Goal: Task Accomplishment & Management: Manage account settings

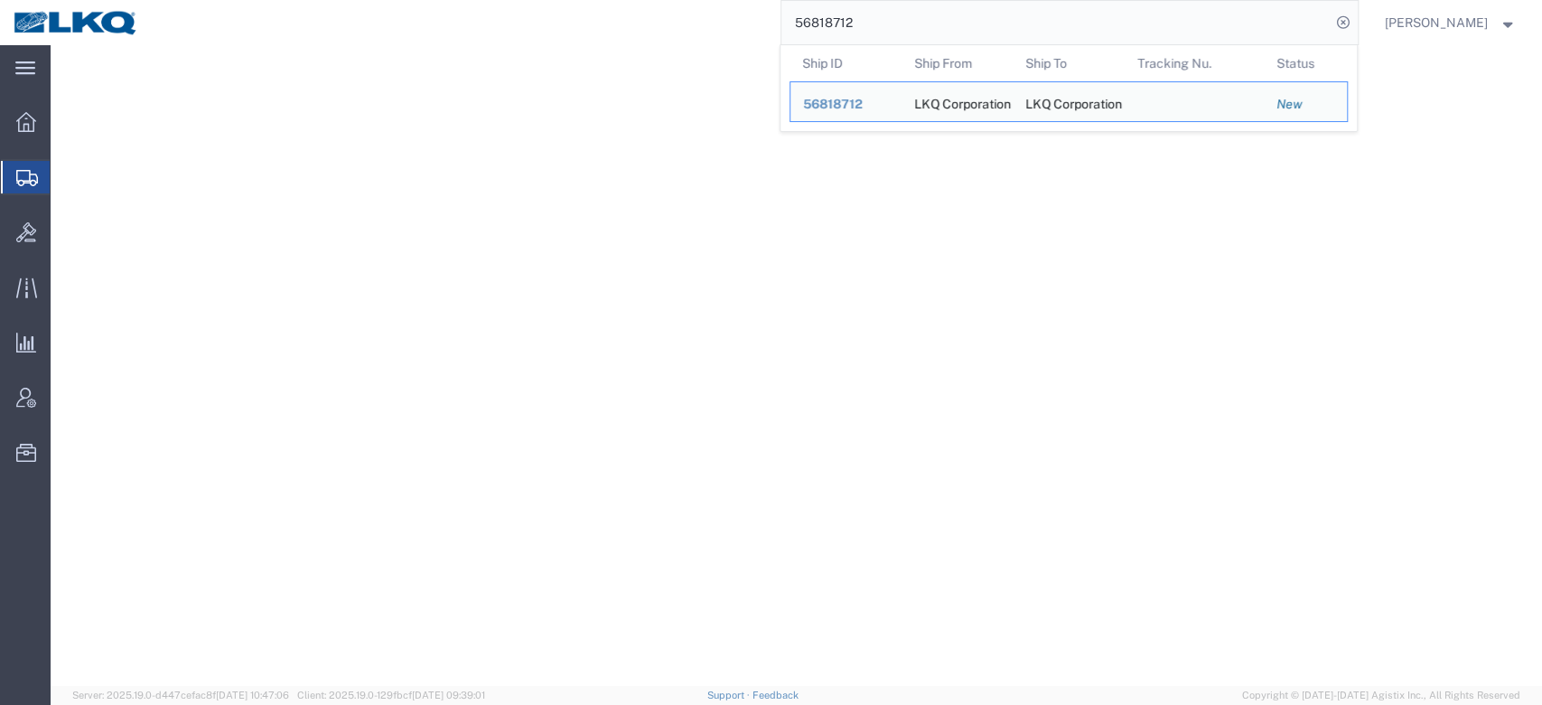
select select "28715"
select select "28018"
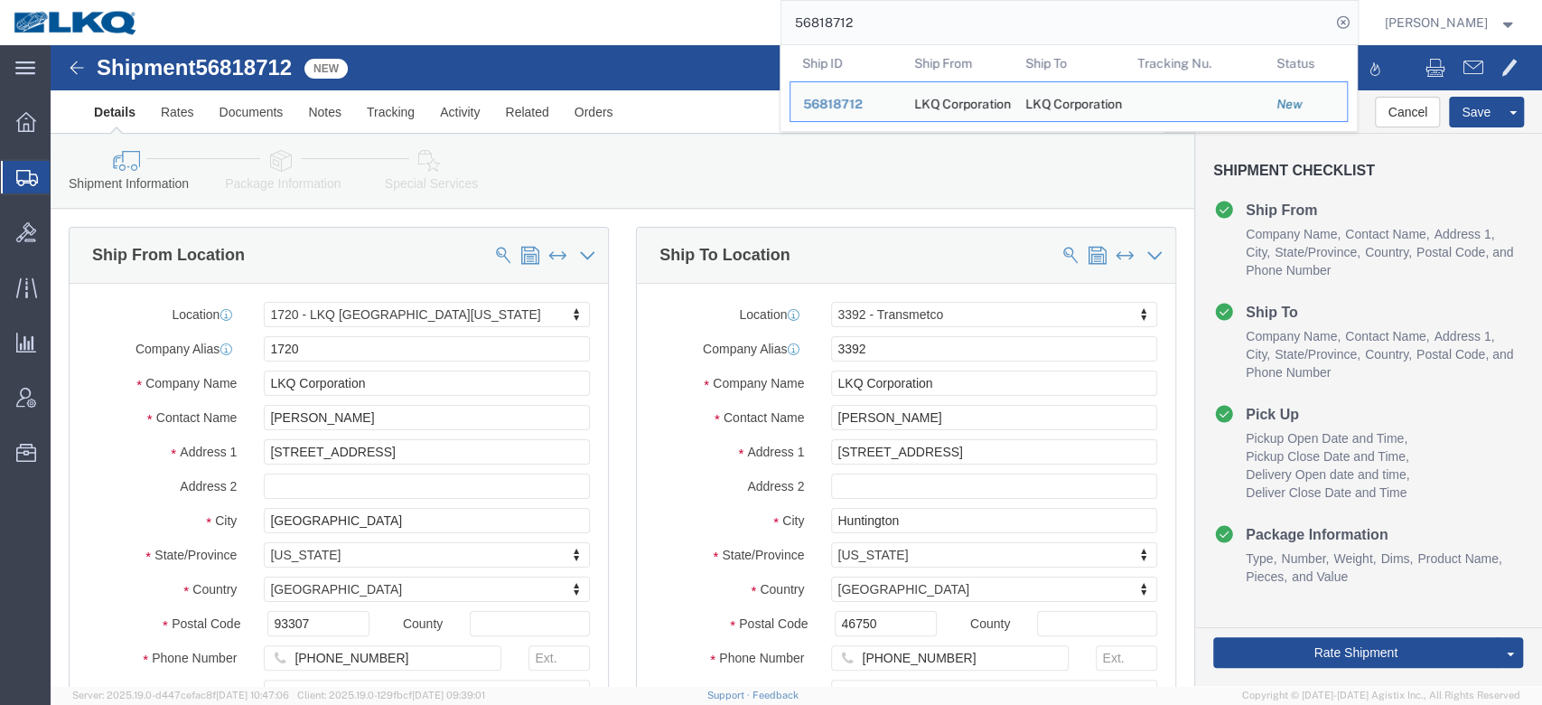
click at [860, 19] on input "56818712" at bounding box center [1056, 22] width 549 height 43
click at [0, 0] on span "Location Appointment" at bounding box center [0, 0] width 0 height 0
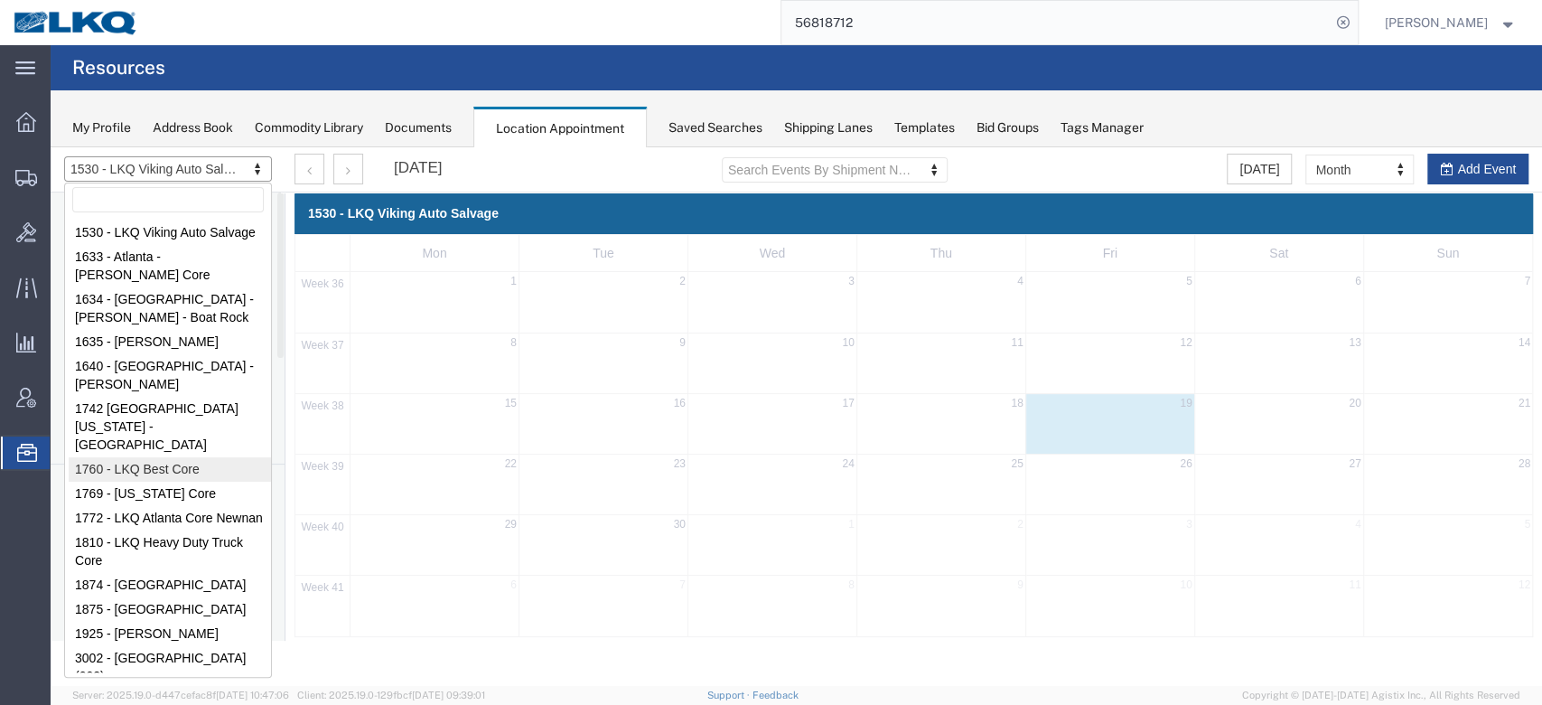
select select "27634"
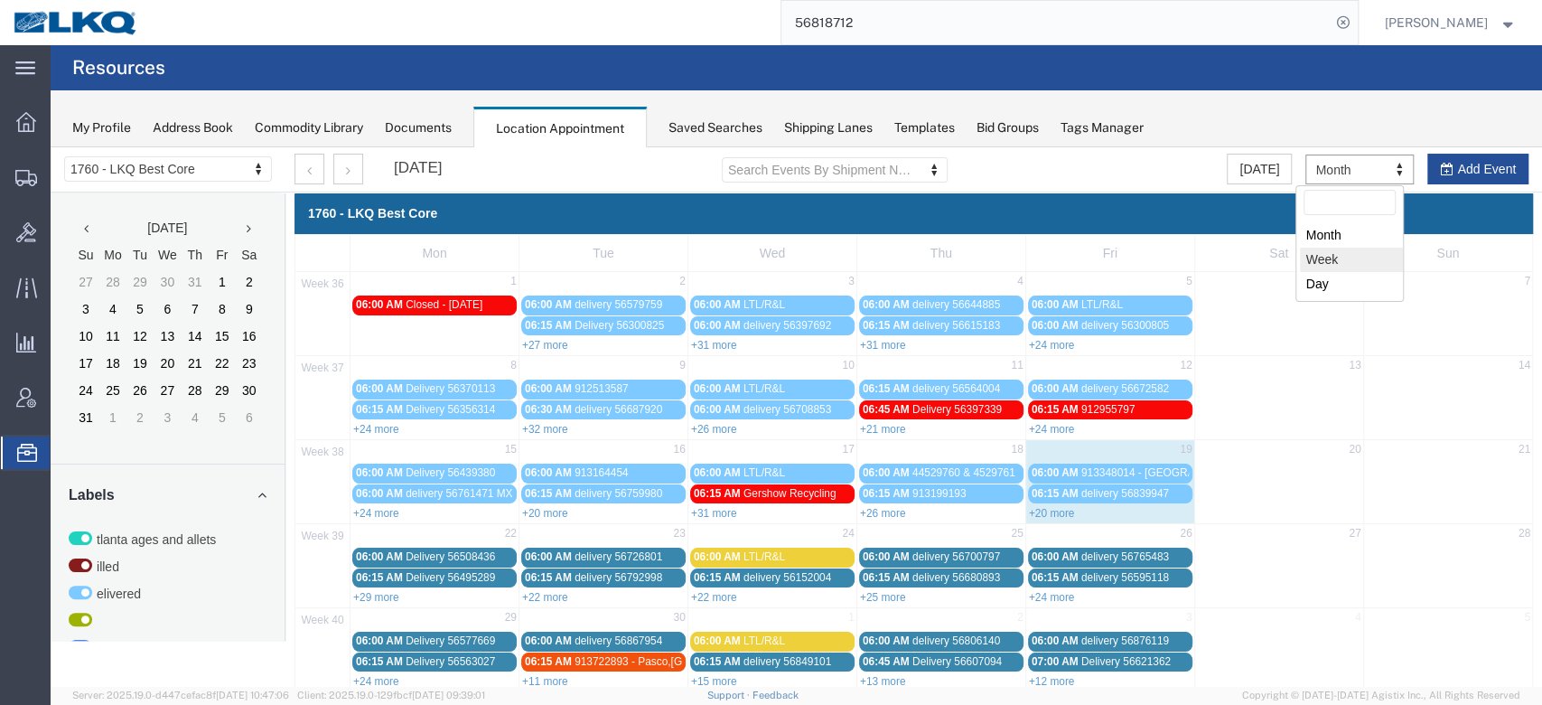
select select "agendaWeek"
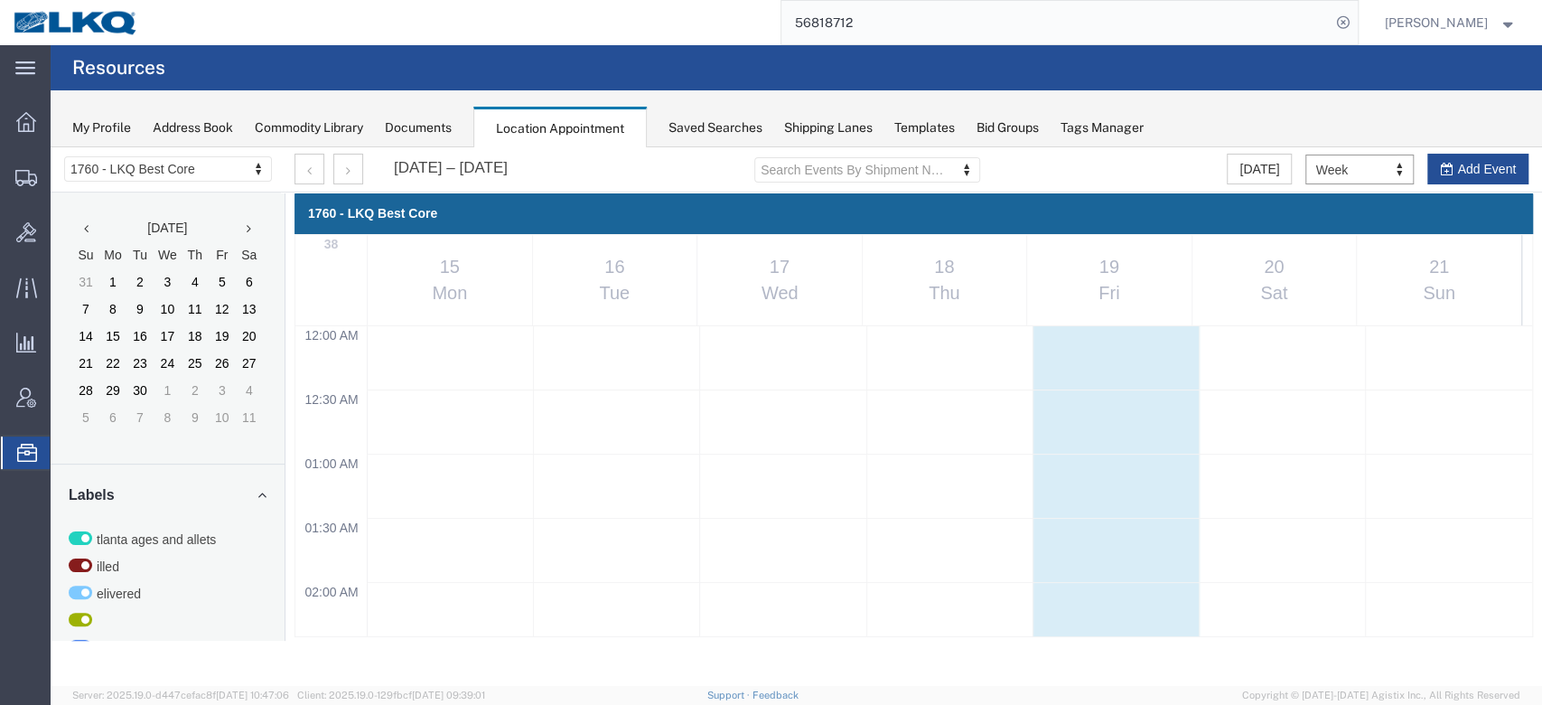
scroll to position [770, 0]
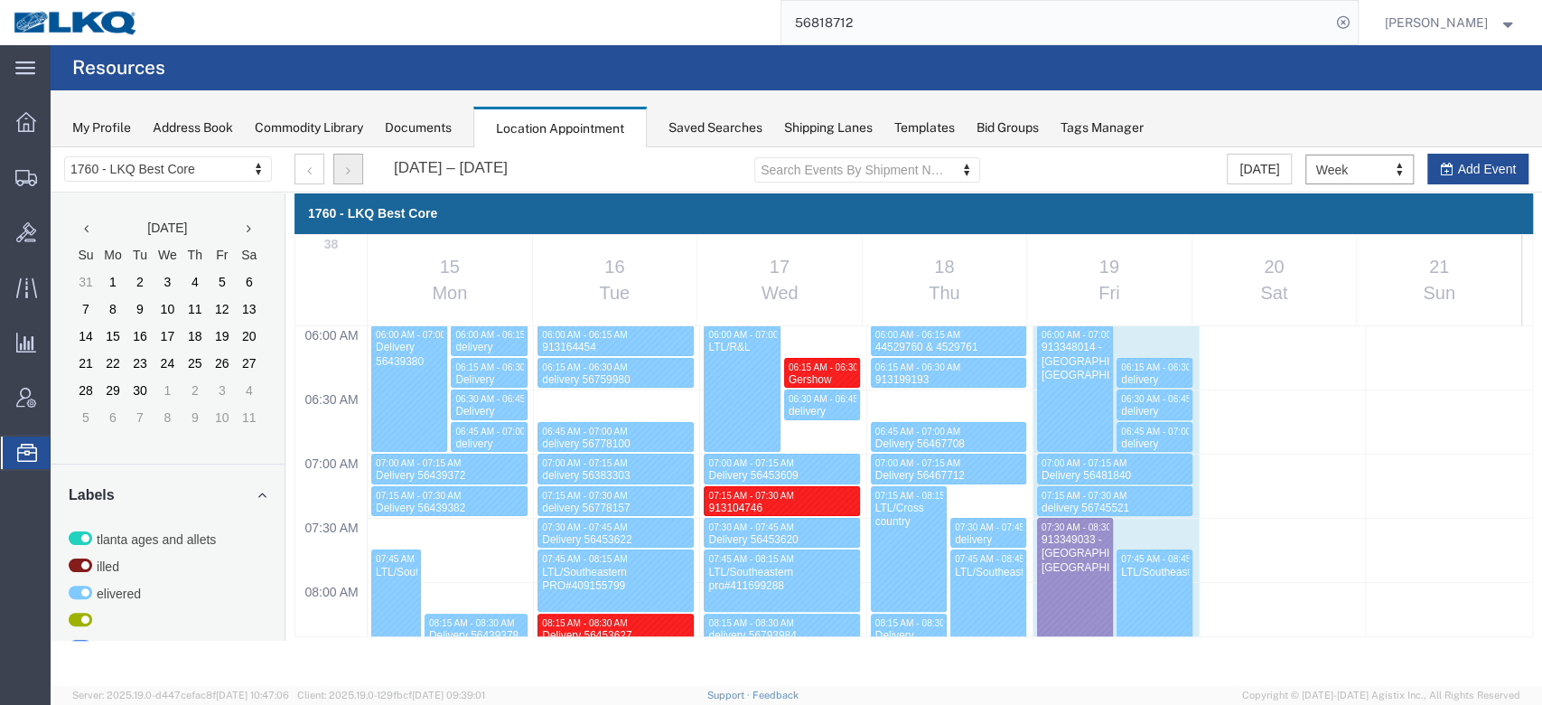
click at [354, 166] on button "button" at bounding box center [348, 169] width 30 height 31
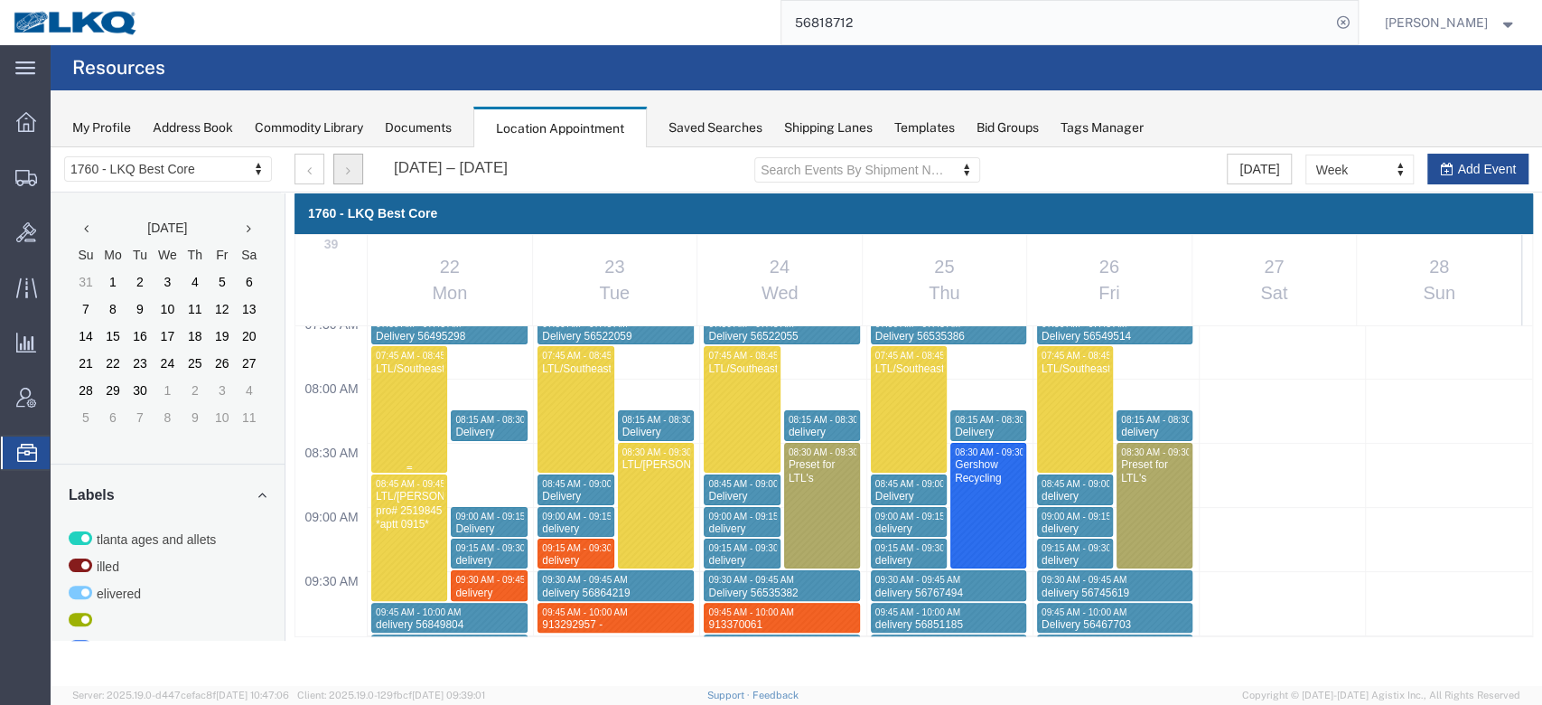
scroll to position [1011, 0]
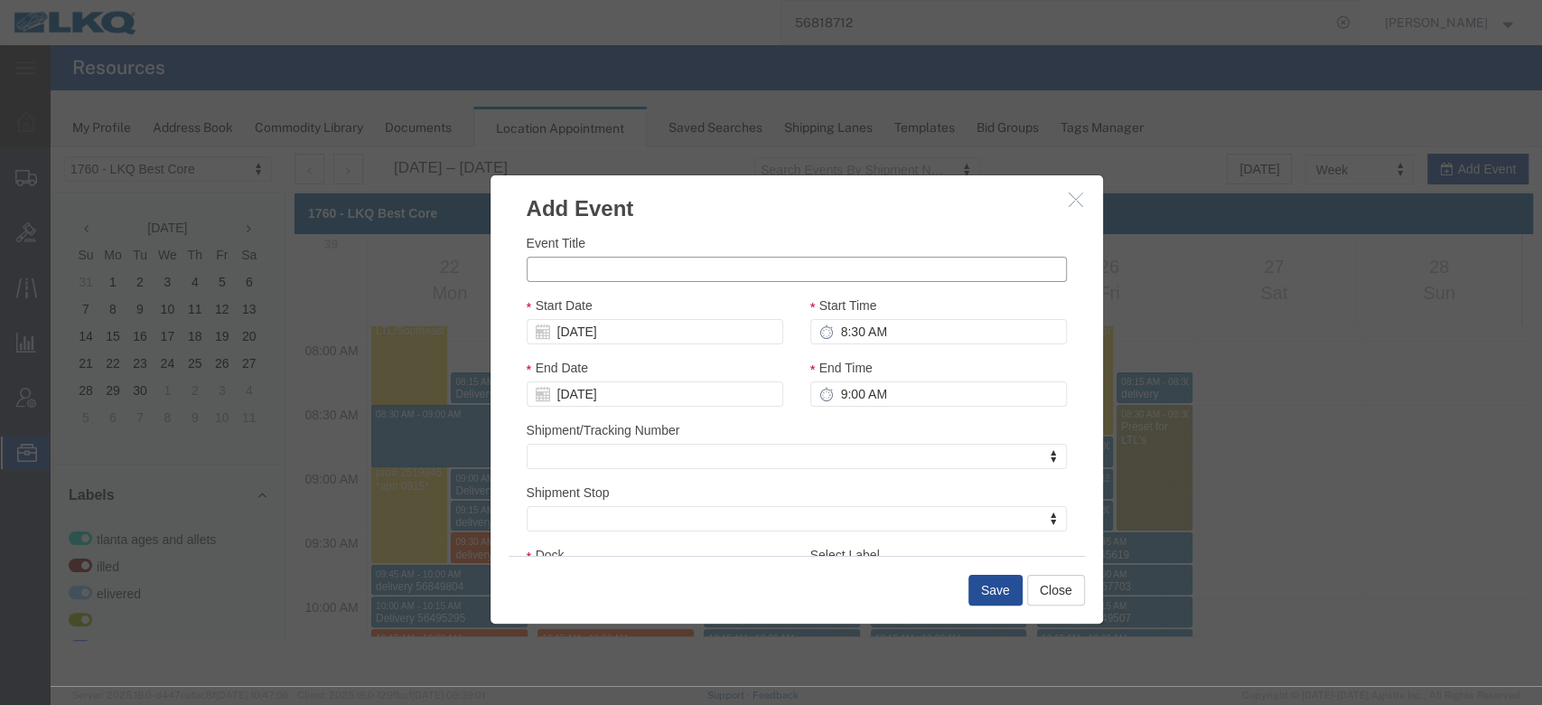
click at [735, 272] on input "Event Title" at bounding box center [797, 269] width 540 height 25
paste input "56745358"
type input "5"
paste input "56745358"
type input "Delivery 56745358"
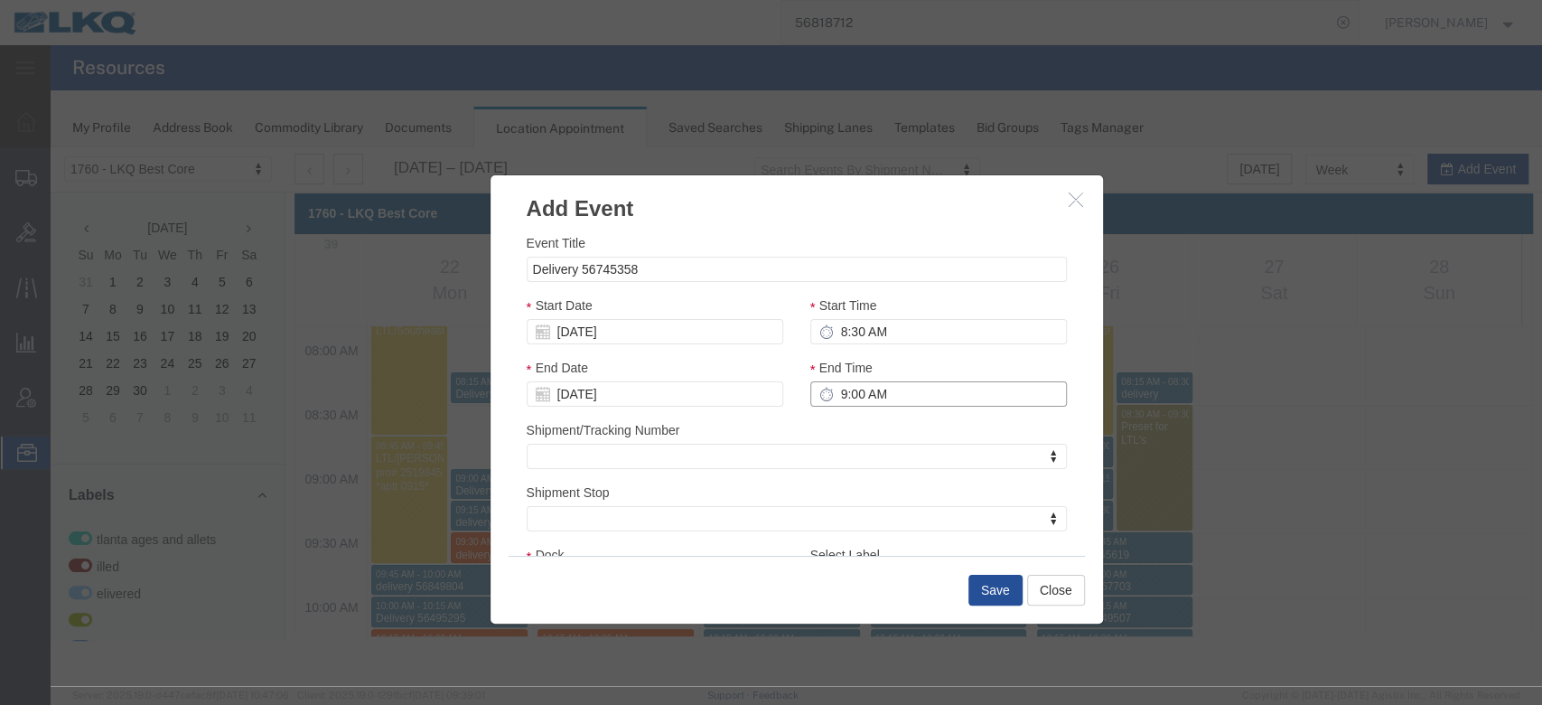
click at [871, 386] on input "9:00 AM" at bounding box center [938, 393] width 257 height 25
type input "8:45 AM"
drag, startPoint x: 970, startPoint y: 573, endPoint x: 969, endPoint y: 582, distance: 9.2
click at [969, 581] on div "Save Close" at bounding box center [797, 590] width 576 height 68
click at [969, 582] on button "Save" at bounding box center [996, 590] width 54 height 31
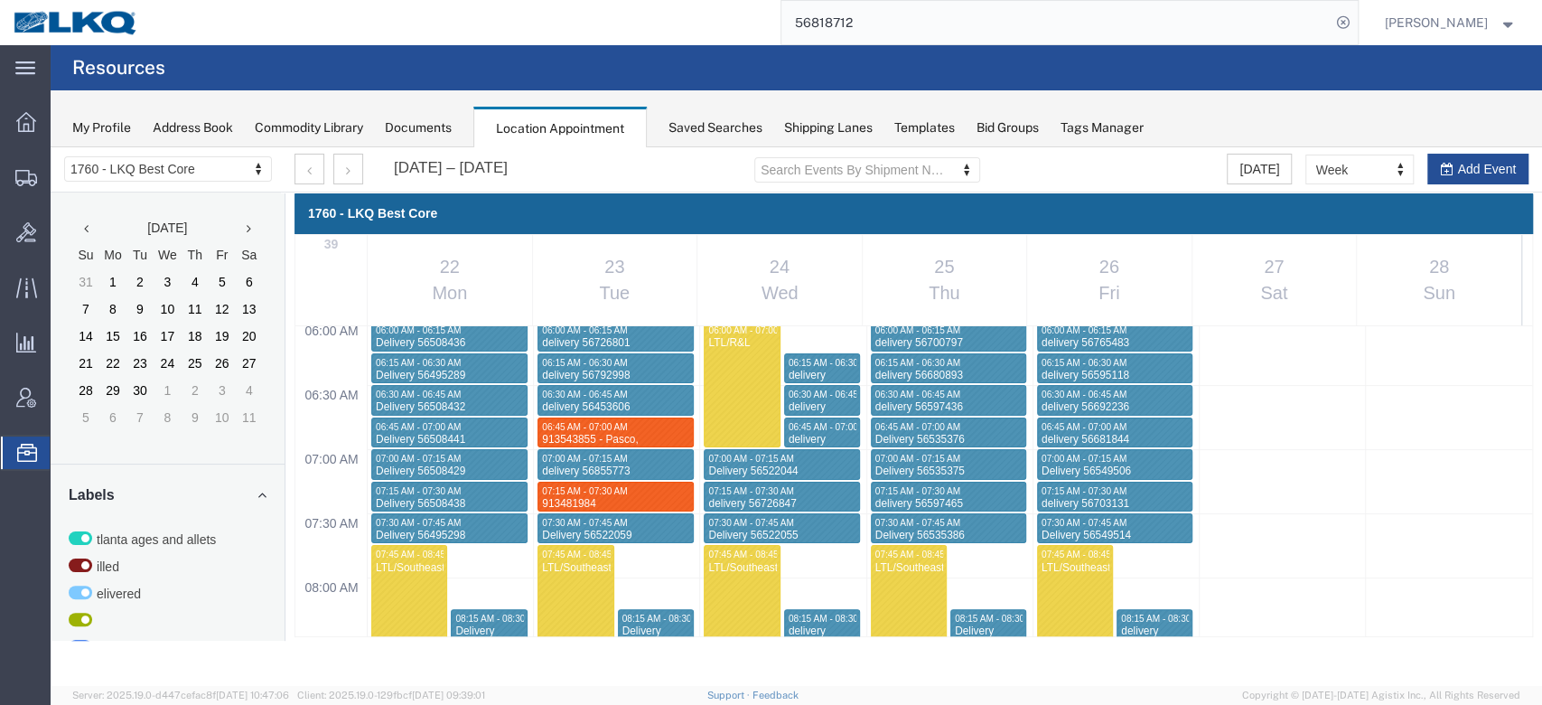
scroll to position [770, 0]
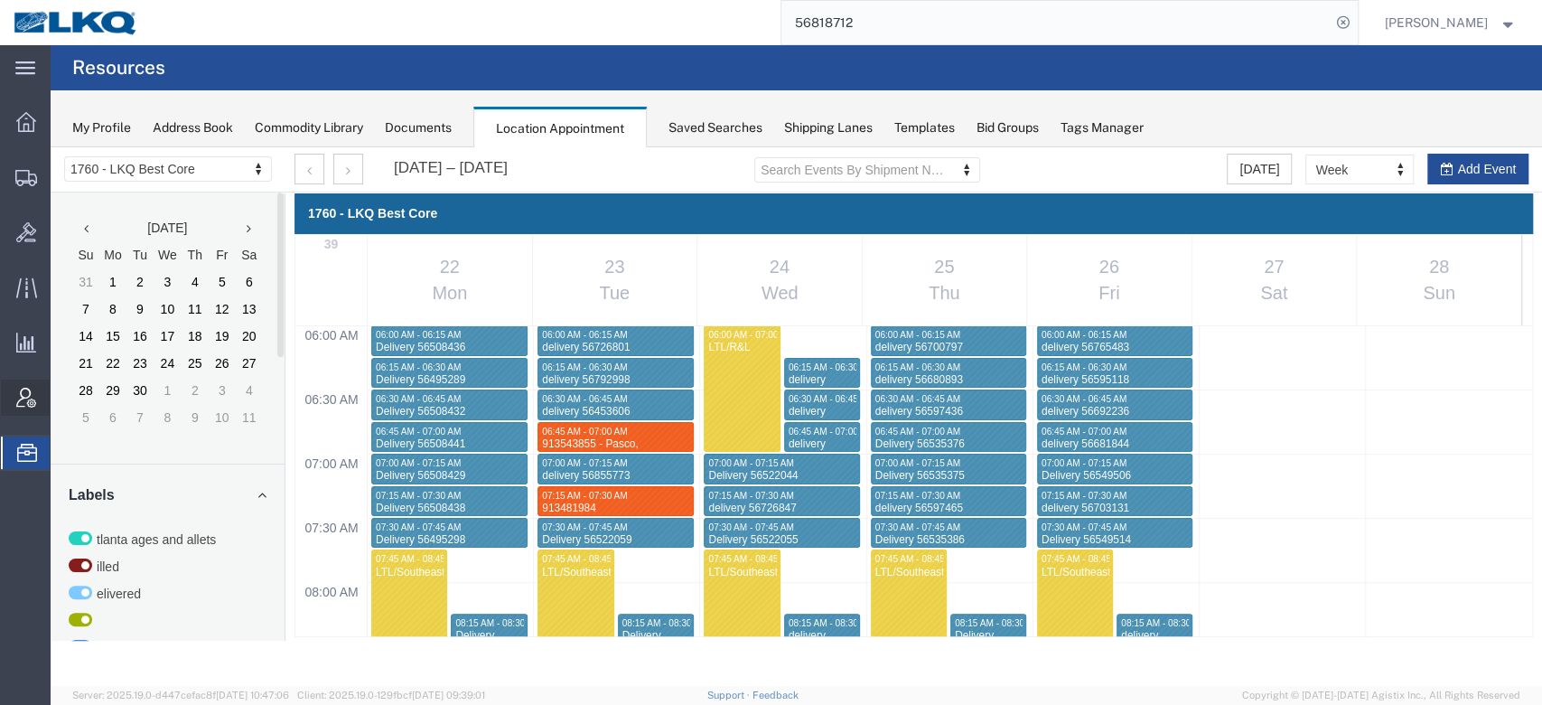
click at [36, 402] on div at bounding box center [26, 397] width 51 height 36
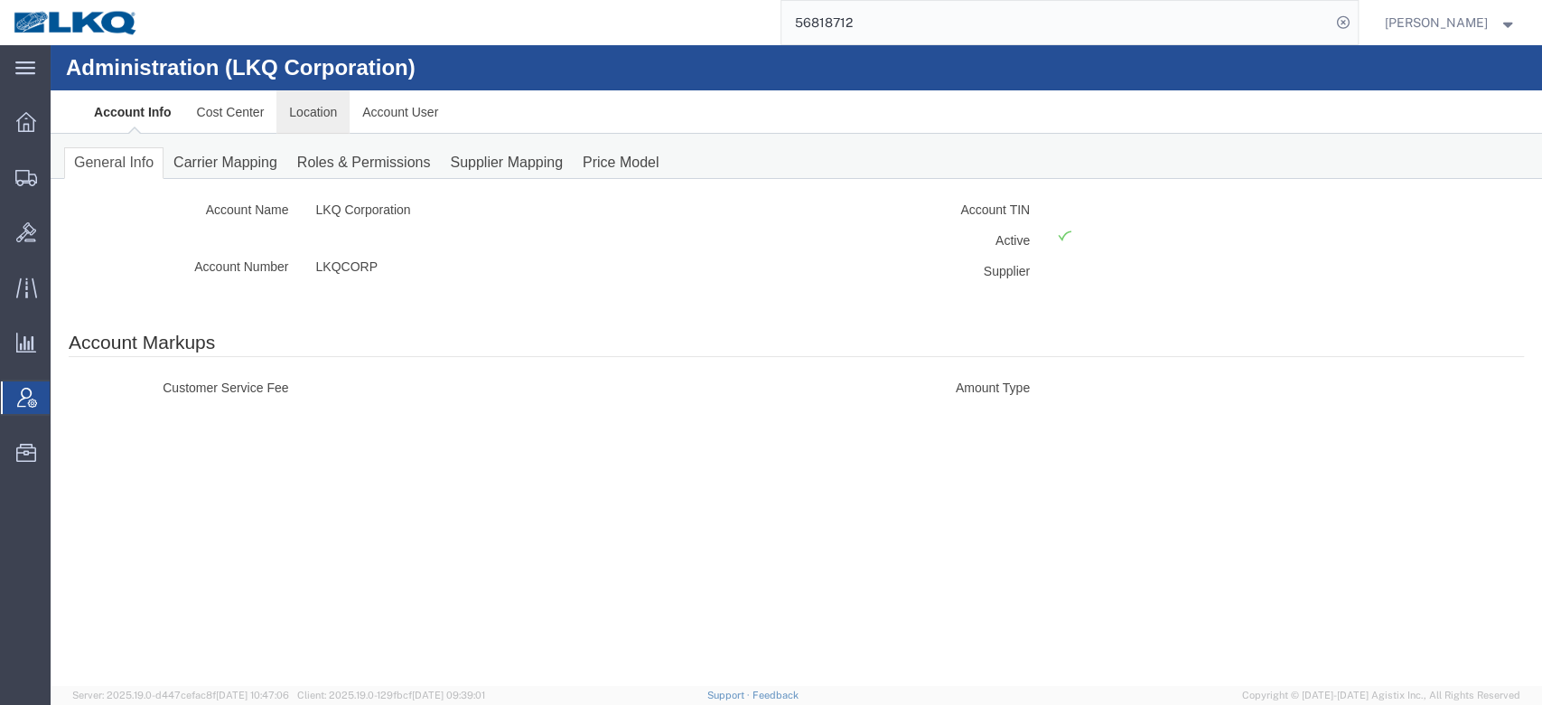
click at [327, 111] on link "Location" at bounding box center [312, 111] width 73 height 43
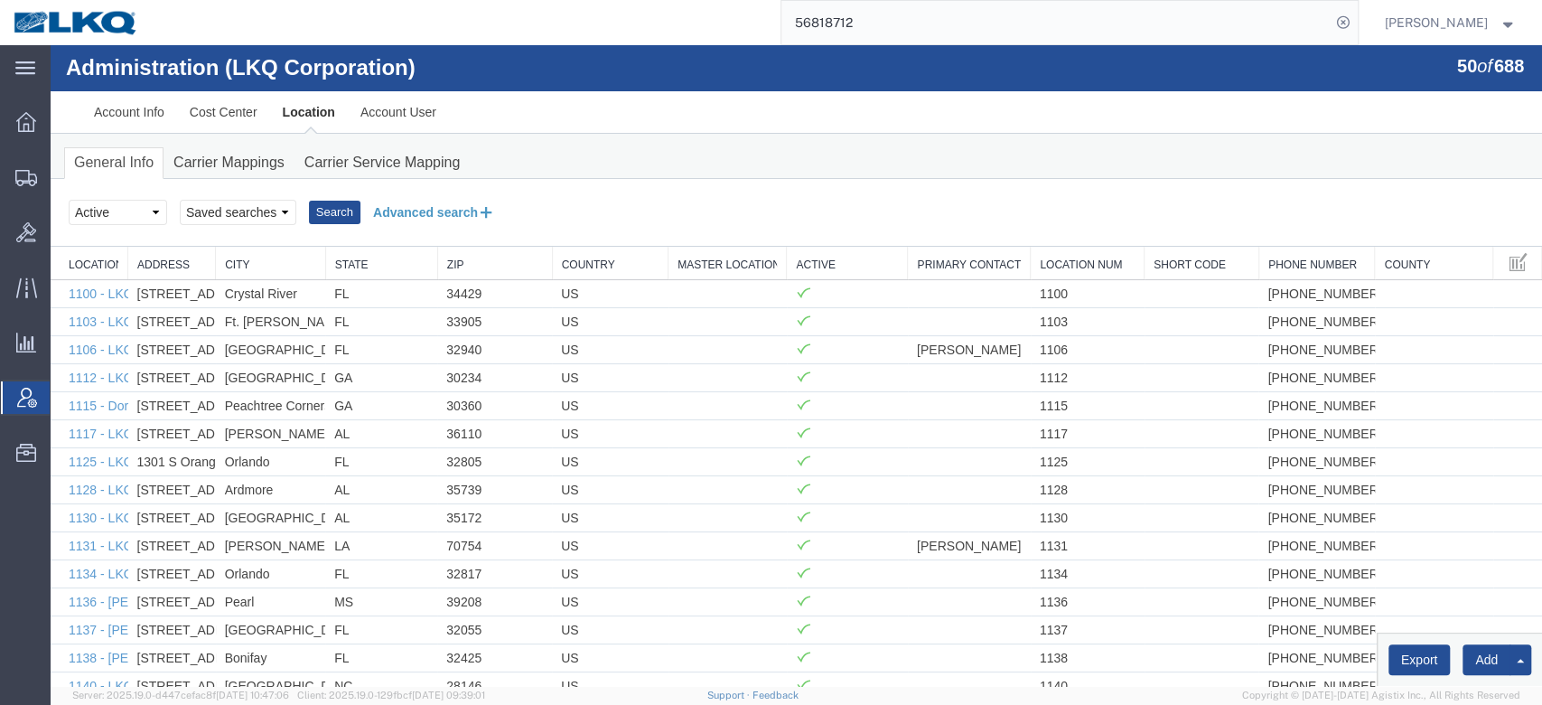
drag, startPoint x: 420, startPoint y: 199, endPoint x: 369, endPoint y: 220, distance: 55.9
click at [421, 199] on button "Advanced search" at bounding box center [434, 212] width 147 height 31
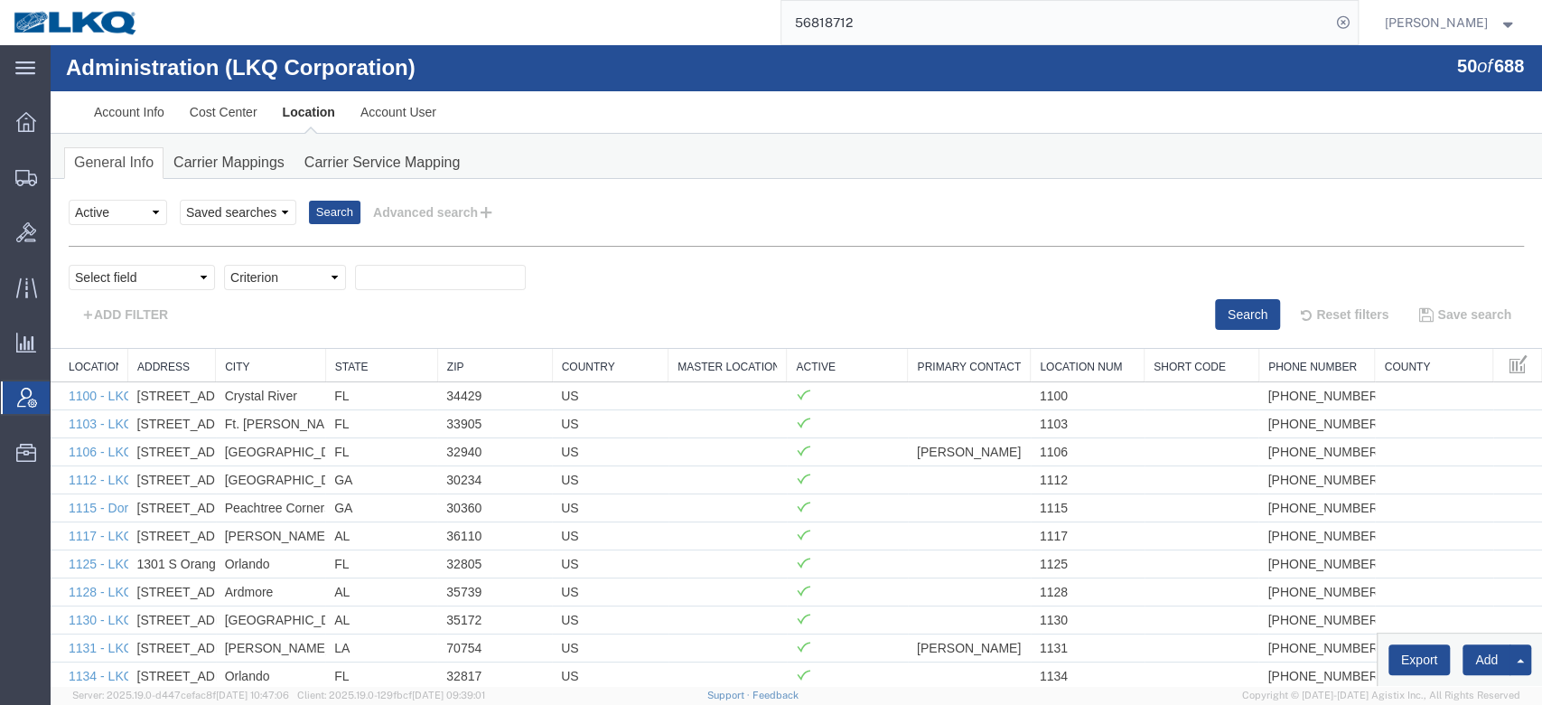
click at [162, 293] on div "Select field Address [GEOGRAPHIC_DATA] Location Name Location Num Master Locati…" at bounding box center [797, 282] width 1456 height 34
click at [161, 291] on div "Select field Address [GEOGRAPHIC_DATA] Location Name Location Num Master Locati…" at bounding box center [797, 282] width 1456 height 34
click at [159, 287] on select "Select field Address [GEOGRAPHIC_DATA] Location Name Location Num Master Locati…" at bounding box center [142, 277] width 146 height 25
select select "locationNum"
click at [69, 265] on select "Select field Address [GEOGRAPHIC_DATA] Location Name Location Num Master Locati…" at bounding box center [142, 277] width 146 height 25
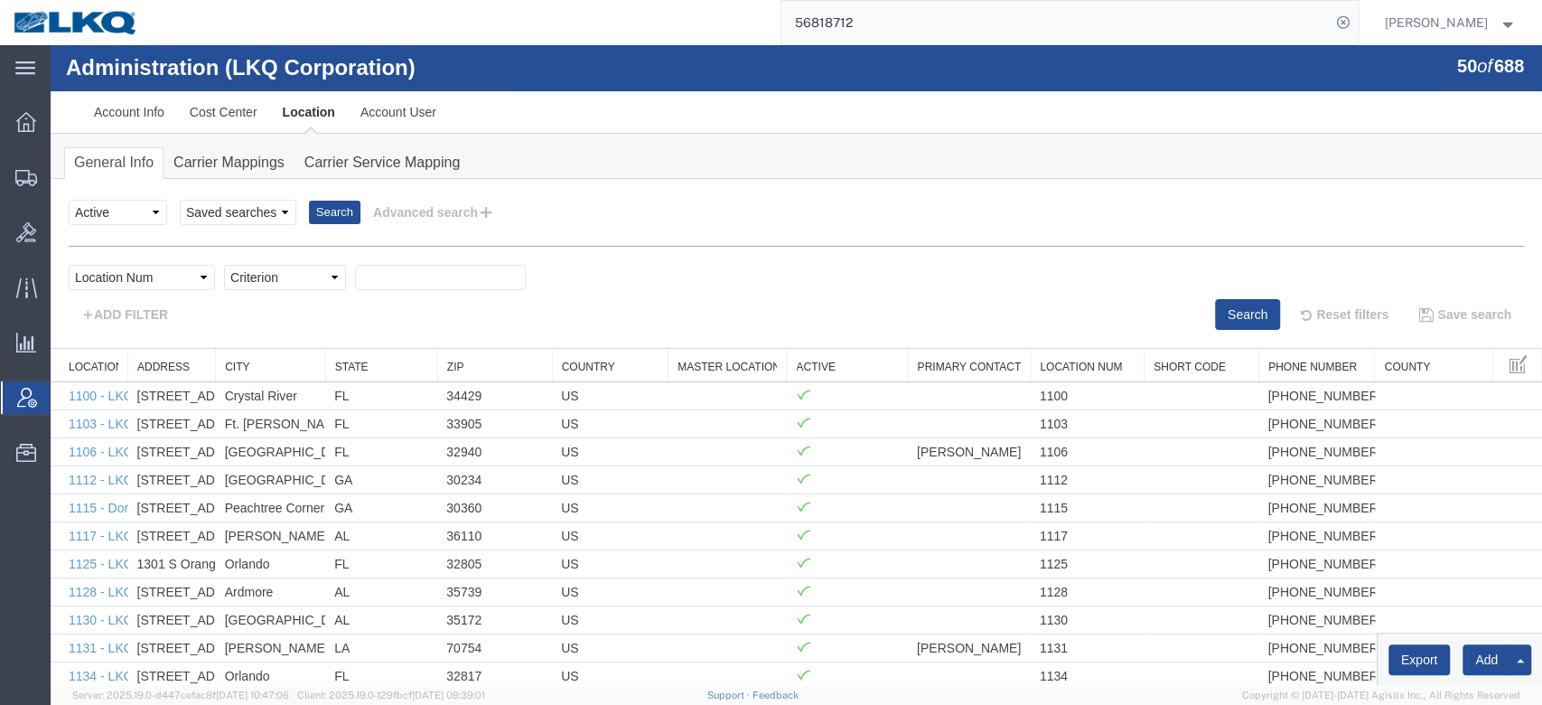
click at [254, 272] on select "Criterion contains does not contain is is blank is not blank starts with" at bounding box center [285, 277] width 122 height 25
select select "contains"
click at [224, 265] on select "Criterion contains does not contain is is blank is not blank starts with" at bounding box center [285, 277] width 122 height 25
type input "1760"
click at [1222, 319] on button "Search" at bounding box center [1247, 314] width 65 height 31
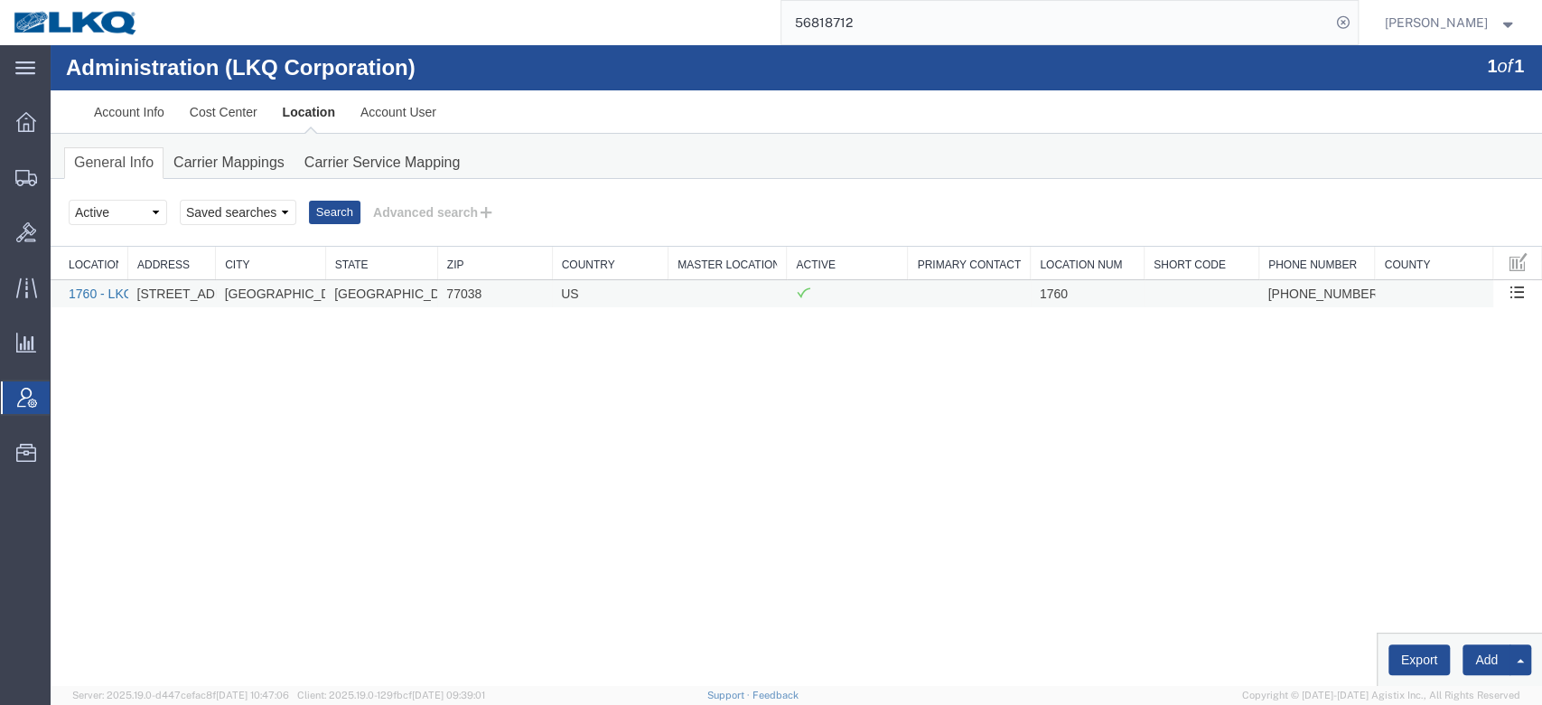
click at [105, 287] on link "1760 - LKQ Best Core" at bounding box center [131, 293] width 125 height 14
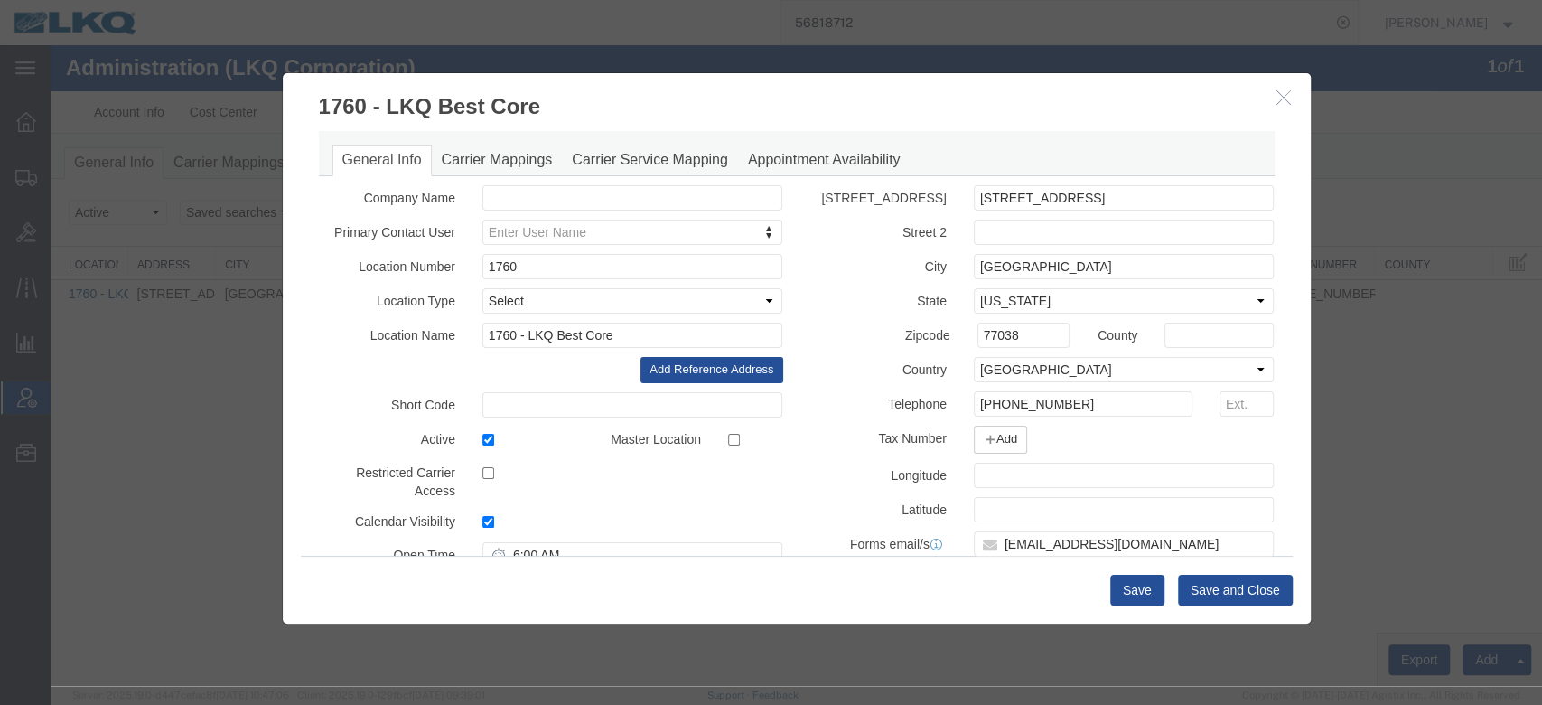
select select "COSTCENTER"
click at [1284, 98] on icon "button" at bounding box center [1284, 96] width 14 height 15
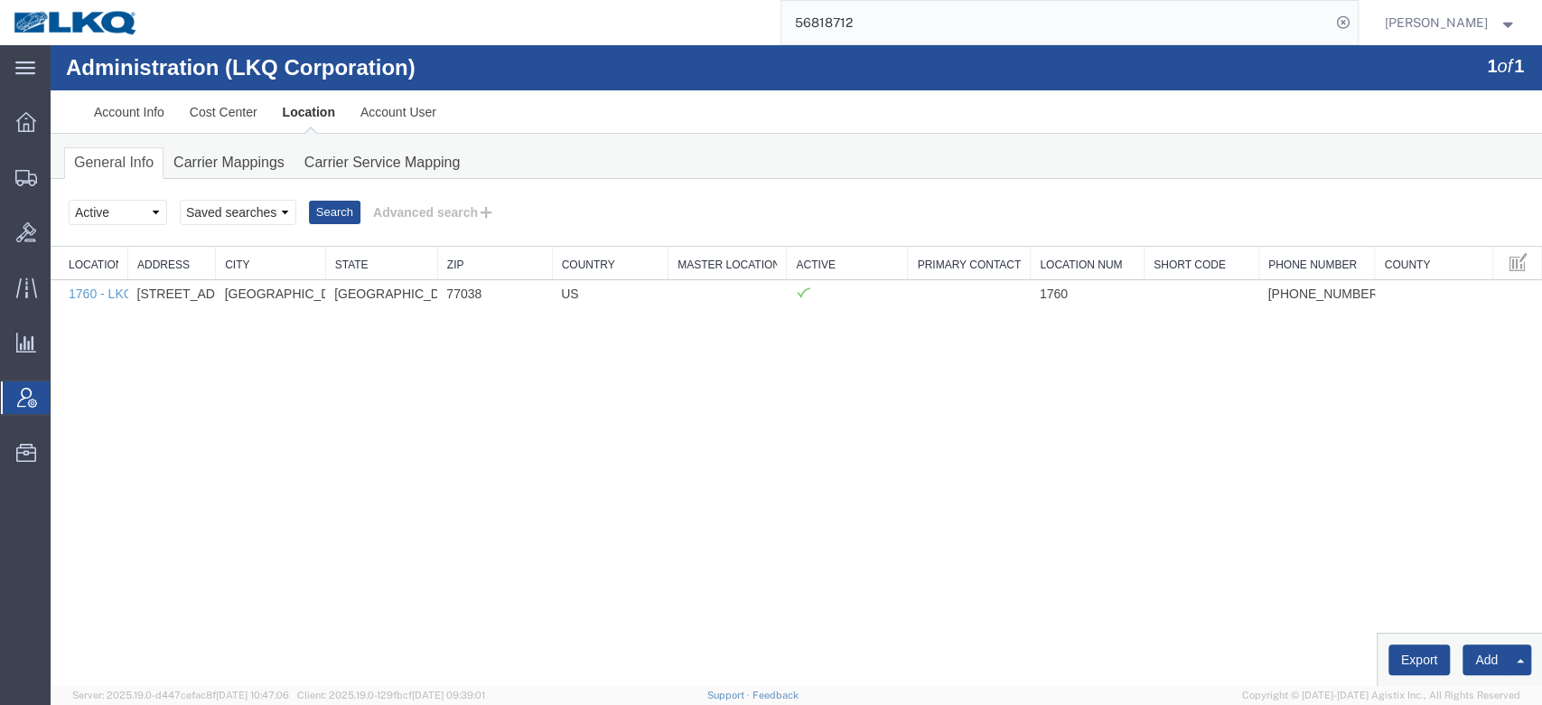
click at [1118, 23] on input "56818712" at bounding box center [1056, 22] width 549 height 43
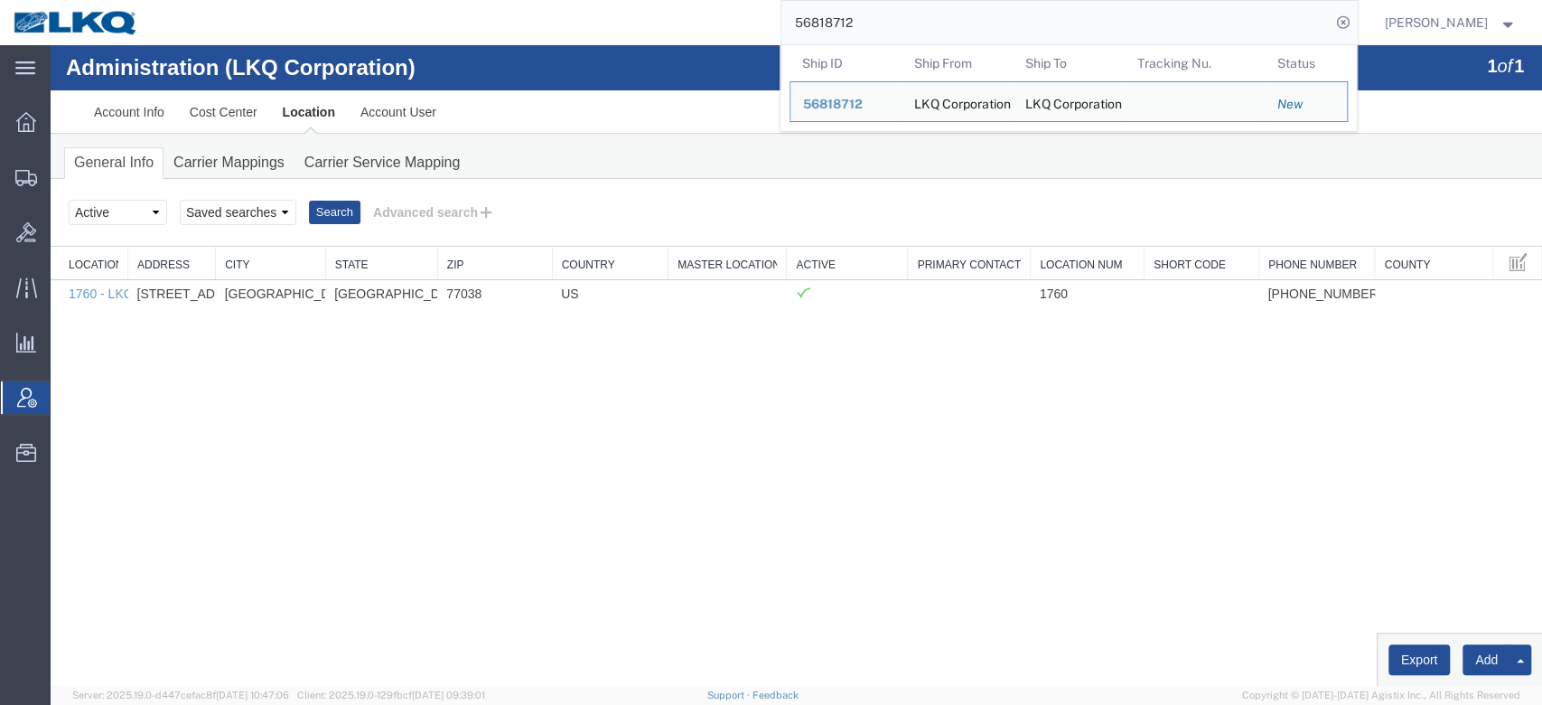
click at [1118, 23] on input "56818712" at bounding box center [1056, 22] width 549 height 43
paste input "759873"
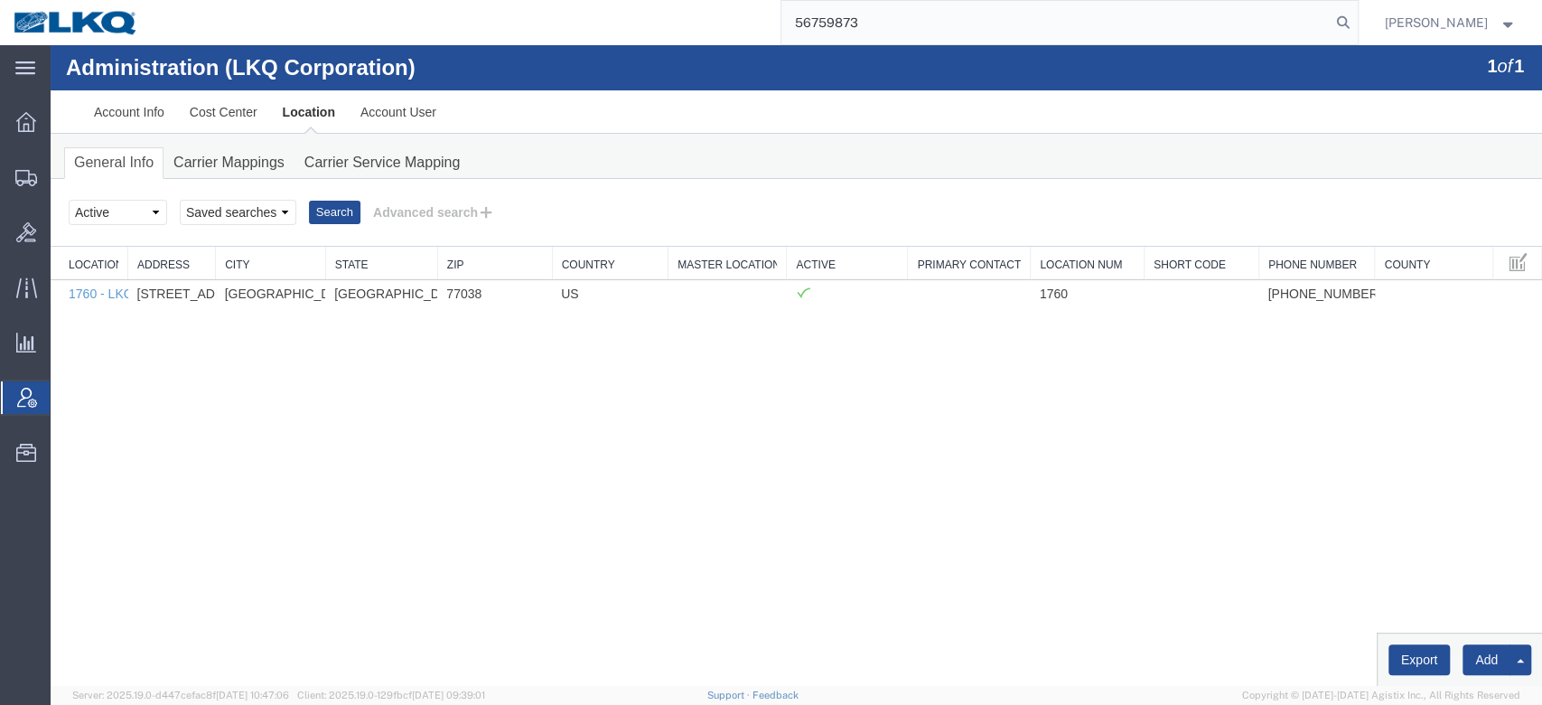
type input "56759873"
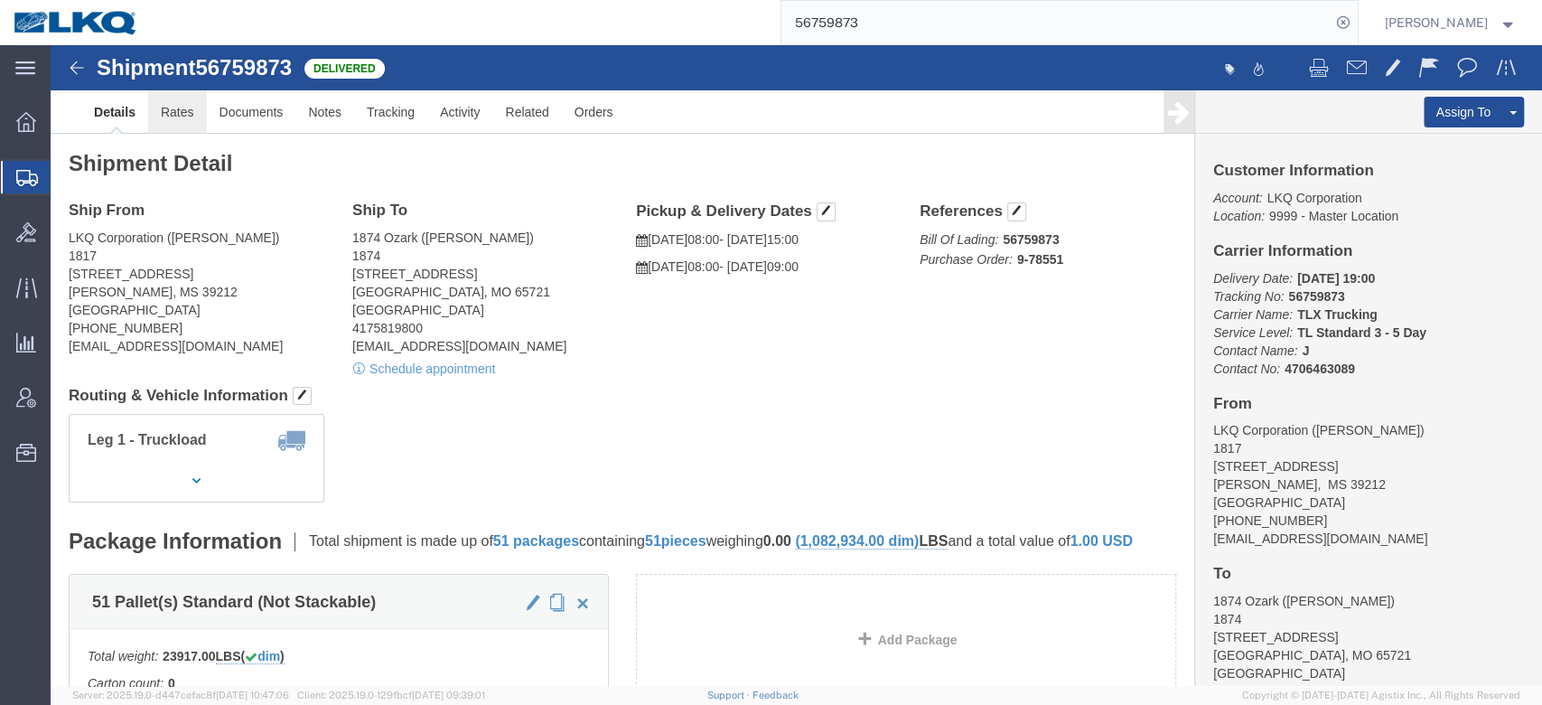
click link "Rates"
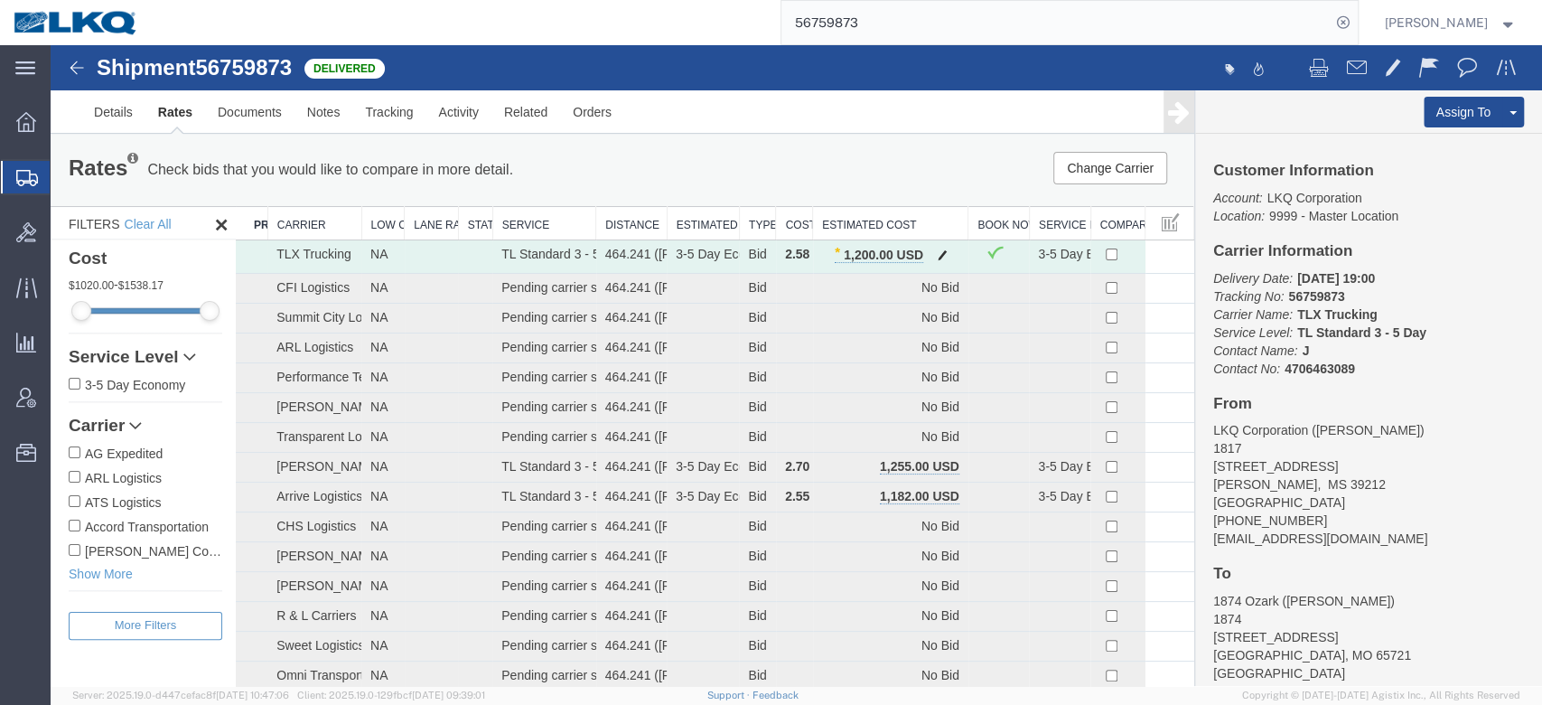
click at [938, 253] on span "button" at bounding box center [943, 254] width 10 height 13
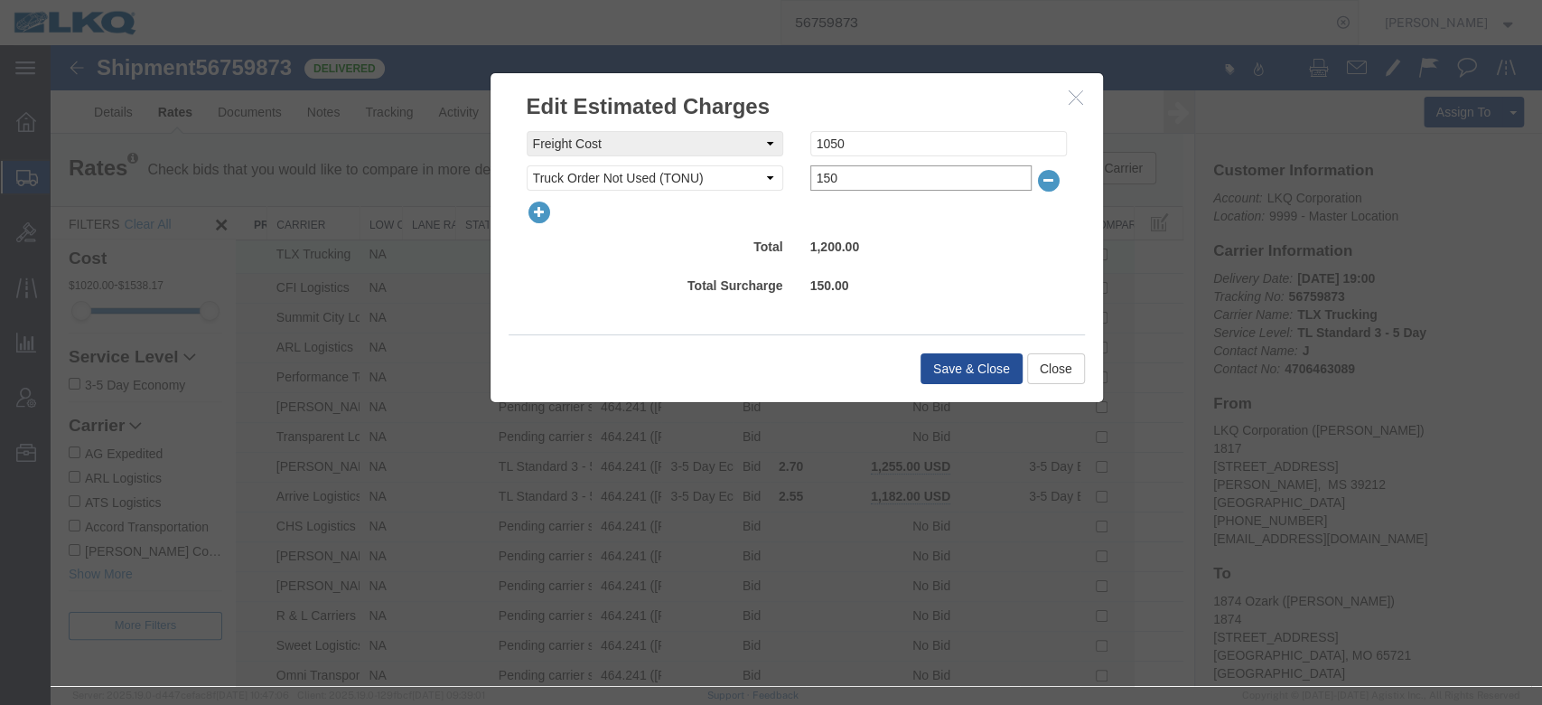
click at [874, 185] on input "150" at bounding box center [920, 177] width 221 height 25
type input "250"
click at [952, 364] on button "Save & Close" at bounding box center [972, 368] width 102 height 31
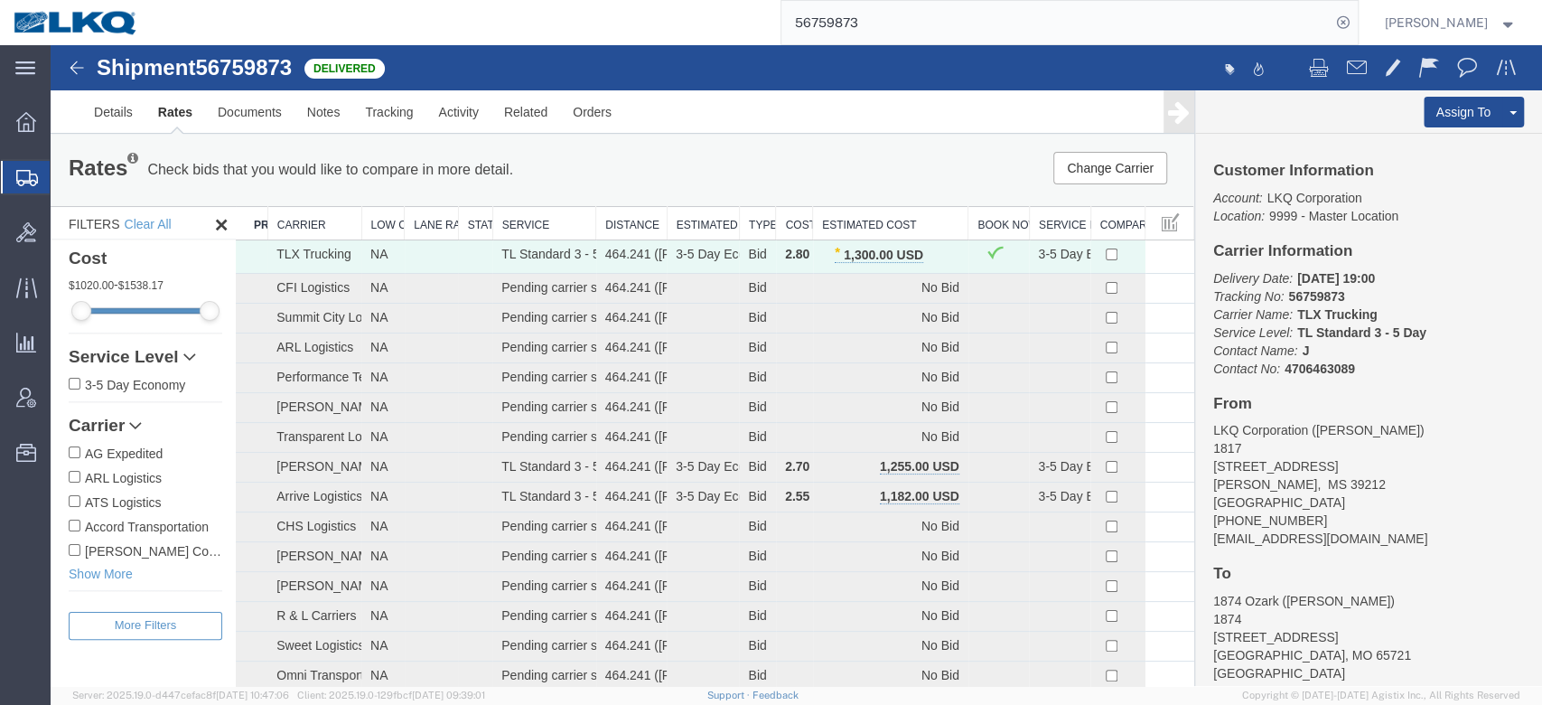
click at [1109, 698] on agx-app-version "Server: 2025.19.0-d447cefac8f [DATE] 10:47:06 Client: 2025.19.0-129fbcf [DATE] …" at bounding box center [797, 695] width 1492 height 19
click at [877, 26] on input "56759873" at bounding box center [1056, 22] width 549 height 43
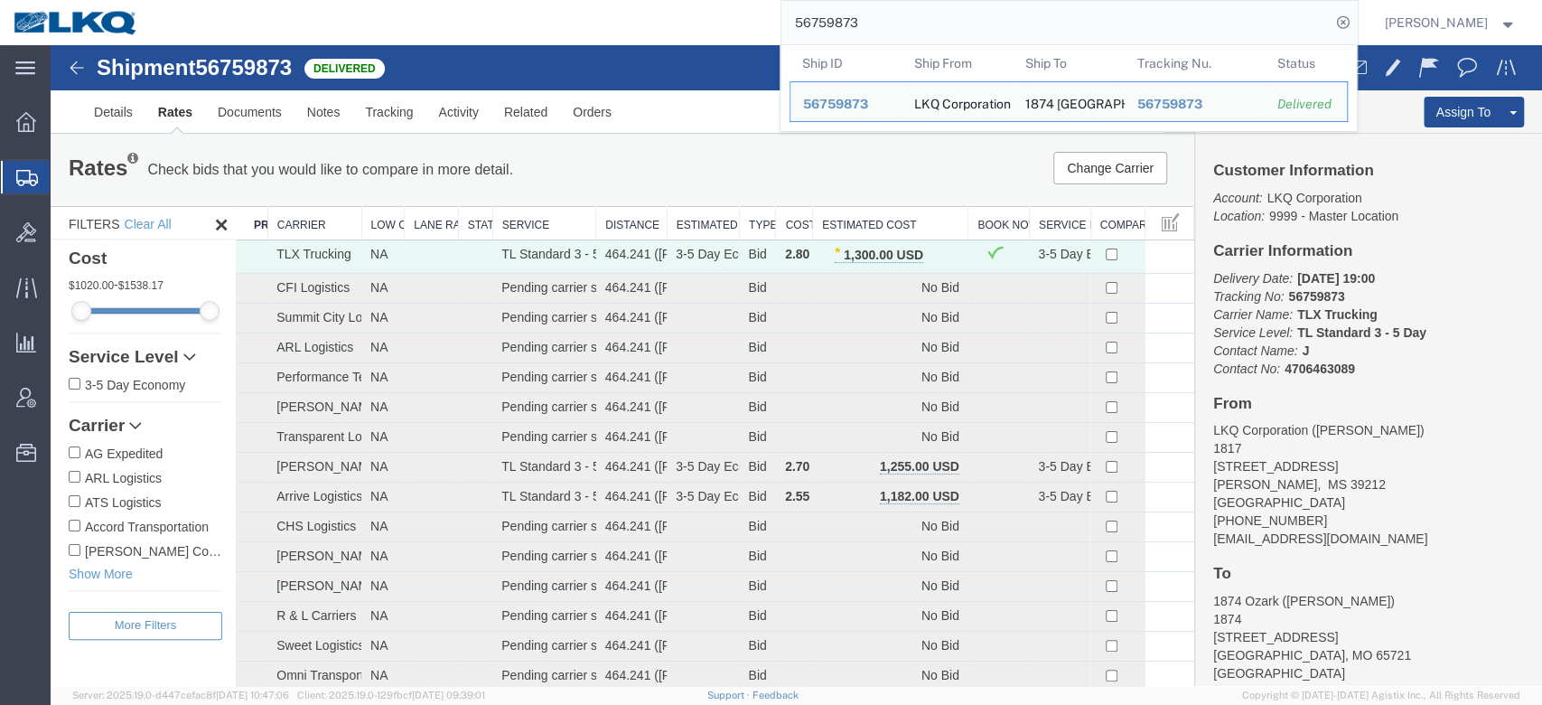
click at [877, 26] on input "56759873" at bounding box center [1056, 22] width 549 height 43
paste input "878120"
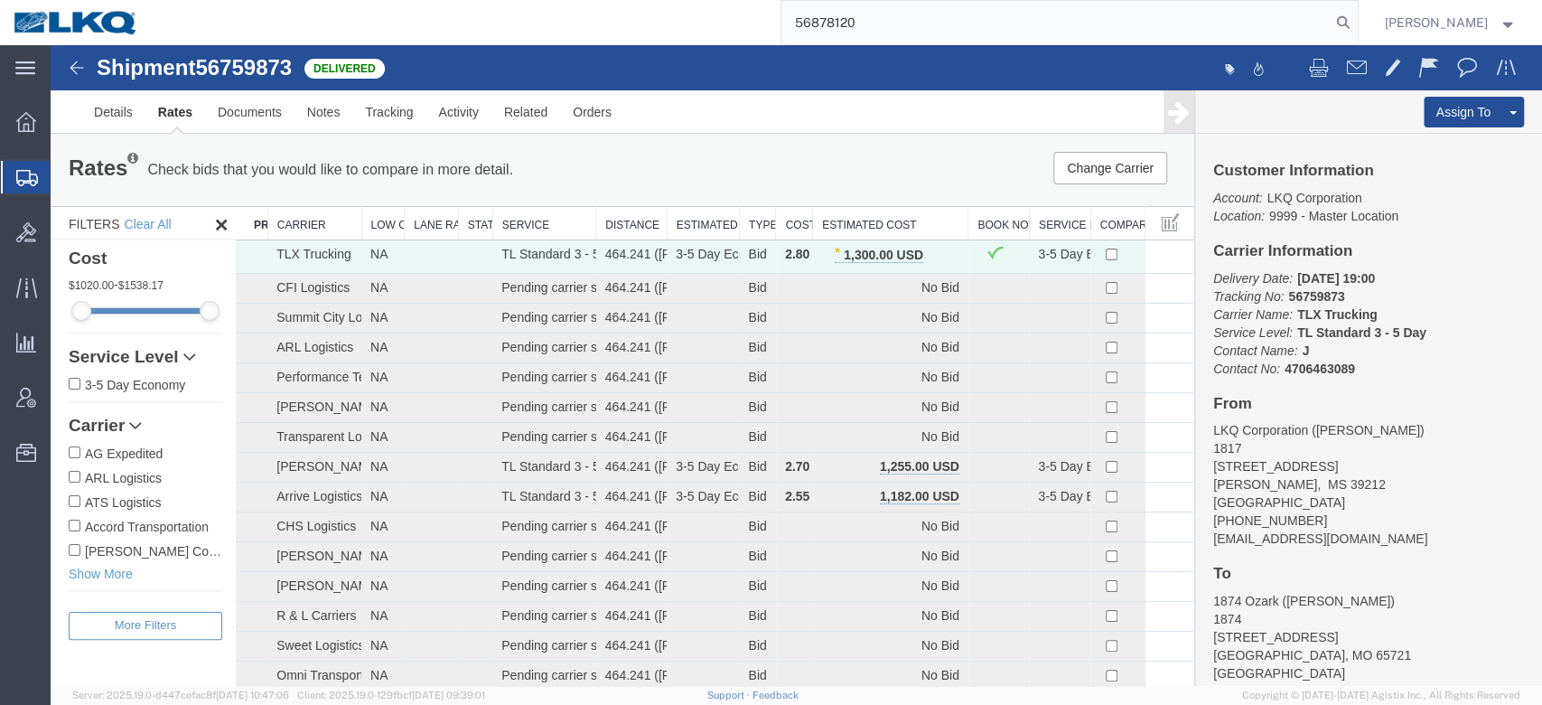
type input "56878120"
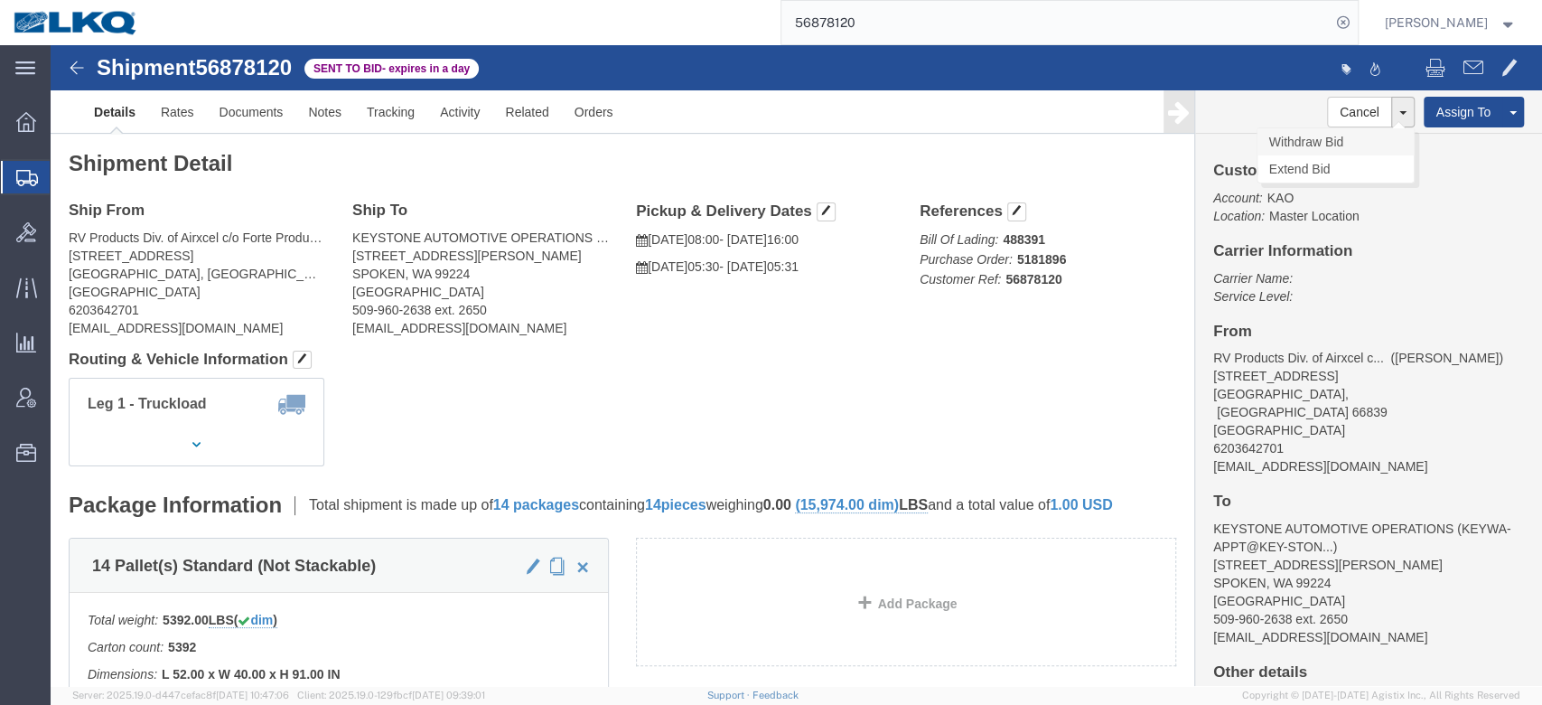
click link "Withdraw Bid"
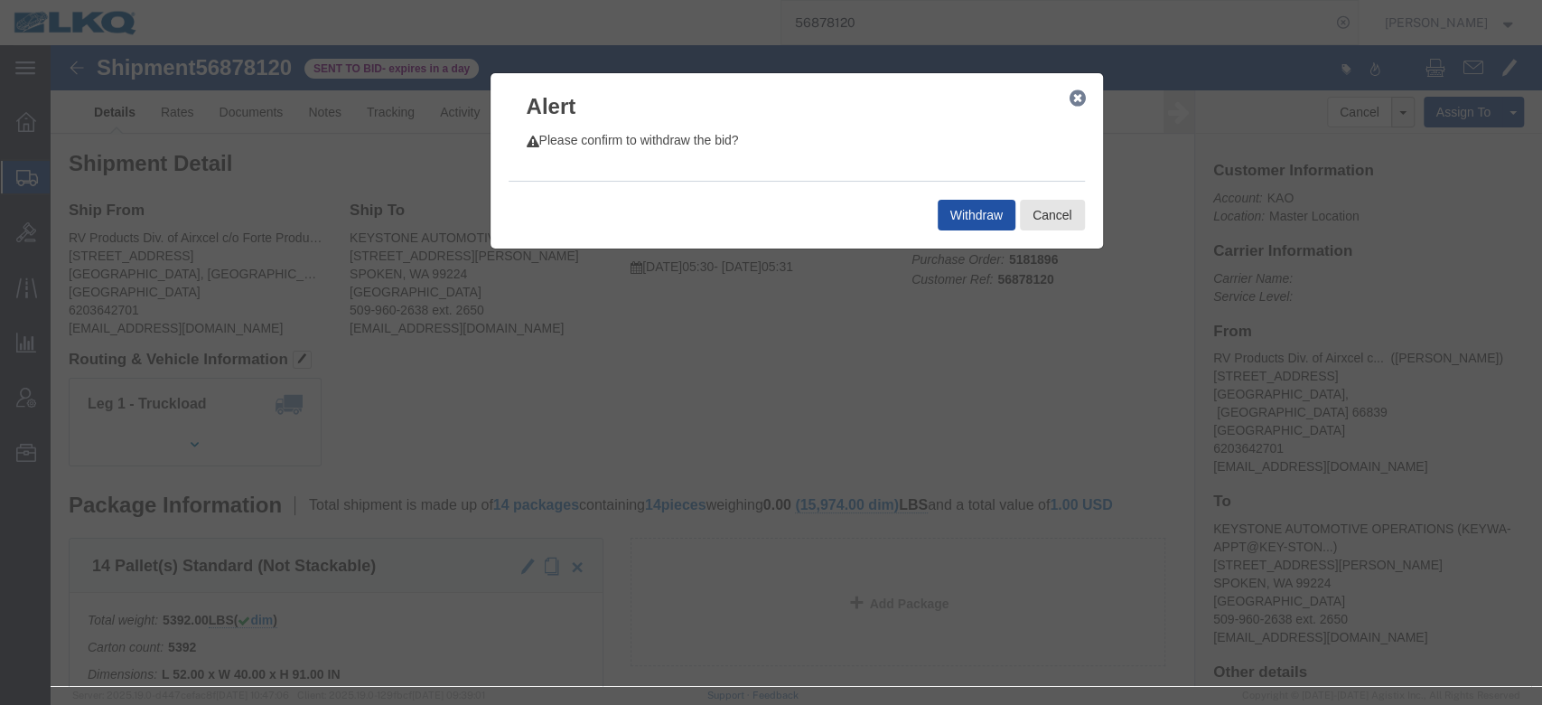
click button "Withdraw"
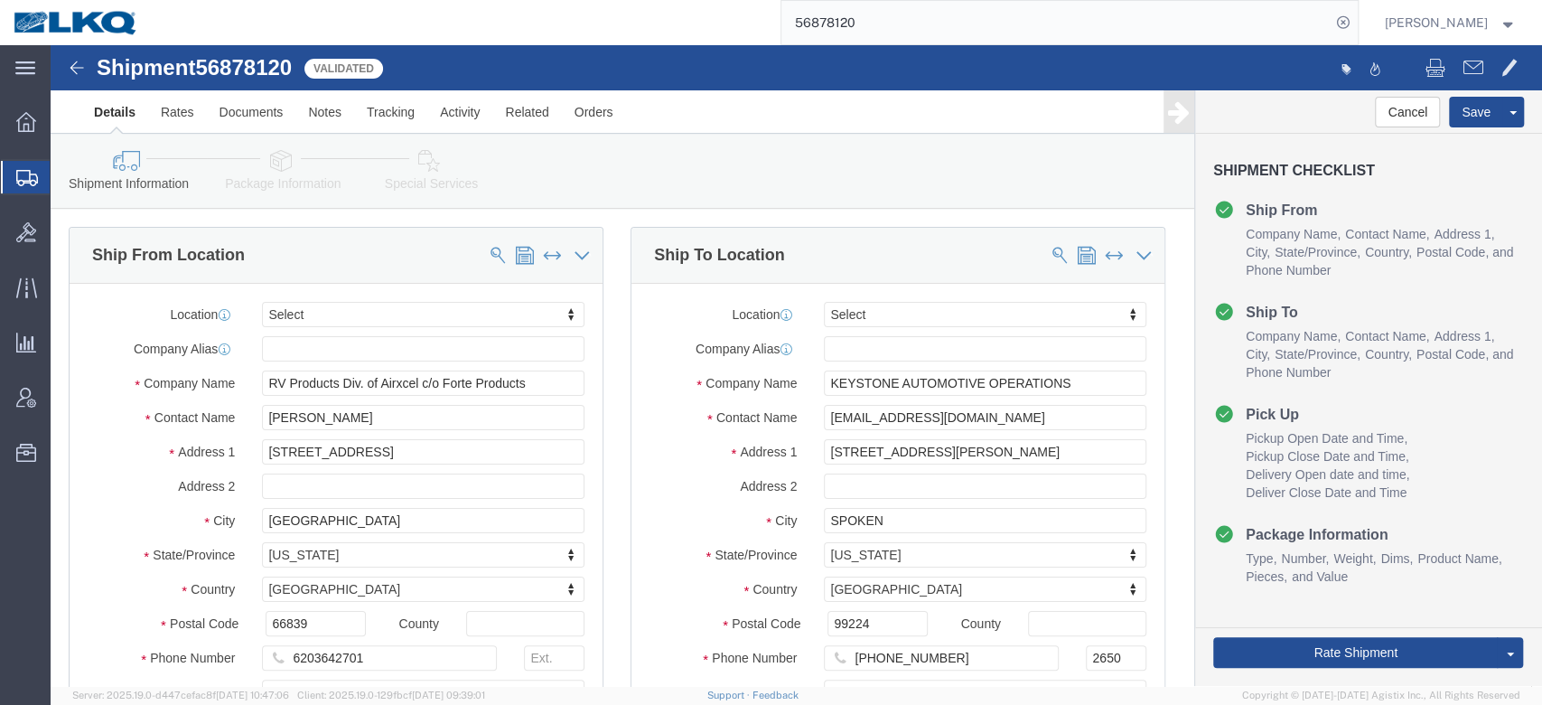
select select
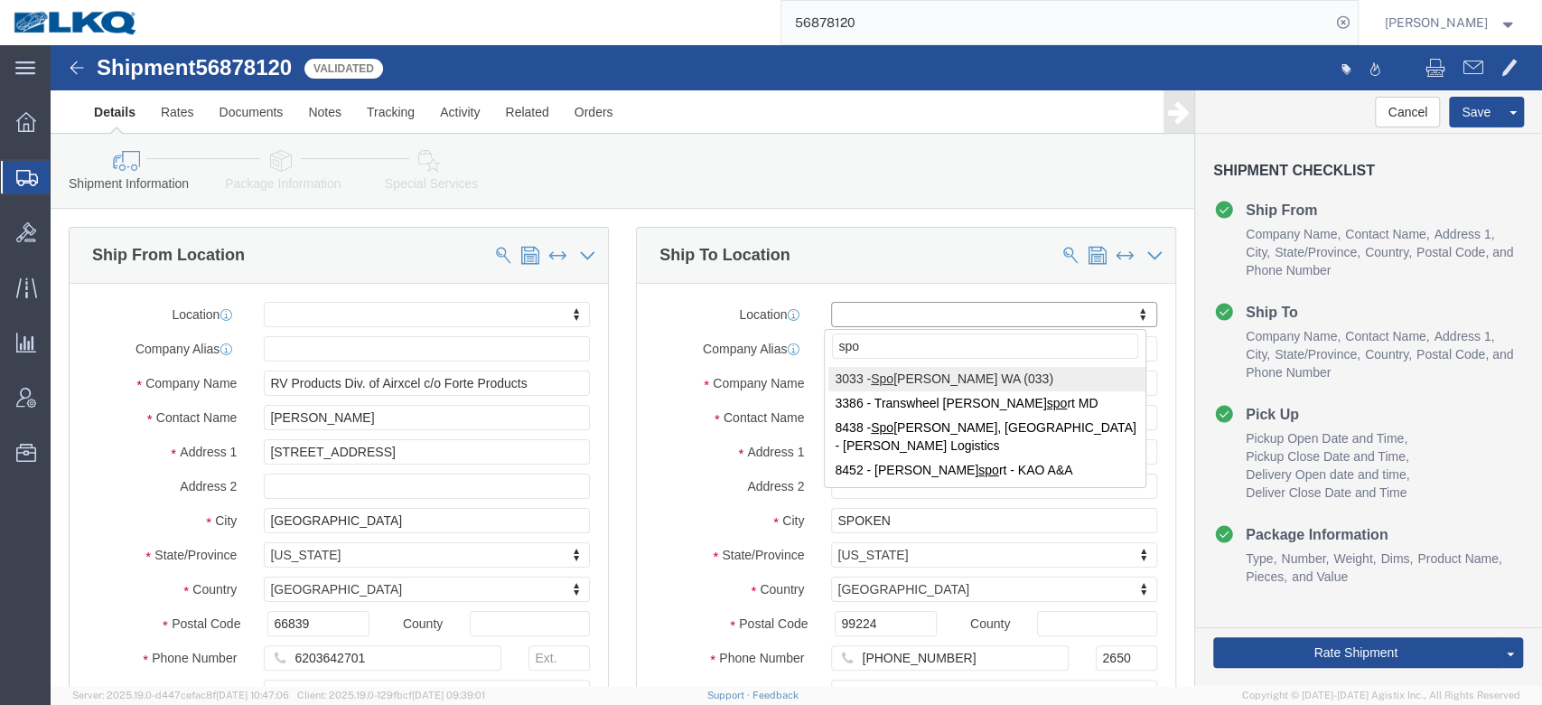
type input "spok"
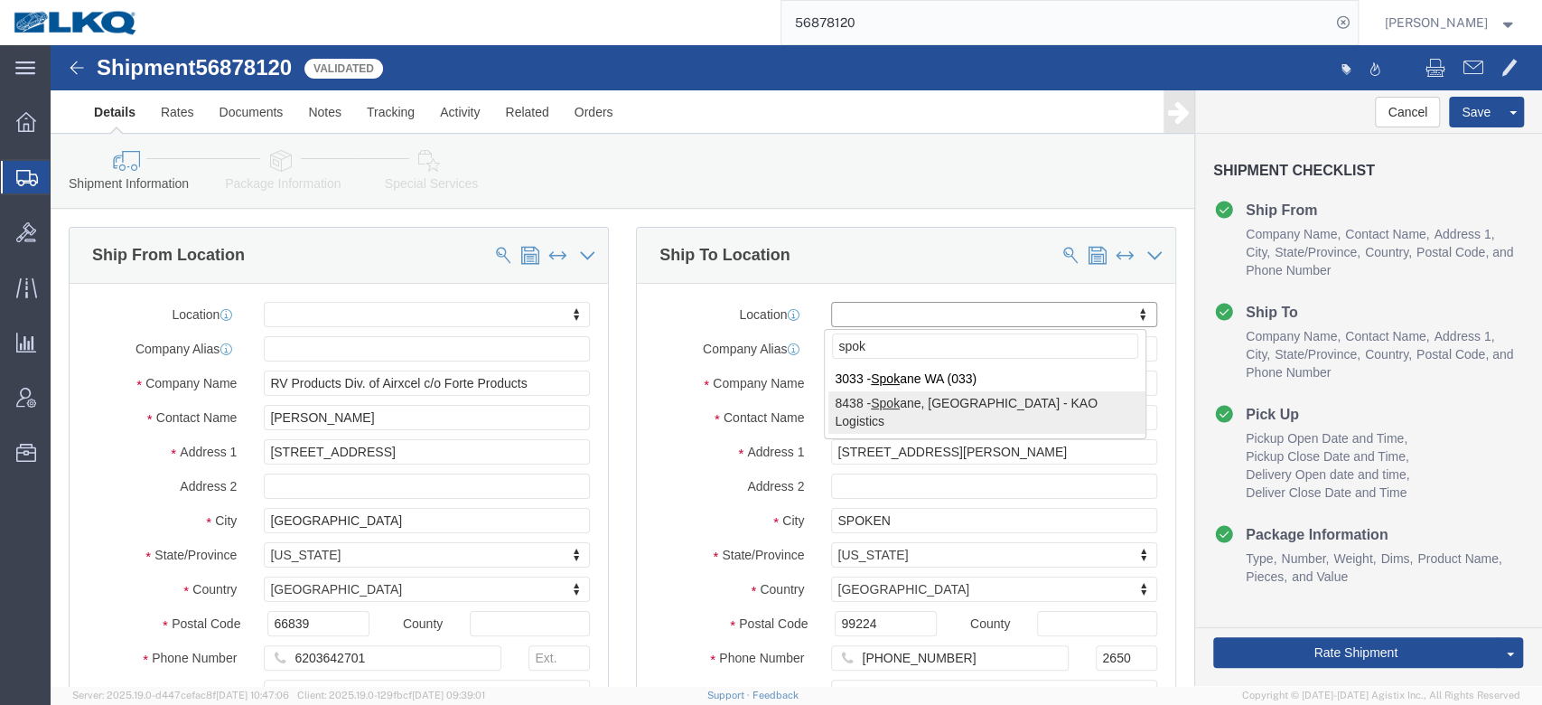
select select "30553"
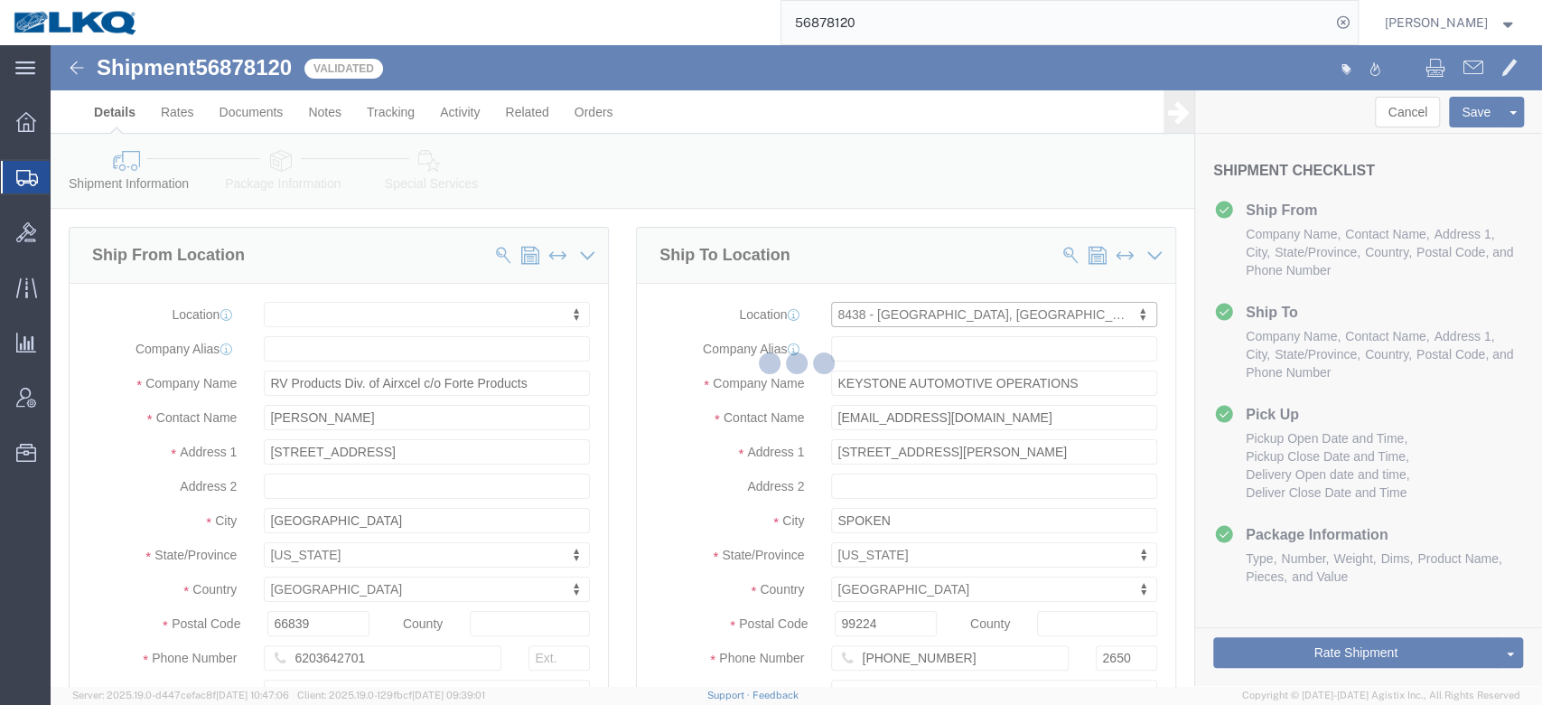
type input "8438"
type input "KAO"
type input "[STREET_ADDRESS][PERSON_NAME]"
type input "[GEOGRAPHIC_DATA]"
checkbox input "false"
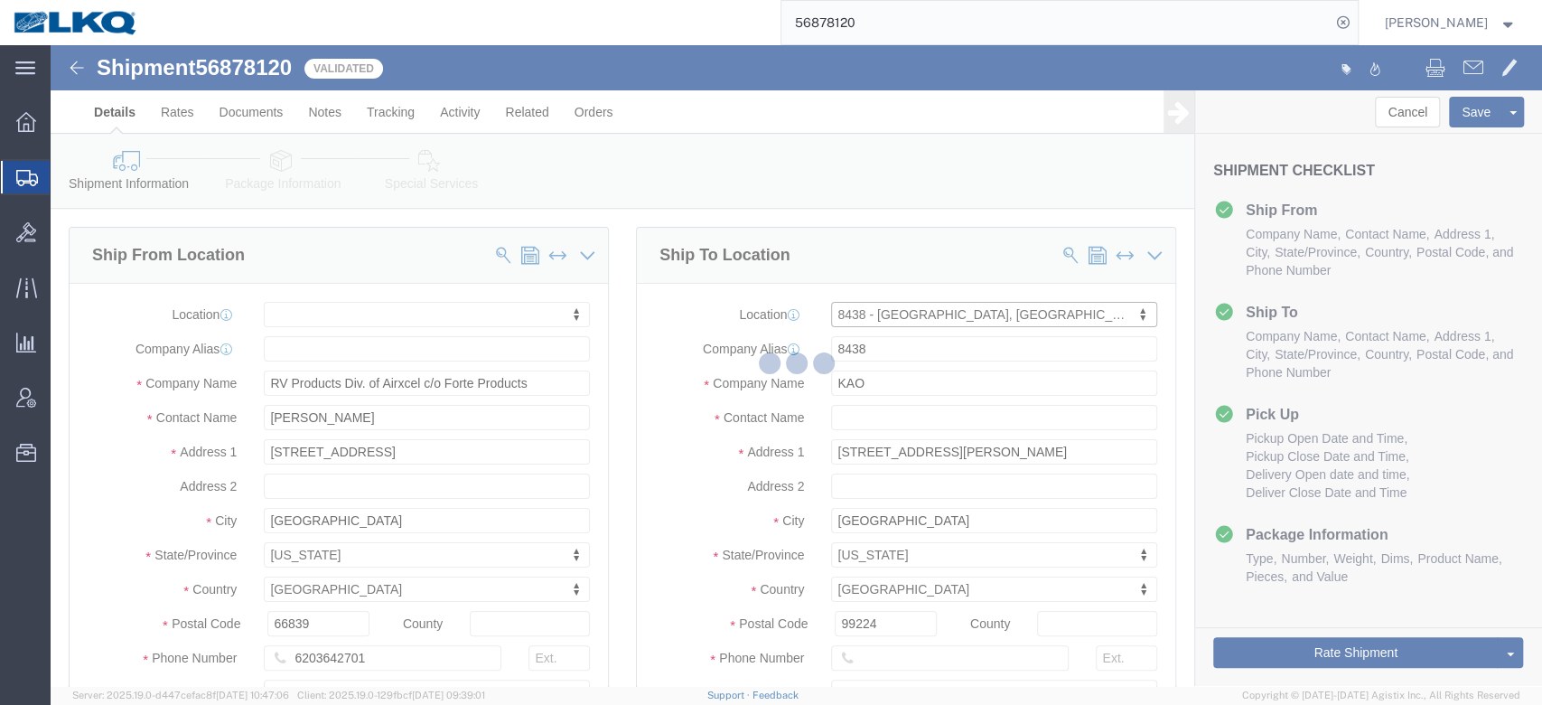
select select "WA"
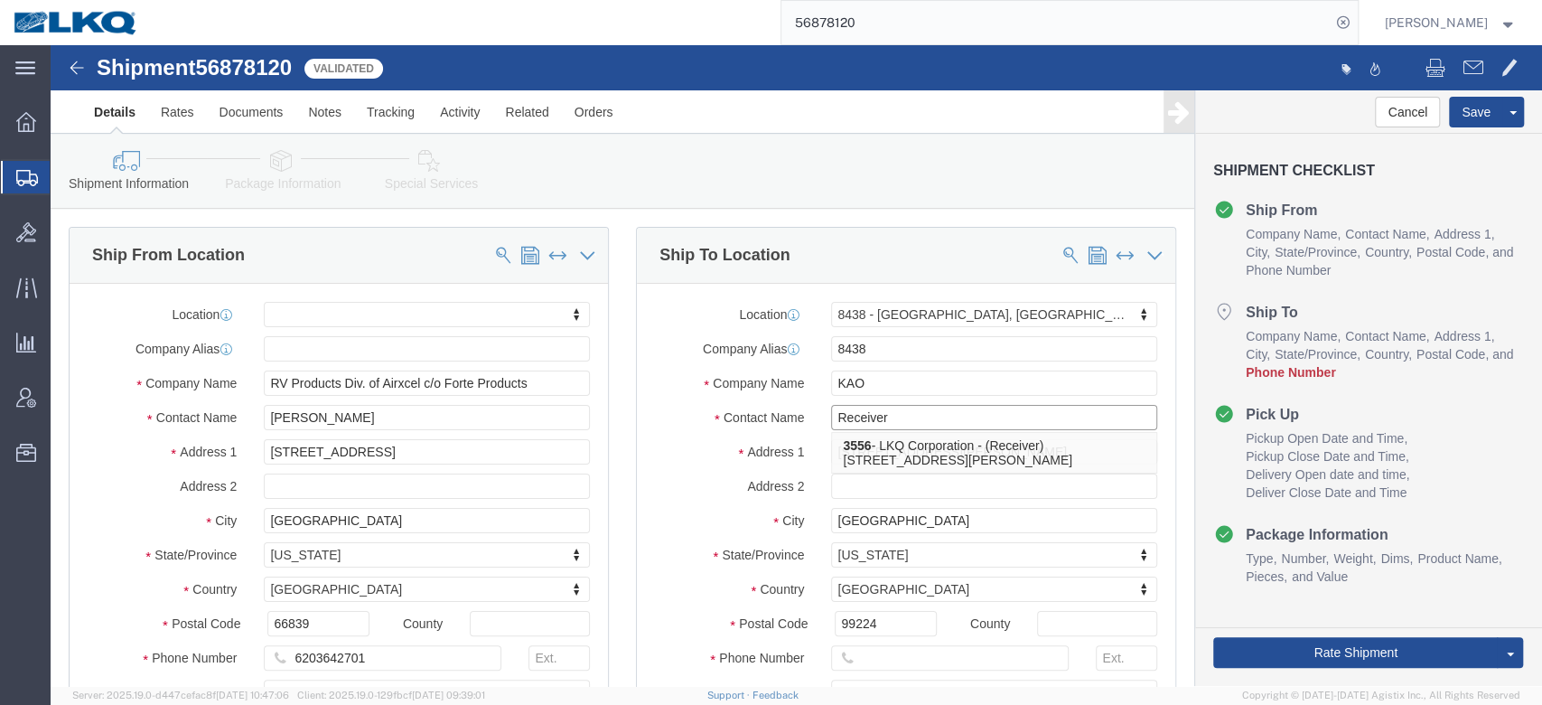
type input "Receiver"
click input "text"
type input "6150000000"
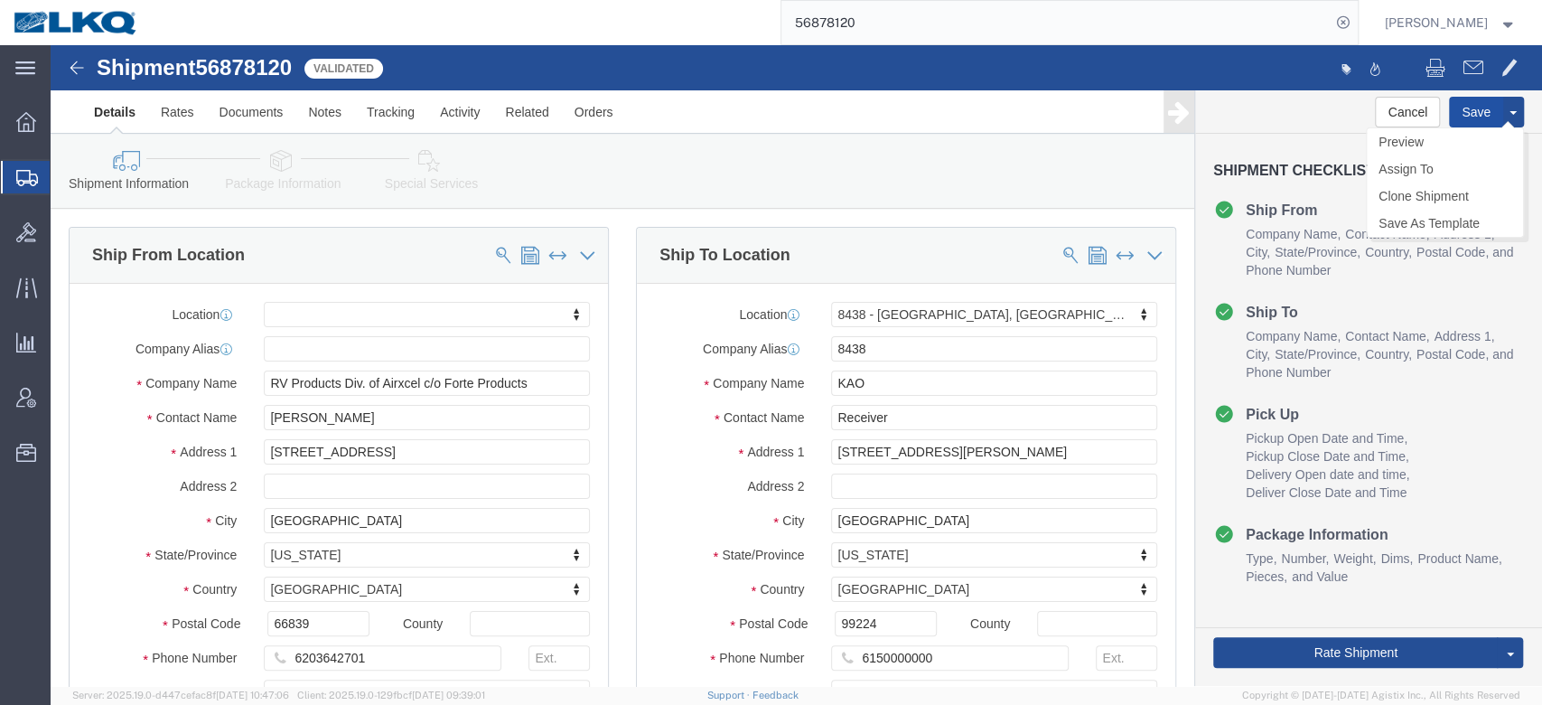
click button "Save"
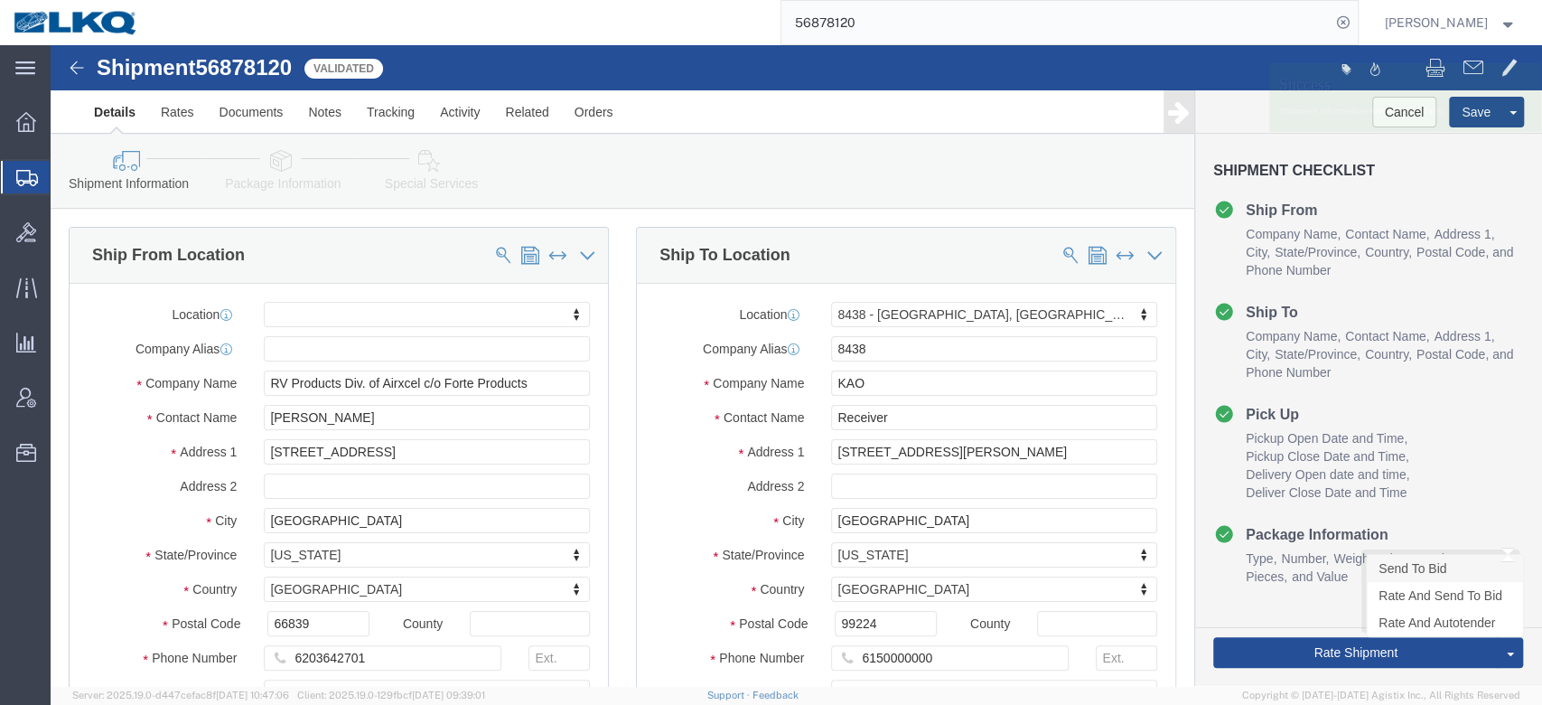
click link "Send To Bid"
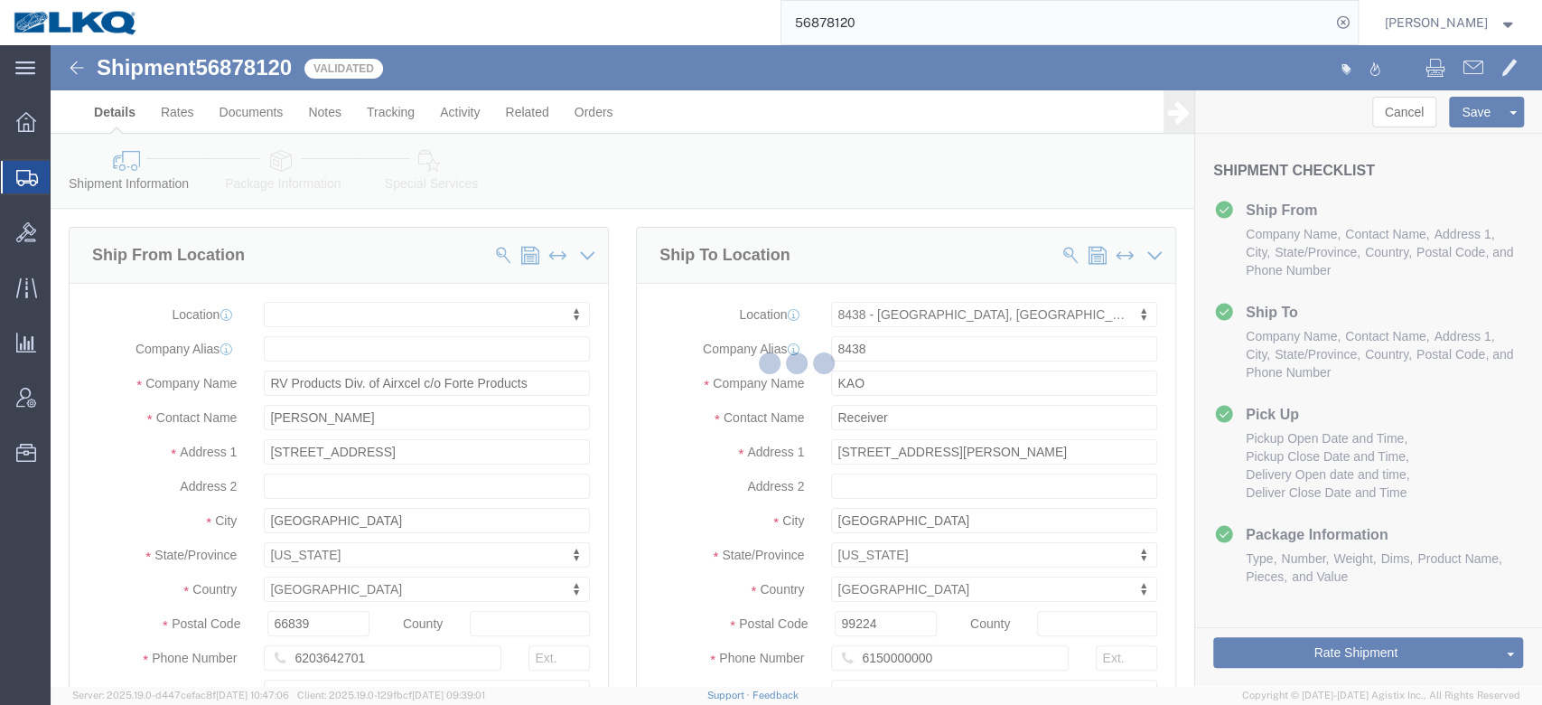
select select "TL"
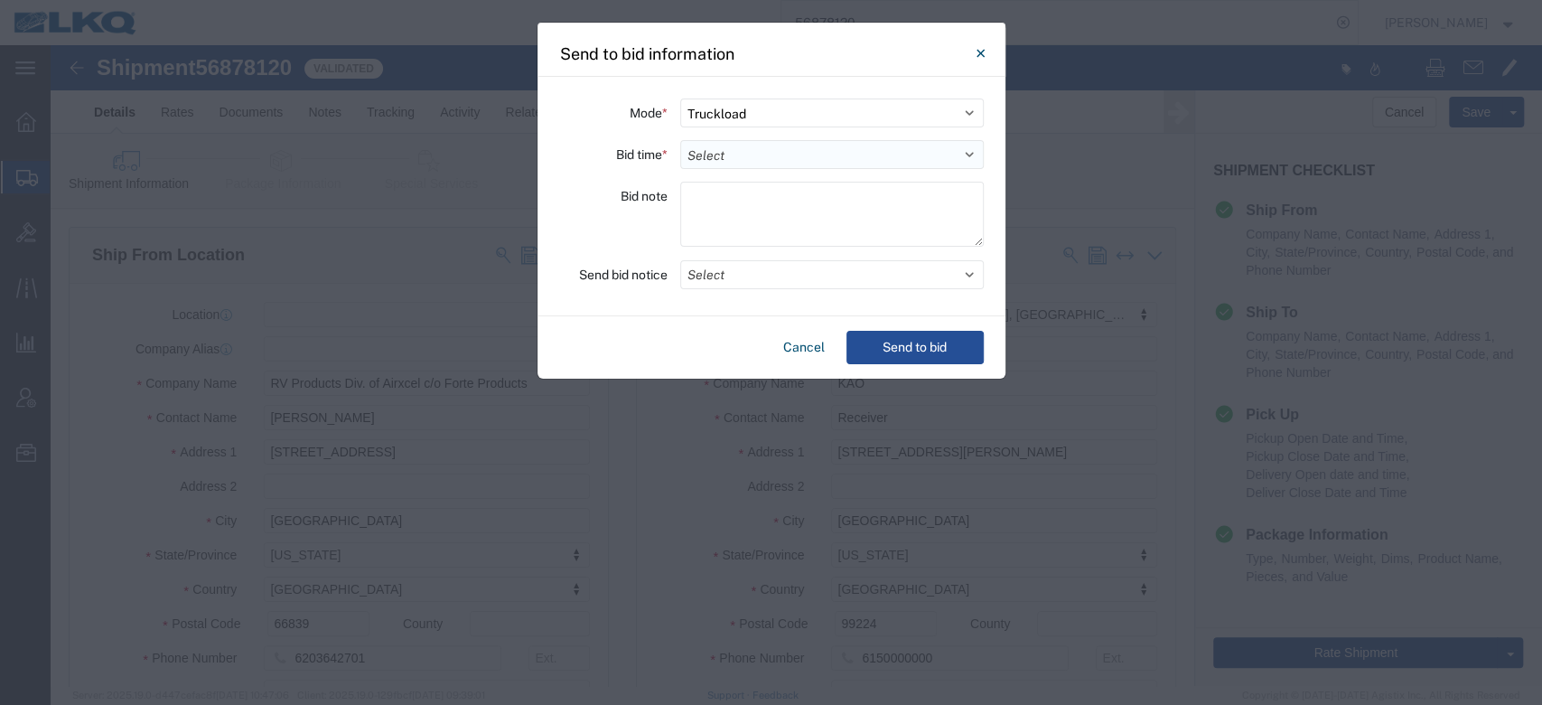
click at [814, 155] on select "Select 30 Min (Rush) 1 Hour (Rush) 2 Hours (Rush) 4 Hours (Rush) 8 Hours (Rush)…" at bounding box center [832, 154] width 304 height 29
select select "24"
click at [680, 140] on select "Select 30 Min (Rush) 1 Hour (Rush) 2 Hours (Rush) 4 Hours (Rush) 8 Hours (Rush)…" at bounding box center [832, 154] width 304 height 29
click at [745, 279] on button "Select" at bounding box center [832, 274] width 304 height 29
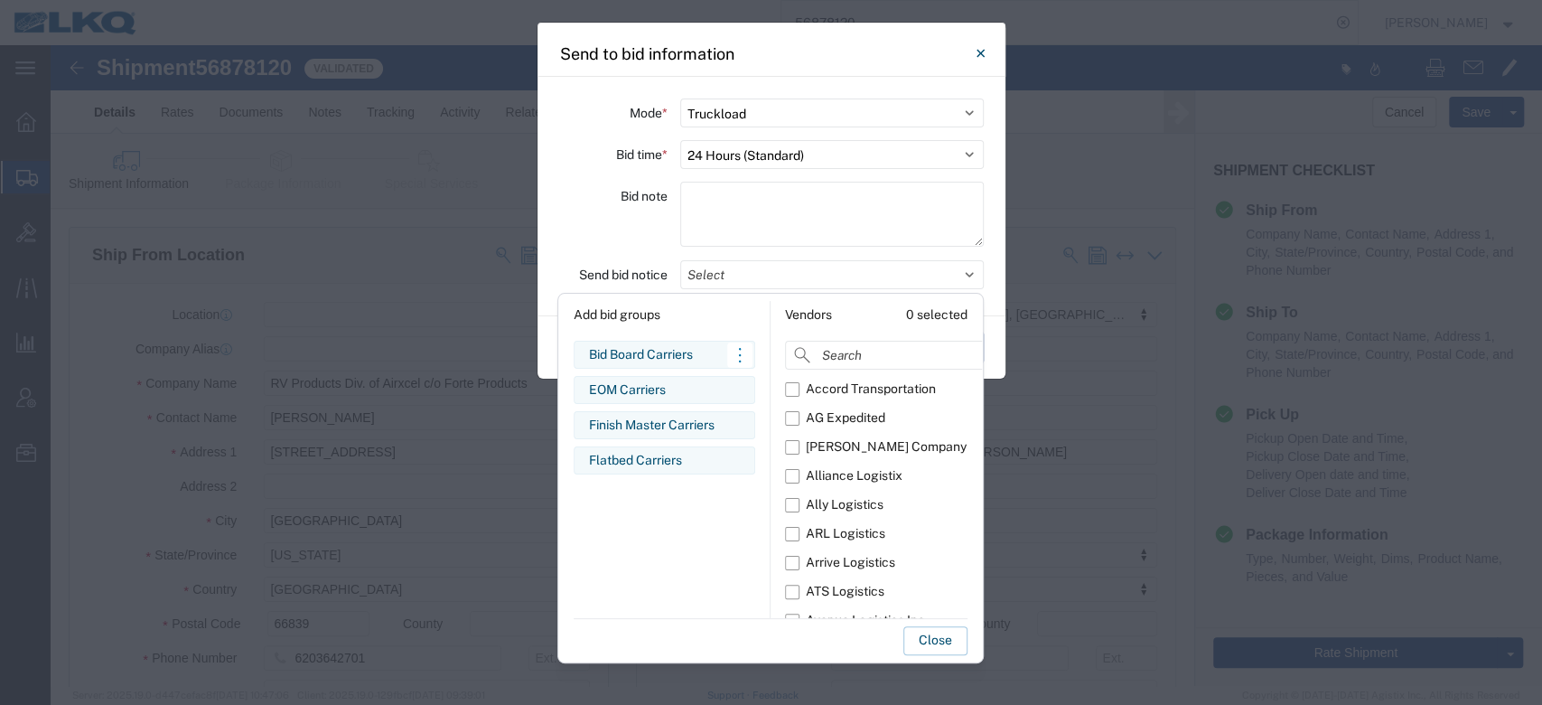
click at [668, 358] on div "Bid Board Carriers" at bounding box center [664, 354] width 151 height 19
click at [935, 314] on button "Clear" at bounding box center [945, 315] width 46 height 29
click at [937, 639] on button "Close" at bounding box center [936, 640] width 64 height 29
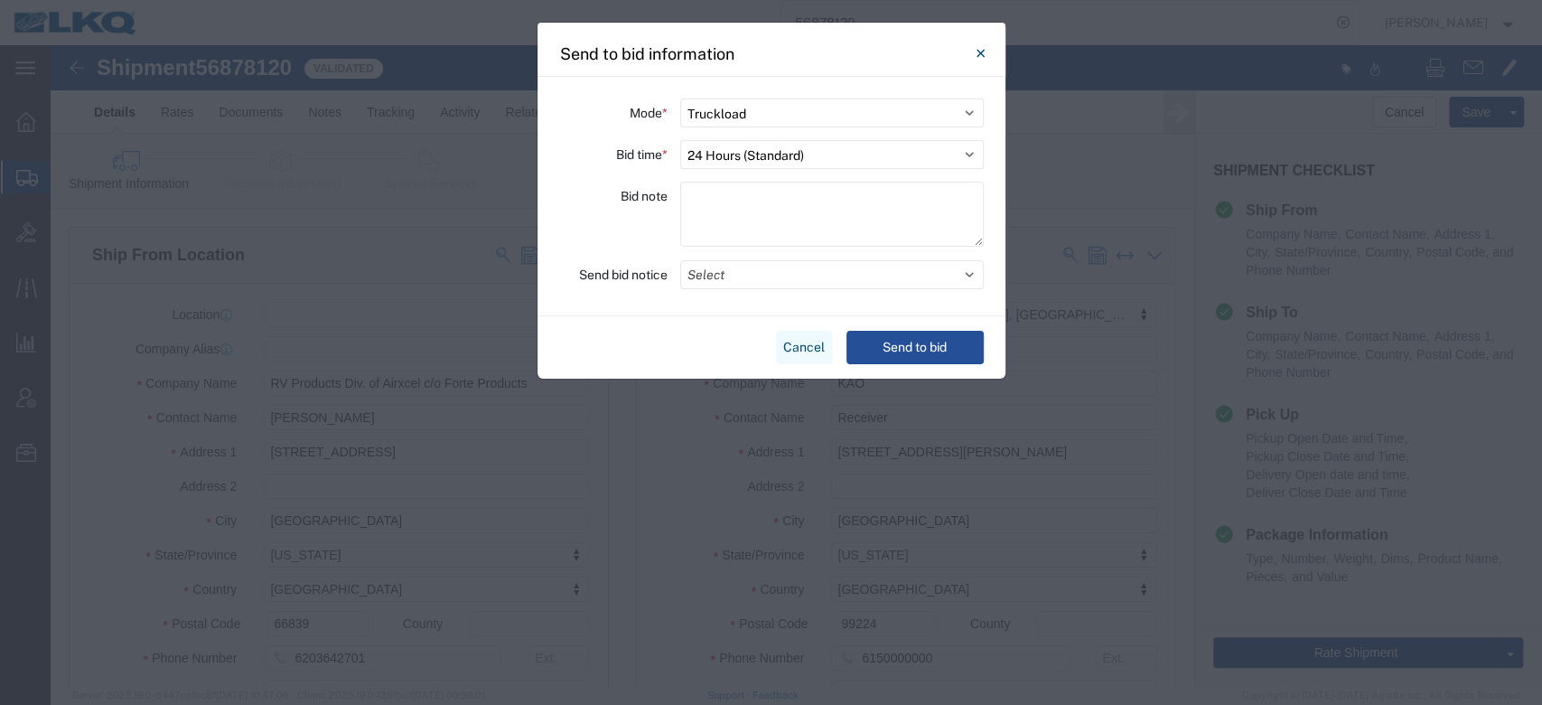
click at [827, 351] on button "Cancel" at bounding box center [804, 347] width 56 height 33
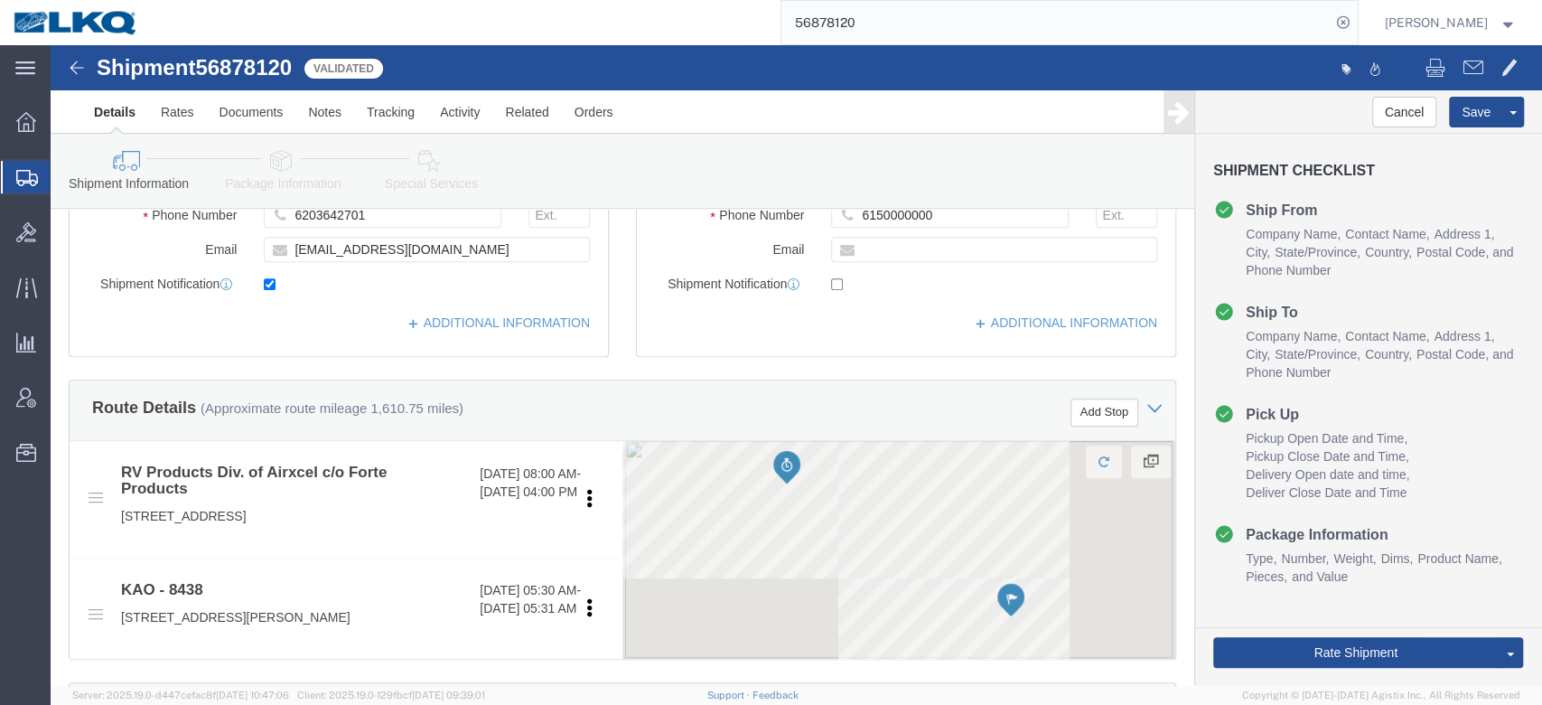
scroll to position [589, 0]
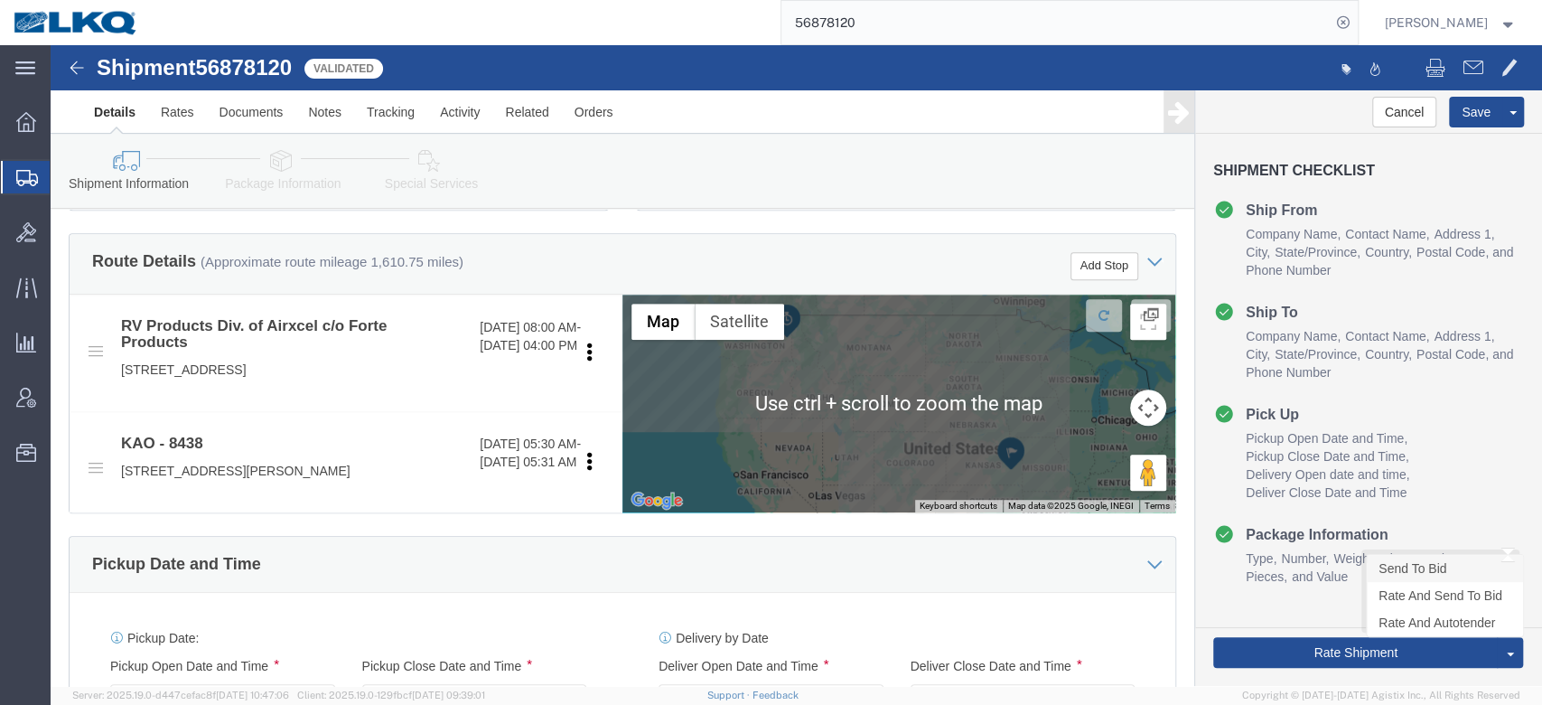
click link "Send To Bid"
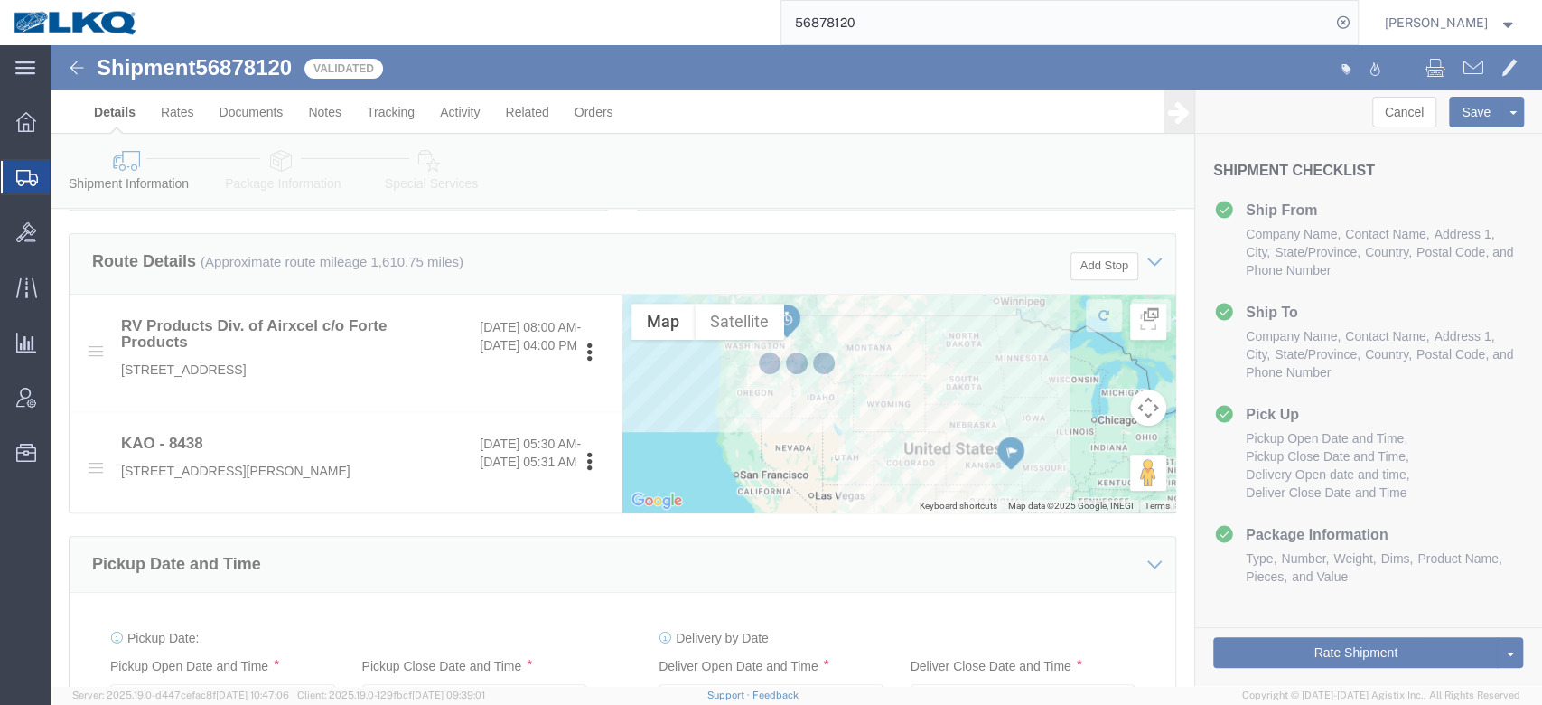
select select "TL"
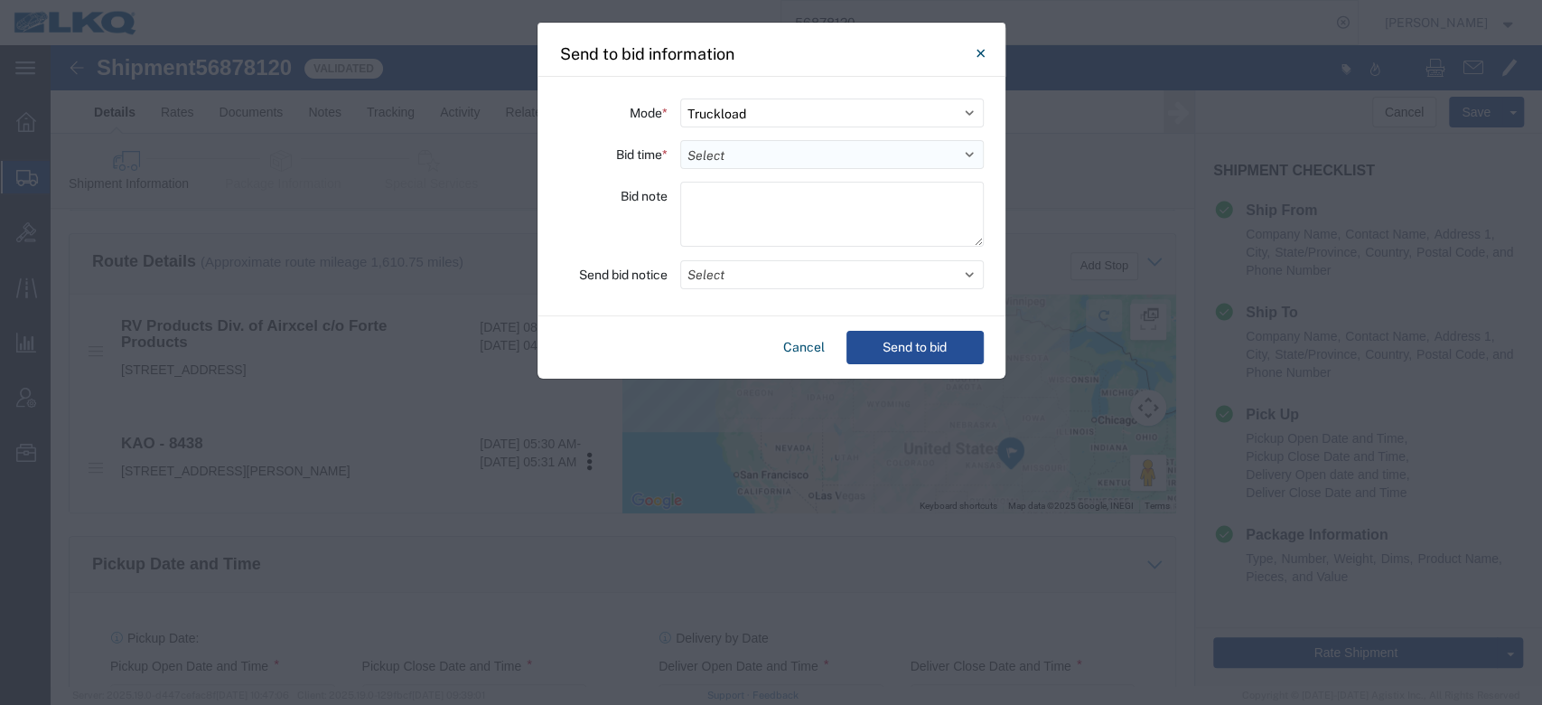
click at [817, 156] on select "Select 30 Min (Rush) 1 Hour (Rush) 2 Hours (Rush) 4 Hours (Rush) 8 Hours (Rush)…" at bounding box center [832, 154] width 304 height 29
select select "12"
click at [680, 140] on select "Select 30 Min (Rush) 1 Hour (Rush) 2 Hours (Rush) 4 Hours (Rush) 8 Hours (Rush)…" at bounding box center [832, 154] width 304 height 29
click at [737, 270] on button "Select" at bounding box center [832, 274] width 304 height 29
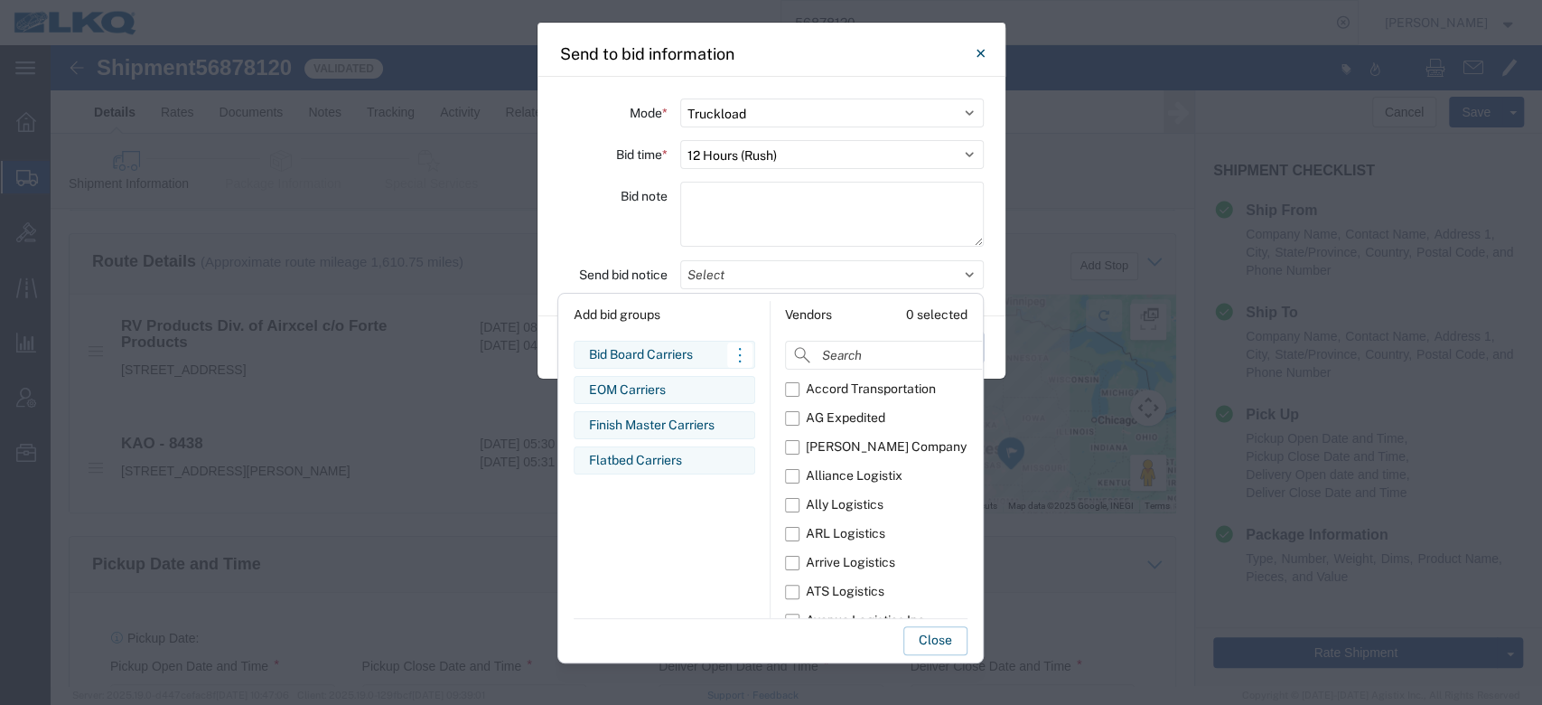
click at [659, 353] on div "Bid Board Carriers" at bounding box center [664, 354] width 151 height 19
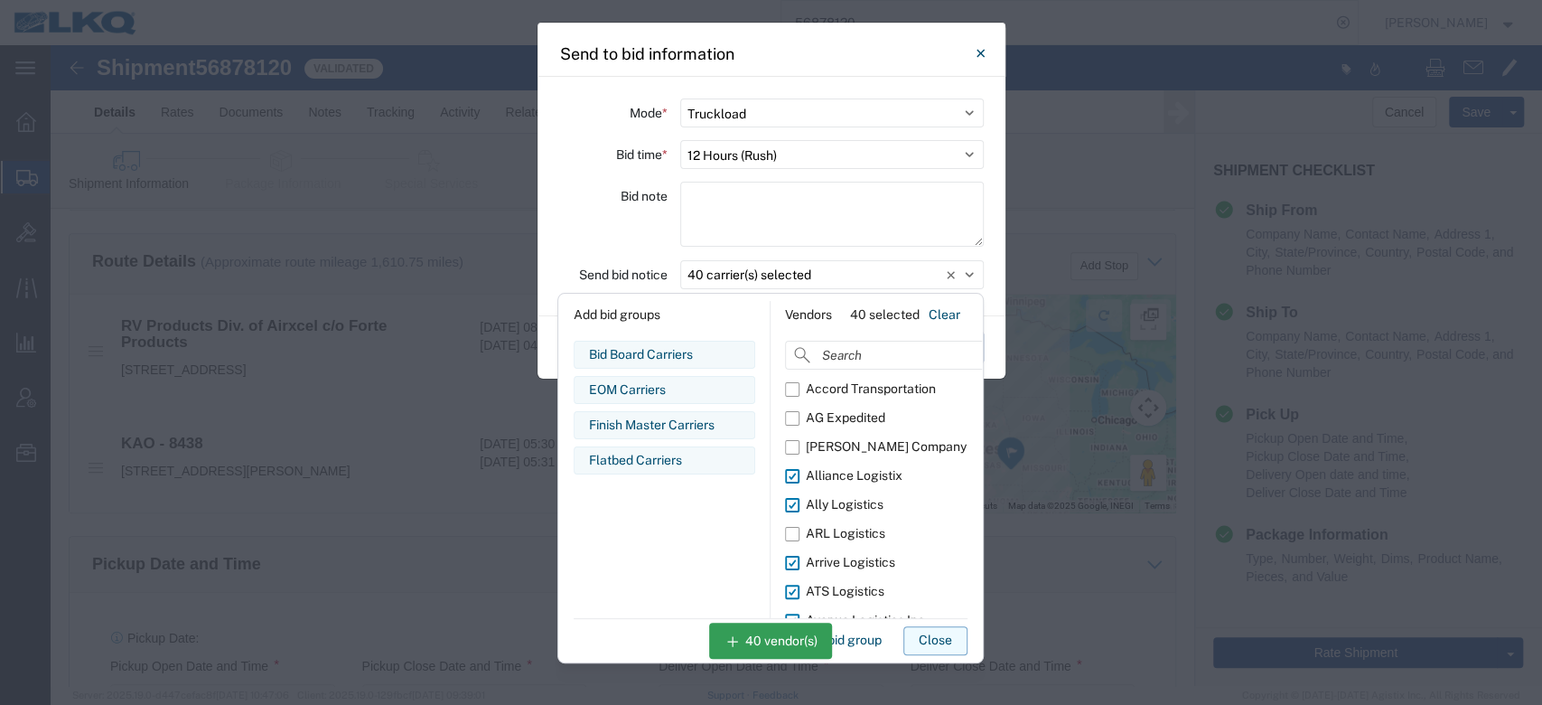
click at [922, 632] on button "Close" at bounding box center [936, 640] width 64 height 29
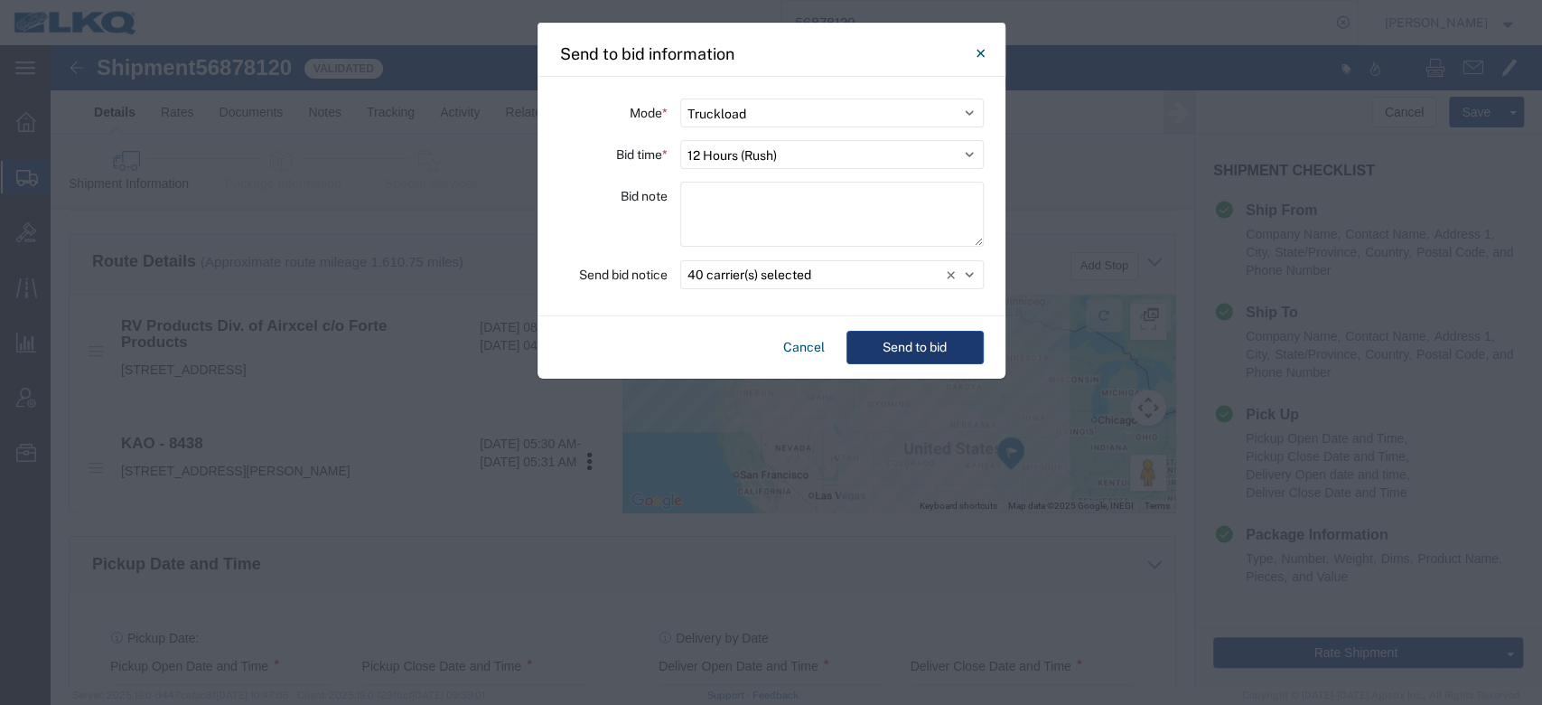
click at [917, 355] on button "Send to bid" at bounding box center [915, 347] width 137 height 33
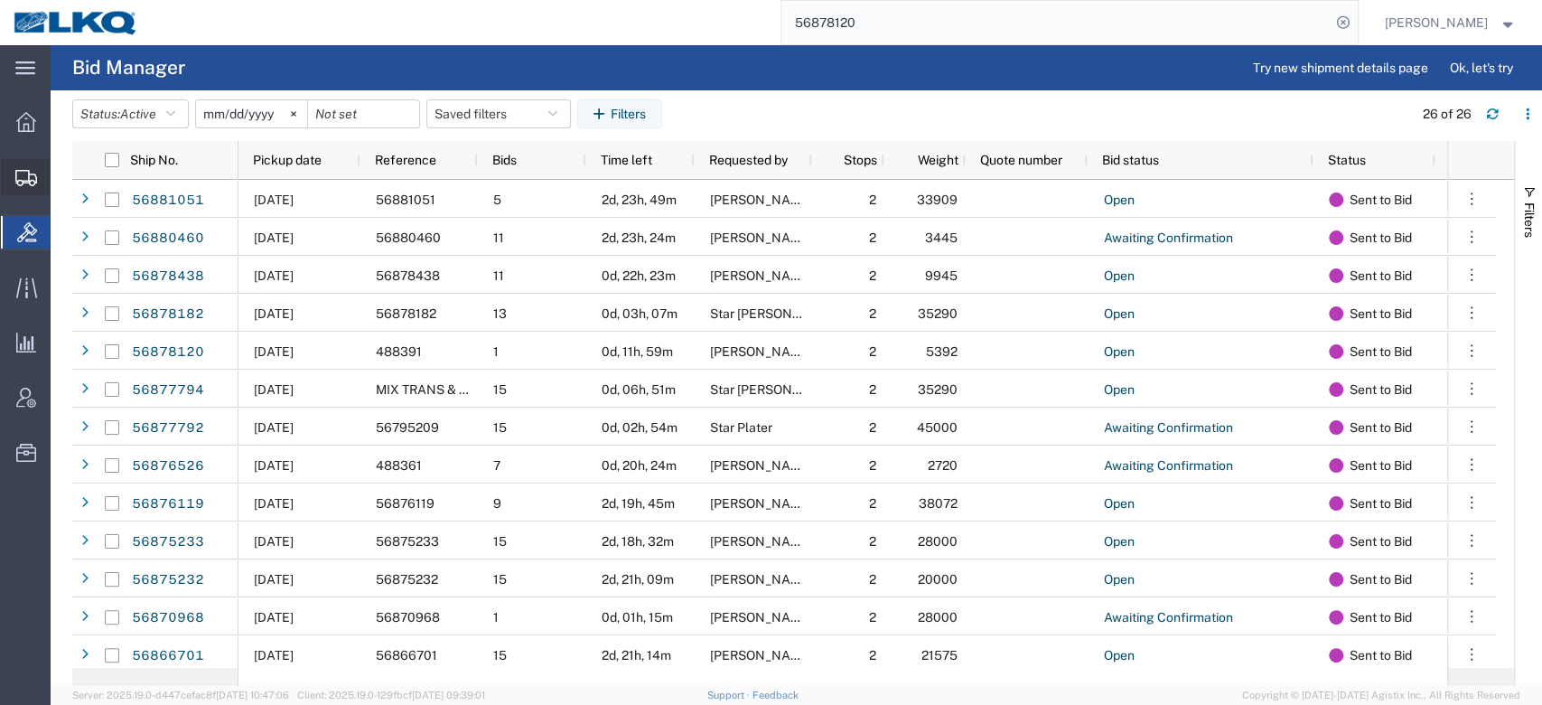
click at [62, 194] on span "Shipments" at bounding box center [56, 177] width 13 height 36
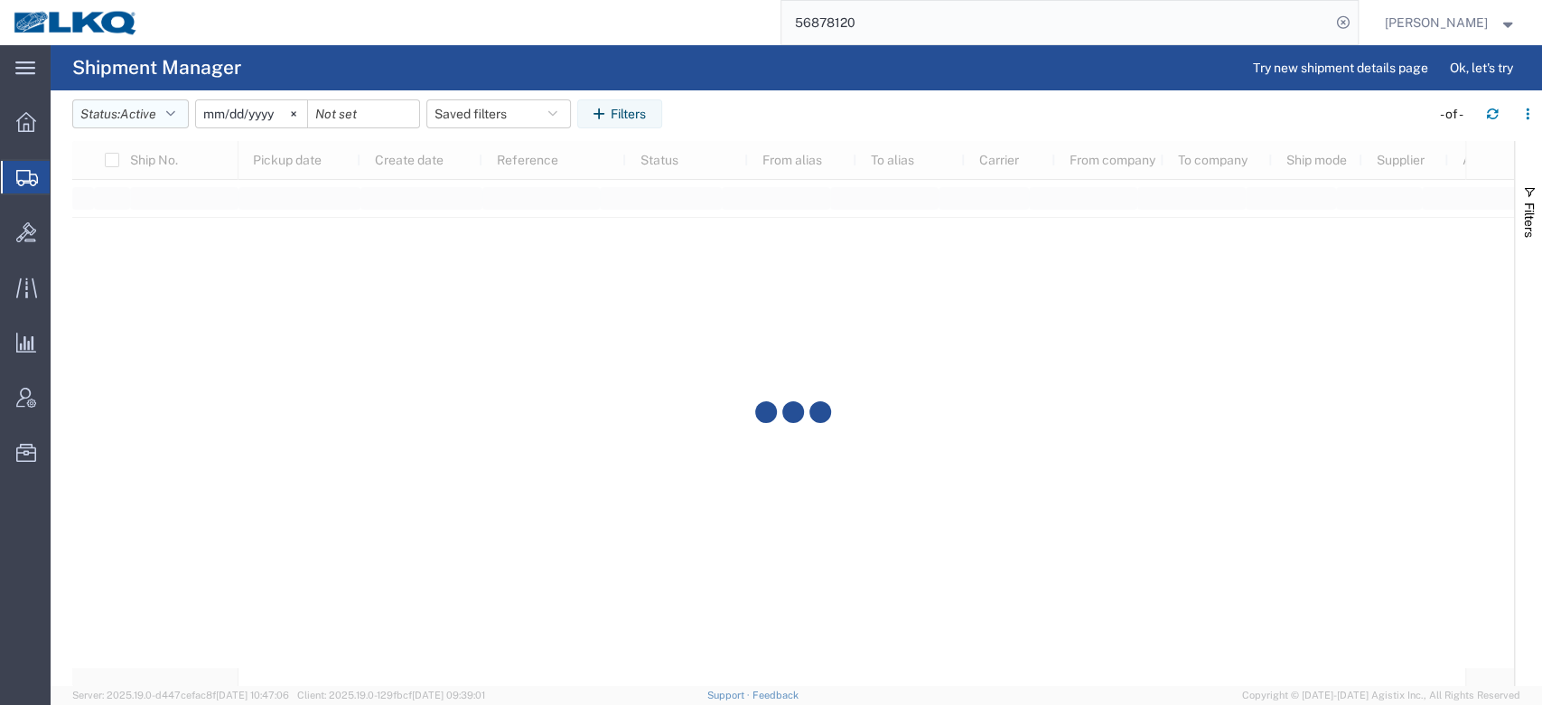
click at [169, 100] on button "Status: Active" at bounding box center [130, 113] width 117 height 29
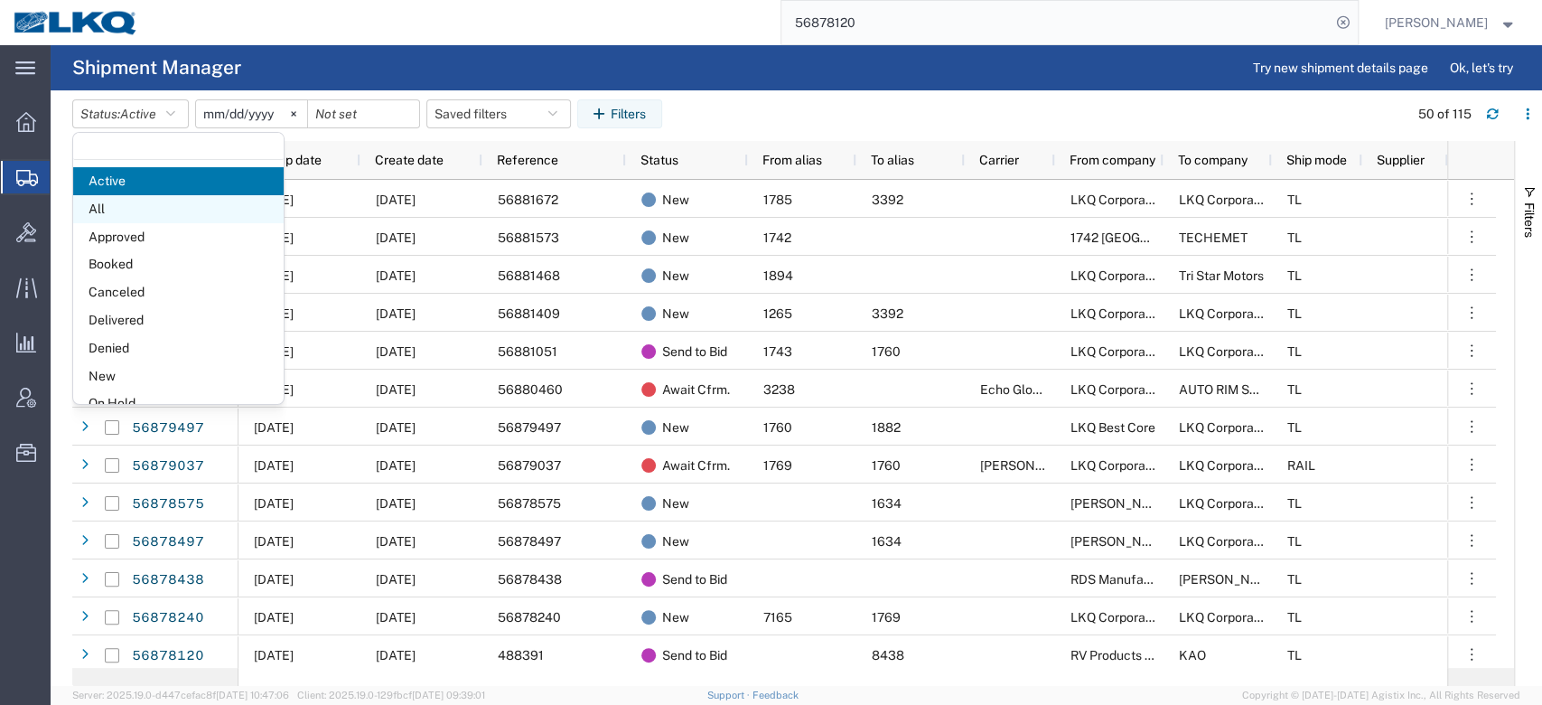
click at [149, 206] on span "All" at bounding box center [178, 209] width 211 height 28
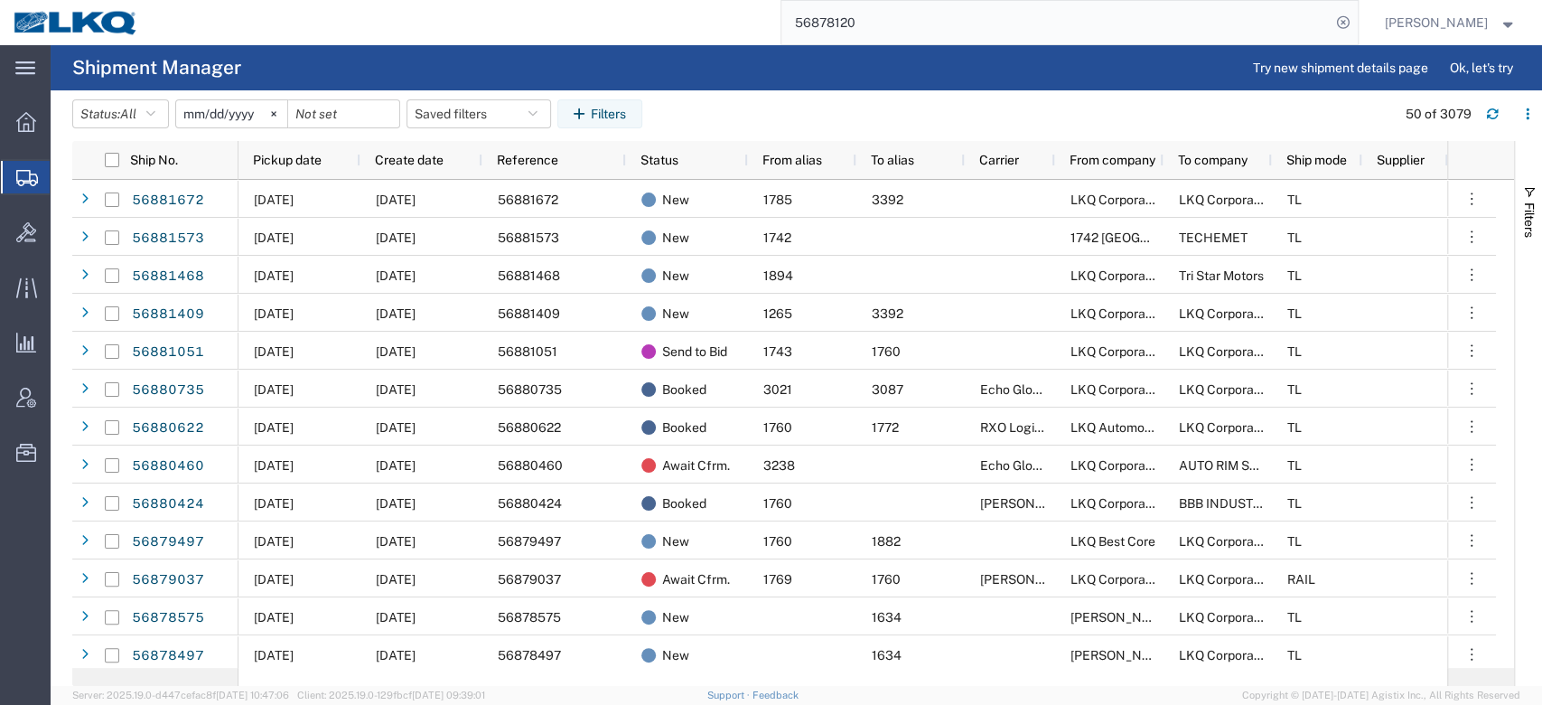
click at [200, 119] on input "[DATE]" at bounding box center [231, 113] width 111 height 27
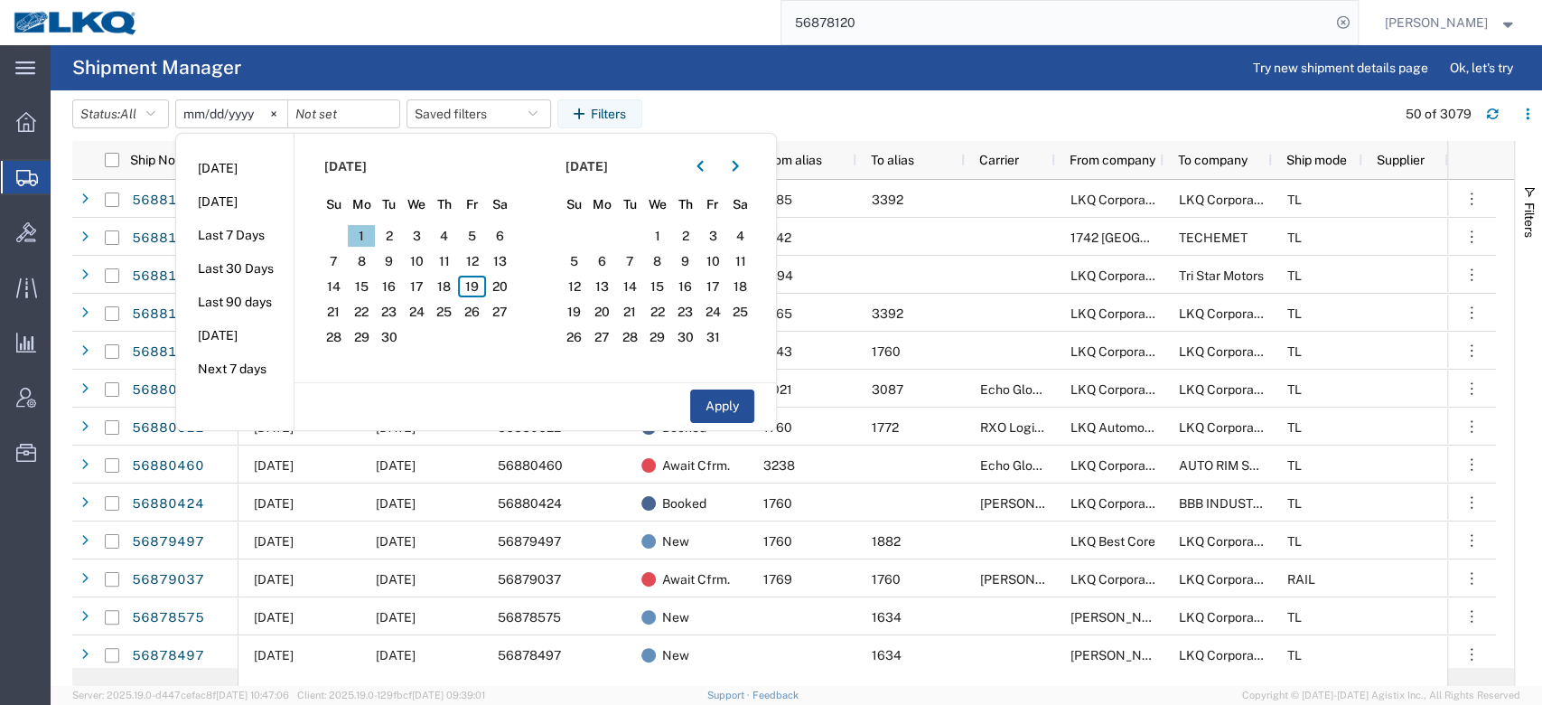
click at [367, 229] on span "1" at bounding box center [362, 236] width 28 height 22
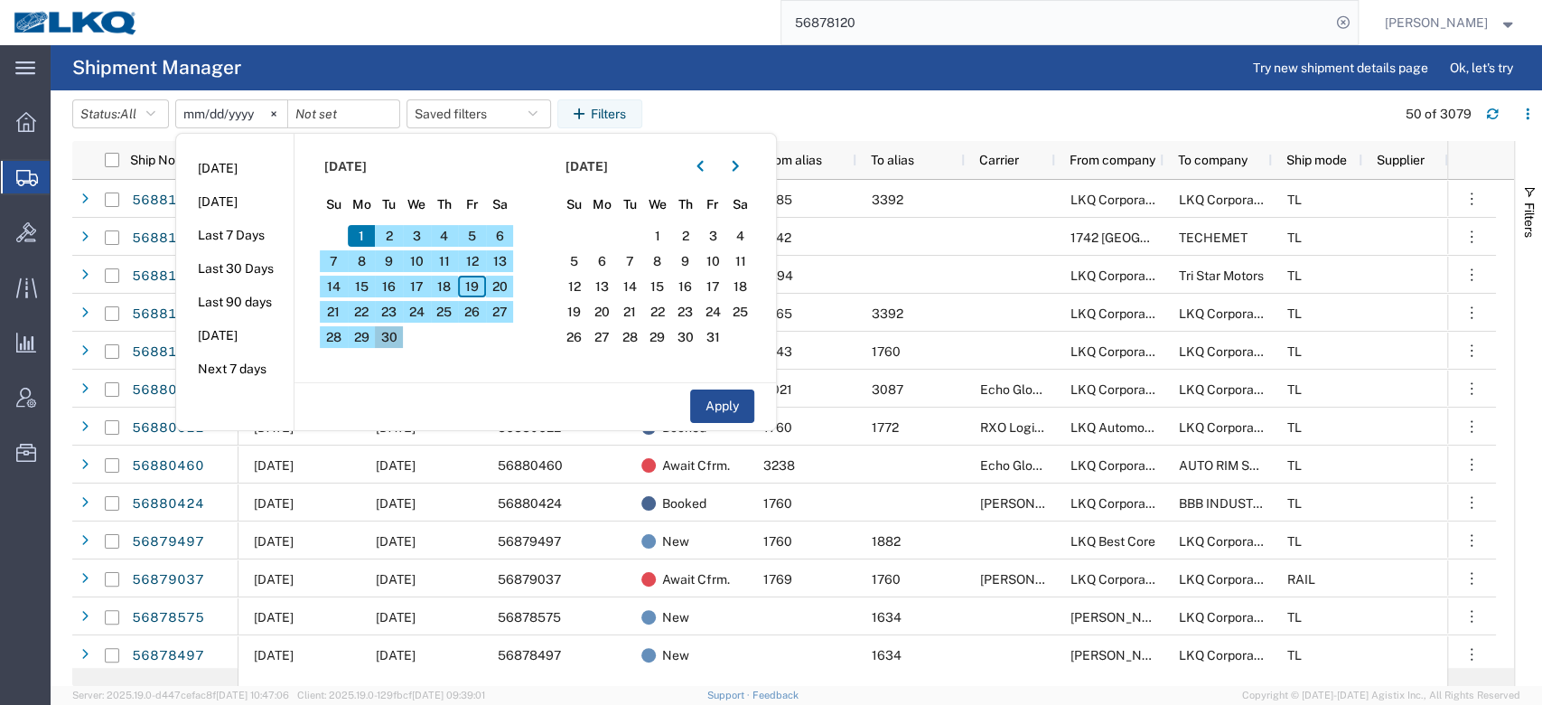
click at [403, 343] on span "30" at bounding box center [389, 337] width 28 height 22
click at [705, 398] on button "Apply" at bounding box center [722, 405] width 64 height 33
type input "[DATE]"
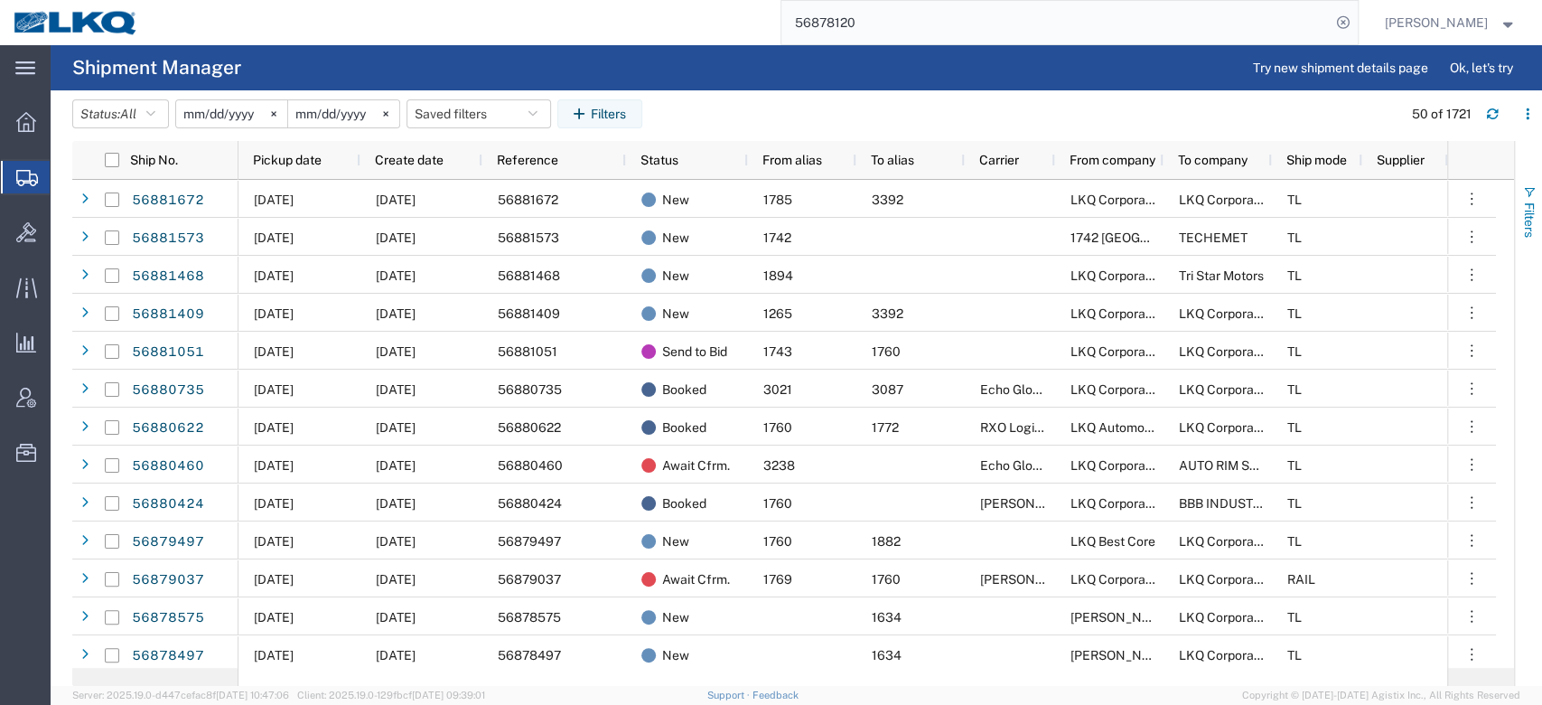
click at [1530, 220] on span "Filters" at bounding box center [1529, 219] width 14 height 35
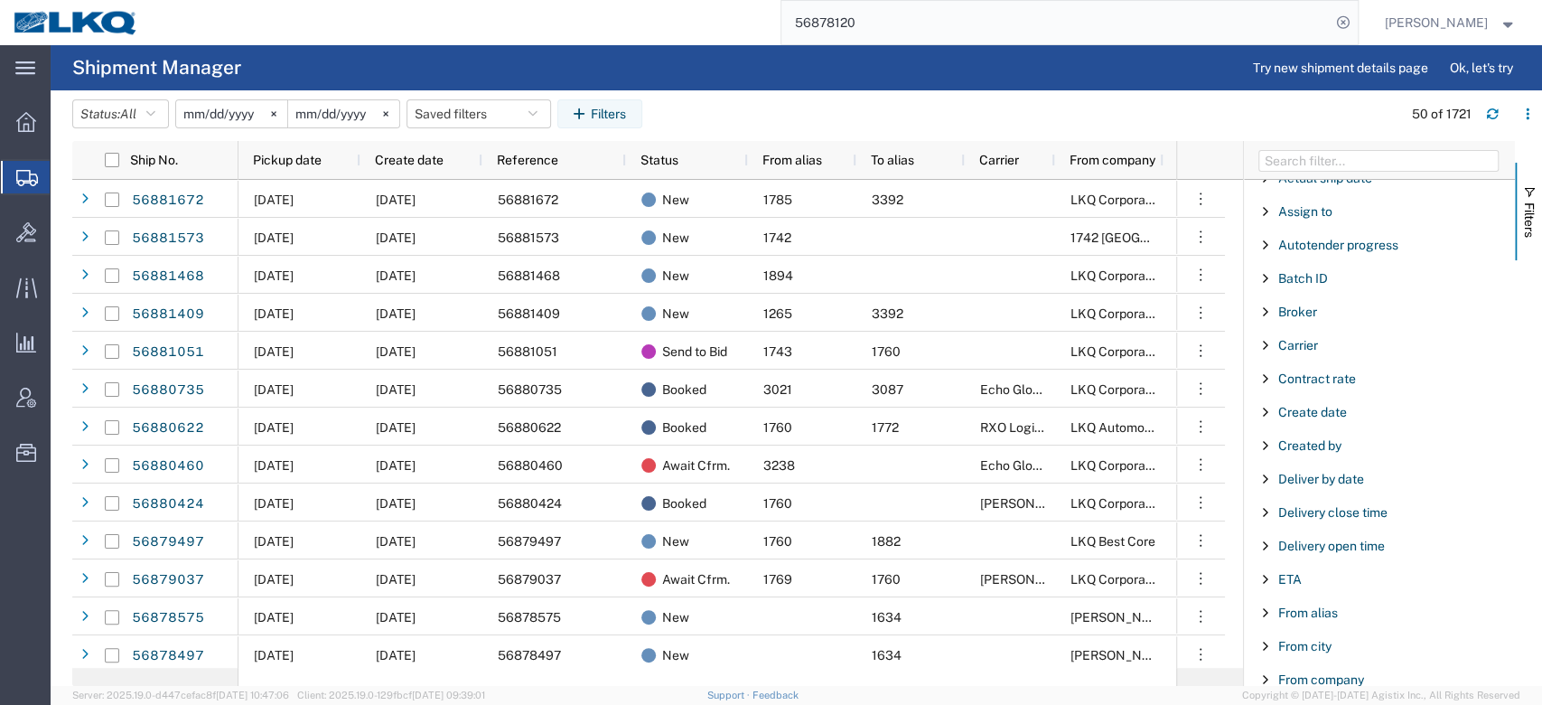
scroll to position [120, 0]
click at [1315, 644] on span "From city" at bounding box center [1305, 645] width 53 height 14
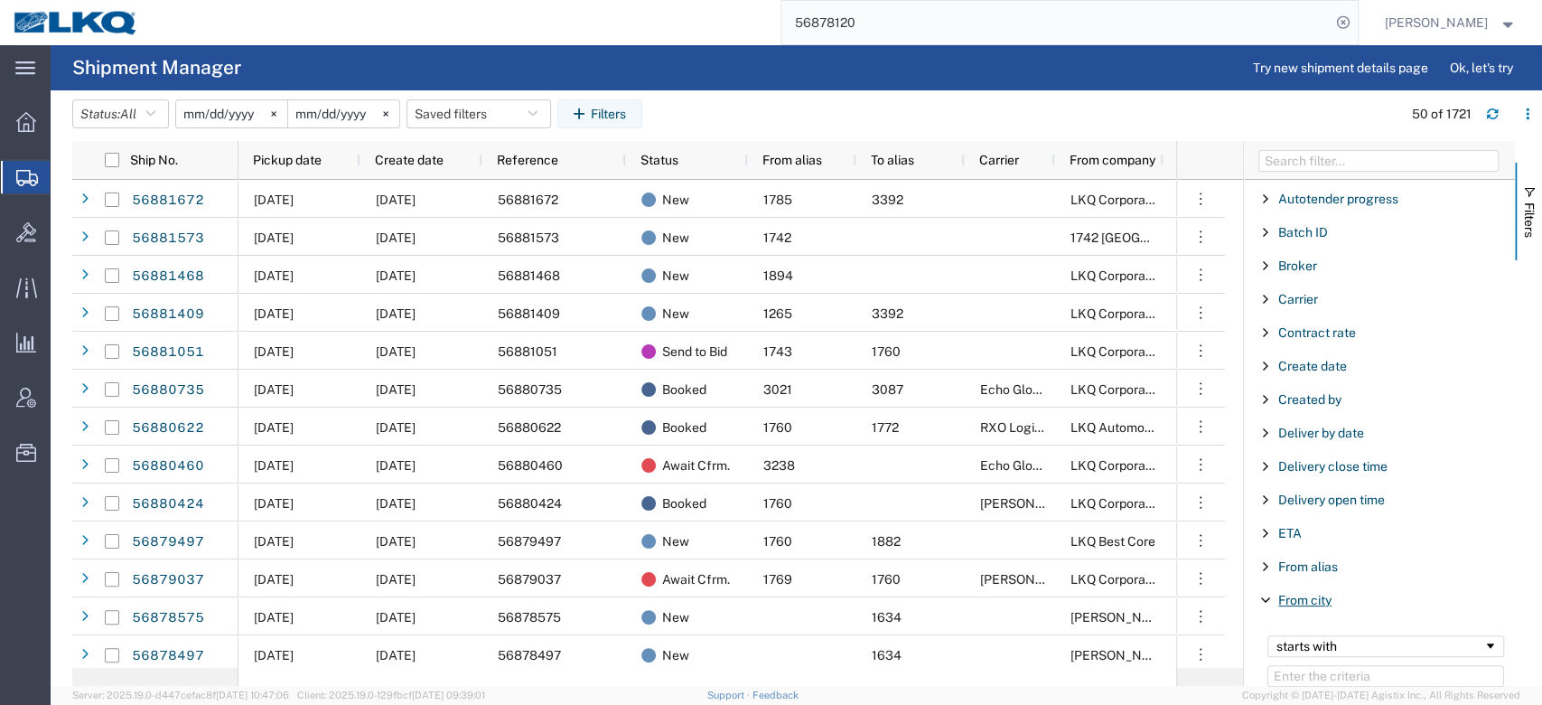
scroll to position [166, 0]
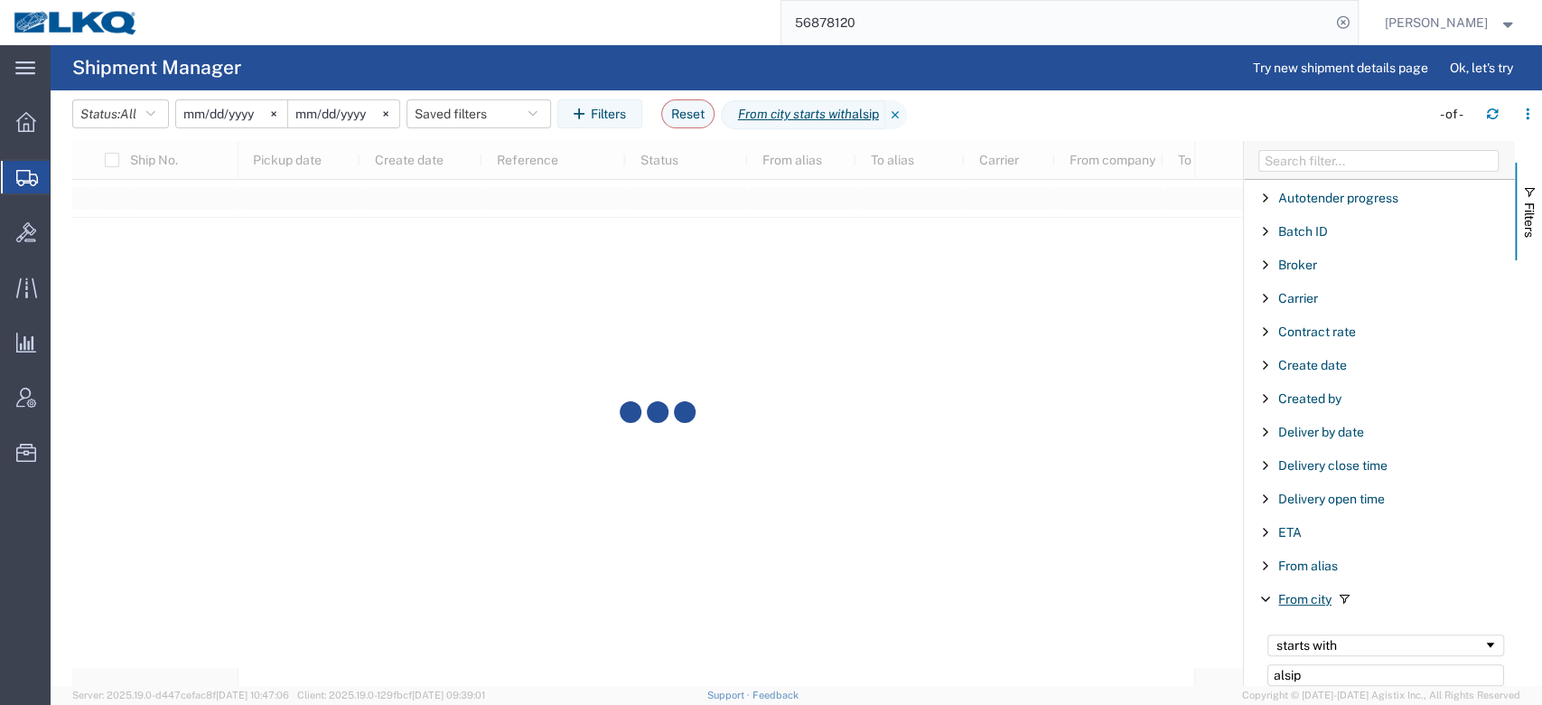
type input "alsip"
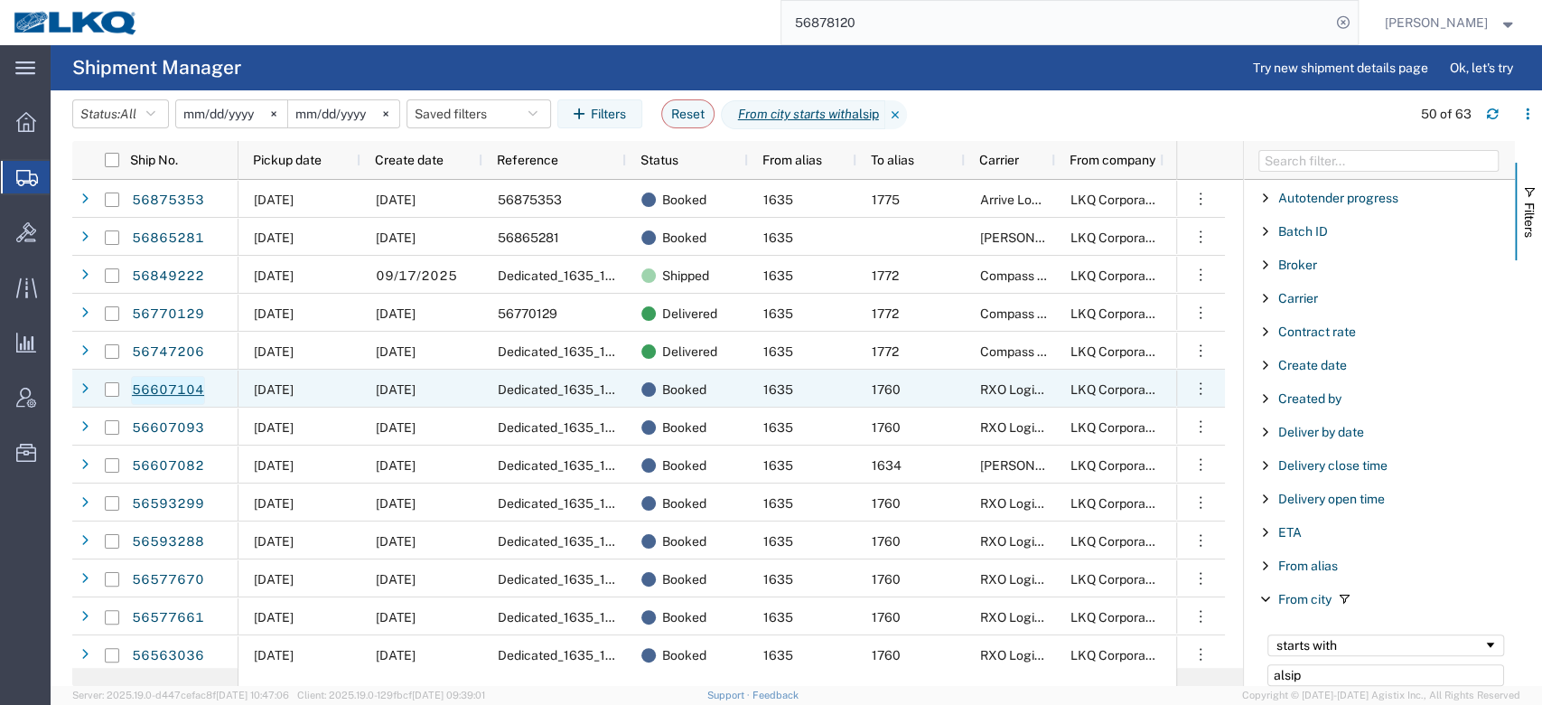
click at [194, 382] on link "56607104" at bounding box center [168, 390] width 74 height 29
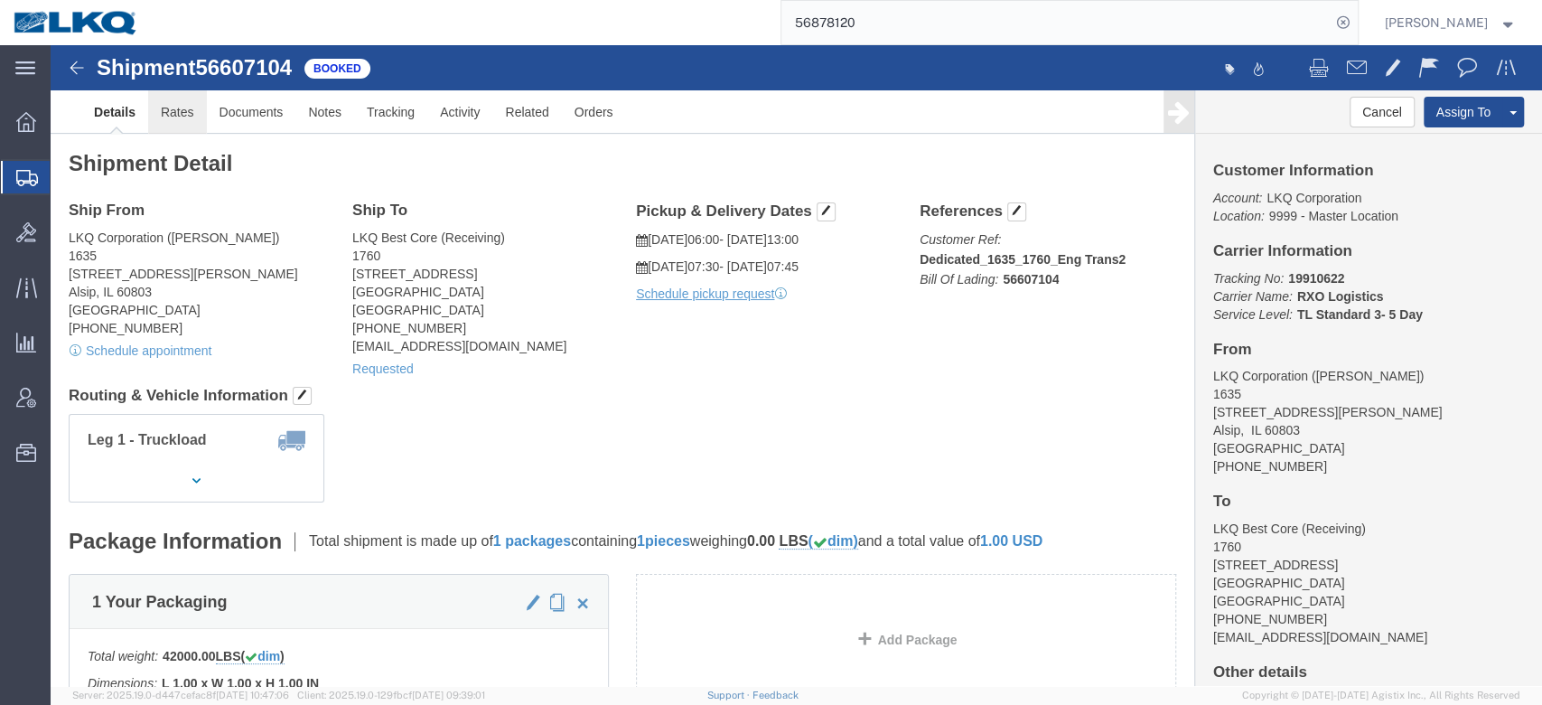
click link "Rates"
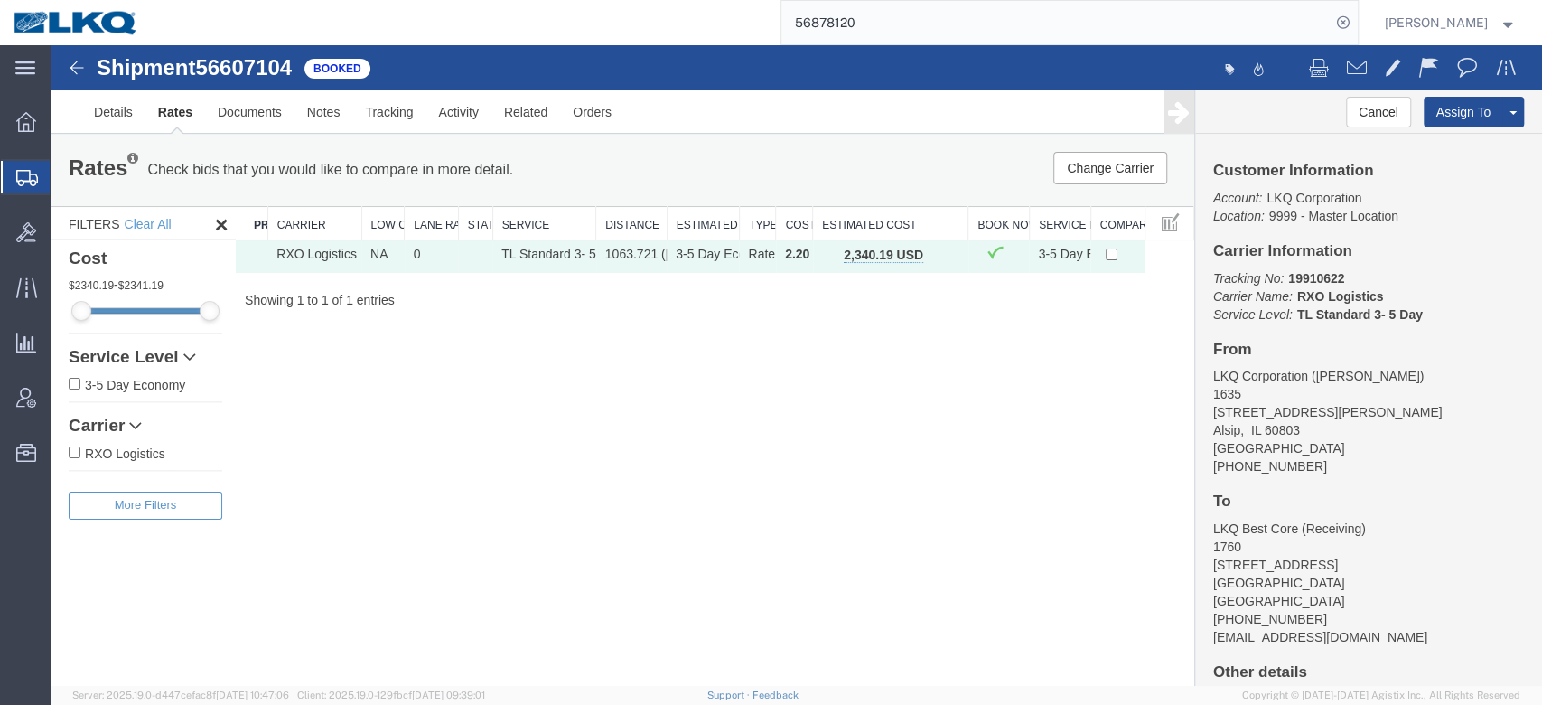
click at [864, 33] on input "56878120" at bounding box center [1056, 22] width 549 height 43
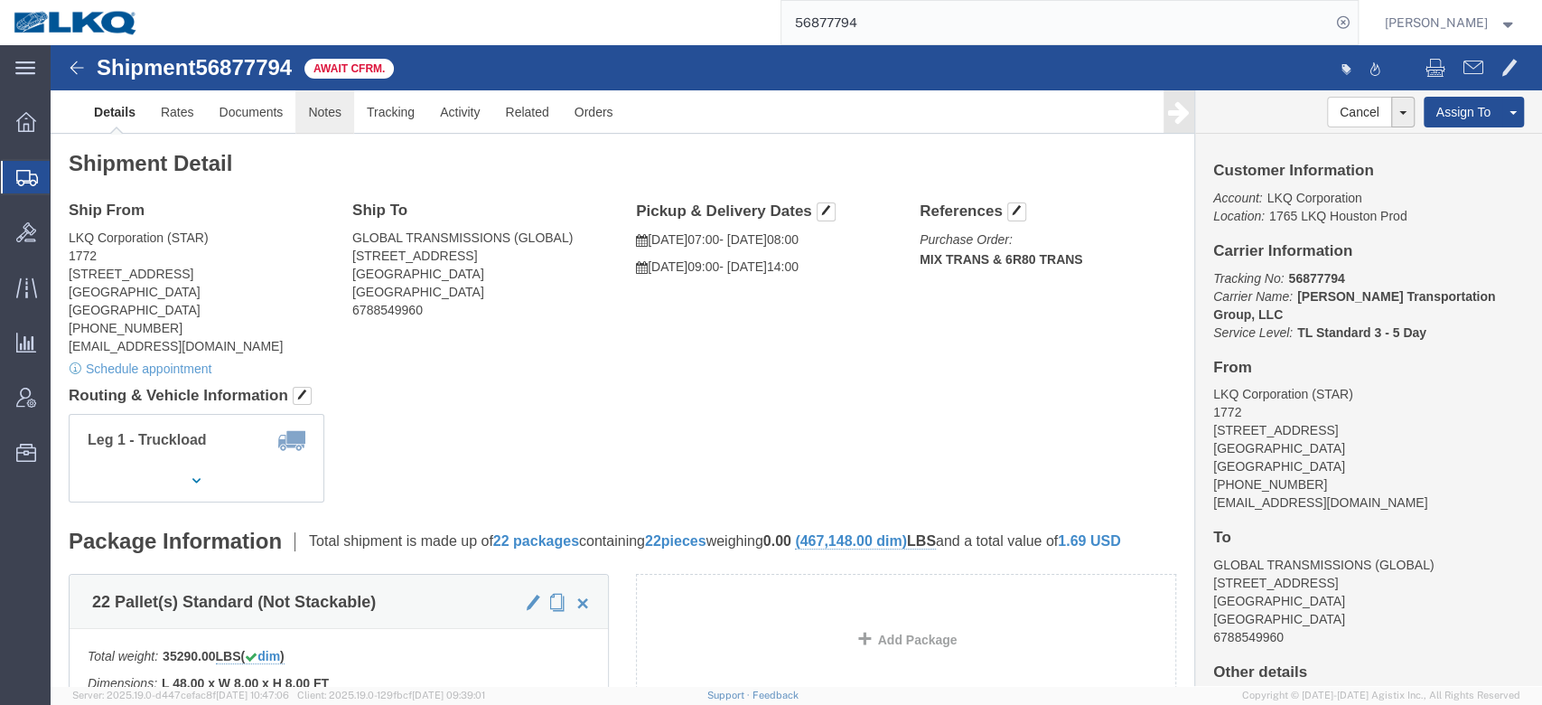
click link "Notes"
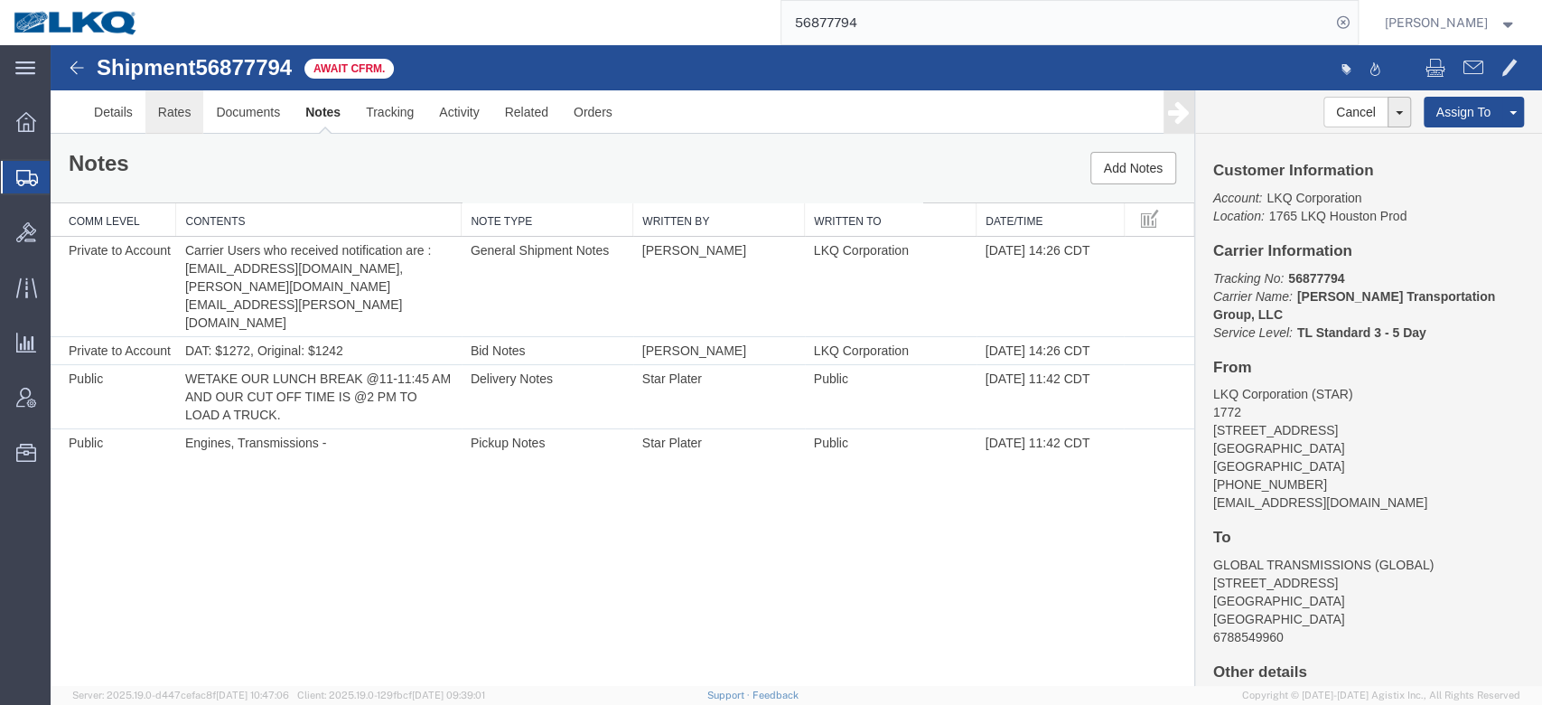
click at [188, 101] on link "Rates" at bounding box center [174, 111] width 59 height 43
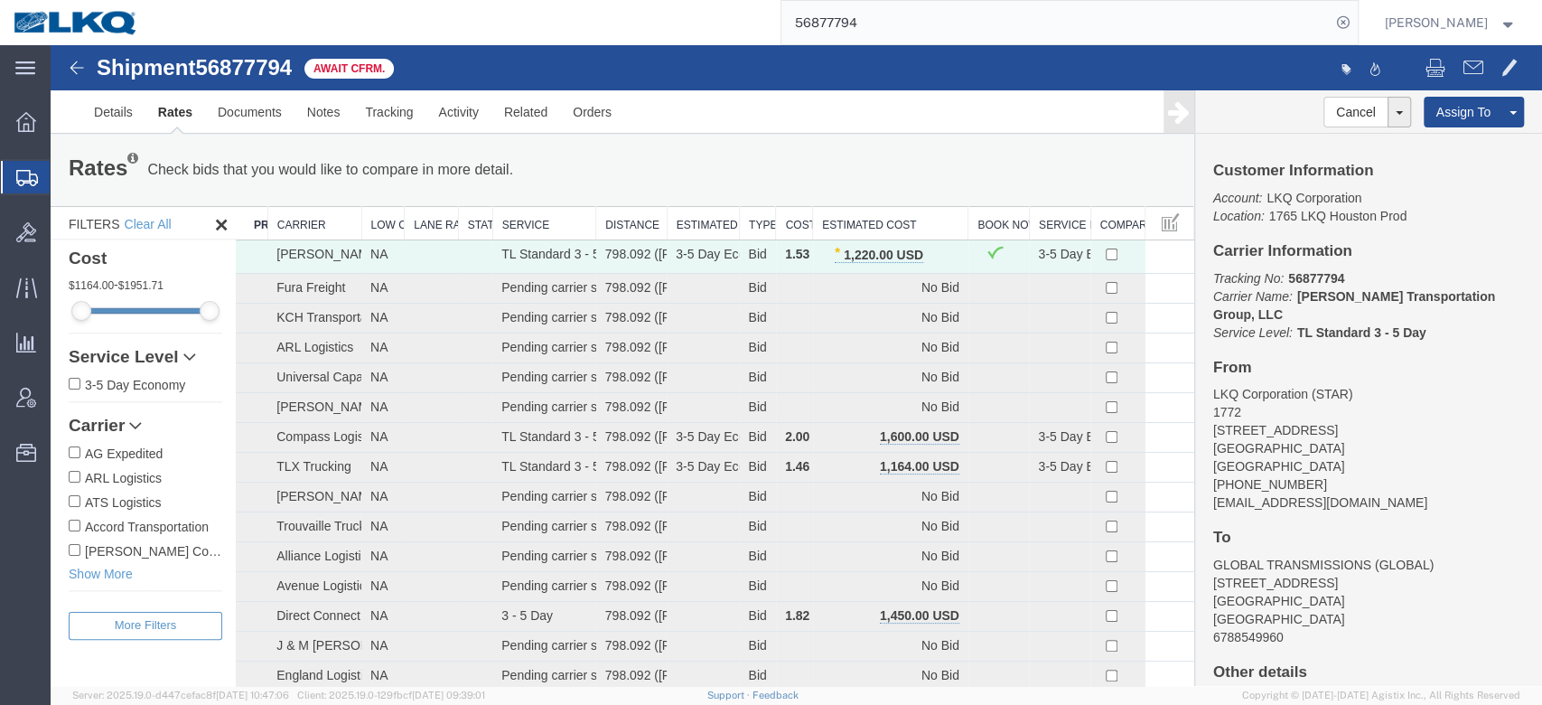
click at [860, 10] on input "56877794" at bounding box center [1056, 22] width 549 height 43
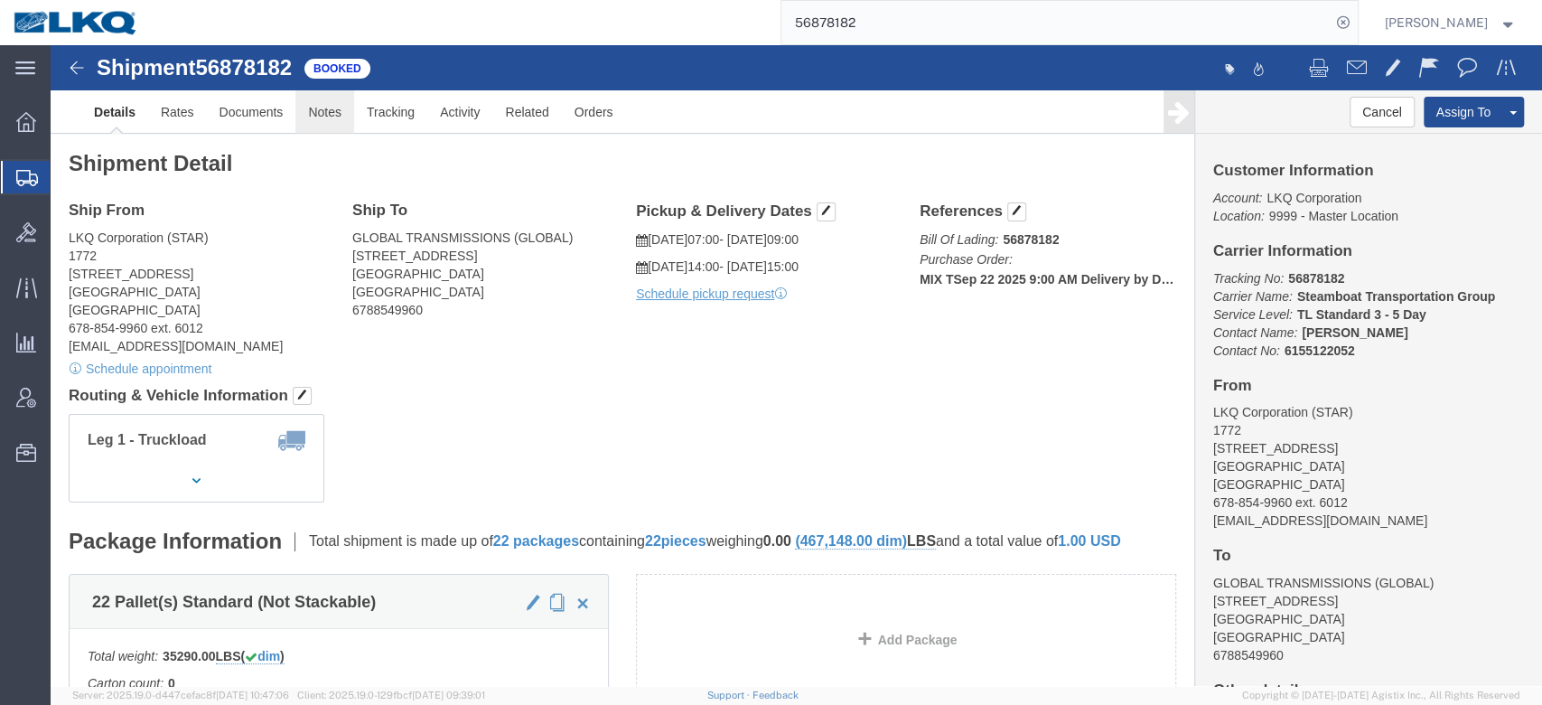
click link "Notes"
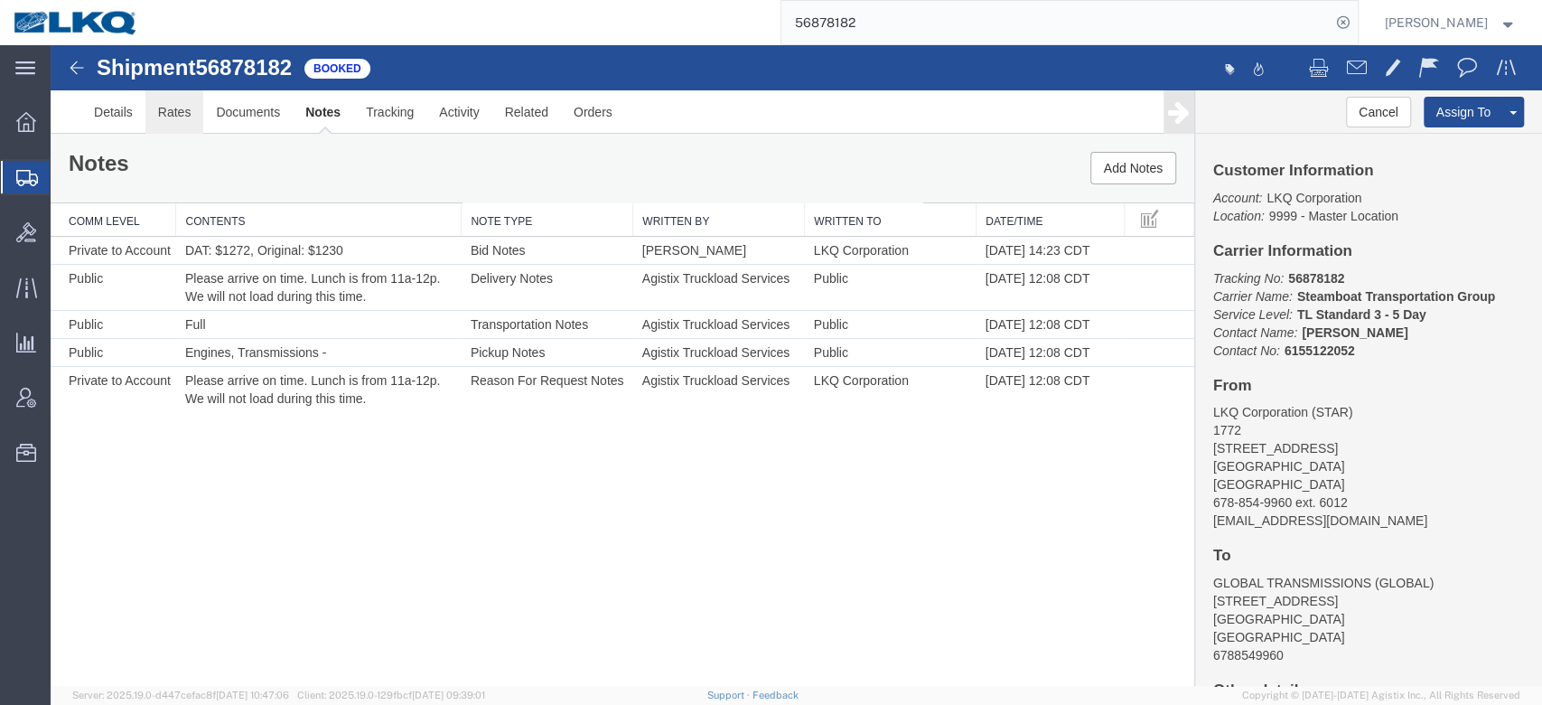
click at [180, 115] on link "Rates" at bounding box center [174, 111] width 59 height 43
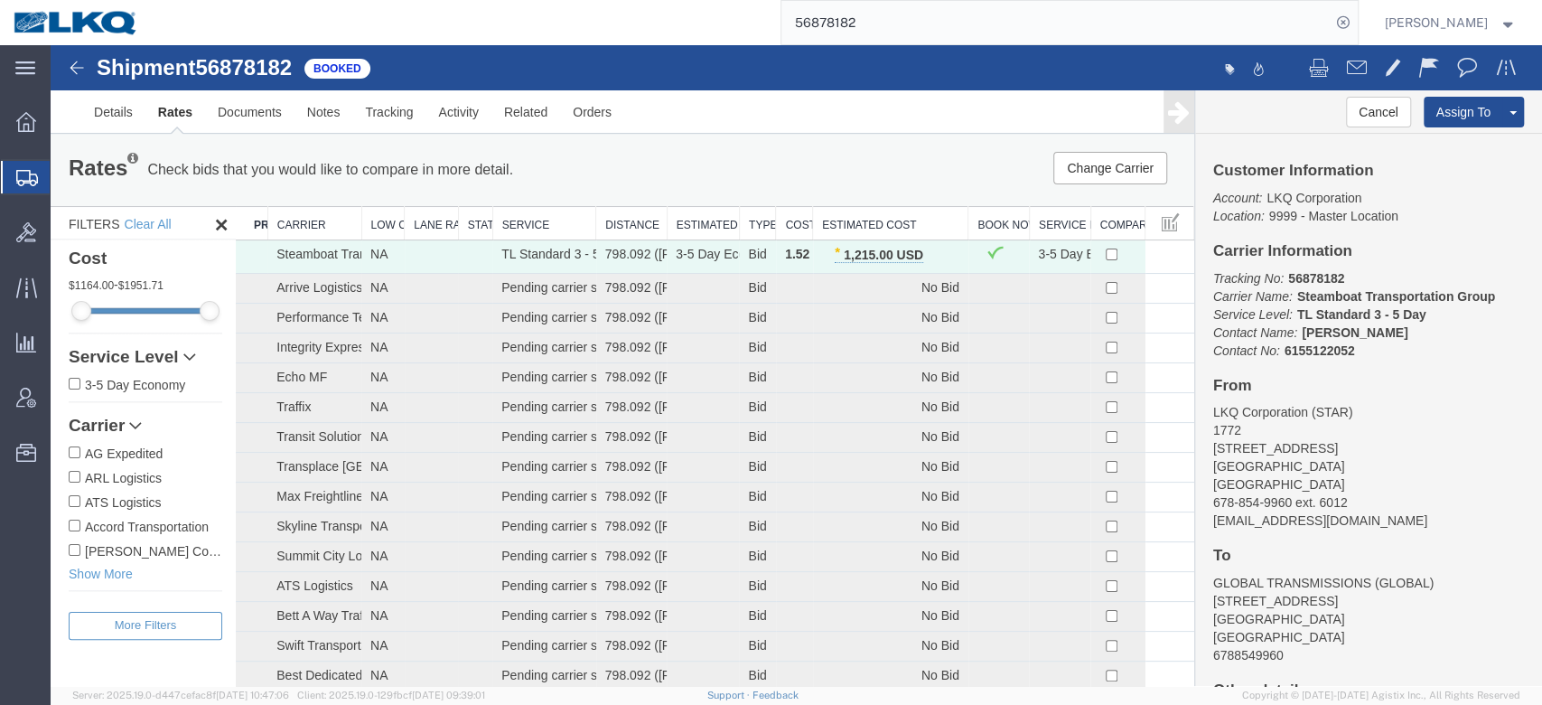
click at [866, 12] on input "56878182" at bounding box center [1056, 22] width 549 height 43
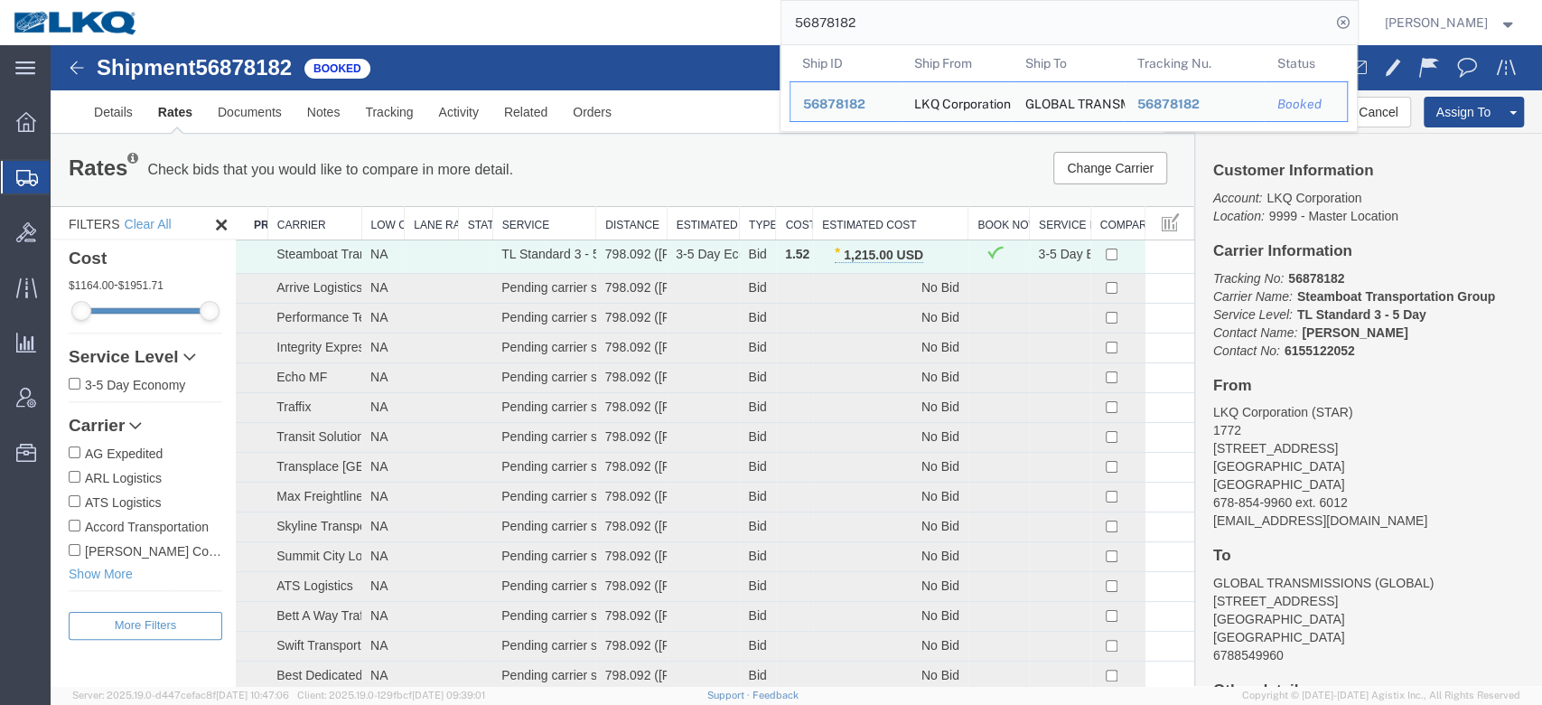
click at [866, 12] on input "56878182" at bounding box center [1056, 22] width 549 height 43
click at [869, 21] on input "56878182" at bounding box center [1056, 22] width 549 height 43
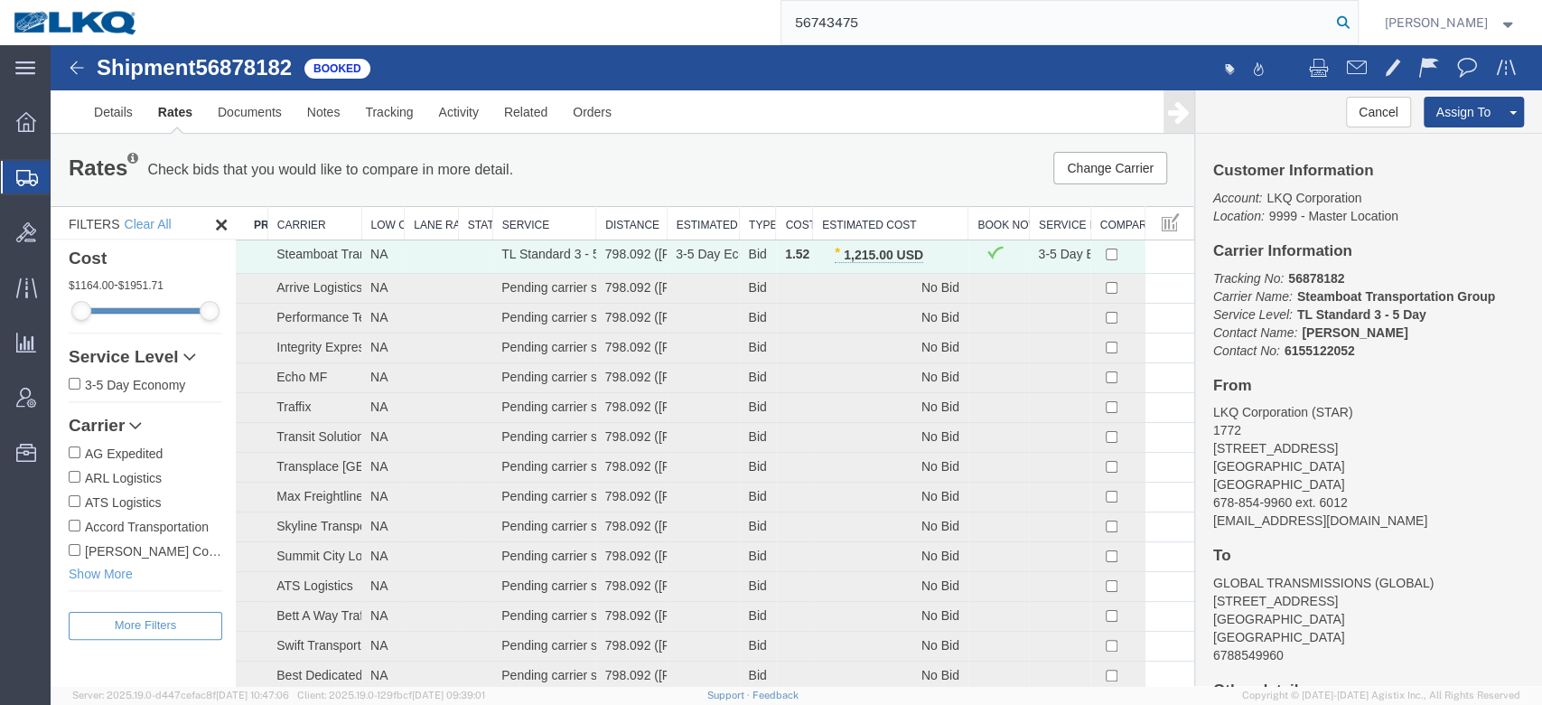
click at [1356, 17] on icon at bounding box center [1343, 22] width 25 height 25
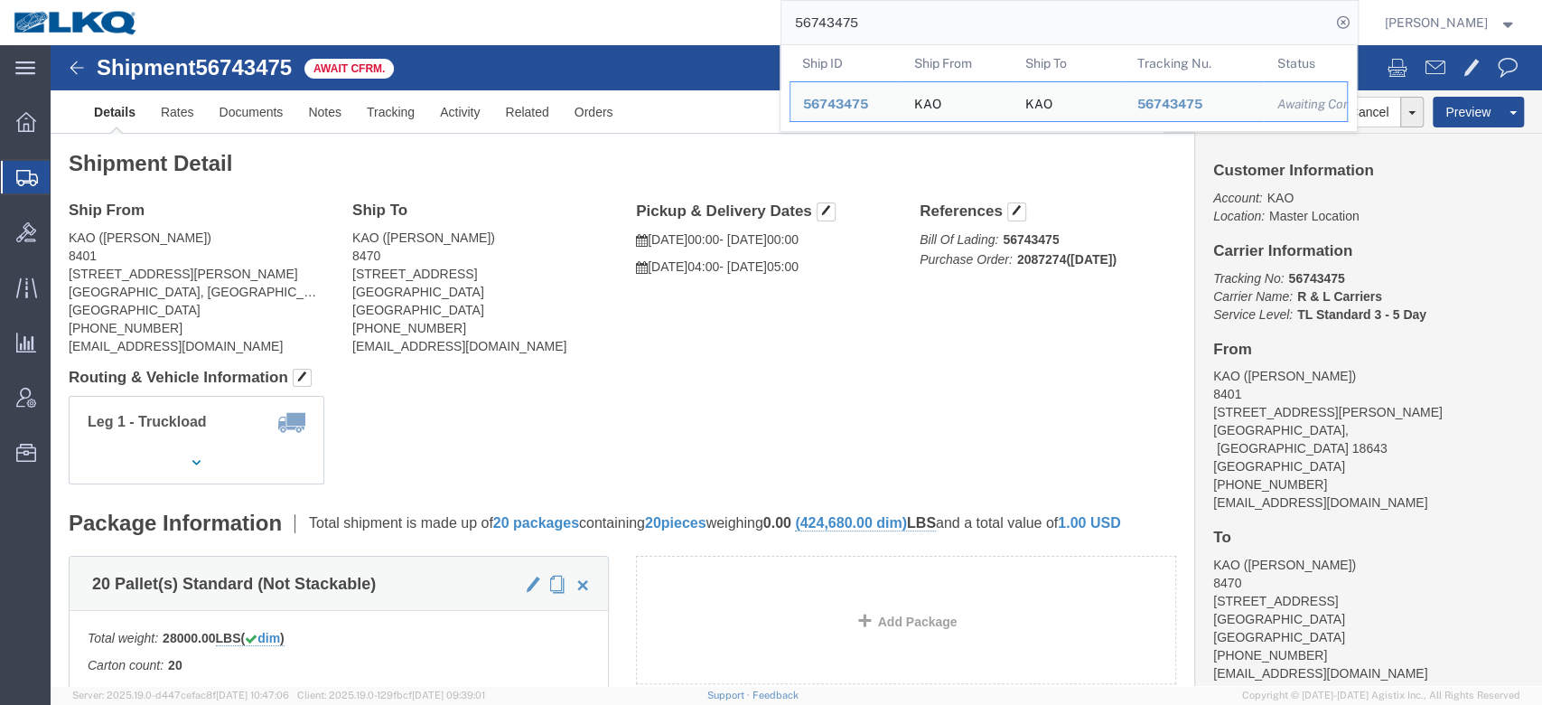
click at [865, 39] on input "56743475" at bounding box center [1056, 22] width 549 height 43
paste input "33006"
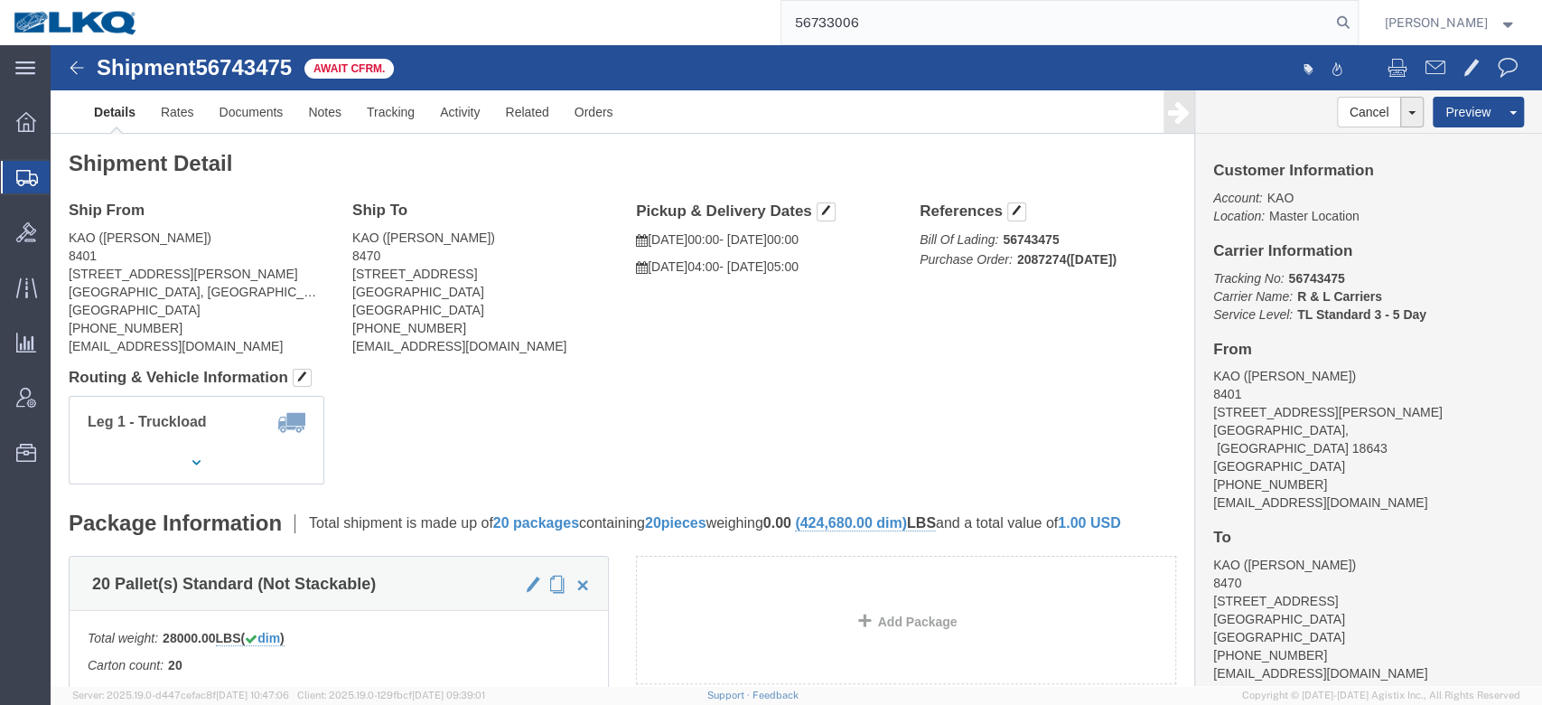
click at [1359, 37] on form "56733006" at bounding box center [1070, 22] width 578 height 45
click at [1356, 34] on icon at bounding box center [1343, 22] width 25 height 25
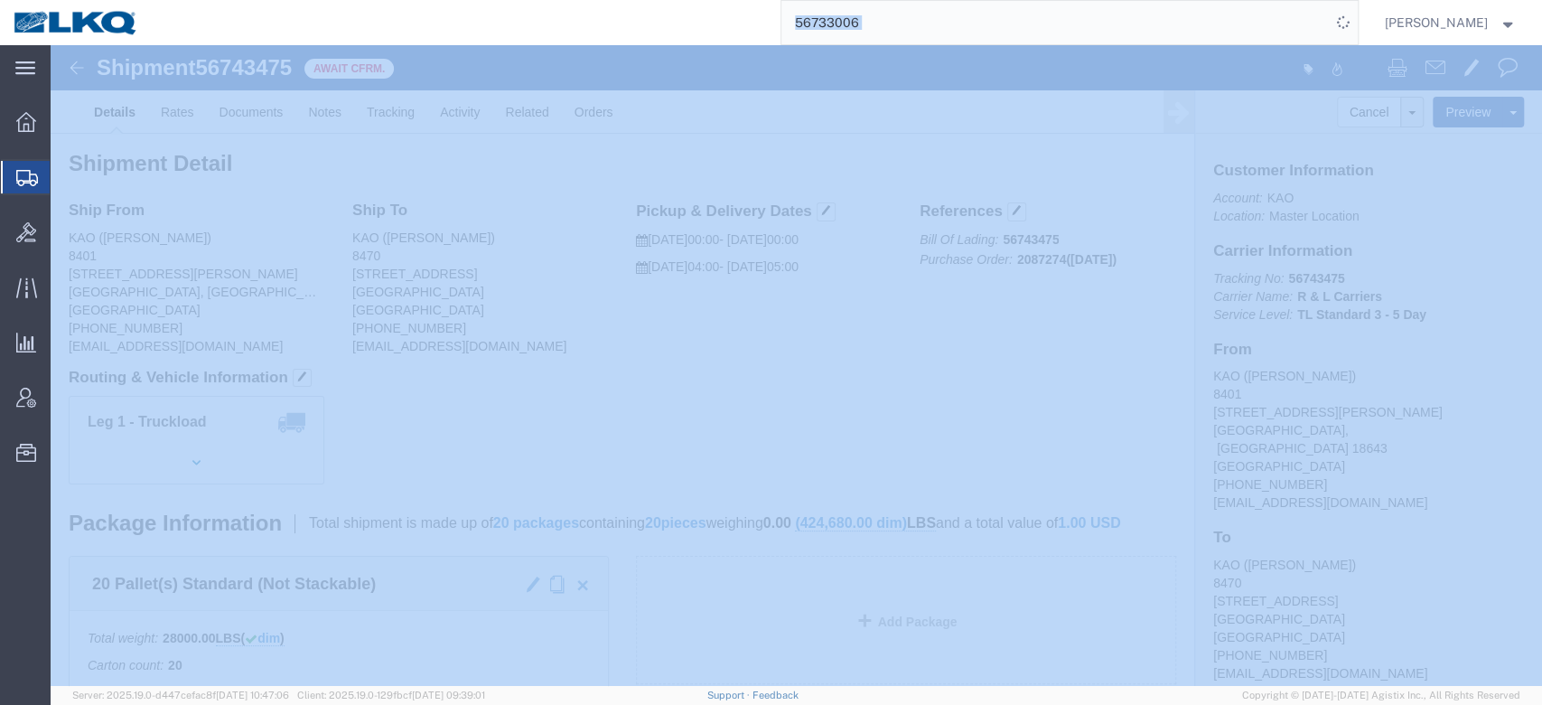
click at [1357, 34] on icon at bounding box center [1342, 22] width 29 height 29
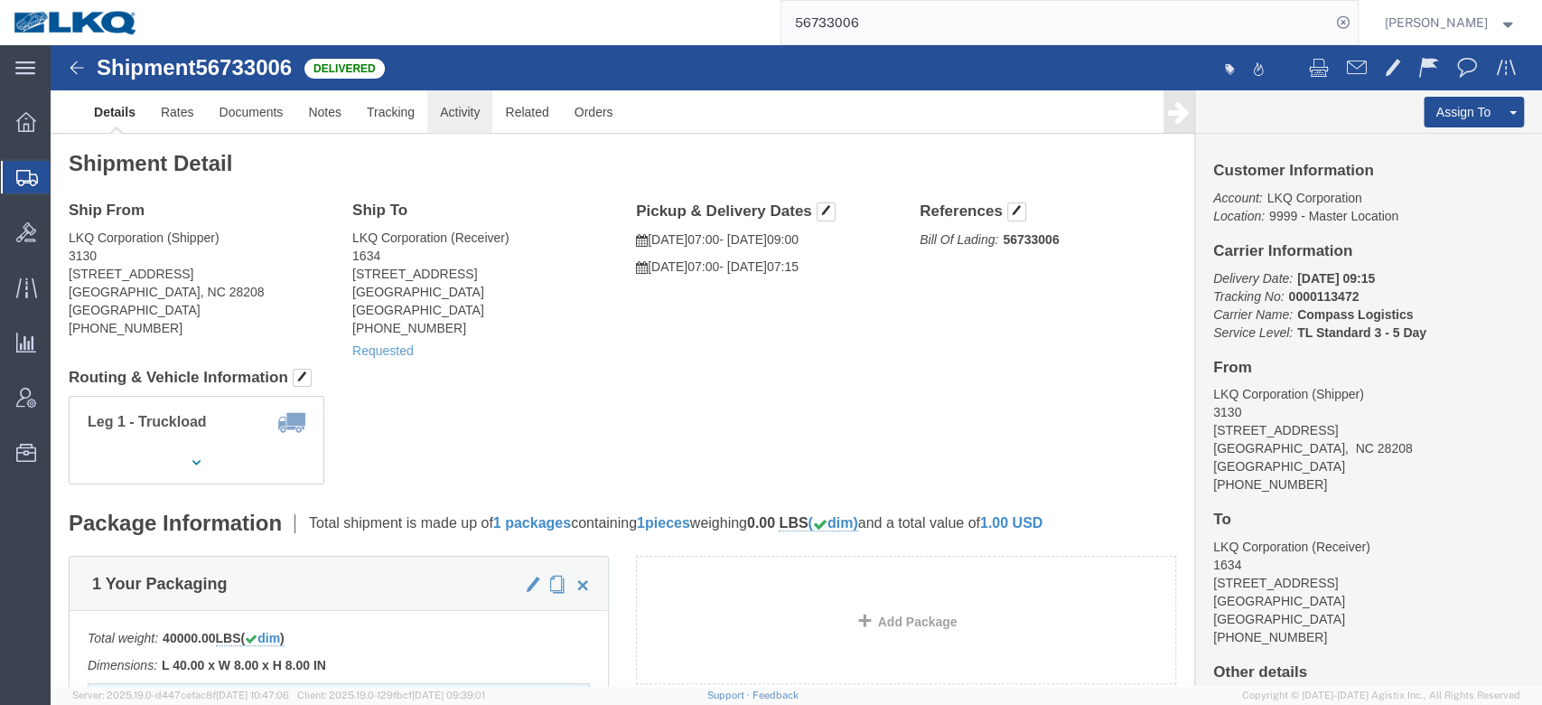
click link "Activity"
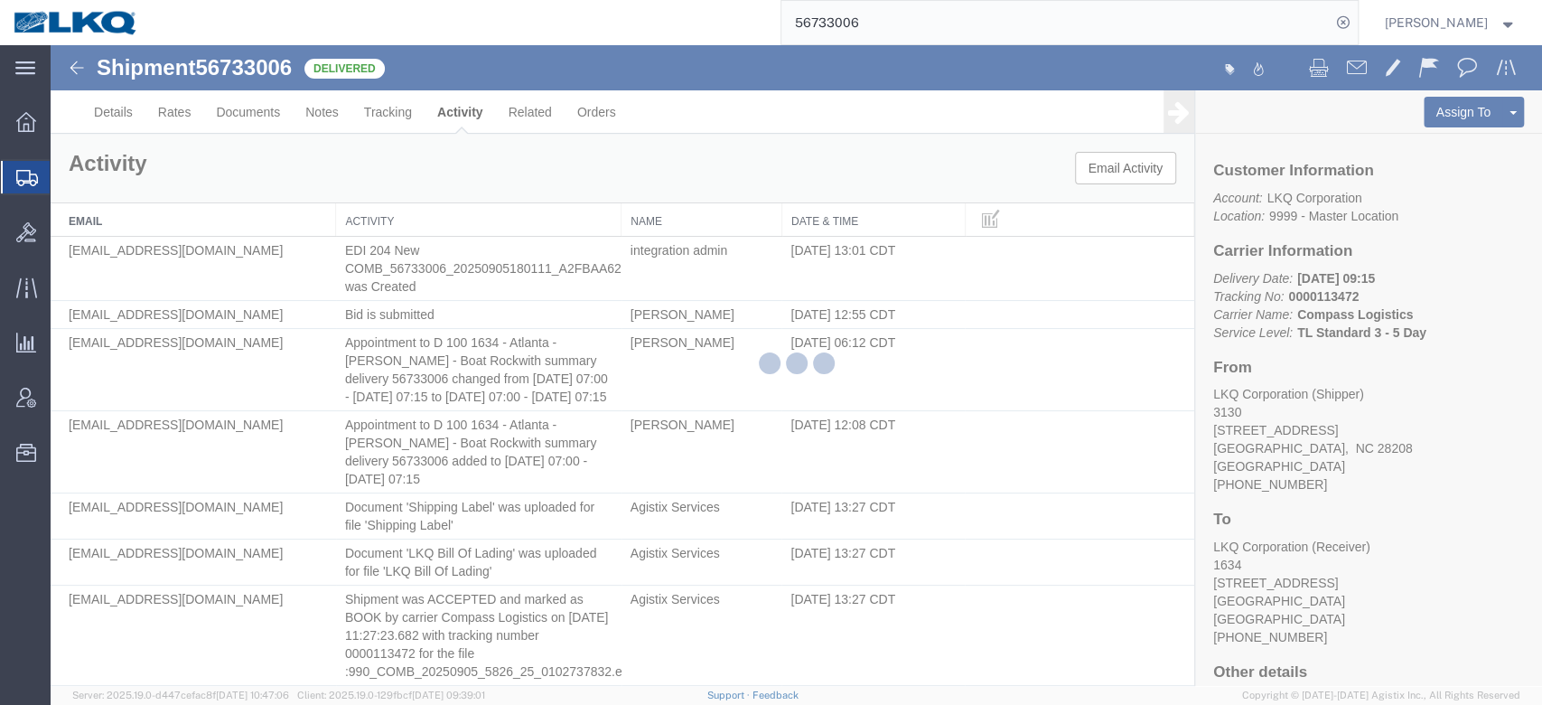
scroll to position [1943, 0]
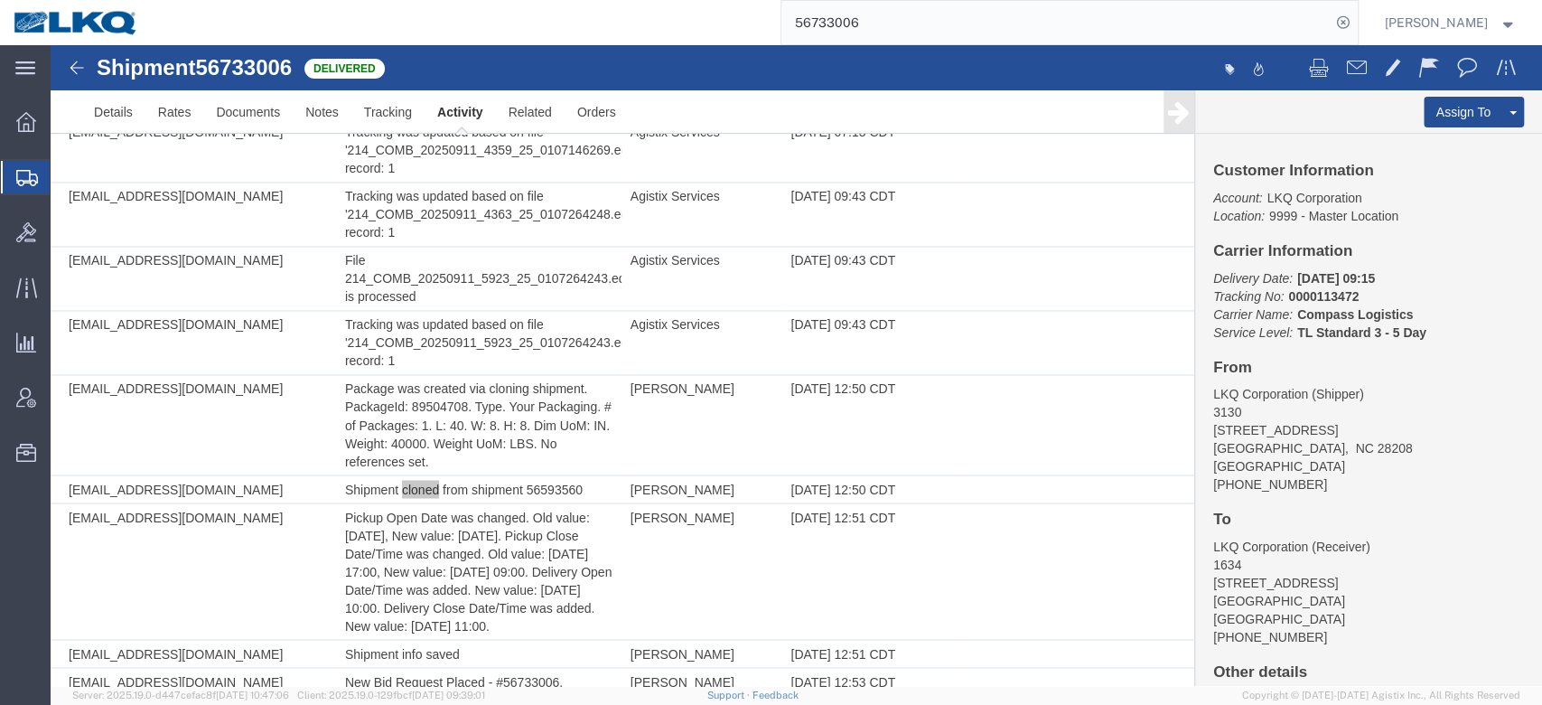
click at [895, 26] on input "56733006" at bounding box center [1056, 22] width 549 height 43
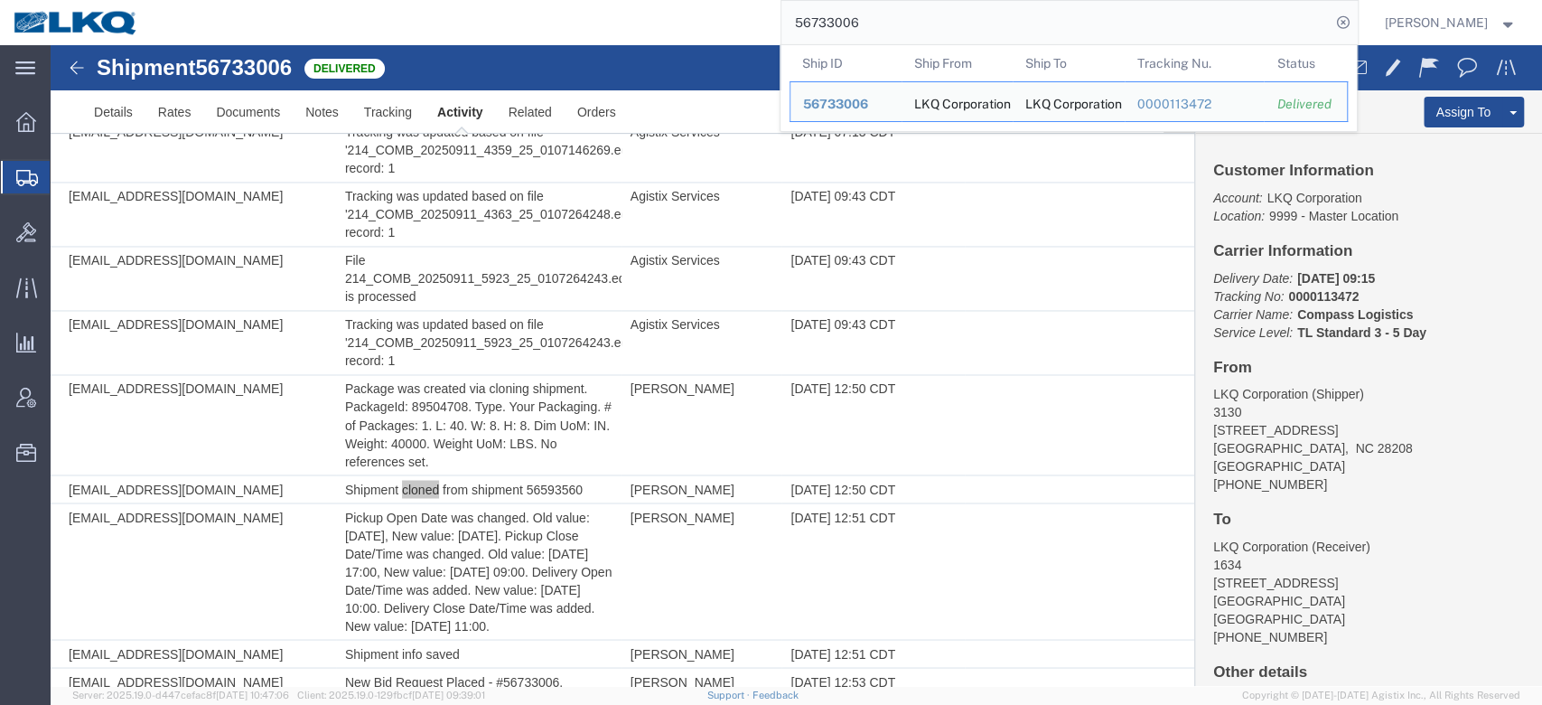
click at [895, 26] on input "56733006" at bounding box center [1056, 22] width 549 height 43
paste input "806140"
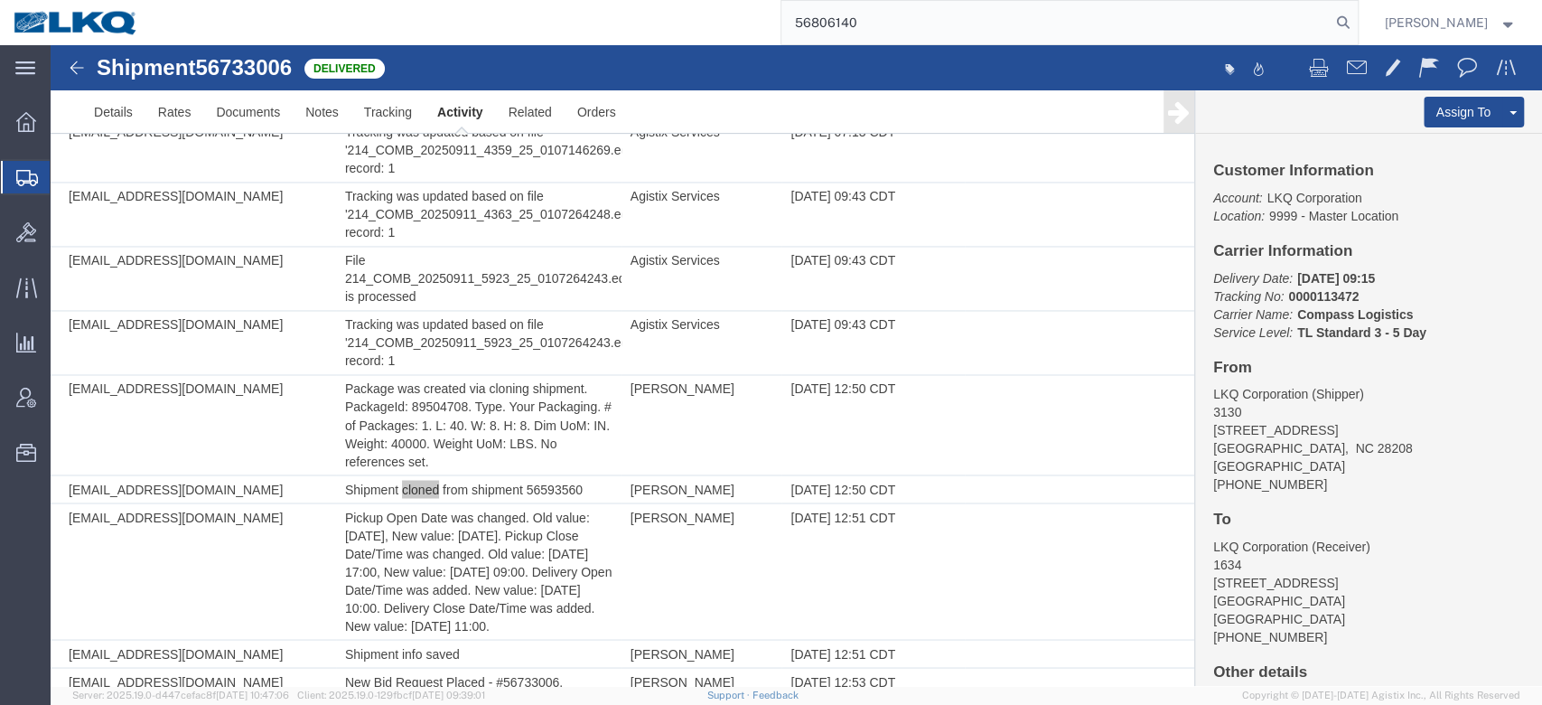
drag, startPoint x: 1372, startPoint y: 38, endPoint x: 1378, endPoint y: 28, distance: 11.8
click at [1359, 37] on form "56806140" at bounding box center [1070, 22] width 578 height 45
click at [1356, 28] on icon at bounding box center [1343, 22] width 25 height 25
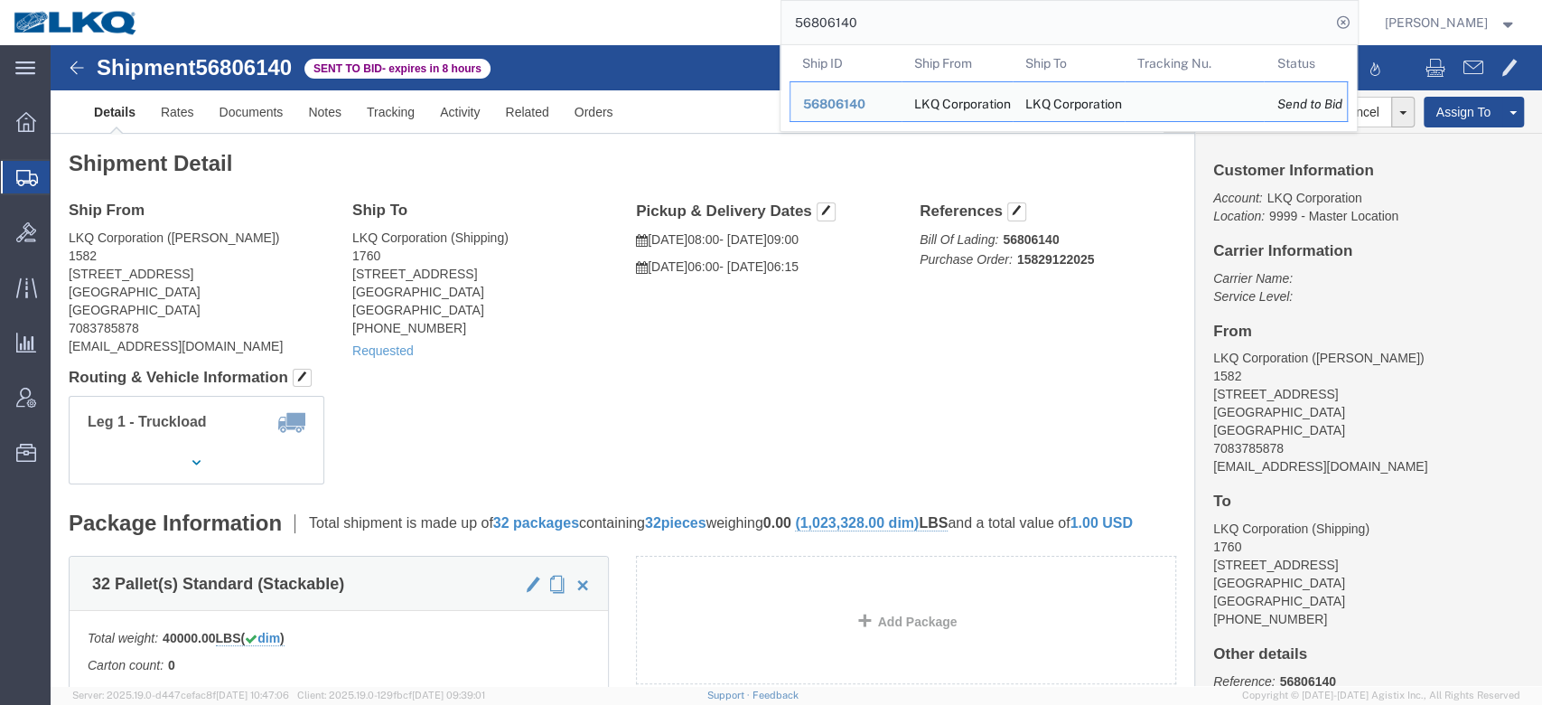
click div "Details Rates Documents Notes Tracking Activity Related Orders Cancel Withdraw …"
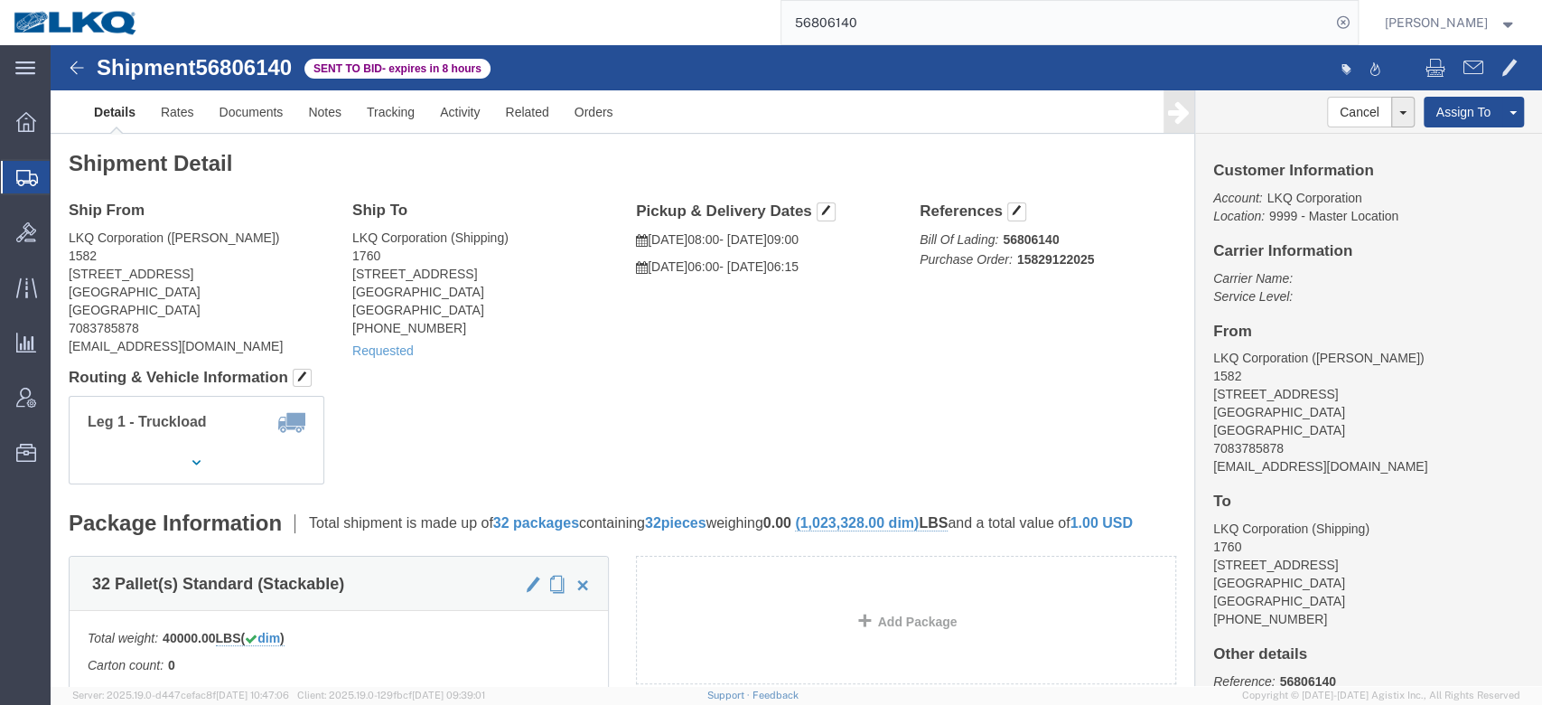
click at [882, 40] on input "56806140" at bounding box center [1056, 22] width 549 height 43
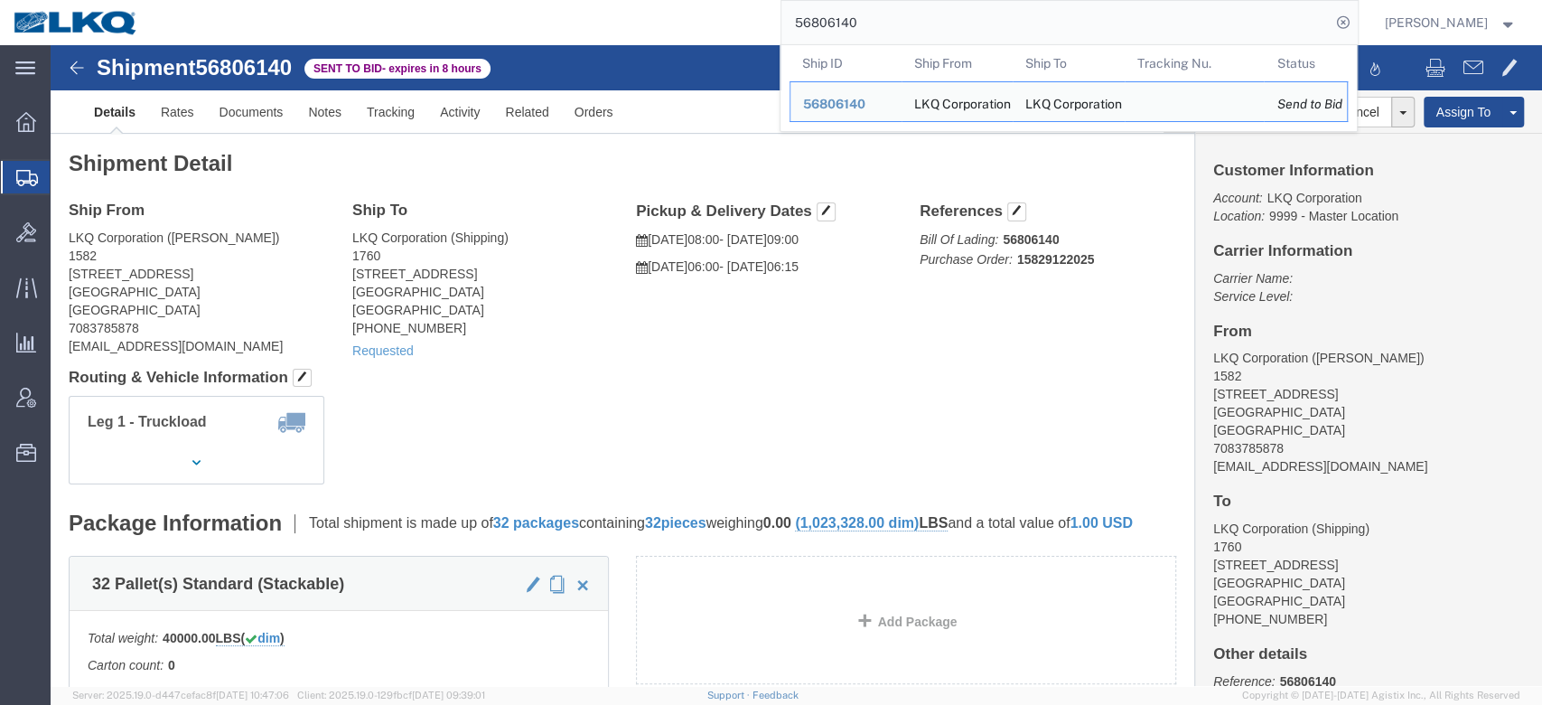
click at [882, 40] on input "56806140" at bounding box center [1056, 22] width 549 height 43
paste input "508428"
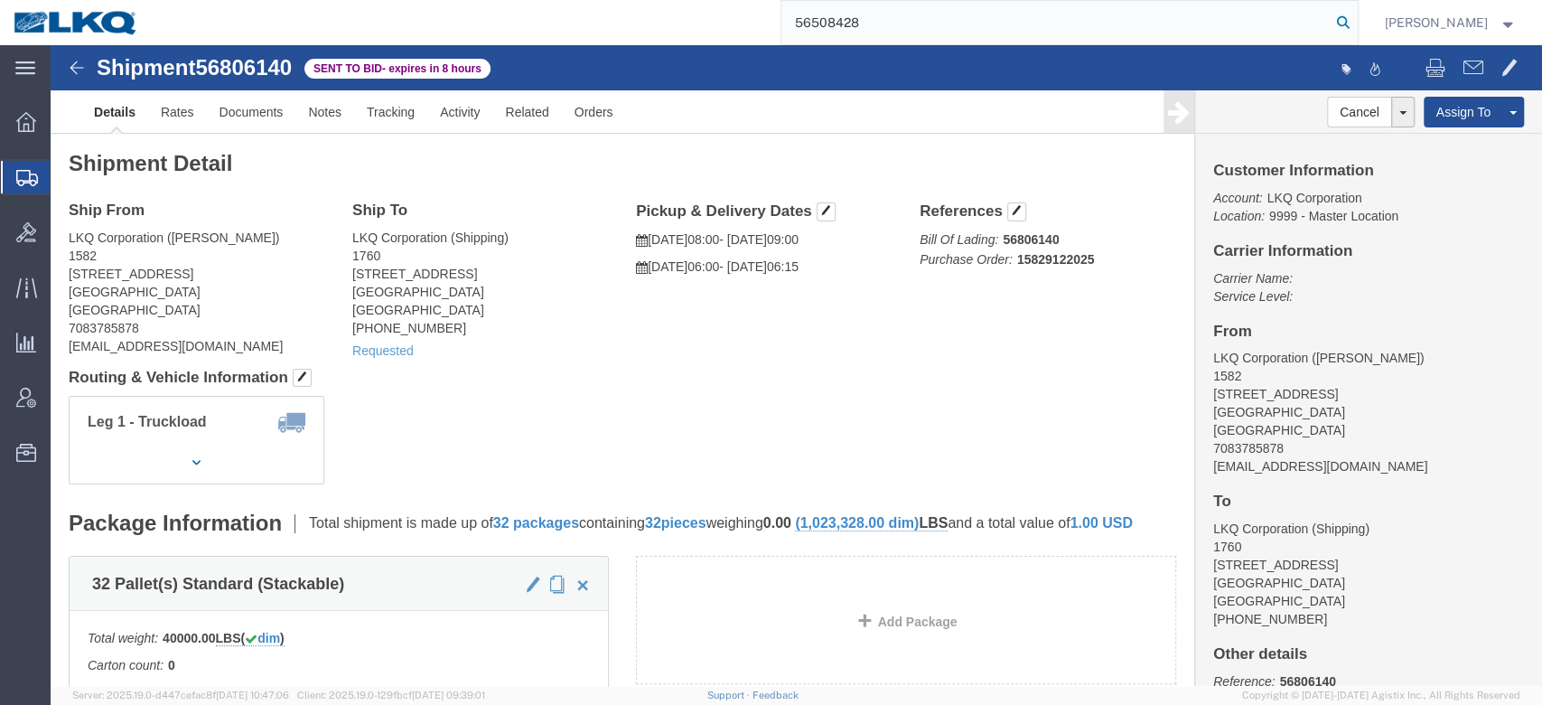
click at [1356, 22] on icon at bounding box center [1343, 22] width 25 height 25
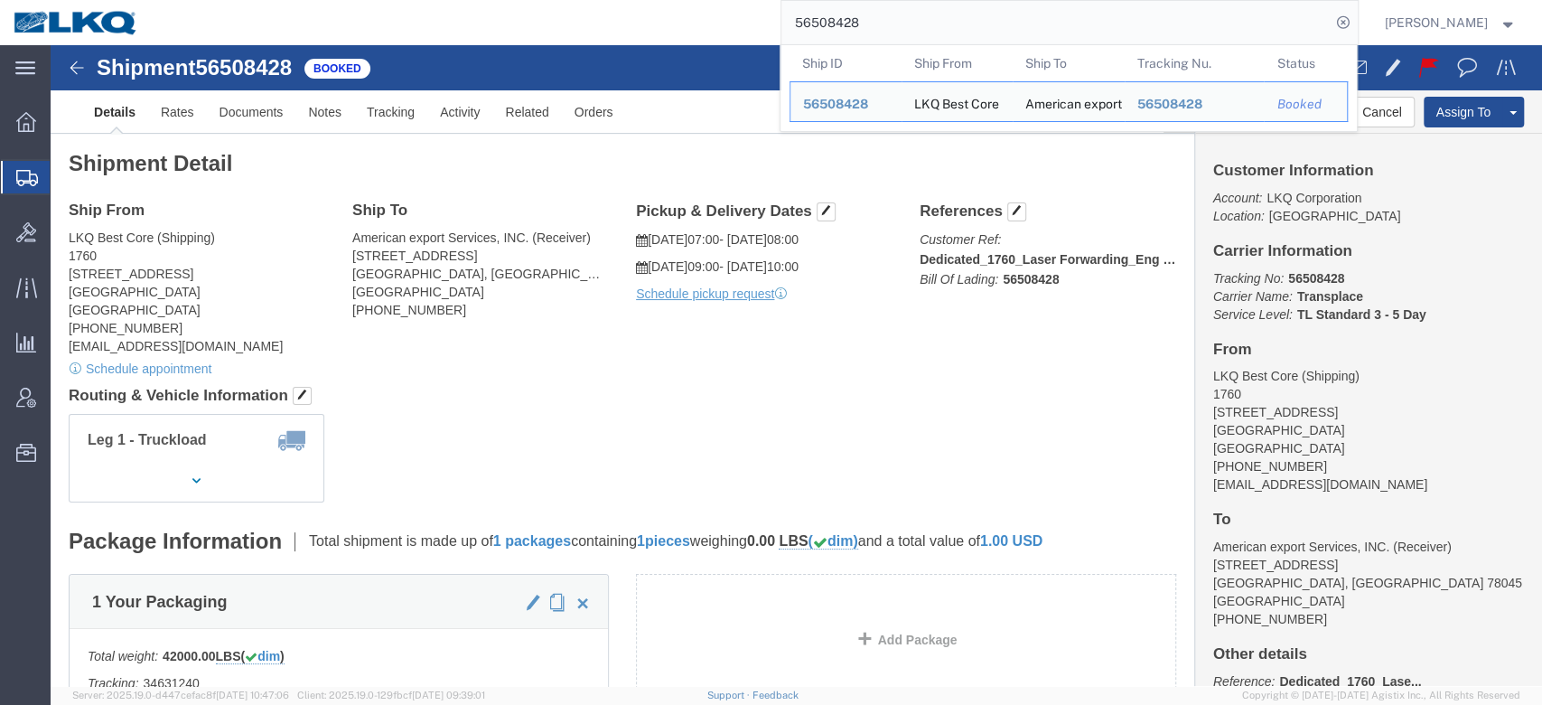
click at [896, 23] on input "56508428" at bounding box center [1056, 22] width 549 height 43
paste input "74535"
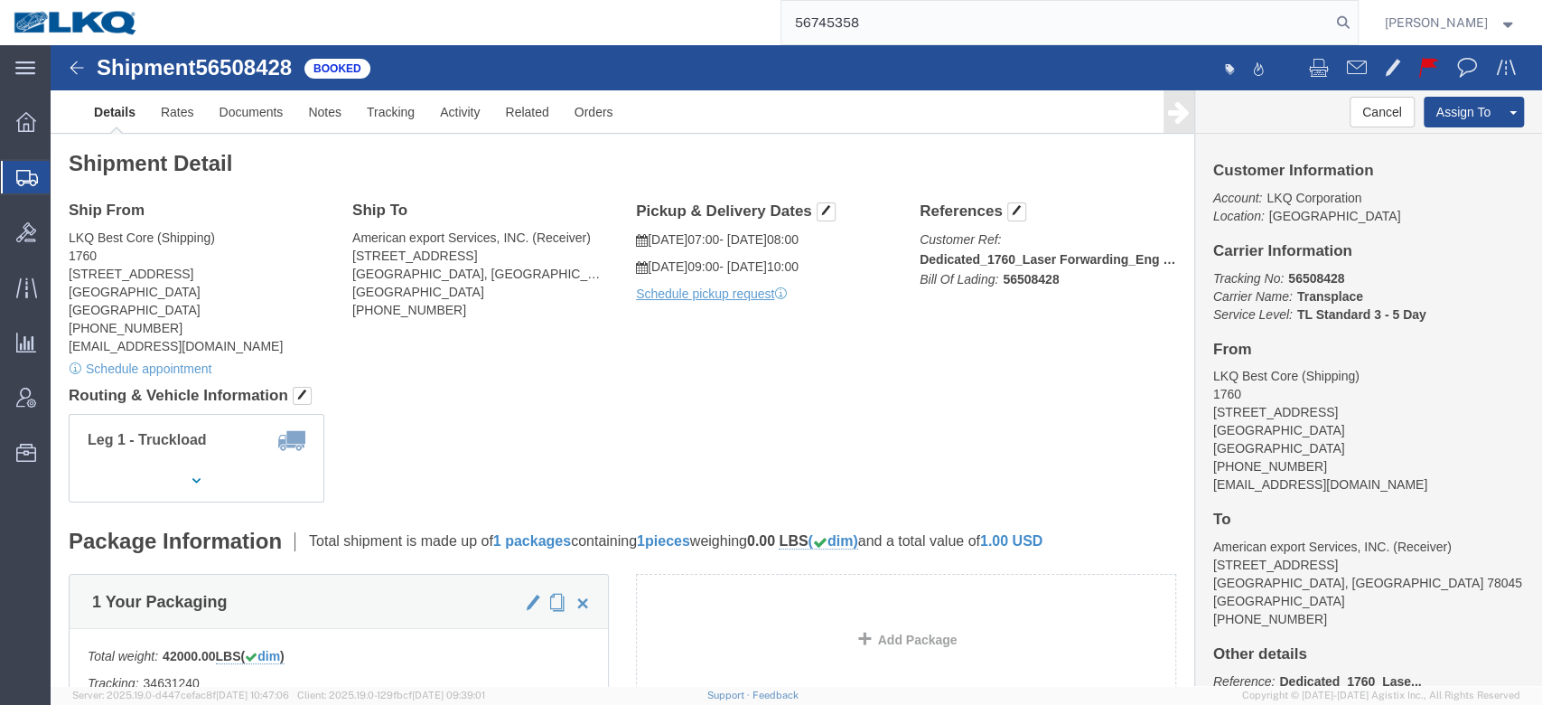
click at [1331, 25] on input "56745358" at bounding box center [1056, 22] width 549 height 43
type input "56745358"
click at [1356, 24] on icon at bounding box center [1343, 22] width 25 height 25
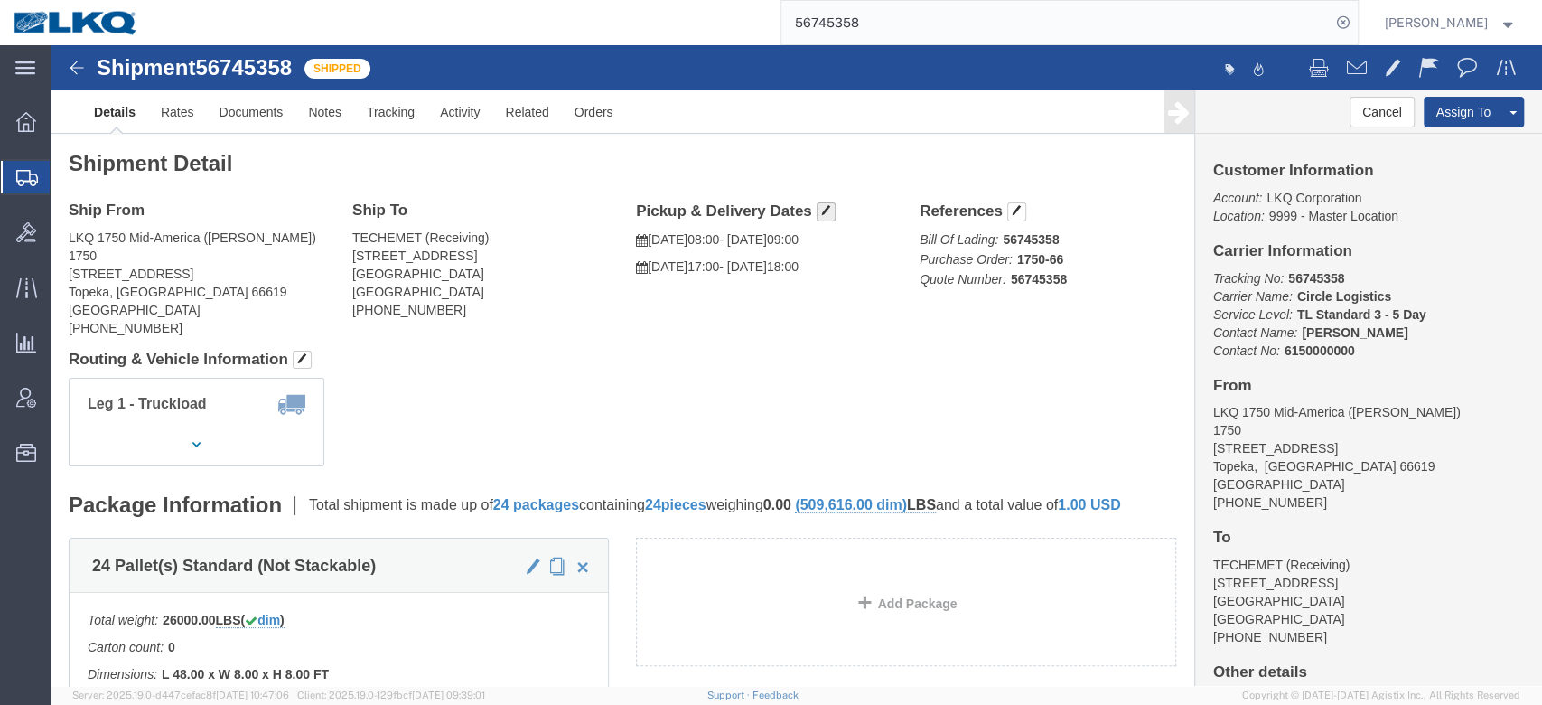
click button "button"
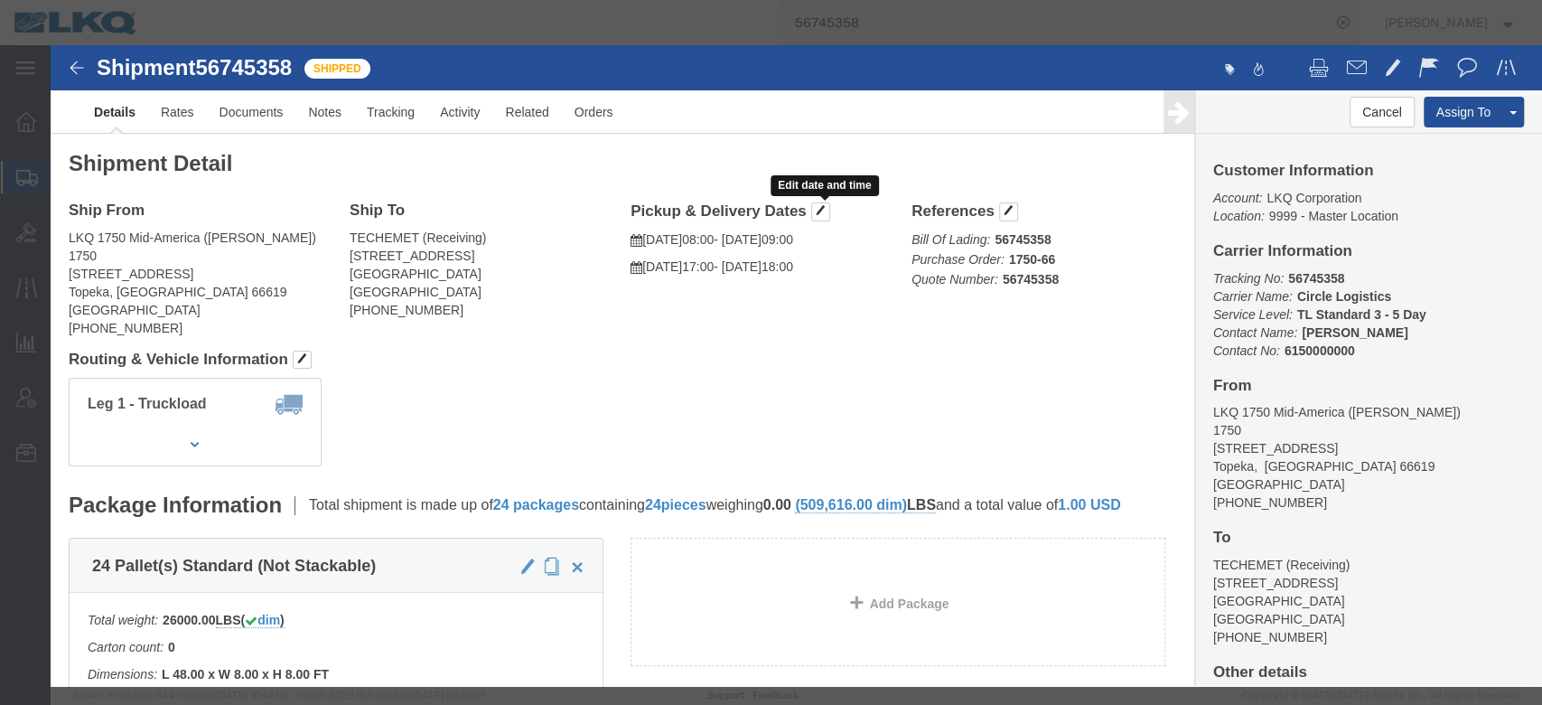
click div "Delivery by Date Delivery Start Date Delivery Start Time Deliver Open Date and …"
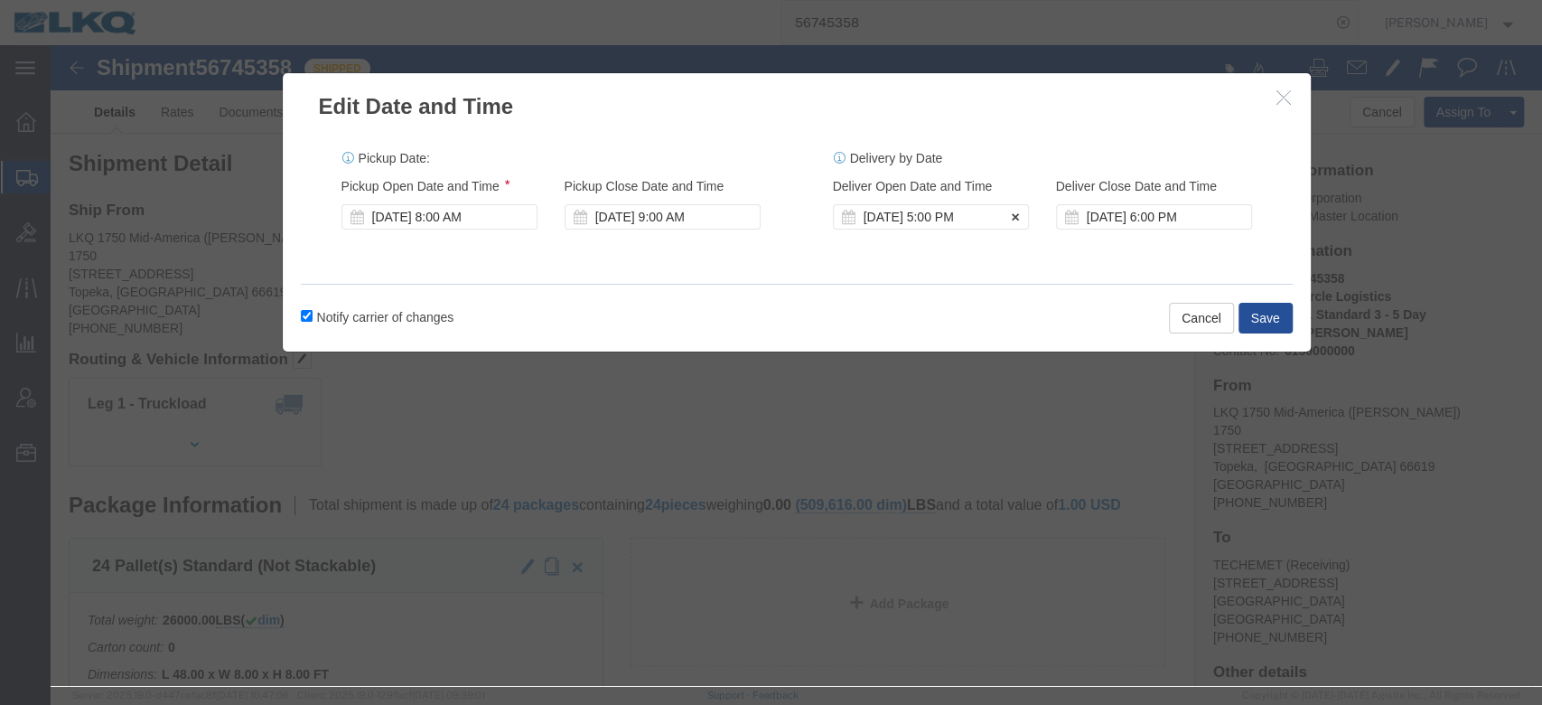
click div "[DATE] 5:00 PM"
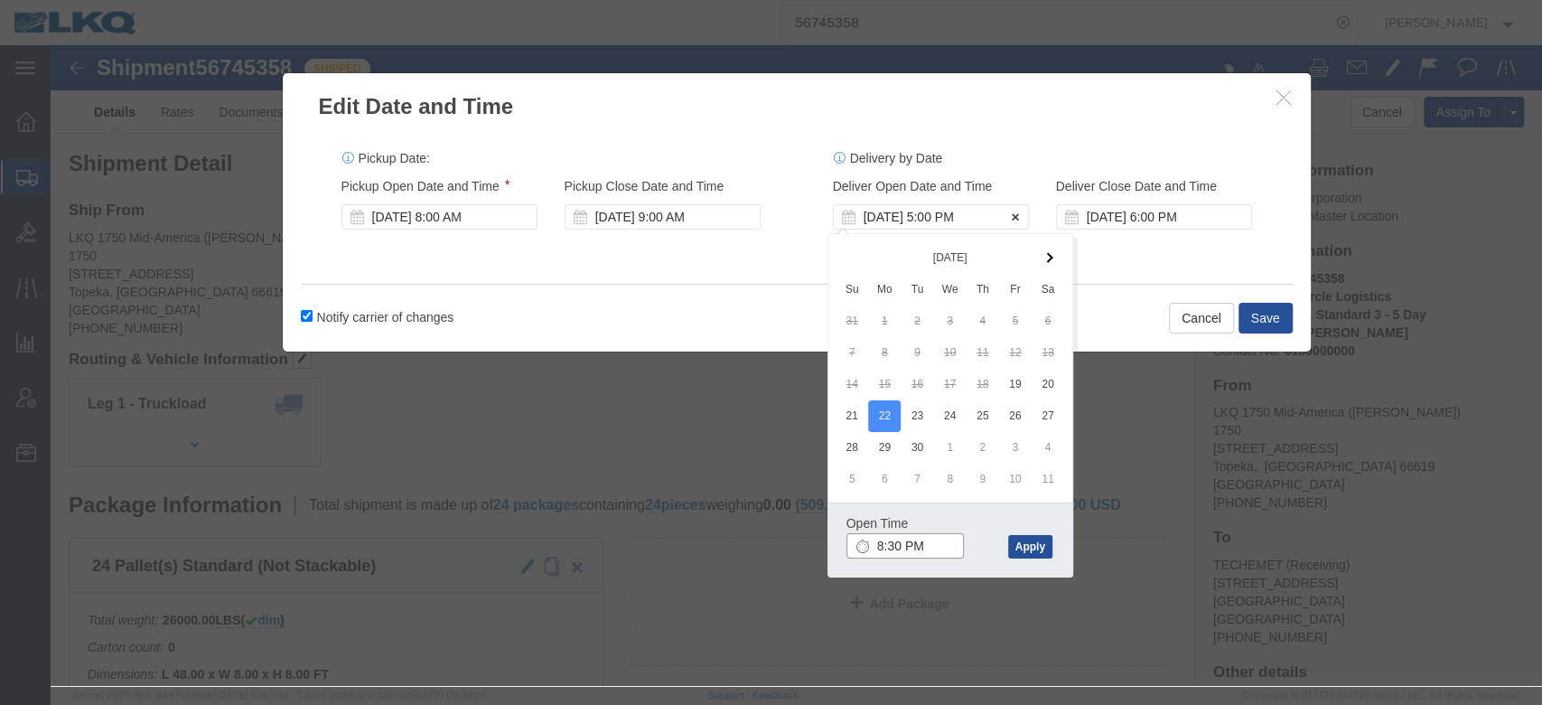
type input "8:30 AM"
click button "Apply"
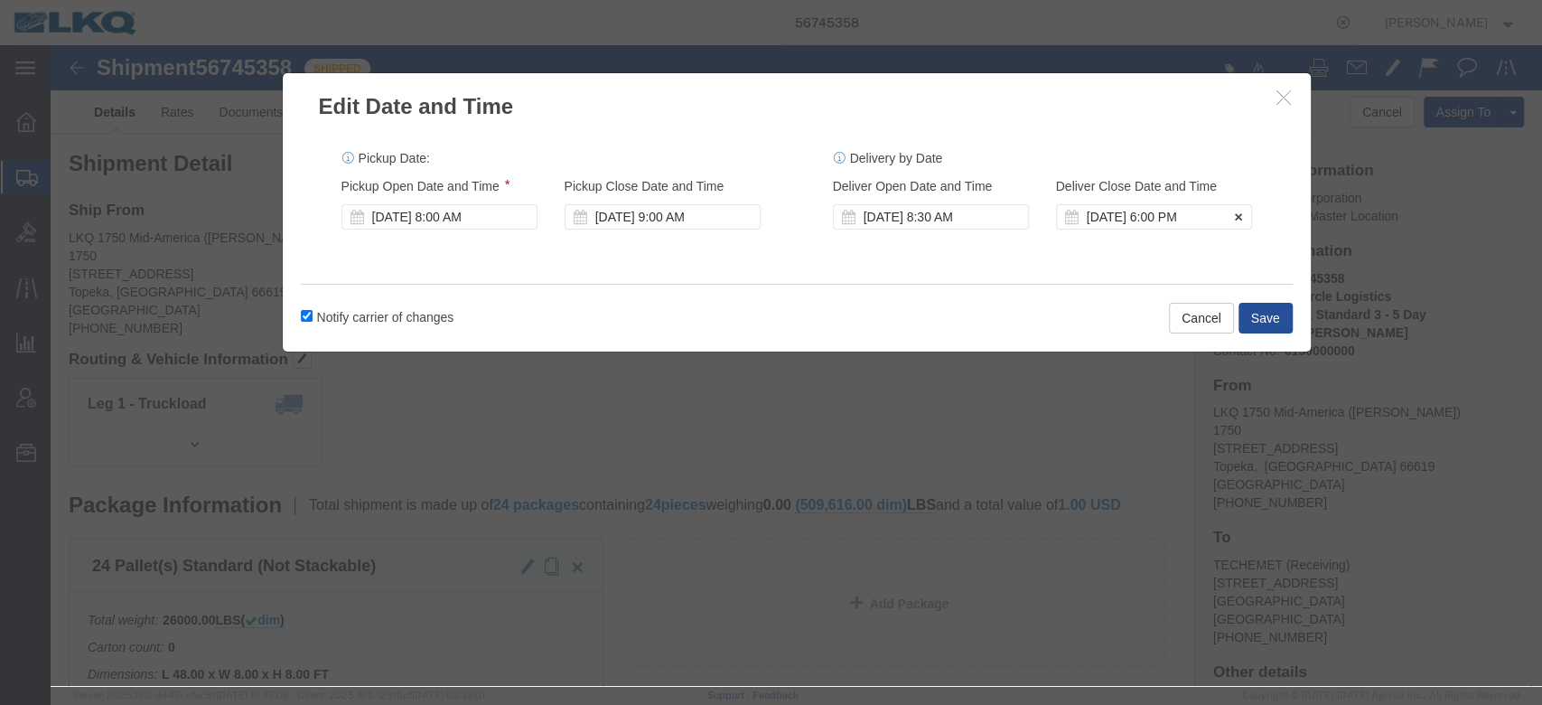
click div "[DATE] 6:00 PM"
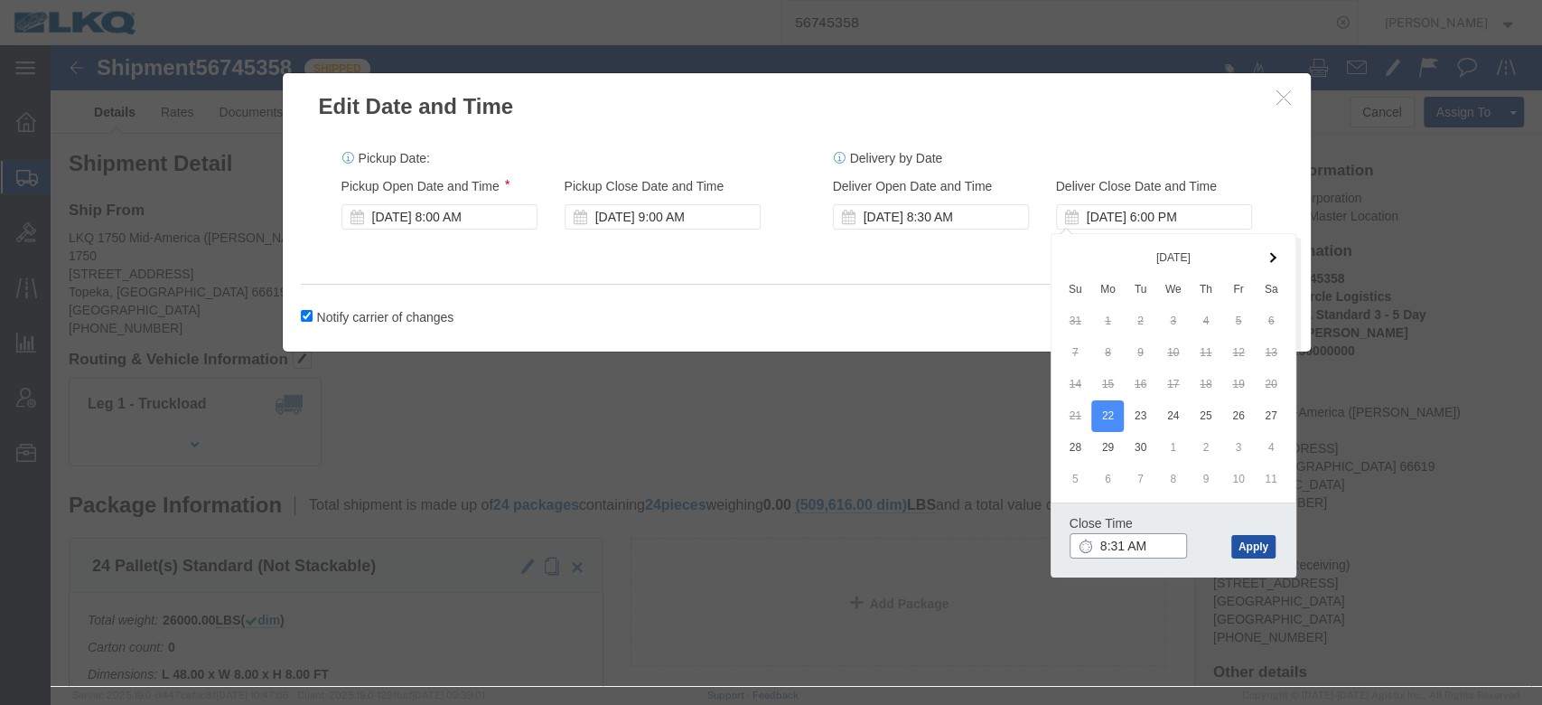
type input "8:31 AM"
click button "Apply"
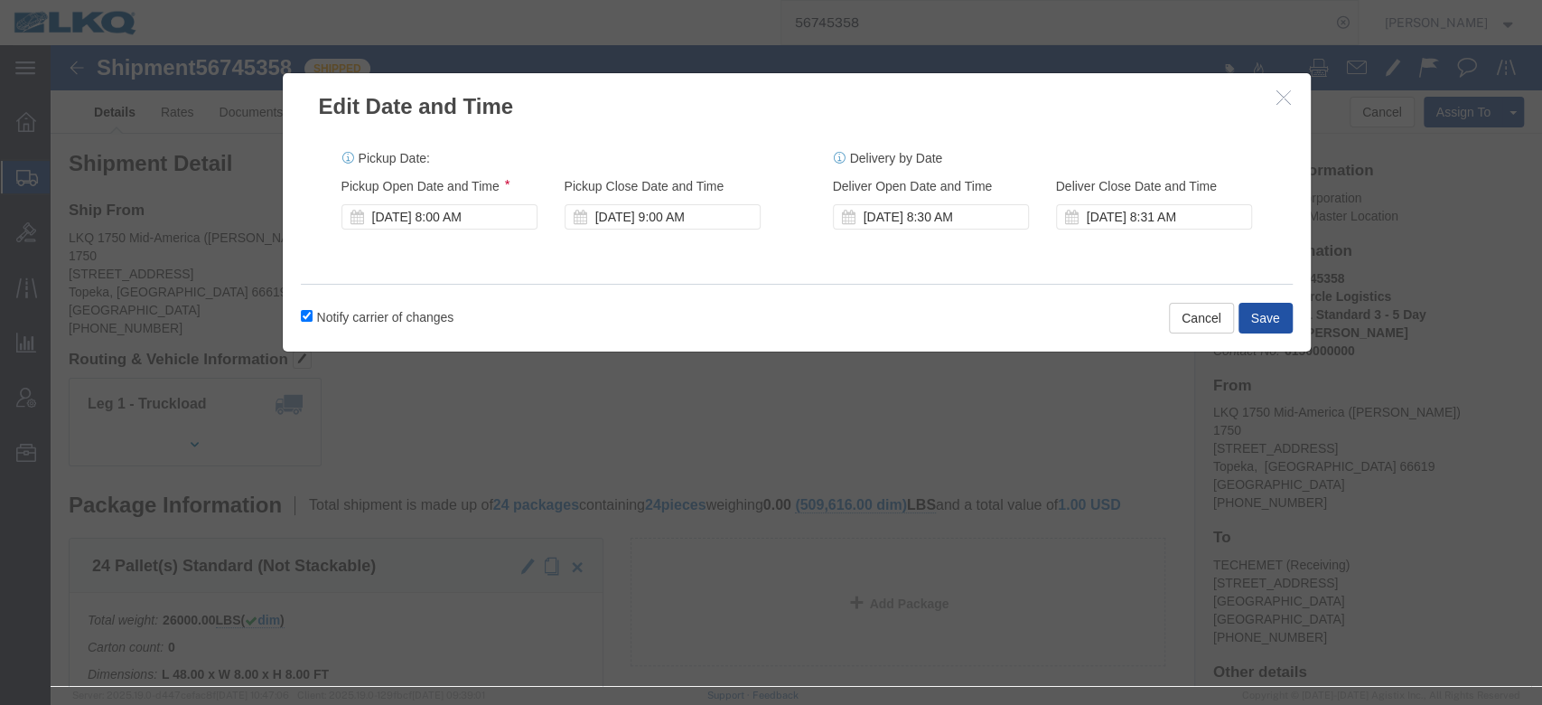
click button "Save"
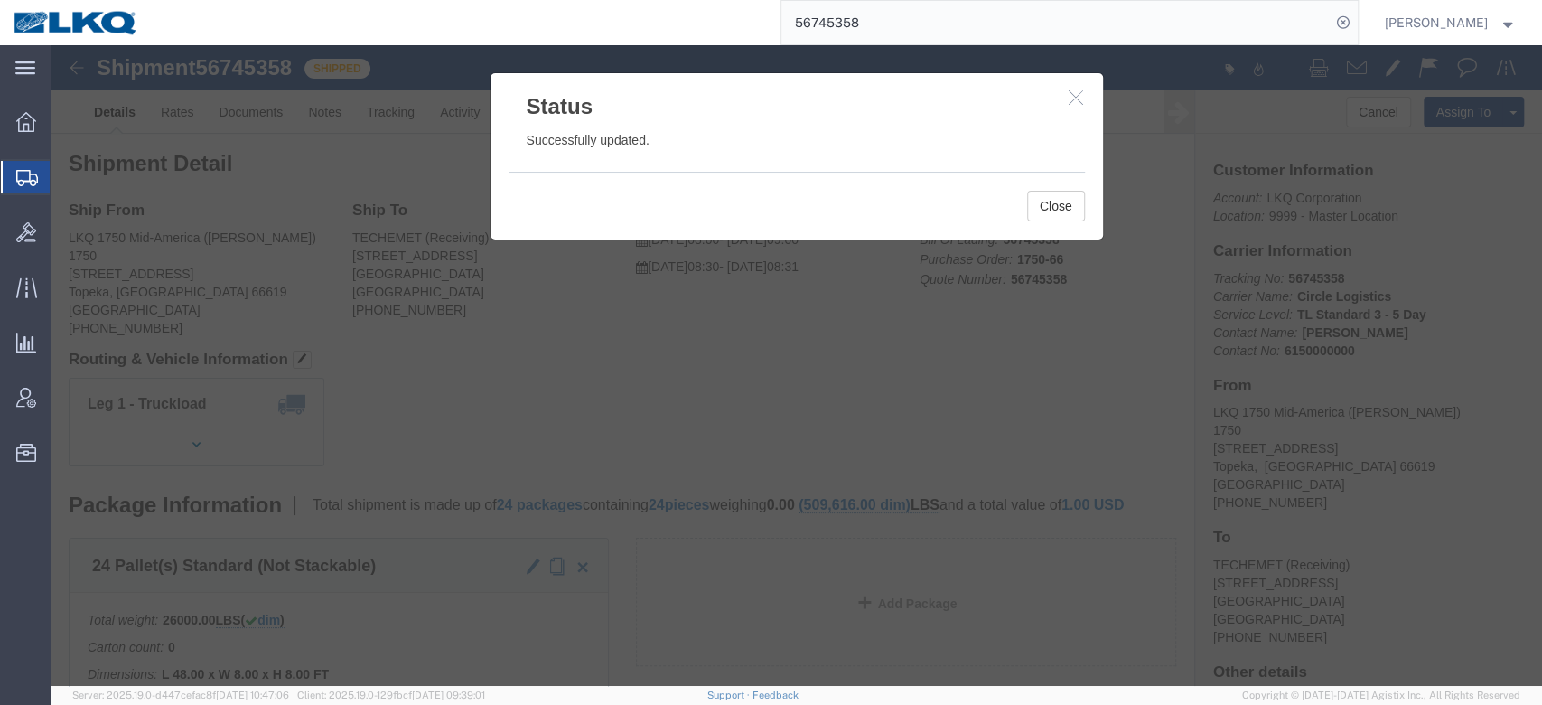
click at [852, 19] on input "56745358" at bounding box center [1056, 22] width 549 height 43
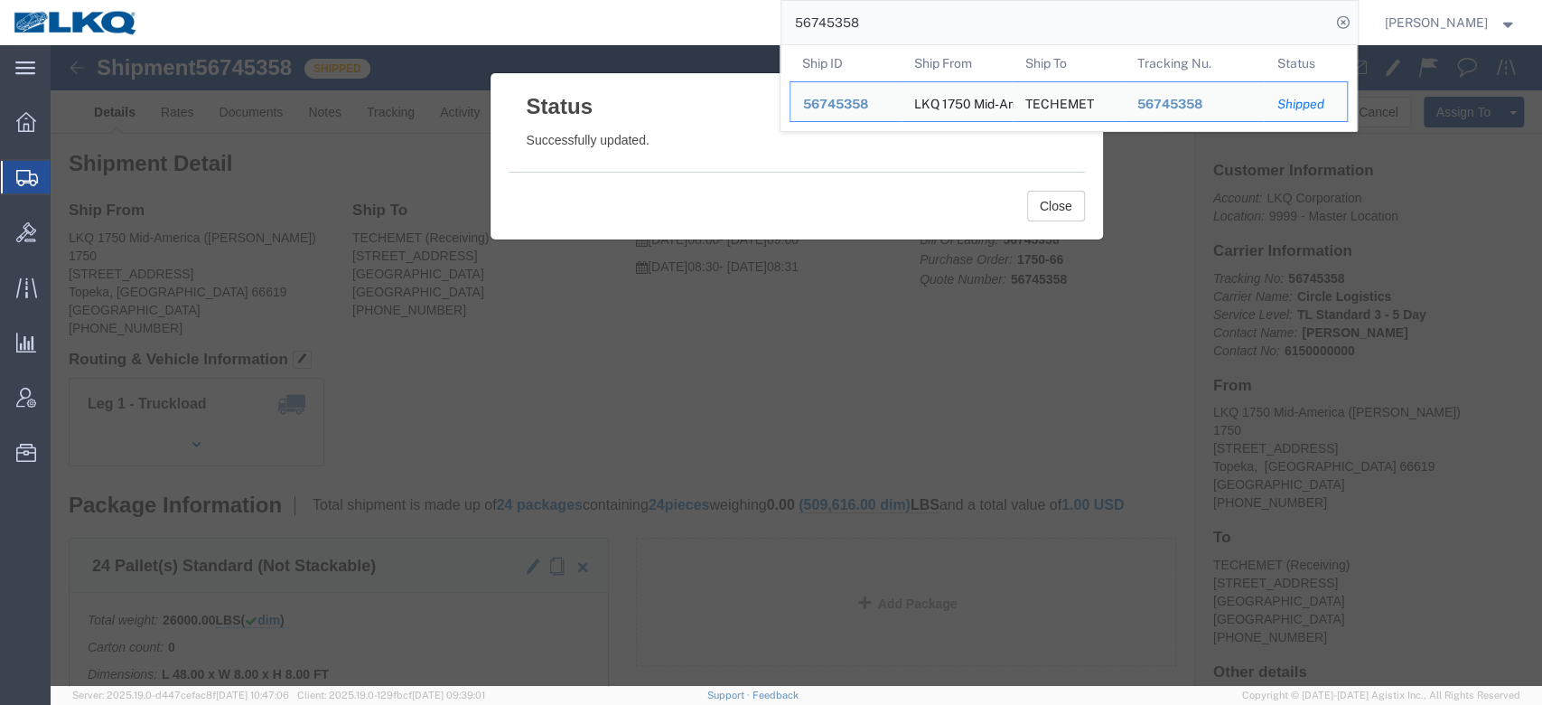
click at [852, 19] on input "56745358" at bounding box center [1056, 22] width 549 height 43
paste input "846145"
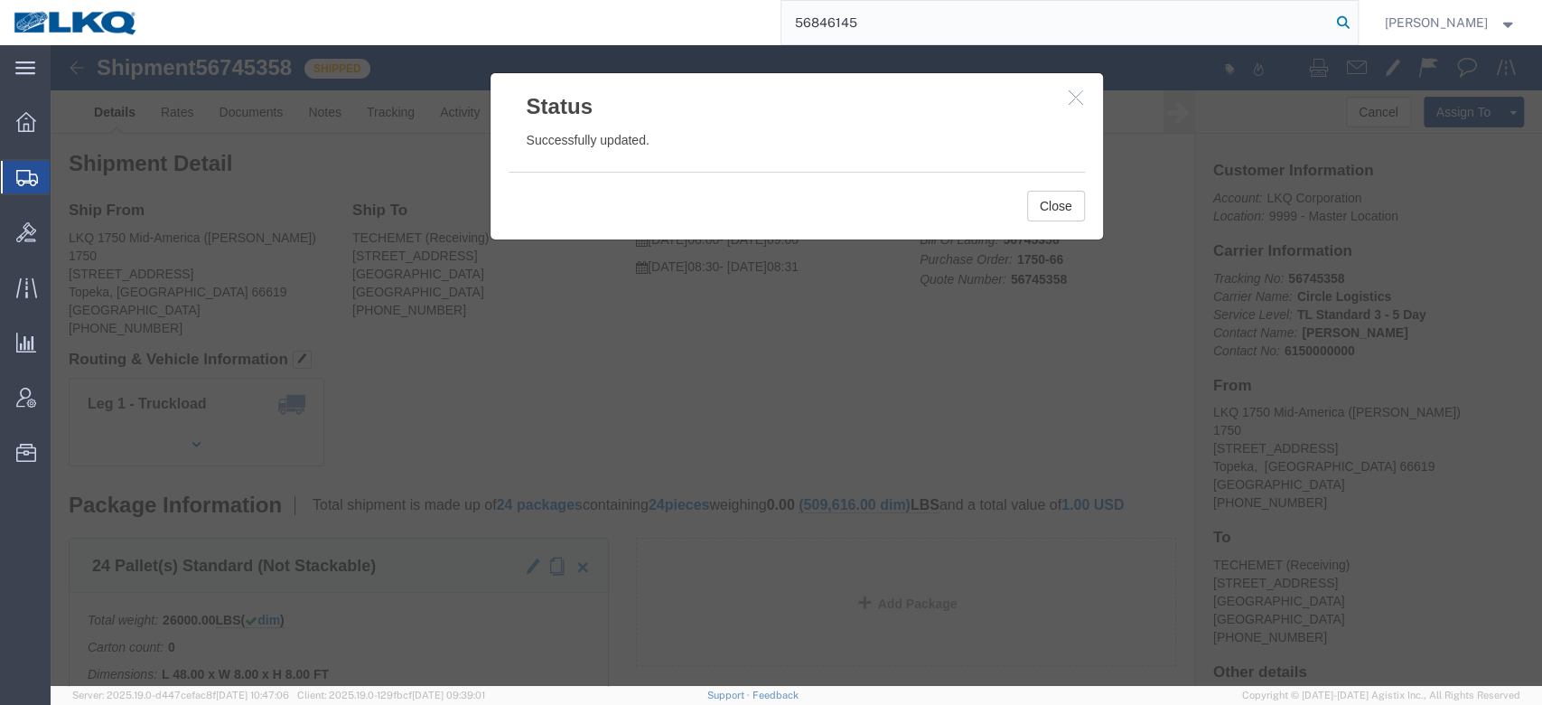
type input "56846145"
drag, startPoint x: 1365, startPoint y: 23, endPoint x: 1086, endPoint y: 171, distance: 315.7
click at [1356, 23] on icon at bounding box center [1343, 22] width 25 height 25
click button "Close"
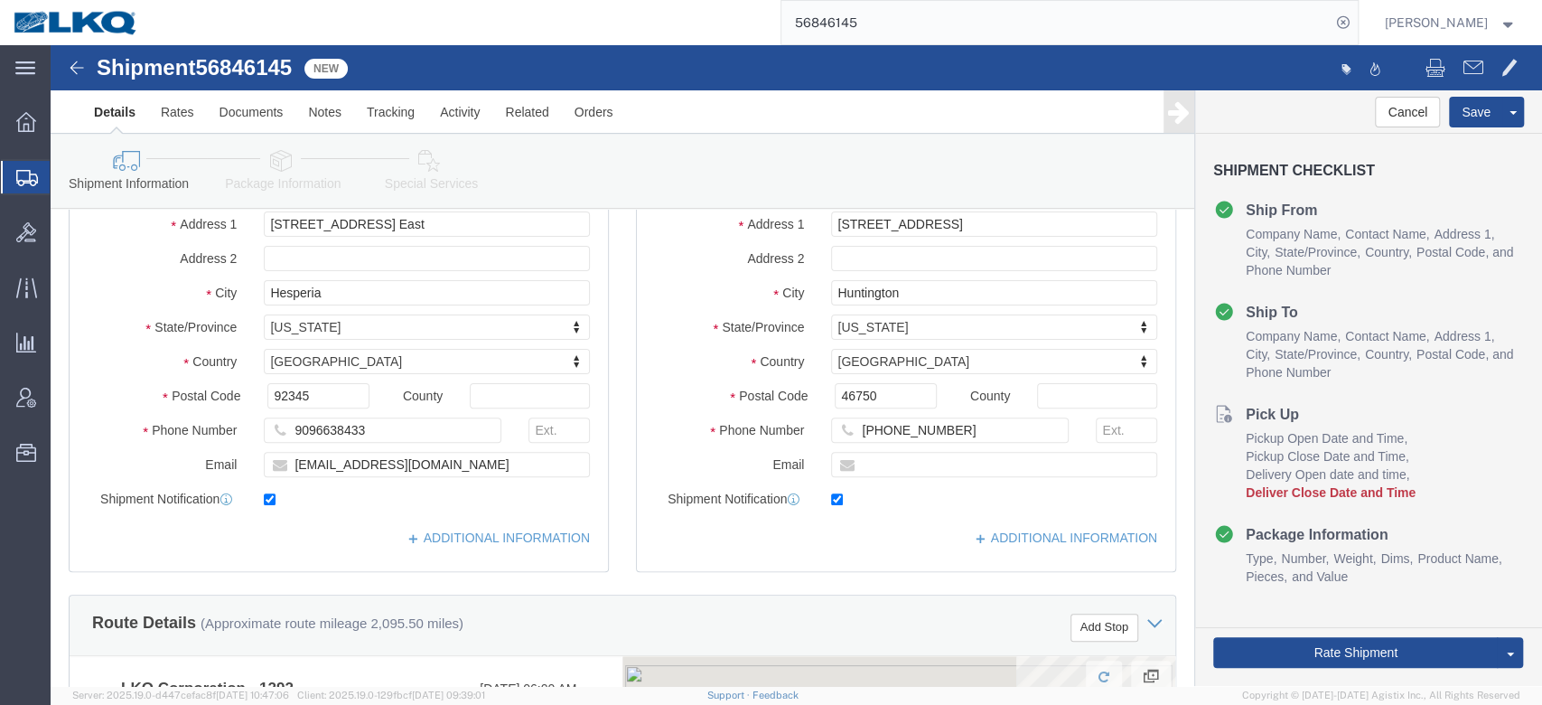
scroll to position [482, 0]
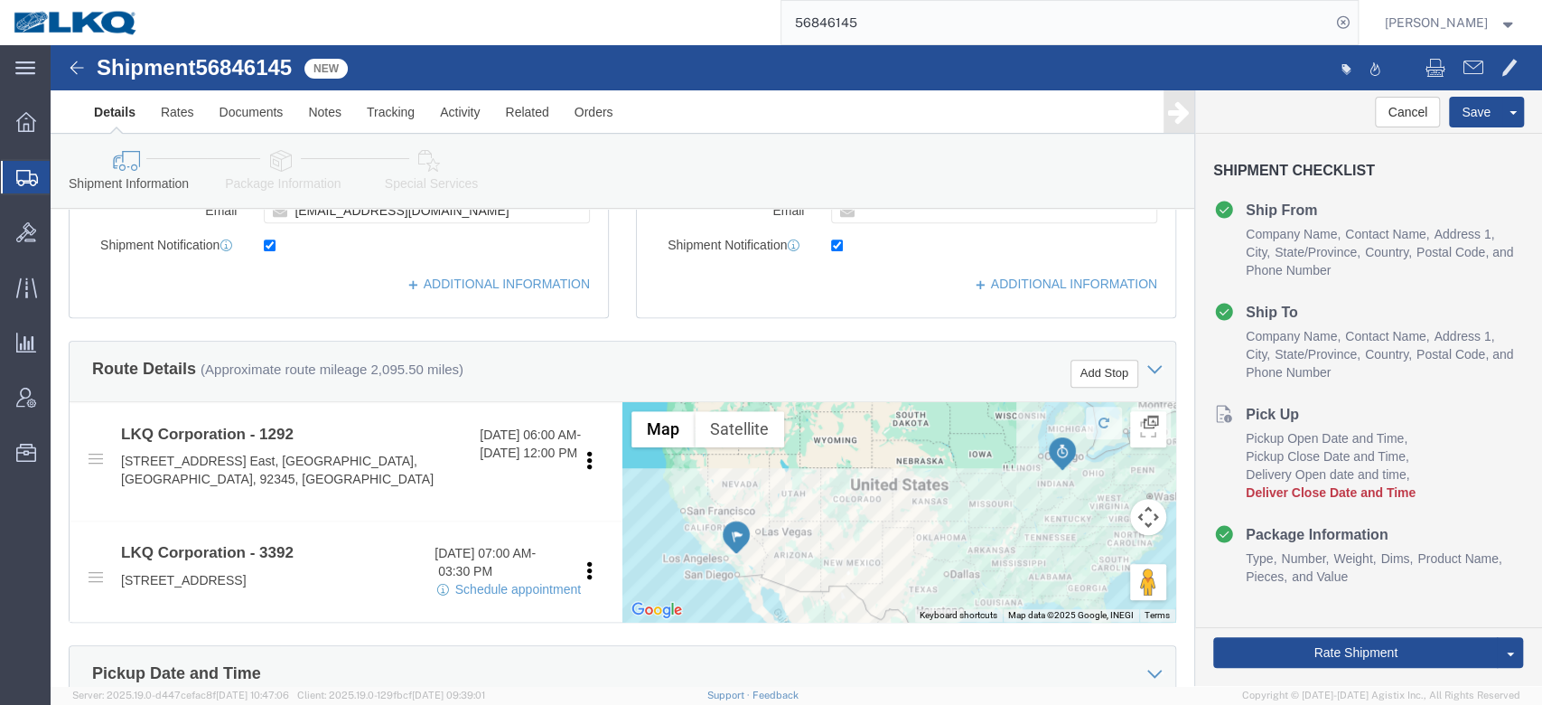
select select "31622"
select select "28018"
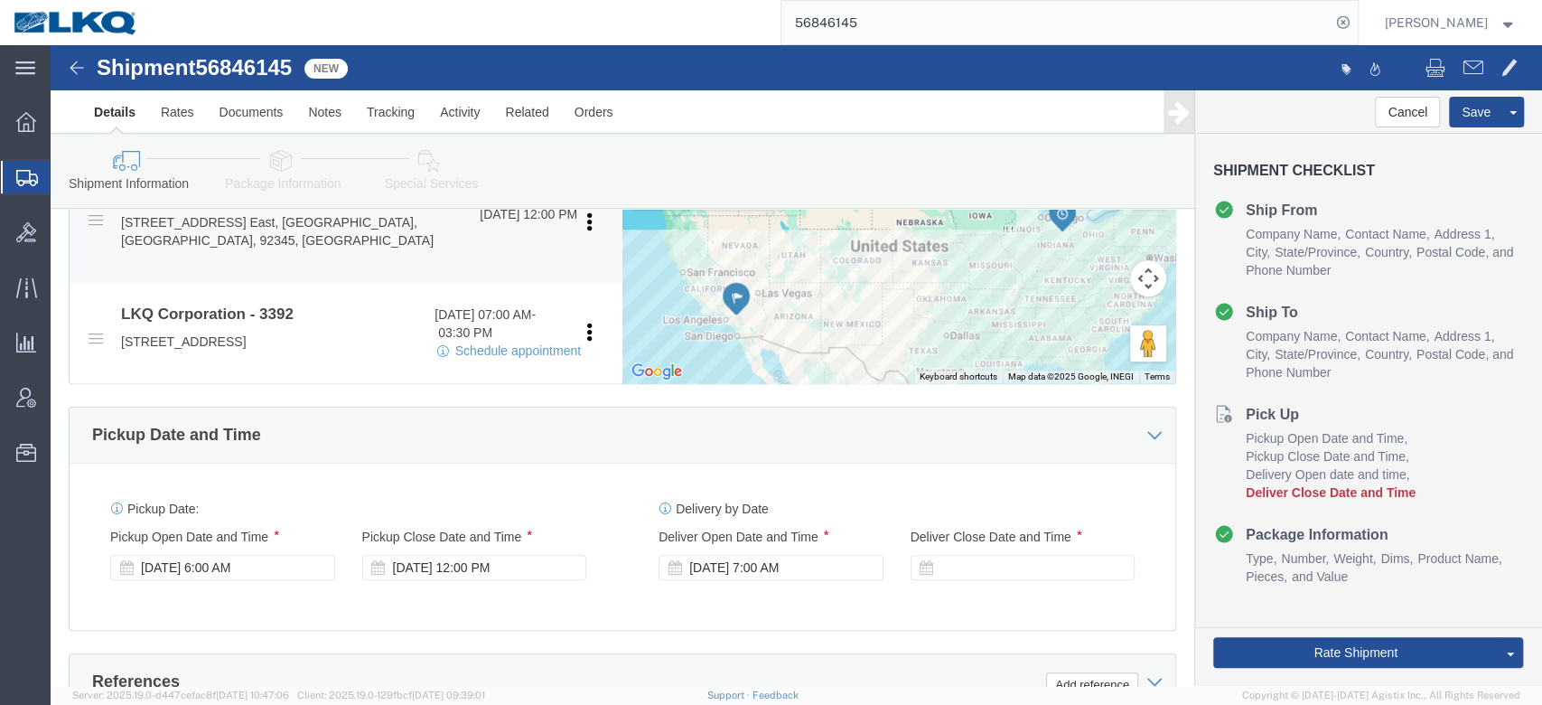
scroll to position [723, 0]
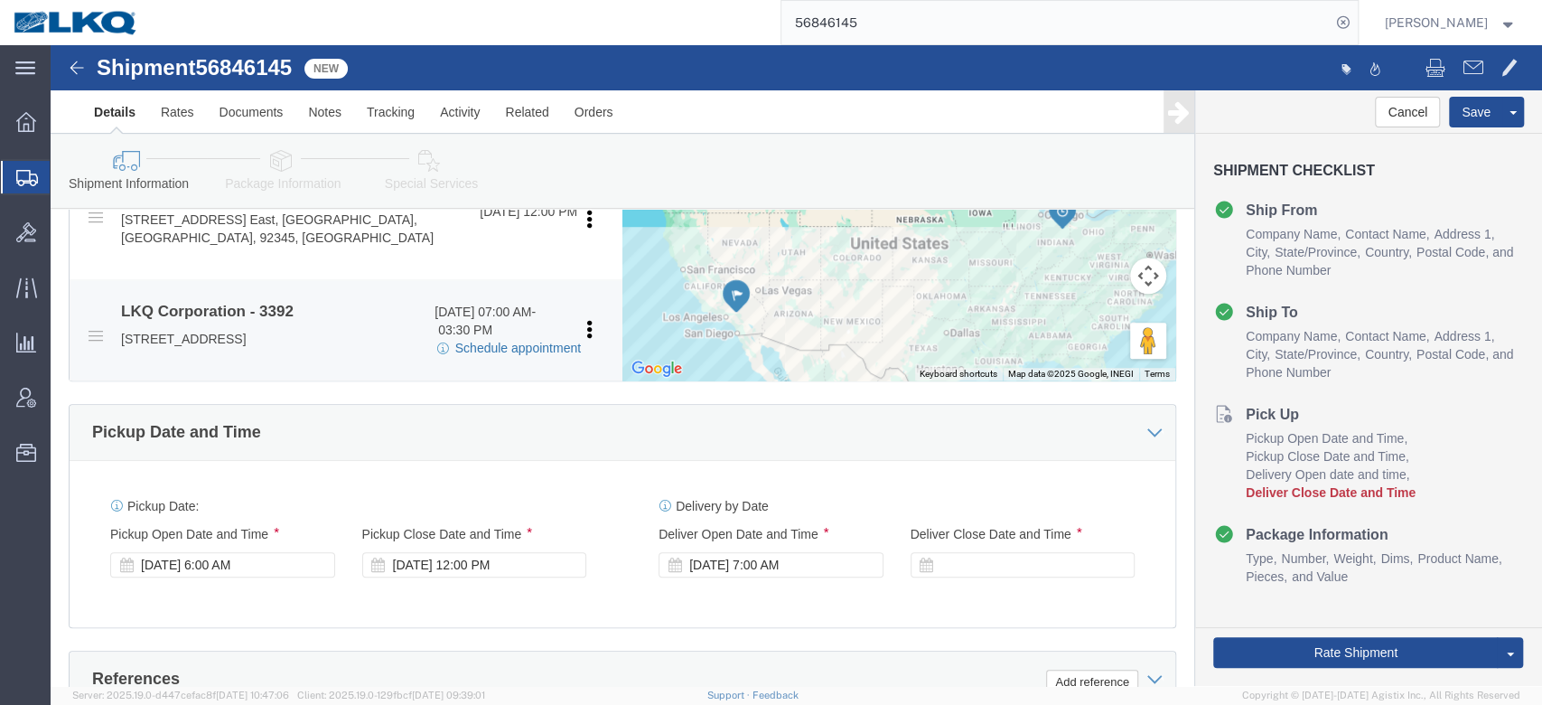
click link "Schedule appointment"
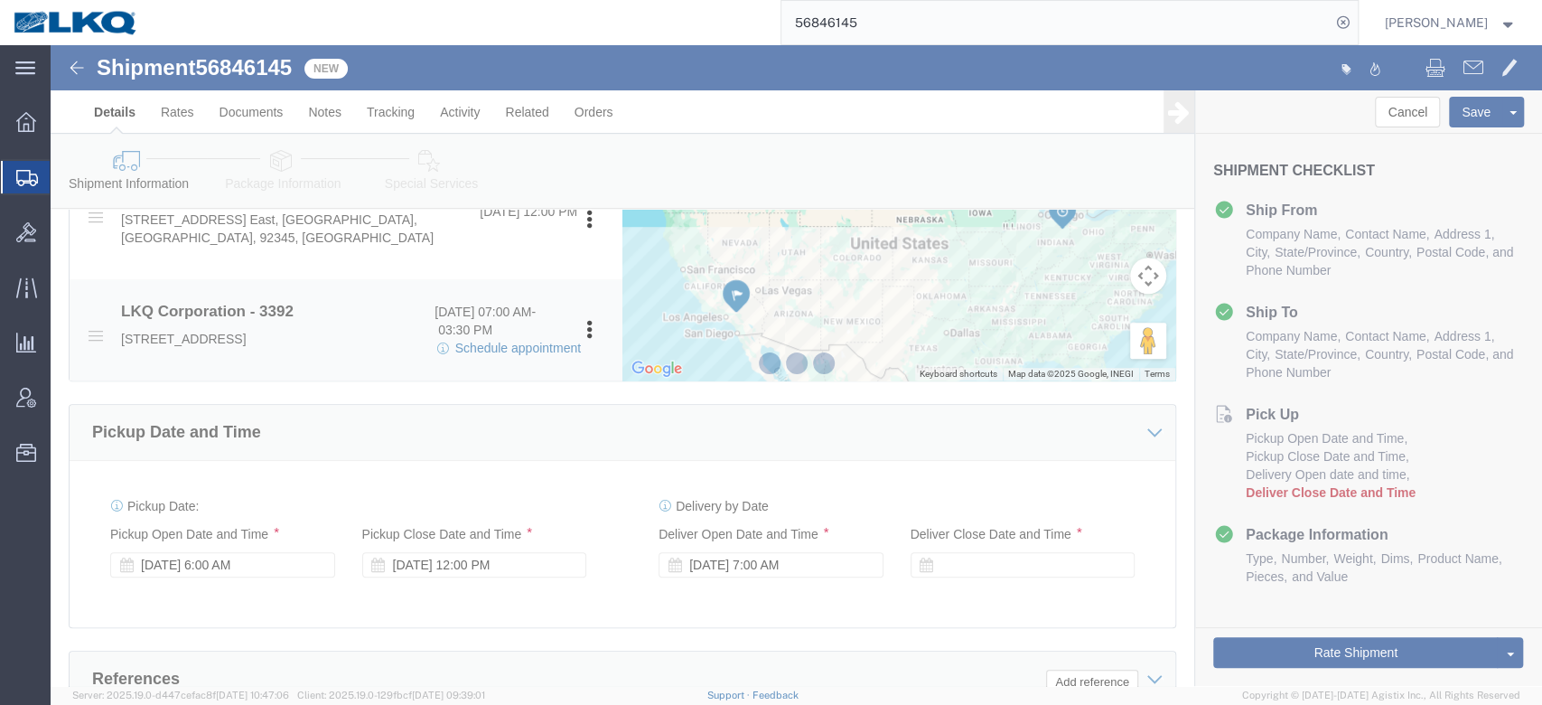
select select
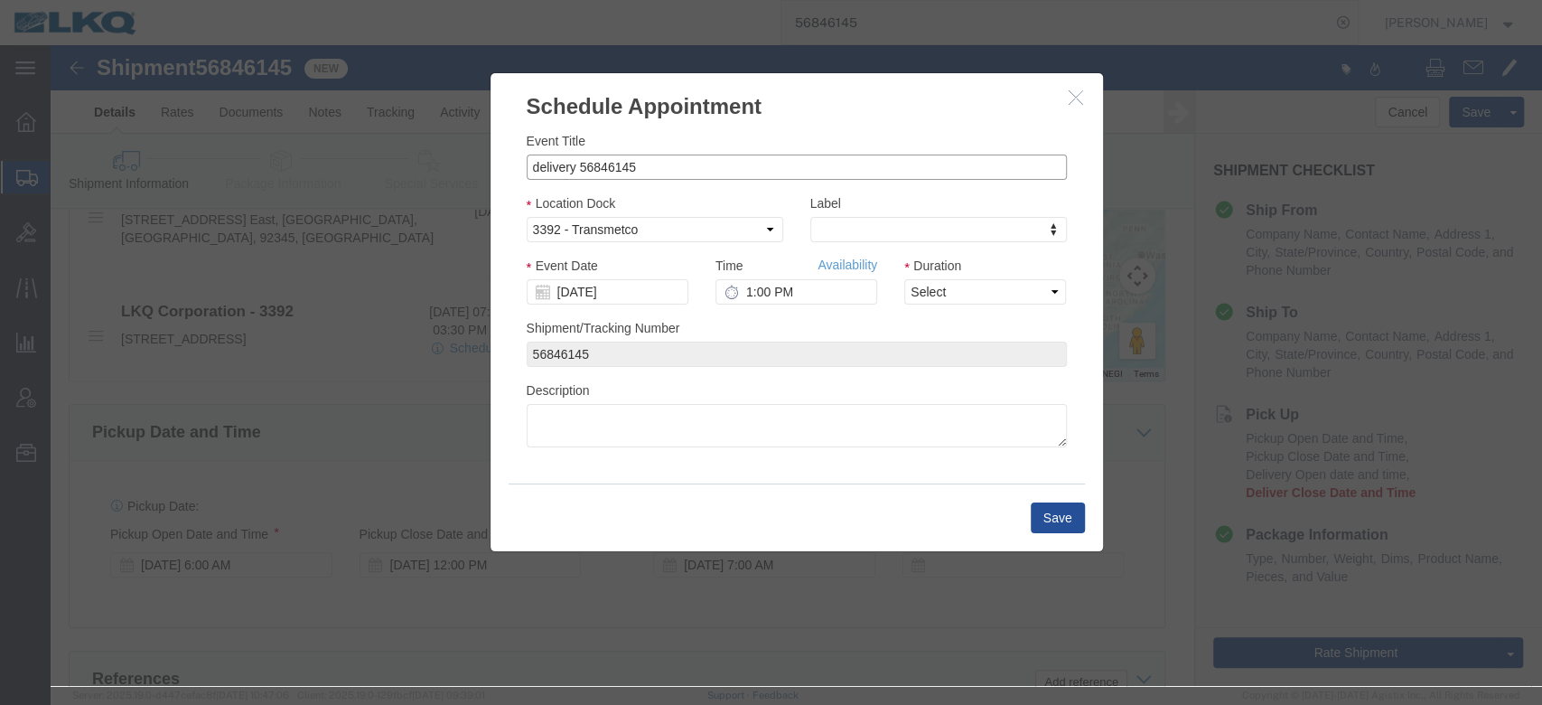
drag, startPoint x: 523, startPoint y: 118, endPoint x: 408, endPoint y: 124, distance: 114.9
click div "Schedule Appointment Event Title delivery 56846145 Location Dock Select 3392 - …"
type input "56846145 Hesperia"
click icon "button"
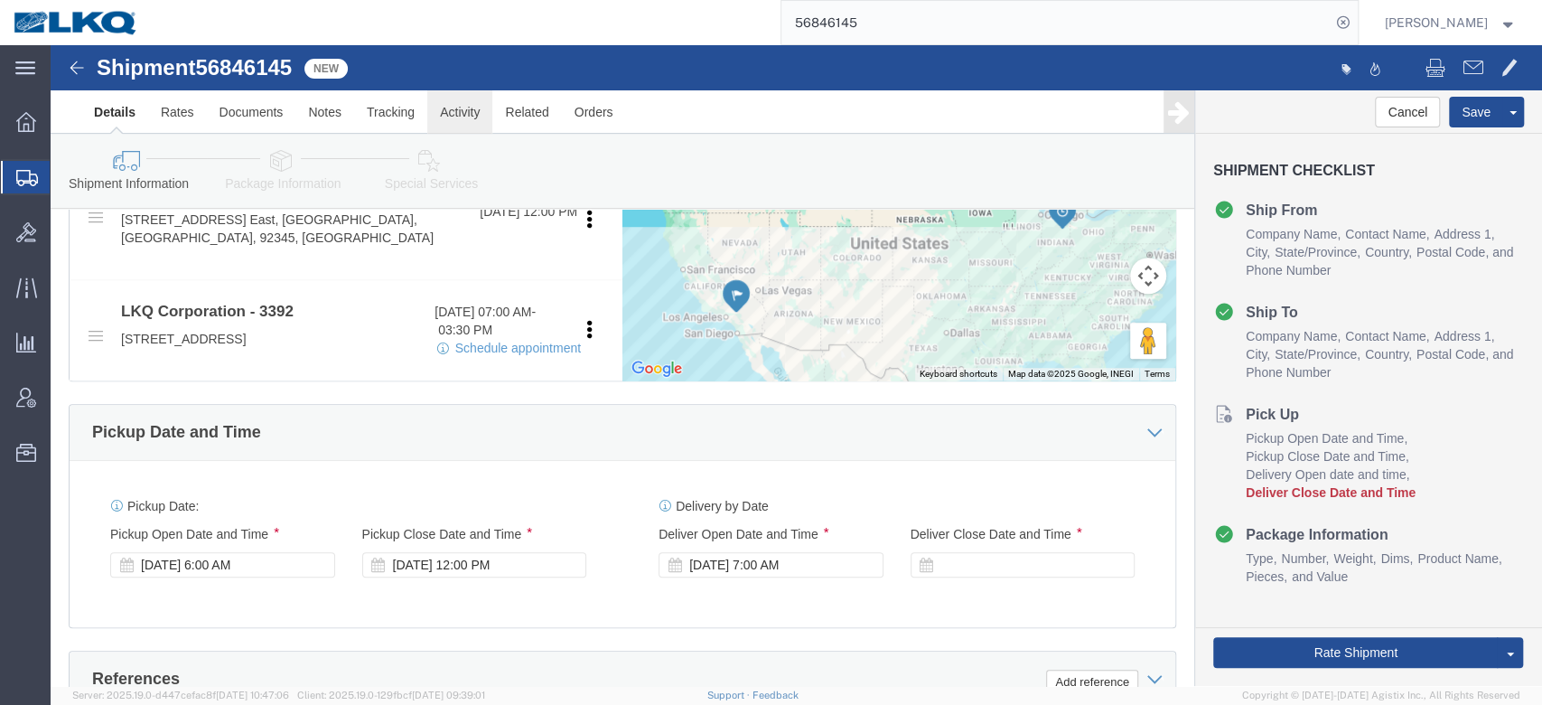
click link "Activity"
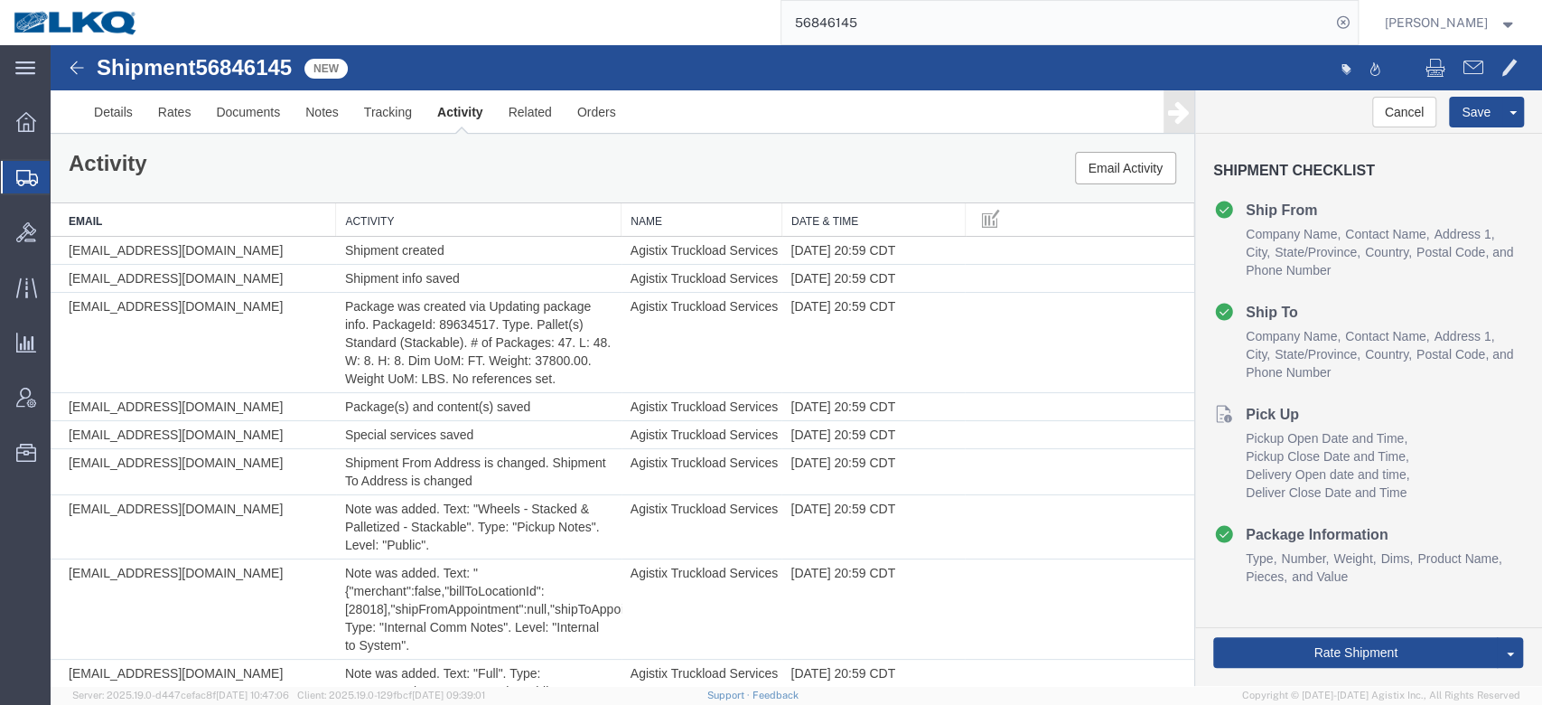
click at [799, 220] on th "Date & Time" at bounding box center [873, 219] width 183 height 33
click at [97, 100] on link "Details" at bounding box center [113, 111] width 64 height 43
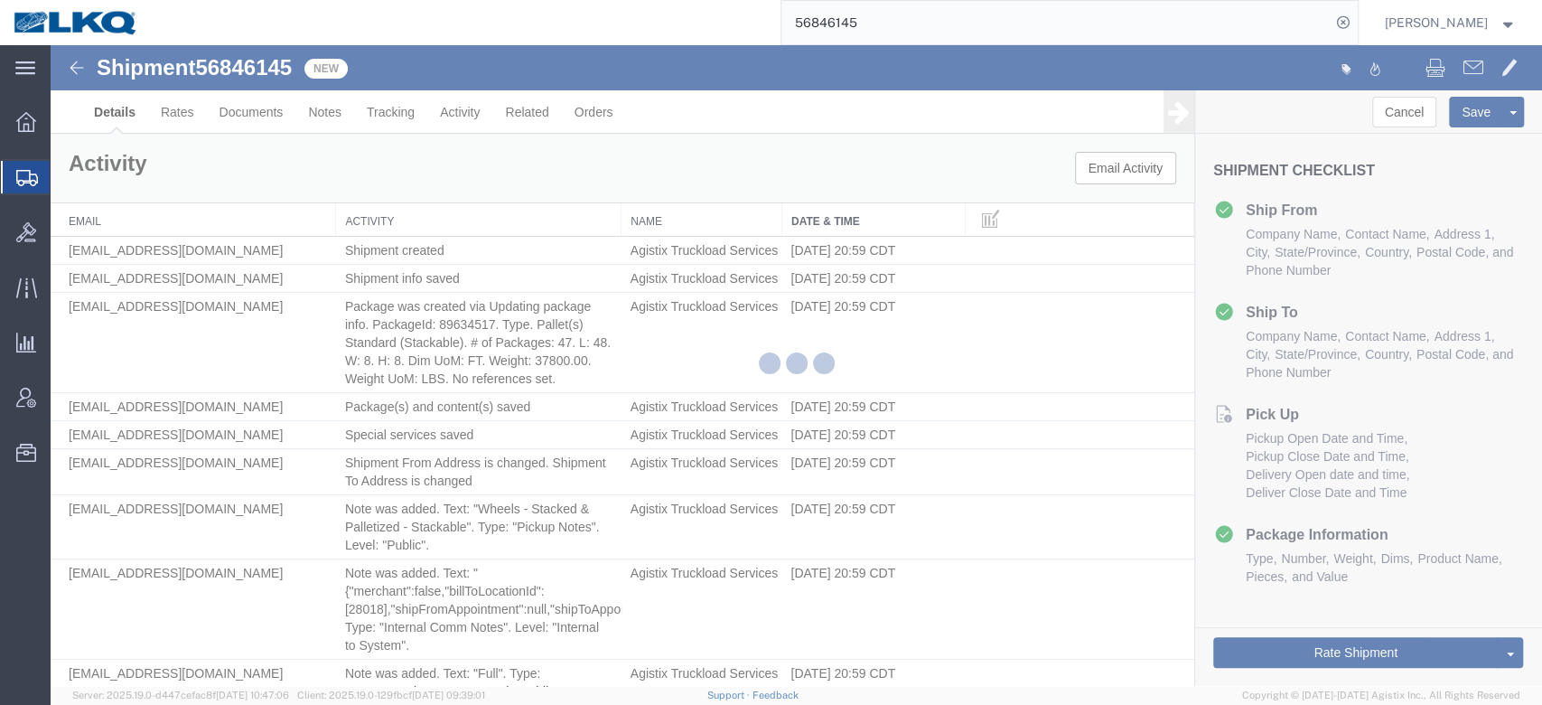
select select "31622"
select select "28018"
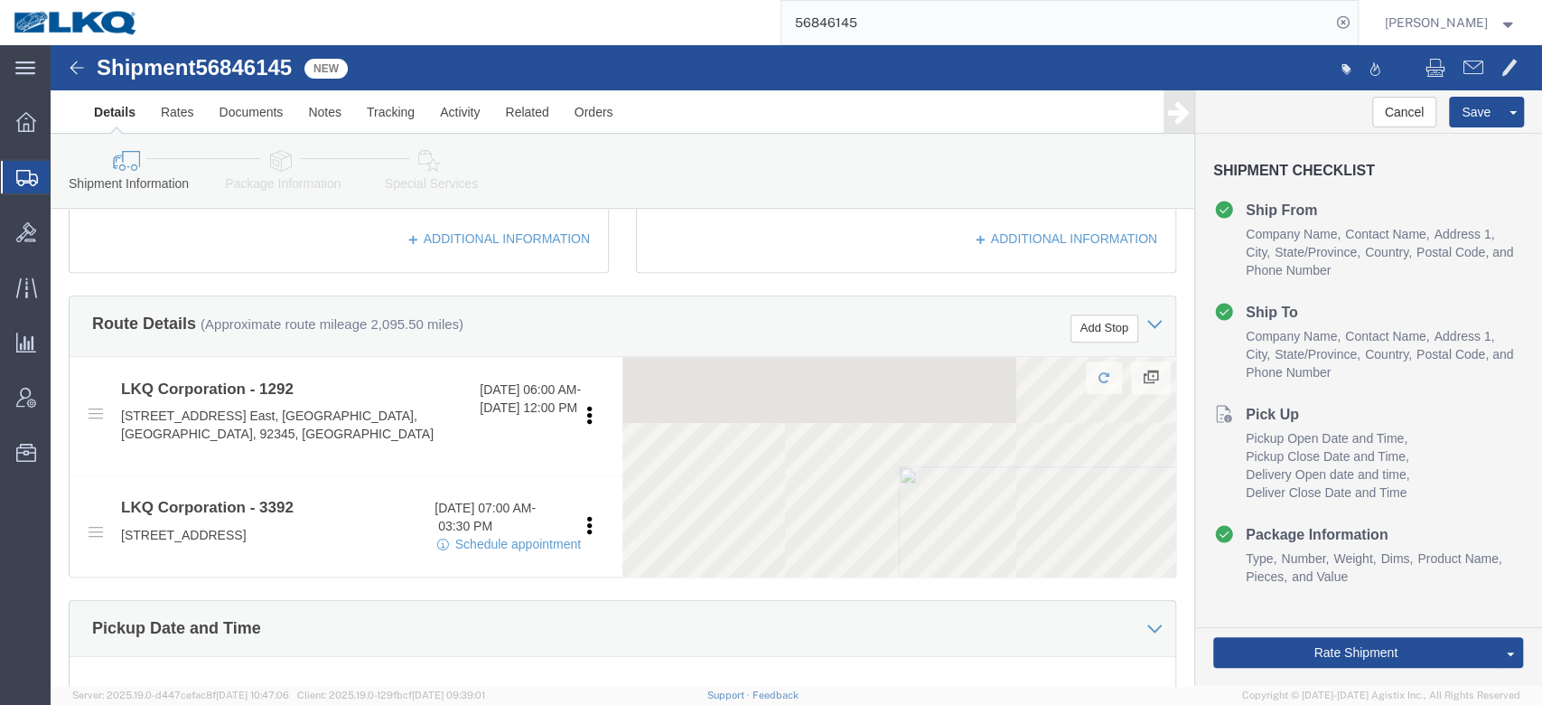
scroll to position [602, 0]
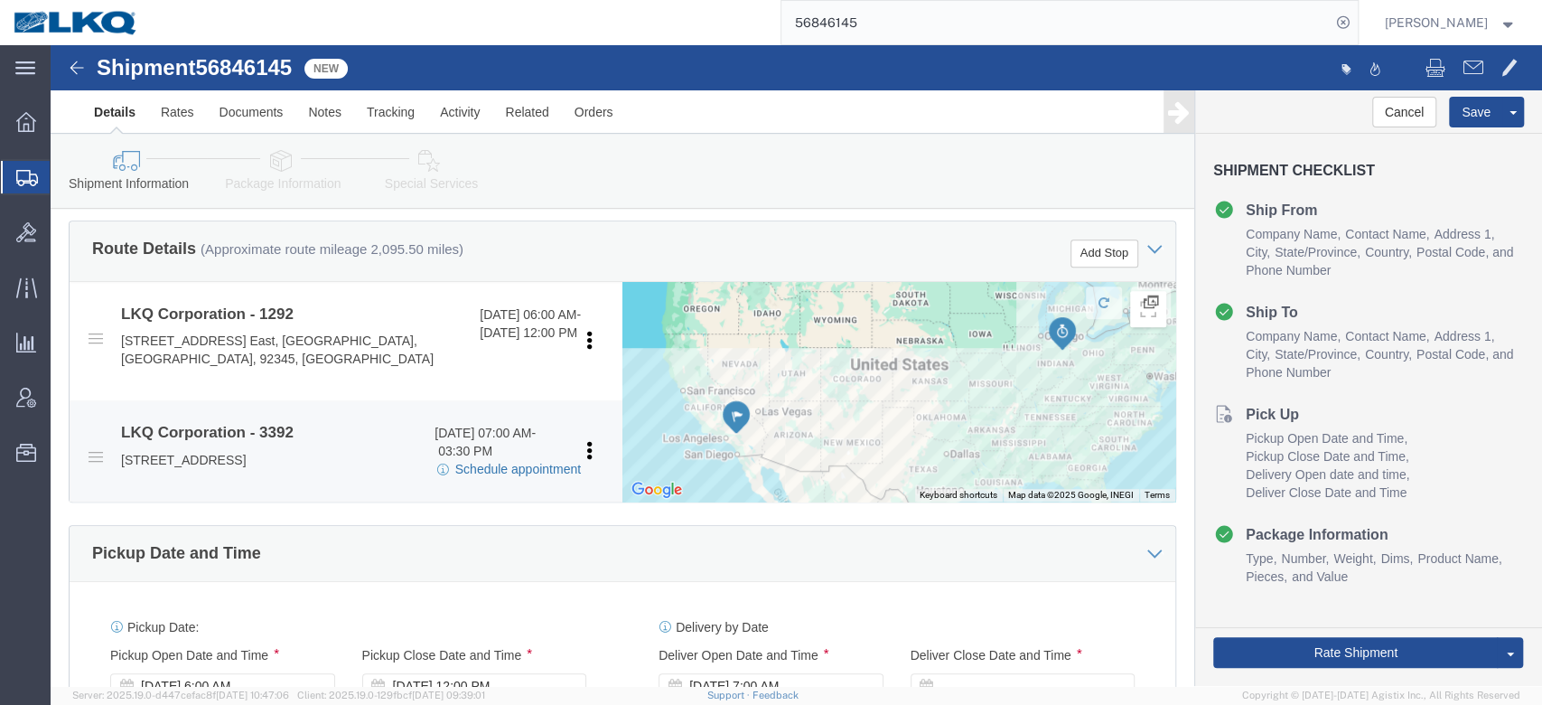
click link "Schedule appointment"
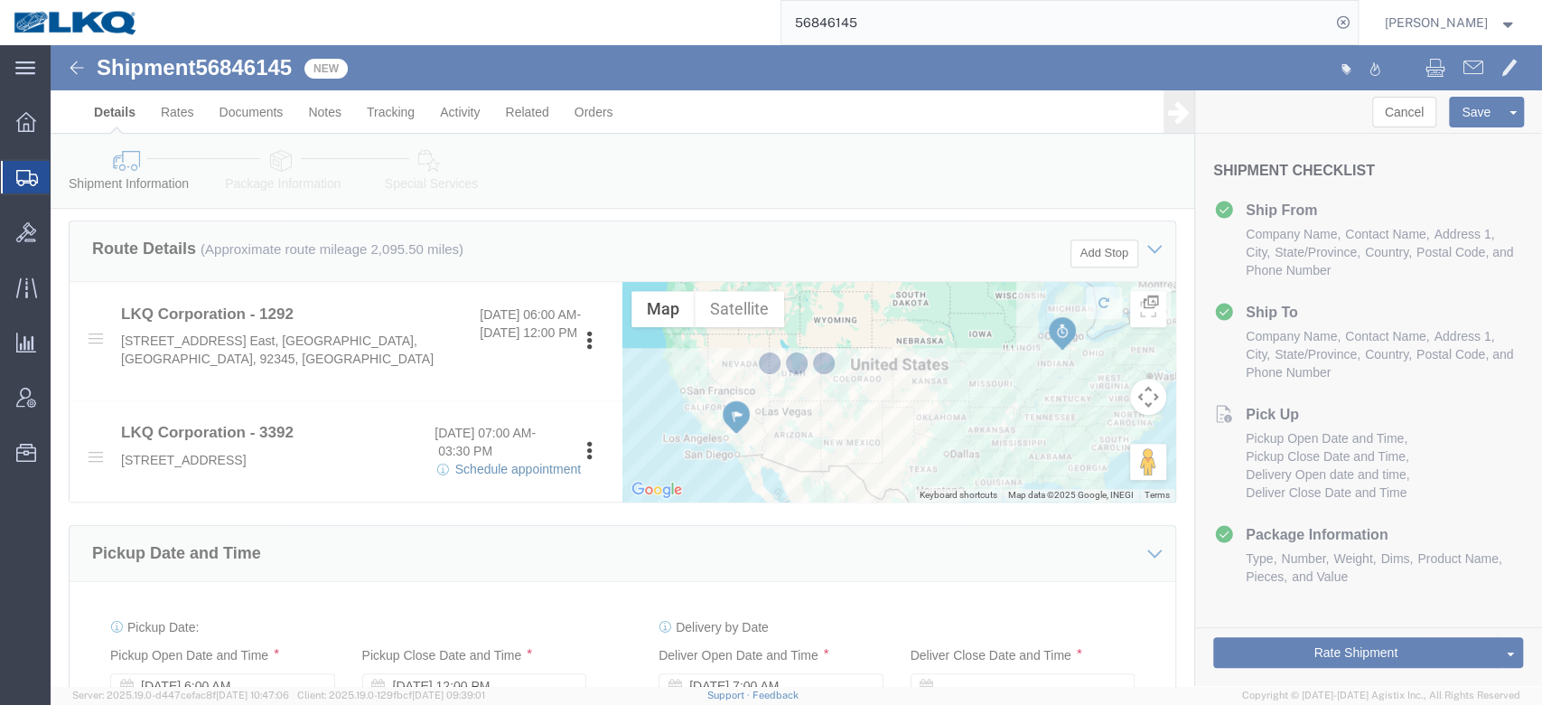
select select
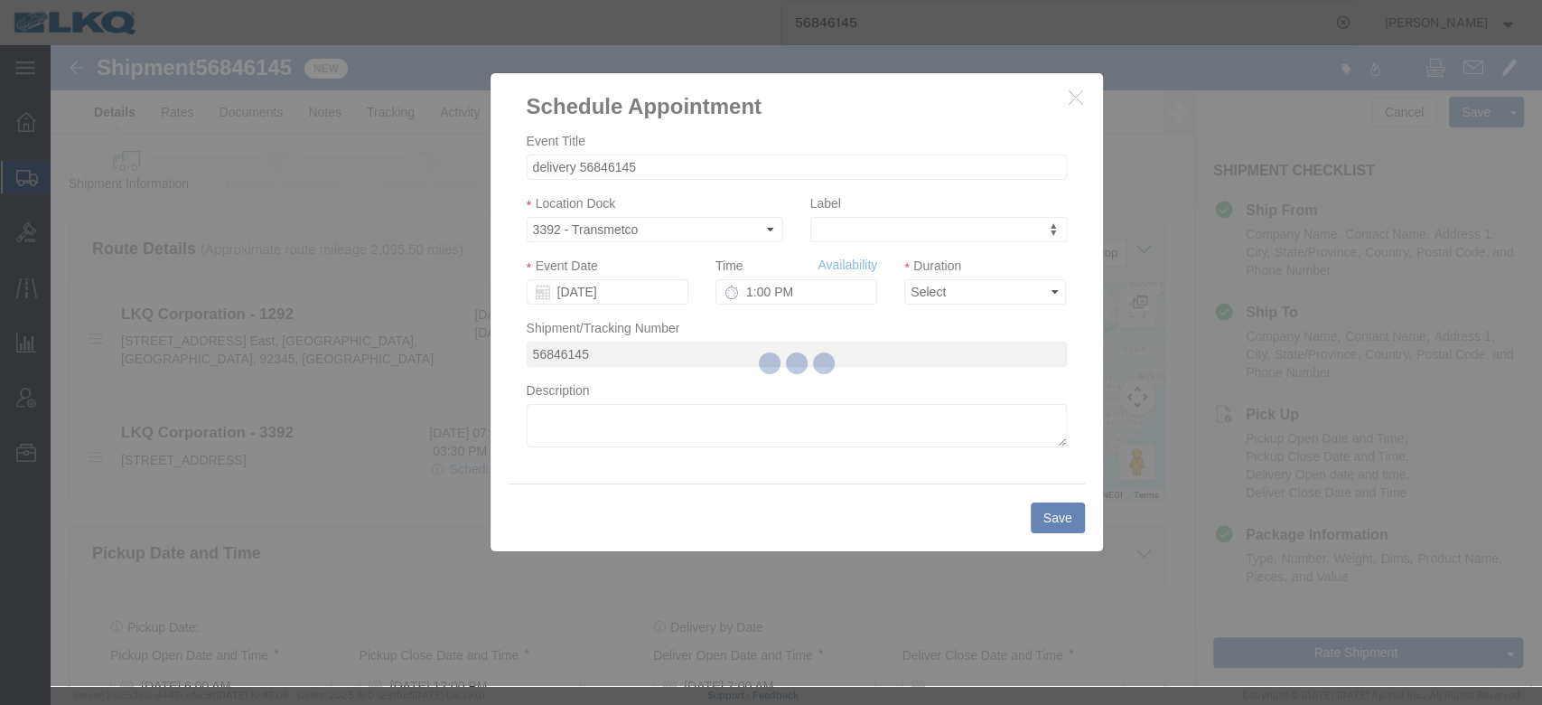
click icon "button"
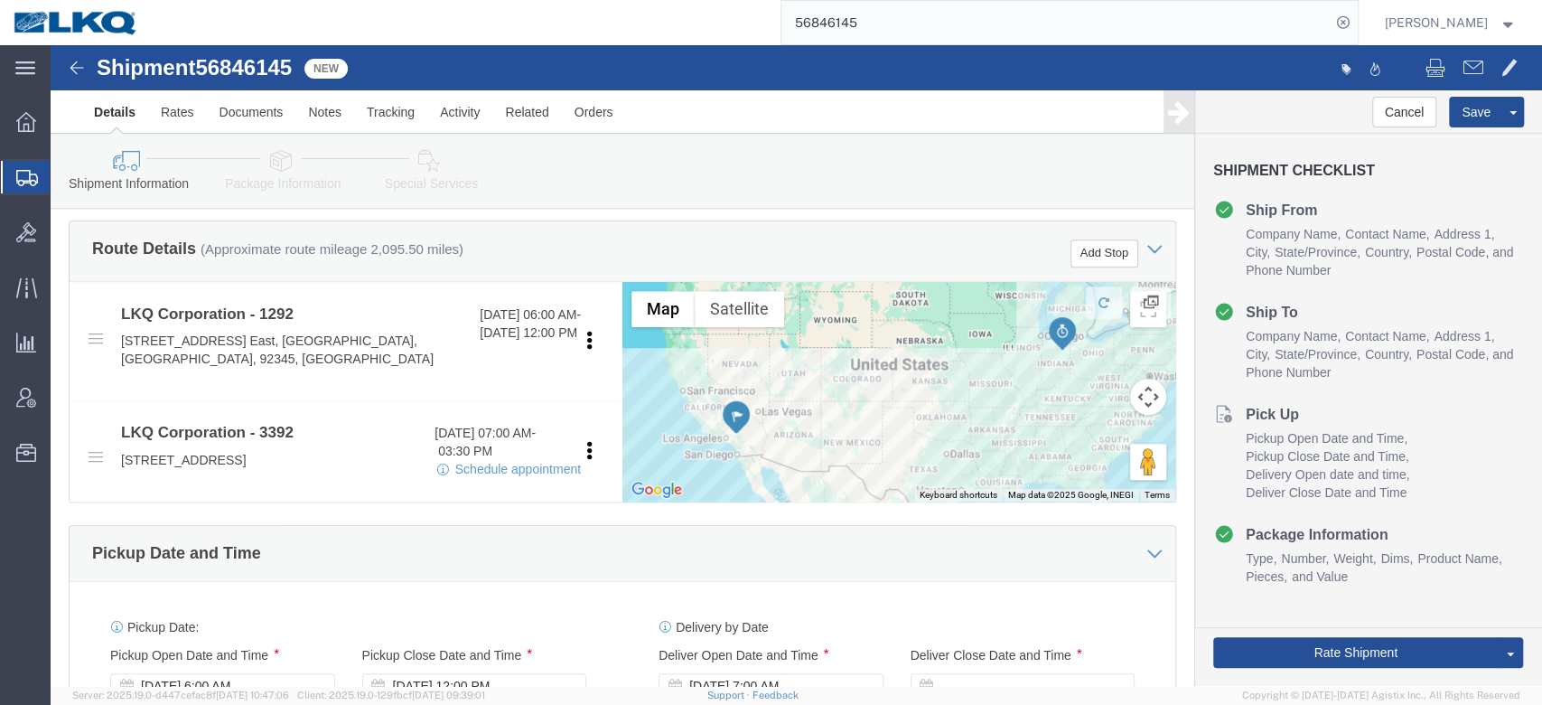
click link "Package Information"
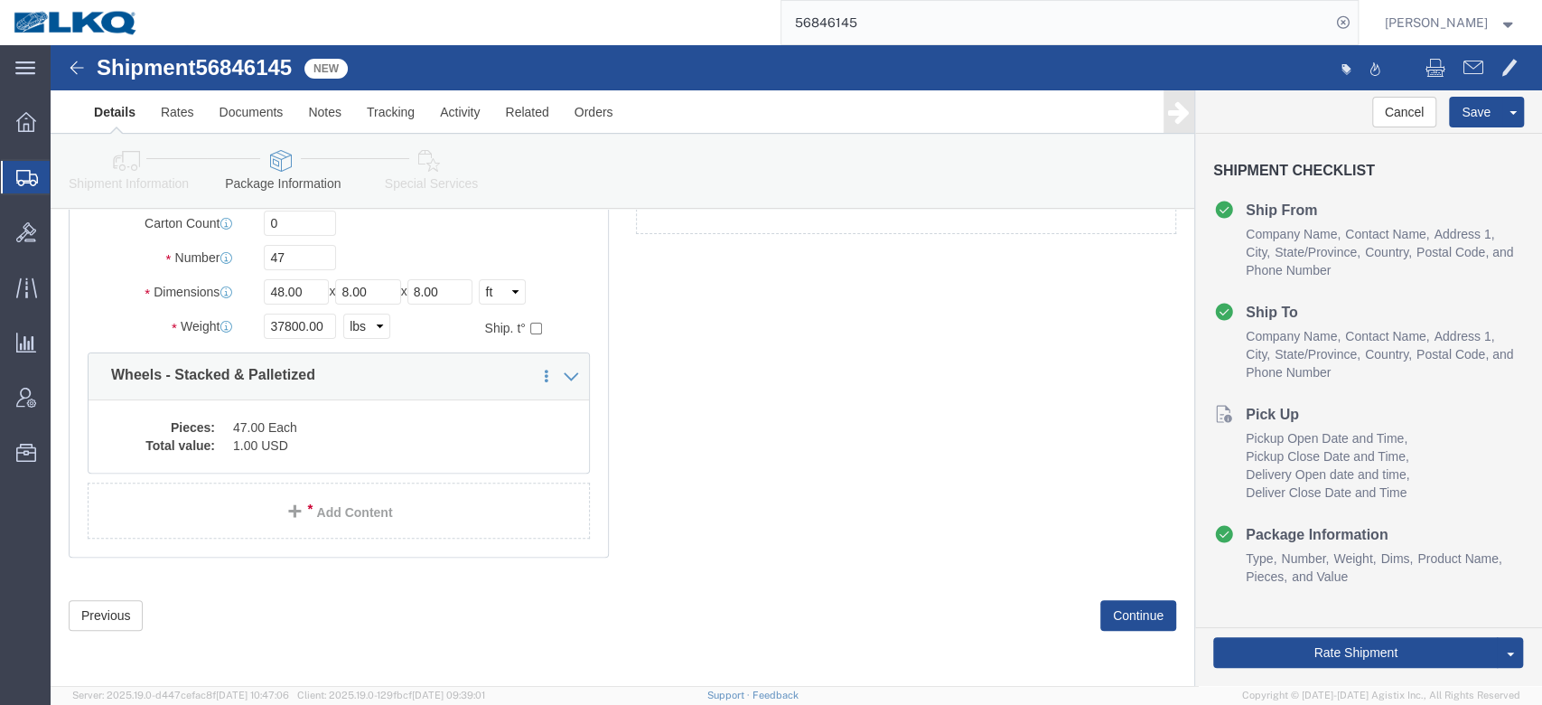
scroll to position [79, 0]
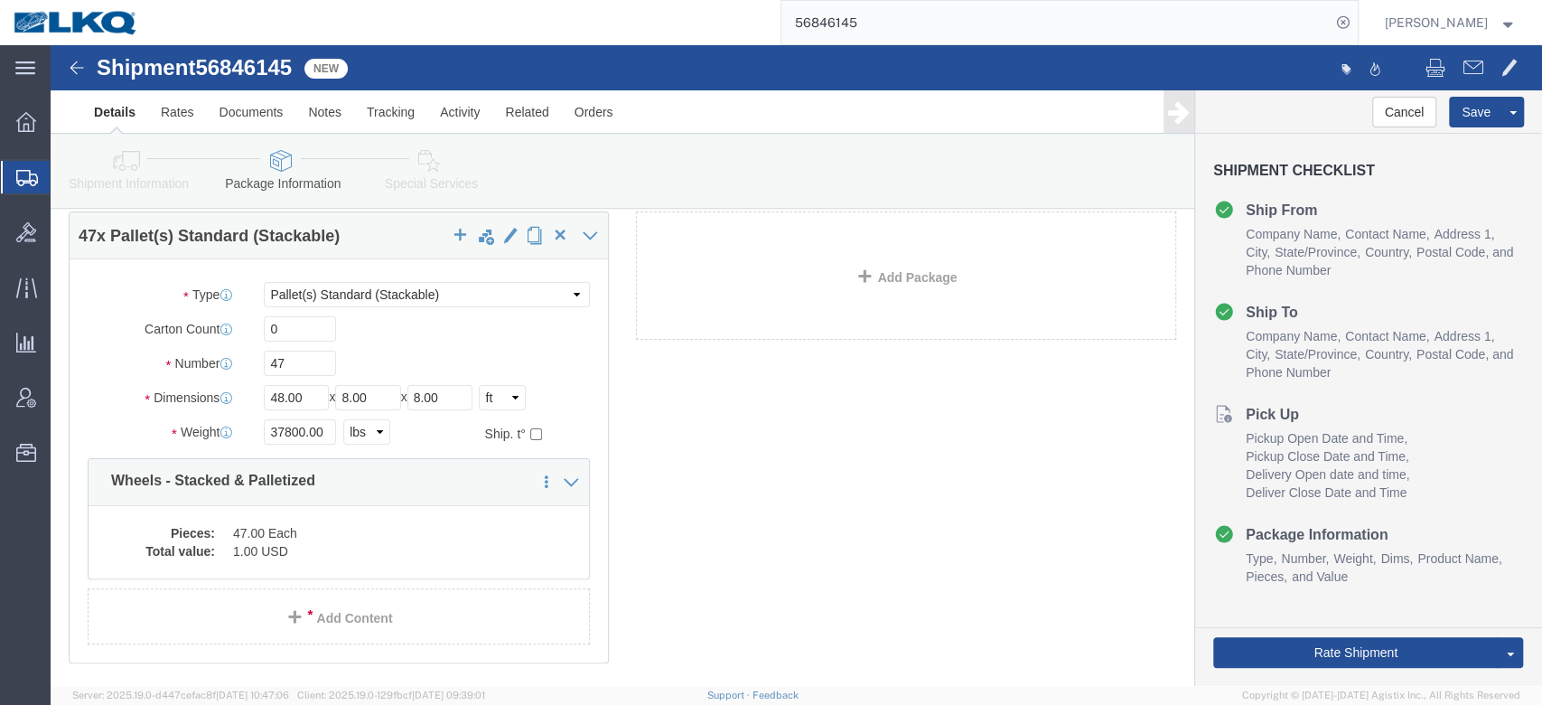
click icon
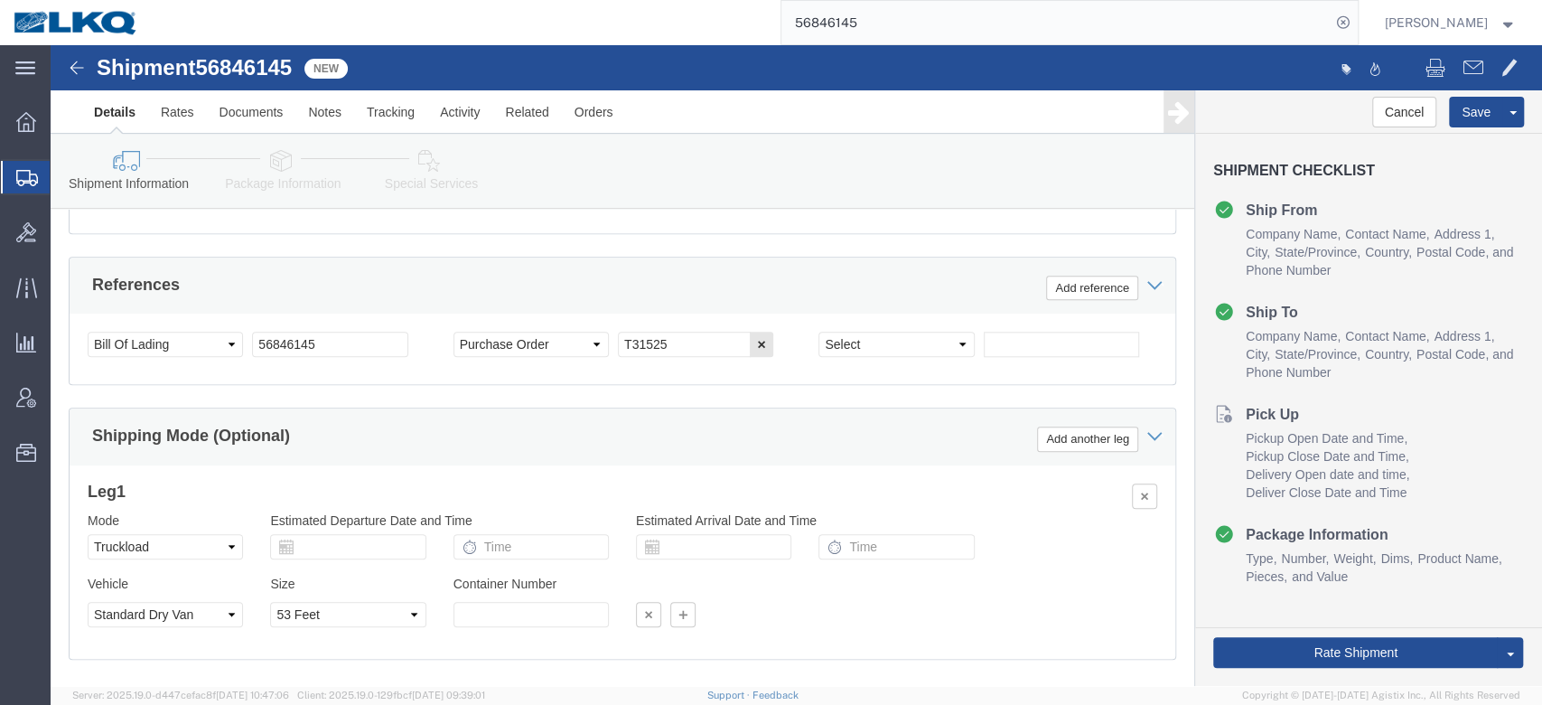
scroll to position [1196, 0]
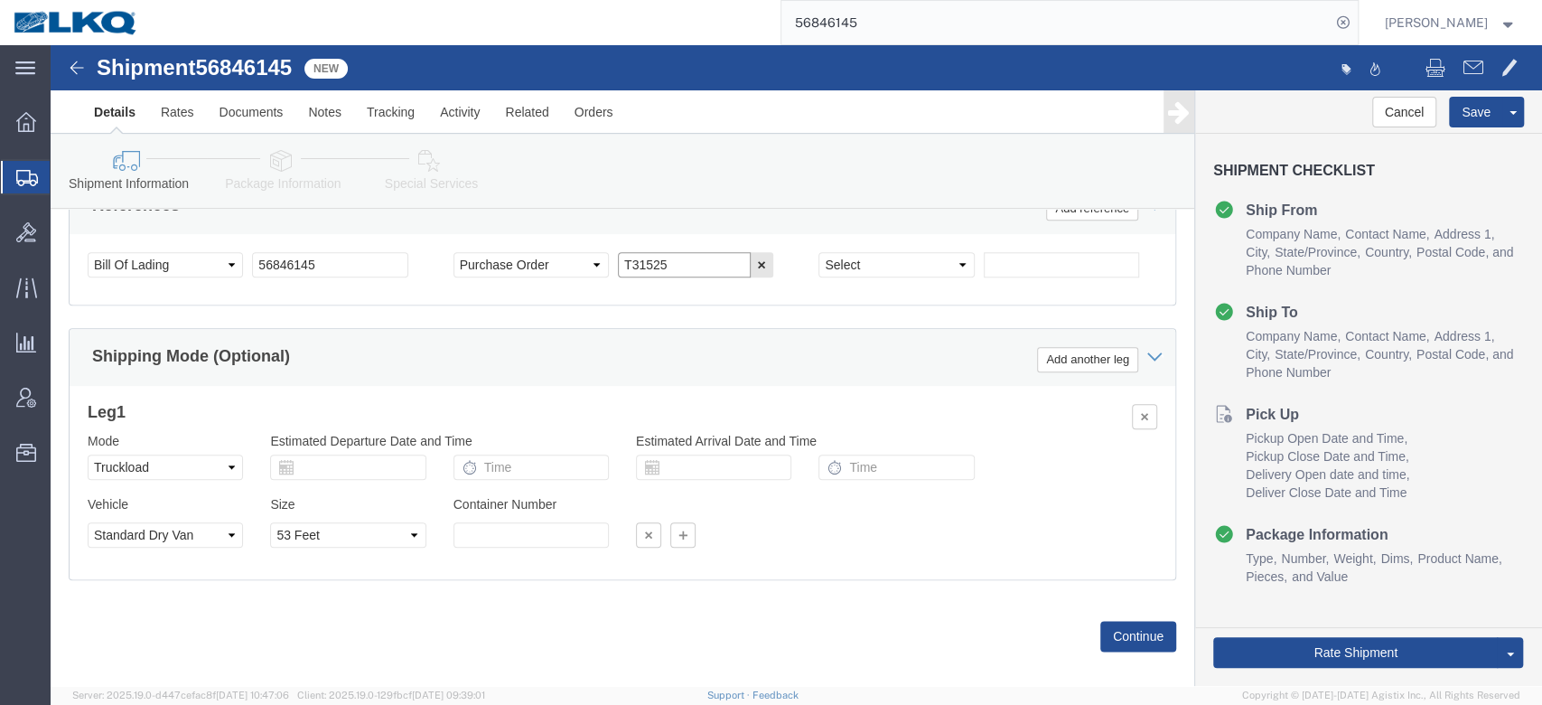
click input "T31525"
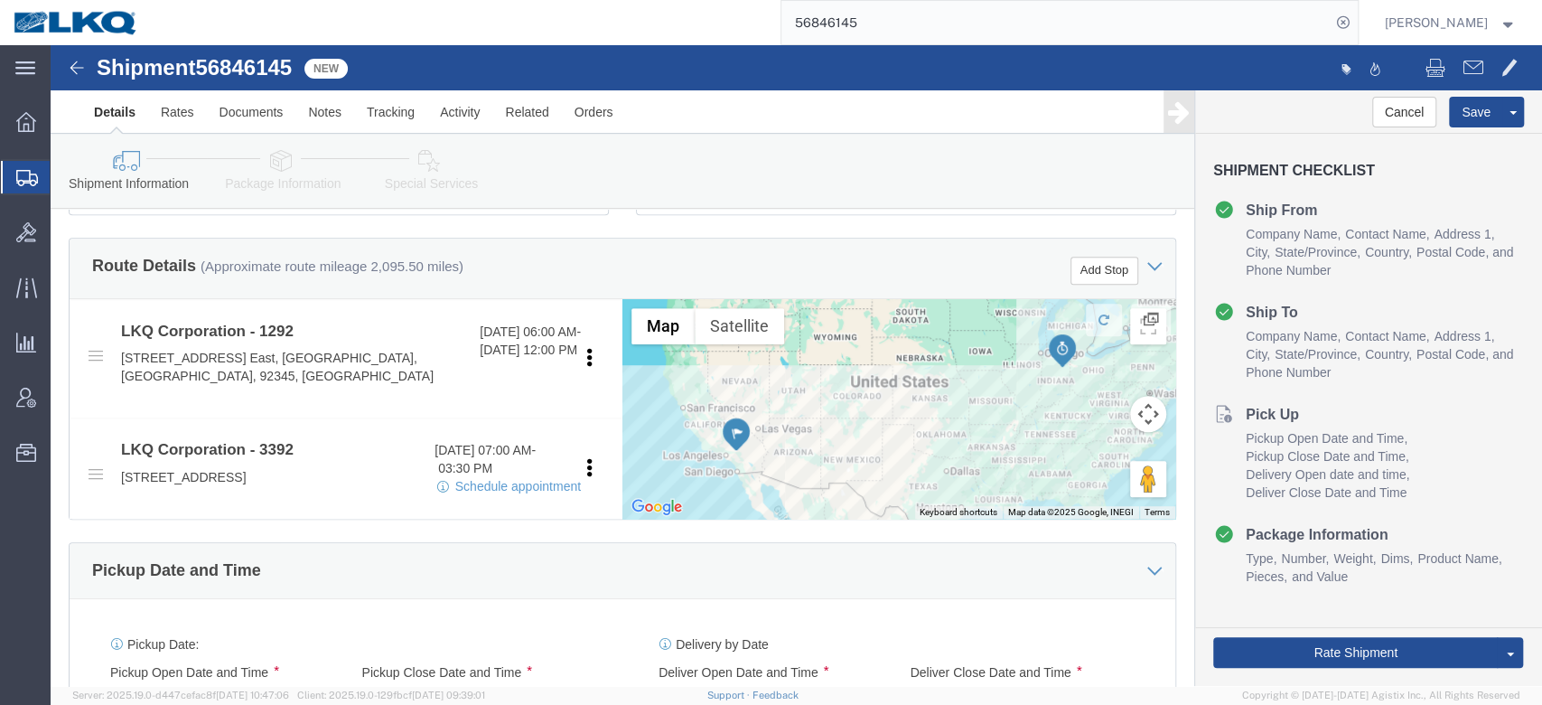
scroll to position [594, 0]
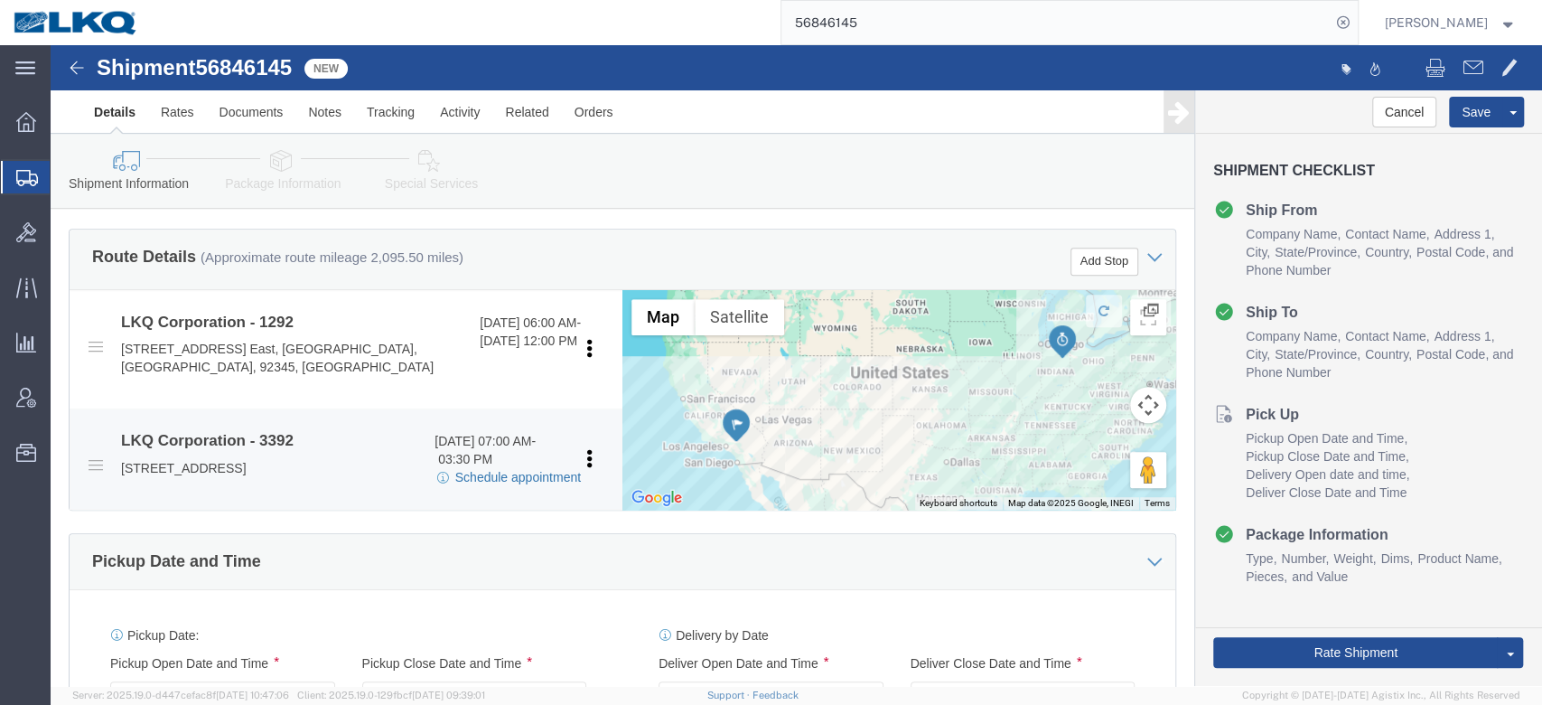
click link "Schedule appointment"
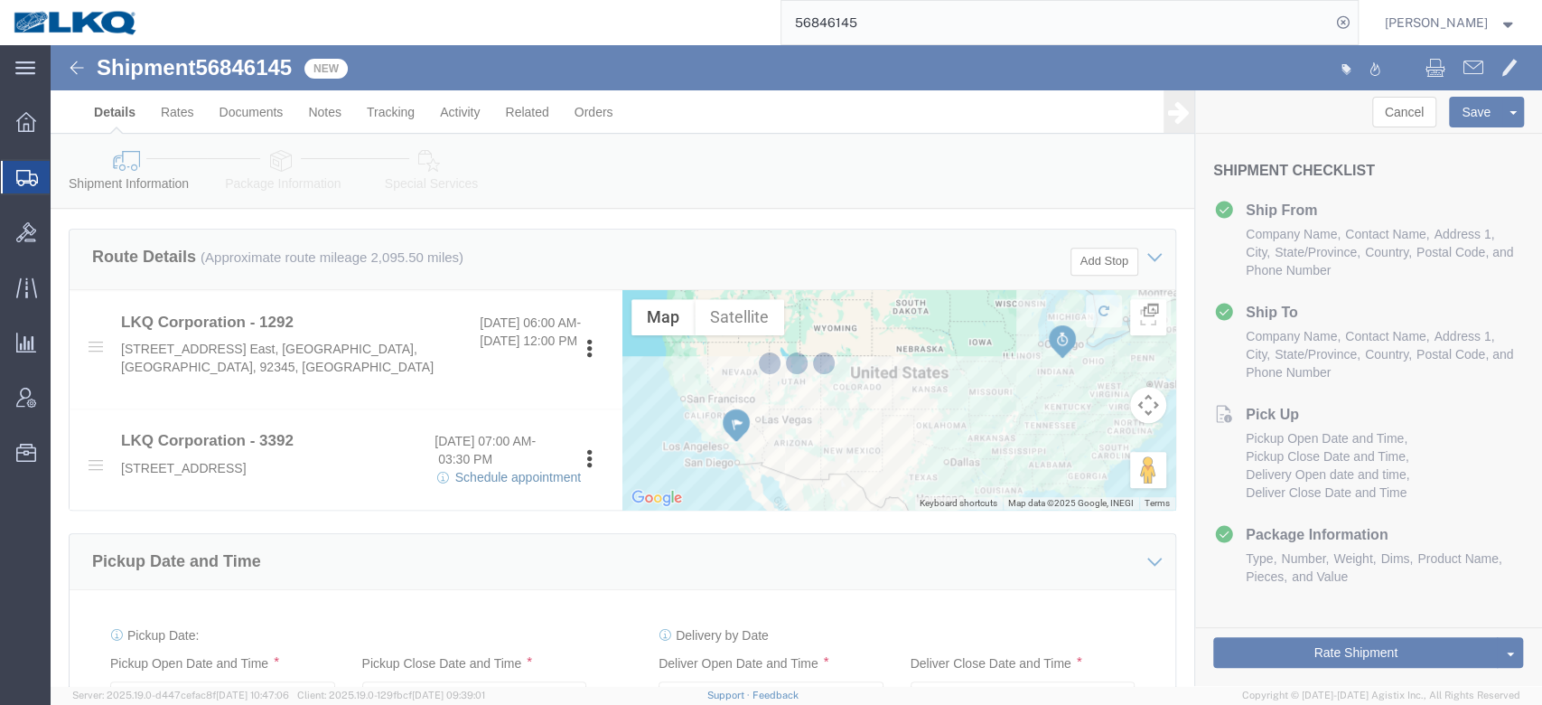
select select
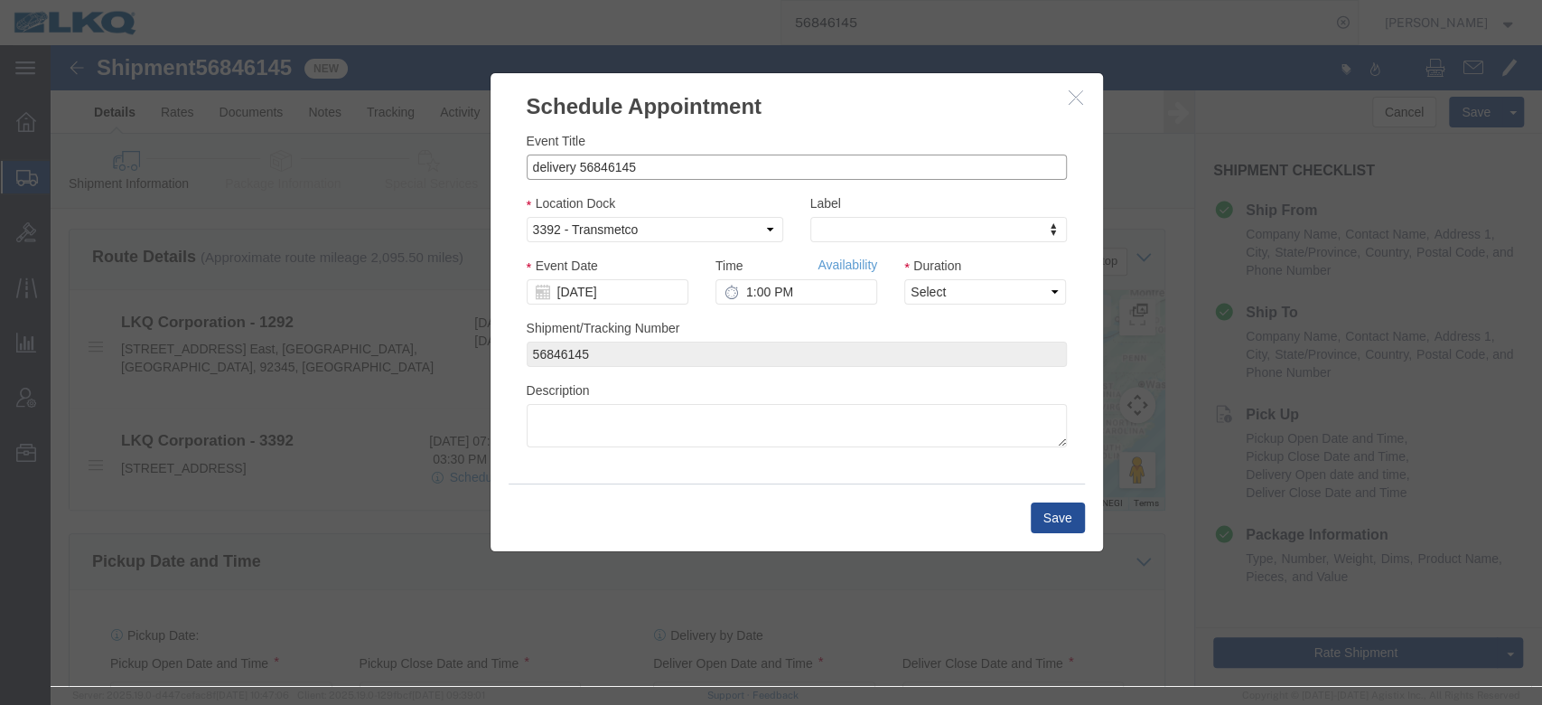
drag, startPoint x: 524, startPoint y: 121, endPoint x: 282, endPoint y: 84, distance: 245.0
click div "Schedule Appointment Event Title delivery 56846145 Location Dock Select 3392 - …"
paste input "T31525"
type input "56846145 Hesperia T31525 Skidded"
type input "l"
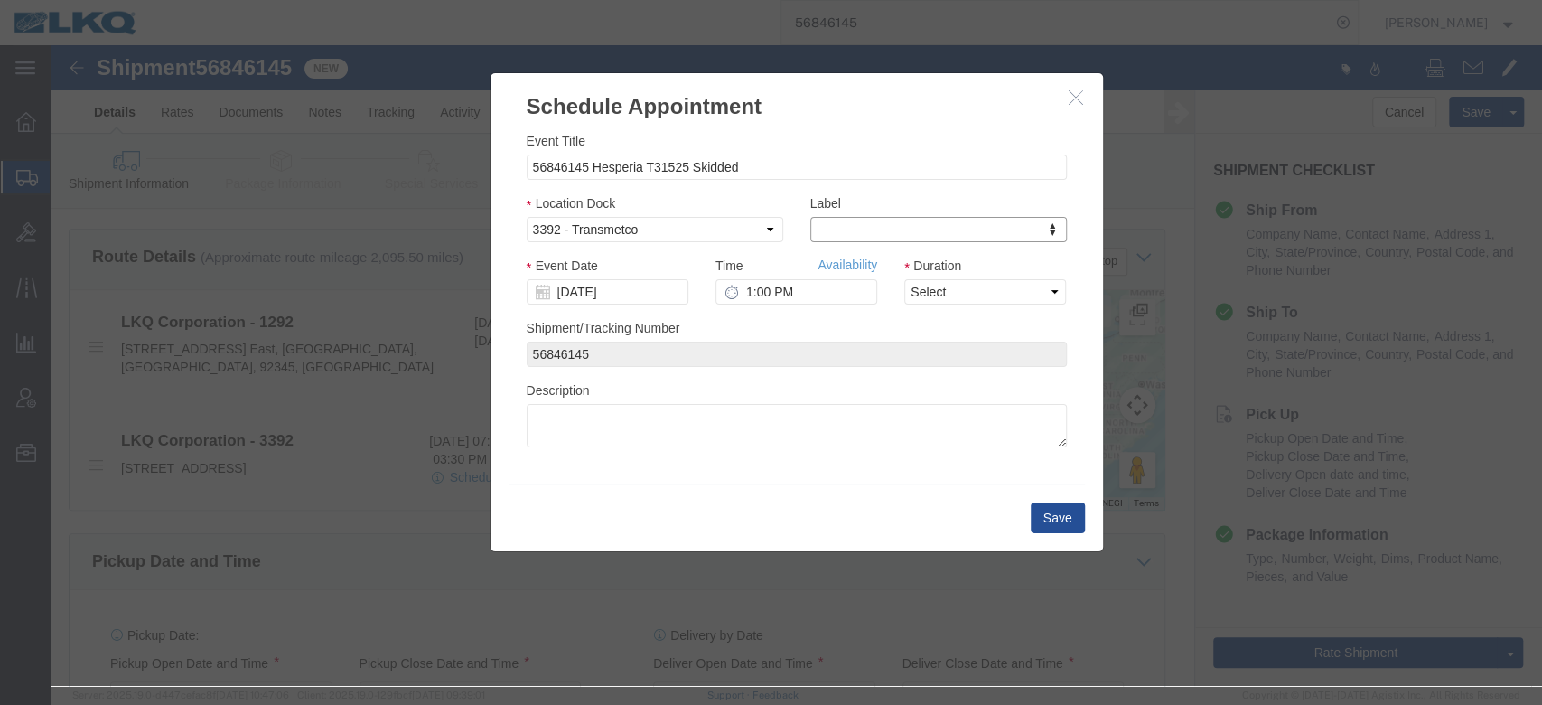
type input "lk"
select select "22"
click input "[DATE]"
click td "30"
type input "[DATE]"
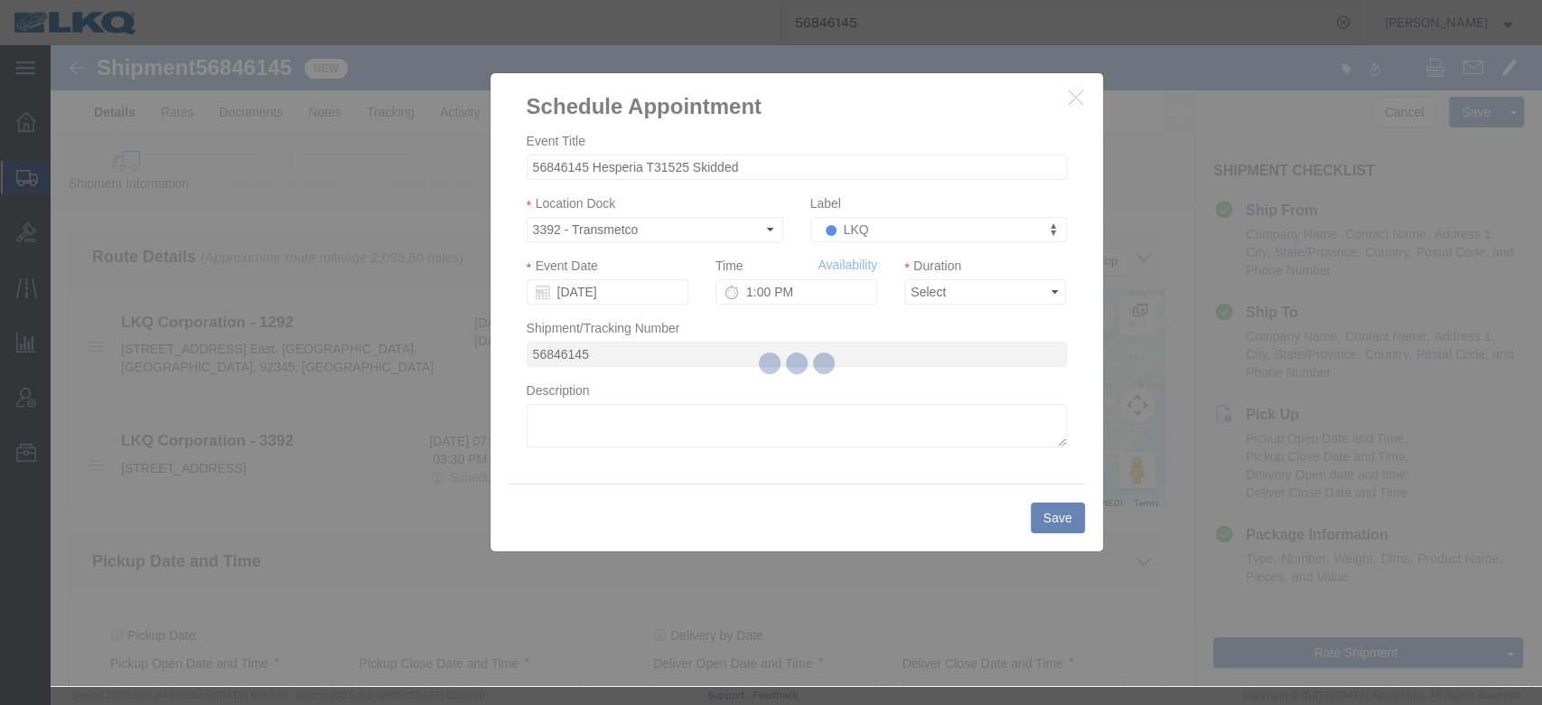
click at [963, 289] on div at bounding box center [797, 365] width 1492 height 641
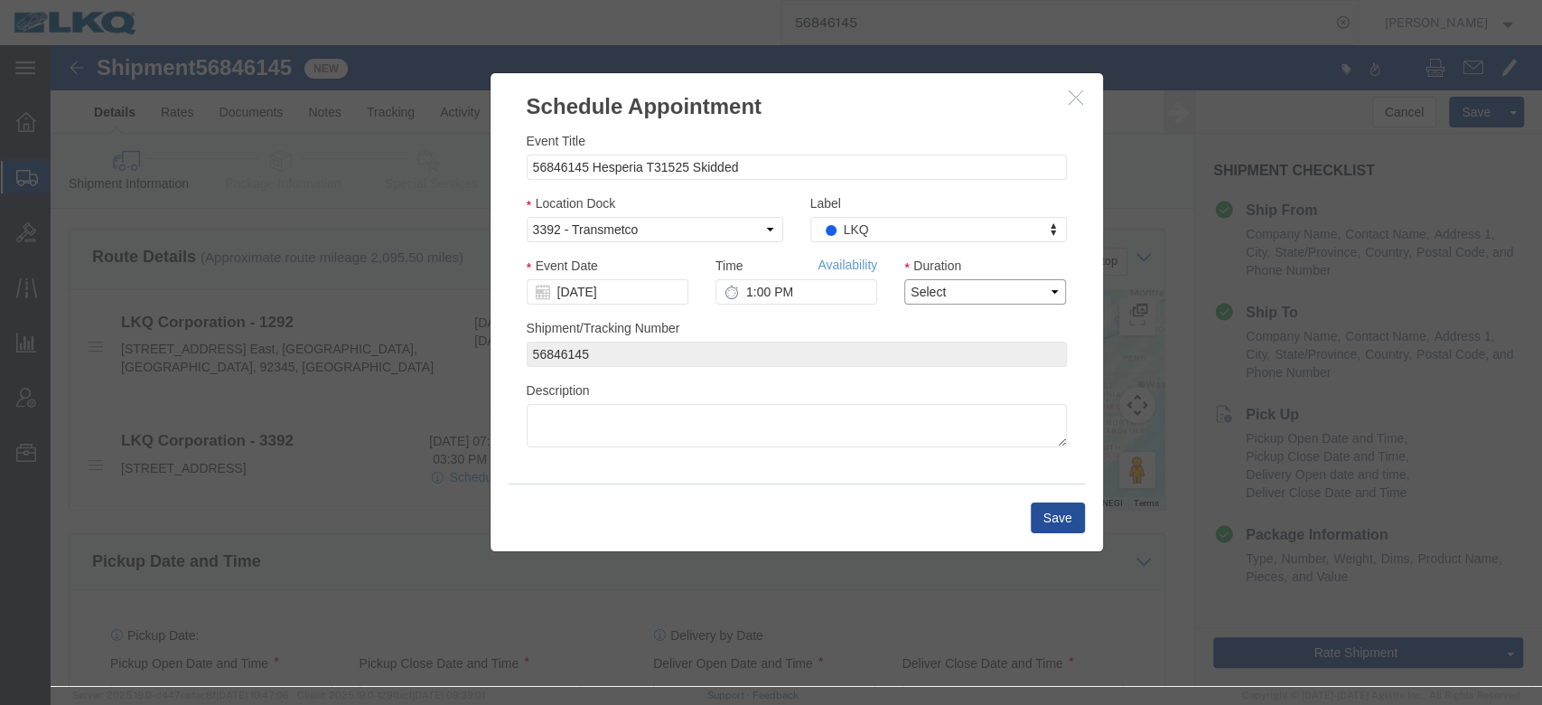
drag, startPoint x: 960, startPoint y: 293, endPoint x: 907, endPoint y: 255, distance: 65.4
click select "Select 15 min 30 min 45 min 1 hr 2 hr 3 hr 4 hr"
select select "15"
click select "Select 15 min 30 min 45 min 1 hr 2 hr 3 hr 4 hr"
click link "Availability"
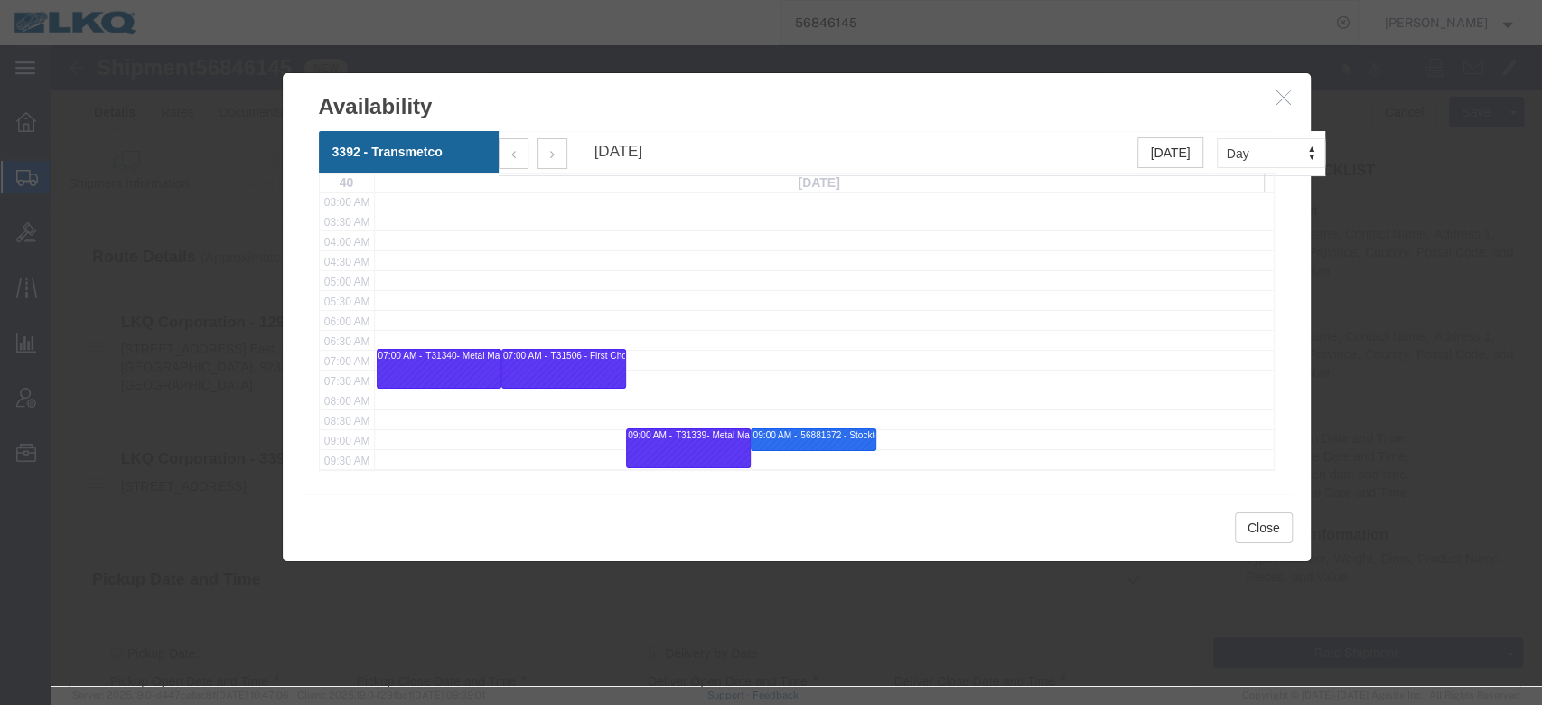
scroll to position [240, 0]
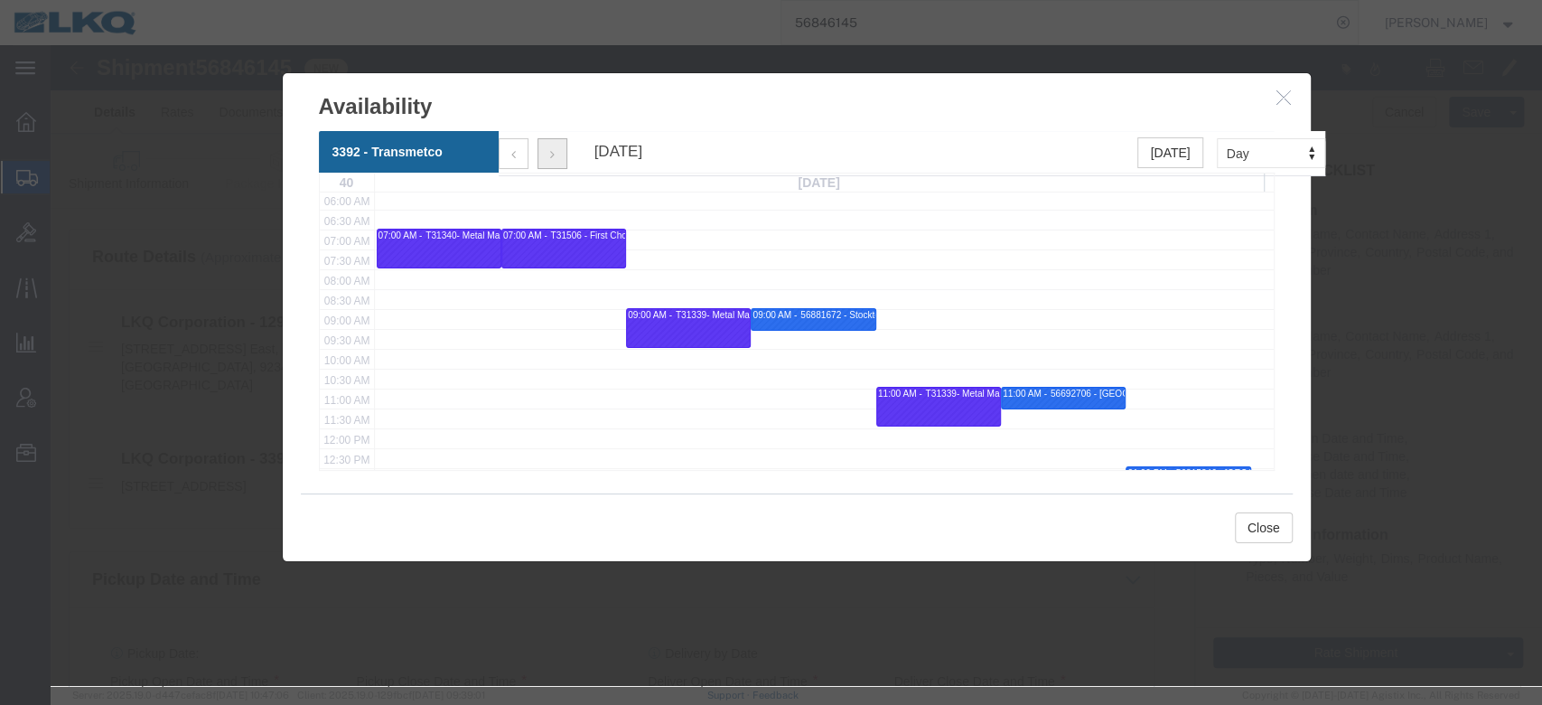
click button "button"
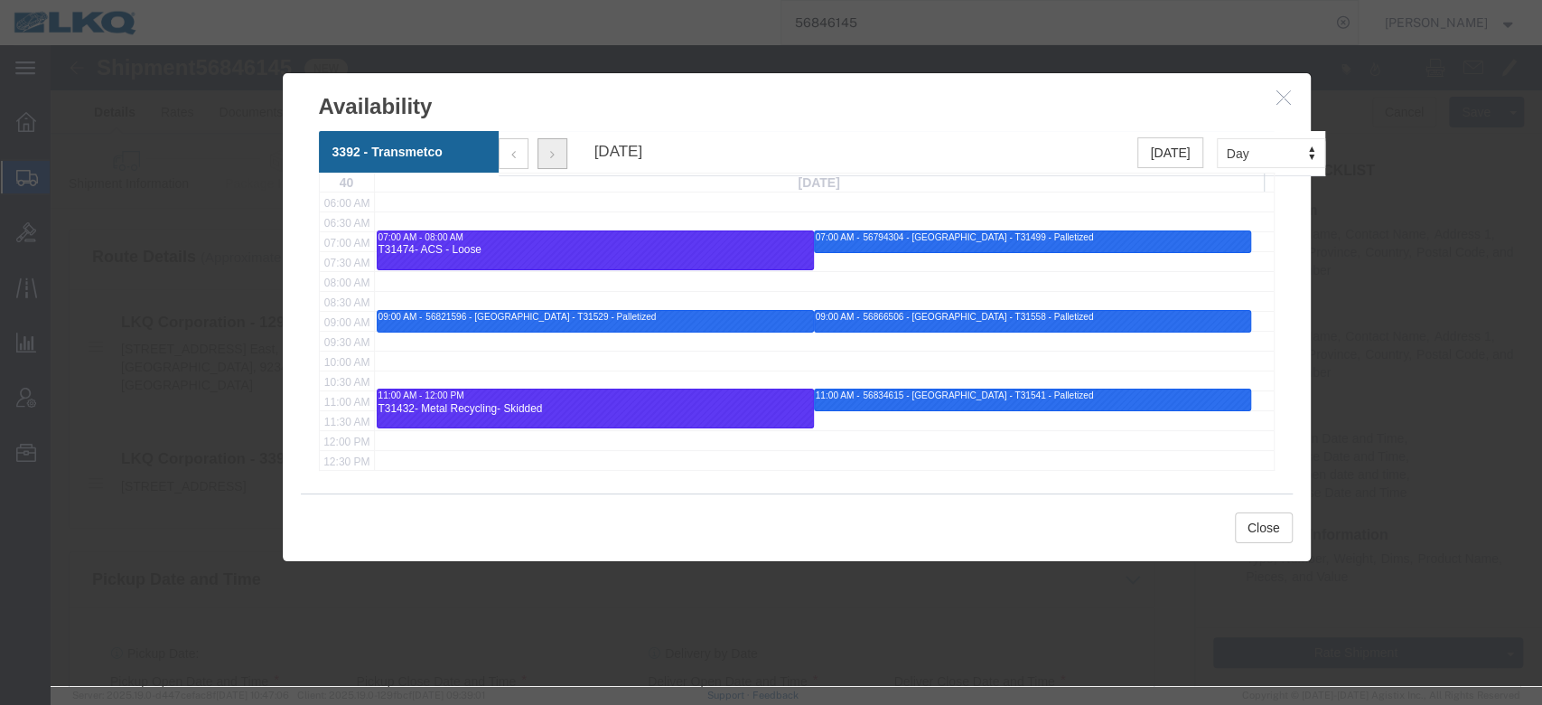
scroll to position [359, 0]
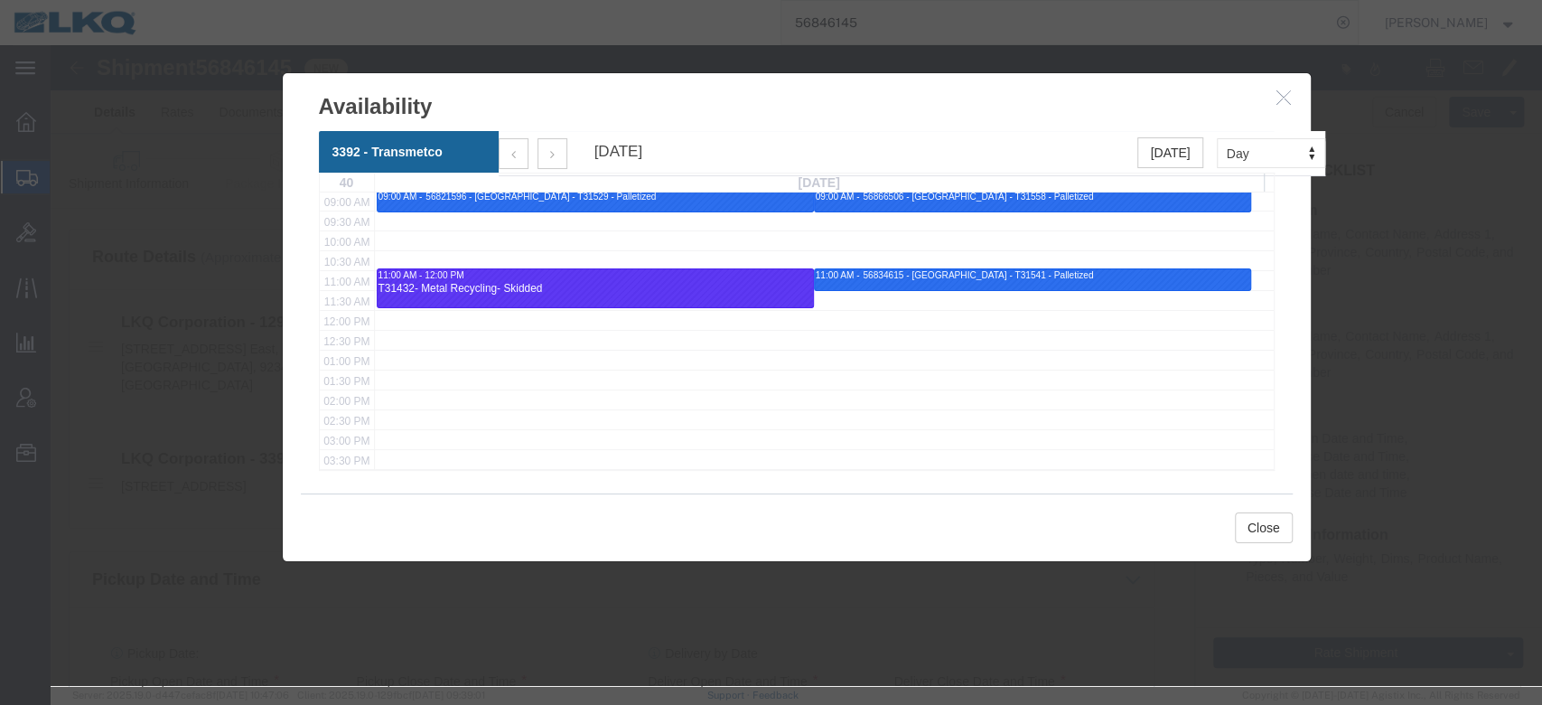
drag, startPoint x: 1226, startPoint y: 44, endPoint x: 1044, endPoint y: 157, distance: 213.9
click icon "button"
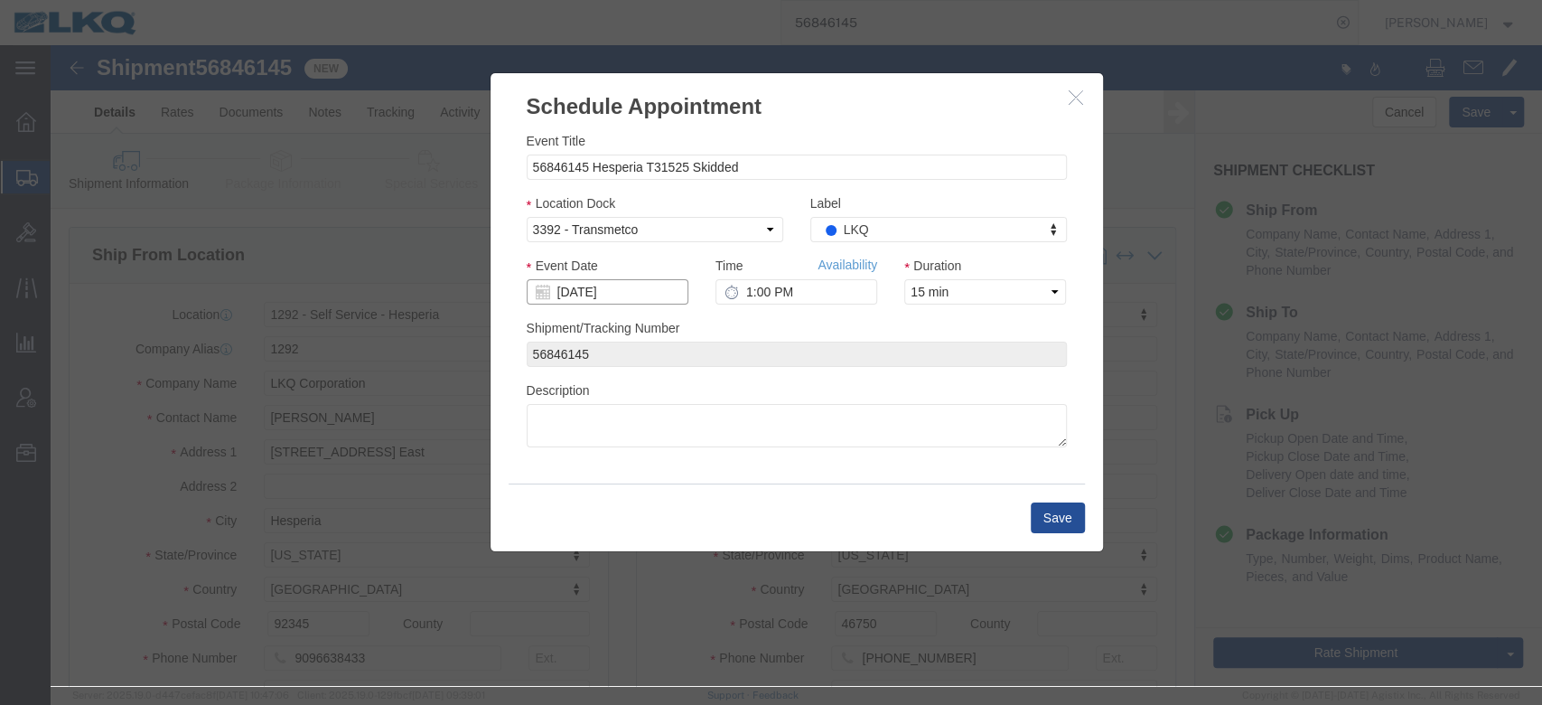
click input "[DATE]"
click td "1"
type input "[DATE]"
click button "Save"
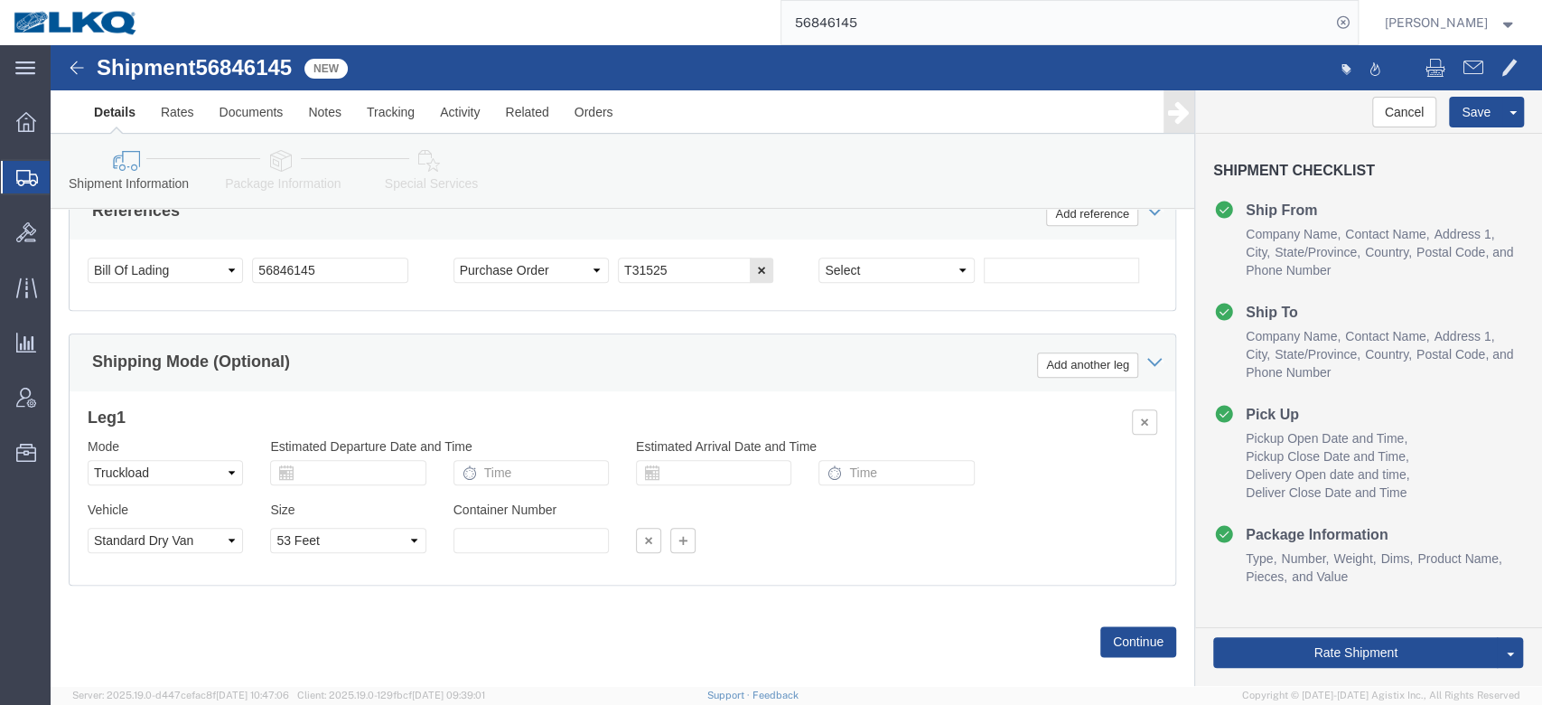
scroll to position [1196, 0]
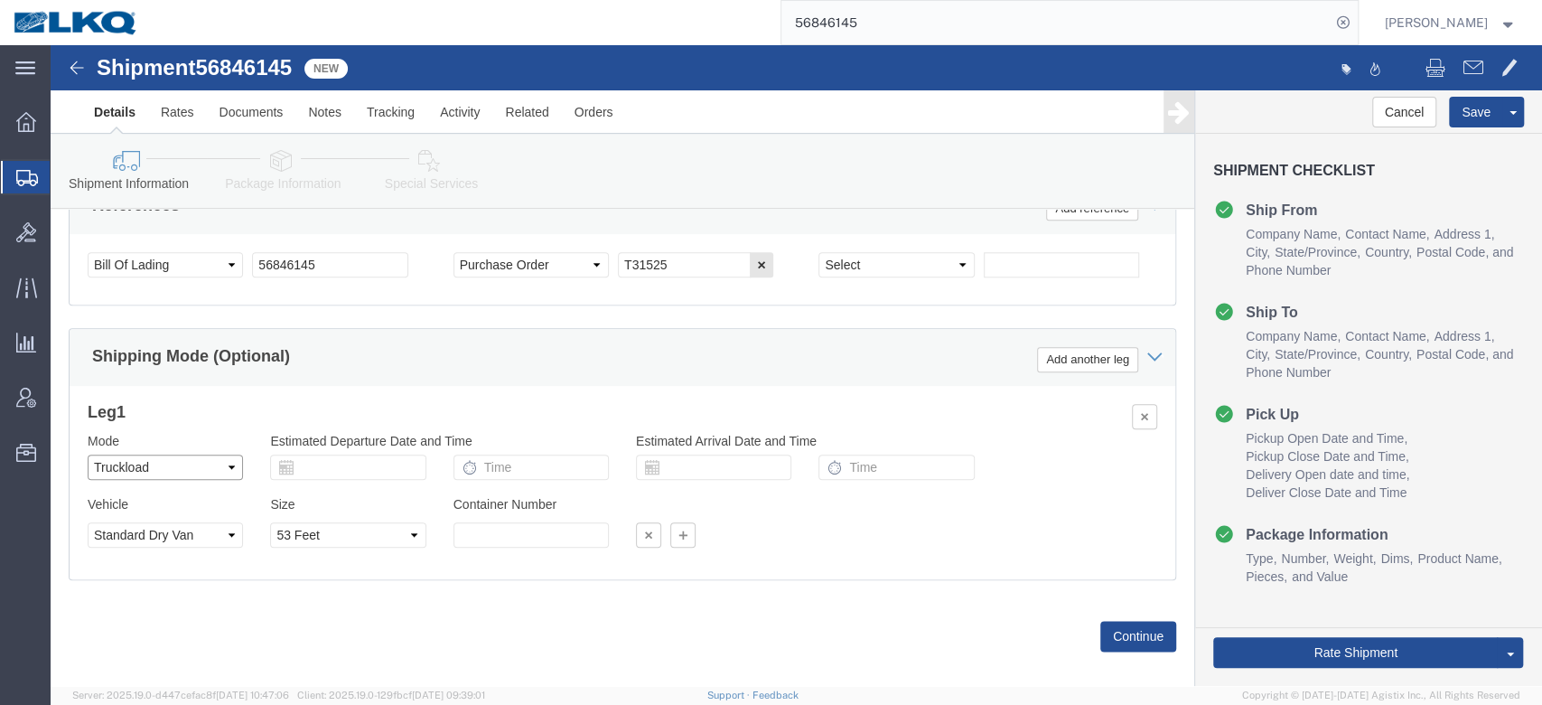
click select "Select Air Less than Truckload Multi-Leg Ocean Freight Rail Small Parcel Truckl…"
select select "RAIL"
click select "Select Air Less than Truckload Multi-Leg Ocean Freight Rail Small Parcel Truckl…"
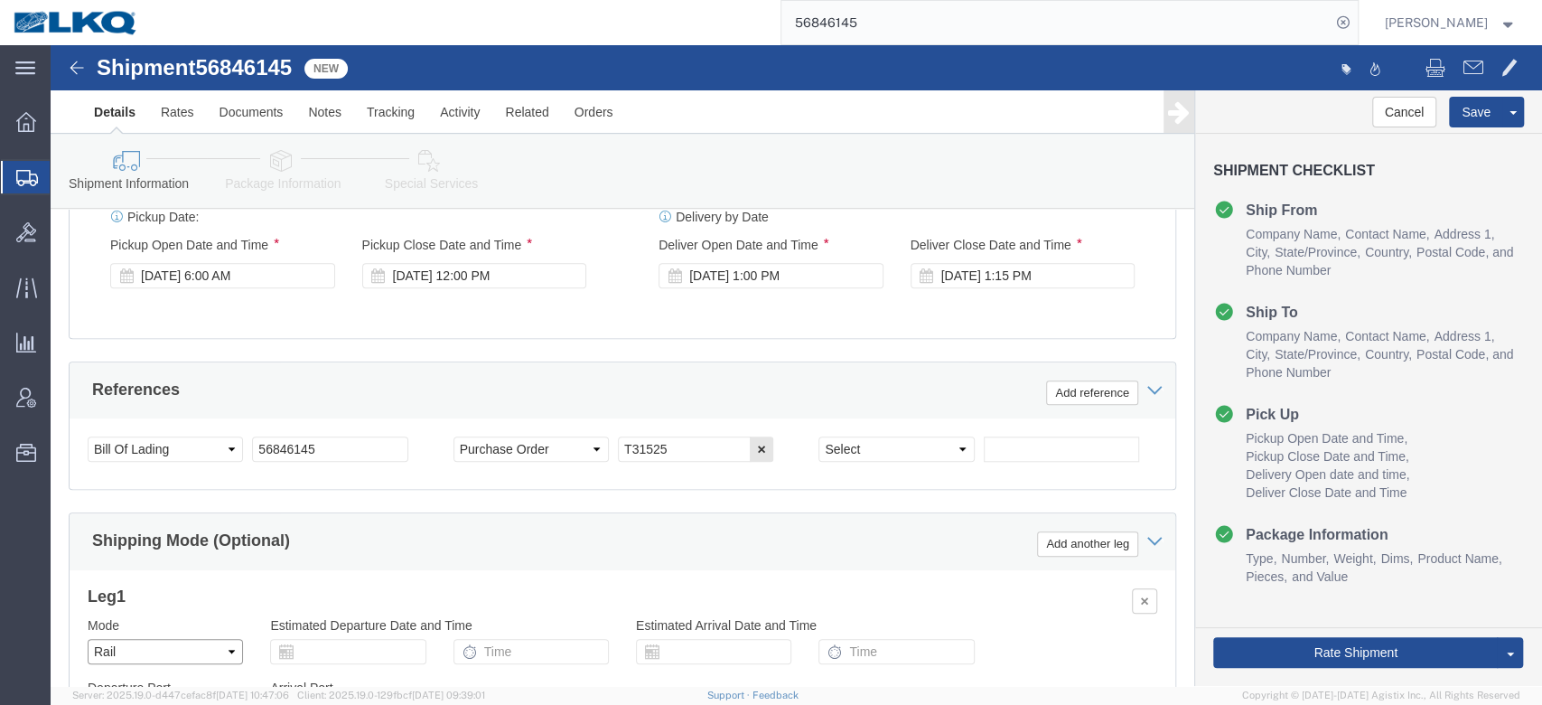
scroll to position [835, 0]
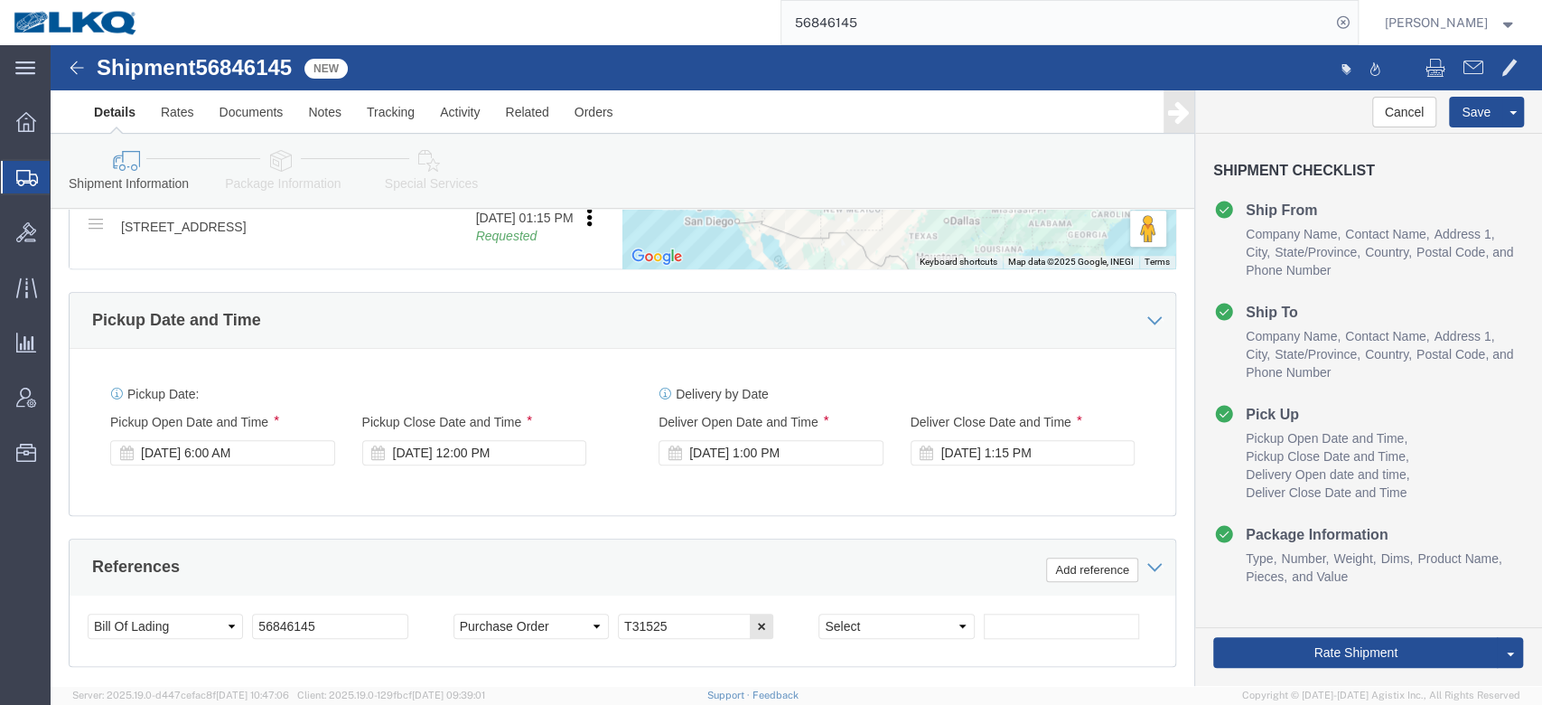
click div "Pickup Date: Pickup Start Date Pickup Start Time Pickup Open Date and Time [DAT…"
click div "[DATE] 12:00 PM"
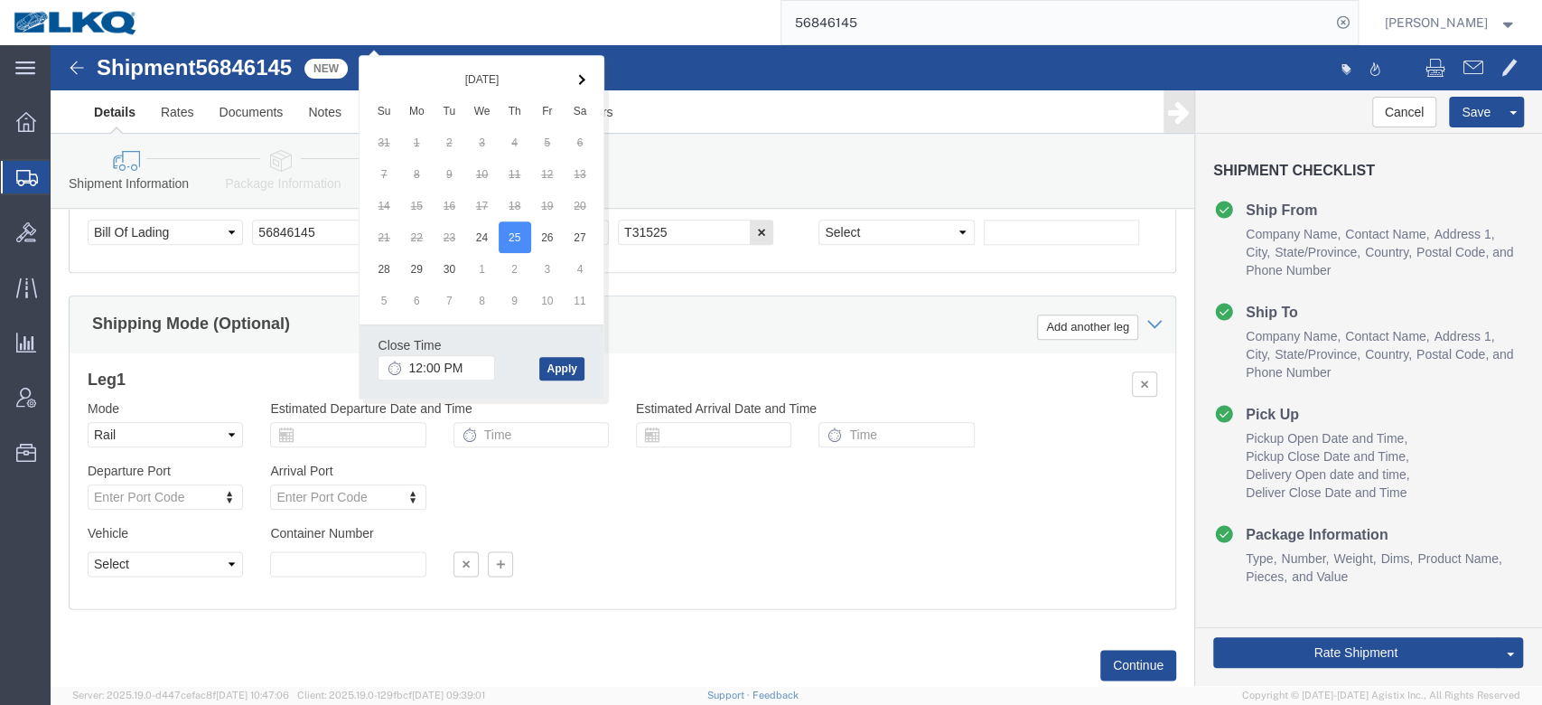
click div "Shipping Mode (Optional) Add another leg"
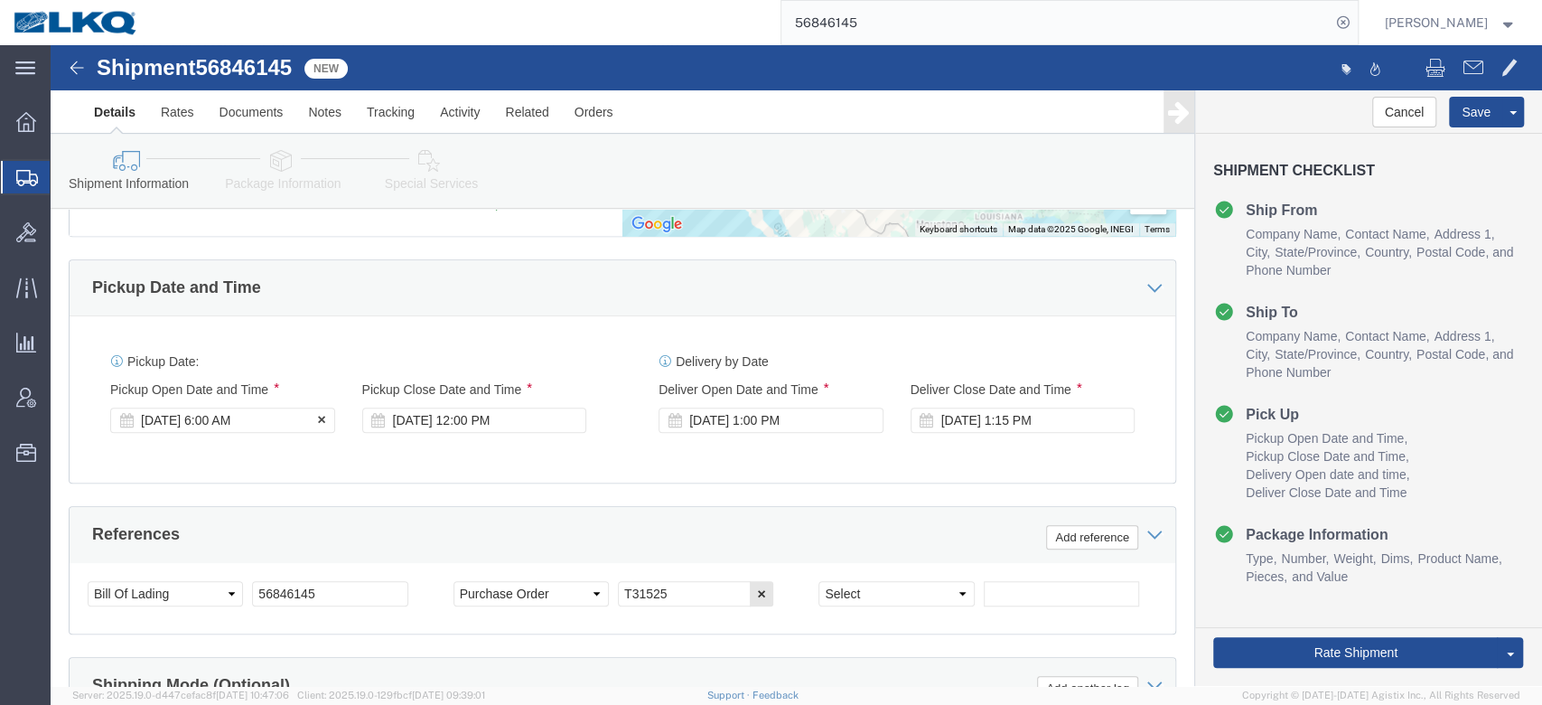
click div "[DATE] 6:00 AM"
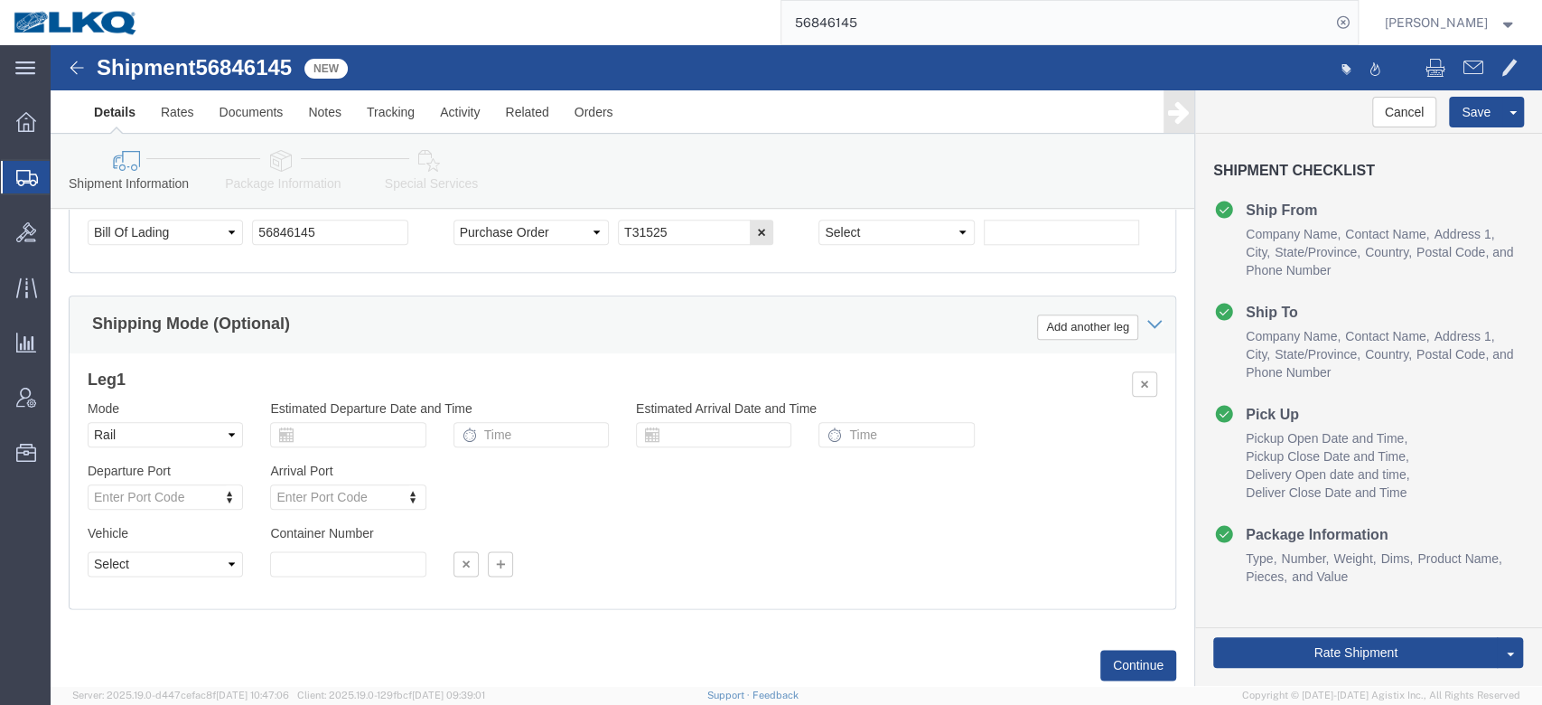
drag, startPoint x: 525, startPoint y: 246, endPoint x: 519, endPoint y: 267, distance: 22.6
click div "Shipping Mode (Optional) Add another leg"
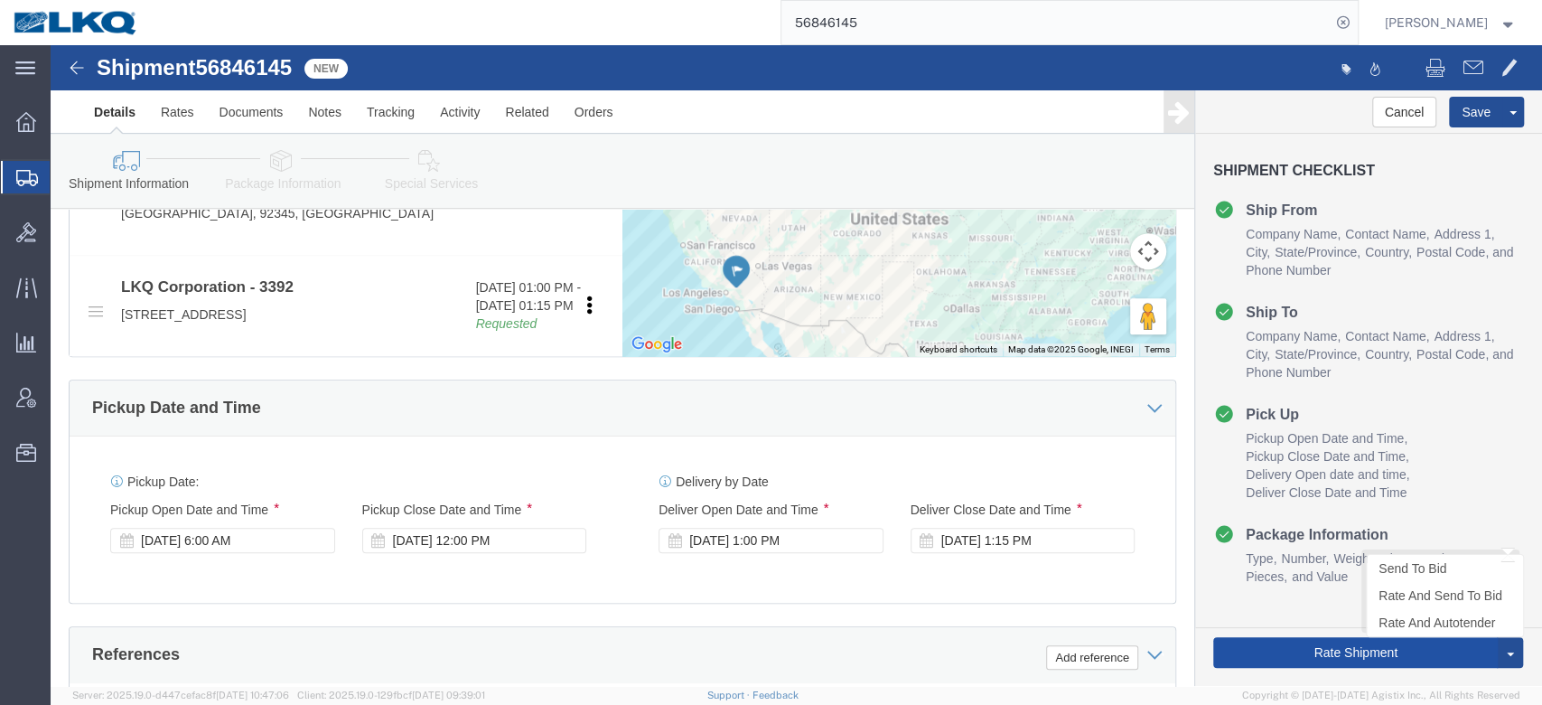
click button "Rate Shipment"
type button "Rate Shipment"
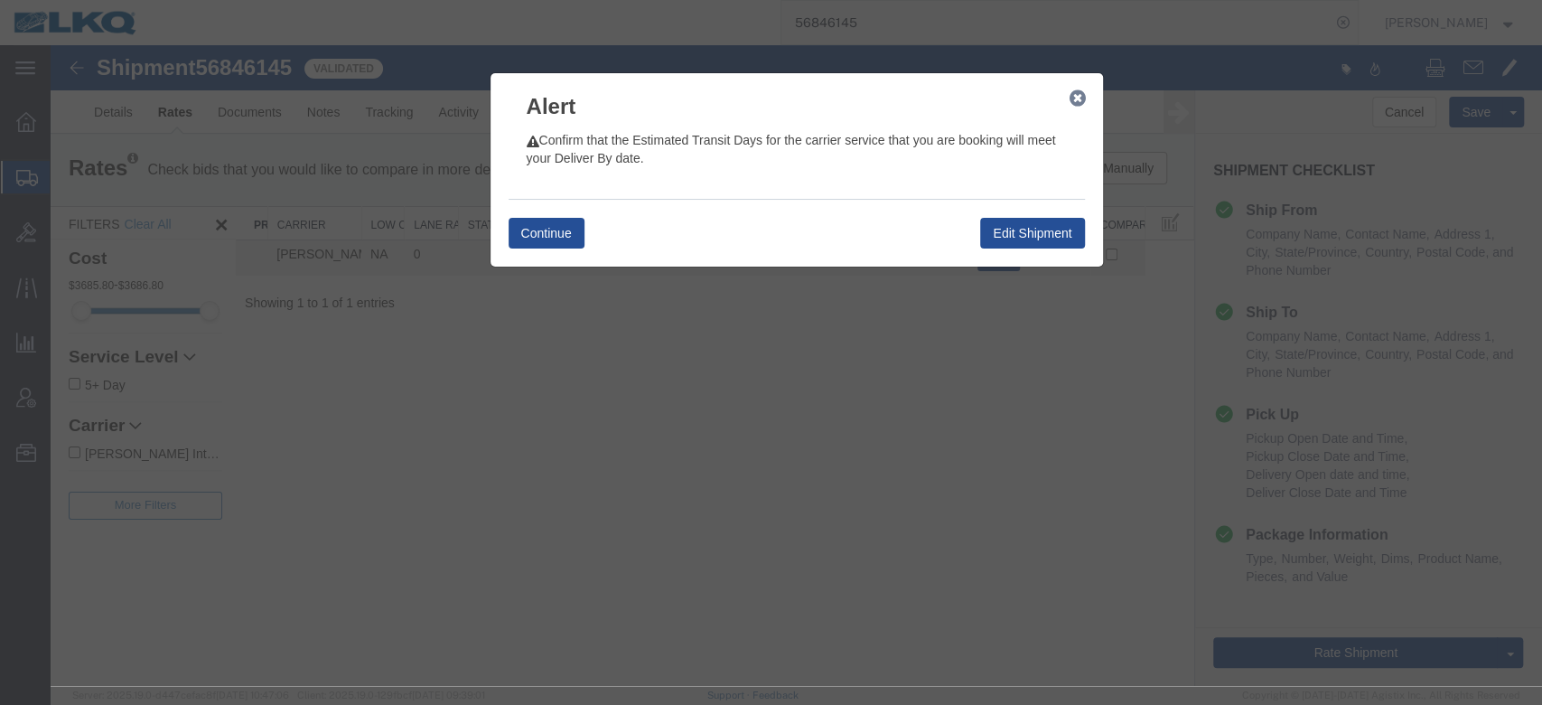
scroll to position [0, 0]
click at [576, 236] on button "Continue" at bounding box center [547, 233] width 76 height 31
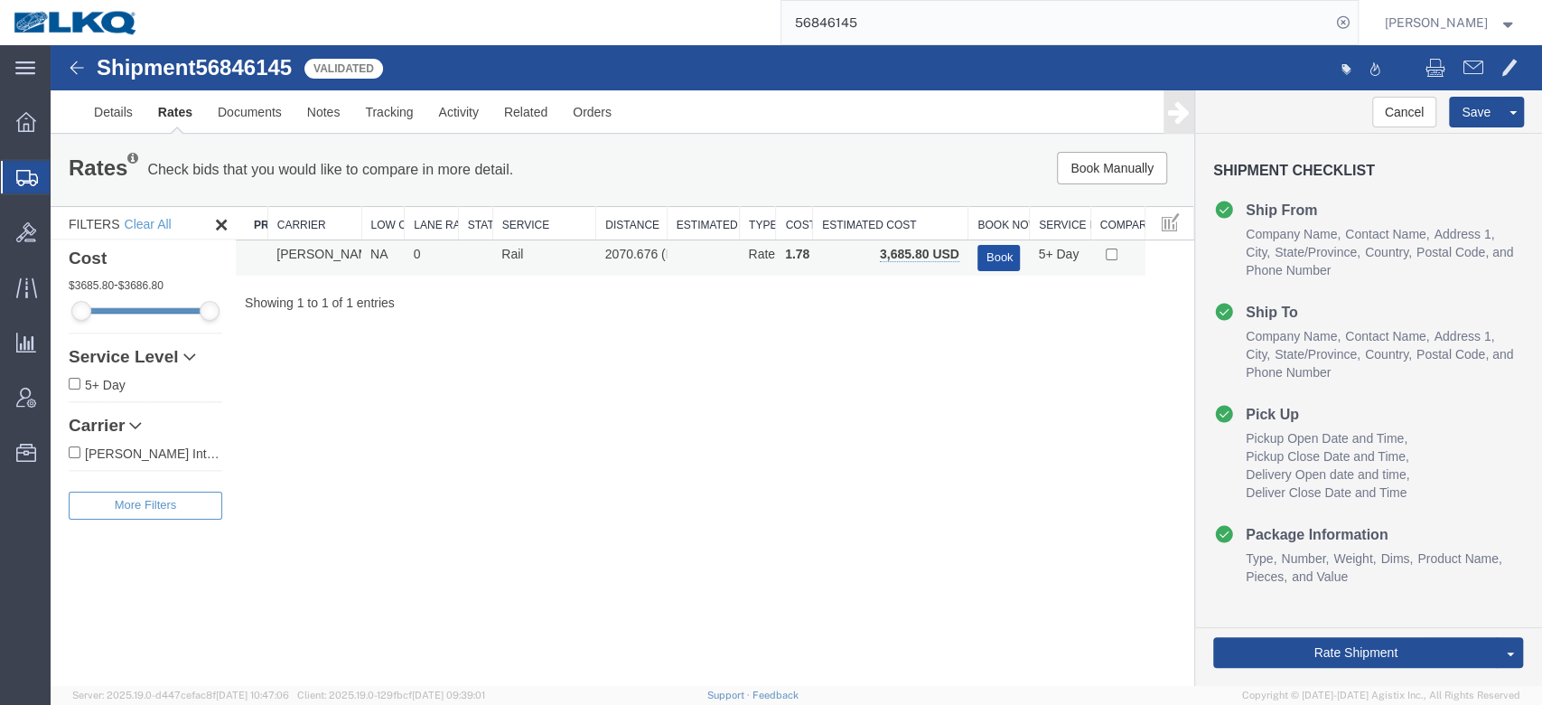
click at [996, 266] on button "Book" at bounding box center [999, 258] width 43 height 26
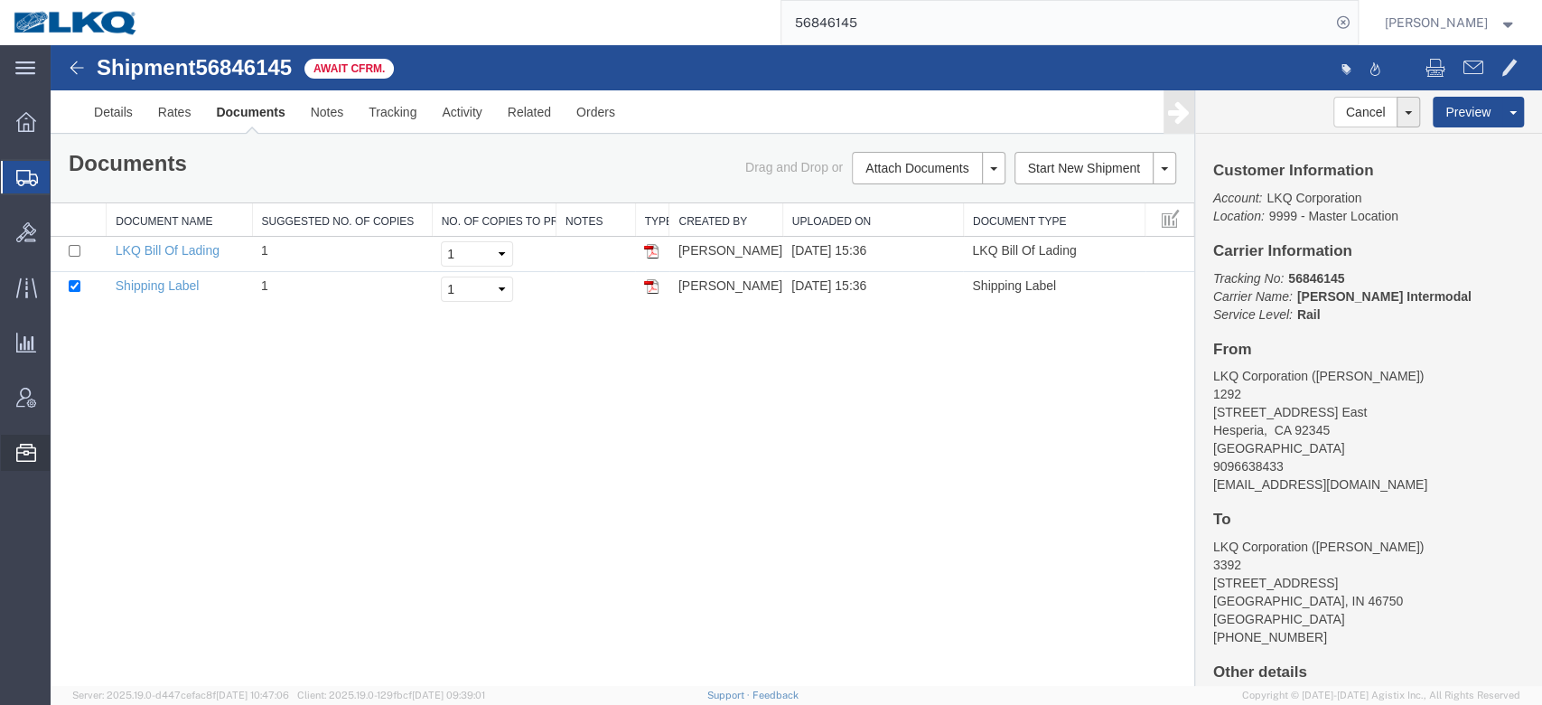
click at [0, 0] on span "Bid Groups" at bounding box center [0, 0] width 0 height 0
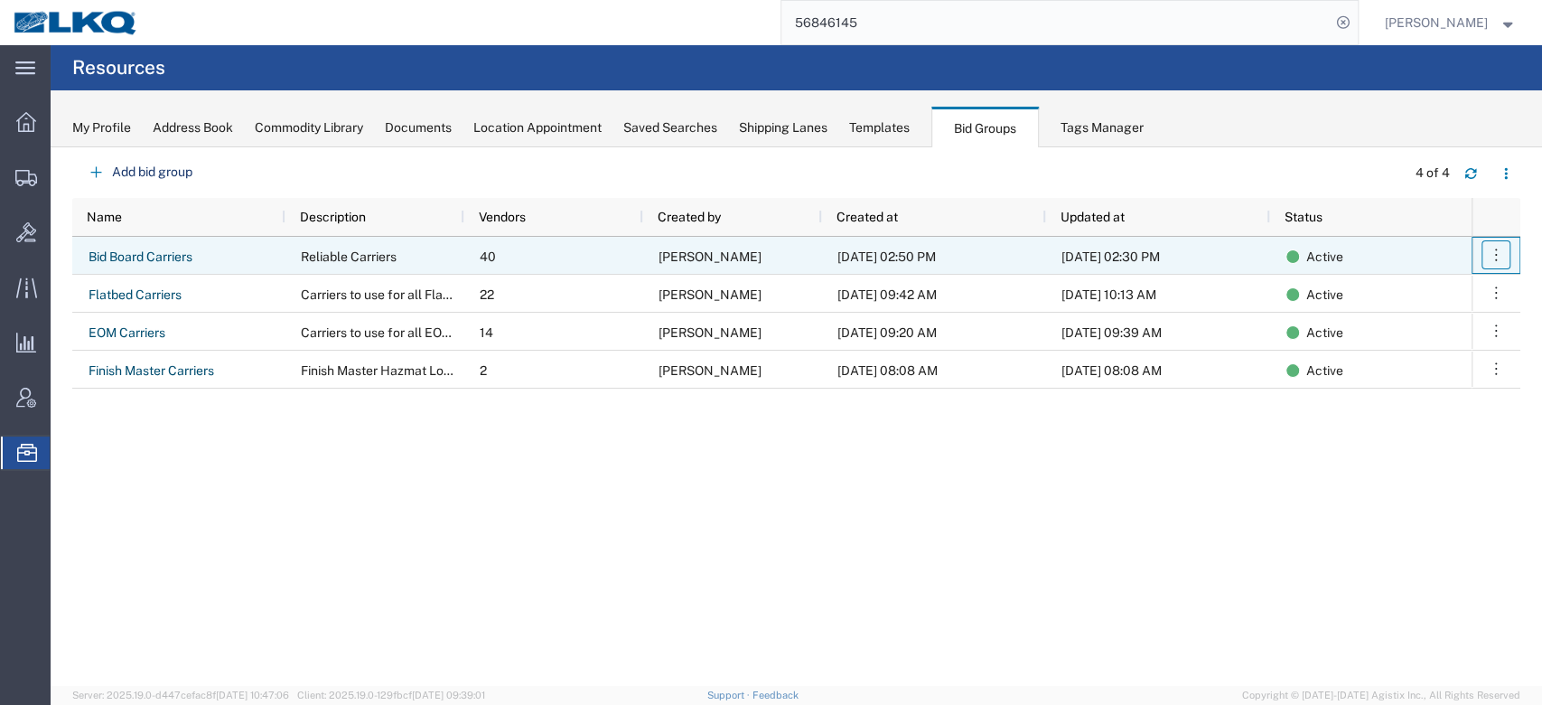
click at [1485, 257] on button "button" at bounding box center [1496, 254] width 29 height 29
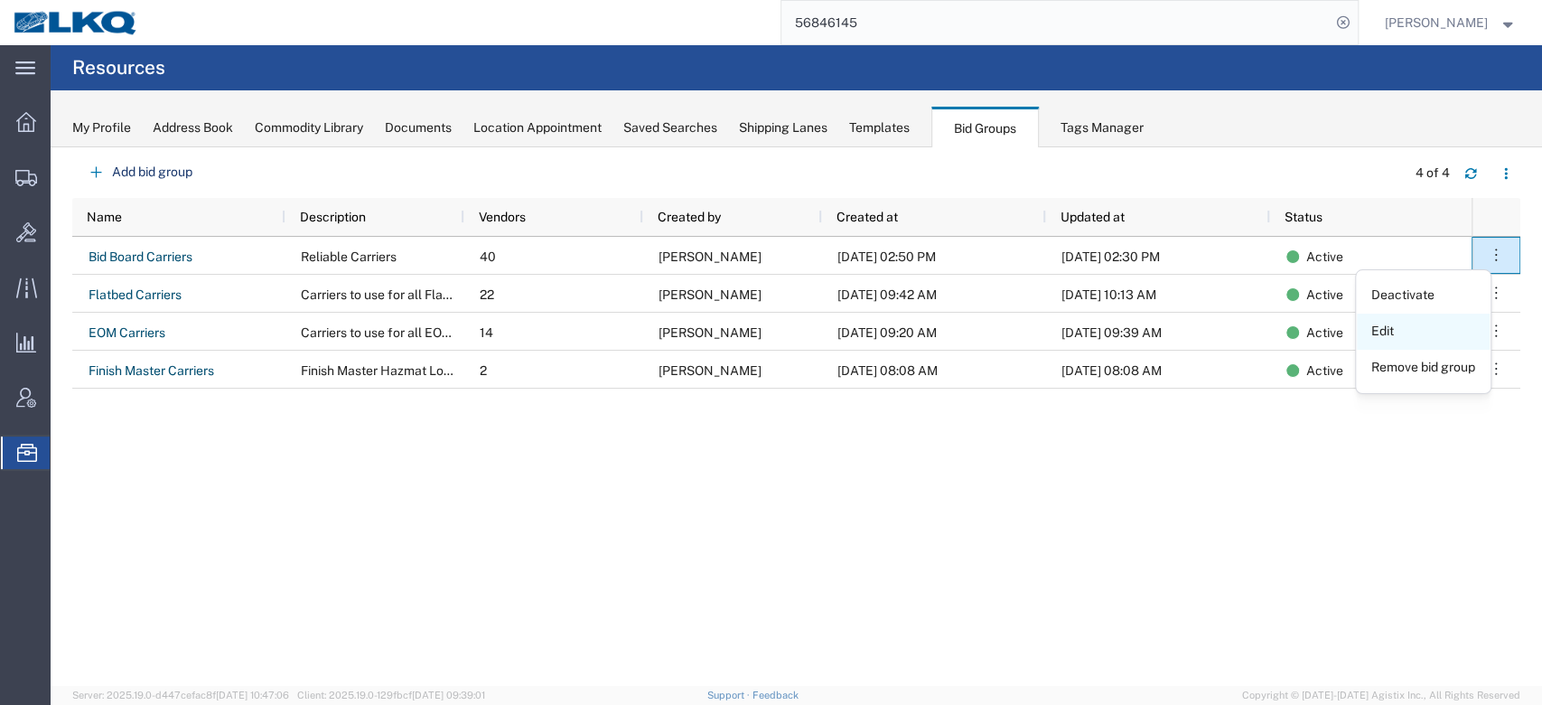
click at [1394, 332] on link "Edit" at bounding box center [1423, 331] width 133 height 33
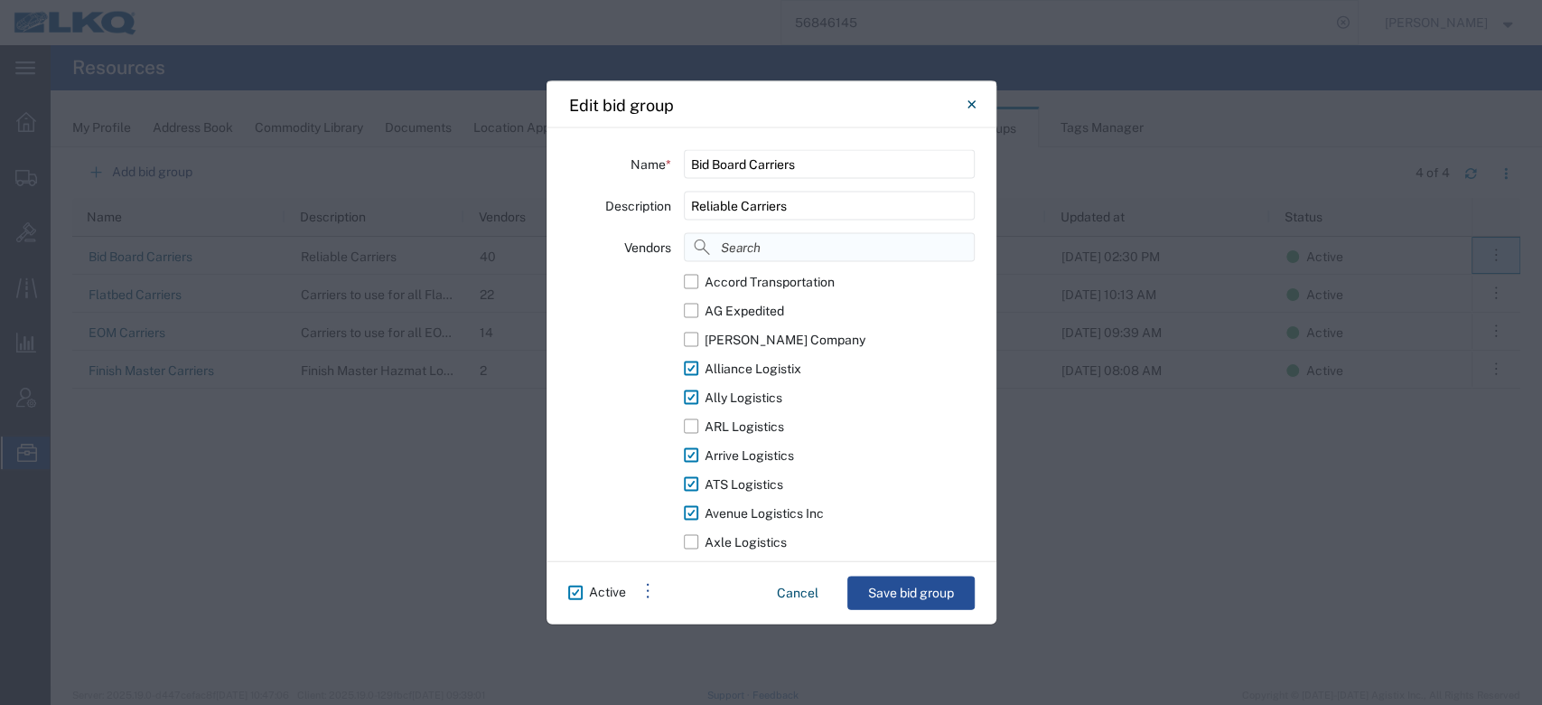
click at [846, 245] on input at bounding box center [829, 247] width 290 height 29
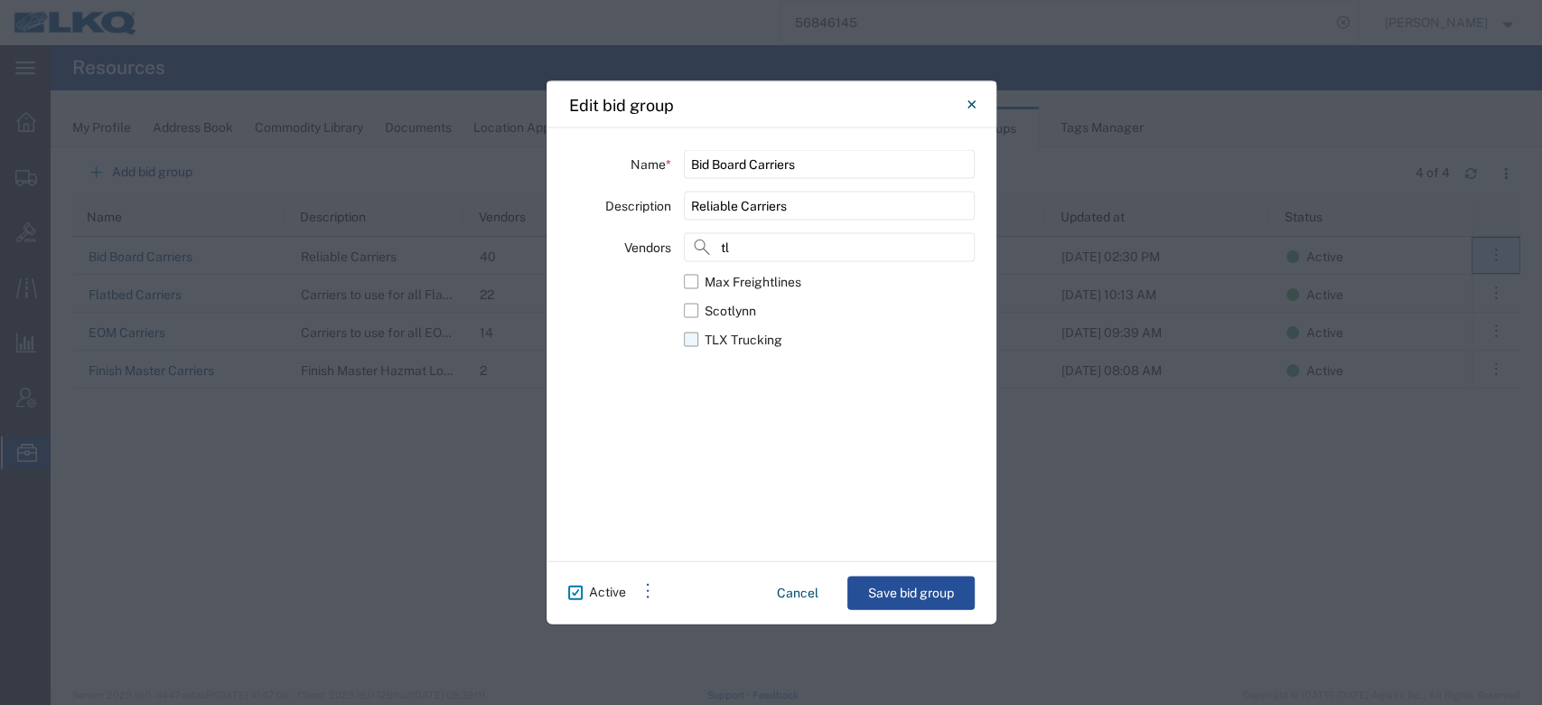
type input "tl"
click at [684, 340] on label "TLX Trucking" at bounding box center [829, 339] width 290 height 29
click at [0, 0] on input "TLX Trucking" at bounding box center [0, 0] width 0 height 0
click at [897, 589] on button "Save bid group" at bounding box center [911, 592] width 127 height 33
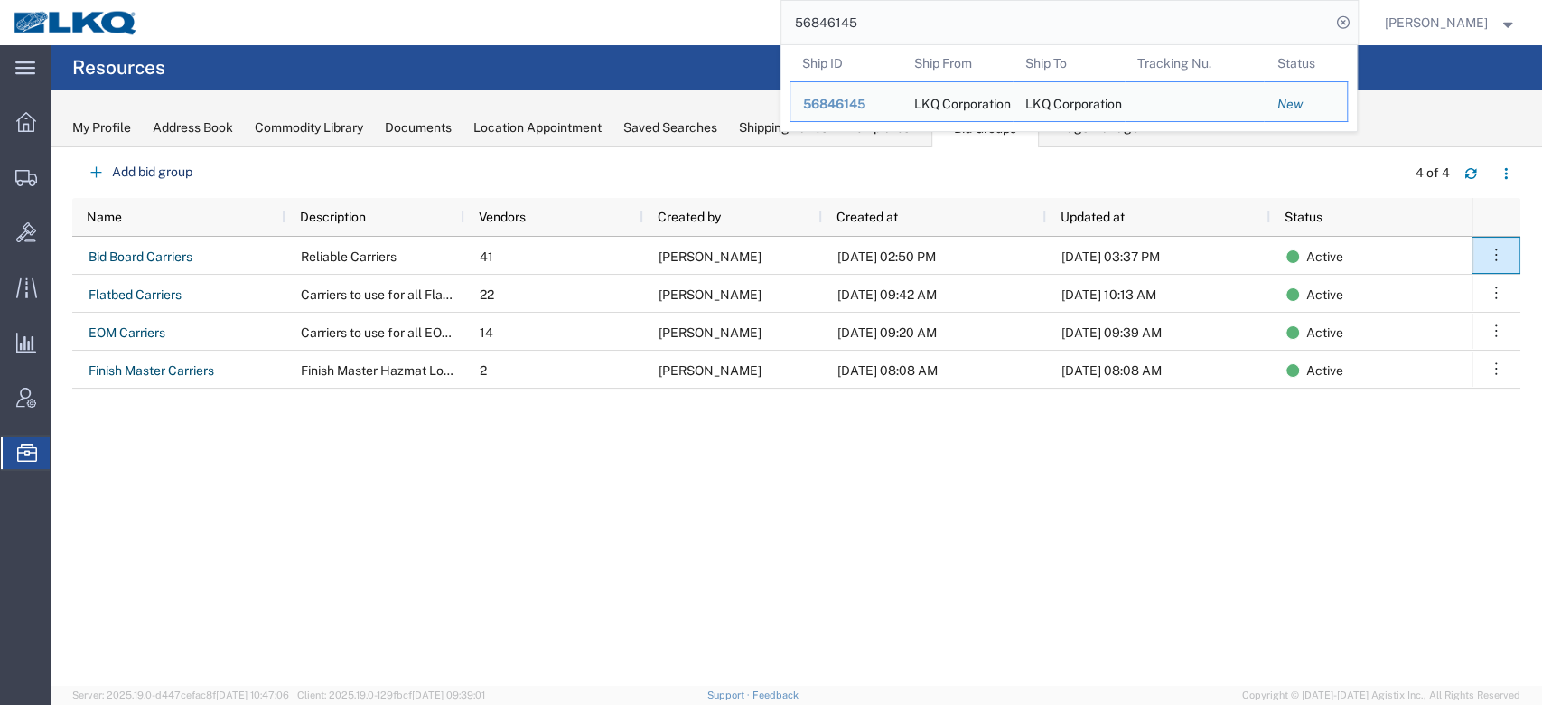
click at [893, 20] on input "56846145" at bounding box center [1056, 22] width 549 height 43
paste input "761471"
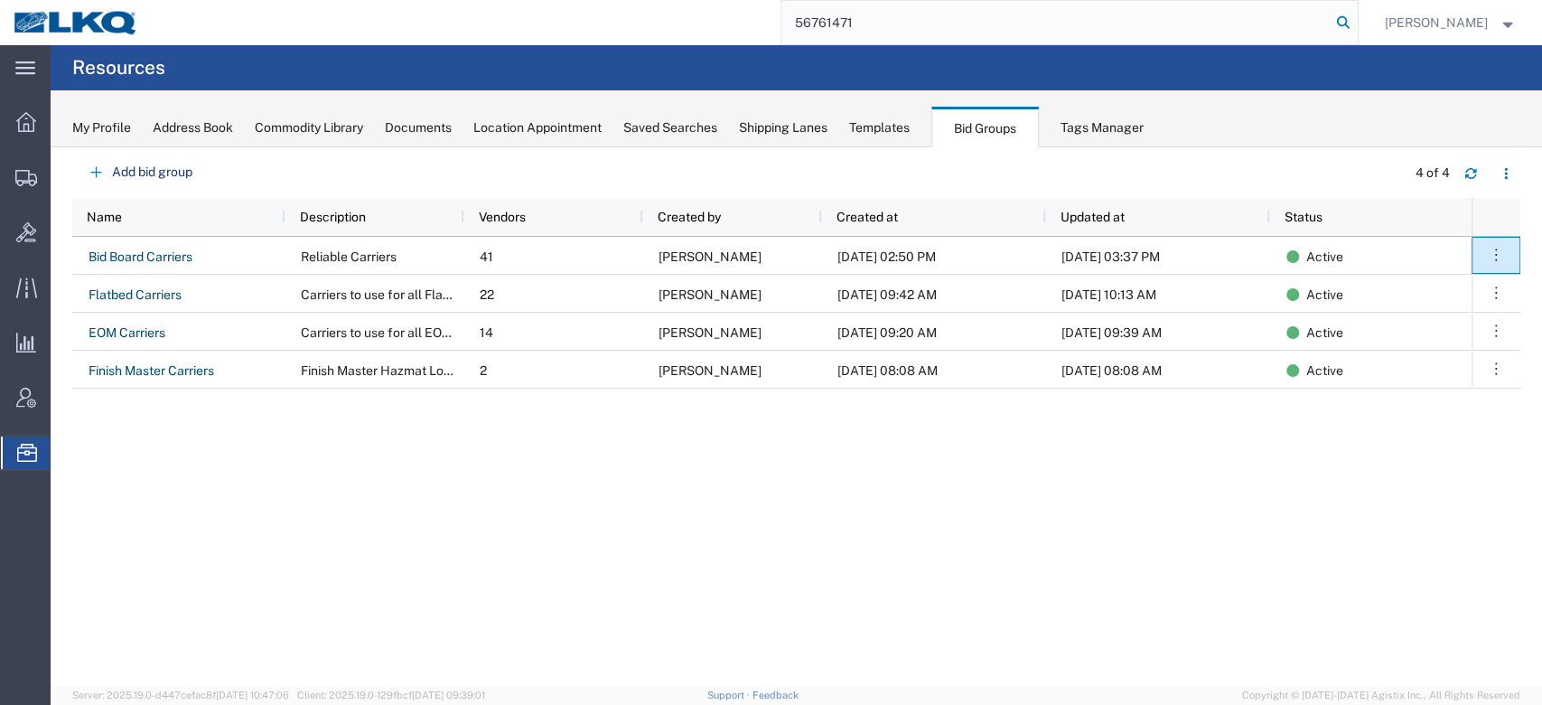
type input "56761471"
click at [1356, 25] on icon at bounding box center [1343, 22] width 25 height 25
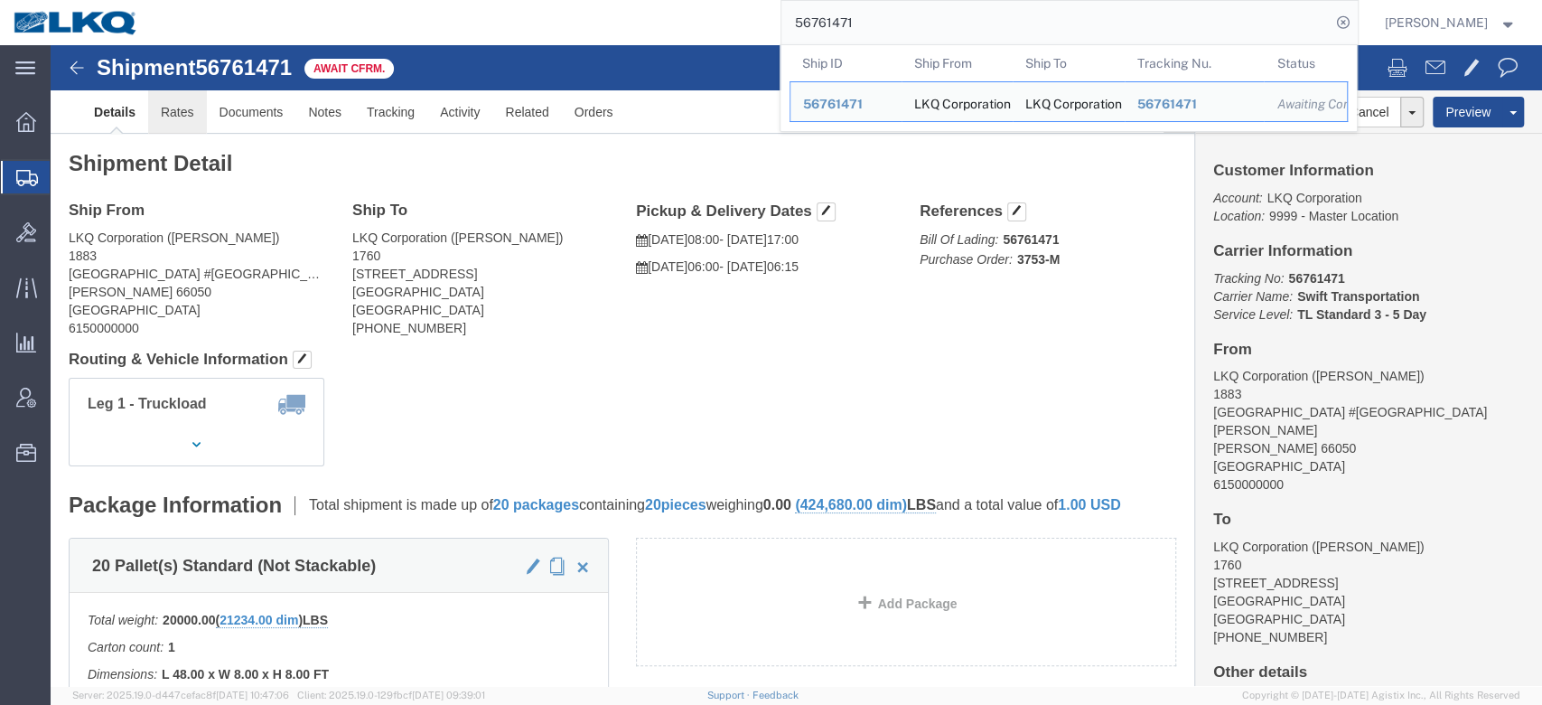
drag, startPoint x: 181, startPoint y: 115, endPoint x: 130, endPoint y: 70, distance: 67.8
click link "Rates"
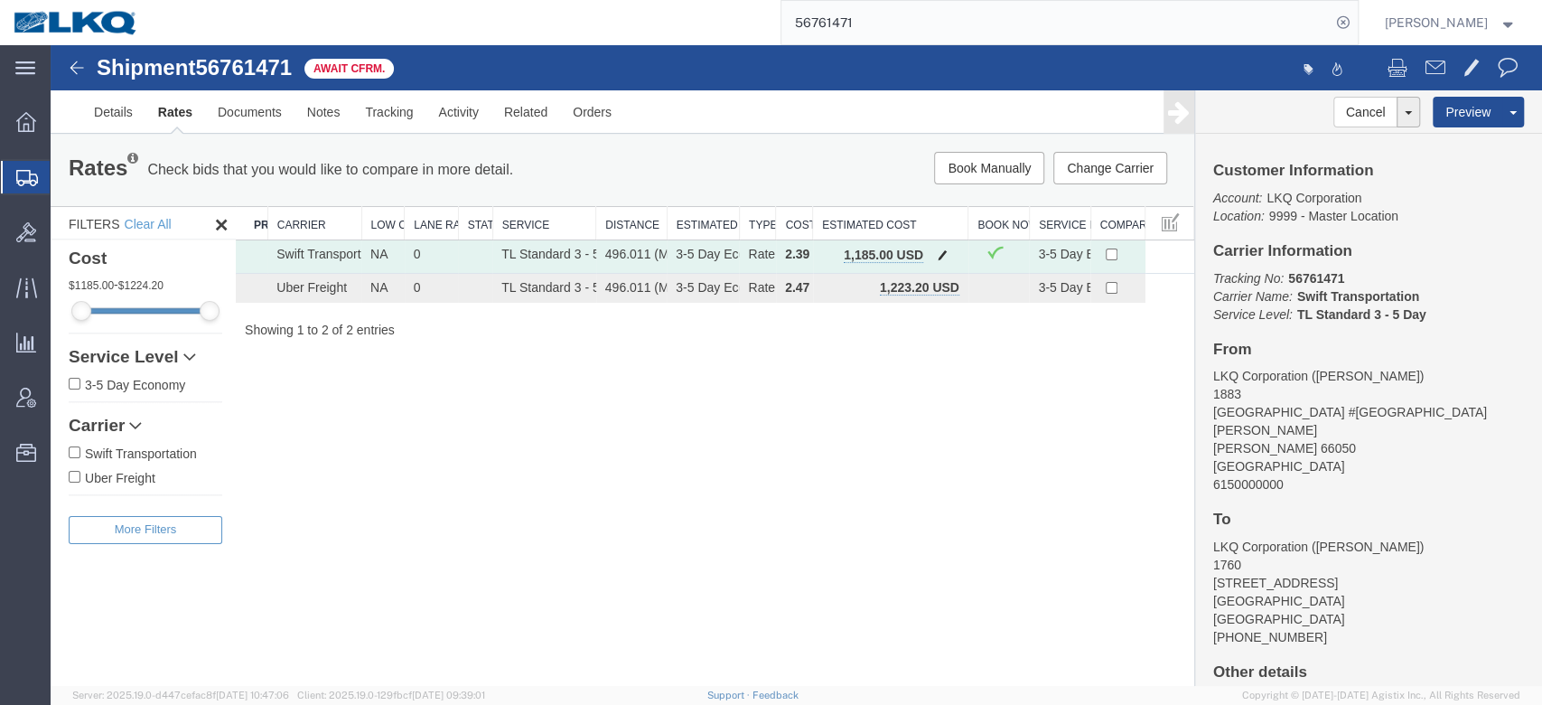
click at [948, 258] on button "button" at bounding box center [943, 256] width 24 height 23
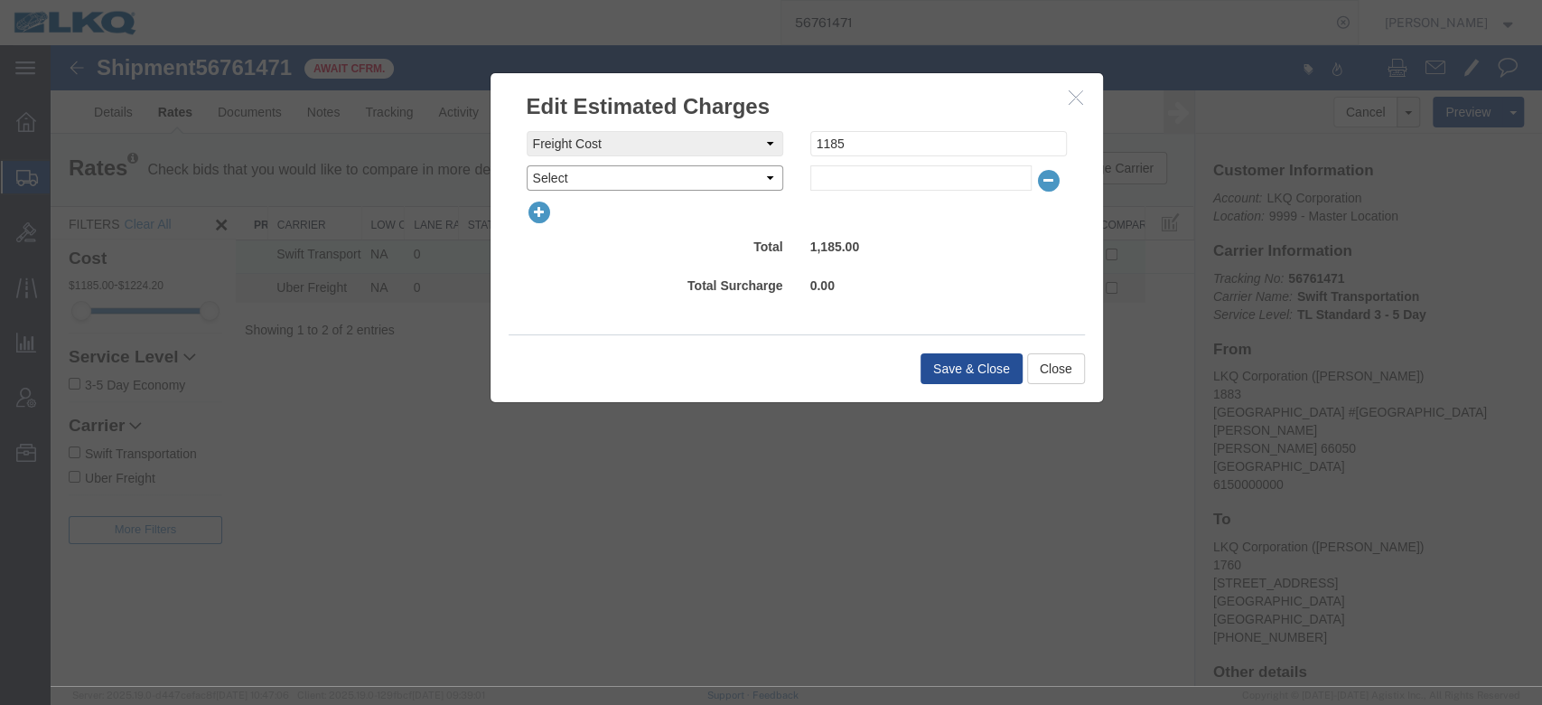
click at [709, 180] on select "Select AES Filing Accessorial Delivery Charge Additional Invoice Details Addres…" at bounding box center [655, 177] width 257 height 25
select select "FUEL_CHARGE"
click at [527, 165] on select "Select AES Filing Accessorial Delivery Charge Additional Invoice Details Addres…" at bounding box center [655, 177] width 257 height 25
type input "139.95"
click at [970, 364] on button "Save & Close" at bounding box center [972, 368] width 102 height 31
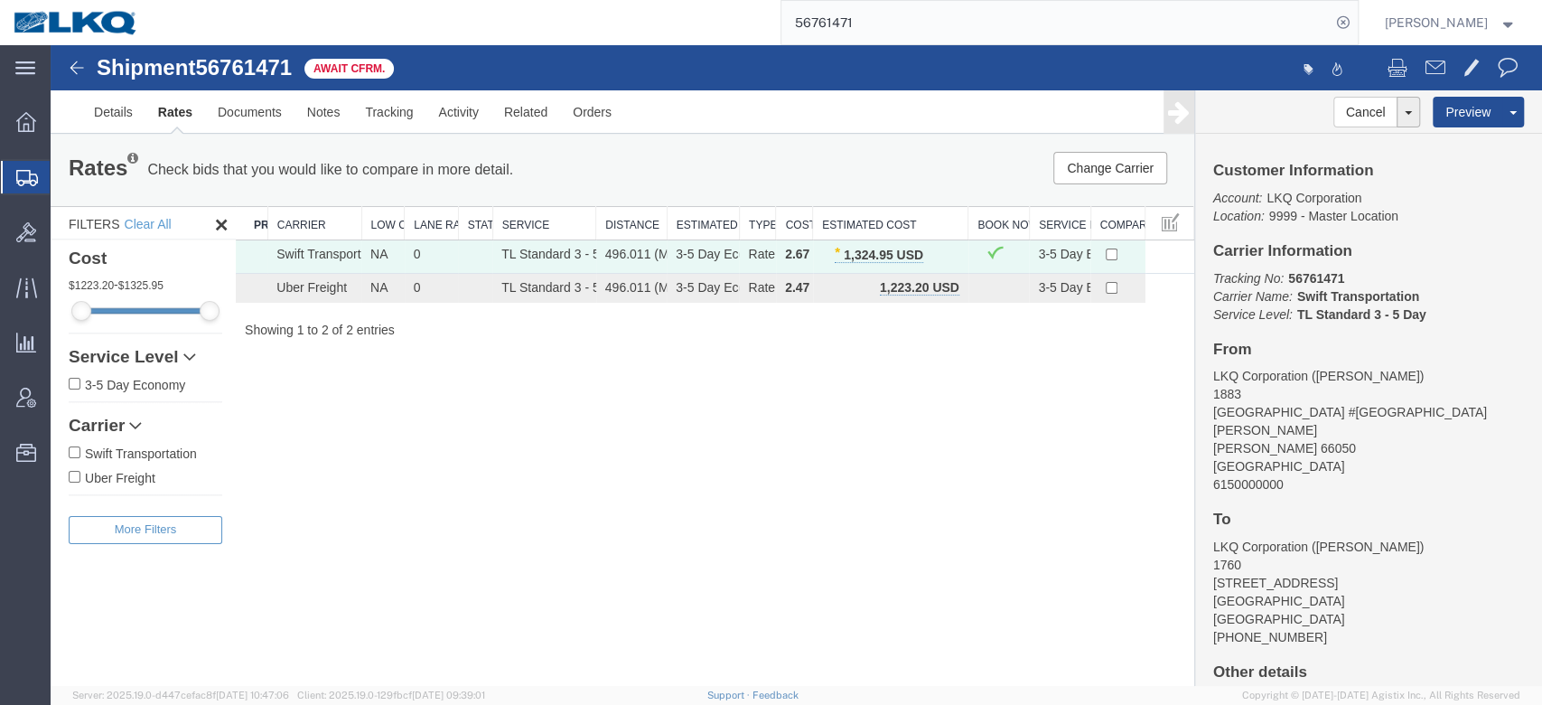
click at [961, 42] on input "56761471" at bounding box center [1056, 22] width 549 height 43
paste input "Transportation"
click at [1220, 26] on input "Transportation" at bounding box center [1056, 22] width 549 height 43
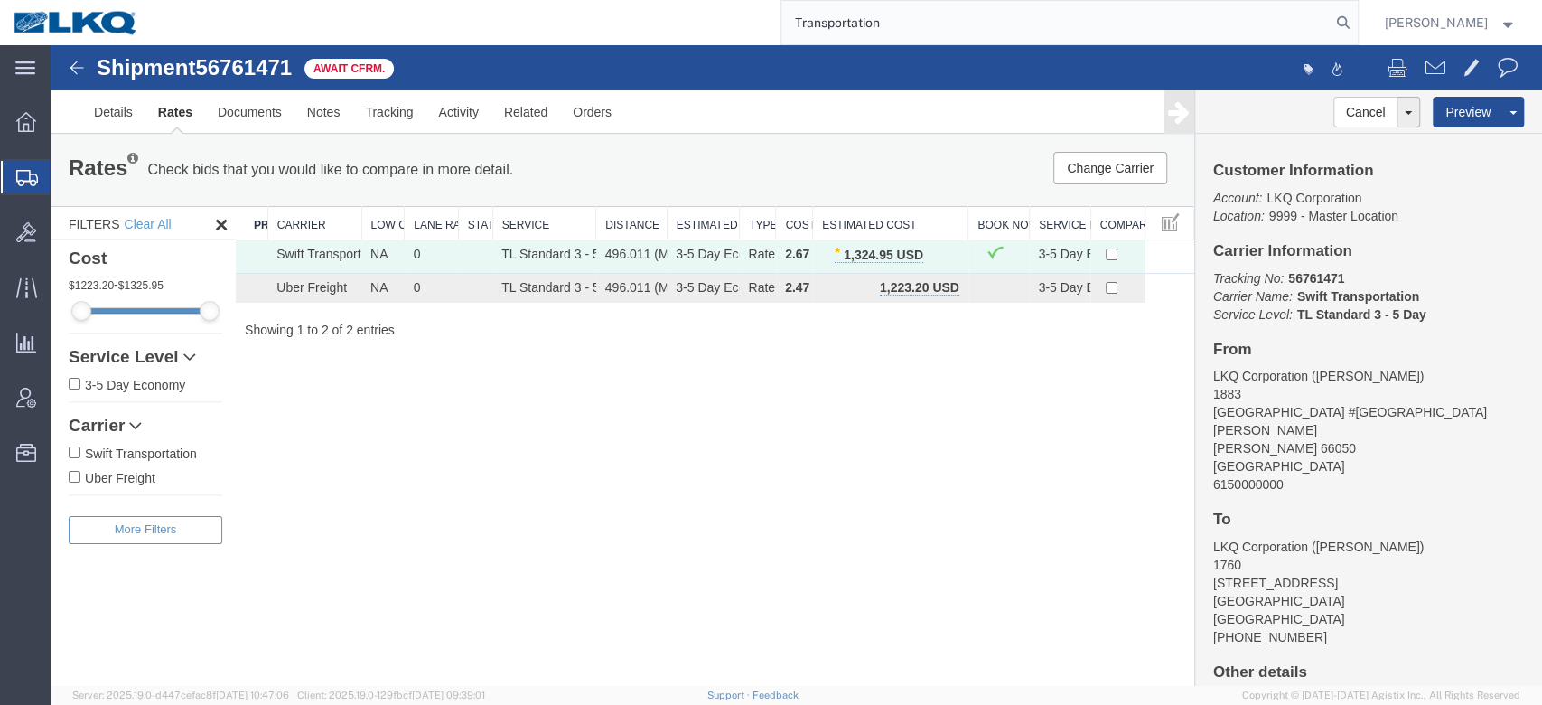
click at [925, 31] on input "Transportation" at bounding box center [1056, 22] width 549 height 43
paste input "56370116"
click at [1359, 25] on form "56370116" at bounding box center [1070, 22] width 578 height 45
type input "56370116"
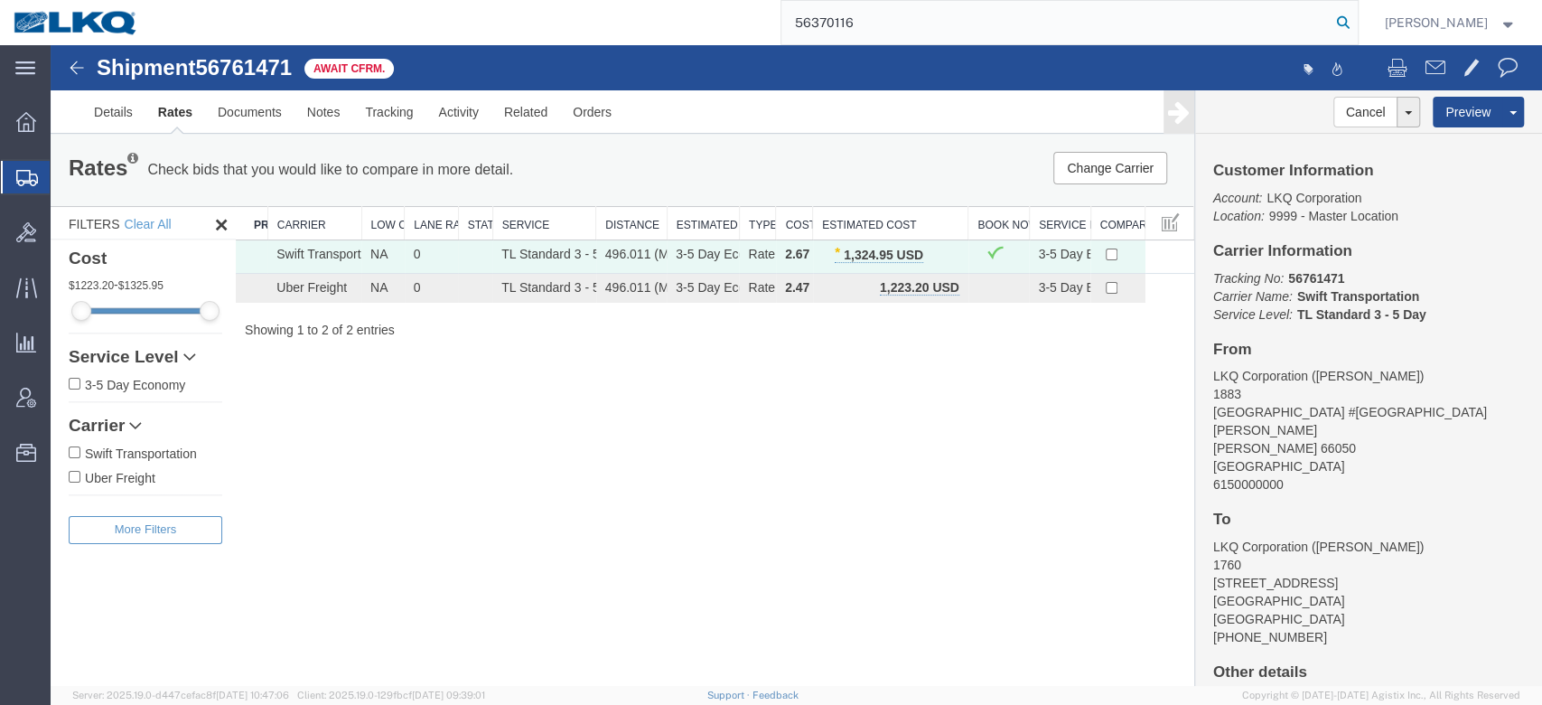
drag, startPoint x: 1363, startPoint y: 25, endPoint x: 861, endPoint y: 412, distance: 633.3
click at [1356, 25] on icon at bounding box center [1343, 22] width 25 height 25
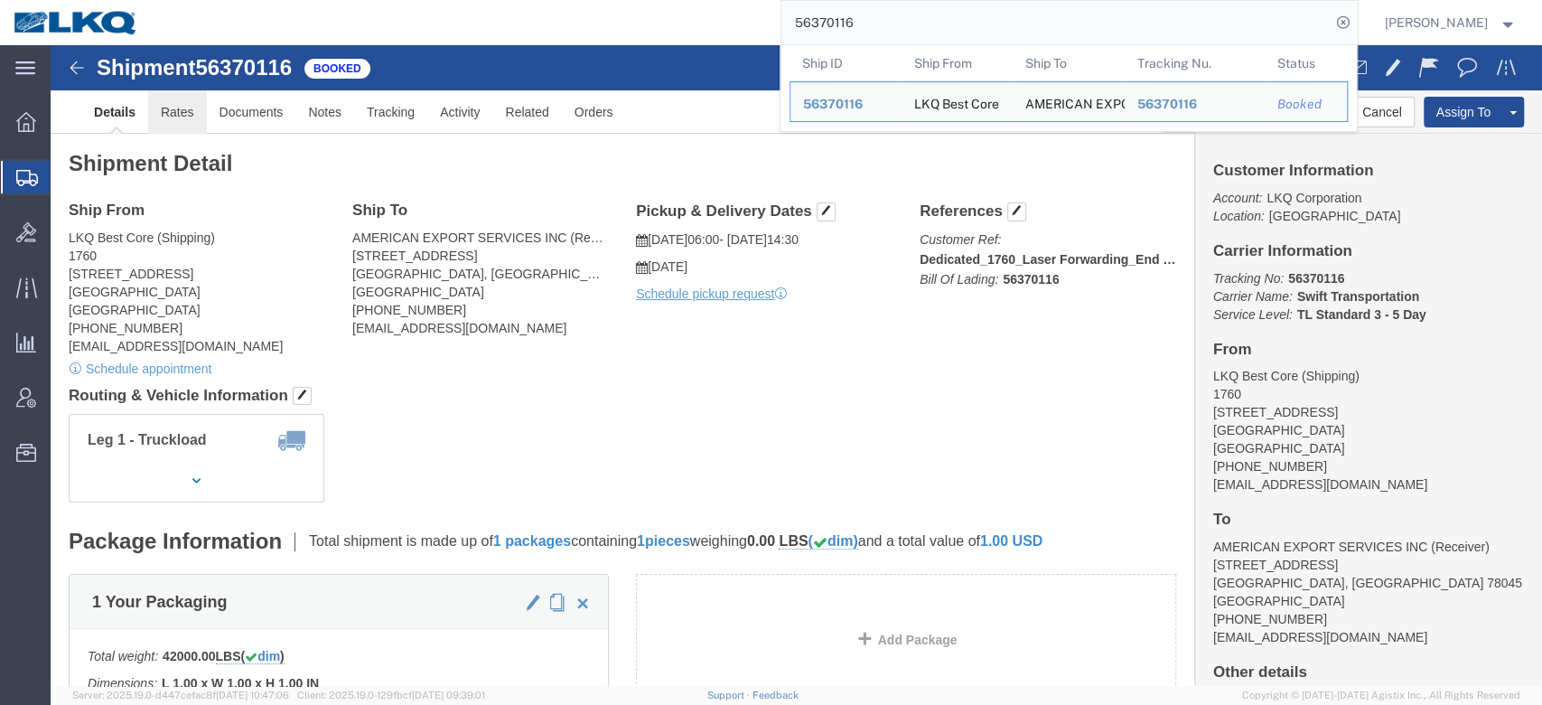
click link "Rates"
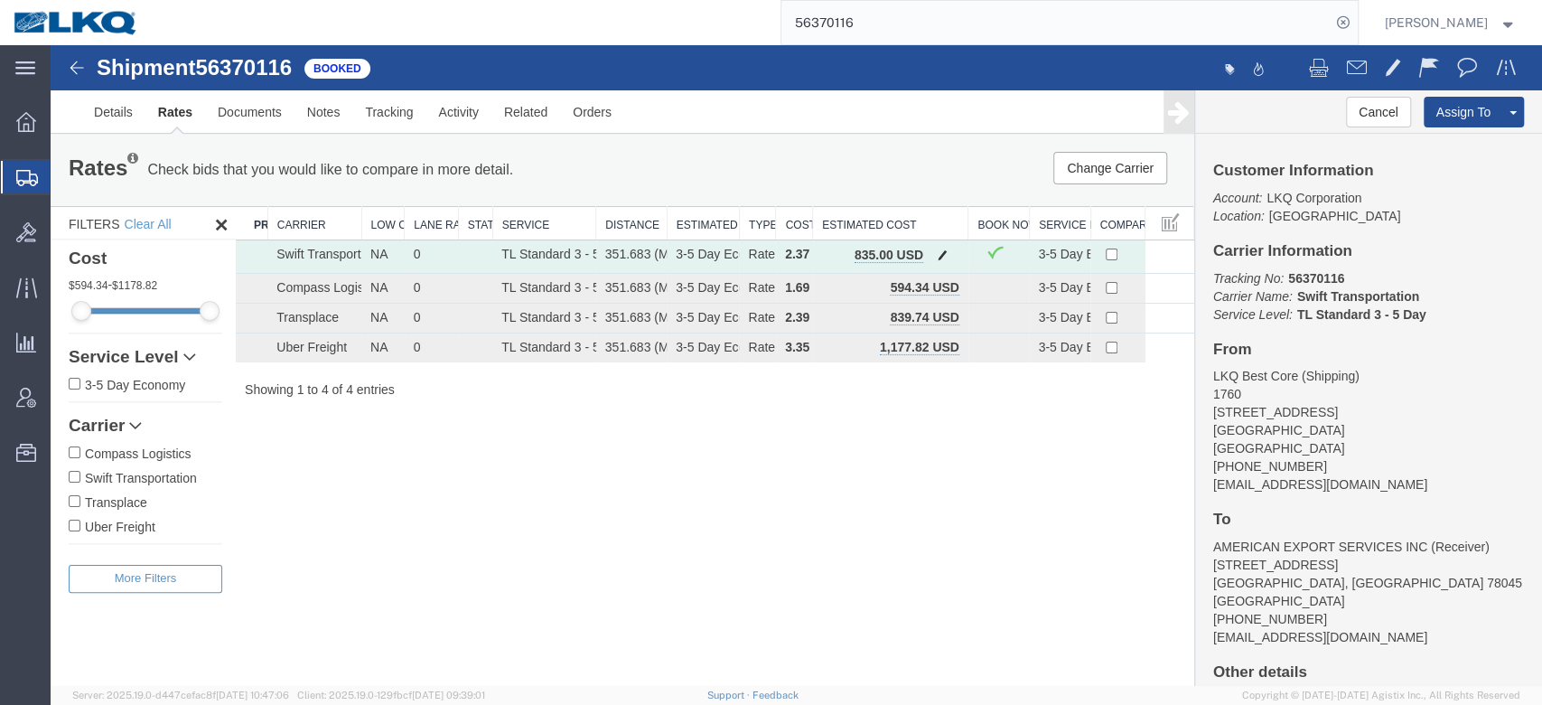
click at [931, 249] on button "button" at bounding box center [943, 256] width 24 height 23
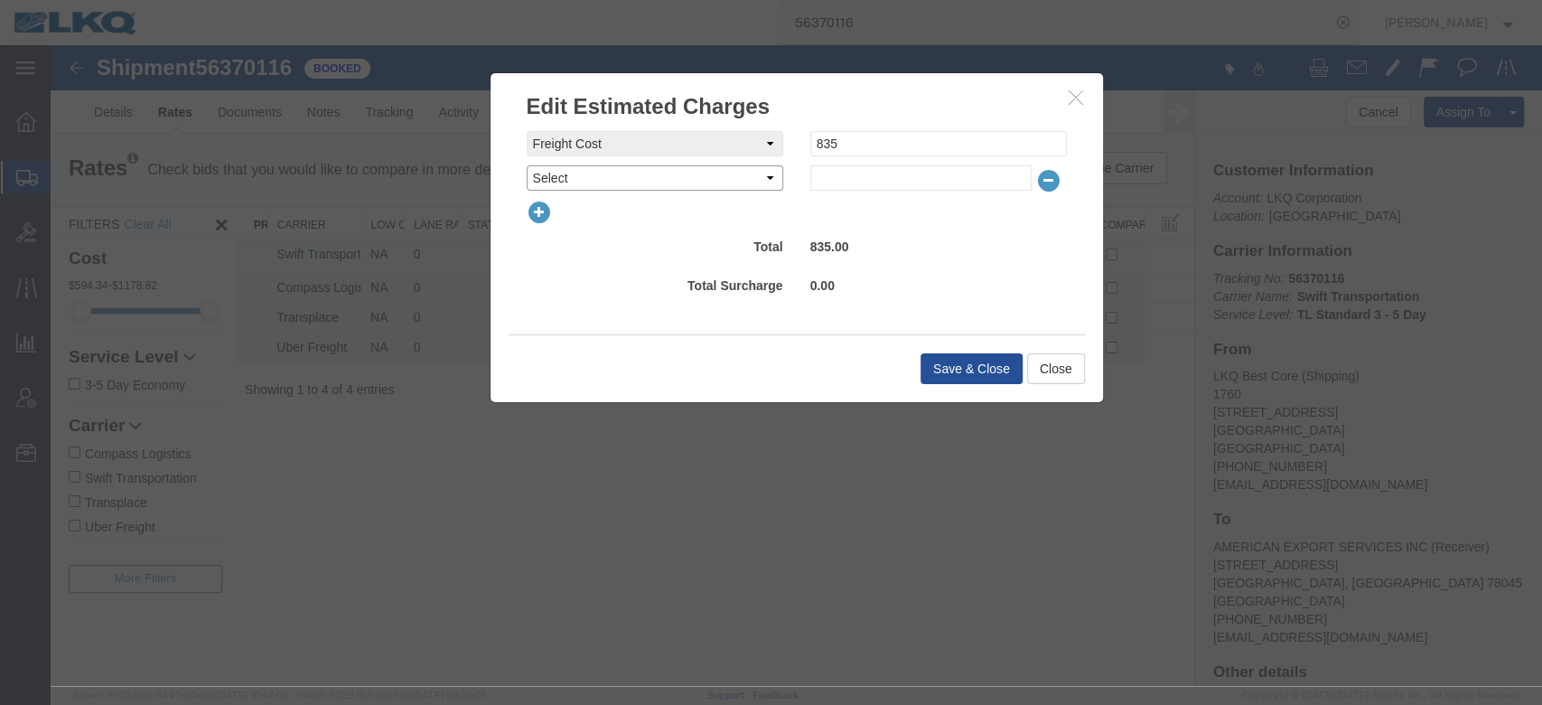
click at [593, 180] on select "Select AES Filing Accessorial Delivery Charge Additional Invoice Details Addres…" at bounding box center [655, 177] width 257 height 25
select select "FUEL_CHARGE"
click at [527, 165] on select "Select AES Filing Accessorial Delivery Charge Additional Invoice Details Addres…" at bounding box center [655, 177] width 257 height 25
type input "136.84"
click at [939, 362] on button "Save & Close" at bounding box center [972, 368] width 102 height 31
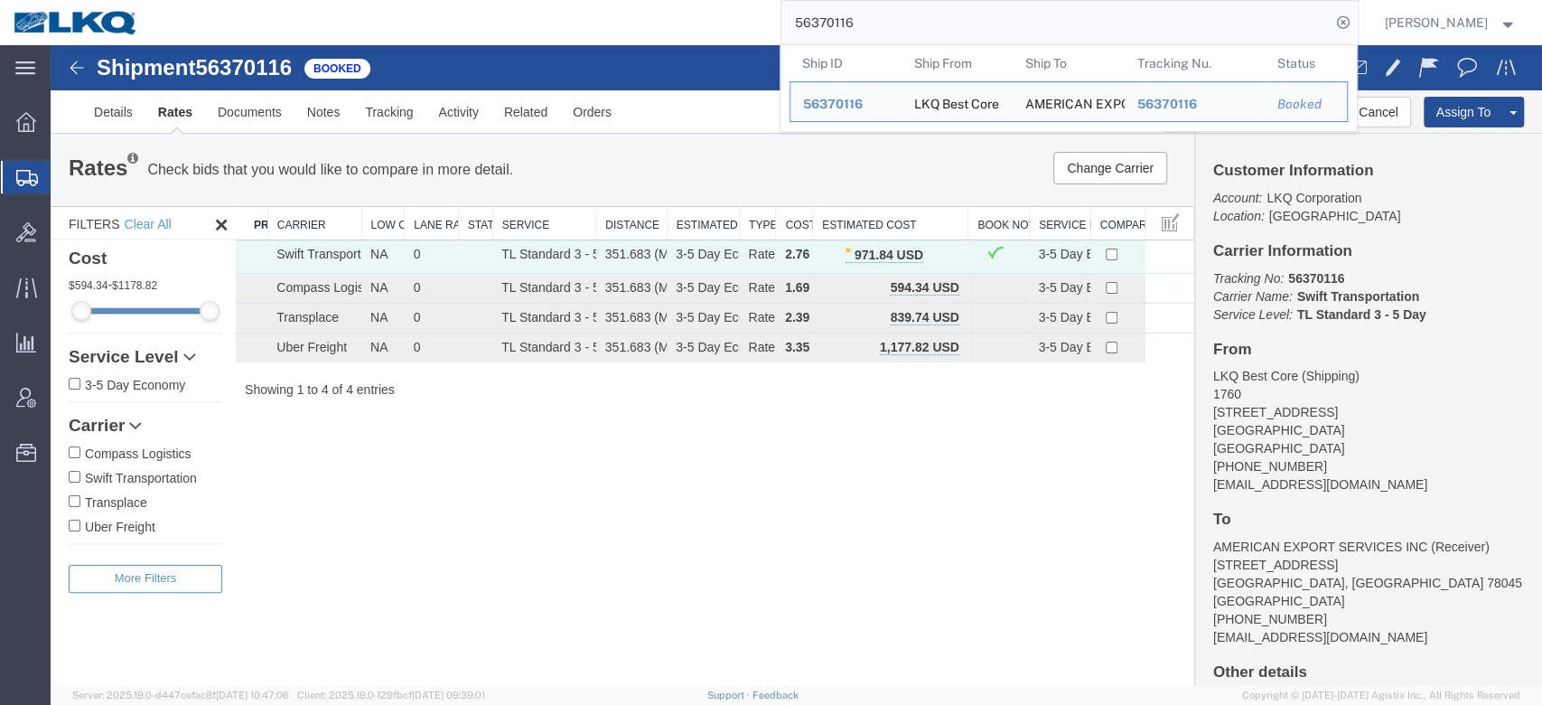
click at [902, 40] on input "56370116" at bounding box center [1056, 22] width 549 height 43
paste input "453617"
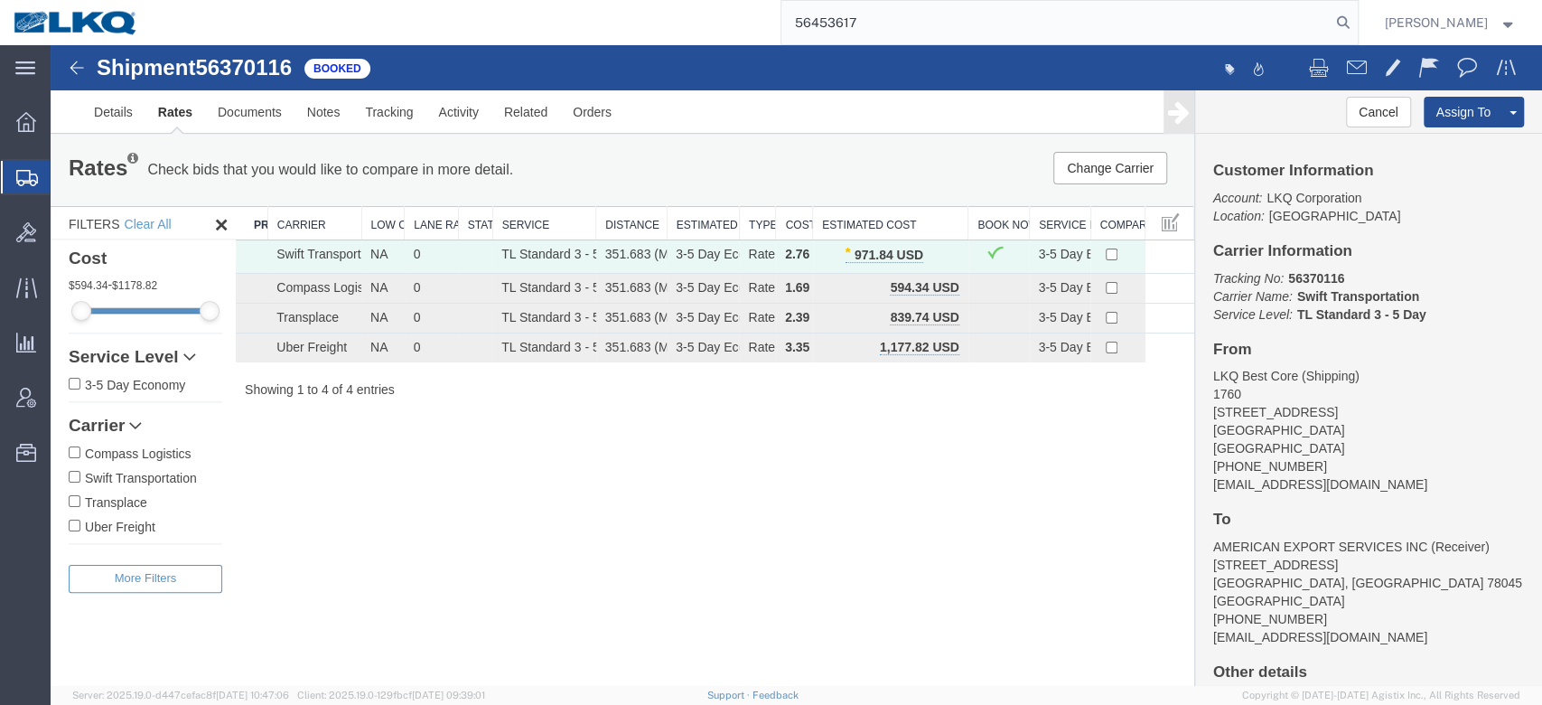
type input "56453617"
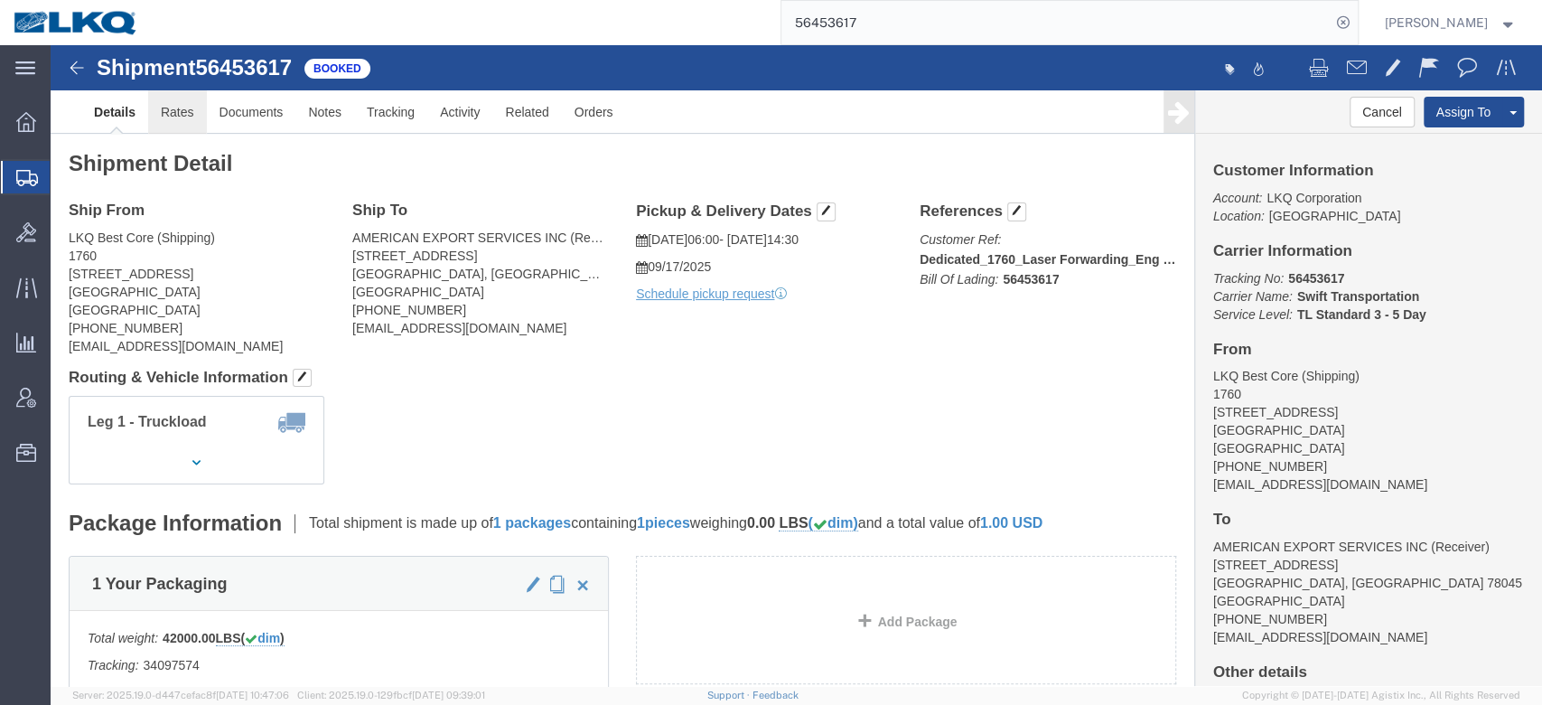
drag, startPoint x: 171, startPoint y: 117, endPoint x: 120, endPoint y: 72, distance: 67.2
click link "Rates"
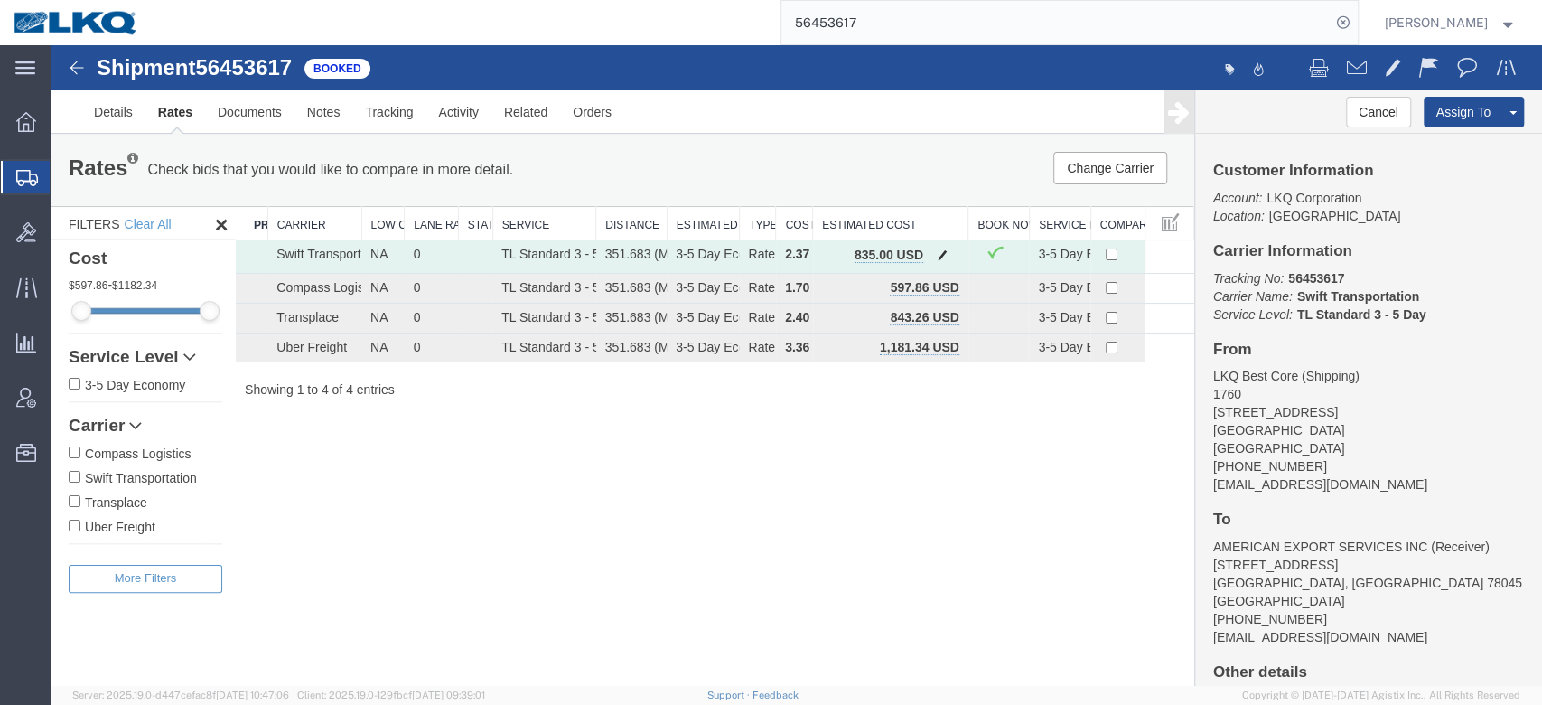
click at [942, 259] on span "button" at bounding box center [943, 254] width 10 height 13
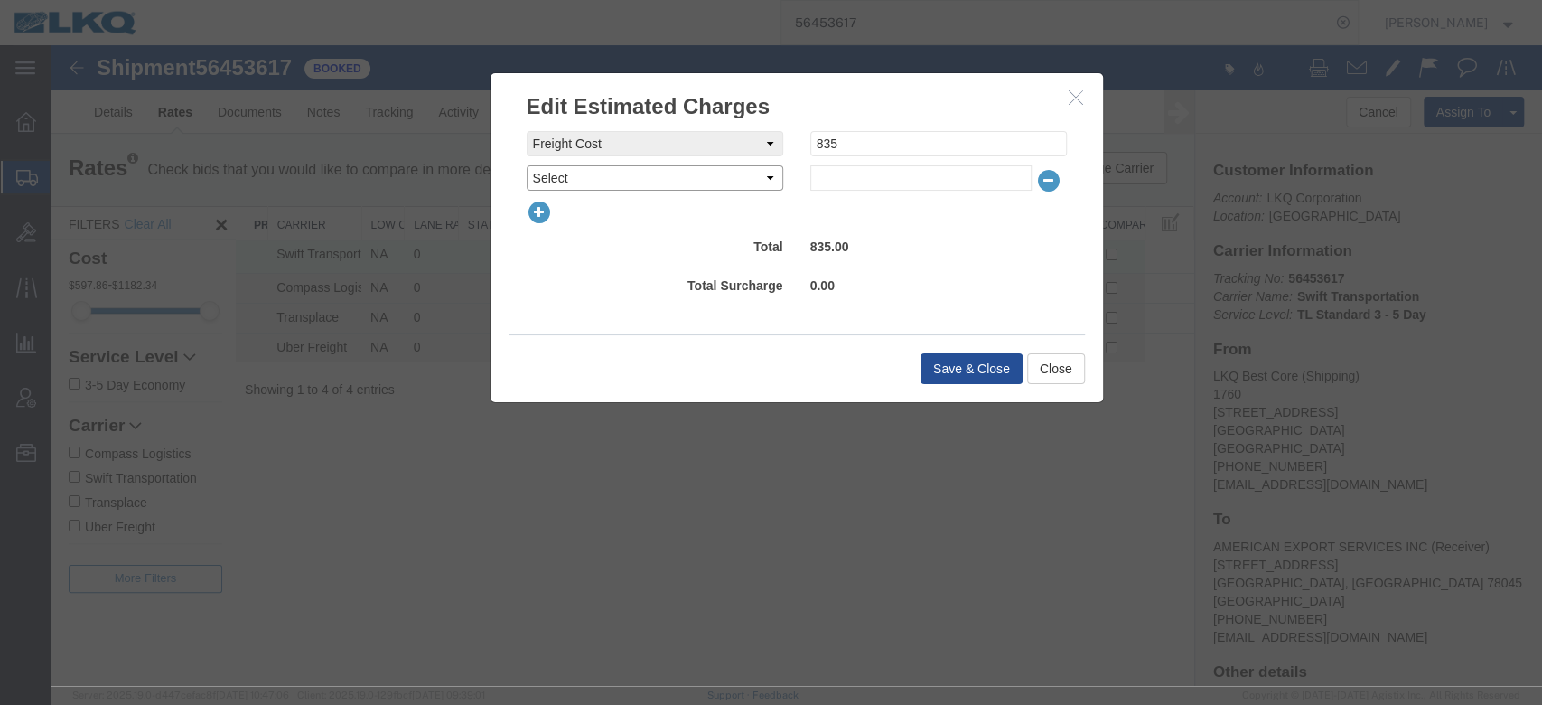
click at [576, 172] on select "Select AES Filing Accessorial Delivery Charge Additional Invoice Details Addres…" at bounding box center [655, 177] width 257 height 25
select select "FUEL_CHARGE"
click at [527, 165] on select "Select AES Filing Accessorial Delivery Charge Additional Invoice Details Addres…" at bounding box center [655, 177] width 257 height 25
type input "139.50"
click at [937, 384] on div "Save & Close Close" at bounding box center [797, 368] width 576 height 68
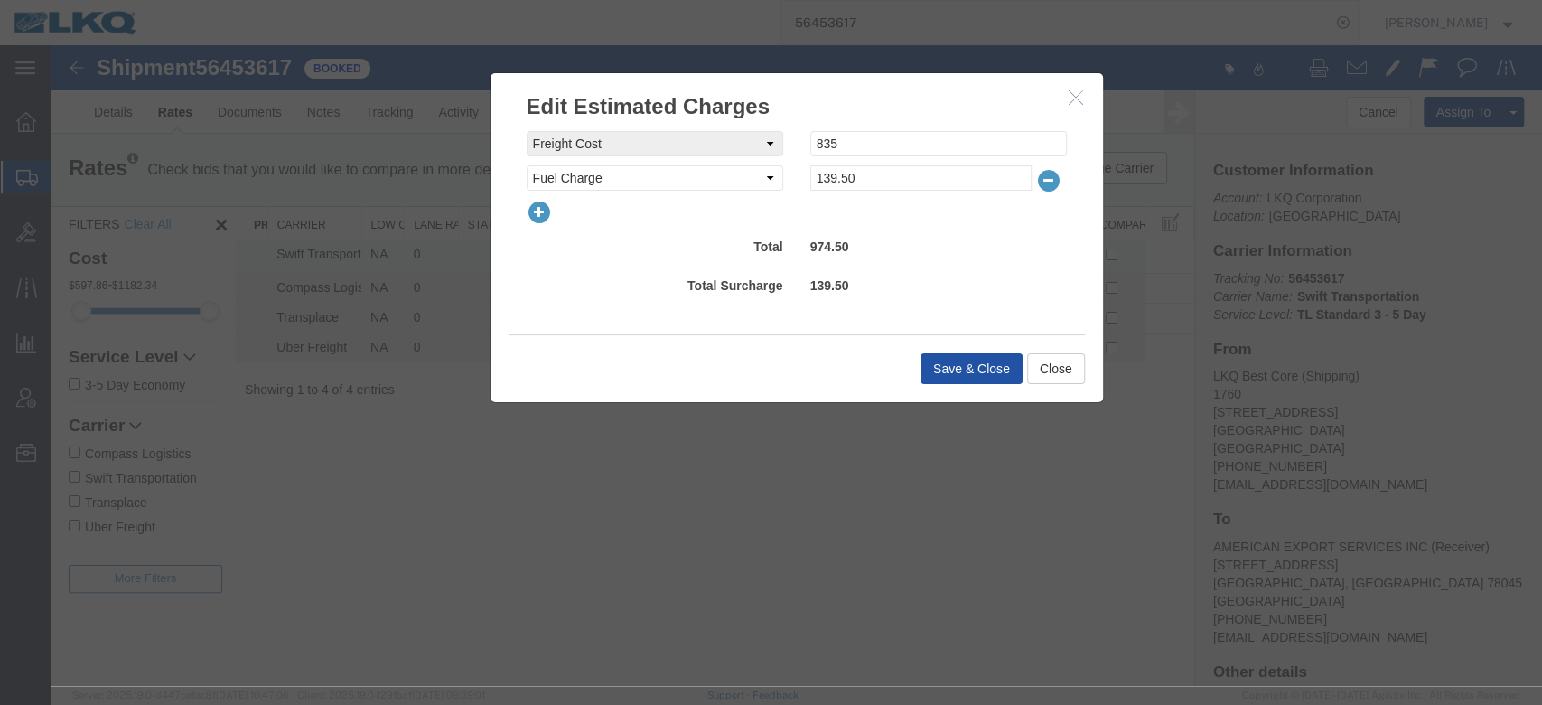
click at [953, 375] on button "Save & Close" at bounding box center [972, 368] width 102 height 31
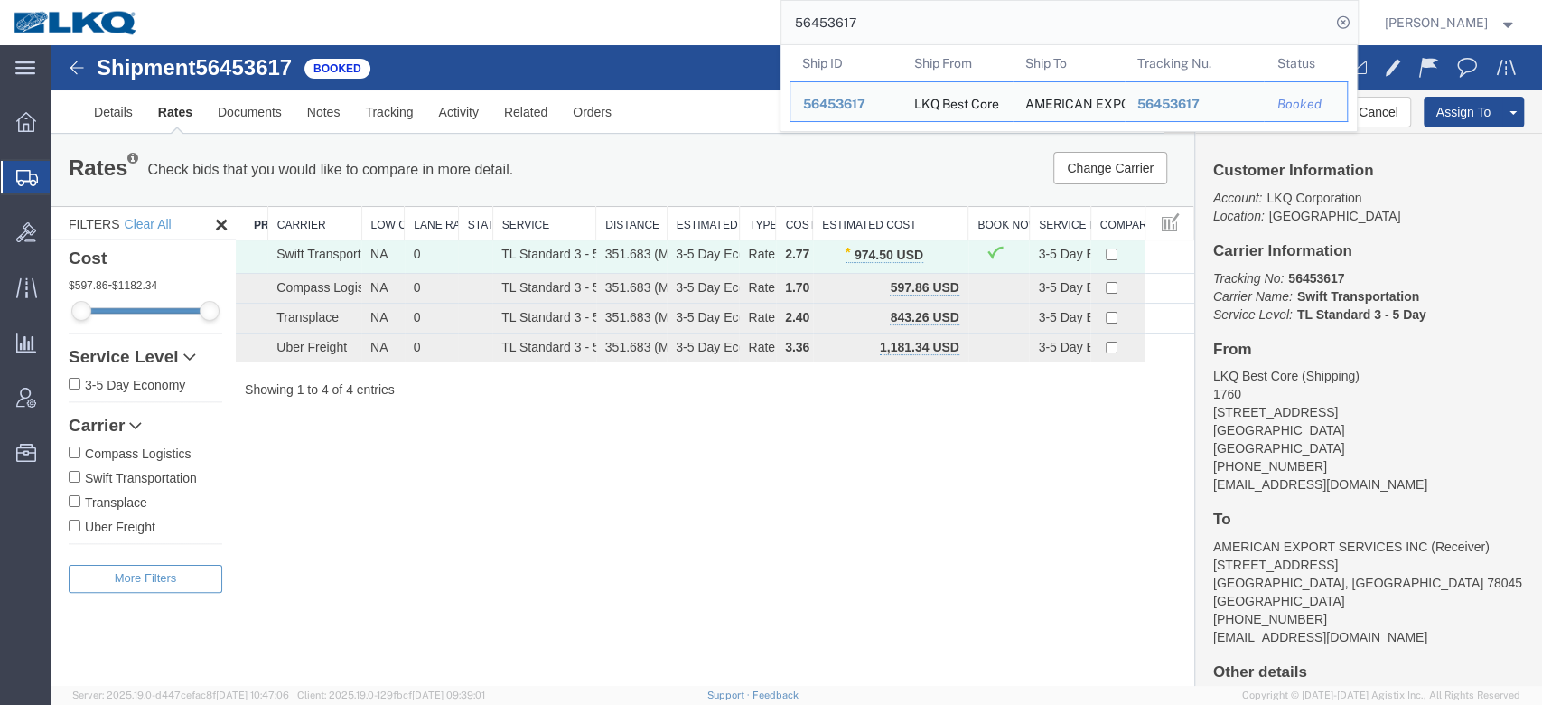
click at [862, 25] on input "56453617" at bounding box center [1056, 22] width 549 height 43
paste input "791778"
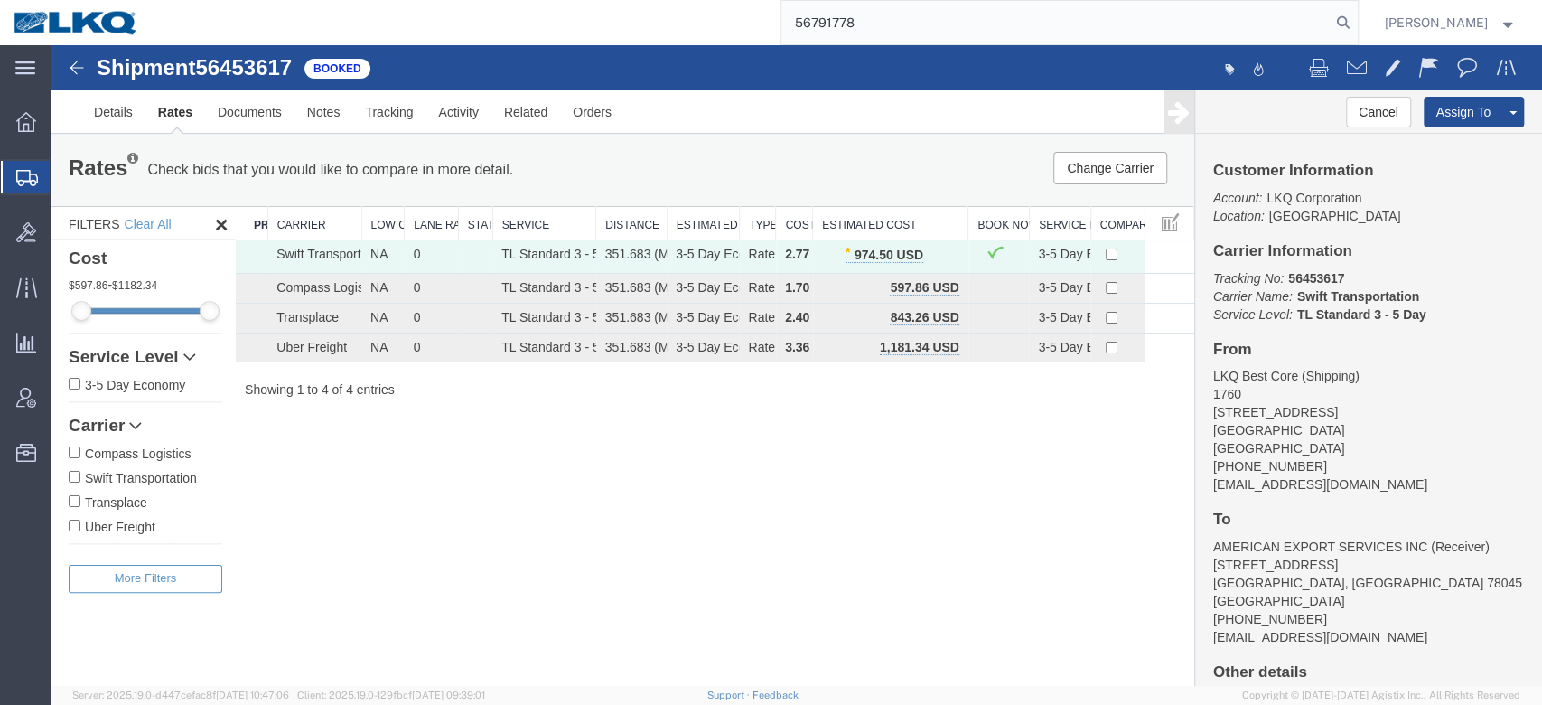
type input "56791778"
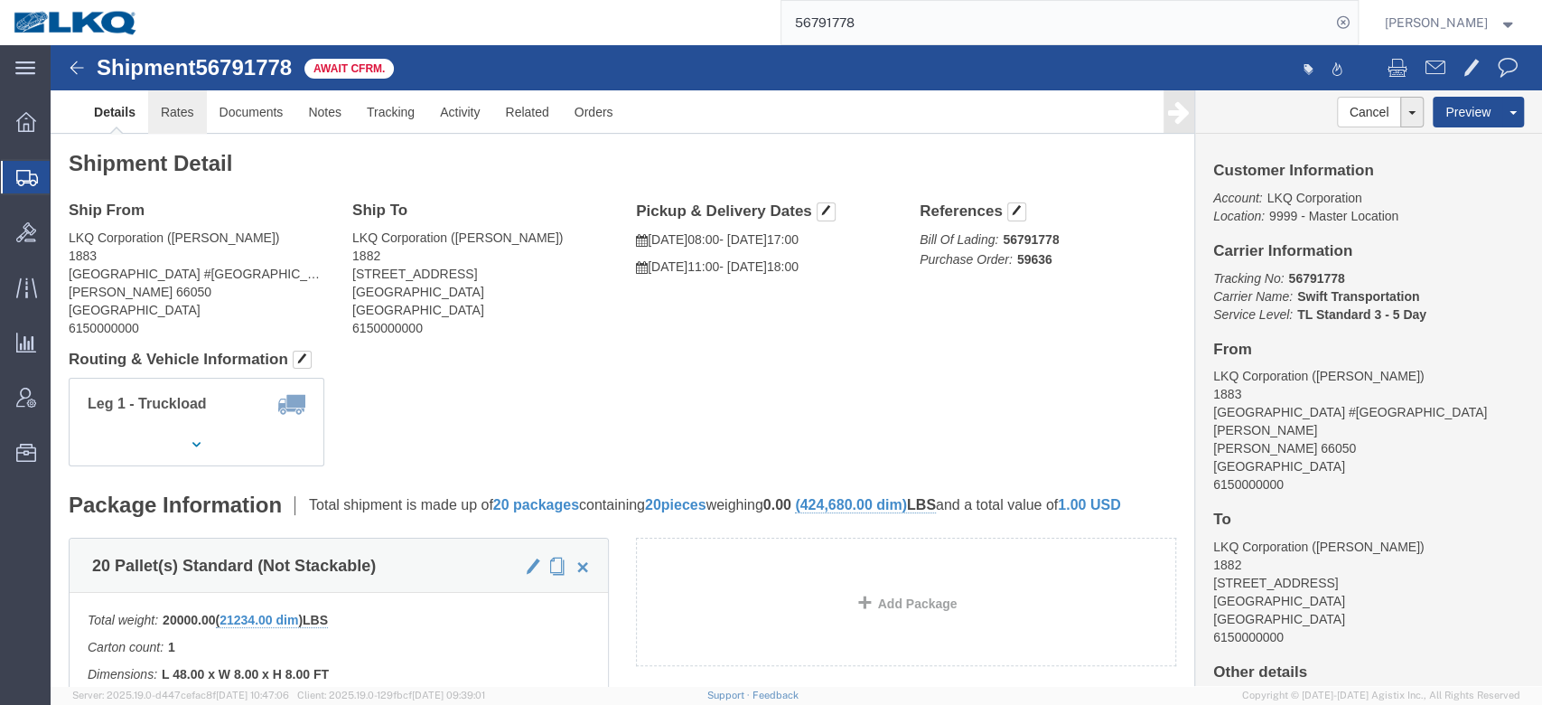
click link "Rates"
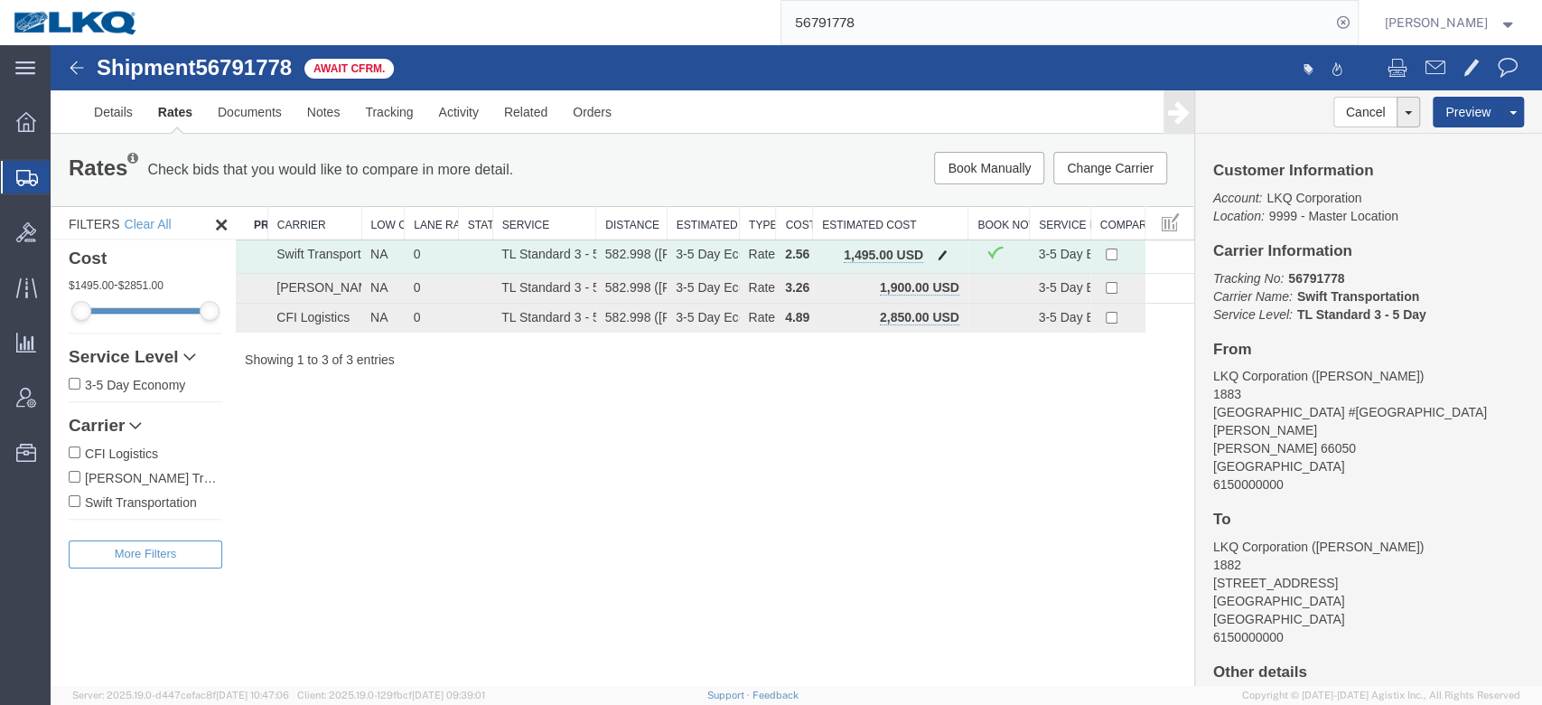
click at [940, 254] on span "button" at bounding box center [943, 254] width 10 height 13
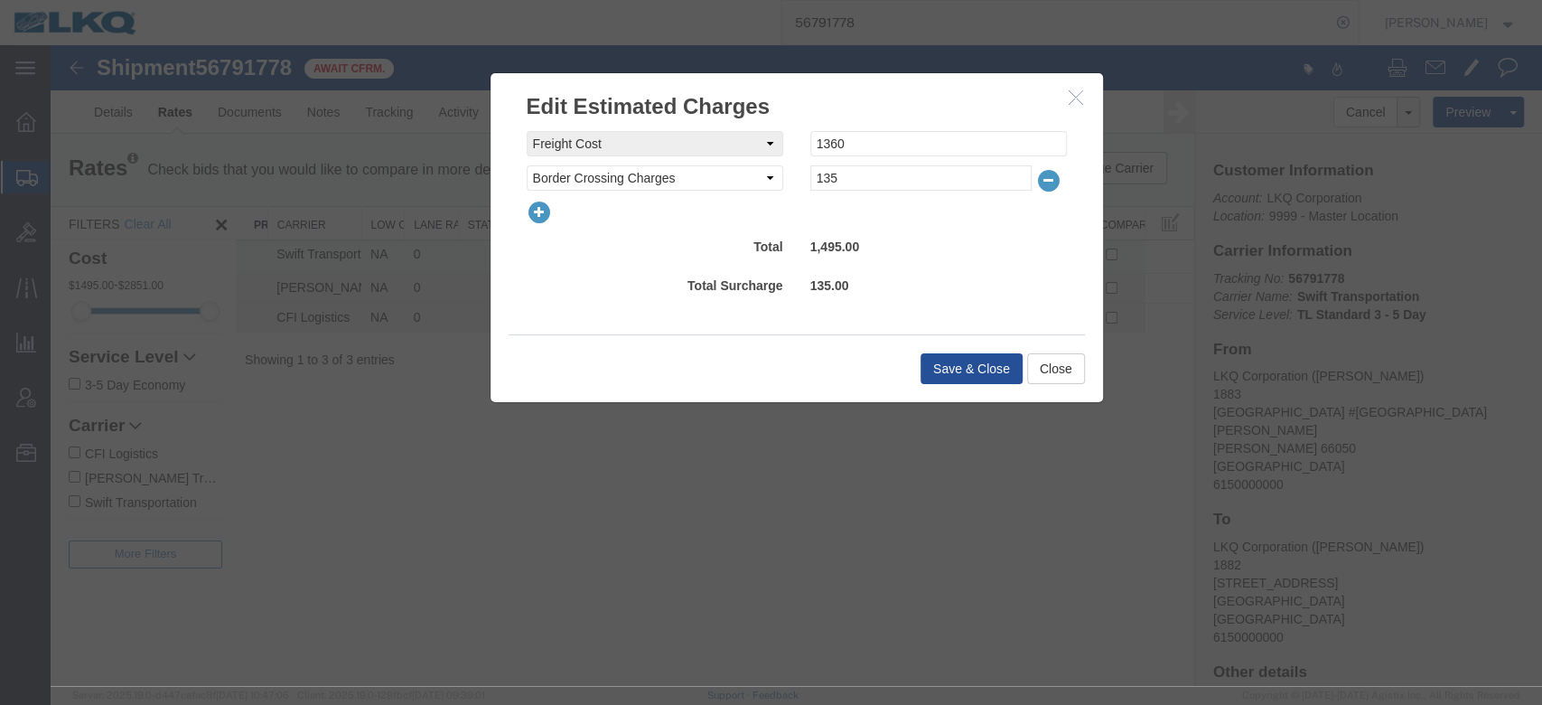
click at [528, 202] on icon "button" at bounding box center [539, 212] width 25 height 25
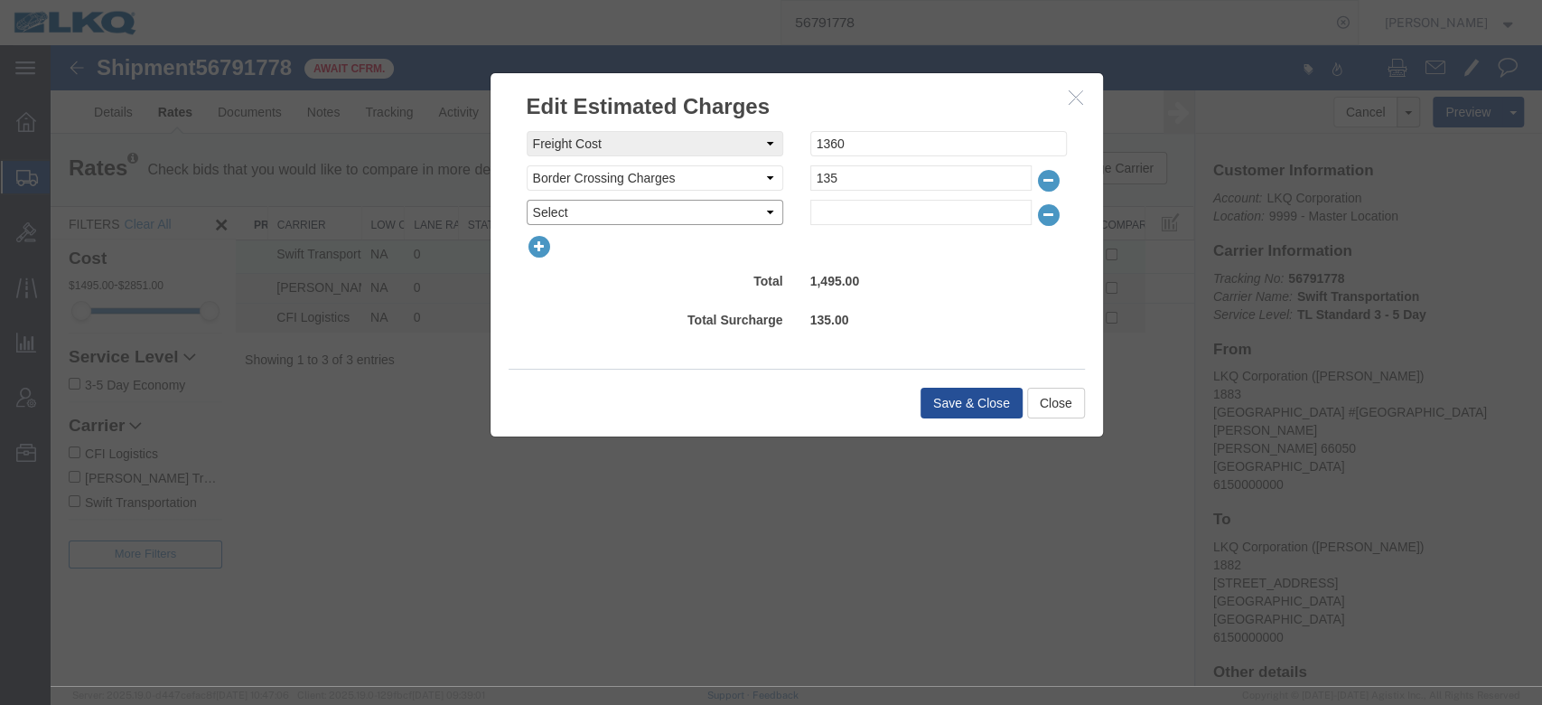
click at [578, 203] on select "Select AES Filing Accessorial Delivery Charge Additional Invoice Details Addres…" at bounding box center [655, 212] width 257 height 25
select select "FUEL_CHARGE"
click at [527, 200] on select "Select AES Filing Accessorial Delivery Charge Additional Invoice Details Addres…" at bounding box center [655, 212] width 257 height 25
type input "195.75"
click at [954, 403] on button "Save & Close" at bounding box center [972, 403] width 102 height 31
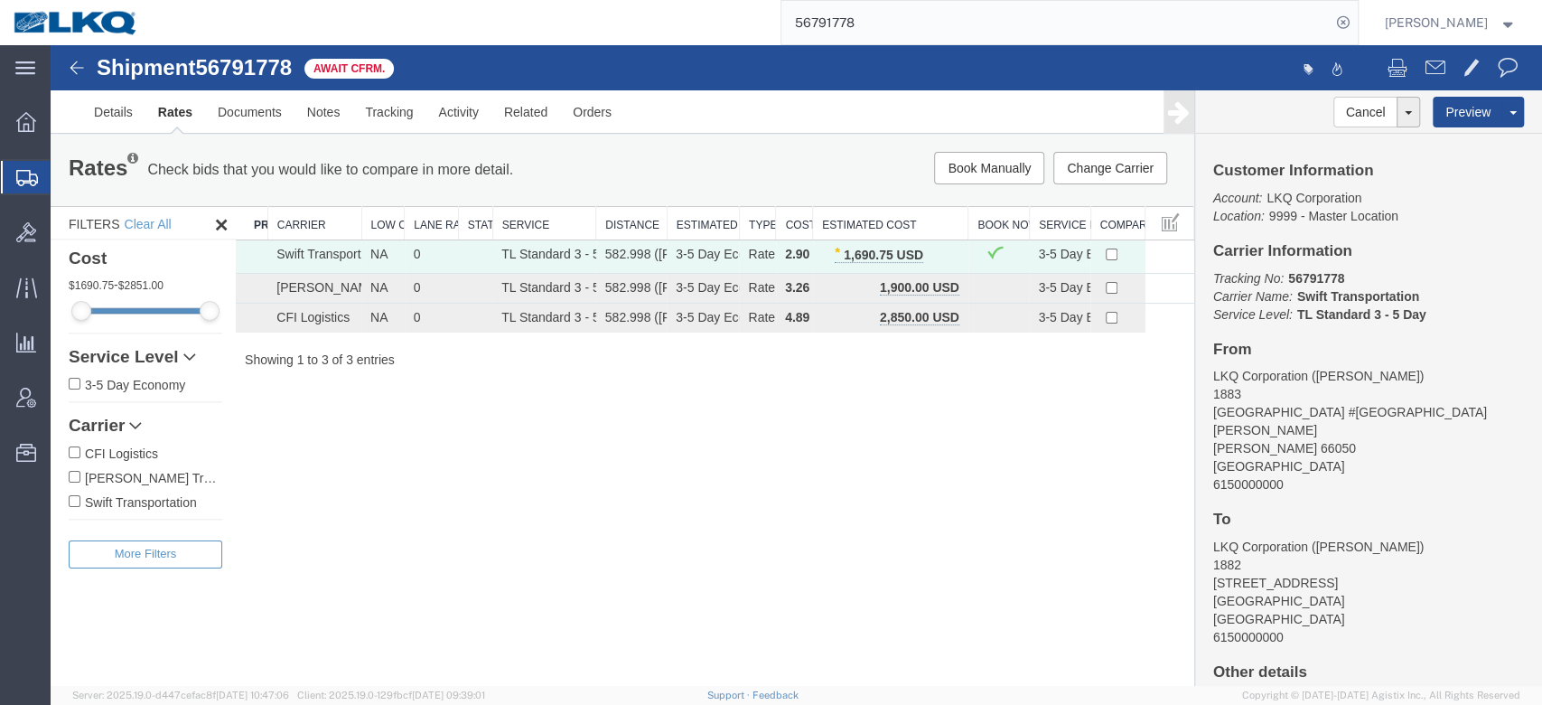
click at [895, 33] on input "56791778" at bounding box center [1056, 22] width 549 height 43
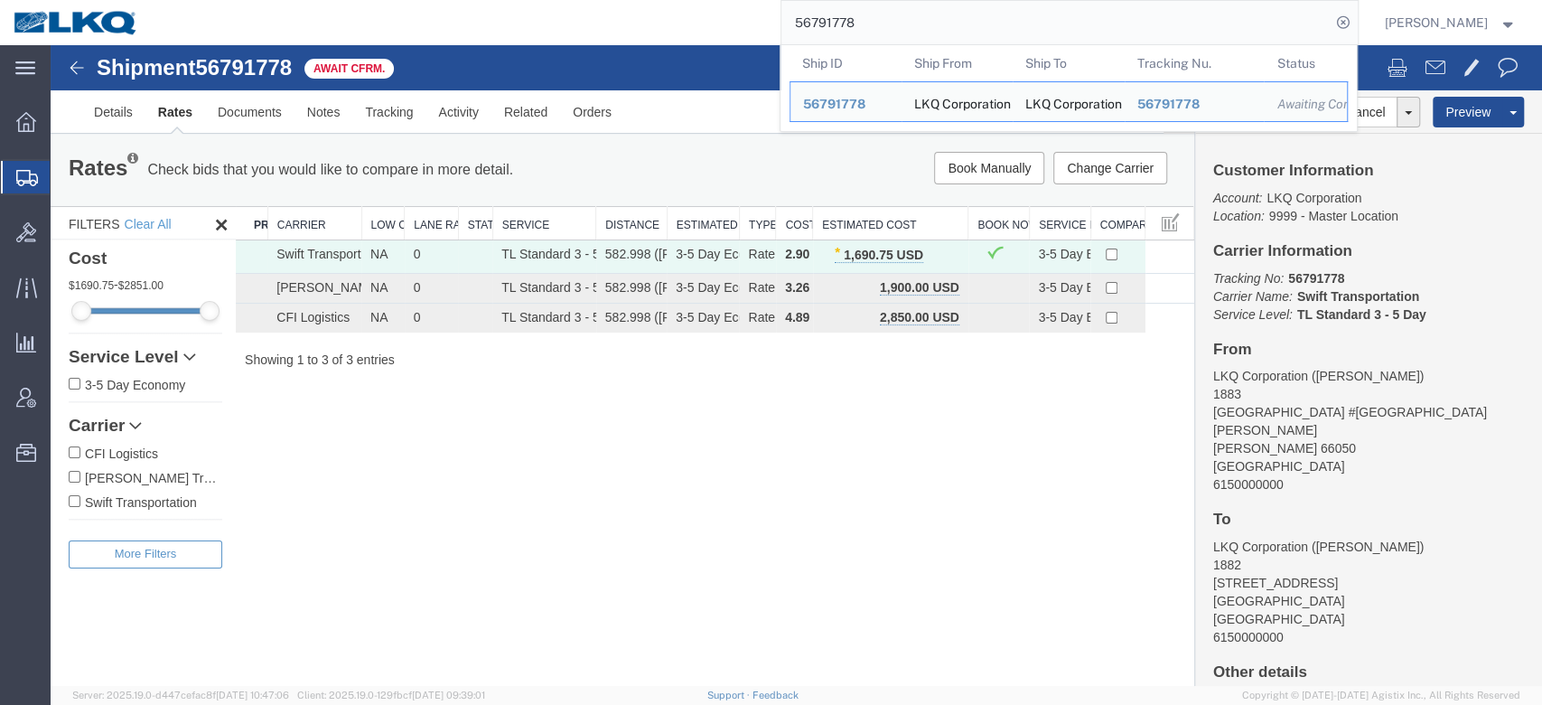
click at [895, 33] on input "56791778" at bounding box center [1056, 22] width 549 height 43
paste input "43936"
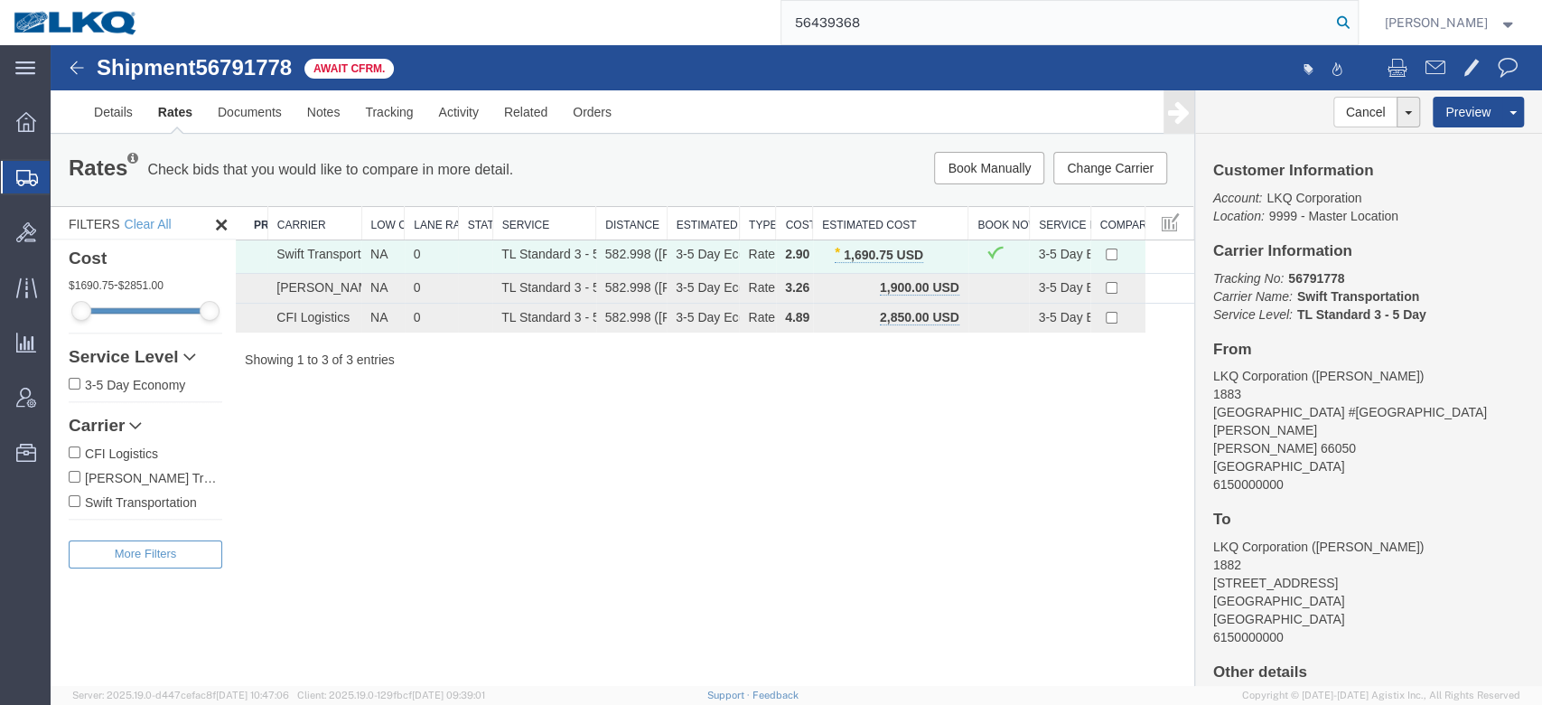
type input "56439368"
click at [1356, 22] on icon at bounding box center [1343, 22] width 25 height 25
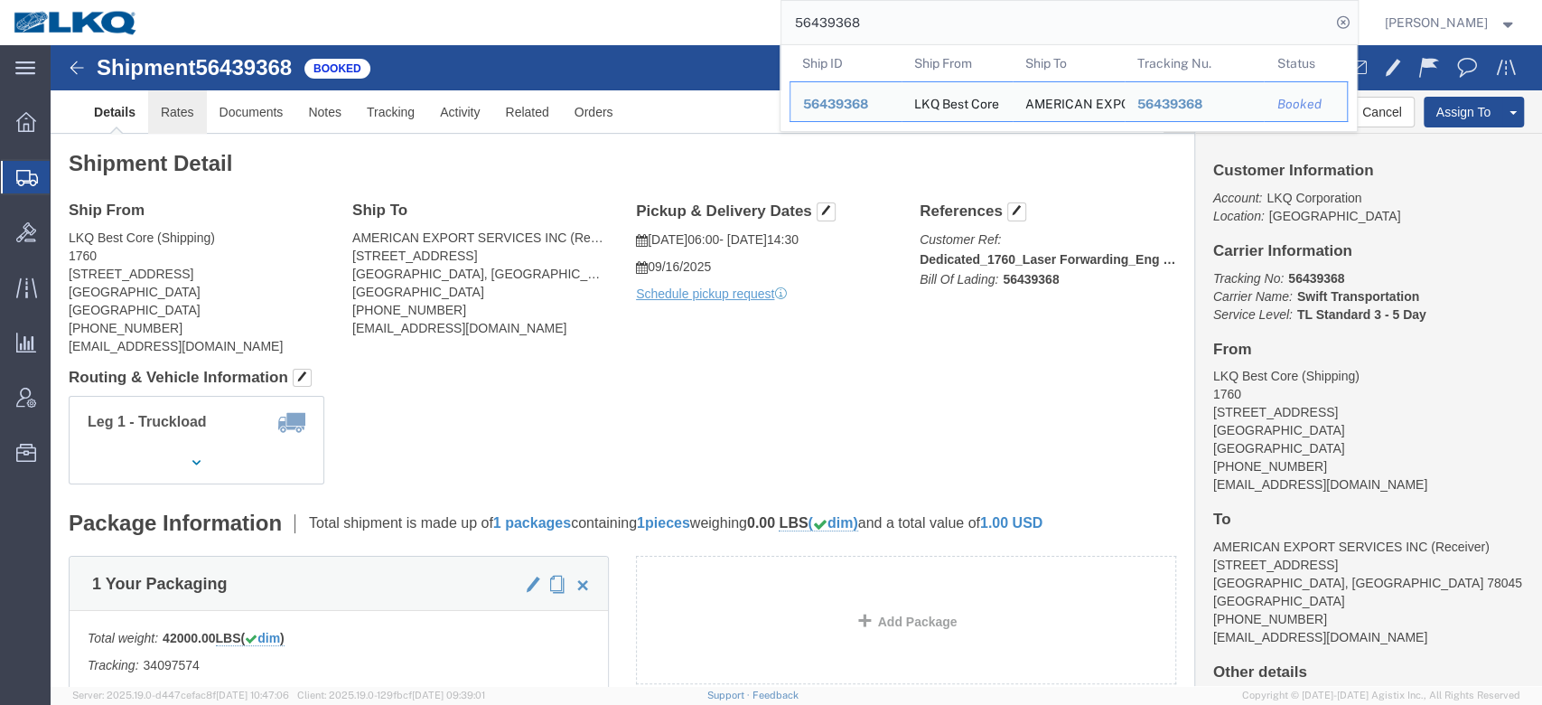
click link "Rates"
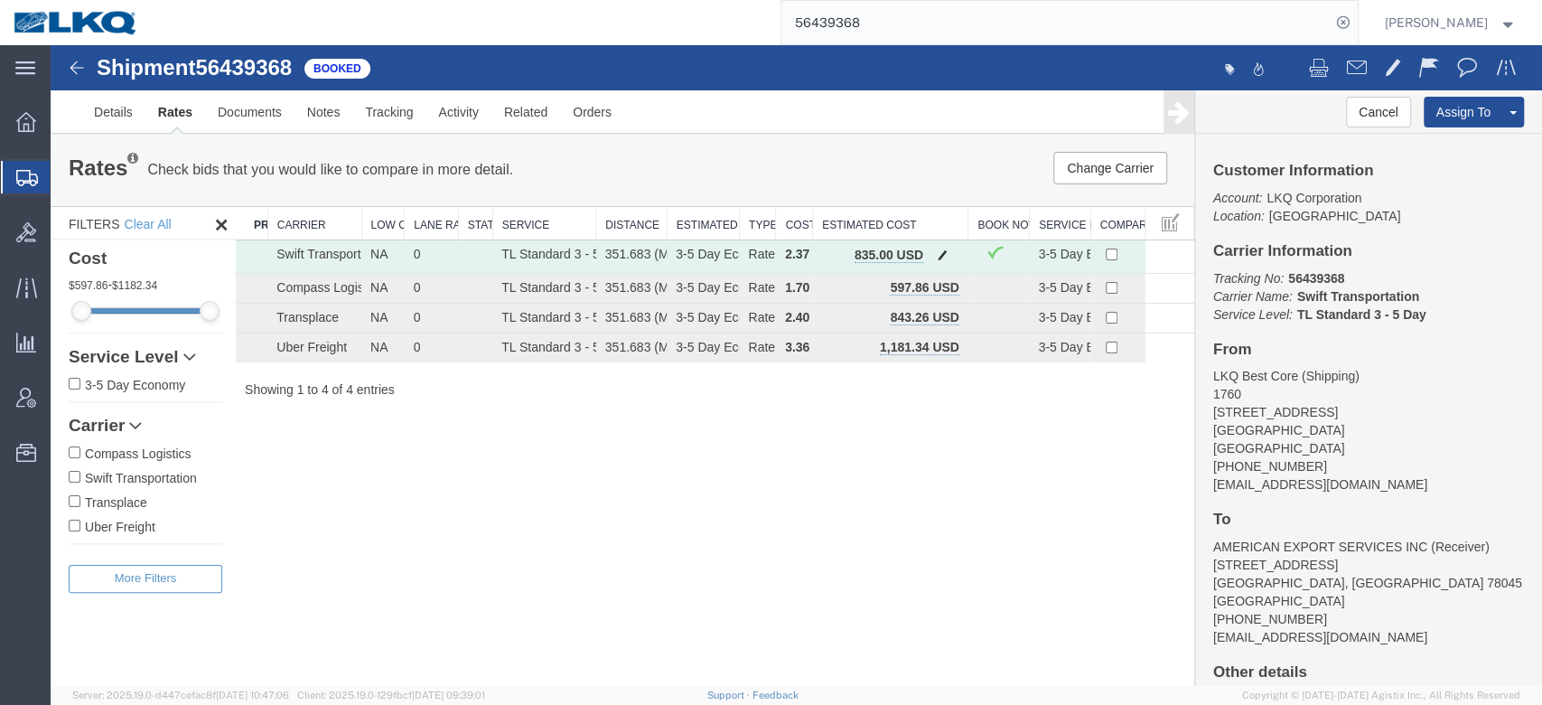
click at [931, 254] on button "button" at bounding box center [943, 256] width 24 height 23
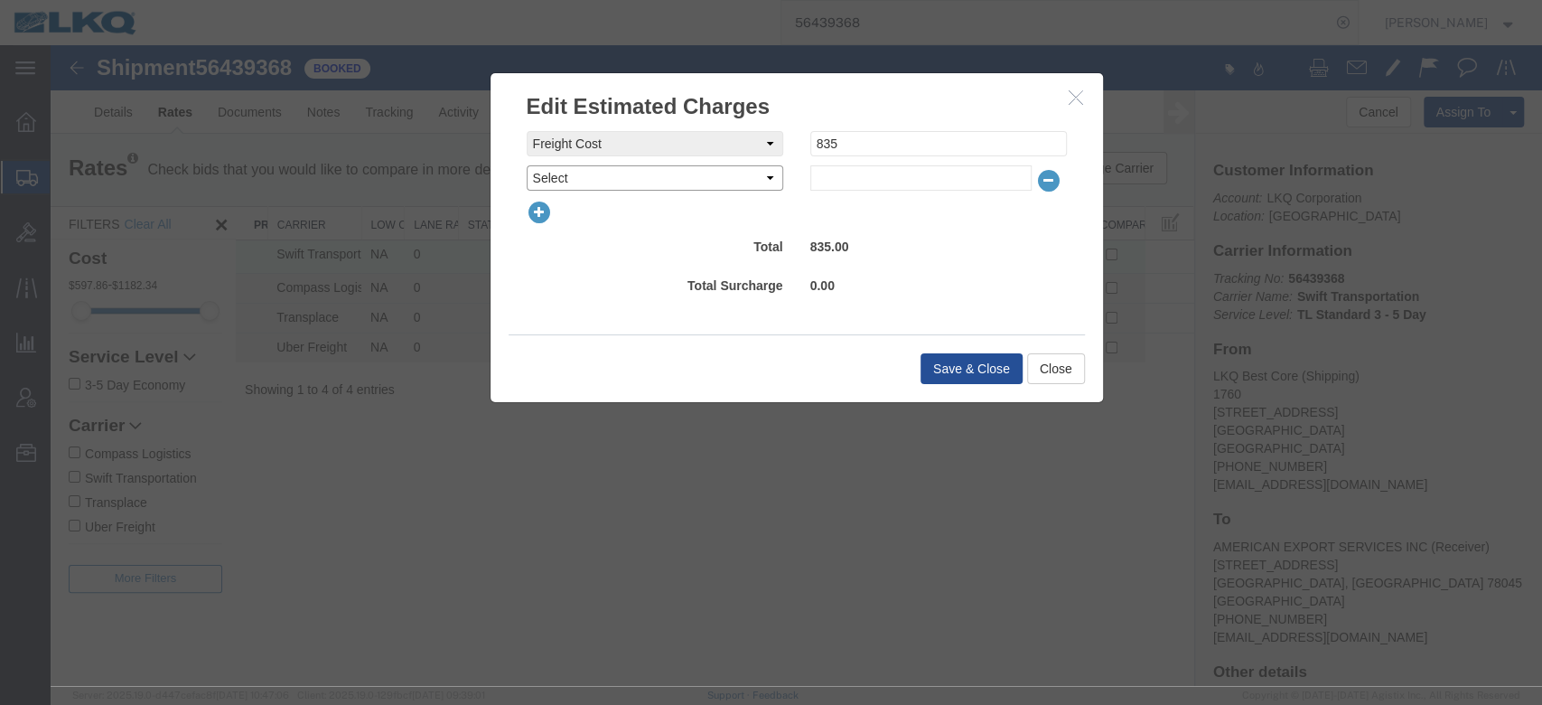
click at [726, 175] on select "Select AES Filing Accessorial Delivery Charge Additional Invoice Details Addres…" at bounding box center [655, 177] width 257 height 25
select select "FUEL_CHARGE"
click at [527, 165] on select "Select AES Filing Accessorial Delivery Charge Additional Invoice Details Addres…" at bounding box center [655, 177] width 257 height 25
type input "139.95"
click at [936, 363] on button "Save & Close" at bounding box center [972, 368] width 102 height 31
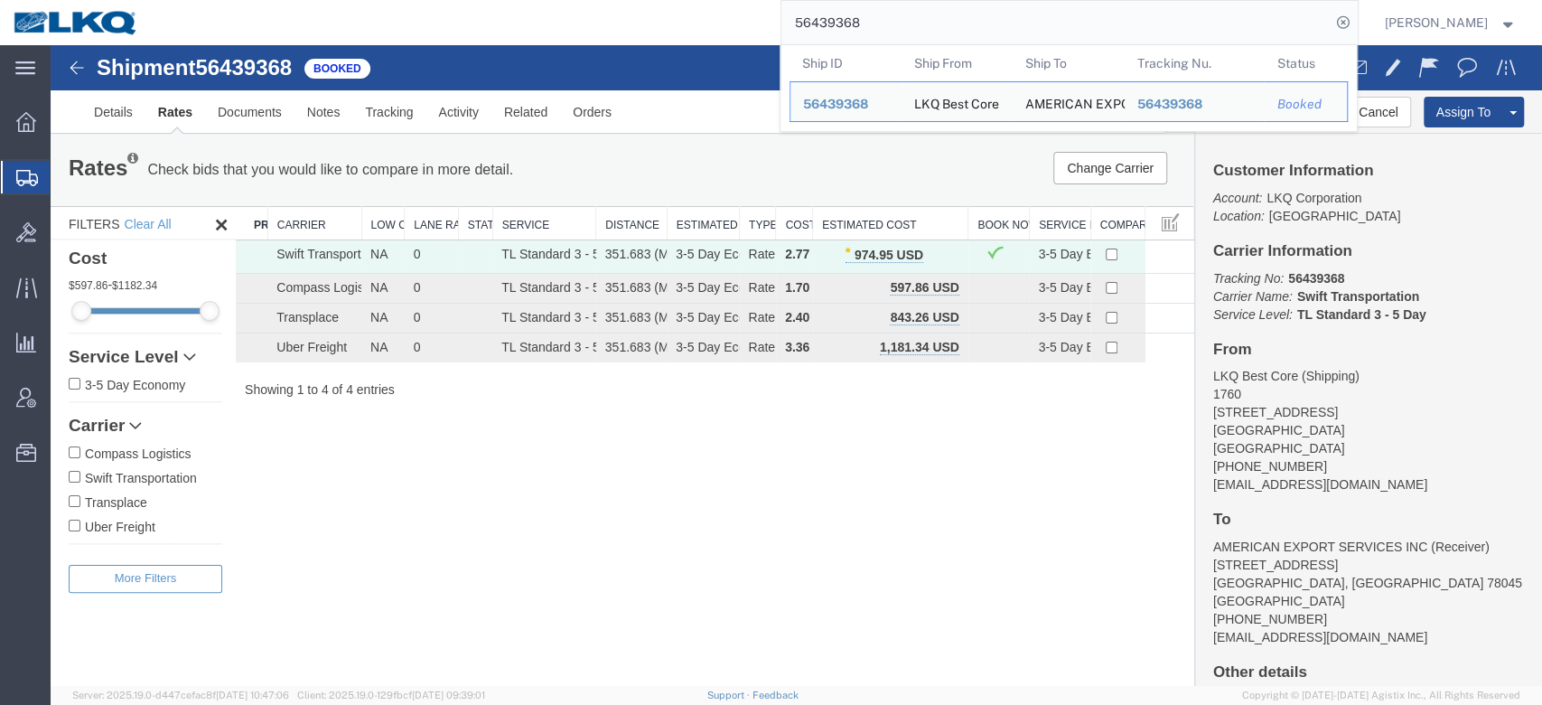
click at [853, 9] on input "56439368" at bounding box center [1056, 22] width 549 height 43
paste input "25111"
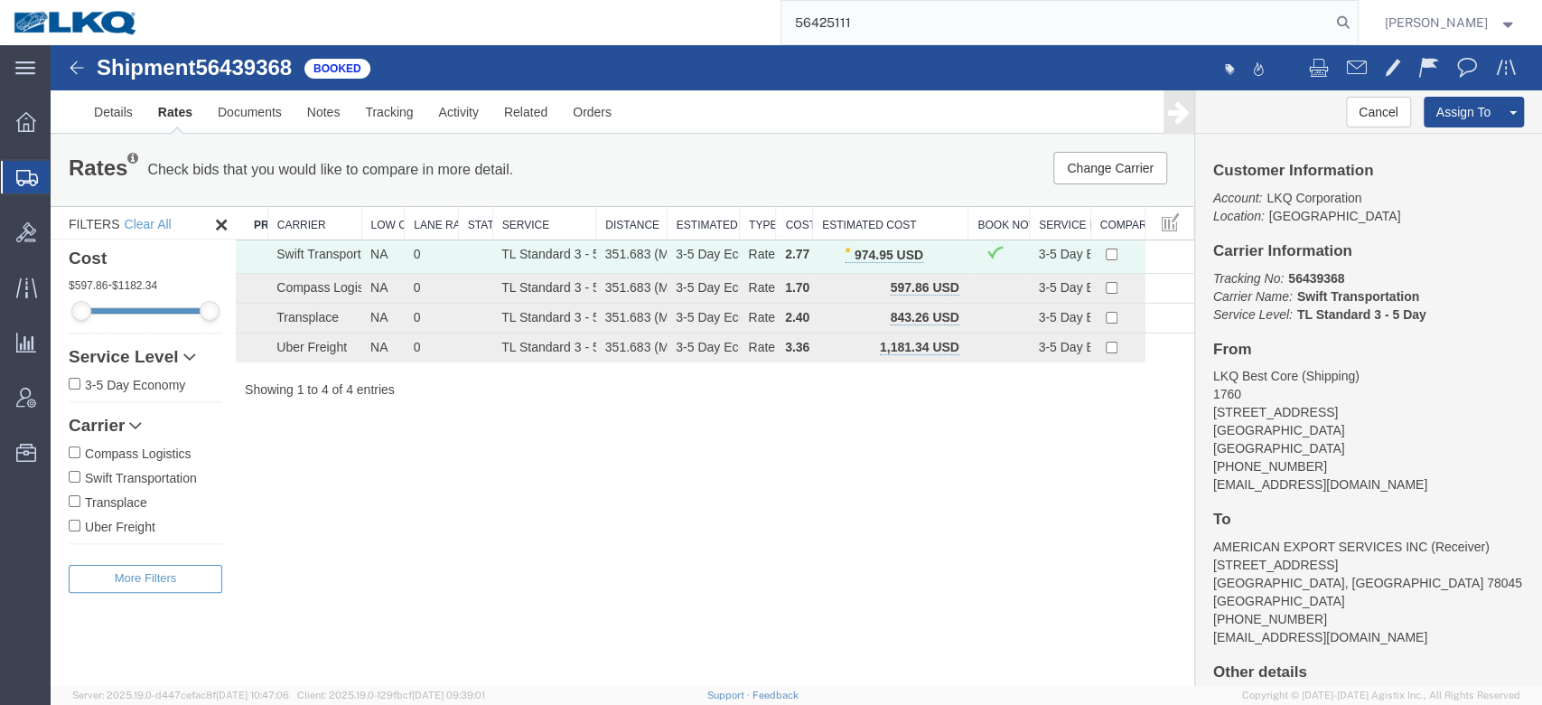
type input "56425111"
click at [1359, 35] on form "56425111" at bounding box center [1070, 22] width 578 height 45
click at [1356, 31] on icon at bounding box center [1343, 22] width 25 height 25
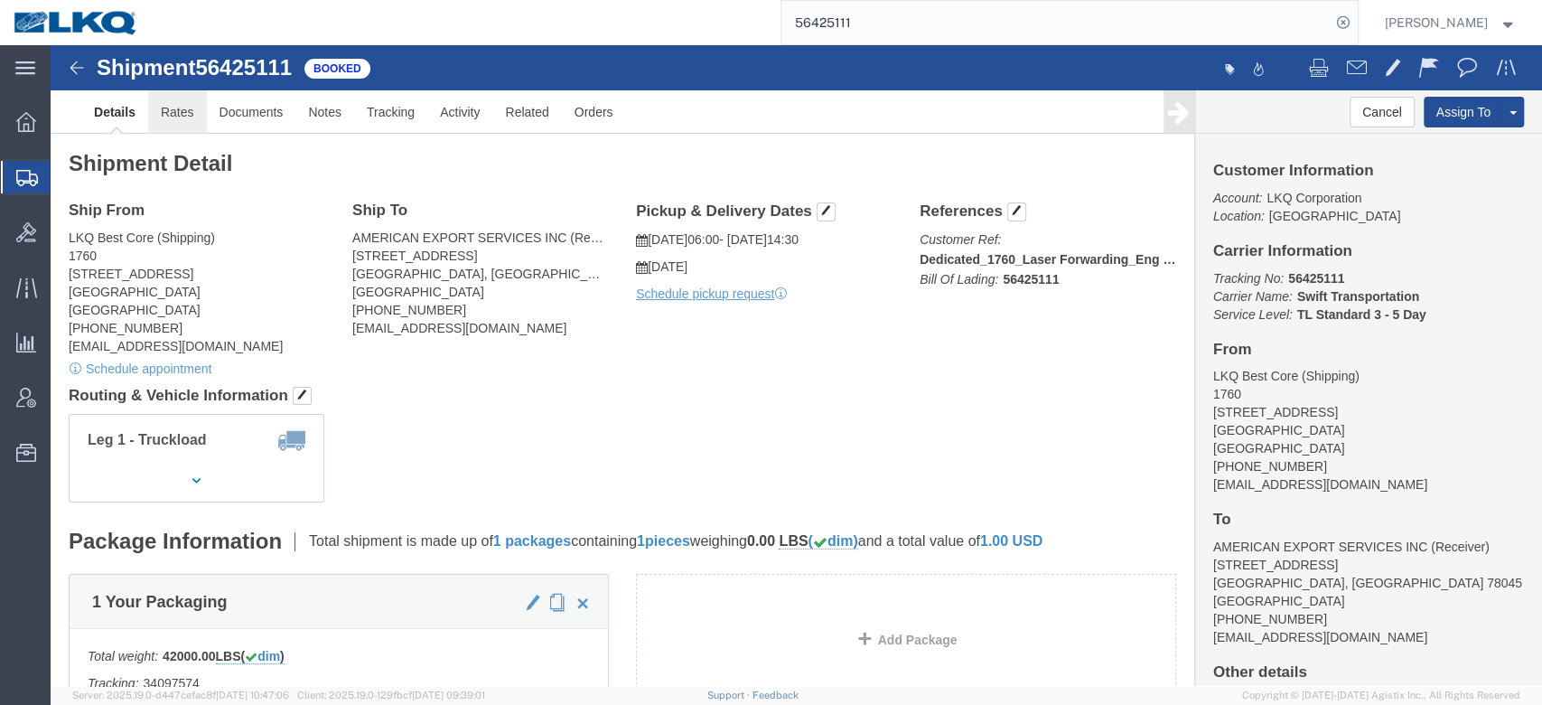
click link "Rates"
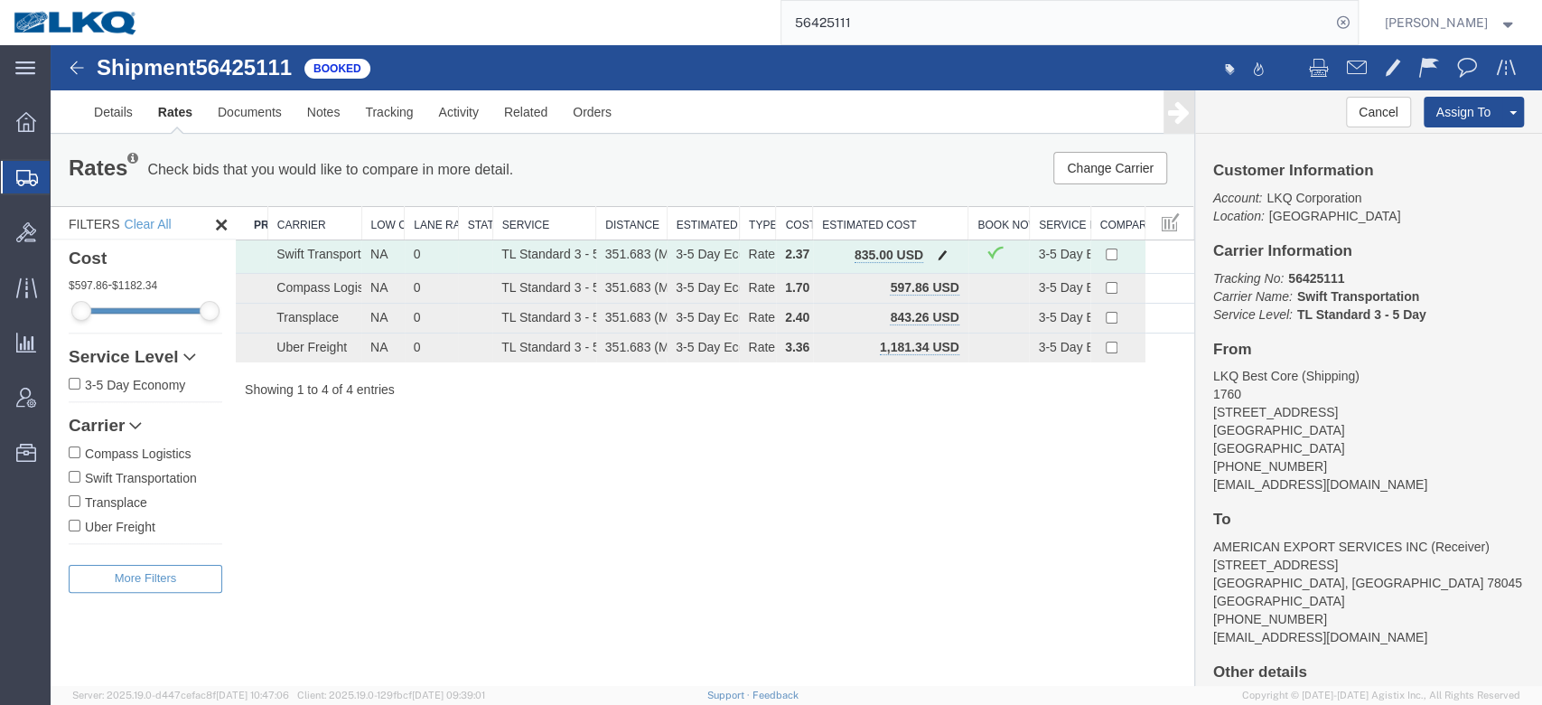
click at [941, 254] on span "button" at bounding box center [943, 254] width 10 height 13
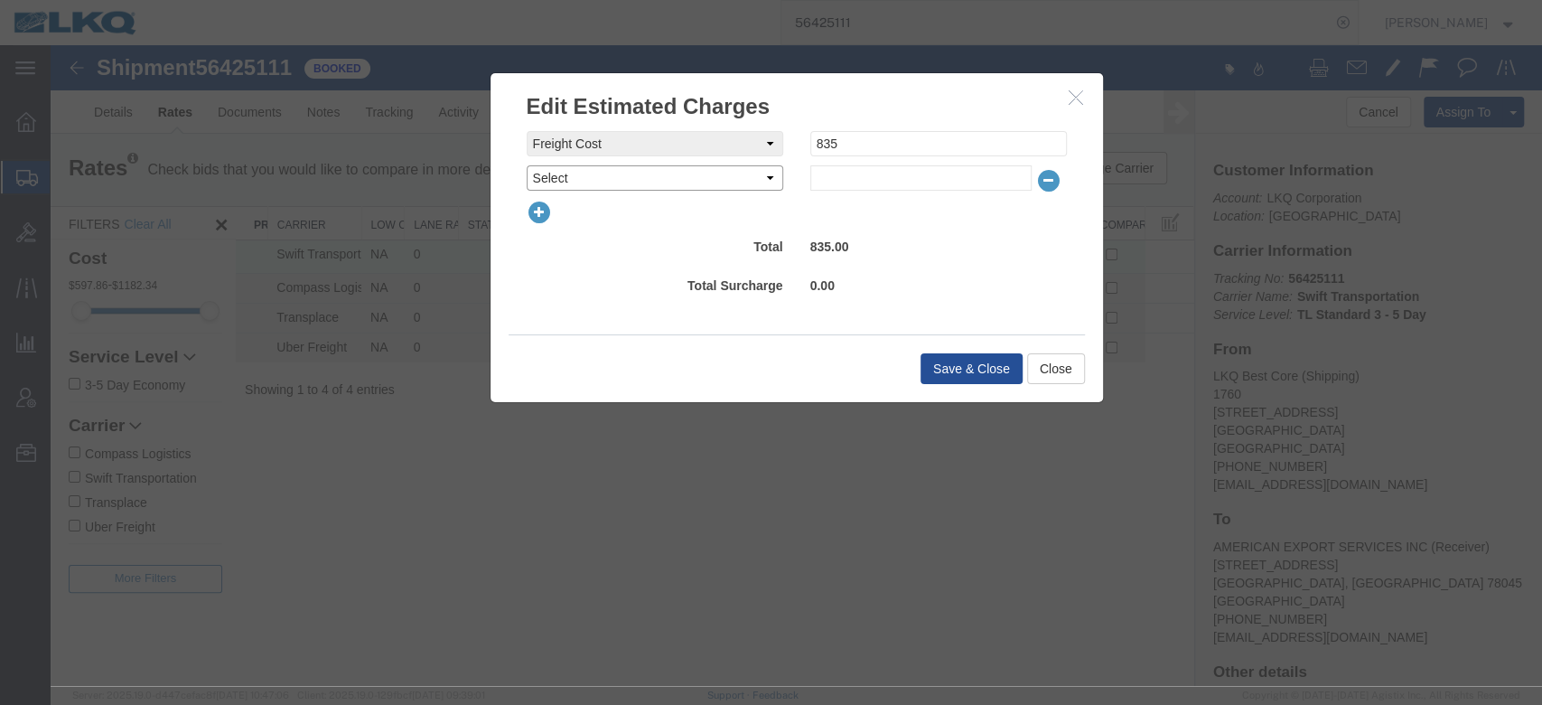
click at [657, 177] on select "Select AES Filing Accessorial Delivery Charge Additional Invoice Details Addres…" at bounding box center [655, 177] width 257 height 25
select select "FUEL_CHARGE"
click at [527, 165] on select "Select AES Filing Accessorial Delivery Charge Additional Invoice Details Addres…" at bounding box center [655, 177] width 257 height 25
type input "139.50"
click at [943, 362] on button "Save & Close" at bounding box center [972, 368] width 102 height 31
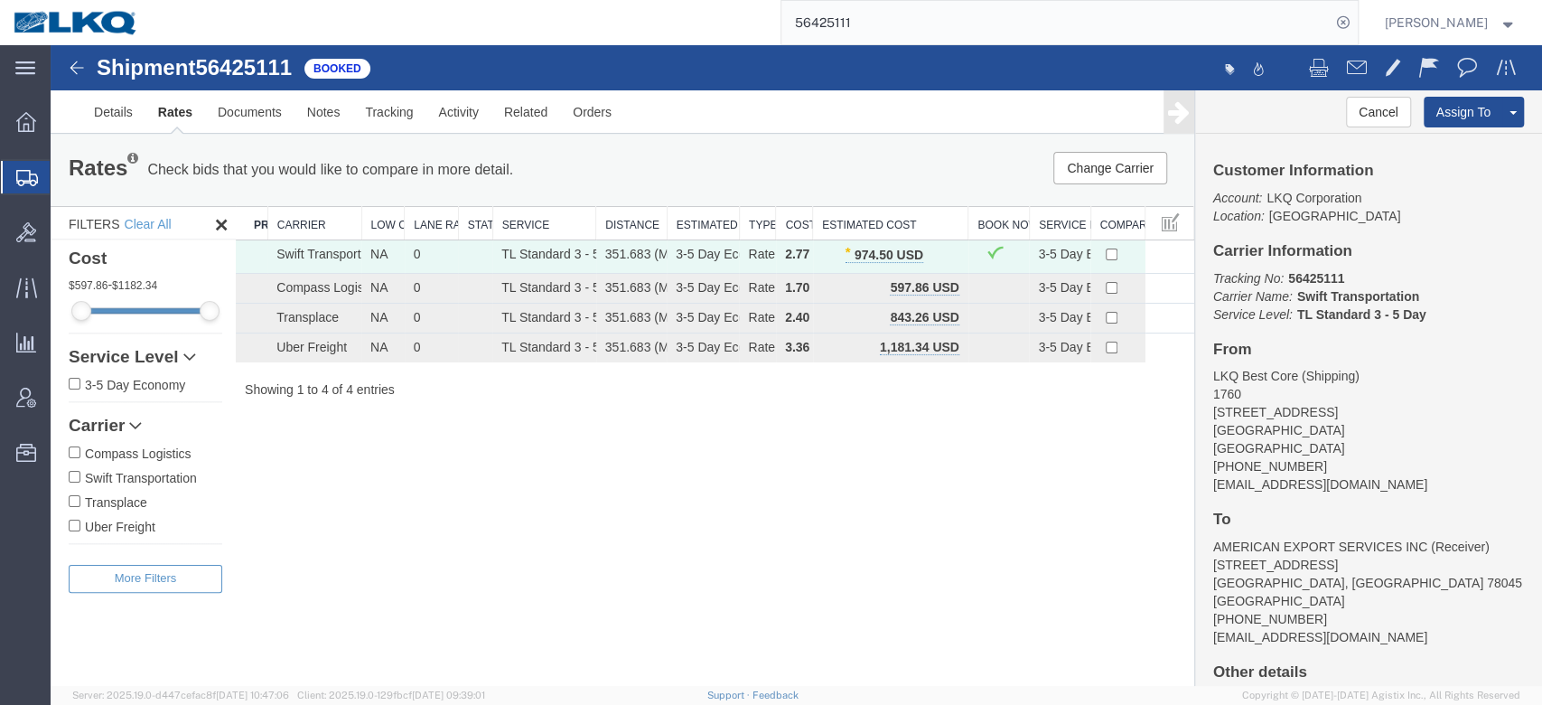
click at [845, 42] on input "56425111" at bounding box center [1056, 22] width 549 height 43
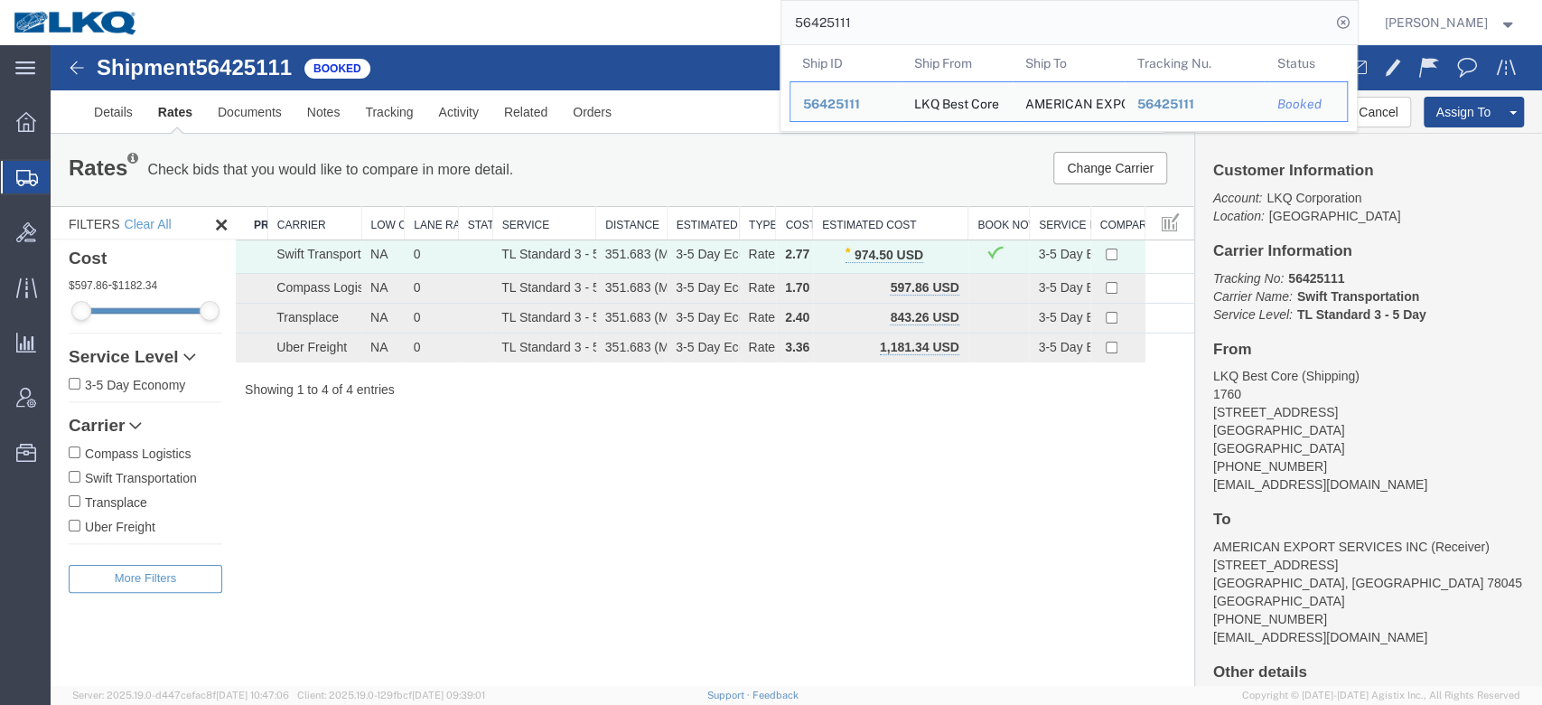
click at [845, 42] on input "56425111" at bounding box center [1056, 22] width 549 height 43
click at [949, 33] on input "56425111" at bounding box center [1056, 22] width 549 height 43
click at [923, 18] on input "56425111" at bounding box center [1056, 22] width 549 height 43
click at [922, 18] on input "56425111" at bounding box center [1056, 22] width 549 height 43
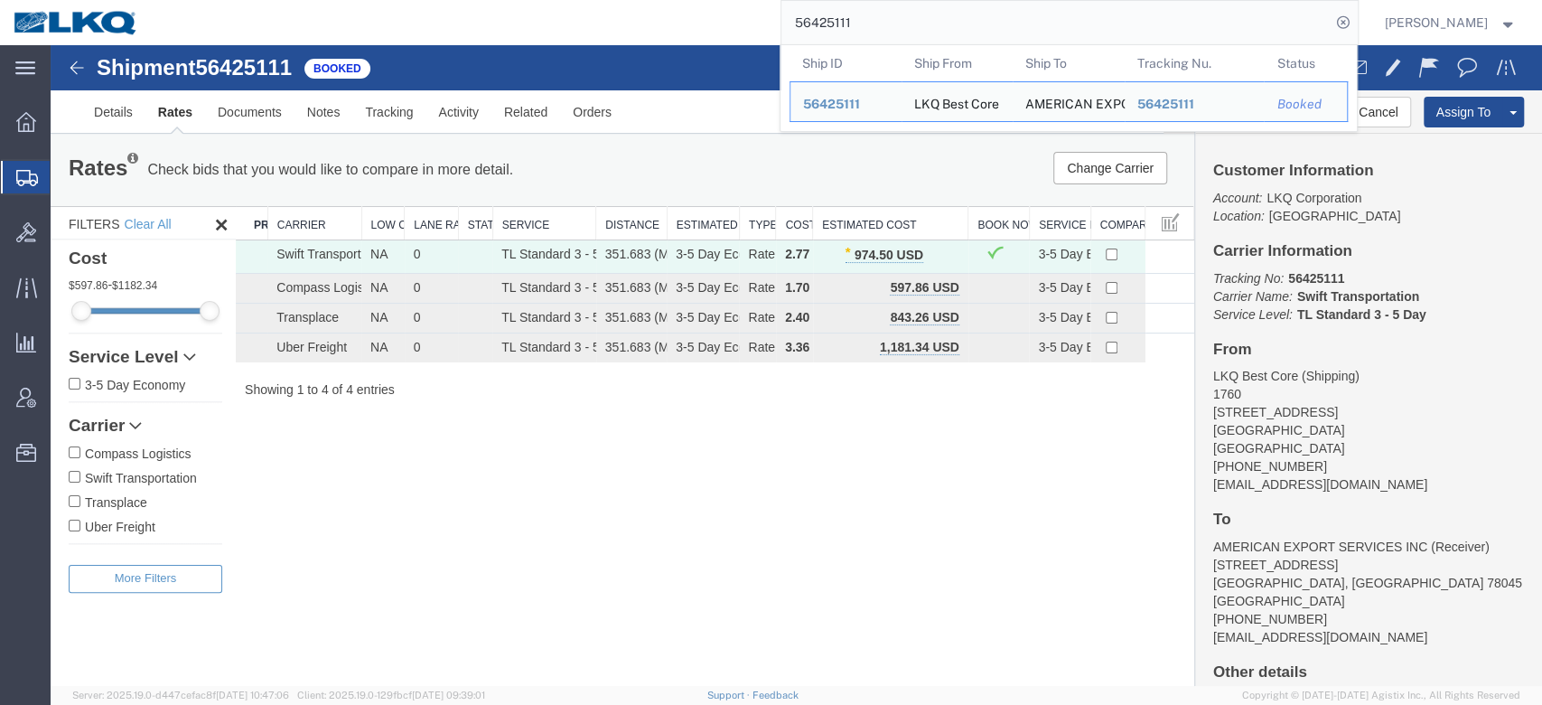
paste input "39383"
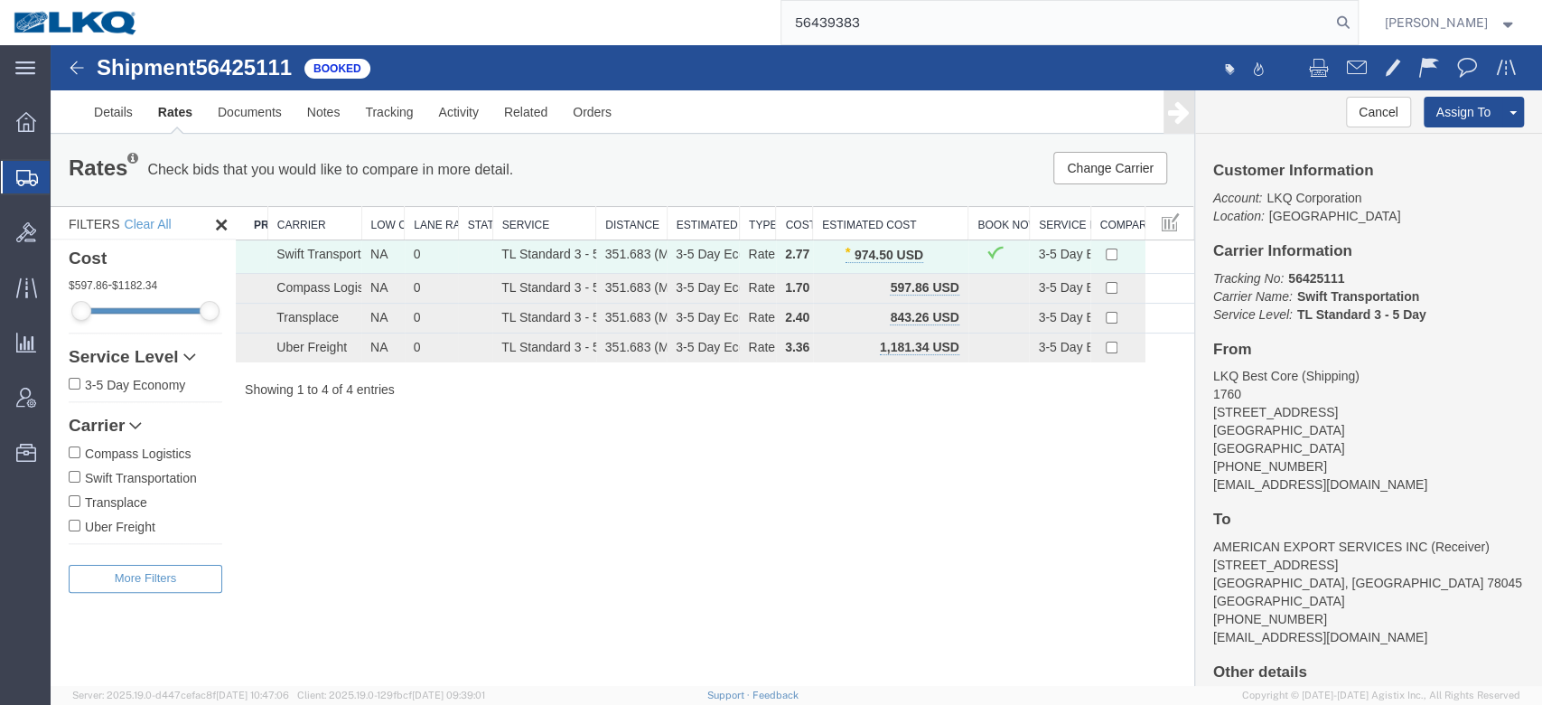
click at [941, 18] on input "56439383" at bounding box center [1056, 22] width 549 height 43
paste input "search"
type input "56439383"
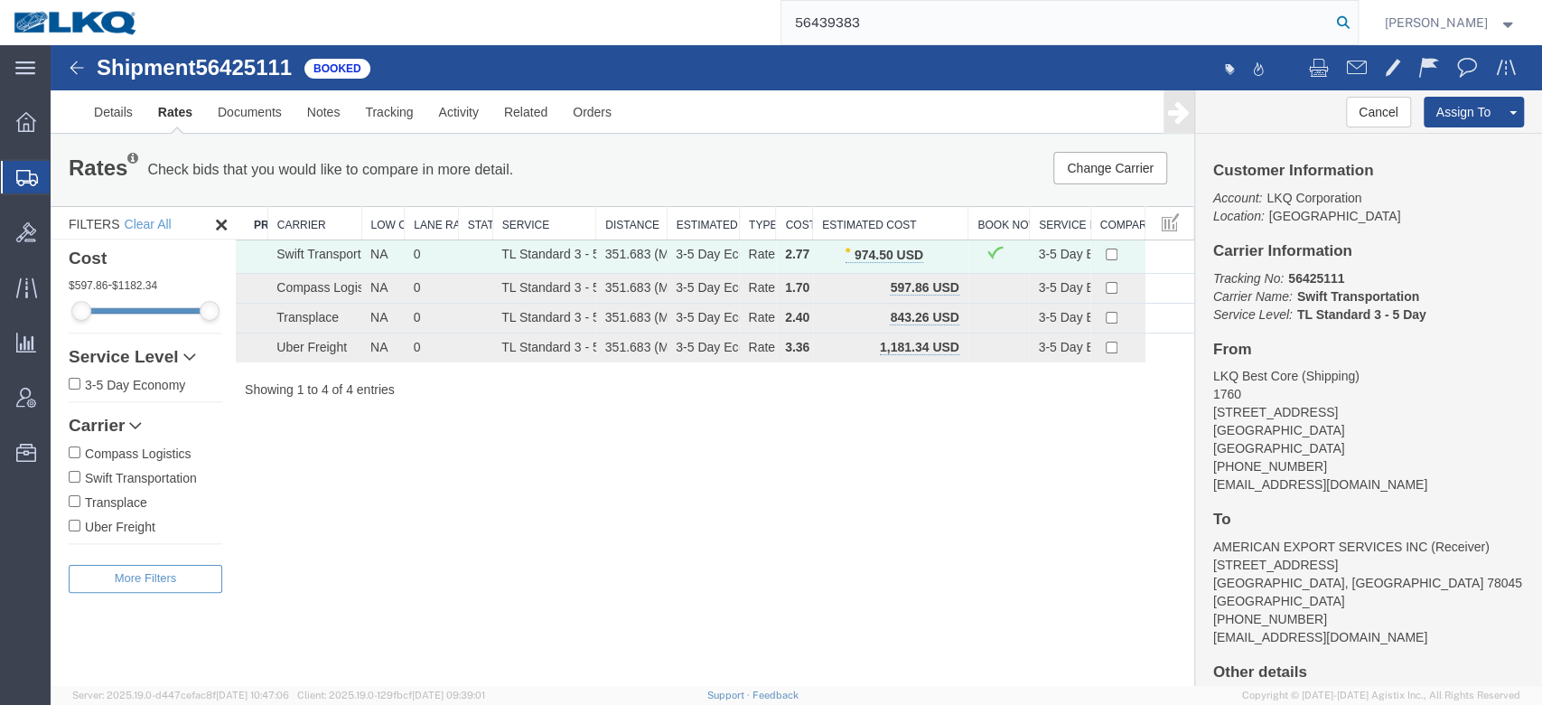
click at [1356, 28] on icon at bounding box center [1343, 22] width 25 height 25
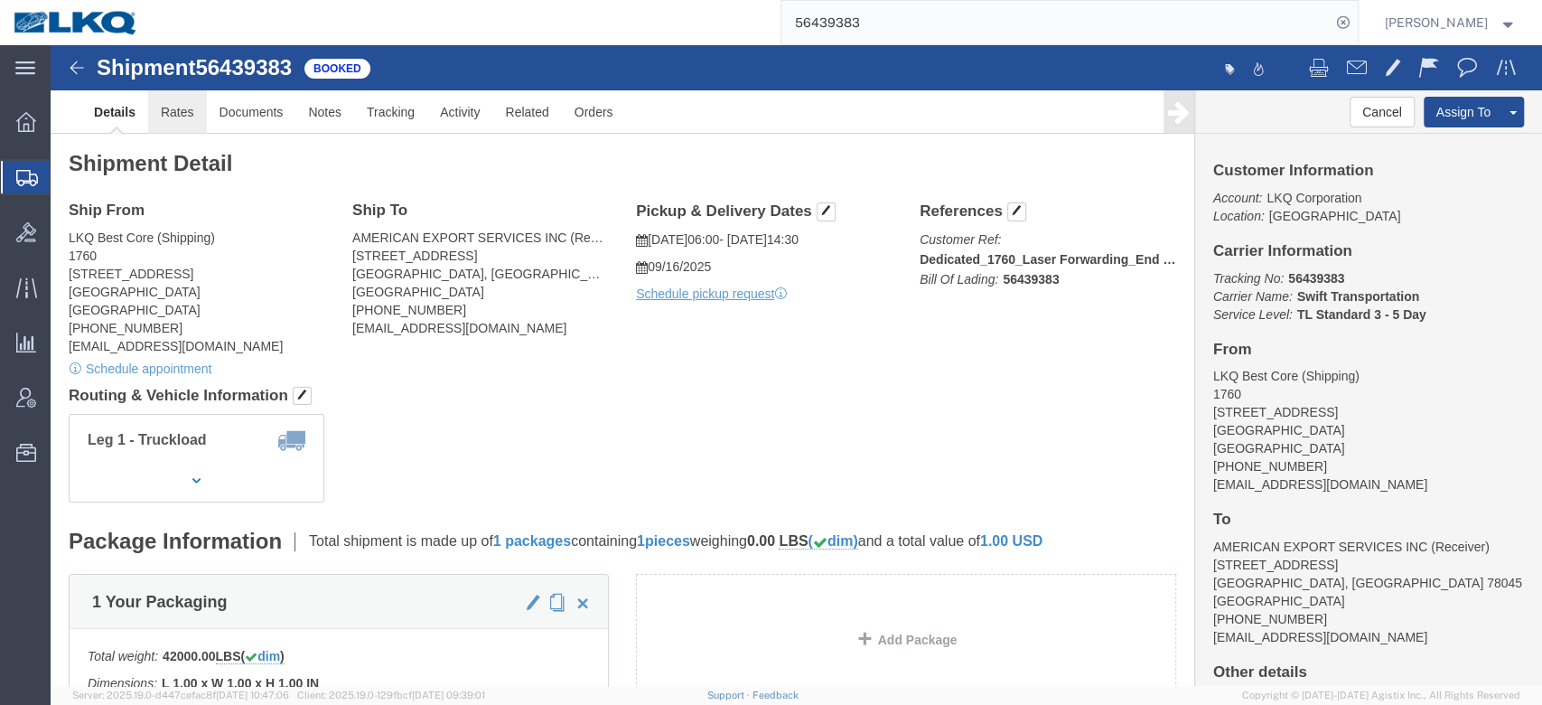
click link "Rates"
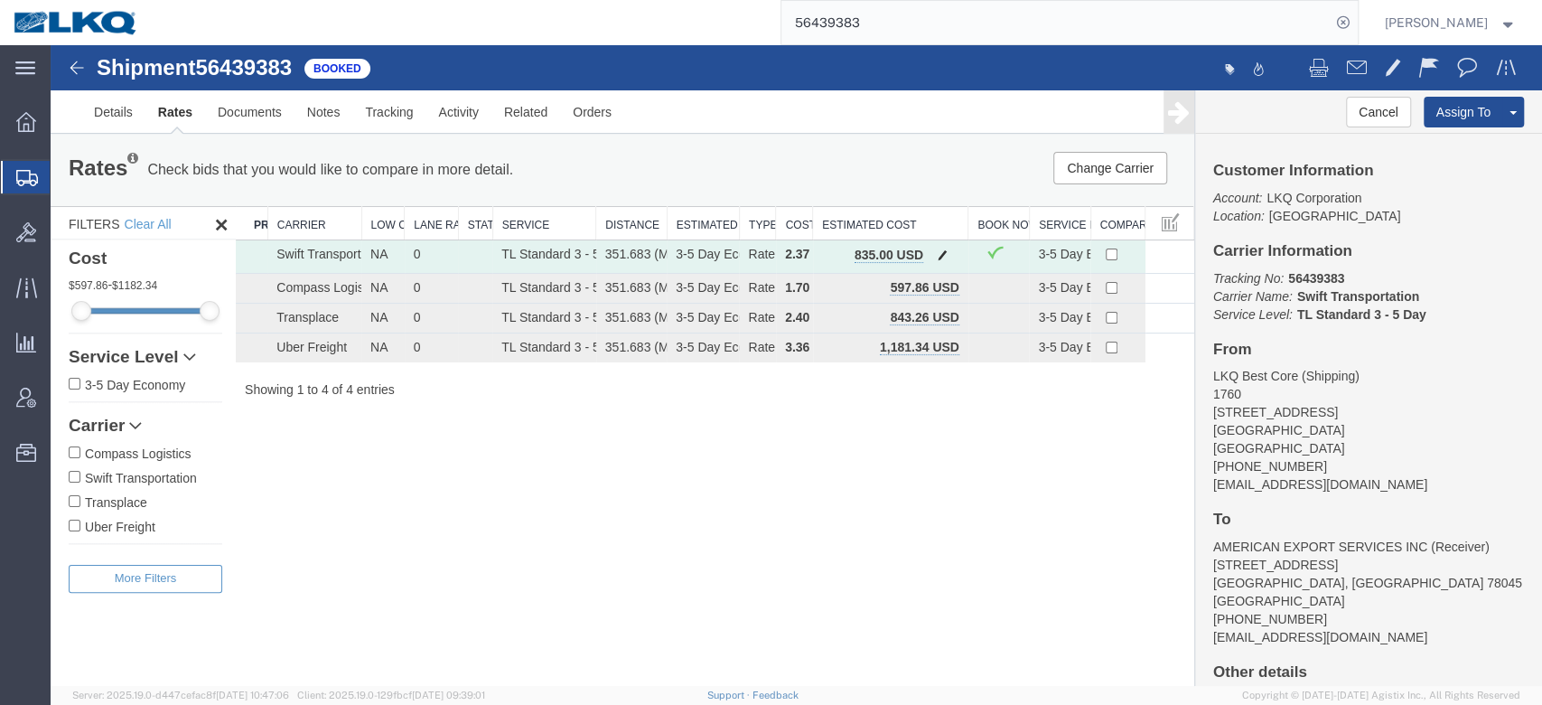
click at [945, 248] on span "button" at bounding box center [943, 254] width 10 height 13
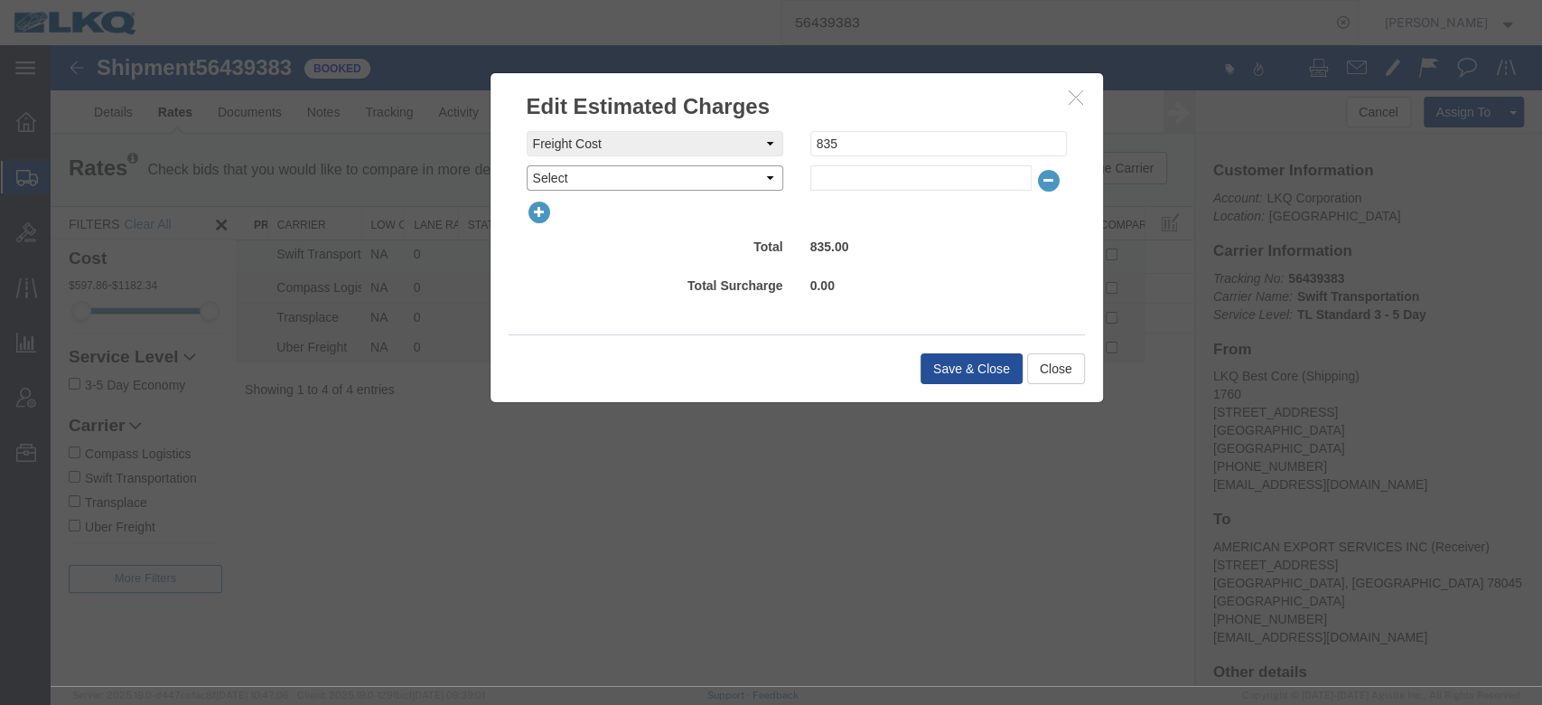
click at [658, 176] on select "Select AES Filing Accessorial Delivery Charge Additional Invoice Details Addres…" at bounding box center [655, 177] width 257 height 25
select select "FUEL_CHARGE"
click at [527, 165] on select "Select AES Filing Accessorial Delivery Charge Additional Invoice Details Addres…" at bounding box center [655, 177] width 257 height 25
type input "139.95"
click at [985, 355] on button "Save & Close" at bounding box center [972, 368] width 102 height 31
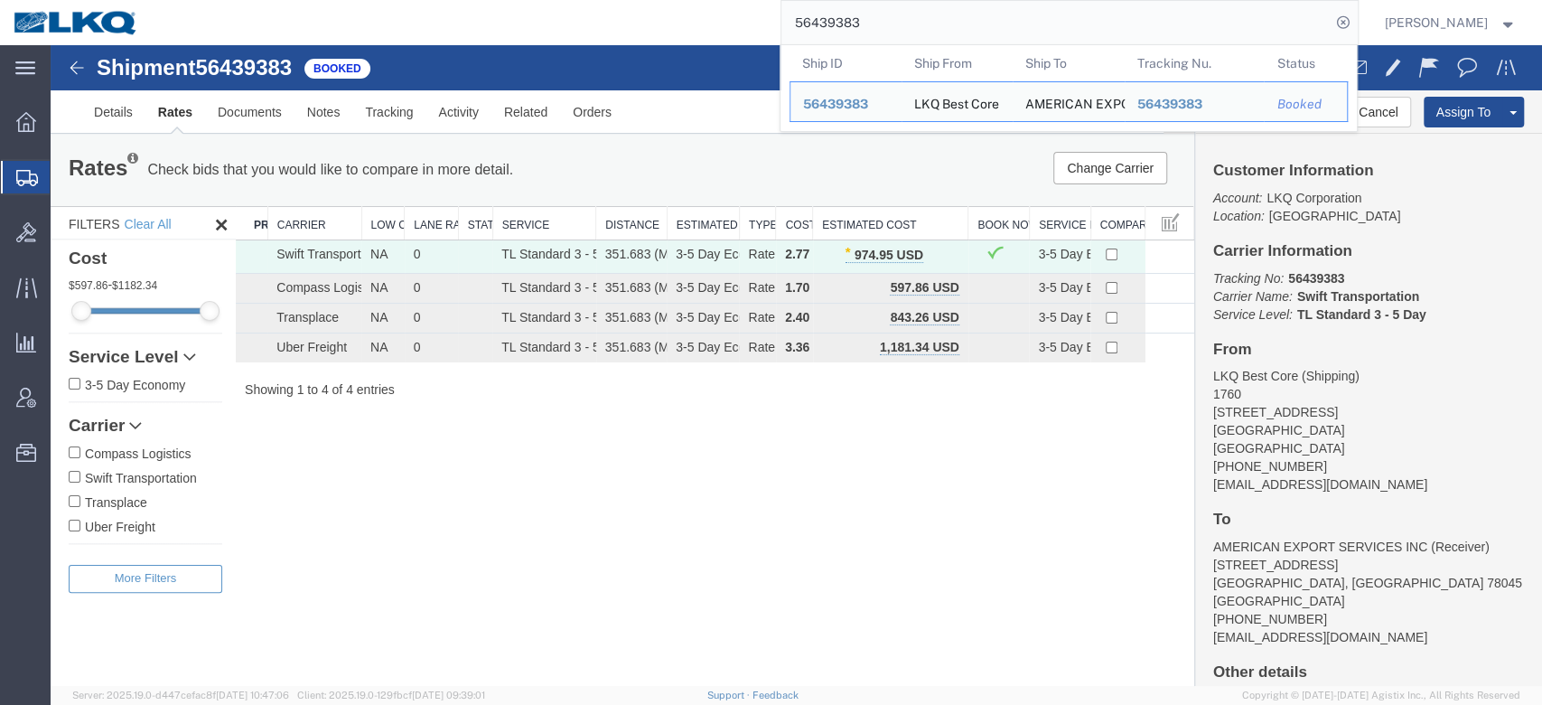
click at [870, 11] on input "56439383" at bounding box center [1056, 22] width 549 height 43
paste input "870968"
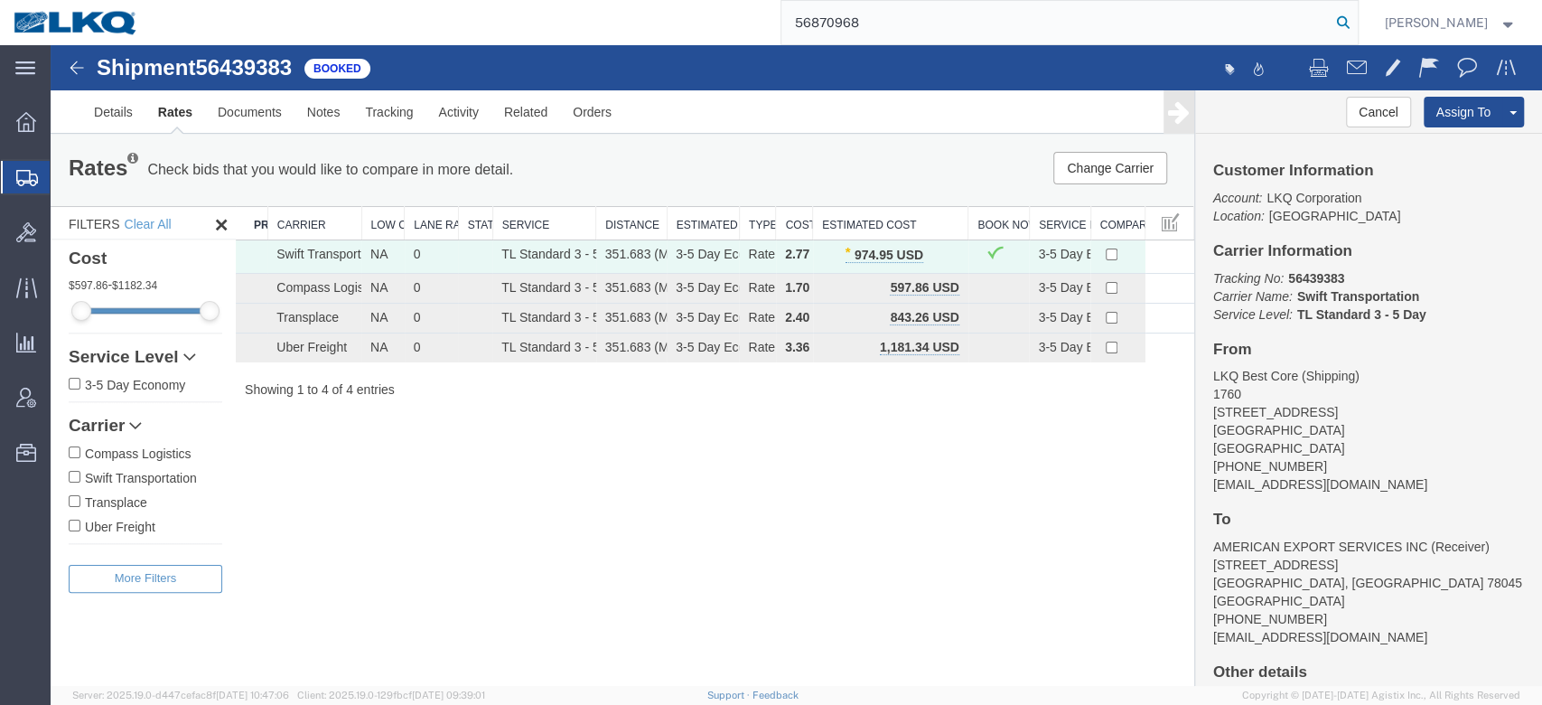
type input "56870968"
click at [1356, 16] on icon at bounding box center [1343, 22] width 25 height 25
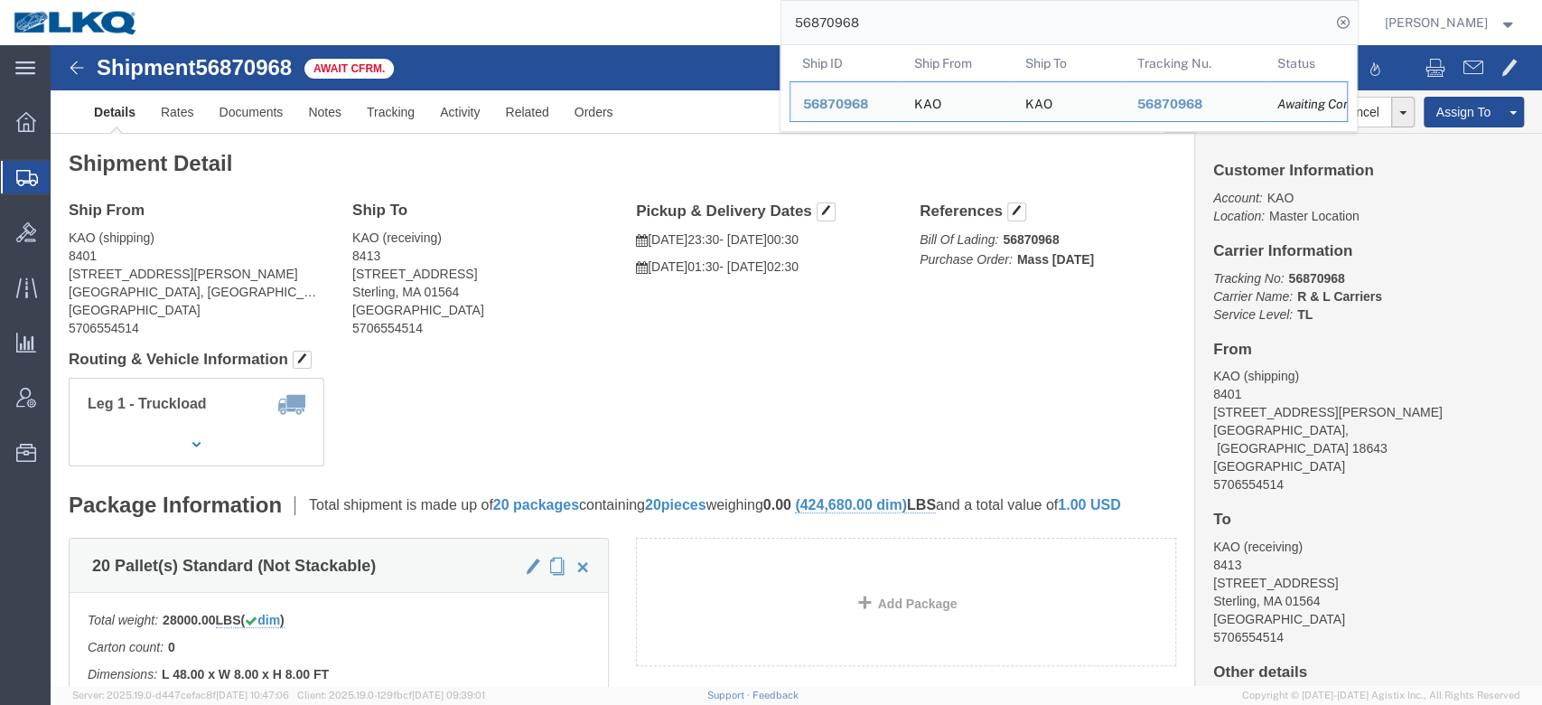
click at [867, 1] on input "56870968" at bounding box center [1056, 22] width 549 height 43
click at [864, 7] on input "56870968" at bounding box center [1056, 22] width 549 height 43
paste input "37269"
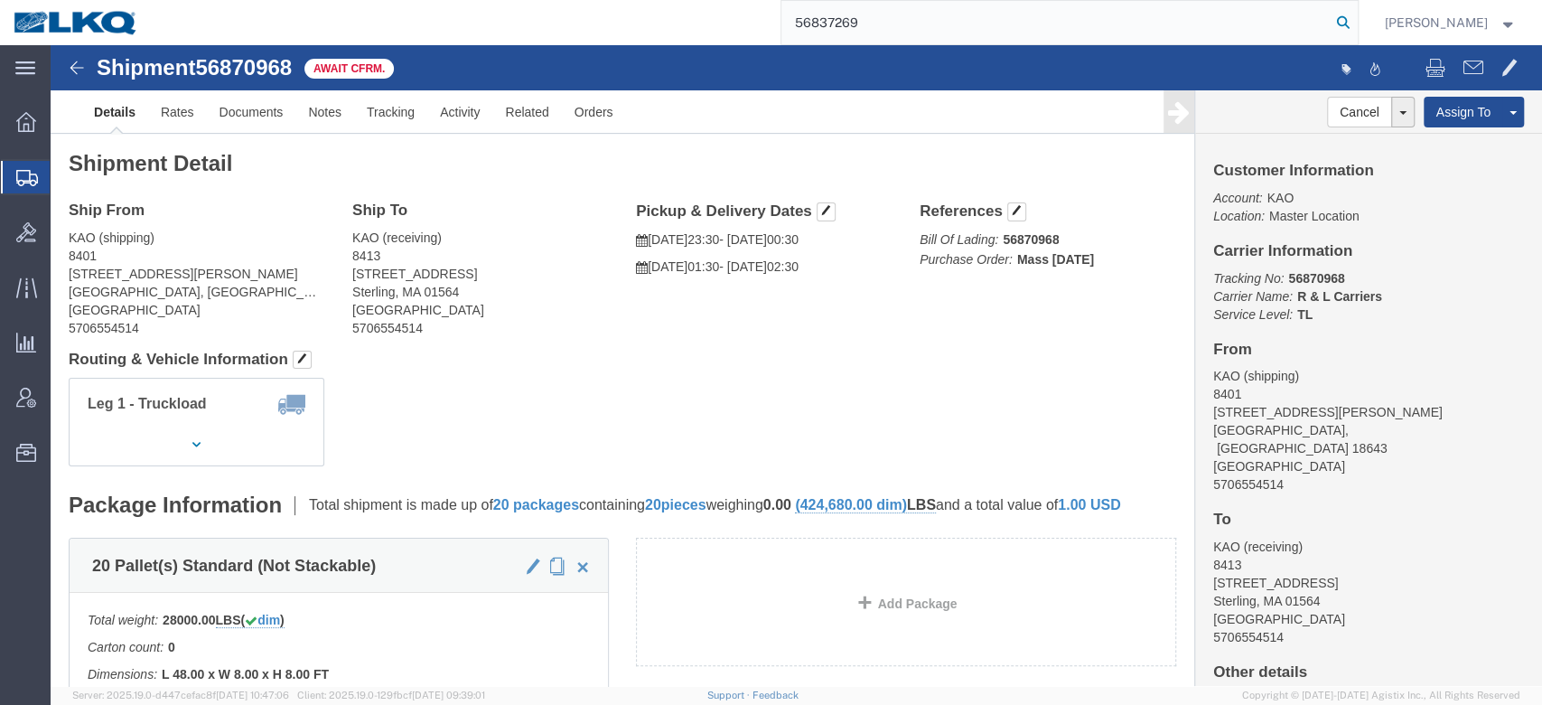
click at [1356, 25] on icon at bounding box center [1343, 22] width 25 height 25
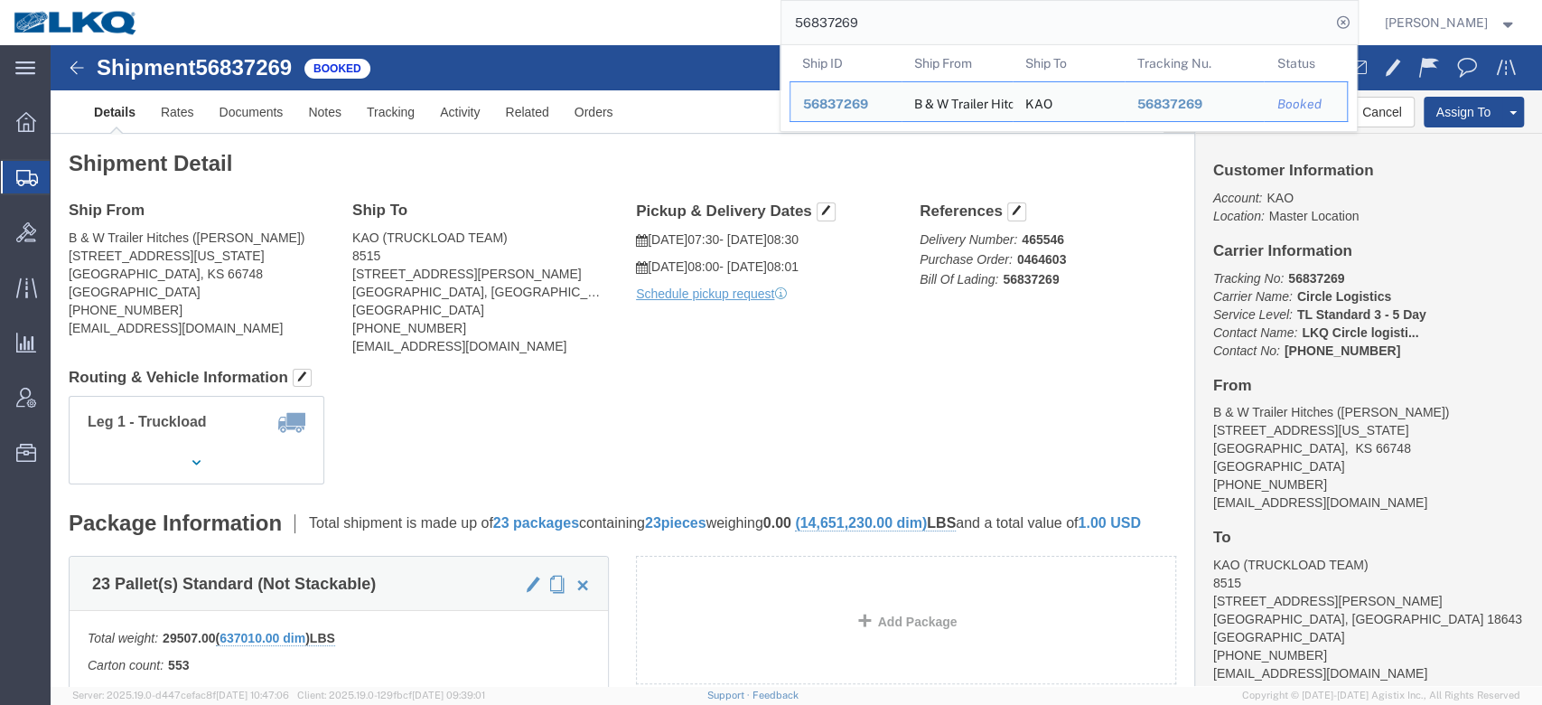
click at [940, 33] on input "56837269" at bounding box center [1056, 22] width 549 height 43
paste input "3879"
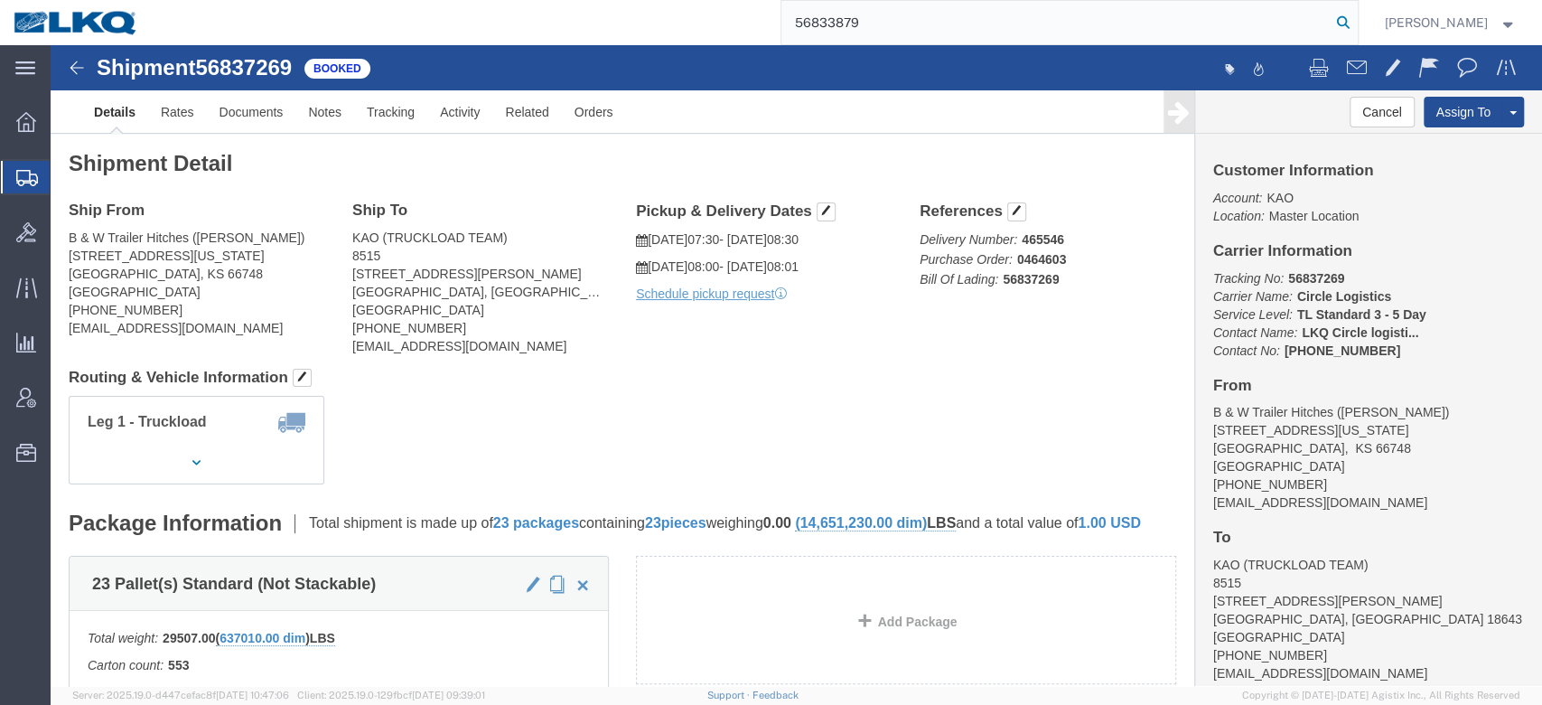
click at [1356, 22] on icon at bounding box center [1343, 22] width 25 height 25
type input "56833879"
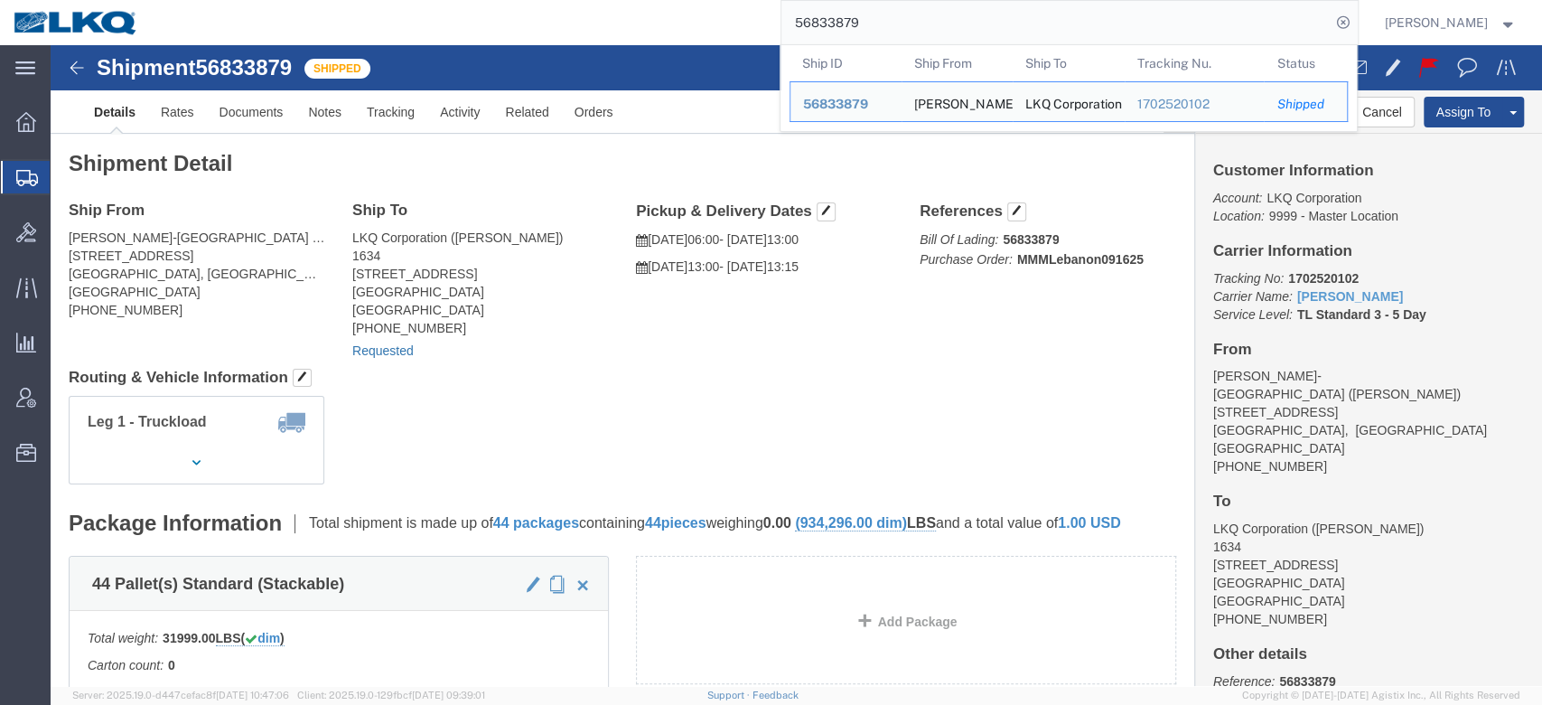
click link "Requested"
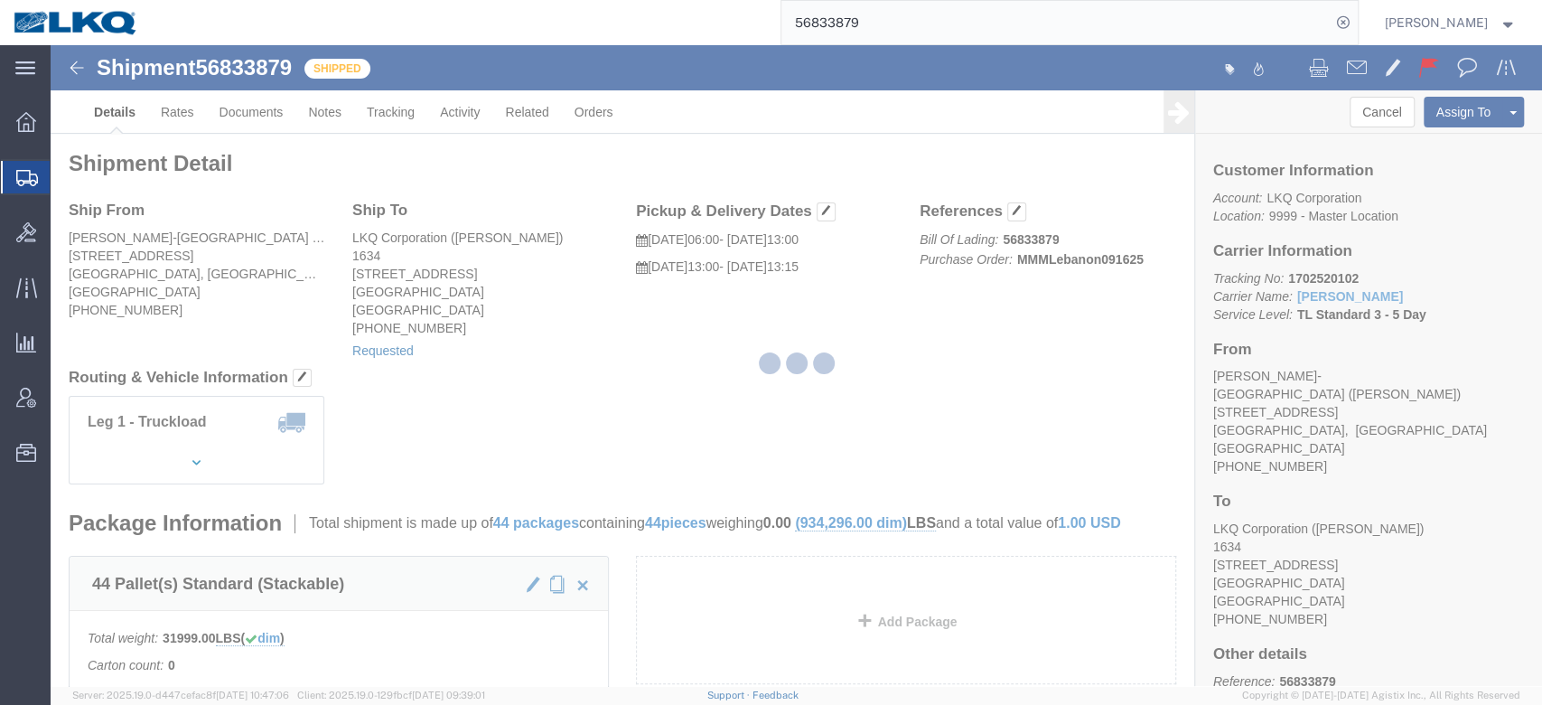
select select "1"
select select
select select "15"
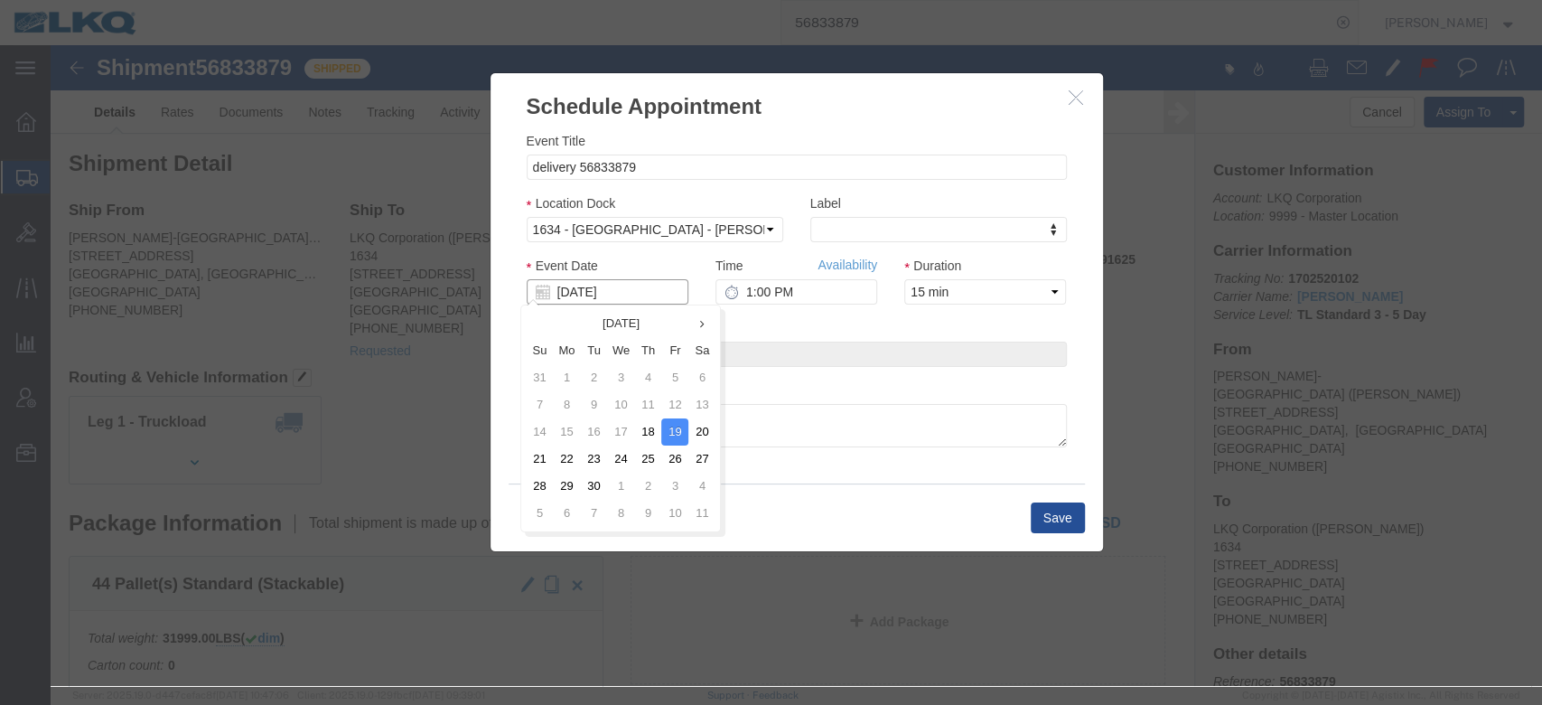
click input "[DATE]"
click td "22"
type input "[DATE]"
click link "Availability"
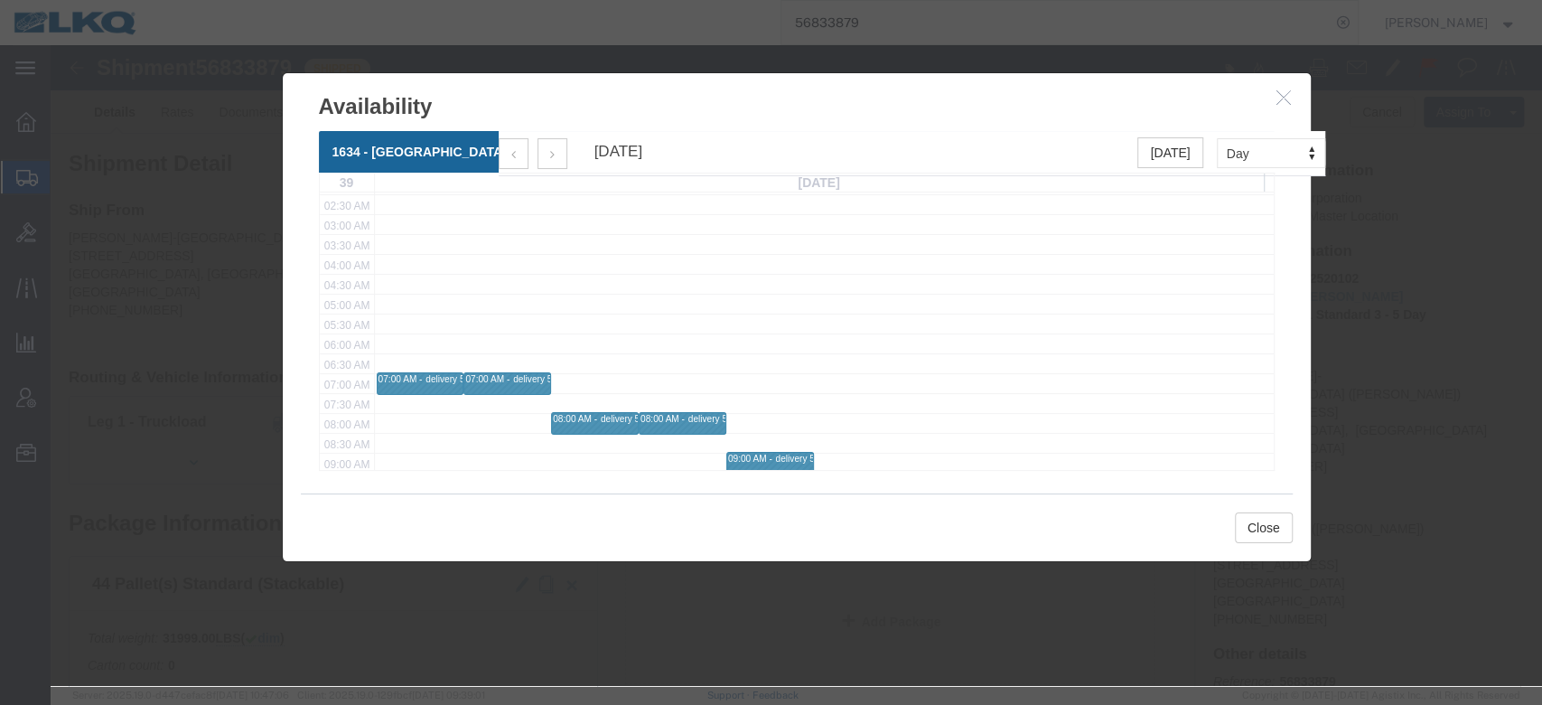
scroll to position [120, 0]
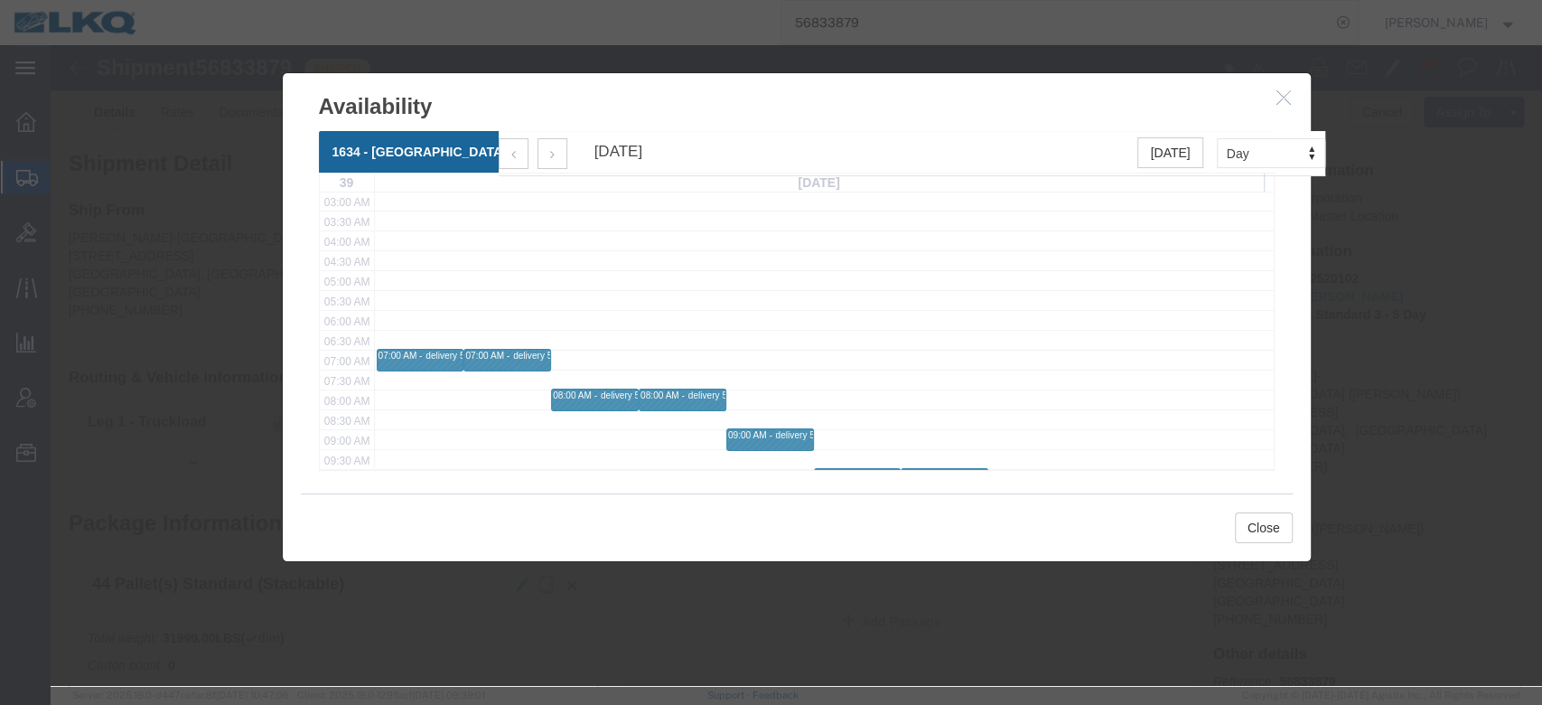
drag, startPoint x: 1226, startPoint y: 47, endPoint x: 1220, endPoint y: 55, distance: 10.3
click icon "button"
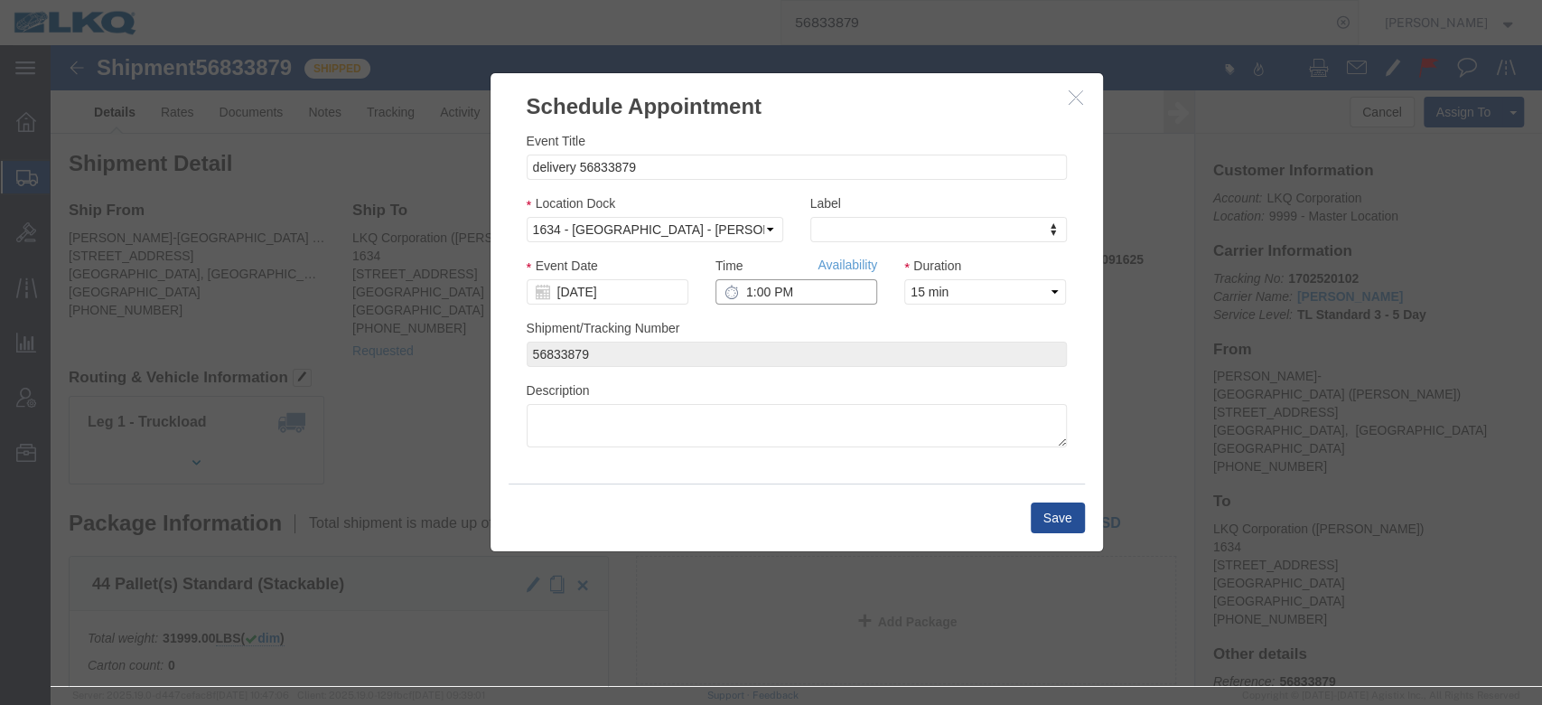
click input "1:00 PM"
type input "9:00 AM"
click div "Save"
click button "Save"
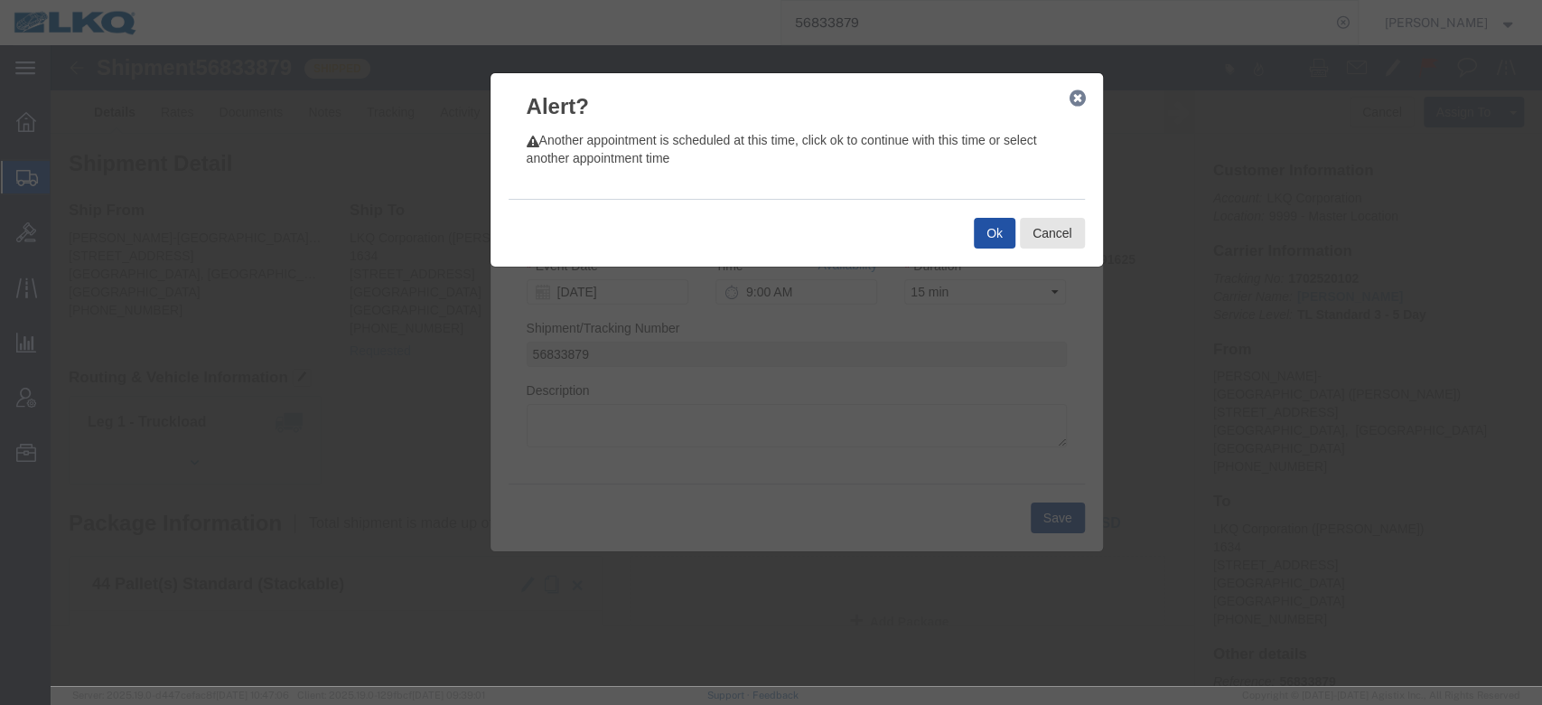
click button "Ok"
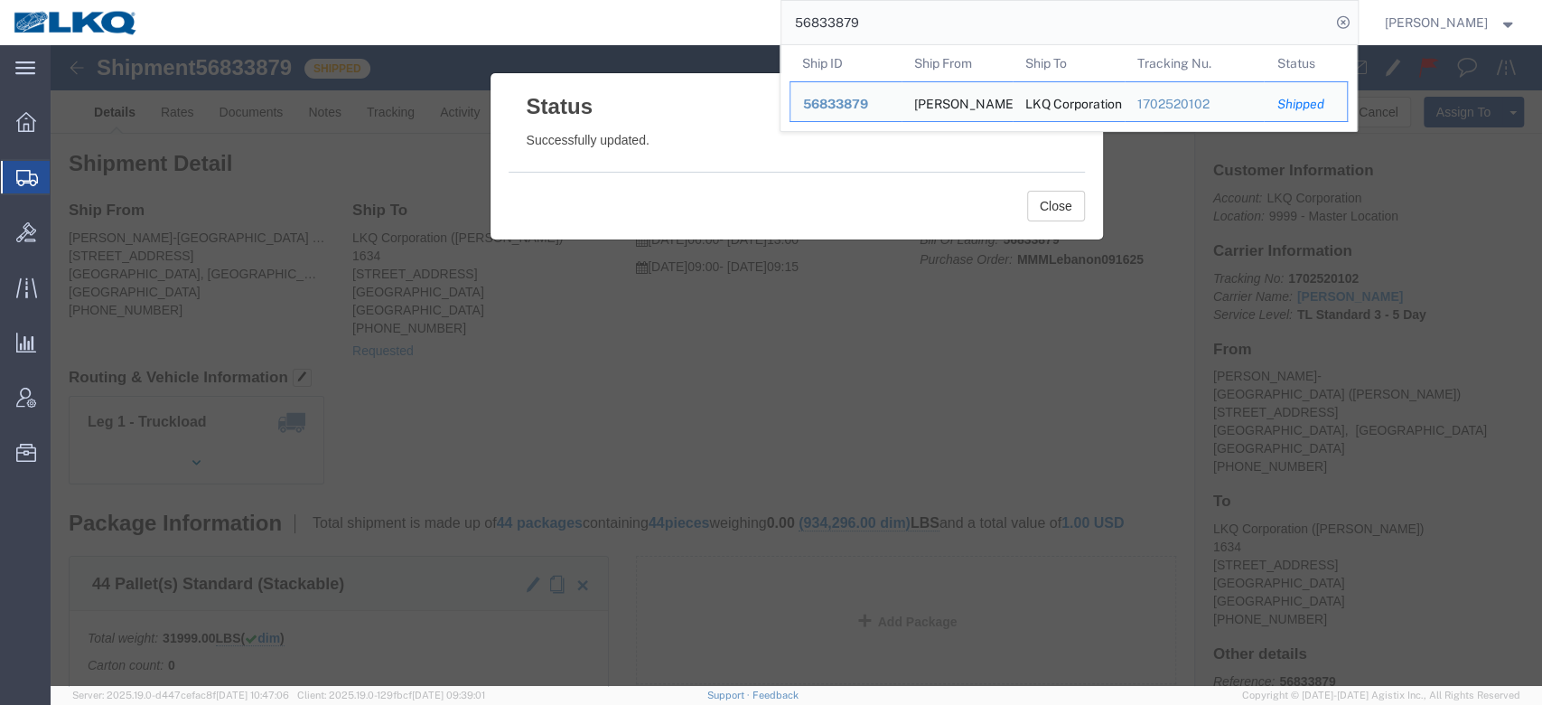
click at [864, 23] on input "56833879" at bounding box center [1056, 22] width 549 height 43
click at [865, 23] on input "56833879" at bounding box center [1056, 22] width 549 height 43
paste input "49484"
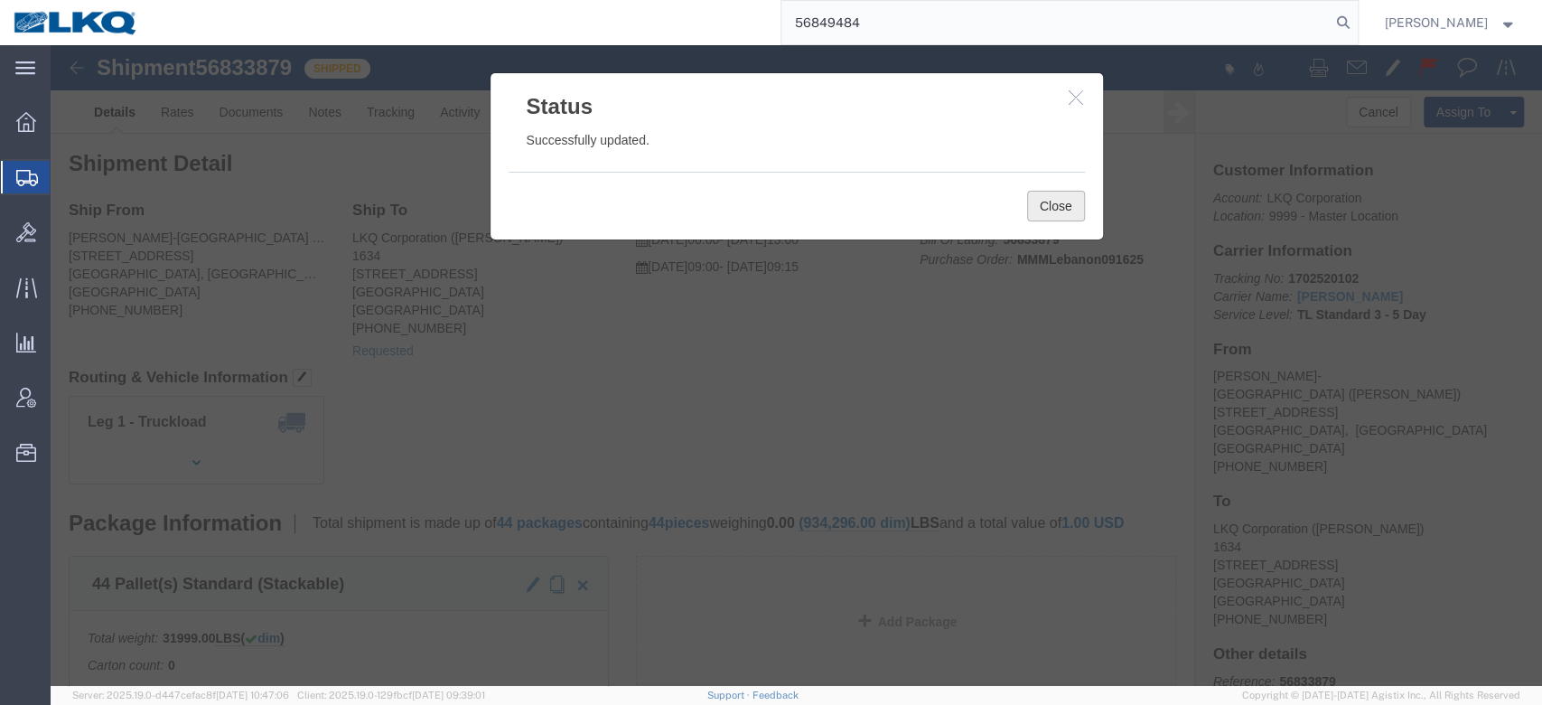
type input "56849484"
click button "Close"
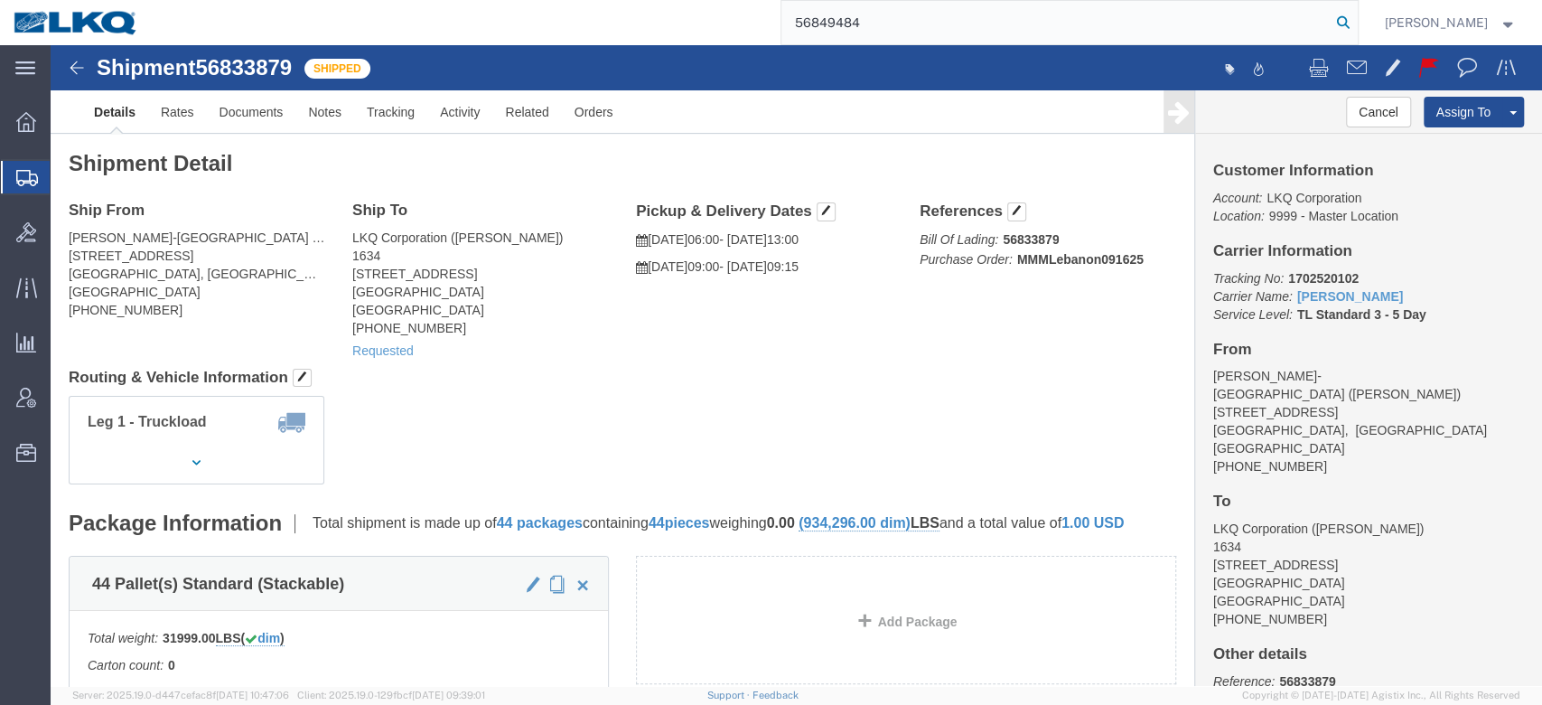
click at [1356, 16] on icon at bounding box center [1343, 22] width 25 height 25
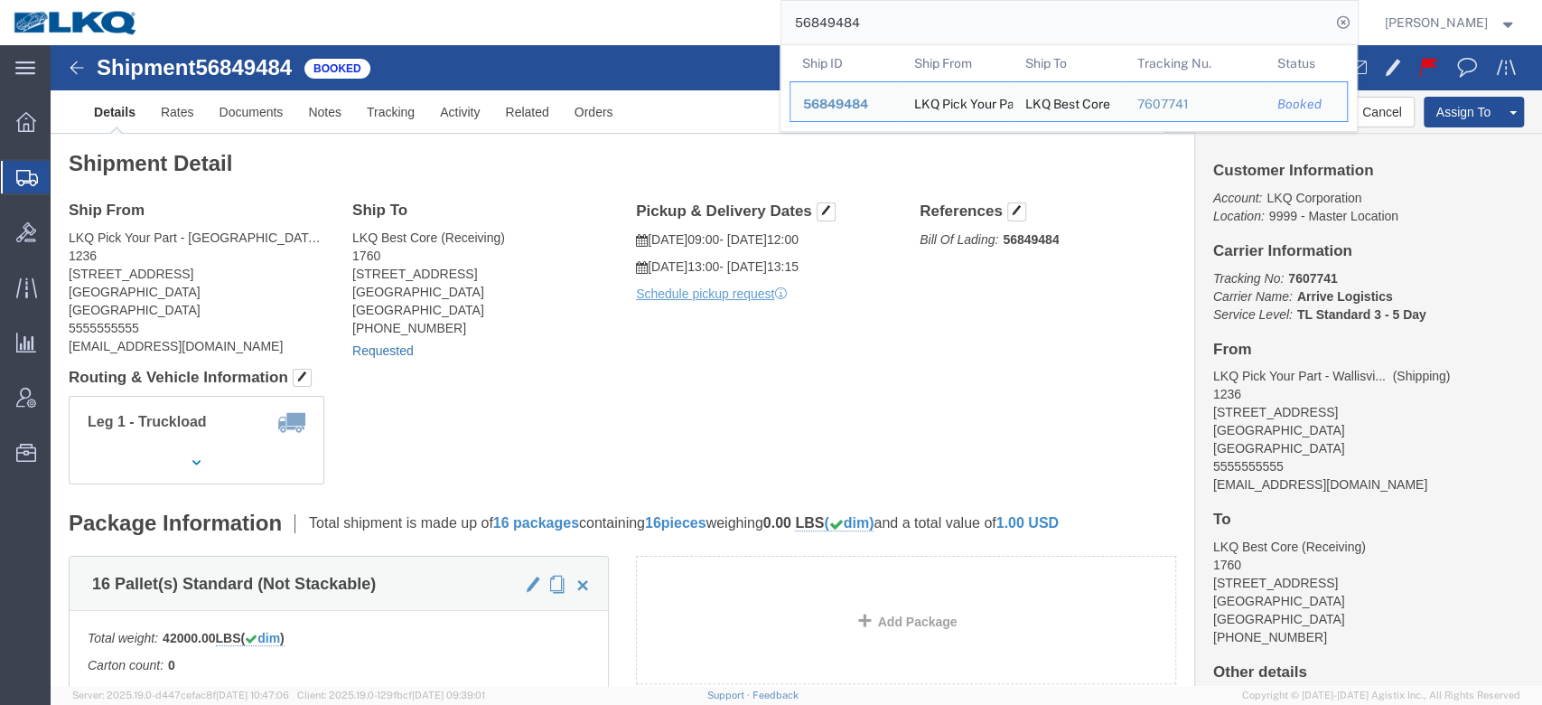
click link "Requested"
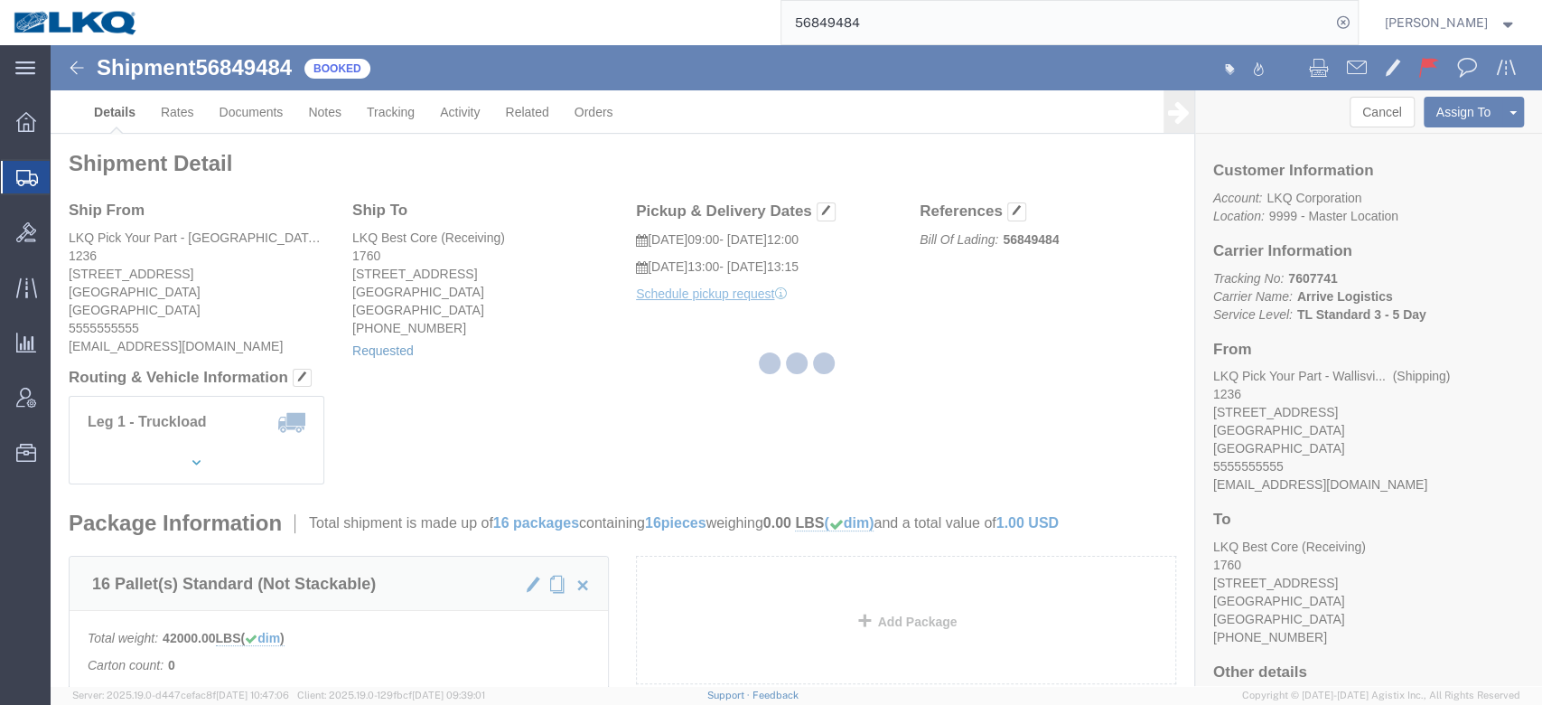
select select "1"
select select
select select "15"
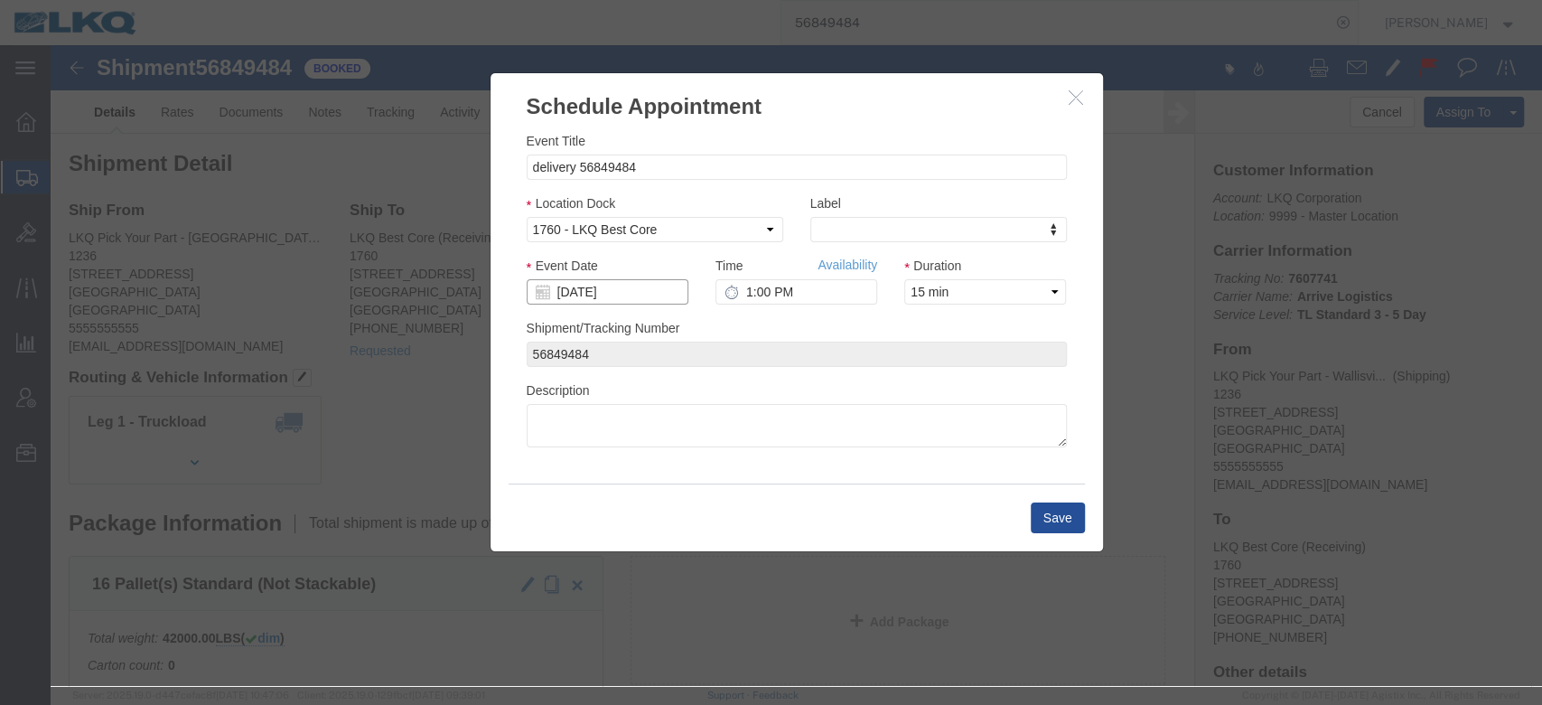
click input "[DATE]"
click td "22"
type input "[DATE]"
click link "Availability"
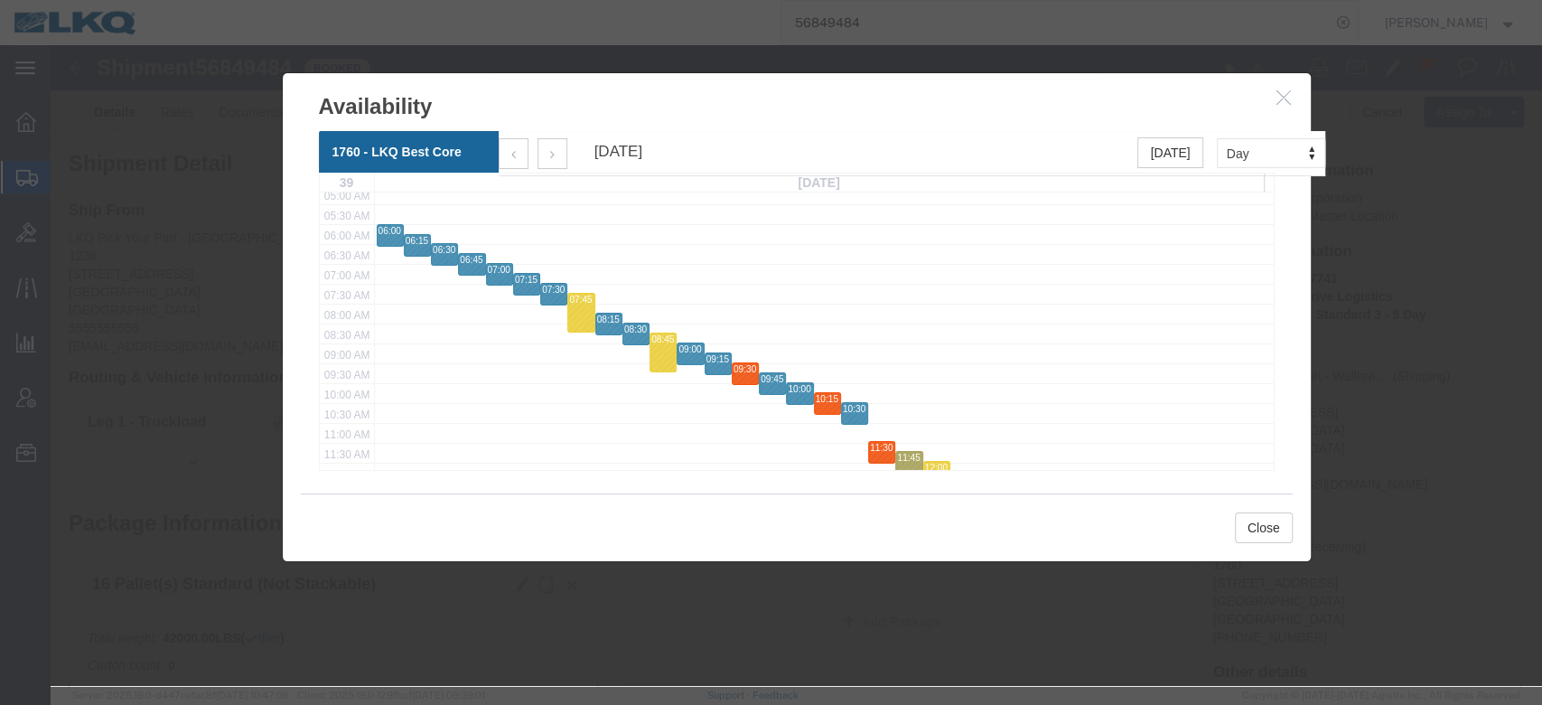
scroll to position [240, 0]
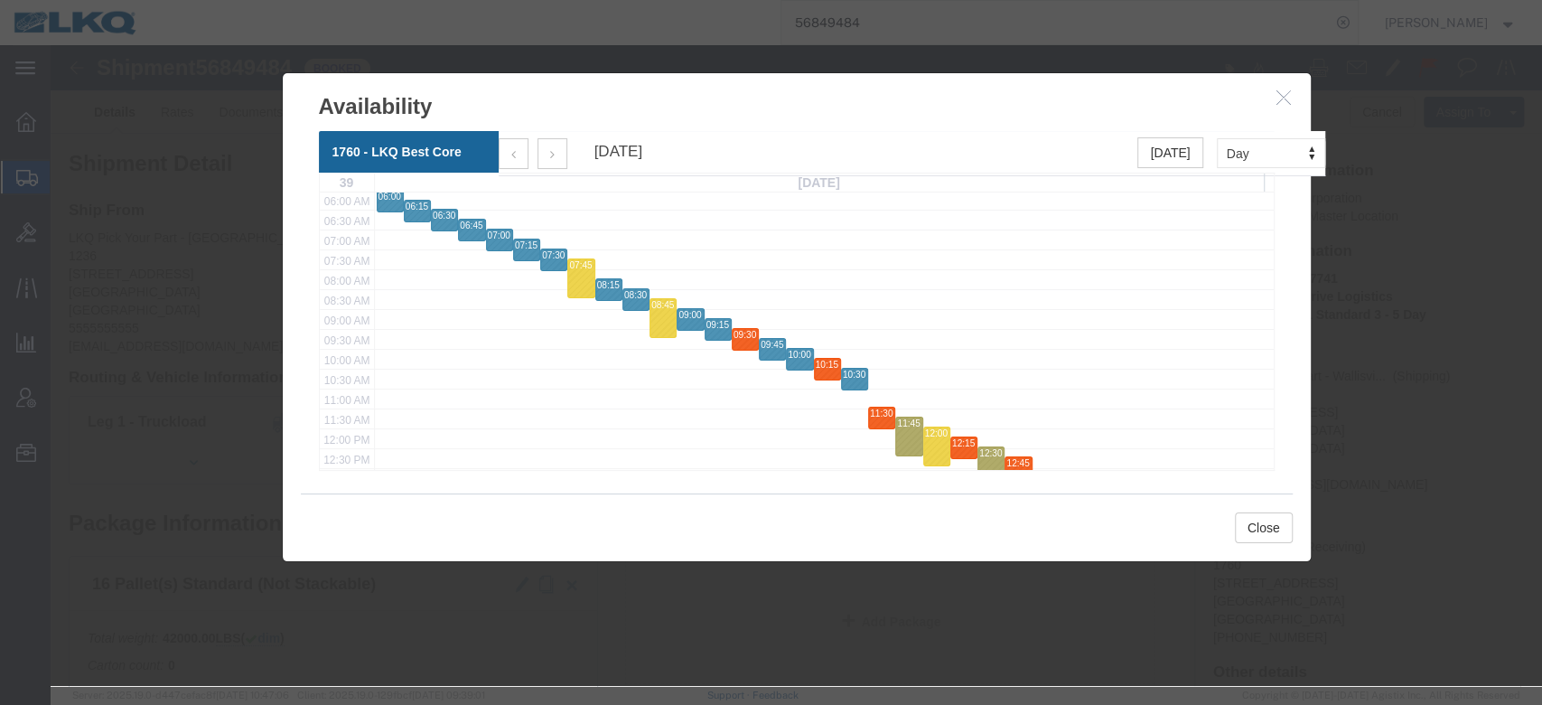
click icon "button"
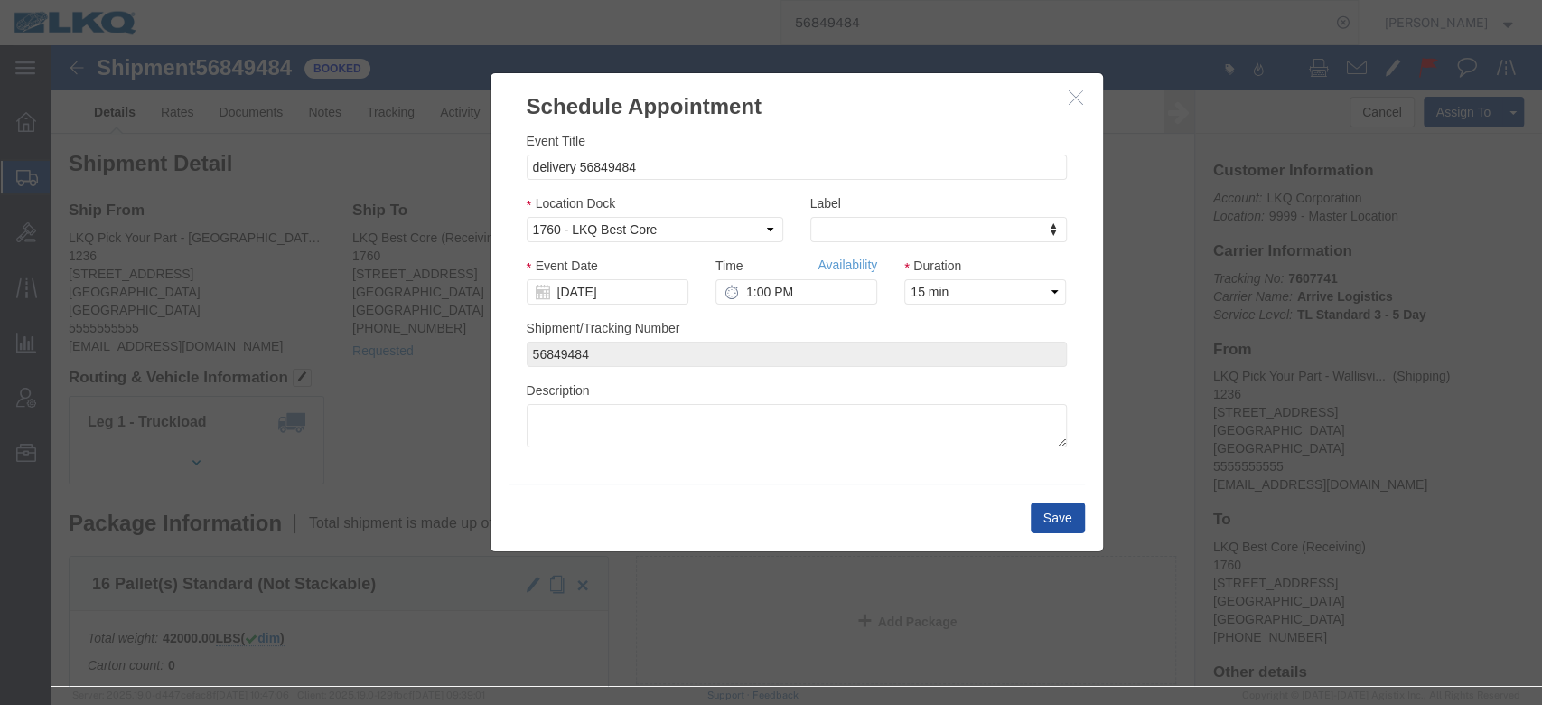
click button "Save"
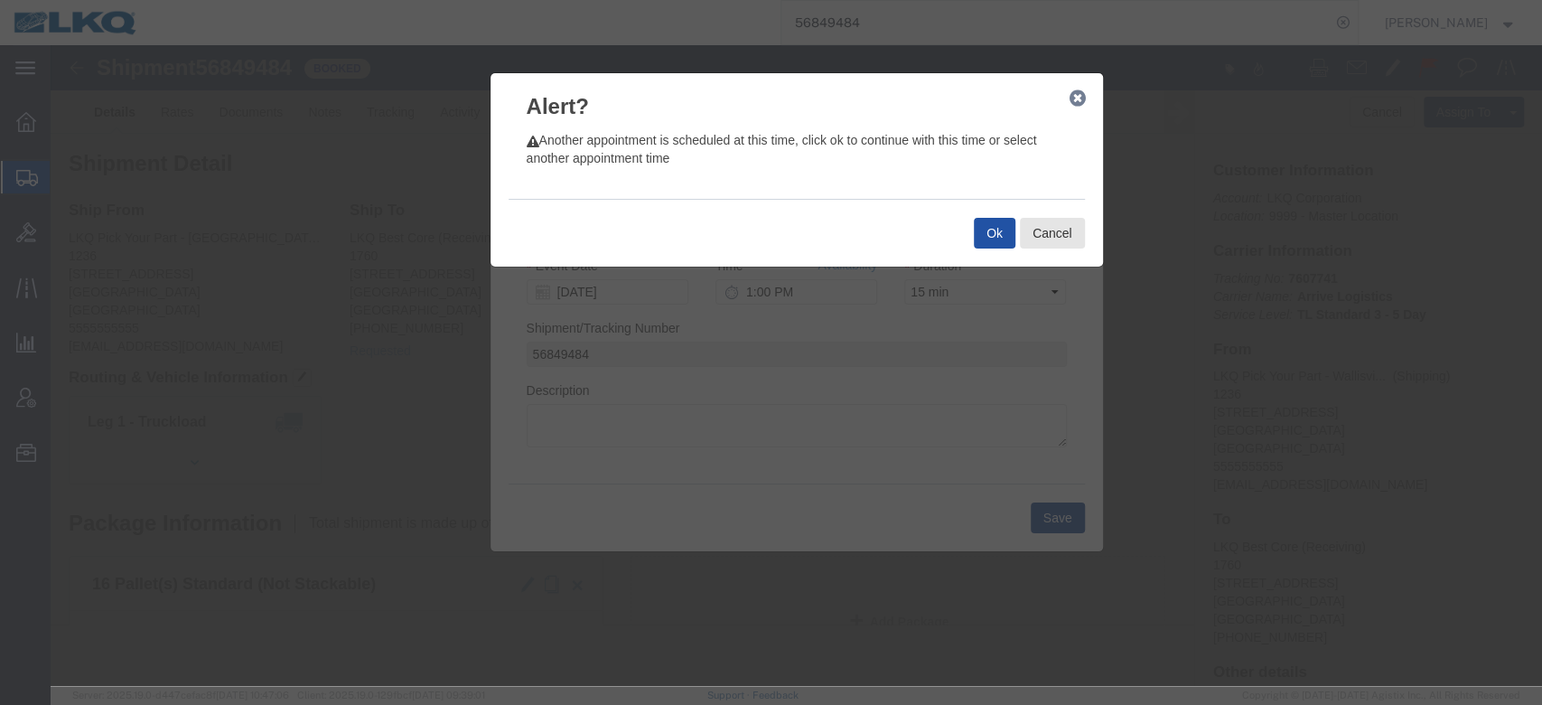
click button "Ok"
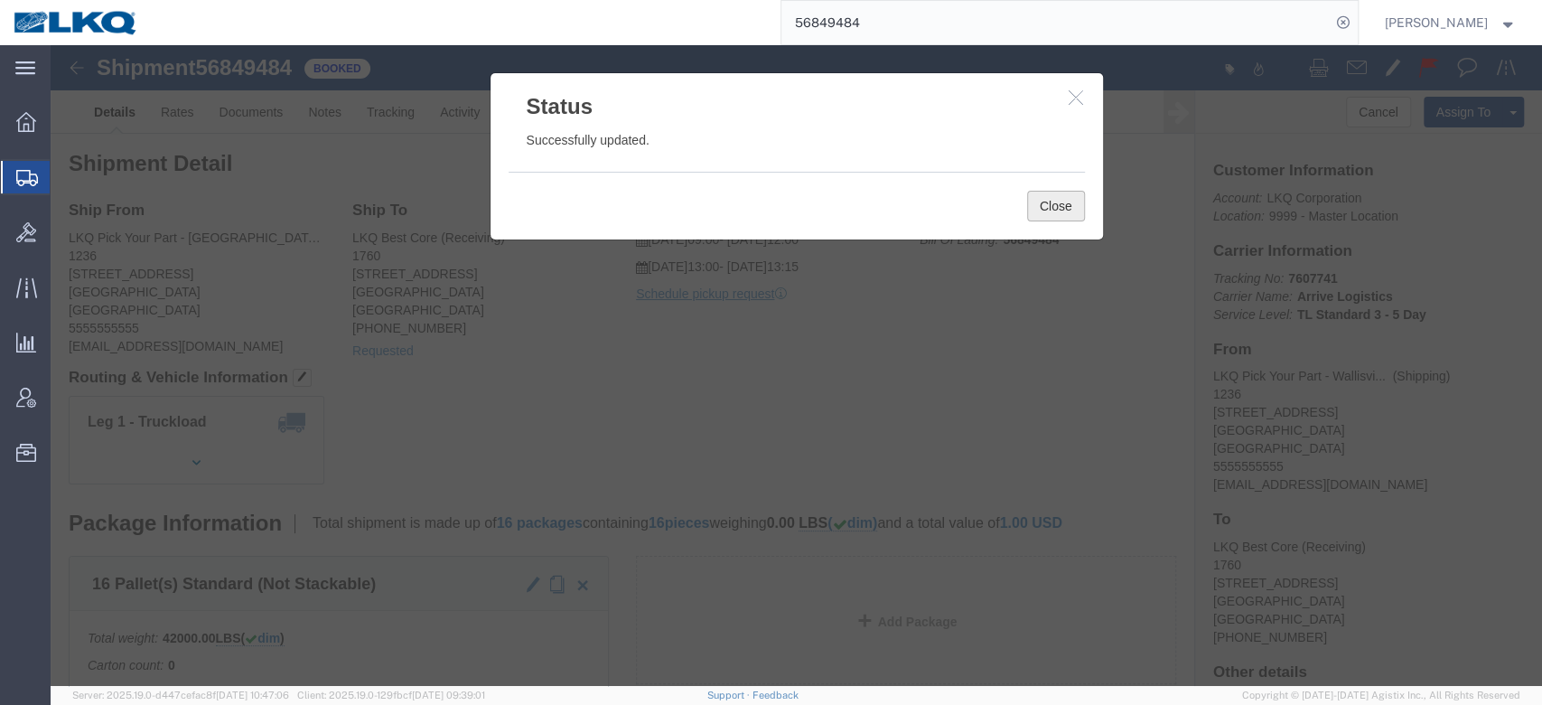
click button "Close"
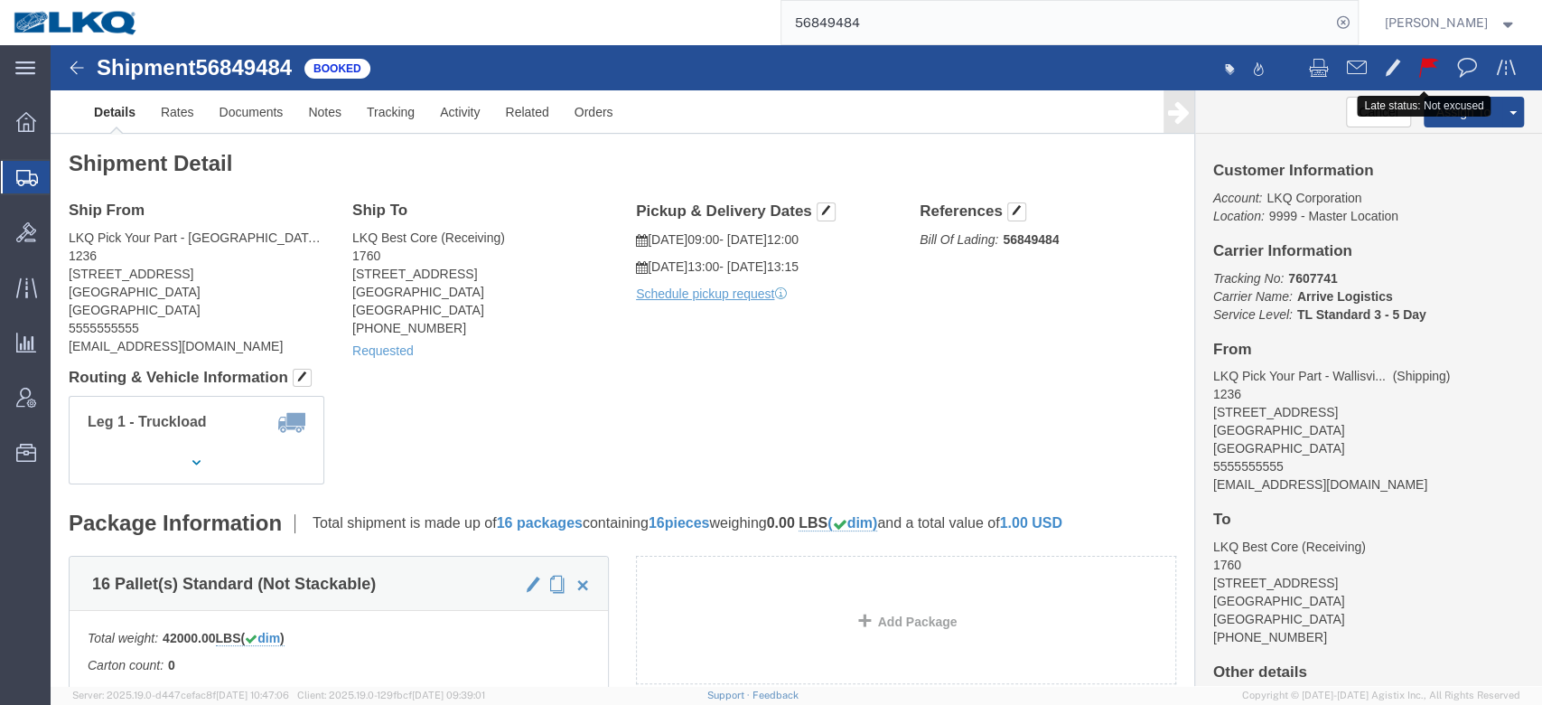
click span
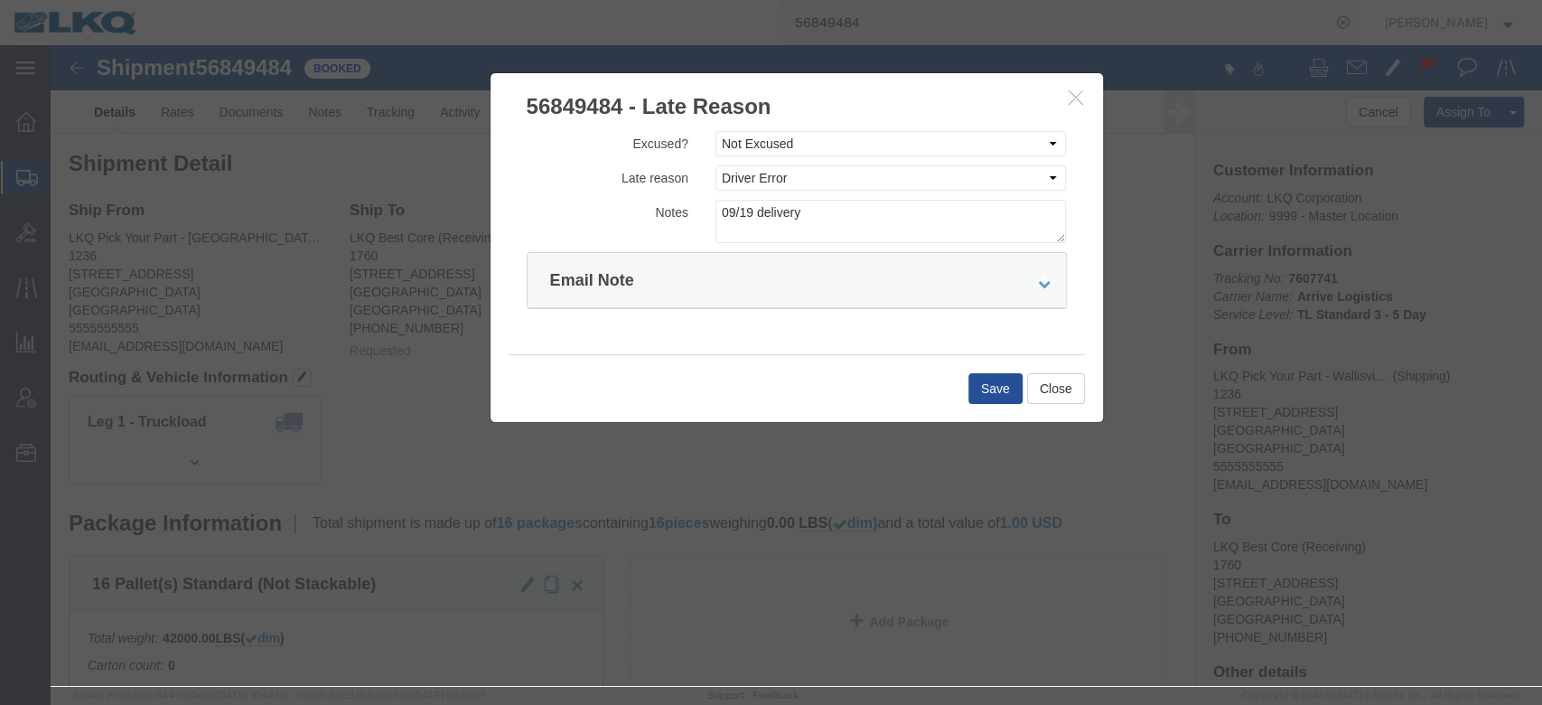
drag, startPoint x: 1022, startPoint y: 63, endPoint x: 1011, endPoint y: 52, distance: 16.0
click div "56849484 - Late Reason"
click h3 "56849484 - Late Reason"
click button "button"
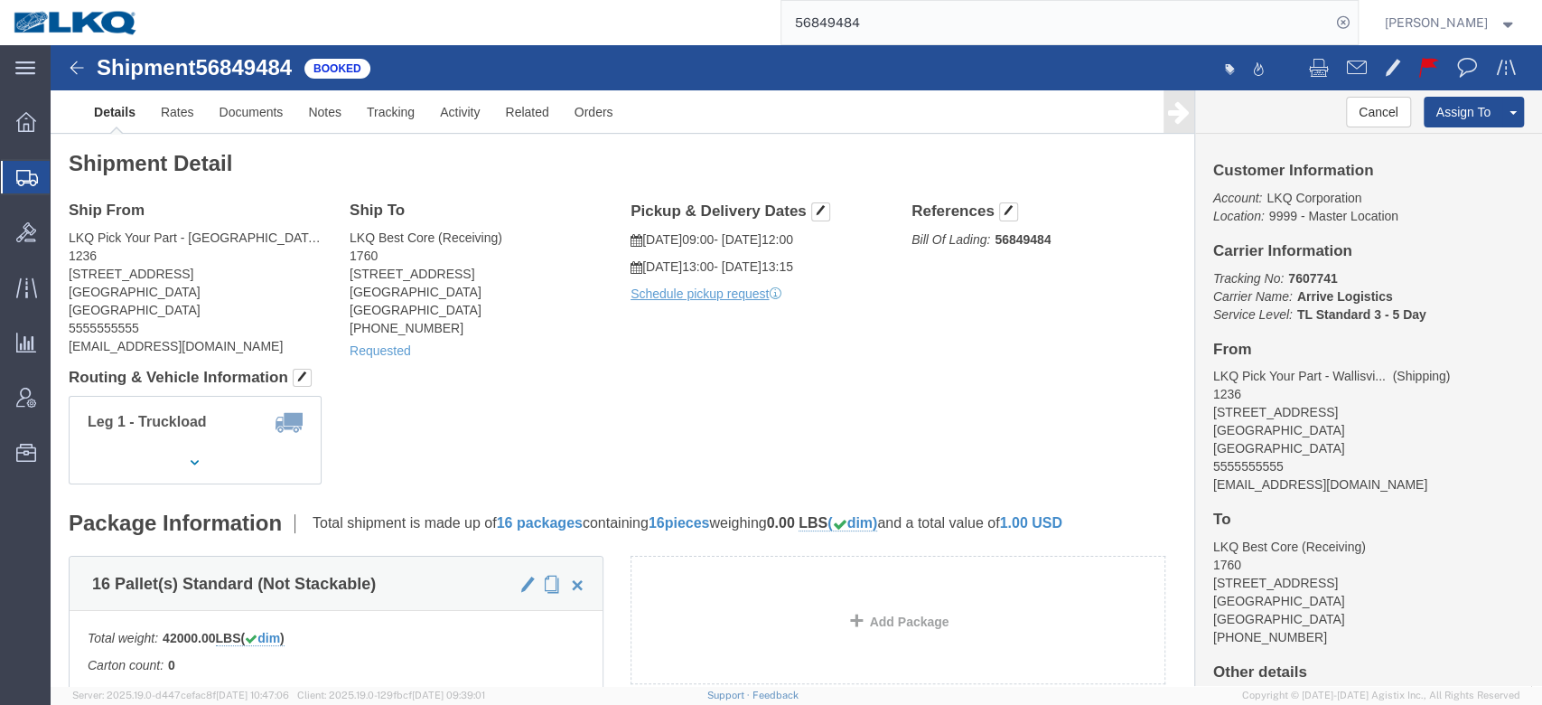
click at [961, 25] on input "56849484" at bounding box center [1056, 22] width 549 height 43
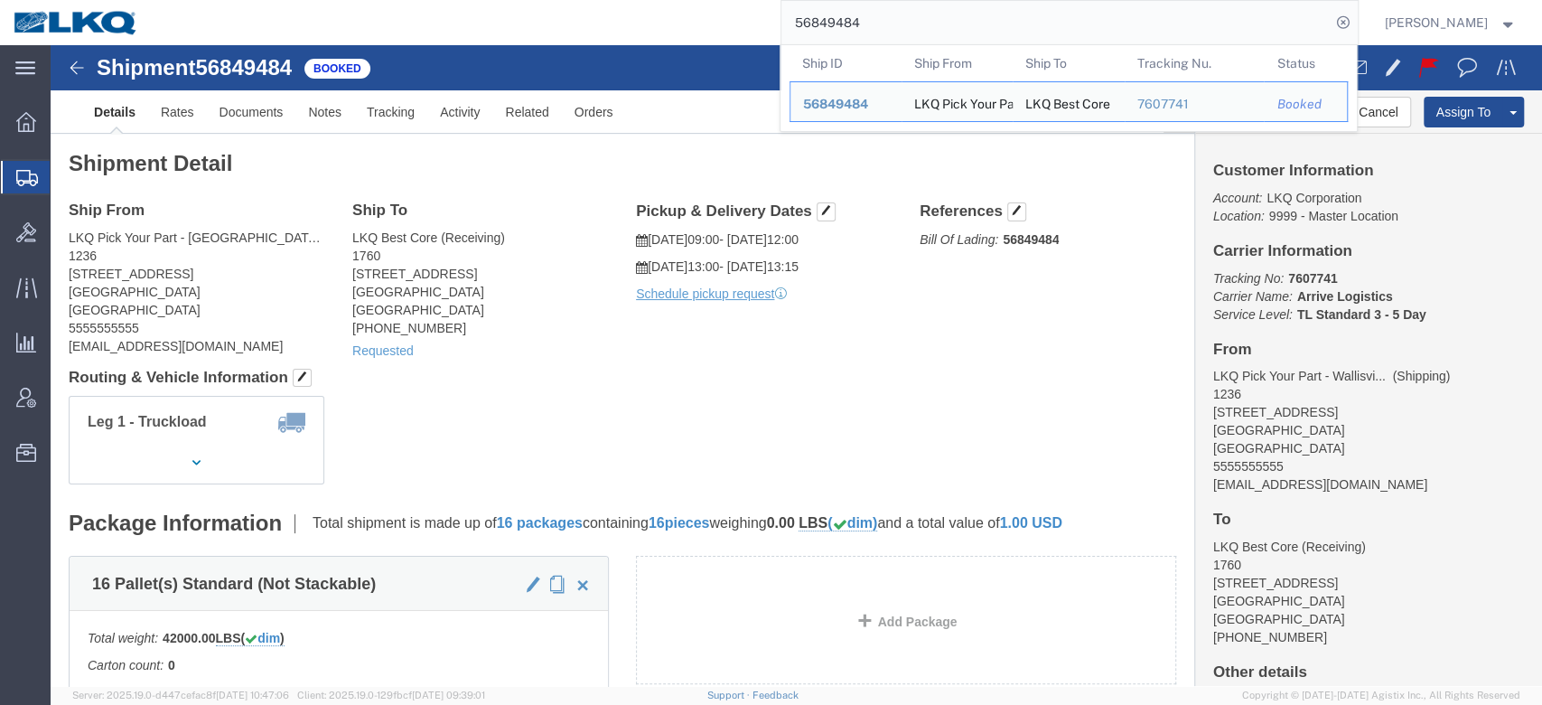
click at [961, 25] on input "56849484" at bounding box center [1056, 22] width 549 height 43
paste input "745358"
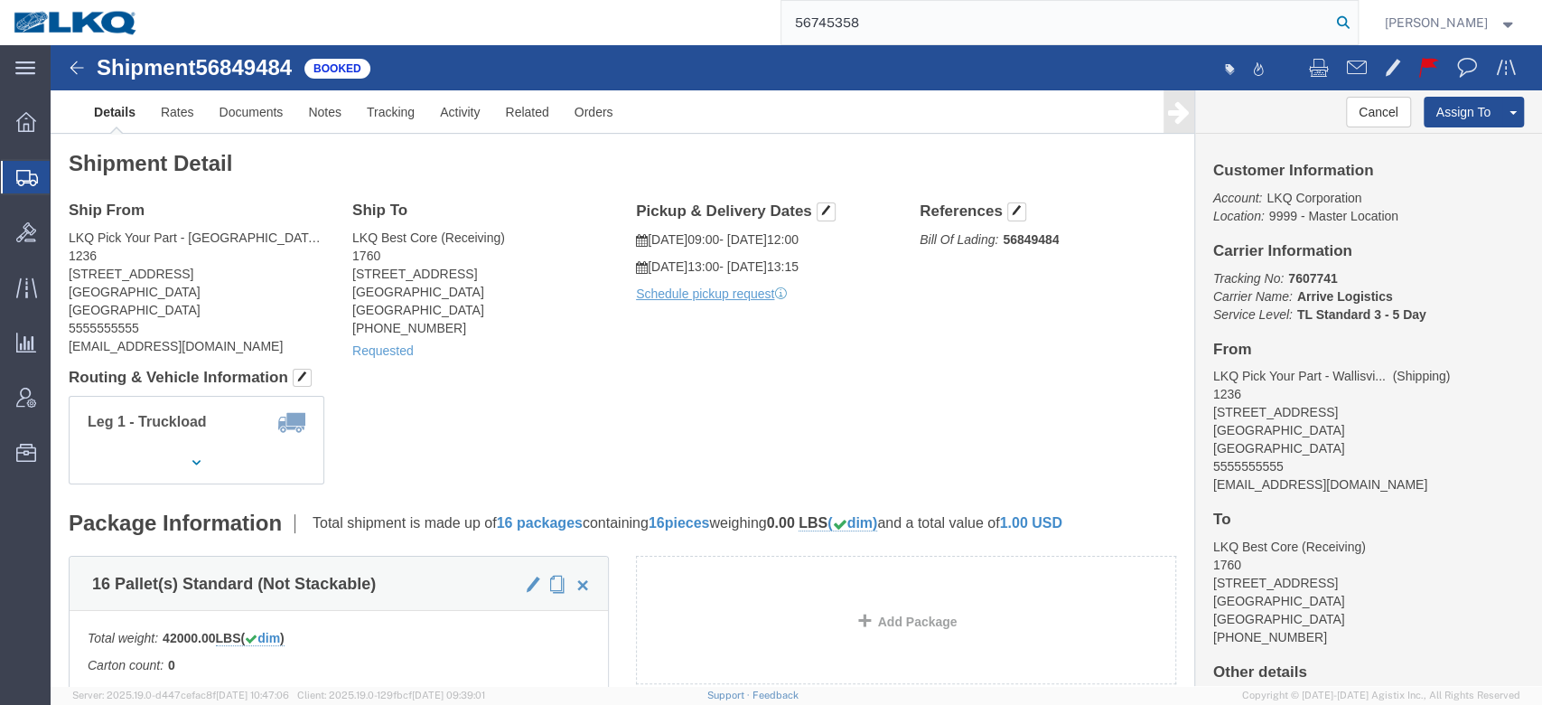
type input "56745358"
click at [1356, 17] on icon at bounding box center [1343, 22] width 25 height 25
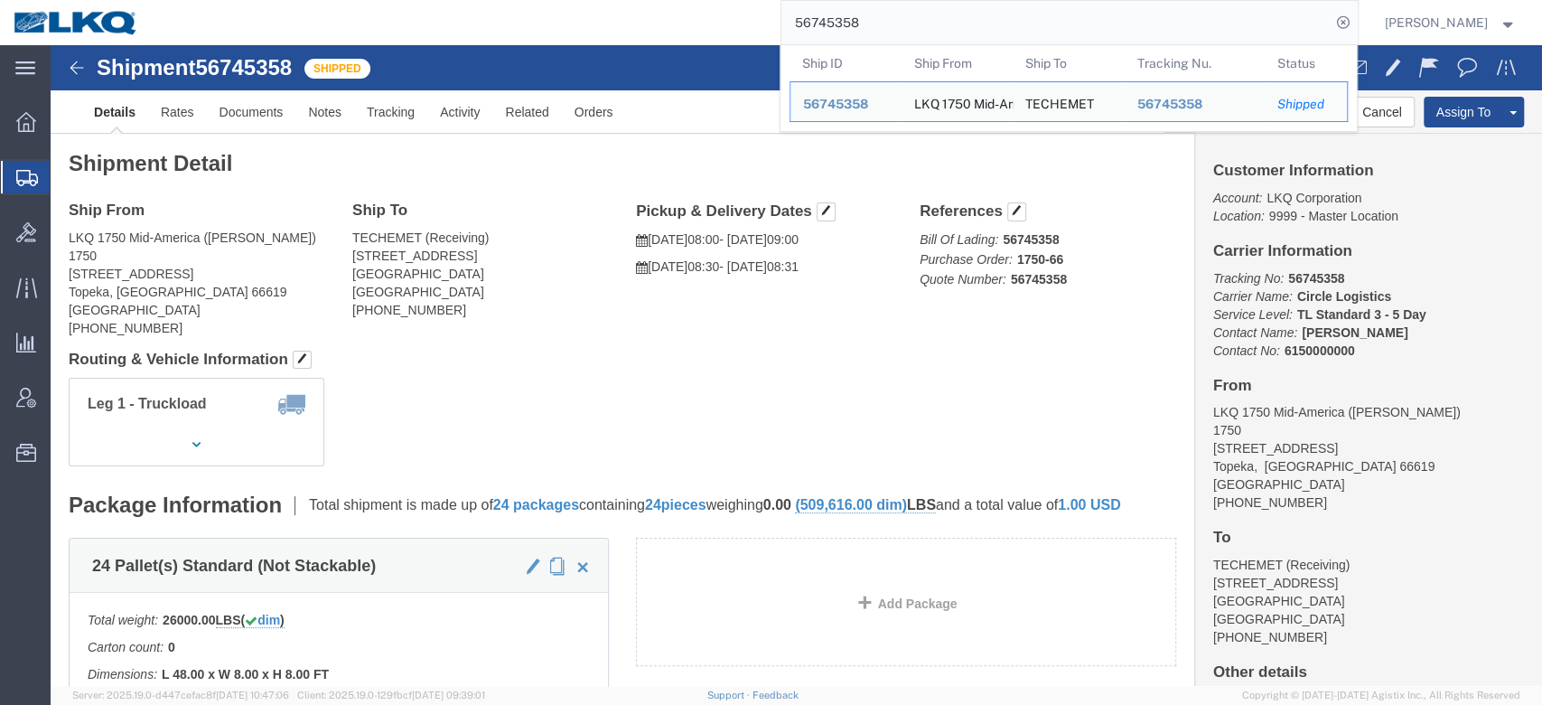
click div "Leg 1 - Truckload Vehicle 1: Standard Dry Van (53 Feet) Number of trucks: 1"
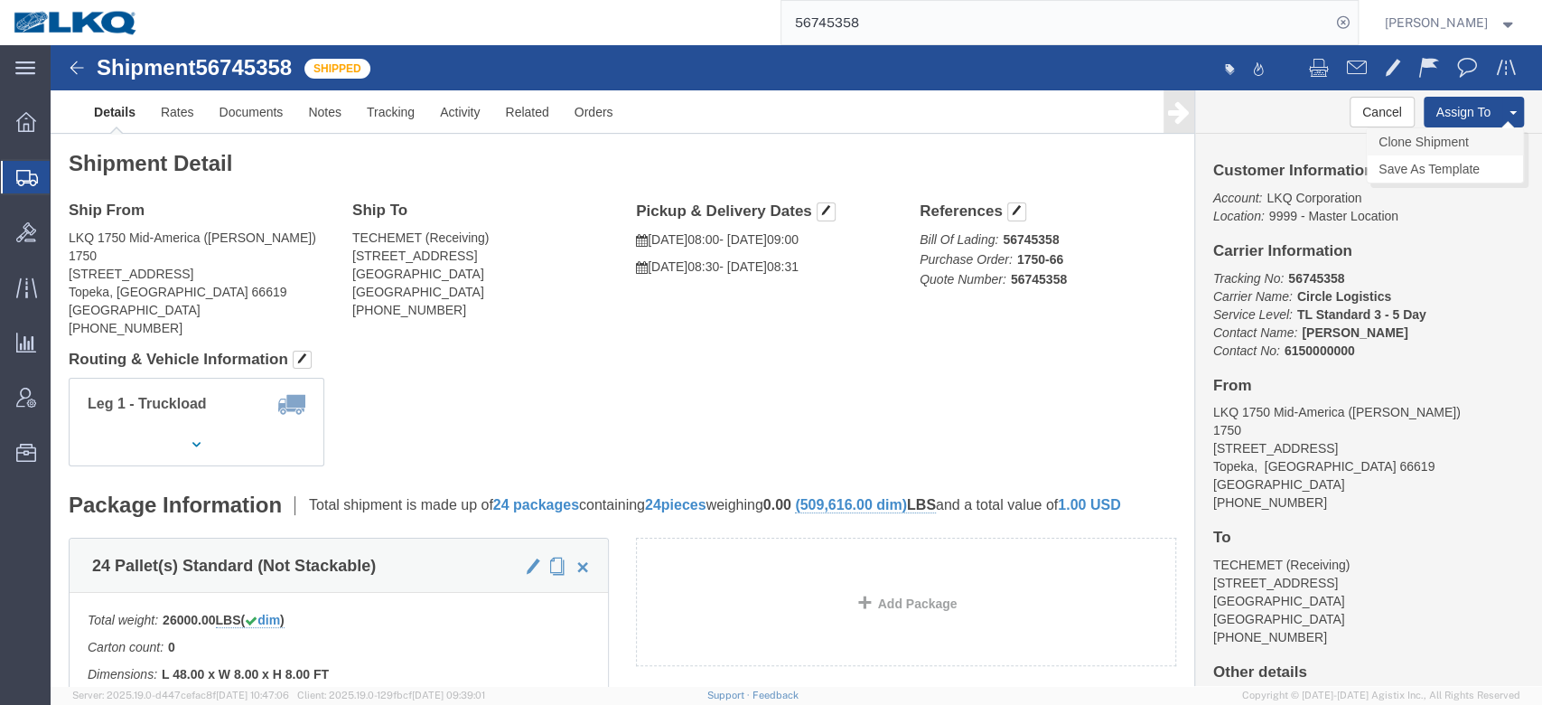
click link "Clone Shipment"
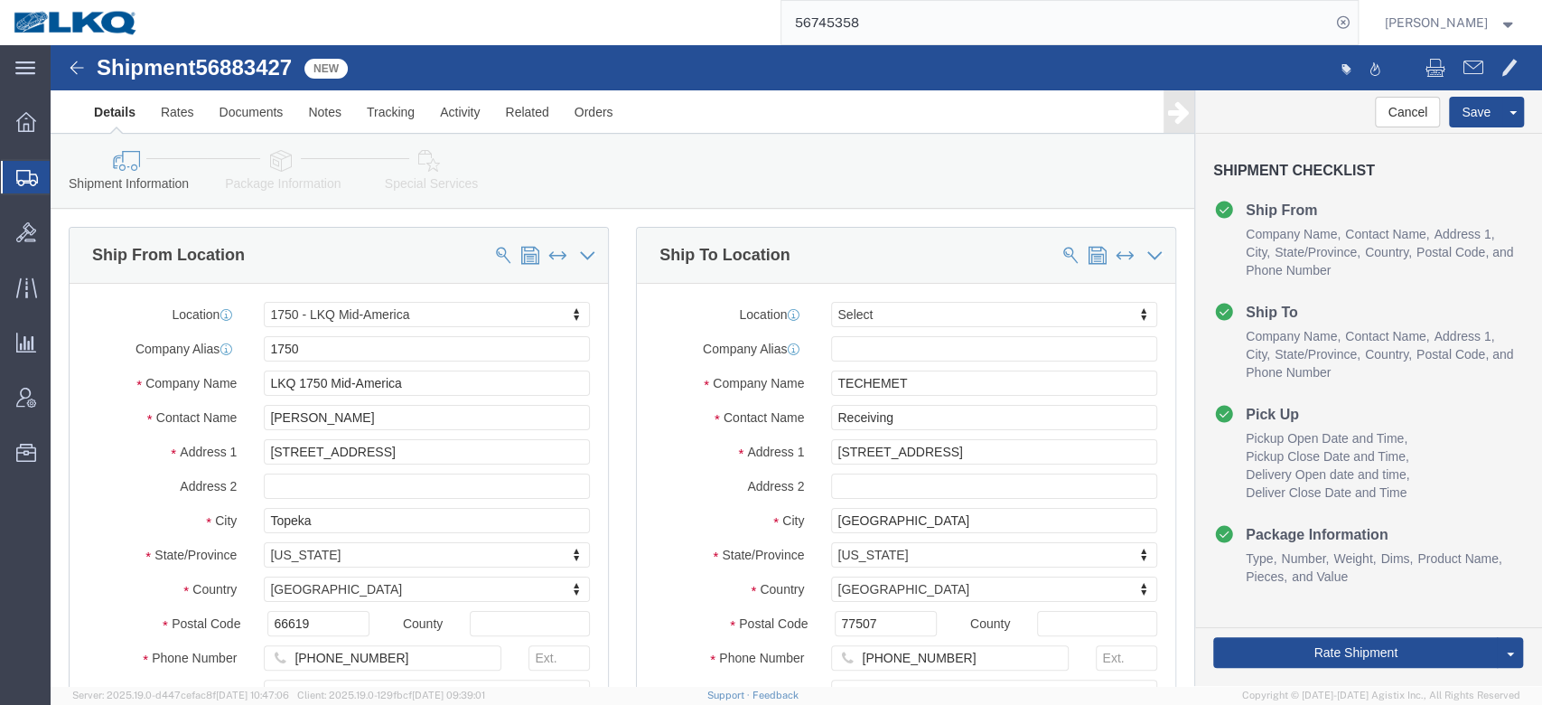
click span "56883427"
copy span "56883427"
select select "27626"
select select
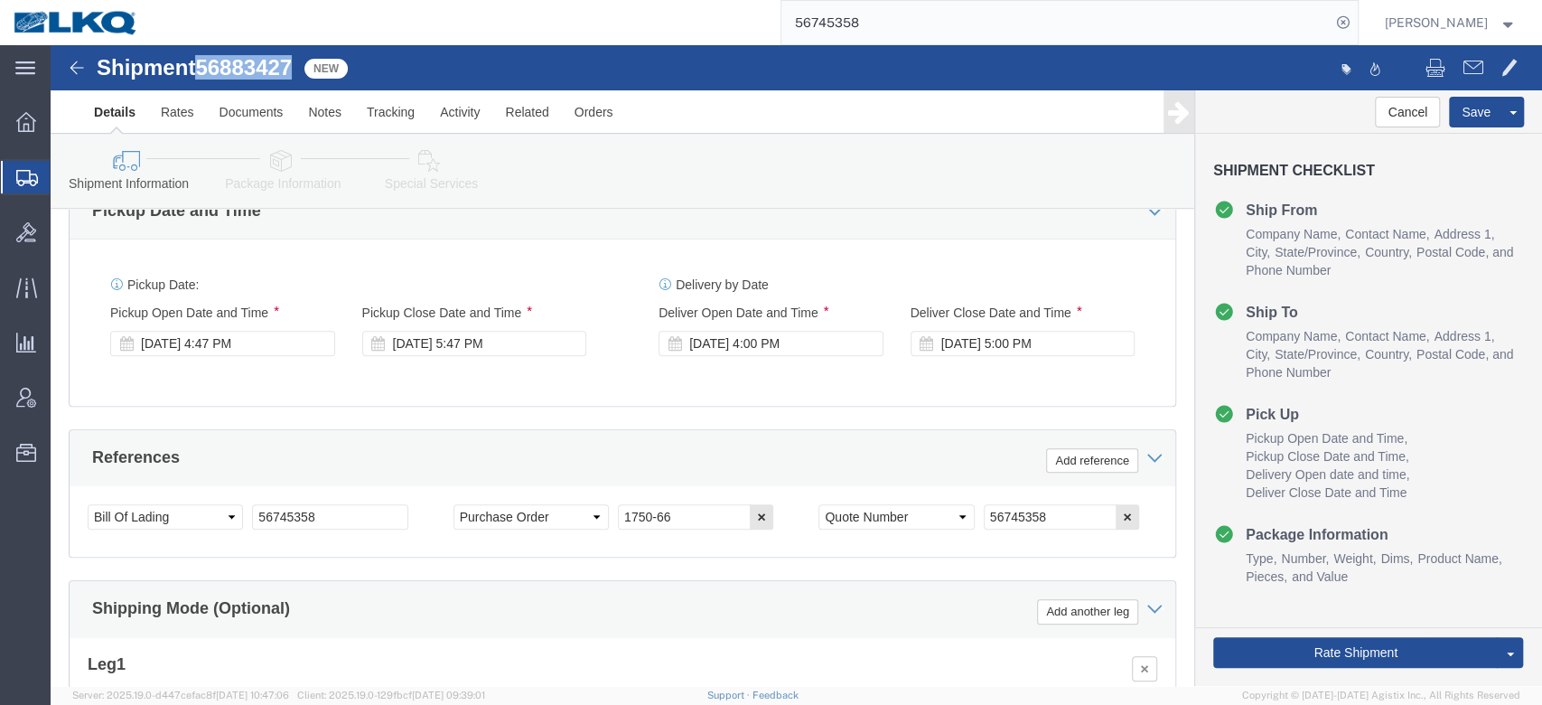
scroll to position [963, 0]
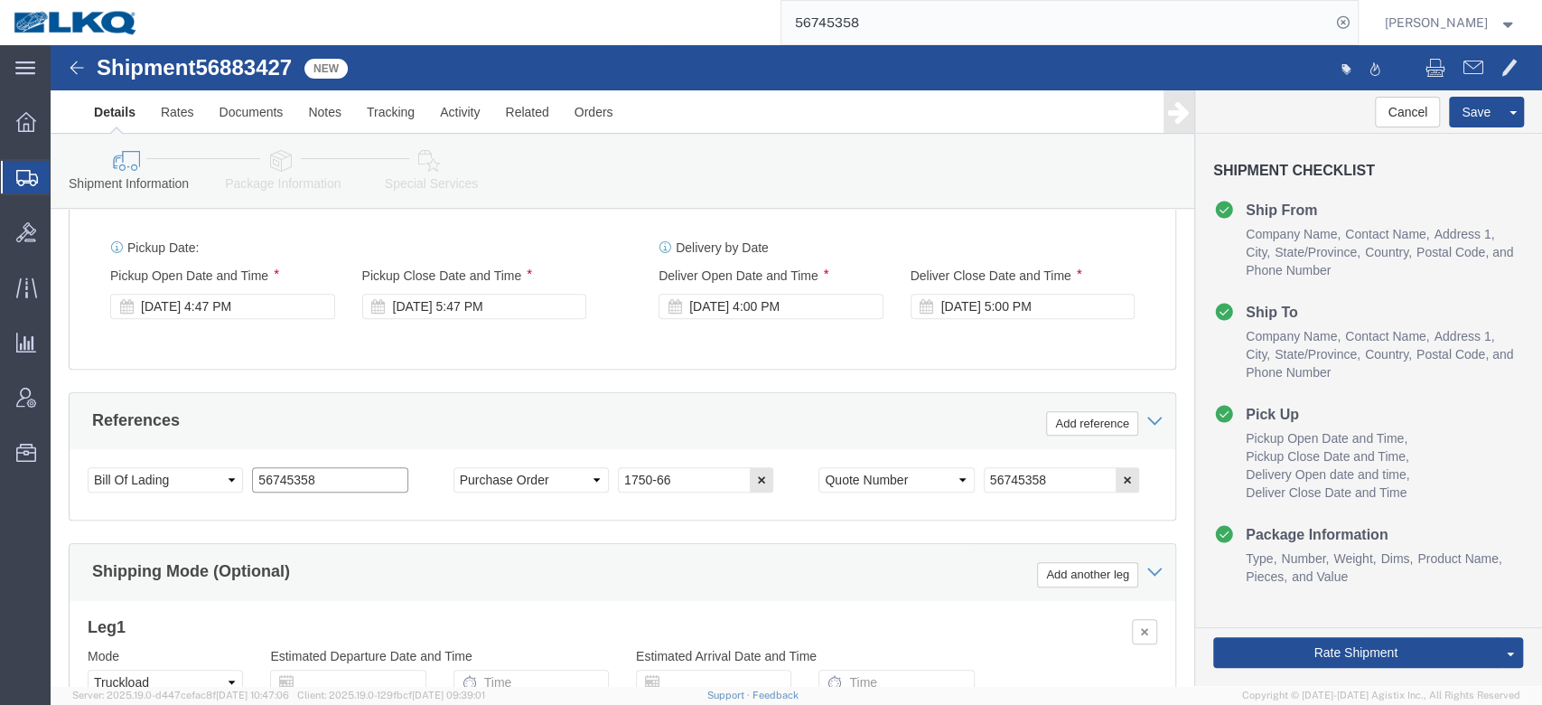
click input "56745358"
paste input "883427"
type input "56883427"
click div "Sep 19 2025 4:47 PM"
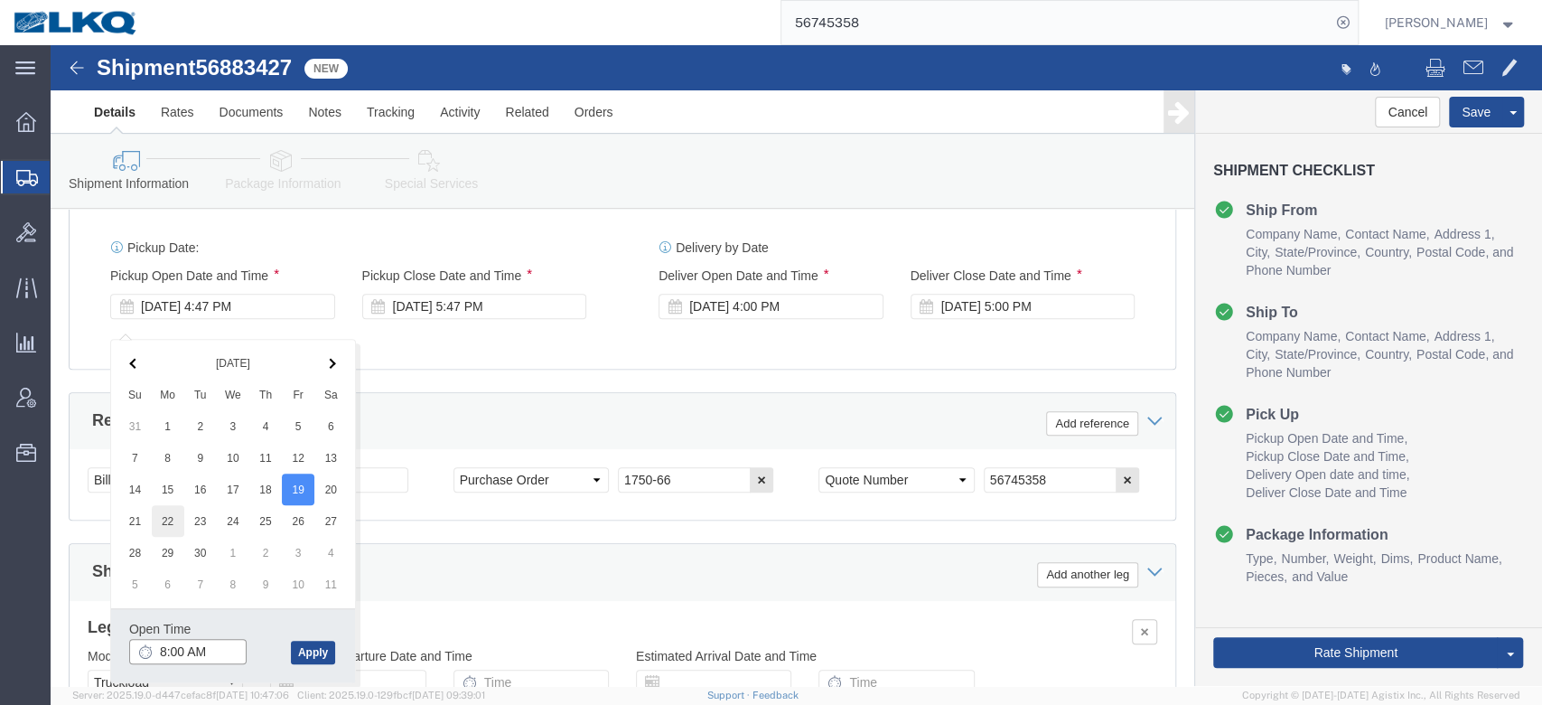
type input "8:00 AM"
click div "References Add reference"
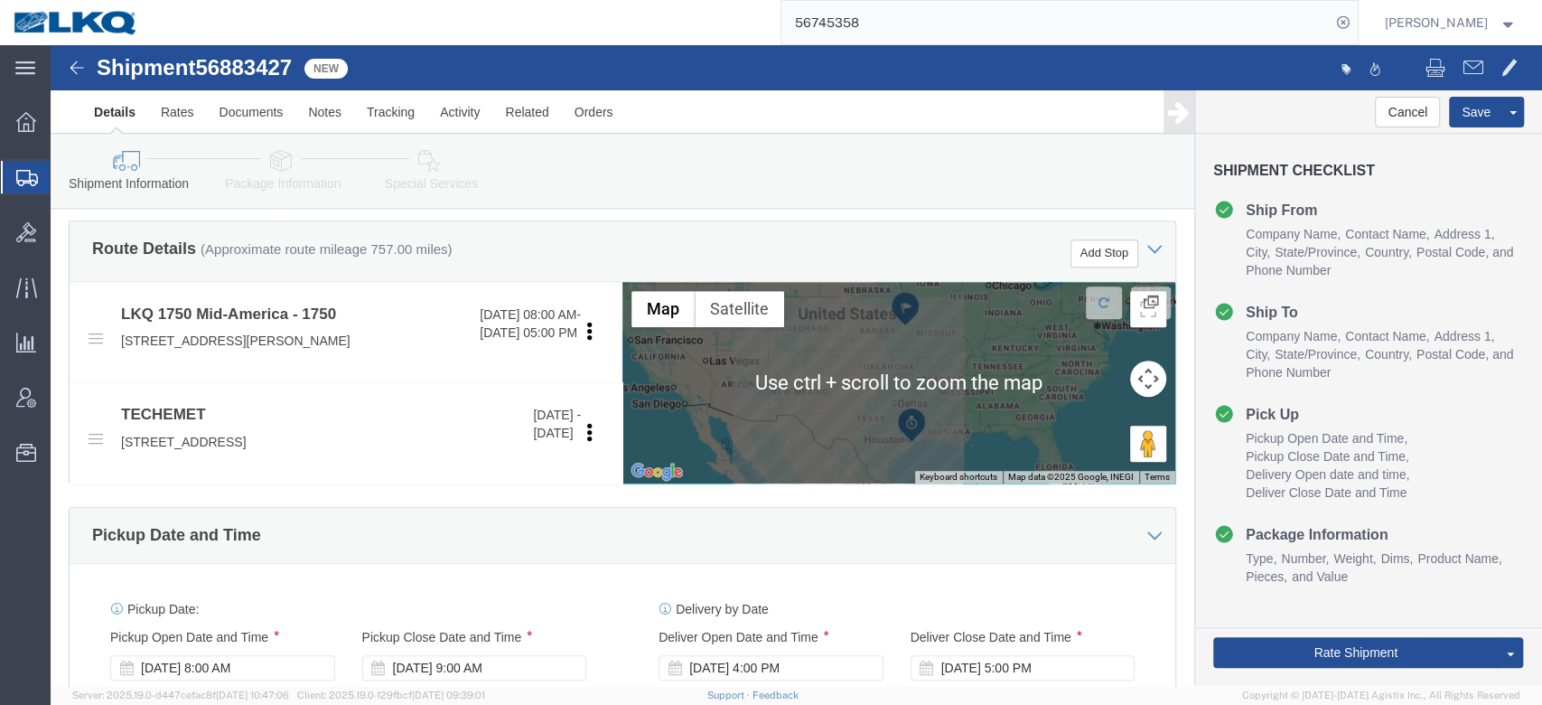
scroll to position [723, 0]
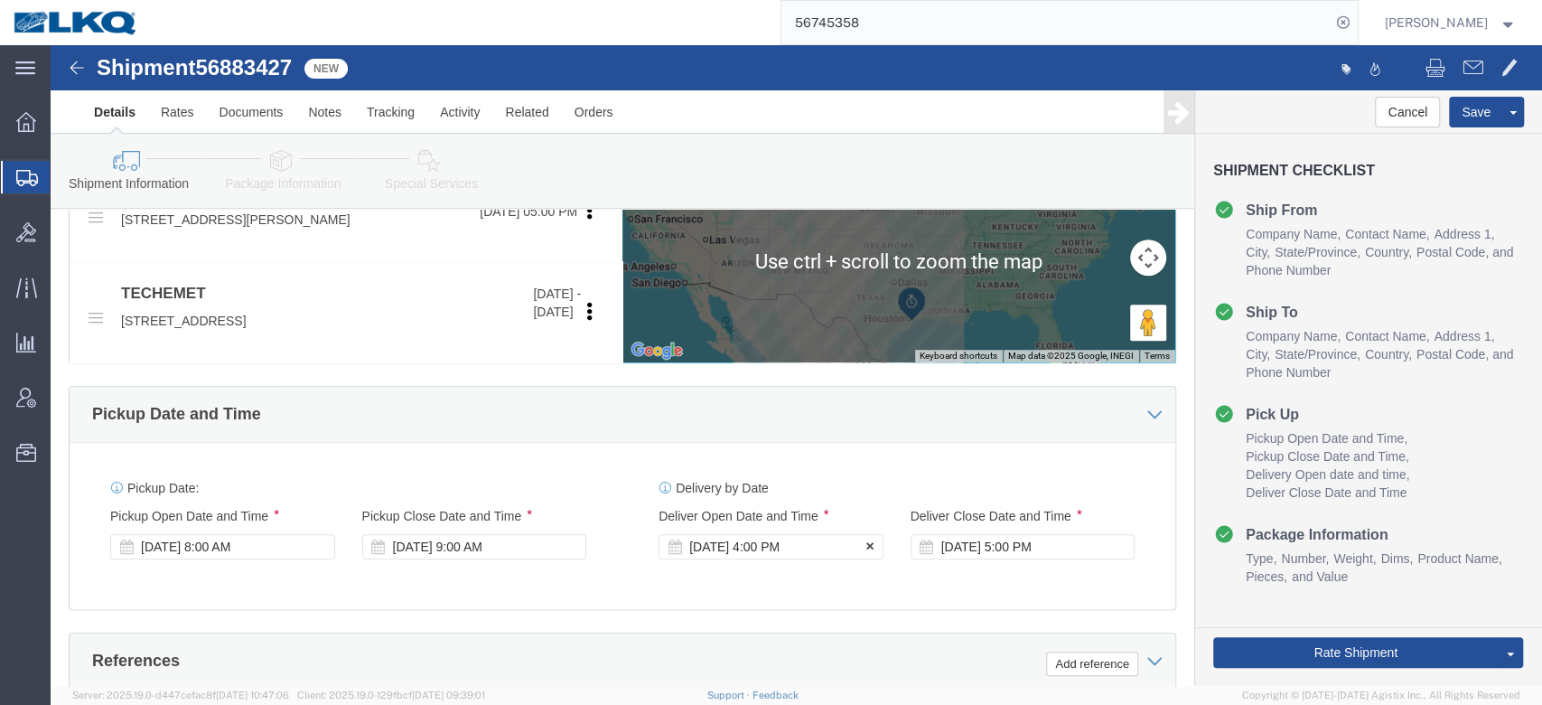
click div "[DATE] 4:00 PM"
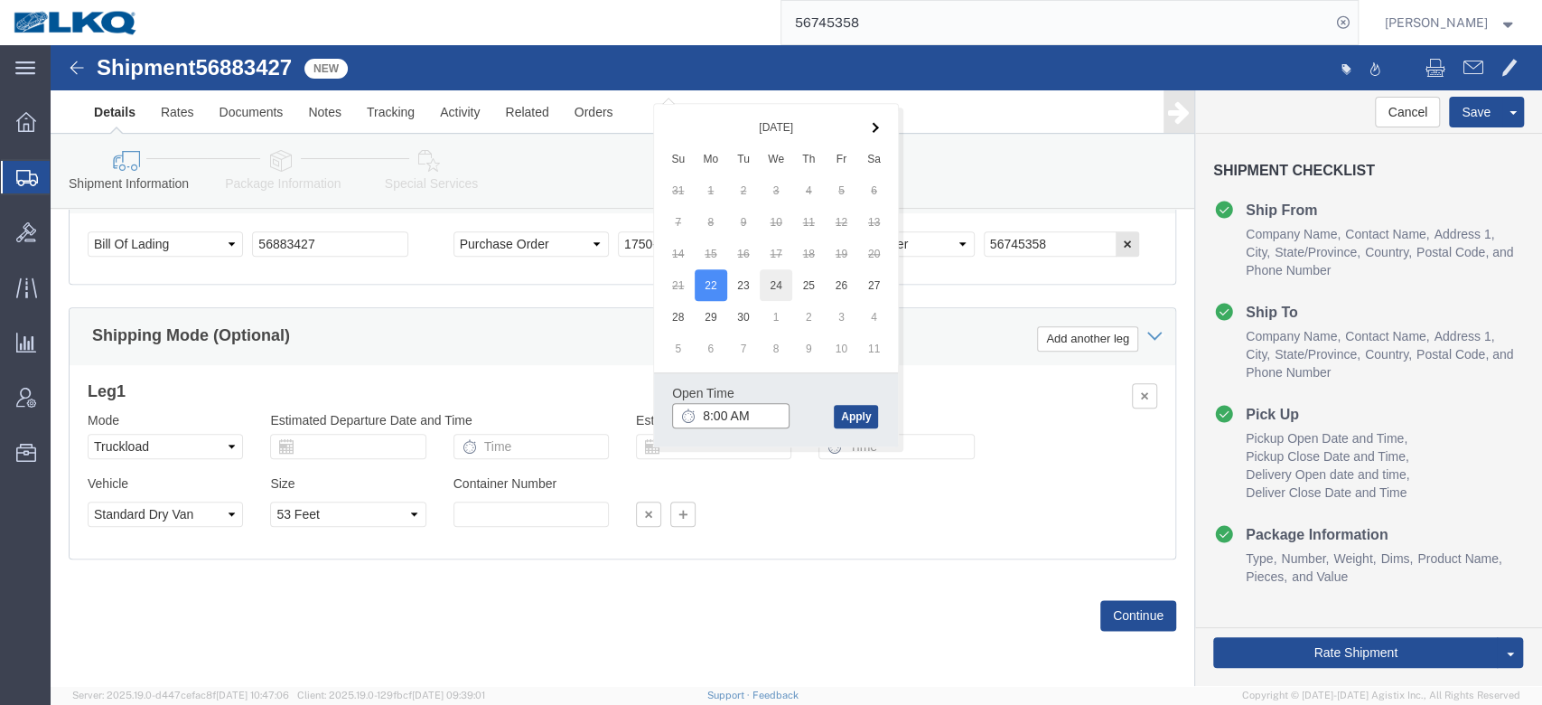
type input "8:00 AM"
click button "Apply"
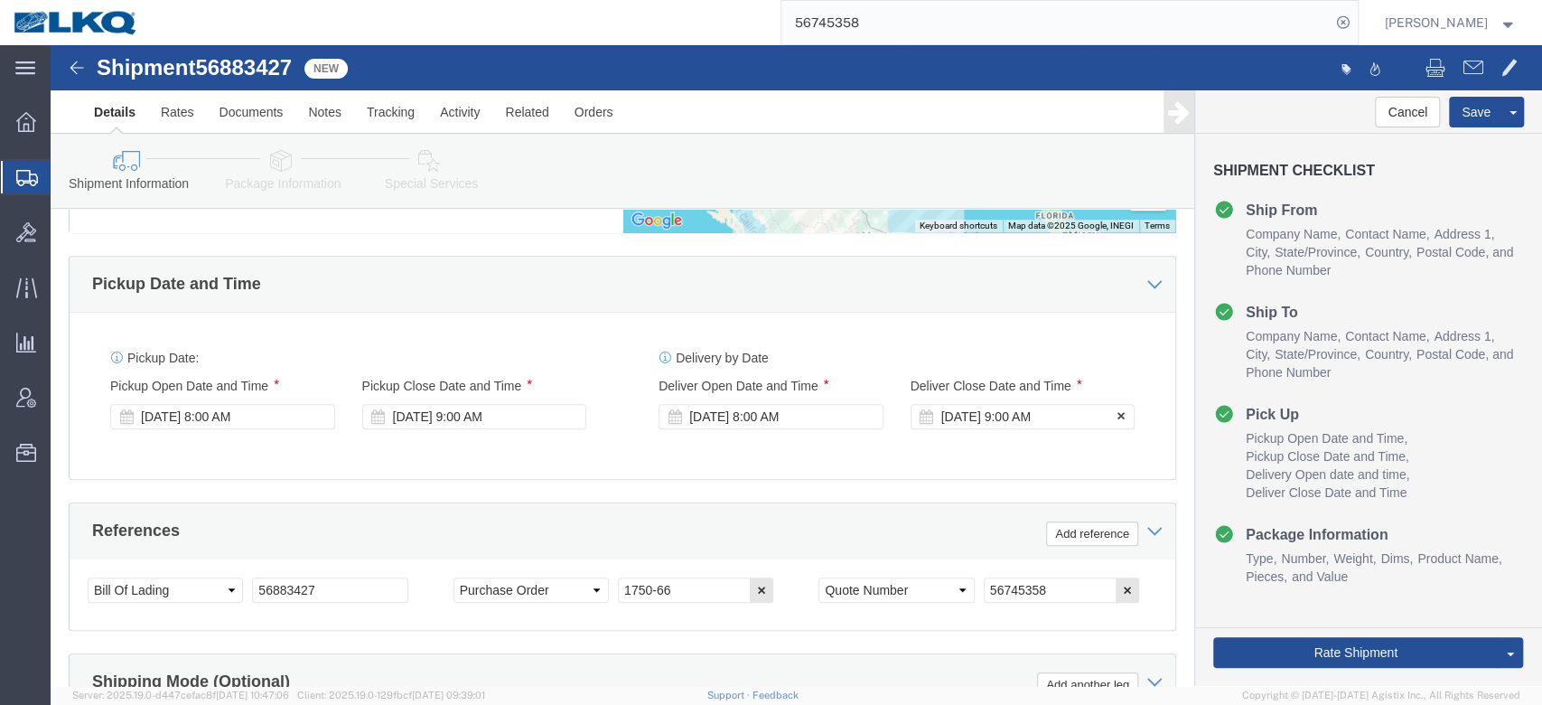
click div "[DATE] 9:00 AM"
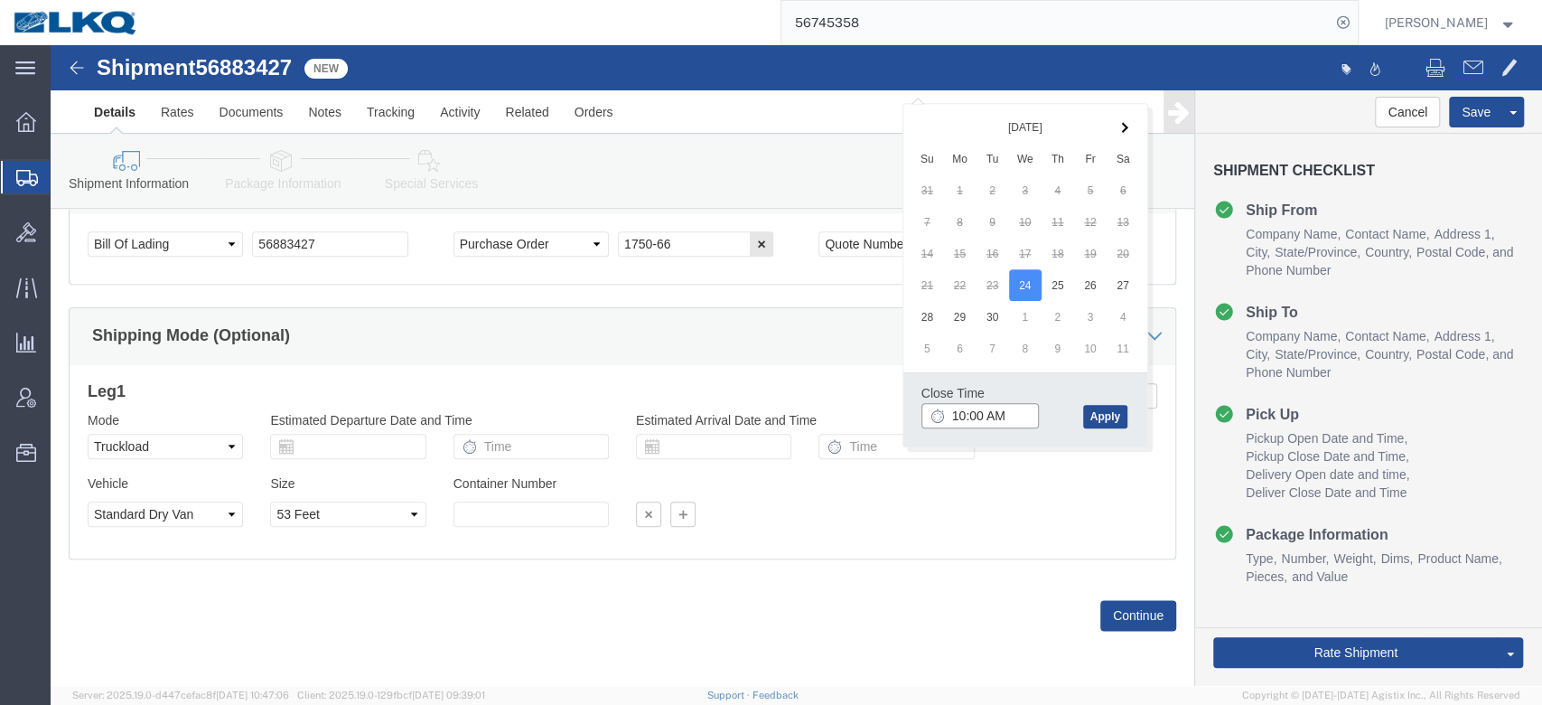
type input "11:00 AM"
drag, startPoint x: 1079, startPoint y: 573, endPoint x: 795, endPoint y: 500, distance: 293.0
click button "Continue"
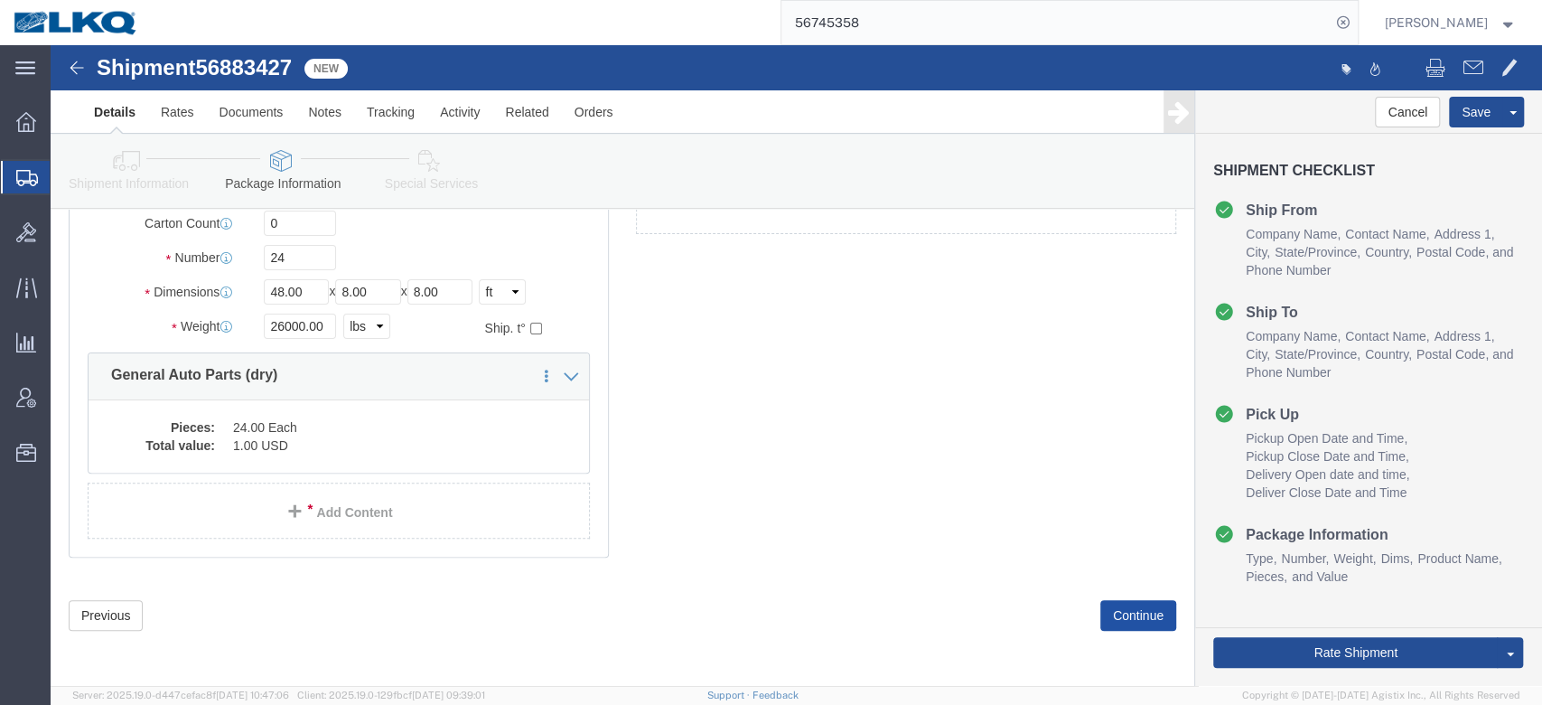
scroll to position [79, 0]
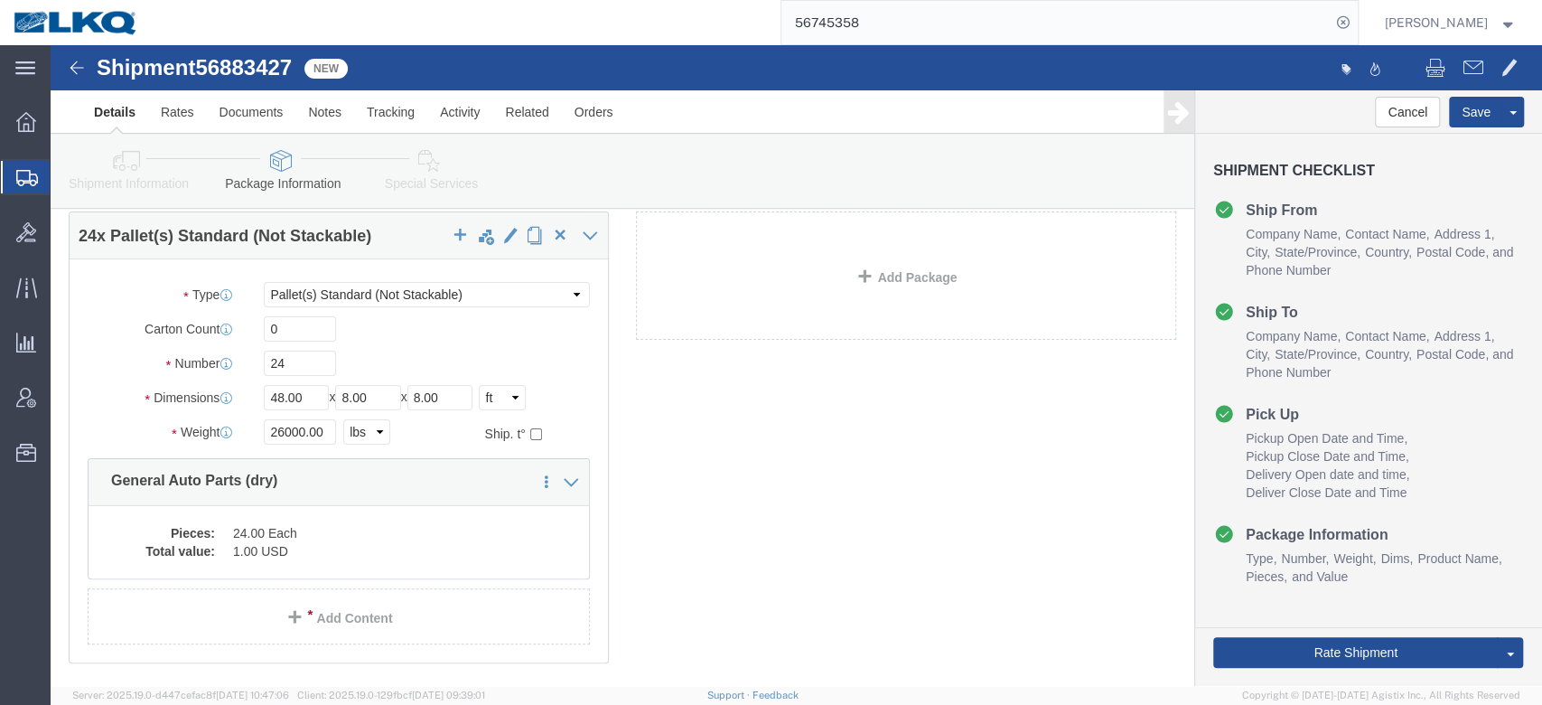
click icon
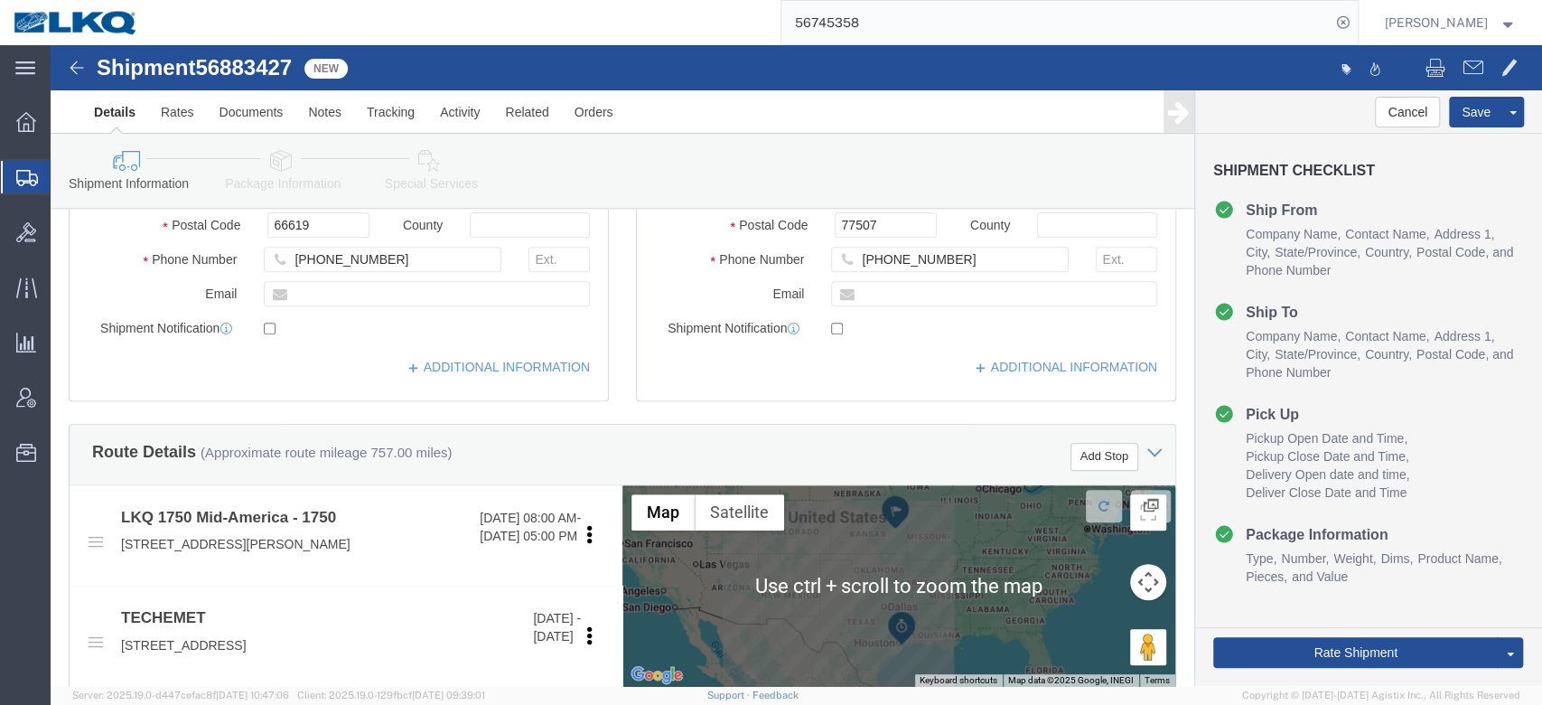
scroll to position [680, 0]
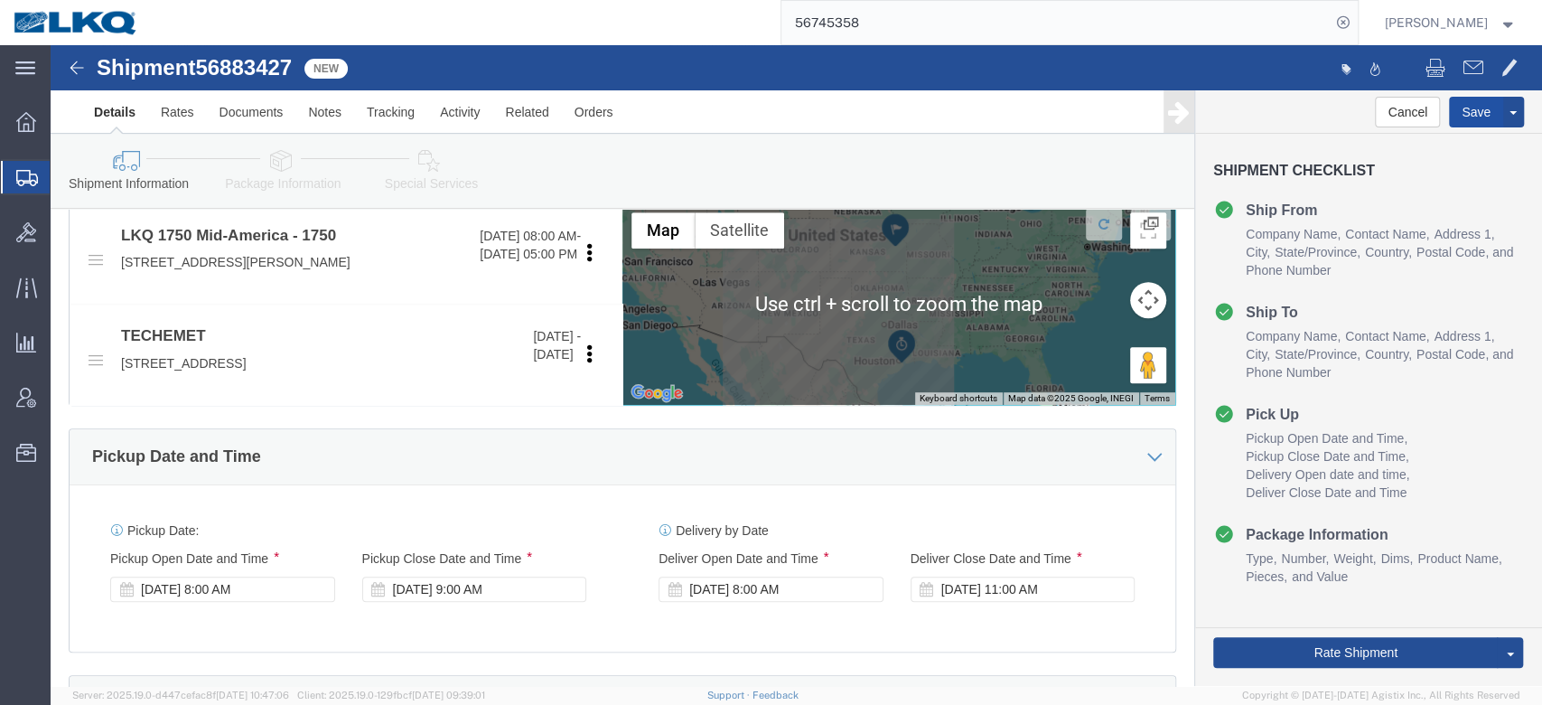
drag, startPoint x: 1408, startPoint y: 61, endPoint x: 1230, endPoint y: 5, distance: 186.6
click button "Save"
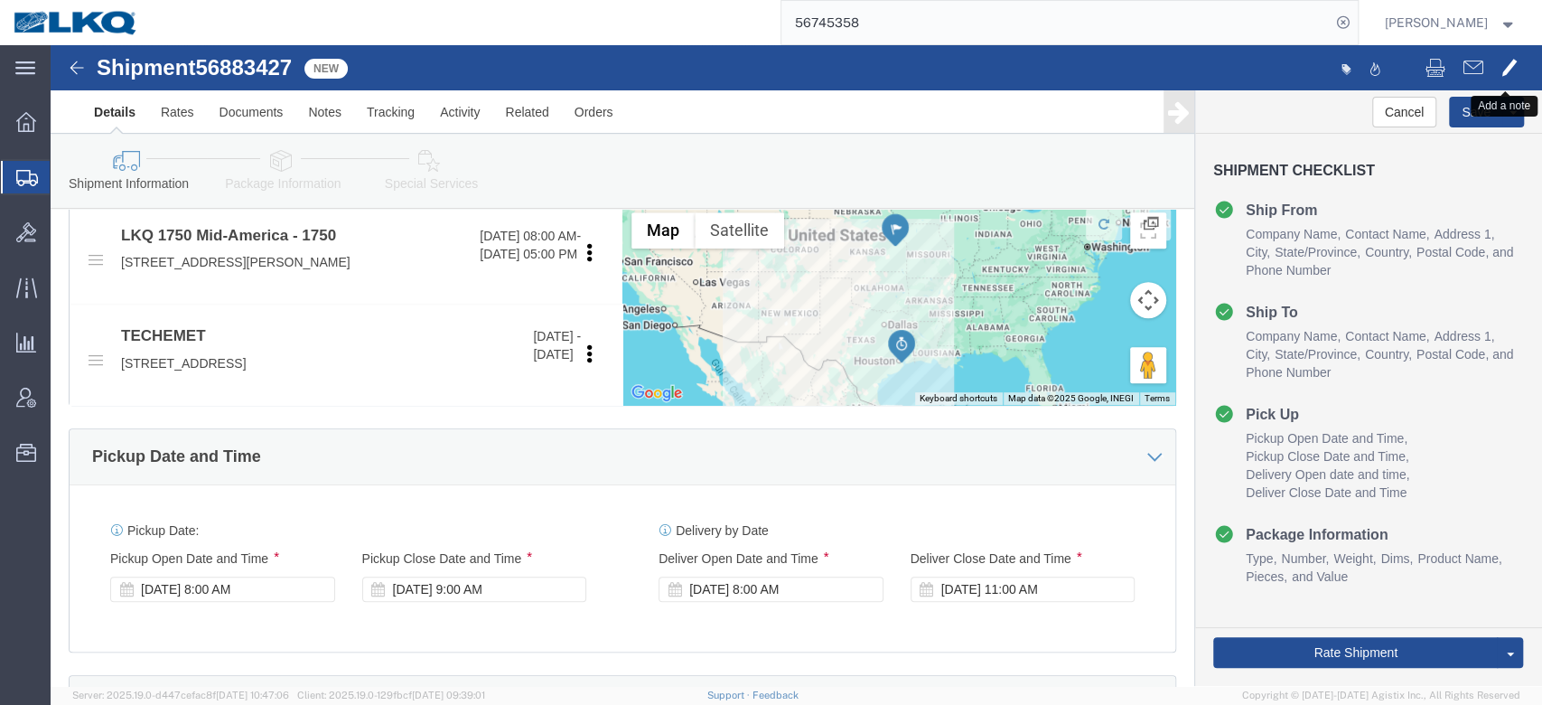
click span
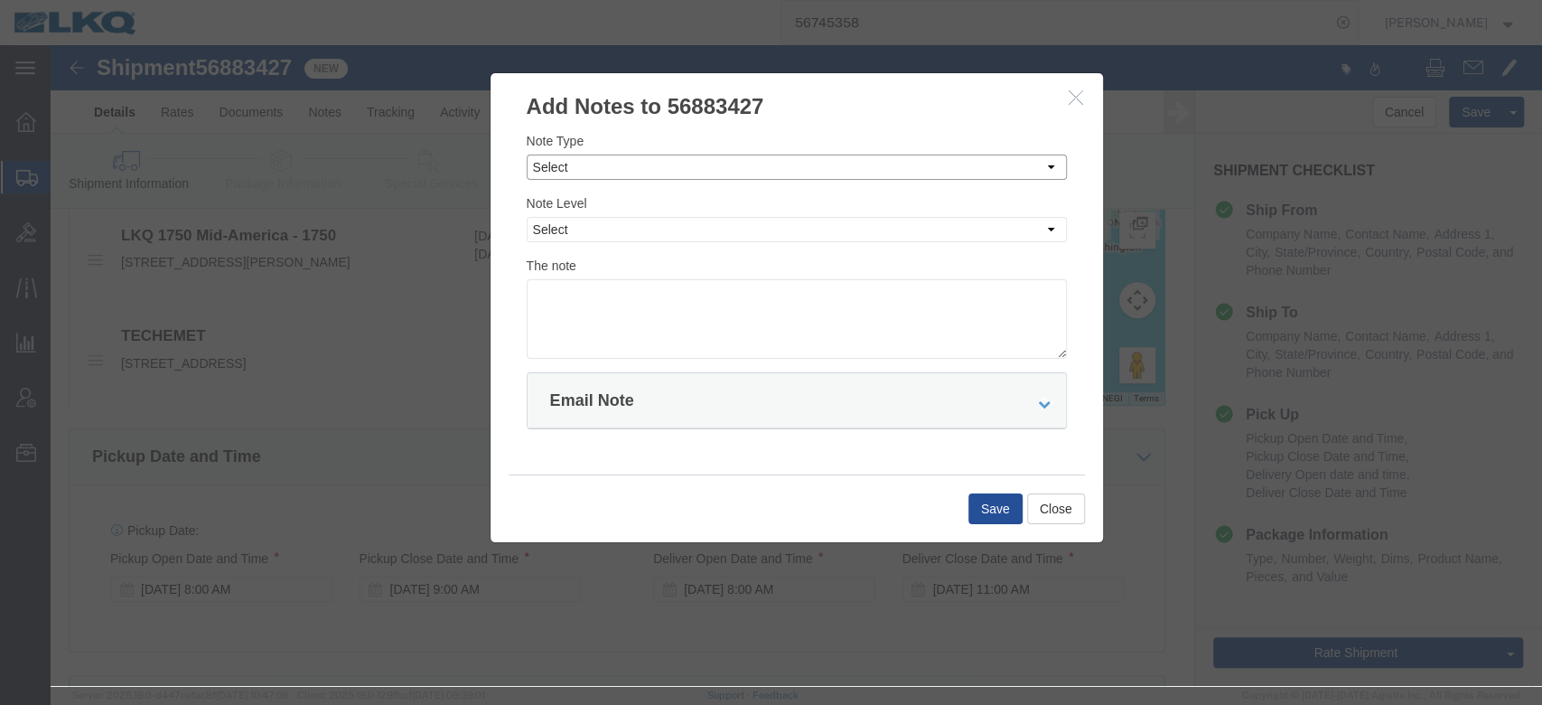
drag, startPoint x: 548, startPoint y: 117, endPoint x: 548, endPoint y: 128, distance: 11.7
click select "Select Approval Bid Notes Carrier Change Notes Claim Notes Content Hazmat Notes…"
select select "BID_NOTES"
click select "Select Approval Bid Notes Carrier Change Notes Claim Notes Content Hazmat Notes…"
click select "Select Private to Account Private to Vendor Public"
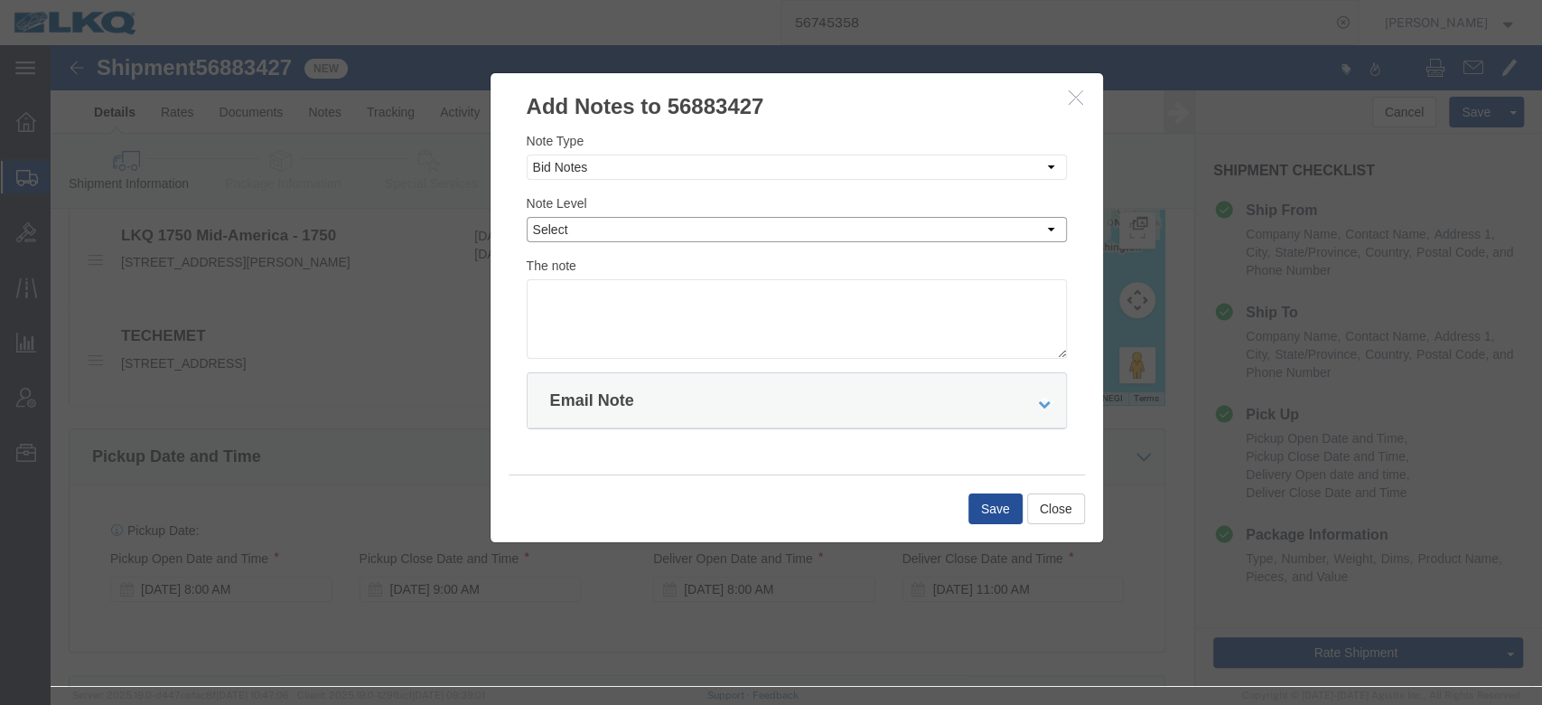
select select "PRIVATE_TO_ACCOUNT"
click select "Select Private to Account Private to Vendor Public"
click textarea "D"
type textarea "DAT: $1444"
click button "Save"
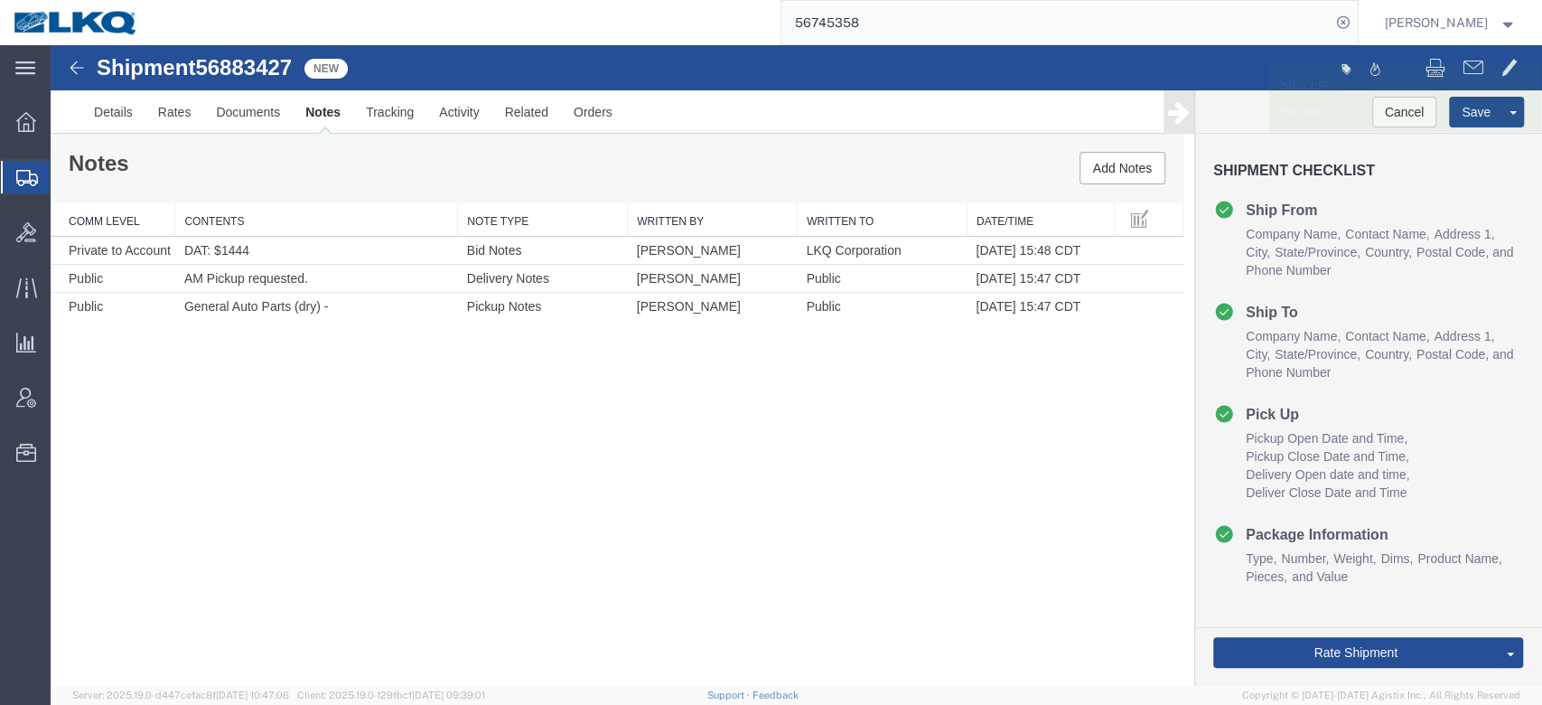
scroll to position [0, 0]
click at [924, 22] on input "56745358" at bounding box center [1056, 22] width 549 height 43
click at [924, 21] on input "56745358" at bounding box center [1056, 22] width 549 height 43
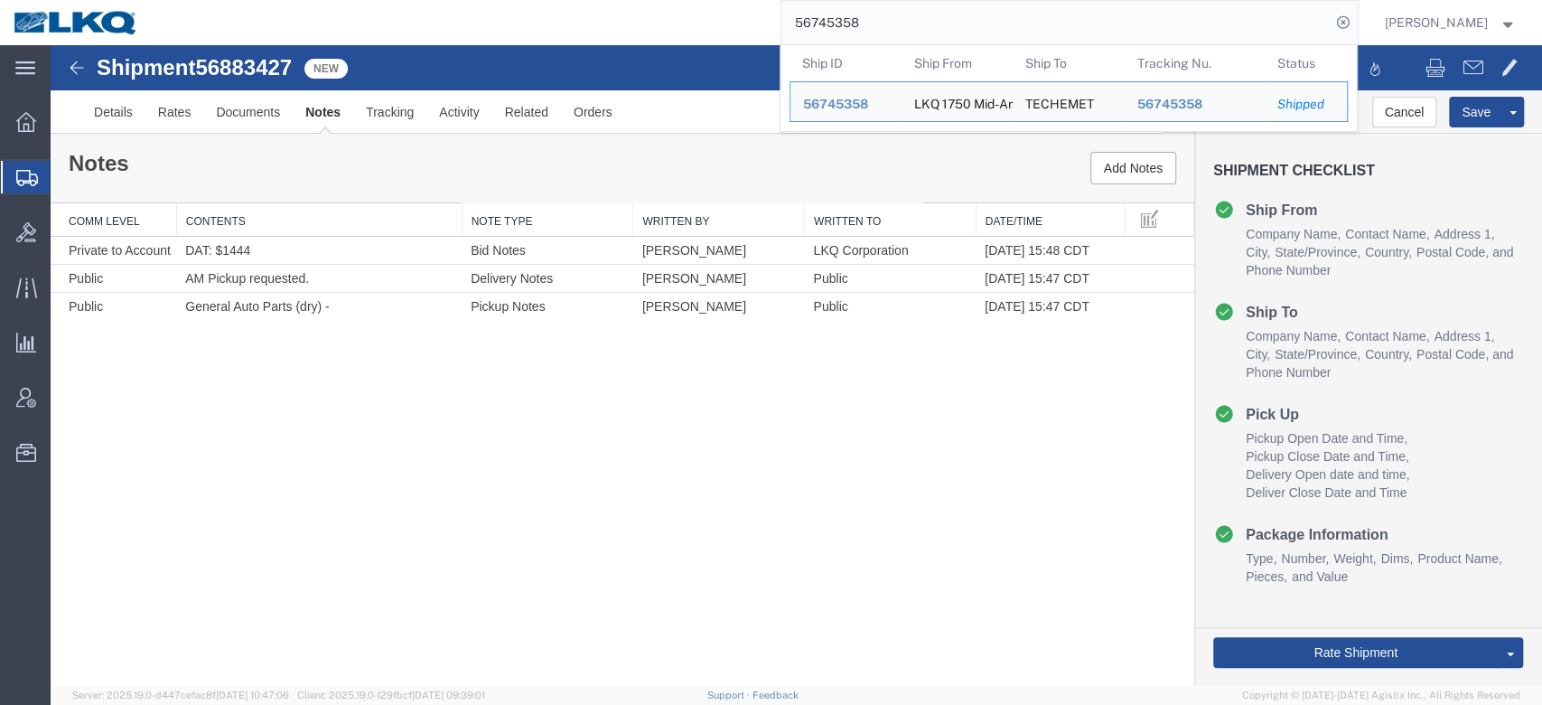
paste input "5859091"
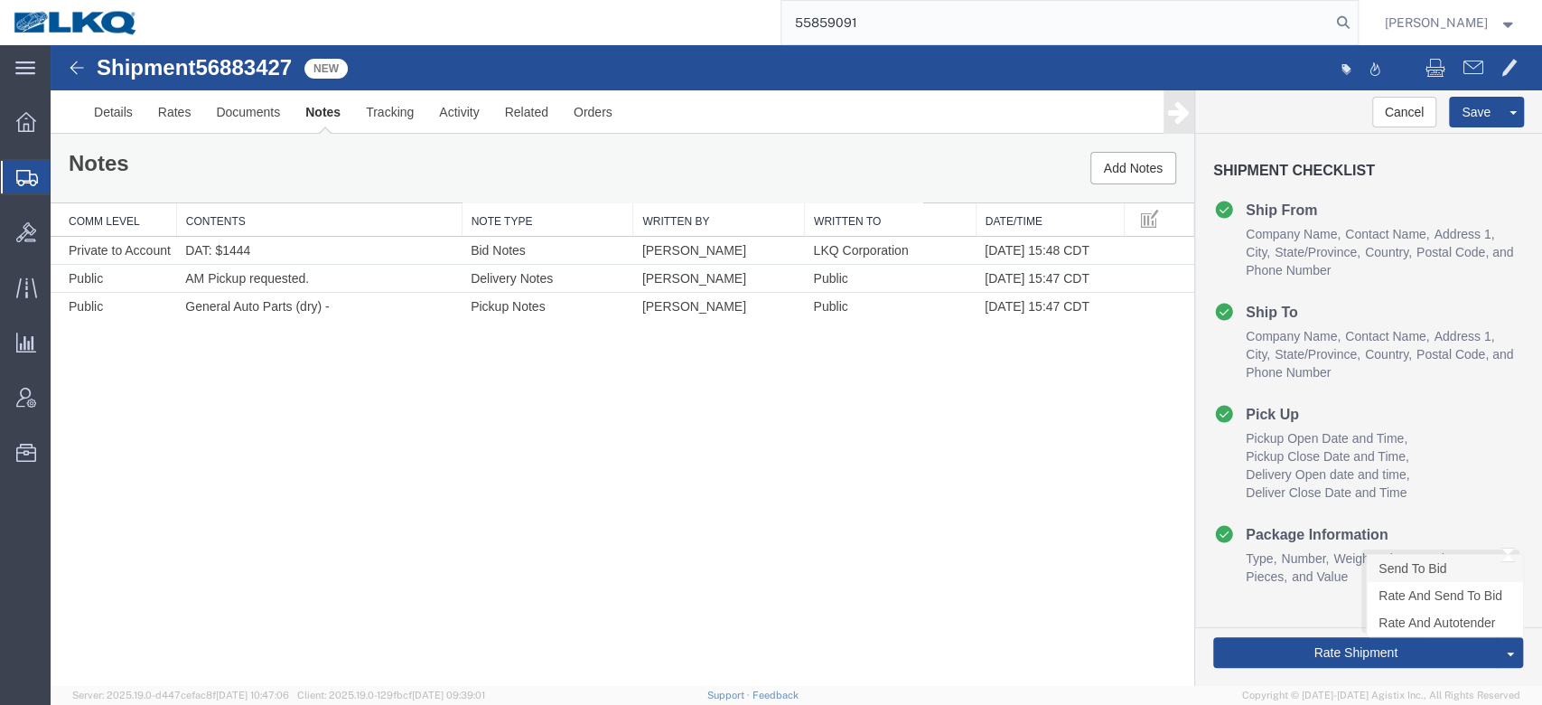
type input "55859091"
drag, startPoint x: 1379, startPoint y: 574, endPoint x: 1350, endPoint y: 576, distance: 29.0
click at [51, 45] on link "Send To Bid" at bounding box center [51, 45] width 0 height 0
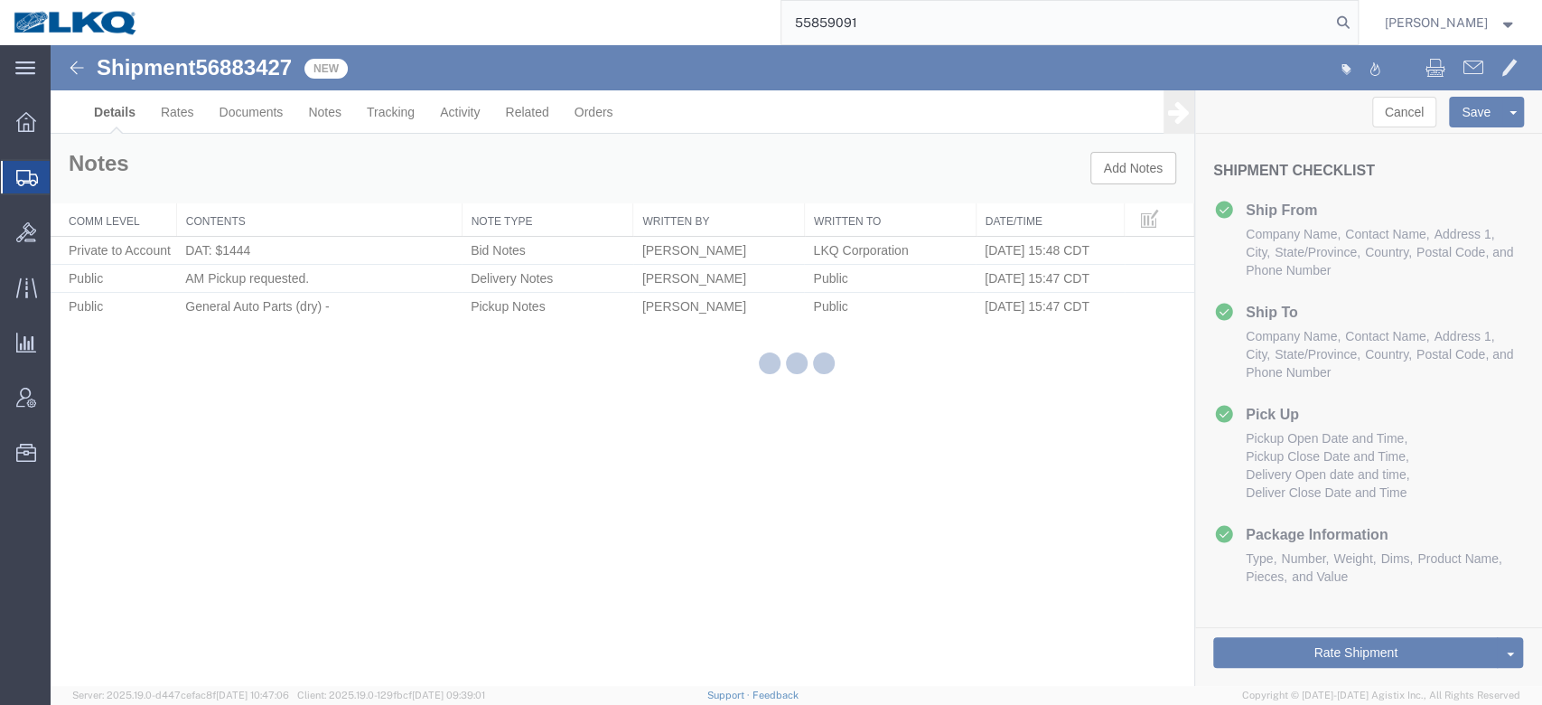
select select "27626"
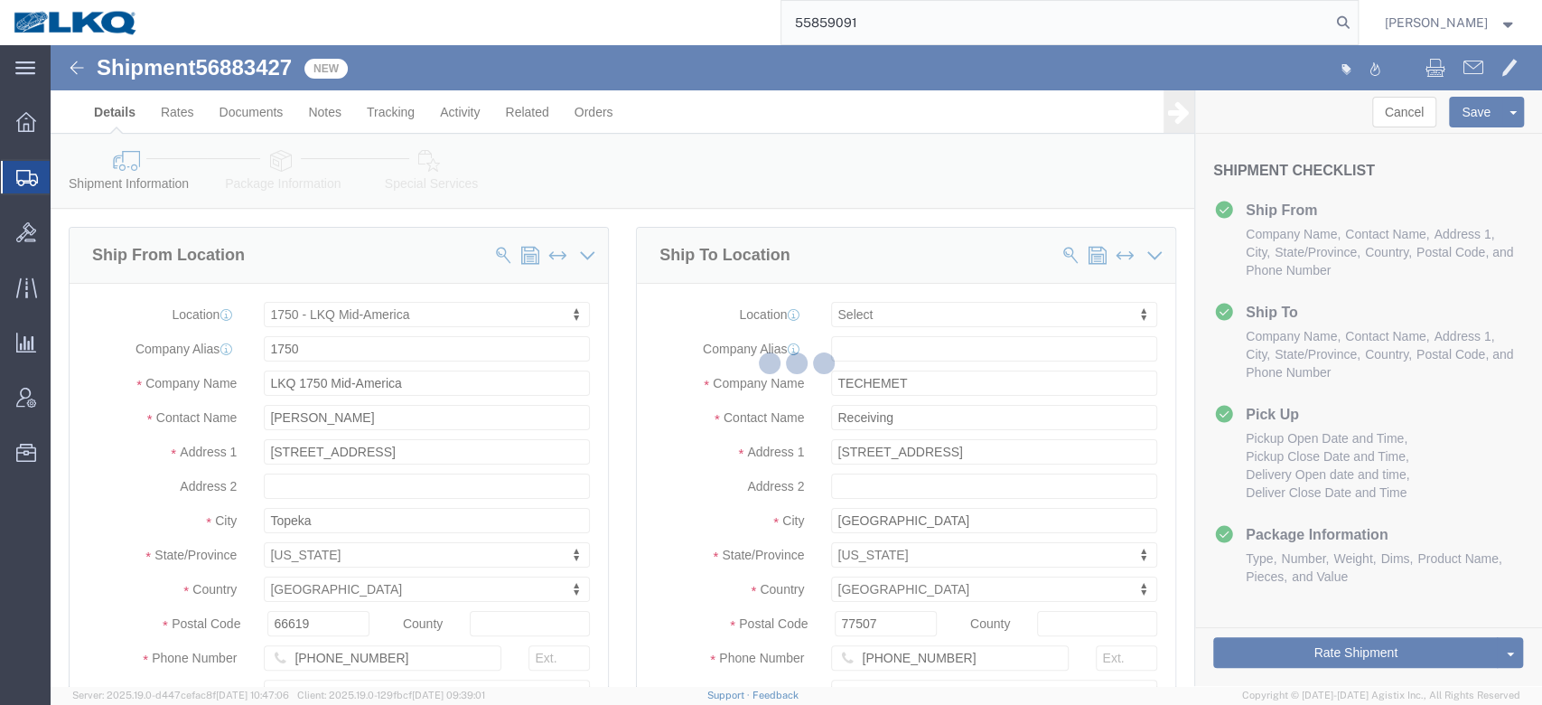
select select "TL"
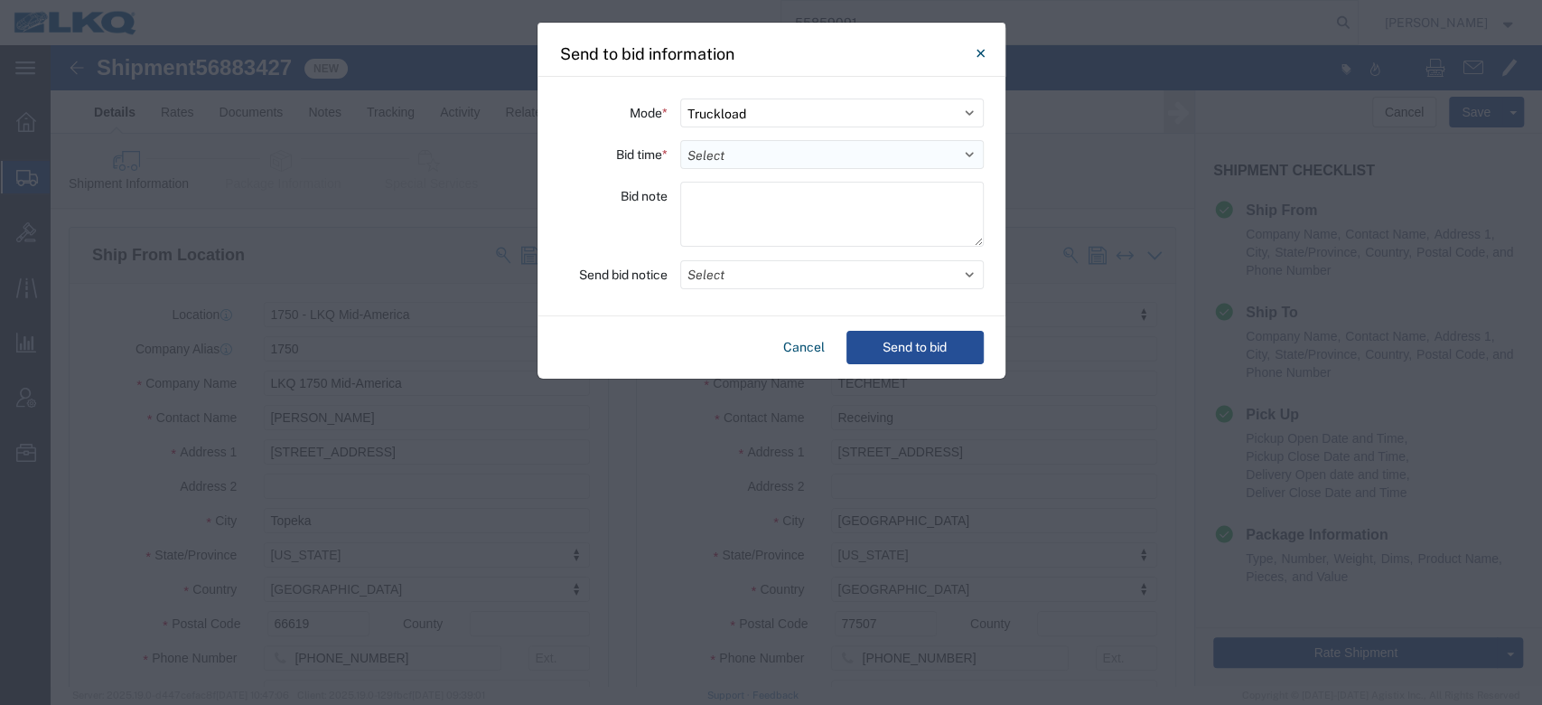
click at [708, 160] on select "Select 30 Min (Rush) 1 Hour (Rush) 2 Hours (Rush) 4 Hours (Rush) 8 Hours (Rush)…" at bounding box center [832, 154] width 304 height 29
select select "4"
click at [680, 140] on select "Select 30 Min (Rush) 1 Hour (Rush) 2 Hours (Rush) 4 Hours (Rush) 8 Hours (Rush)…" at bounding box center [832, 154] width 304 height 29
click at [745, 281] on button "Select" at bounding box center [832, 274] width 304 height 29
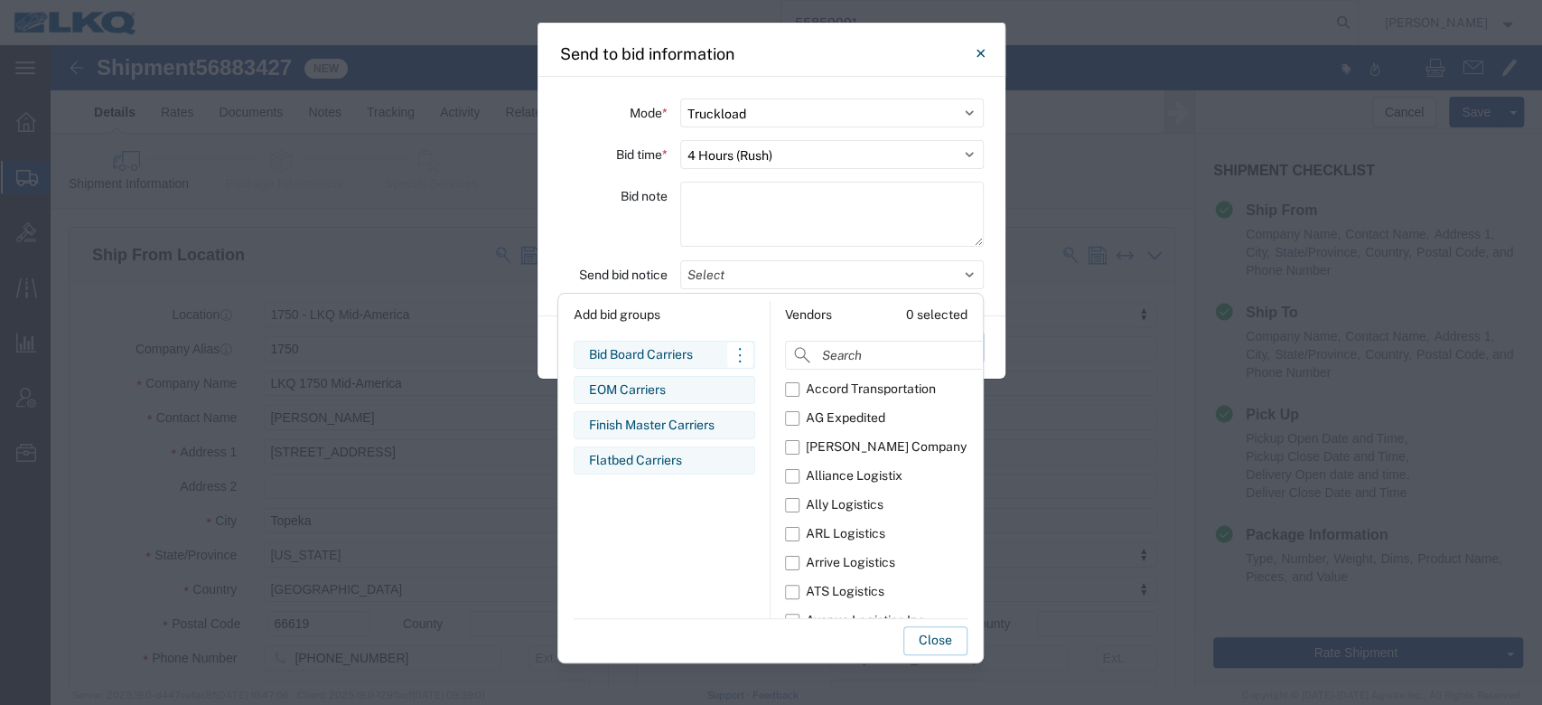
click at [661, 357] on div "Bid Board Carriers" at bounding box center [664, 354] width 151 height 19
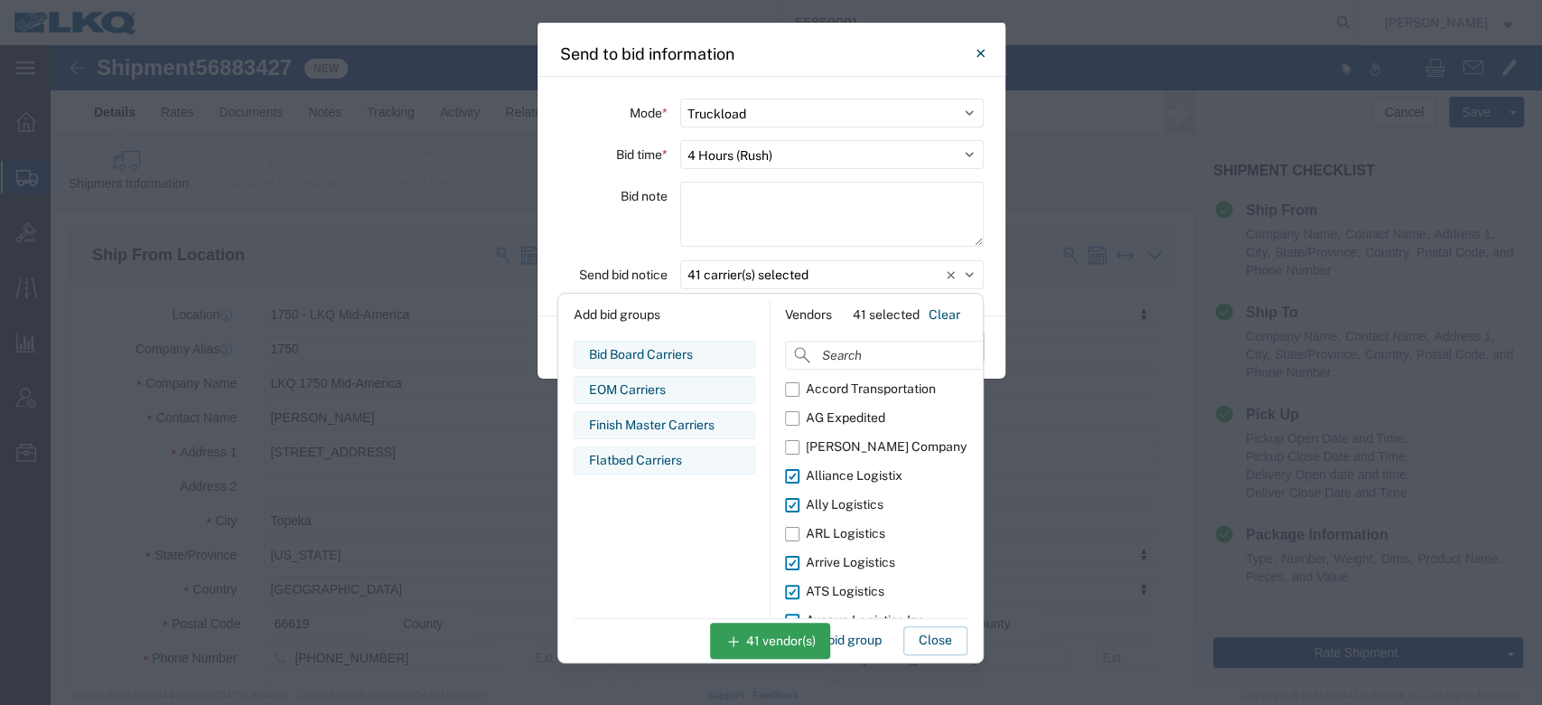
click at [940, 638] on button "Close" at bounding box center [936, 640] width 64 height 29
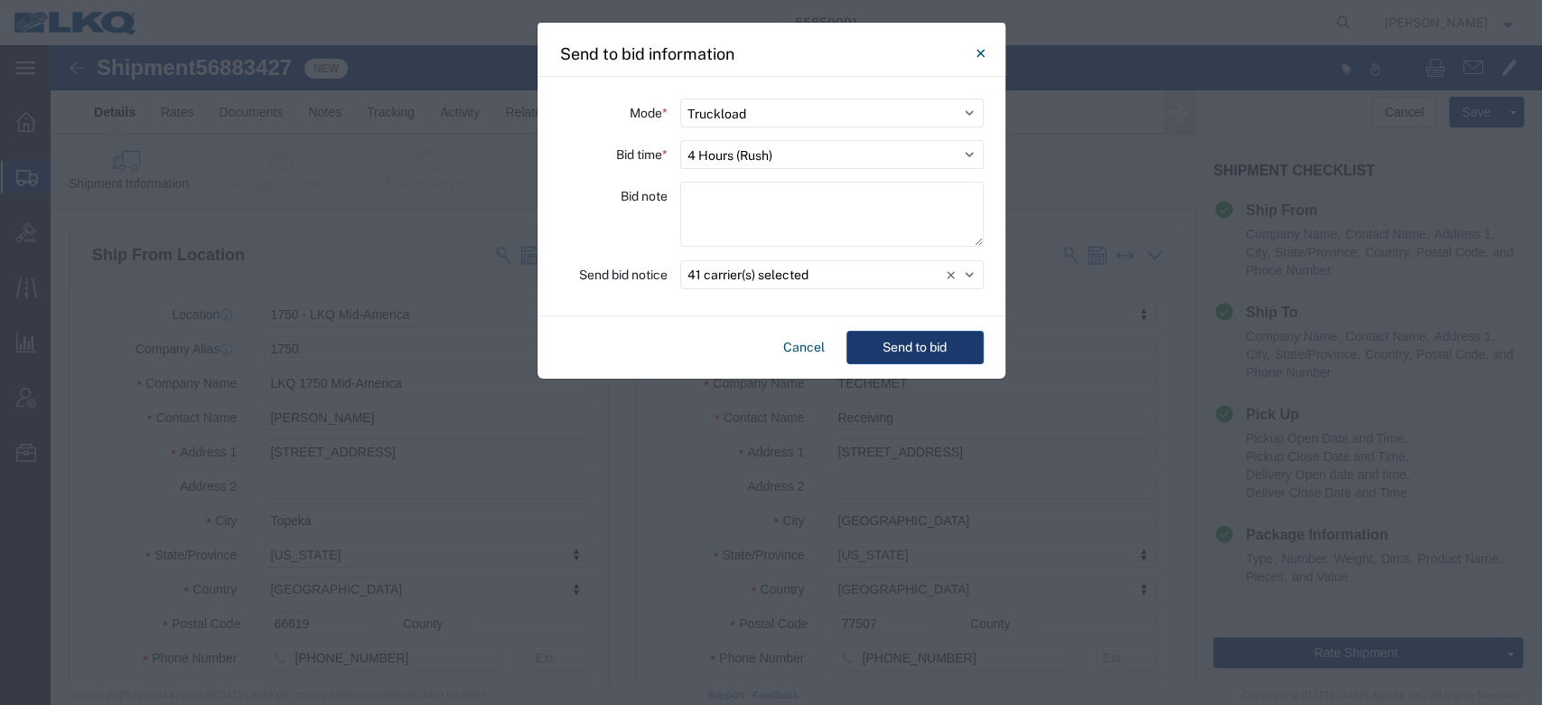
click at [935, 336] on button "Send to bid" at bounding box center [915, 347] width 137 height 33
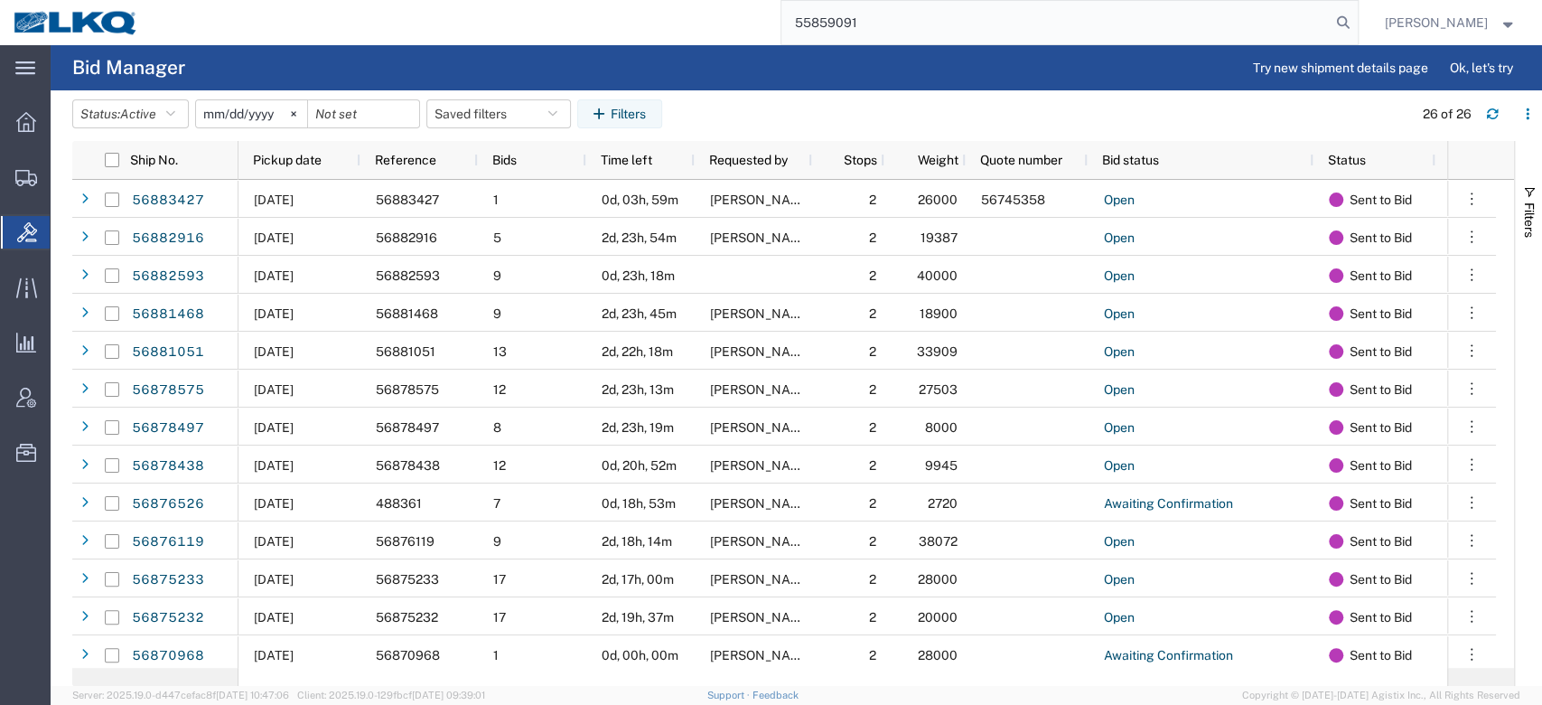
click at [893, 26] on input "55859091" at bounding box center [1056, 22] width 549 height 43
click at [885, 25] on input "55859091" at bounding box center [1056, 22] width 549 height 43
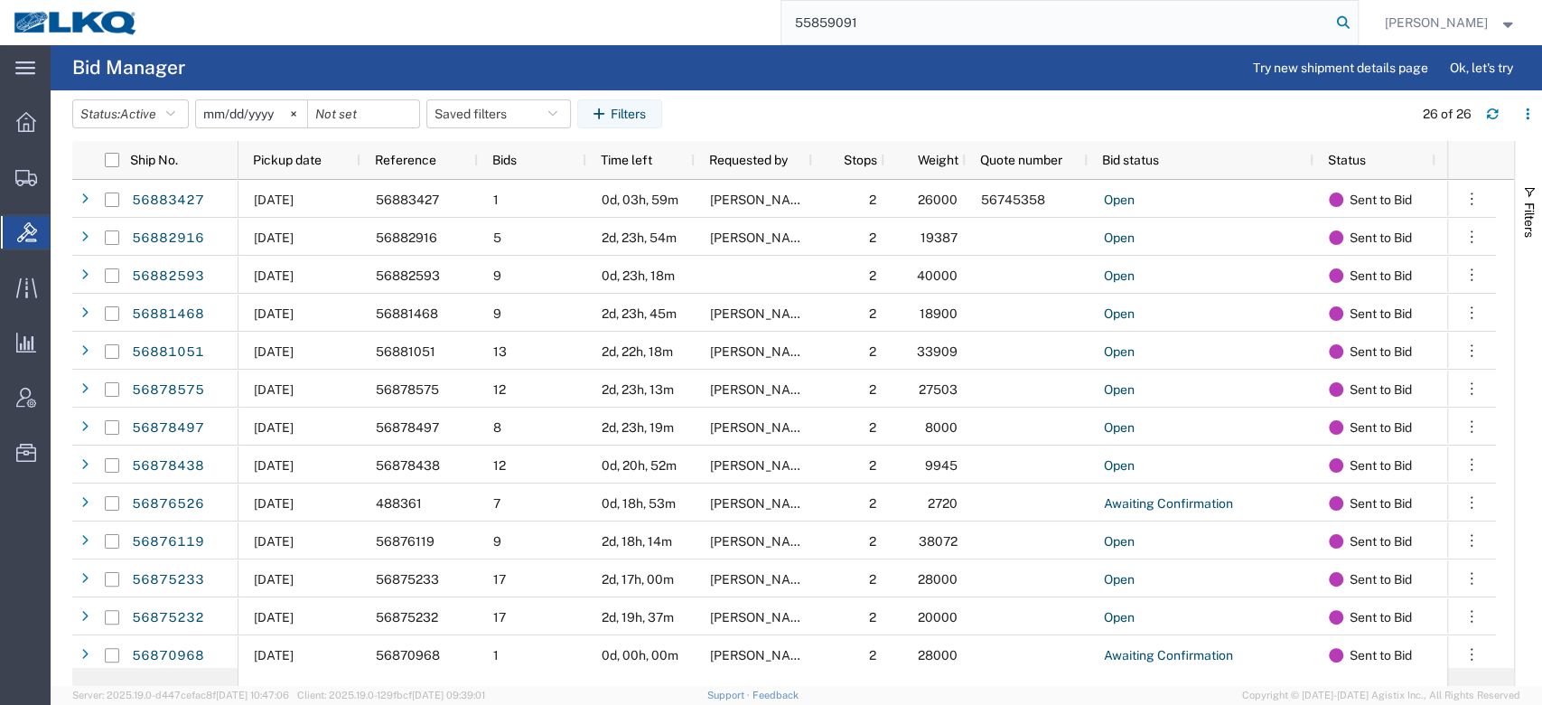
click at [1356, 28] on icon at bounding box center [1343, 22] width 25 height 25
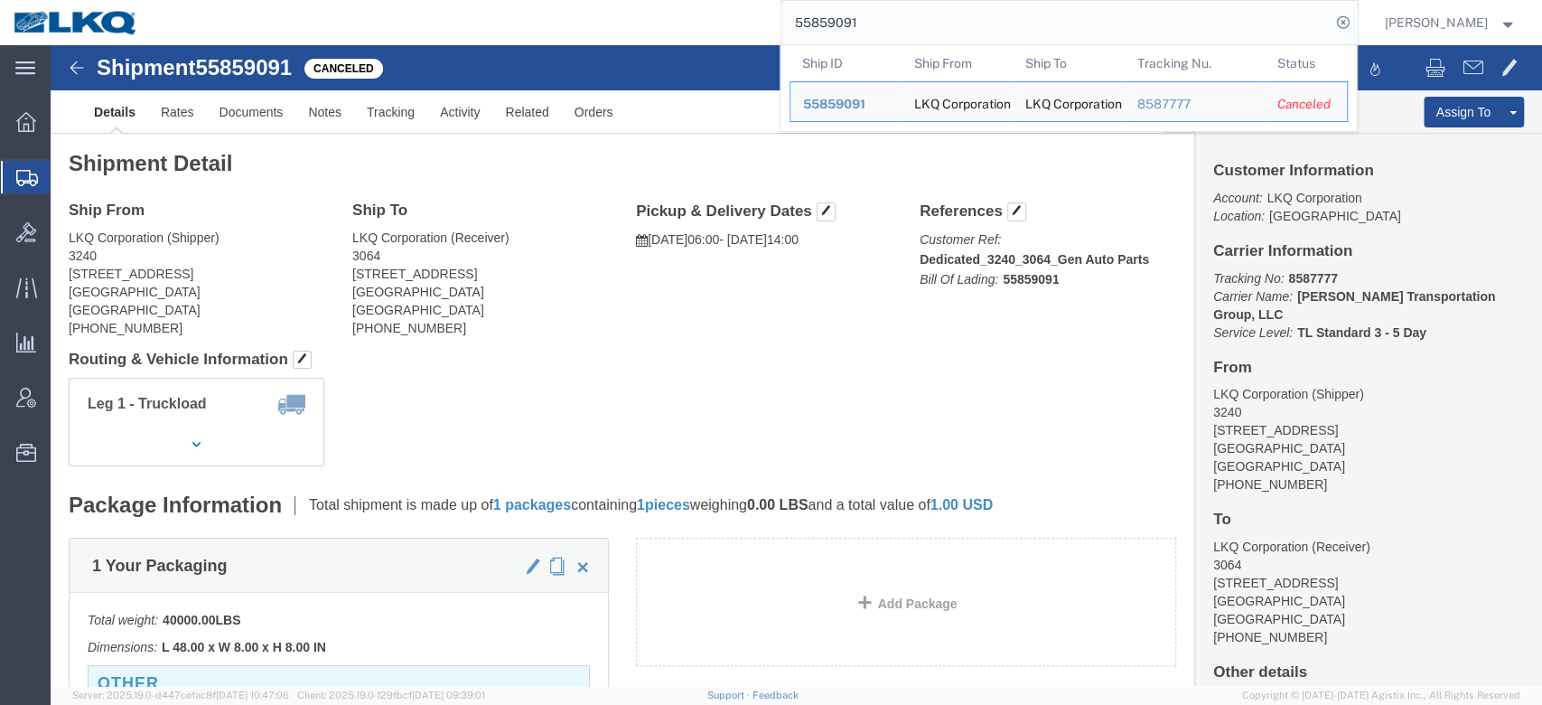
click div "Leg 1 - Truckload Number of trucks: 1"
click at [889, 36] on input "55859091" at bounding box center [1056, 22] width 549 height 43
paste input "6193809"
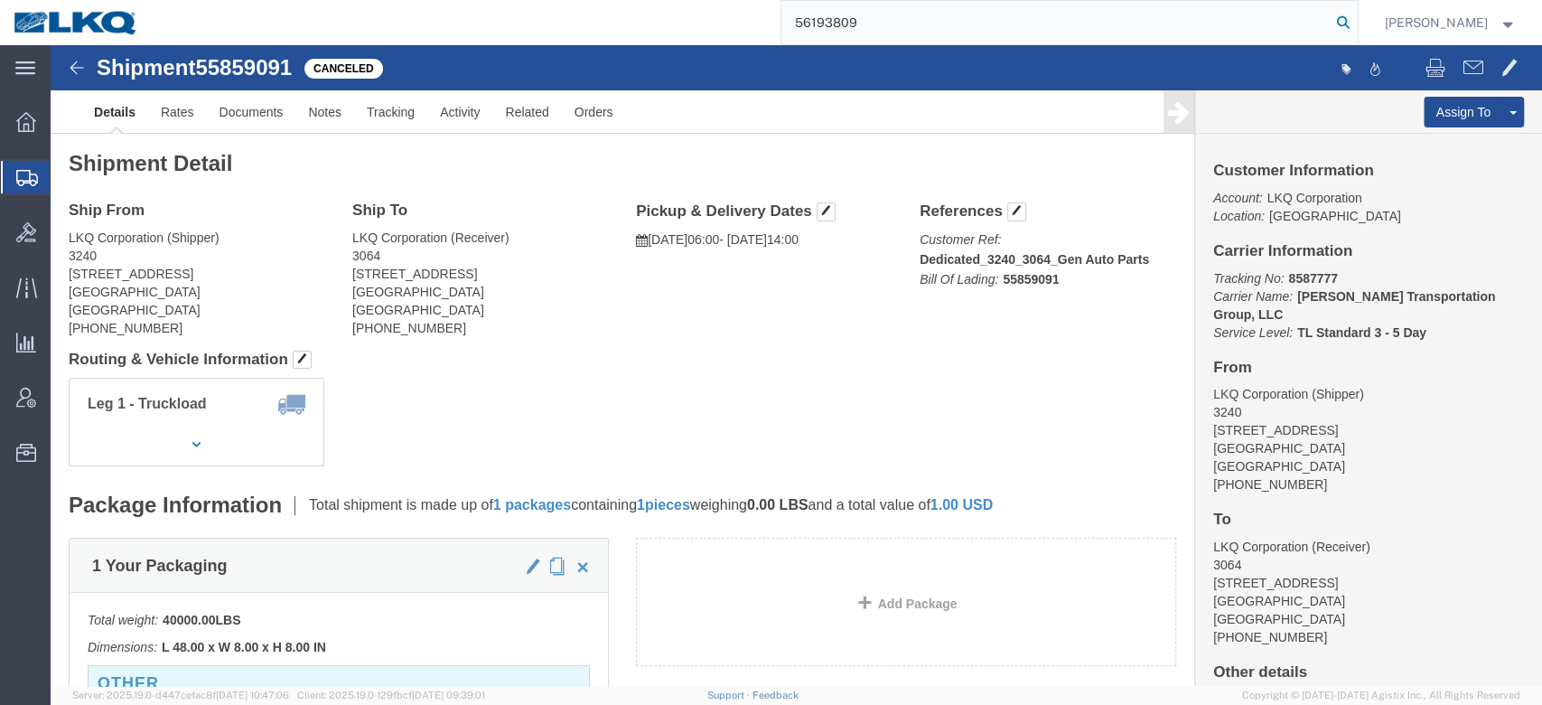
click at [1356, 21] on icon at bounding box center [1343, 22] width 25 height 25
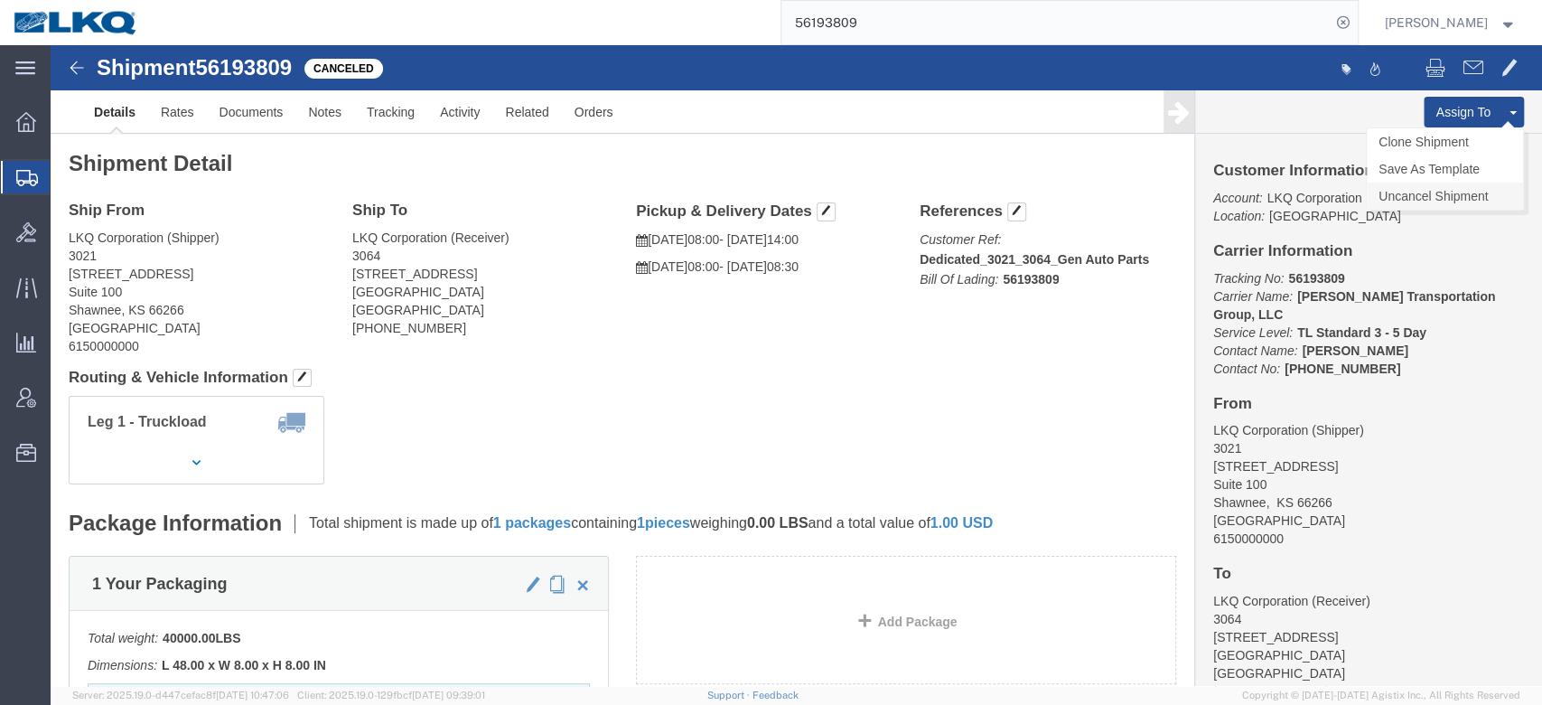
click link "Uncancel Shipment"
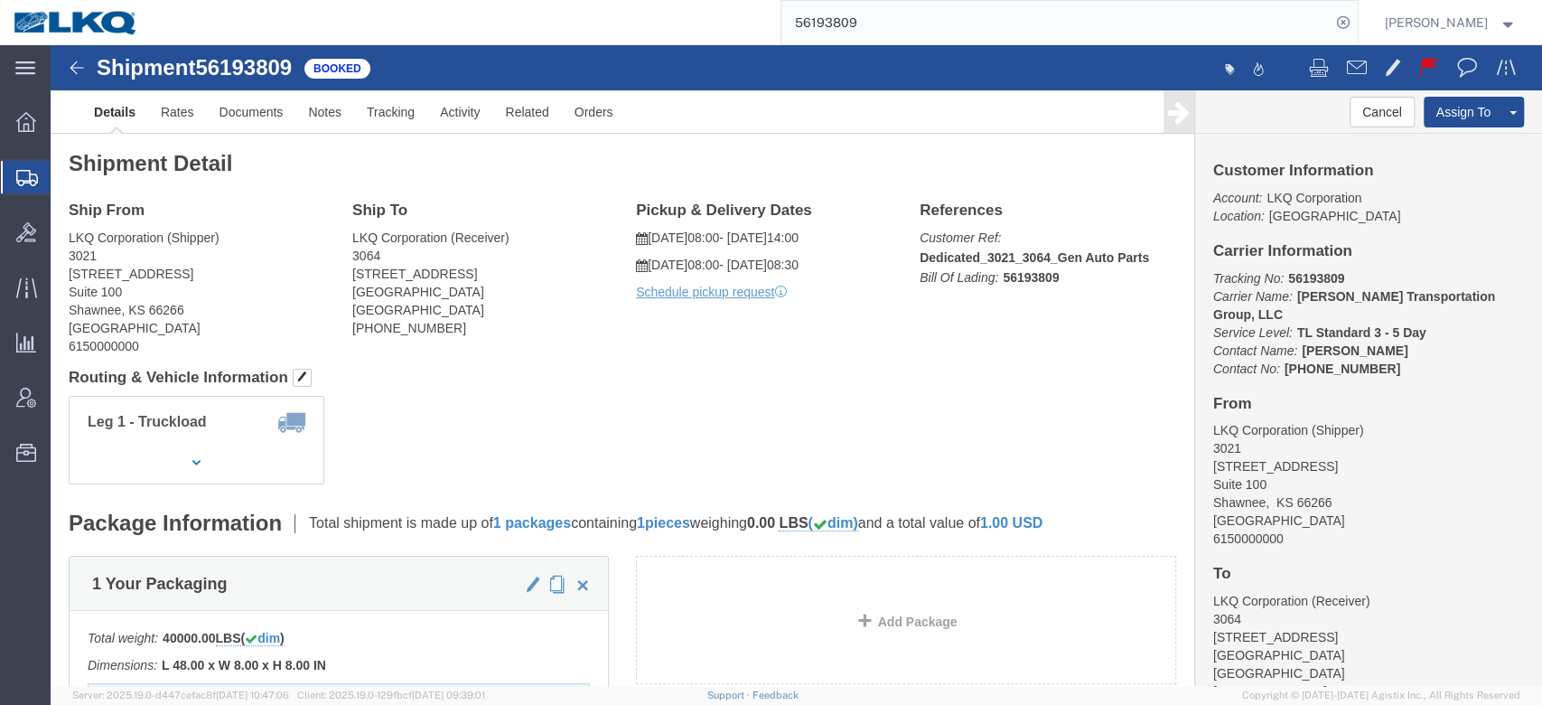
click at [960, 36] on input "56193809" at bounding box center [1056, 22] width 549 height 43
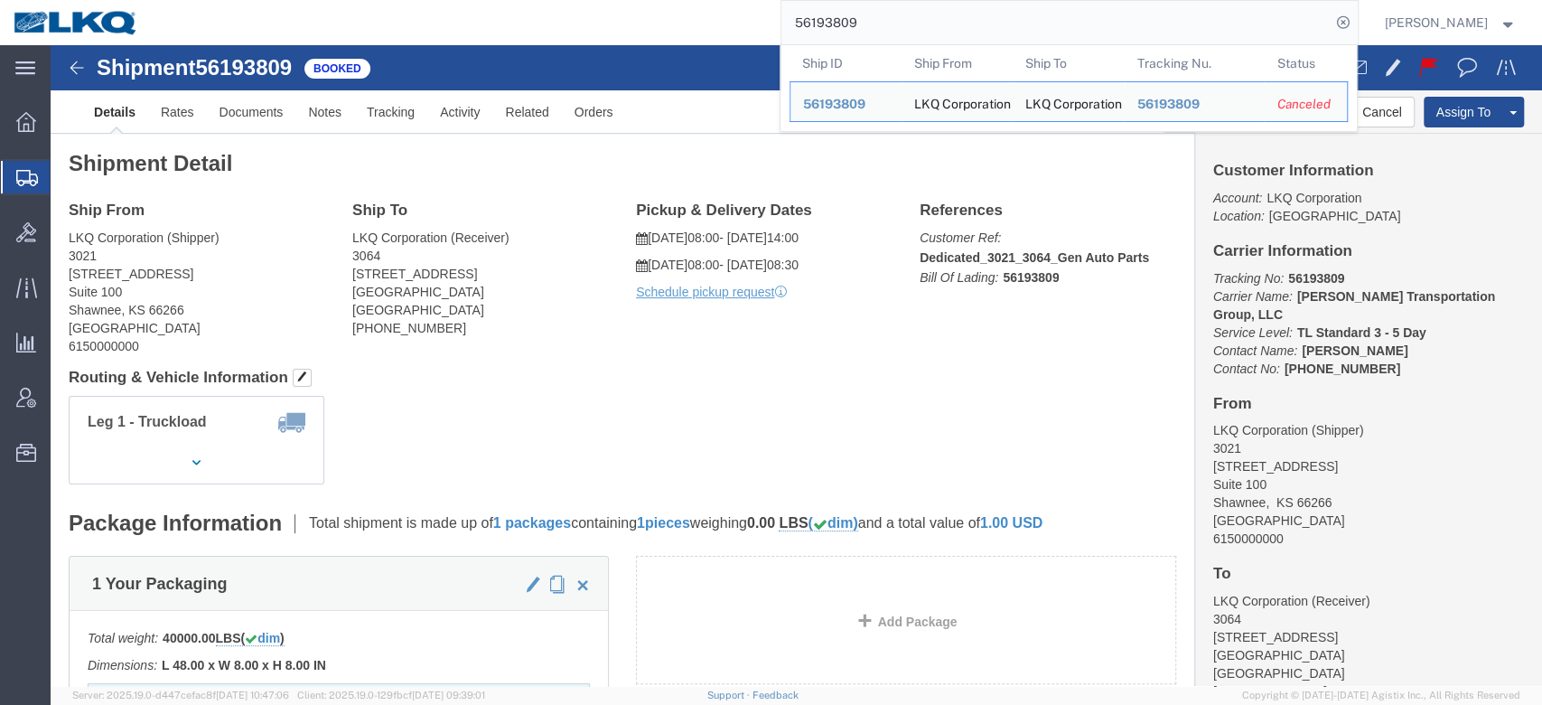
paste input "883427"
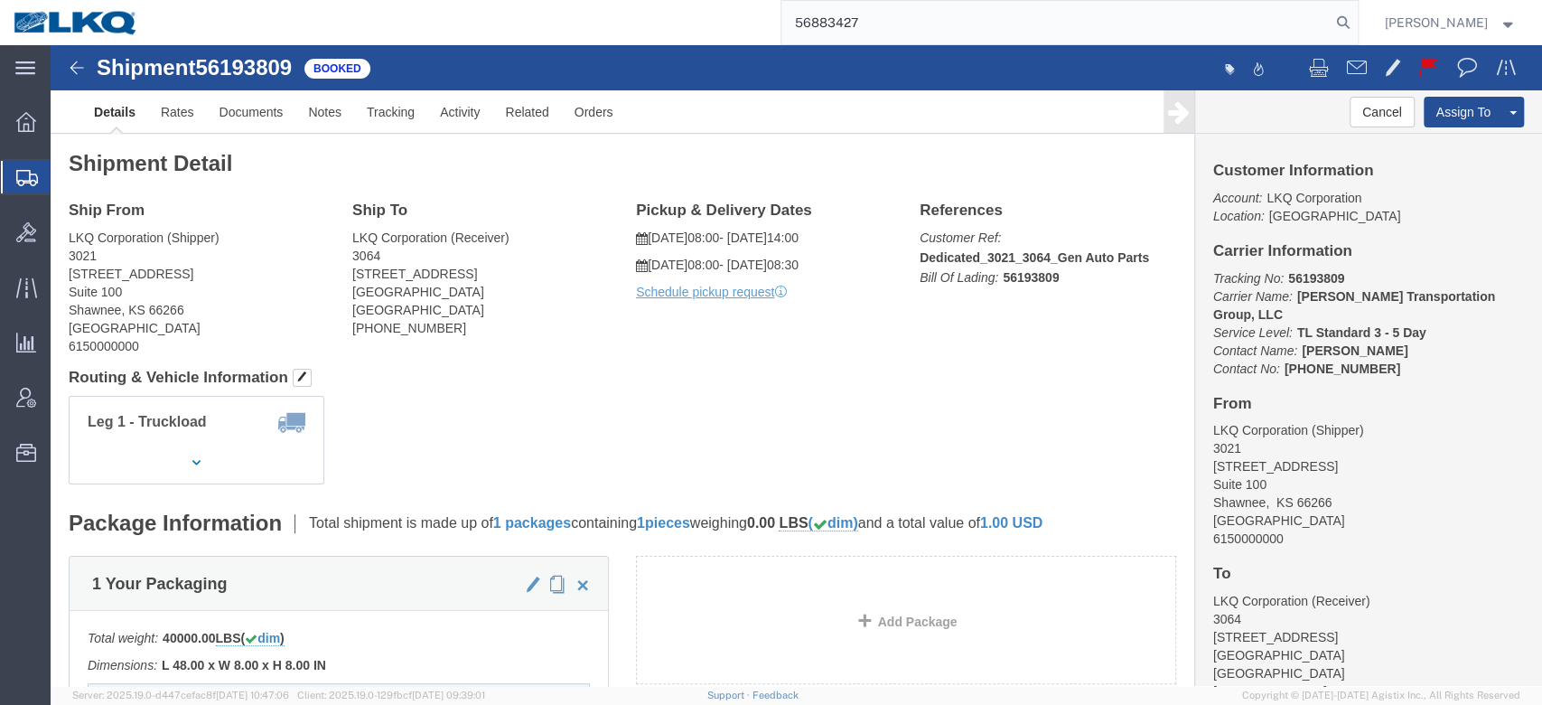
type input "56883427"
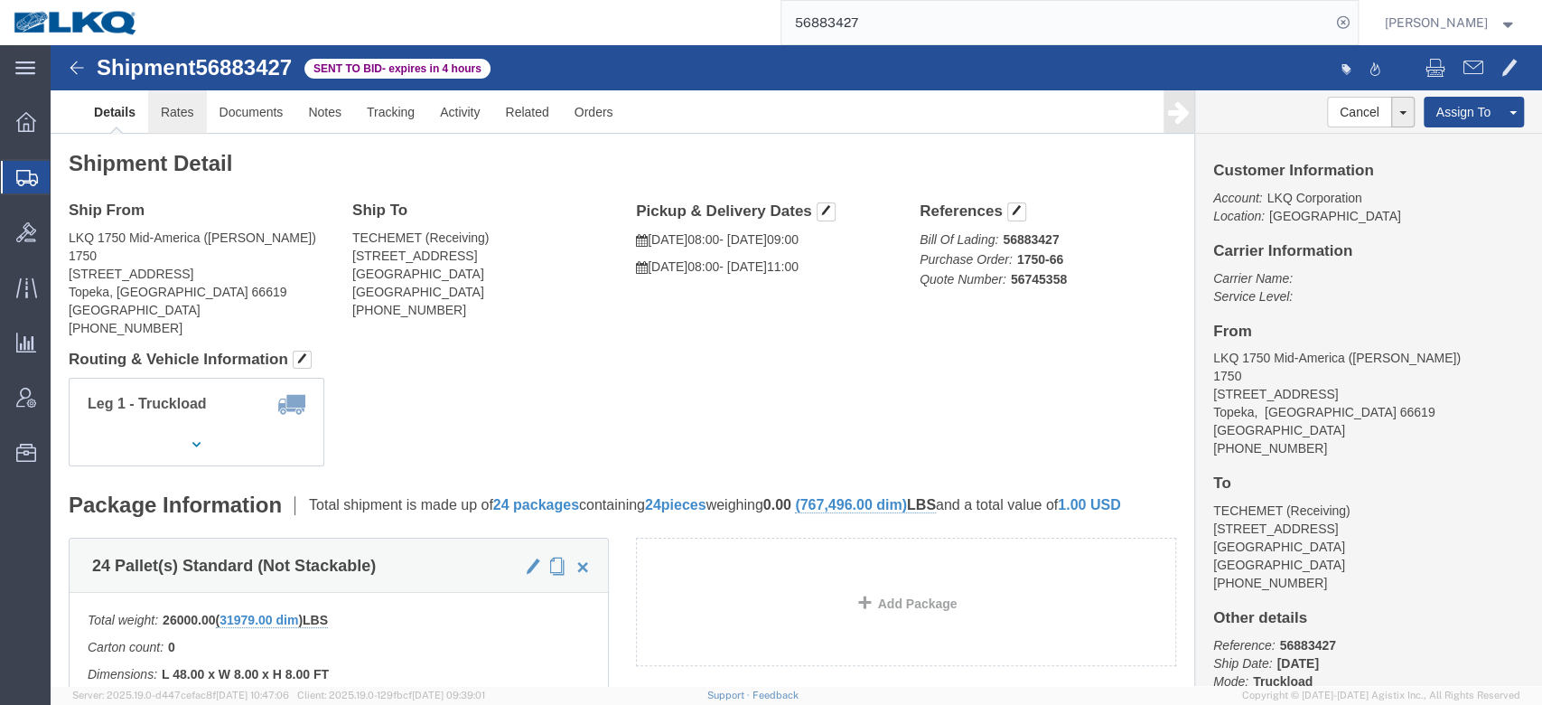
click link "Rates"
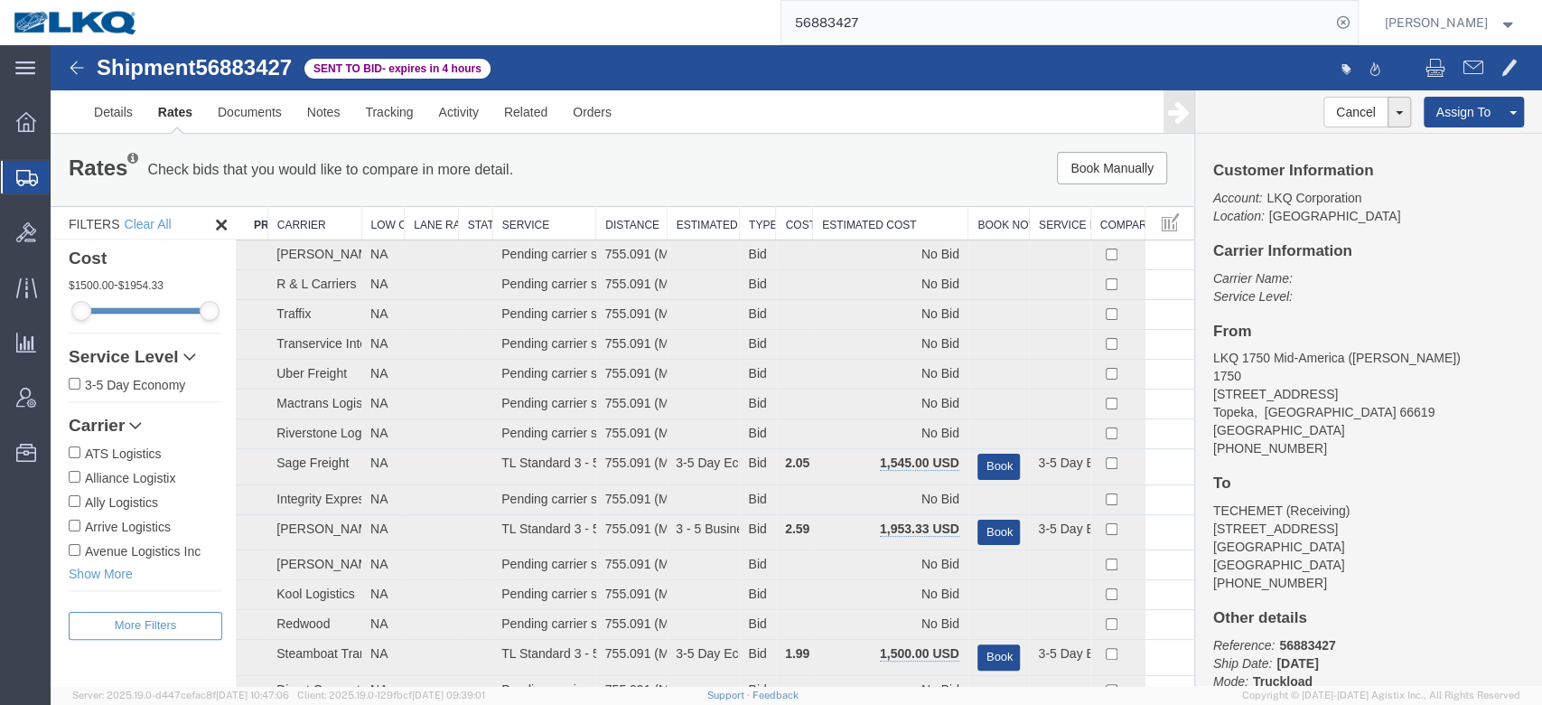
click at [882, 229] on th "Estimated Cost" at bounding box center [890, 223] width 155 height 33
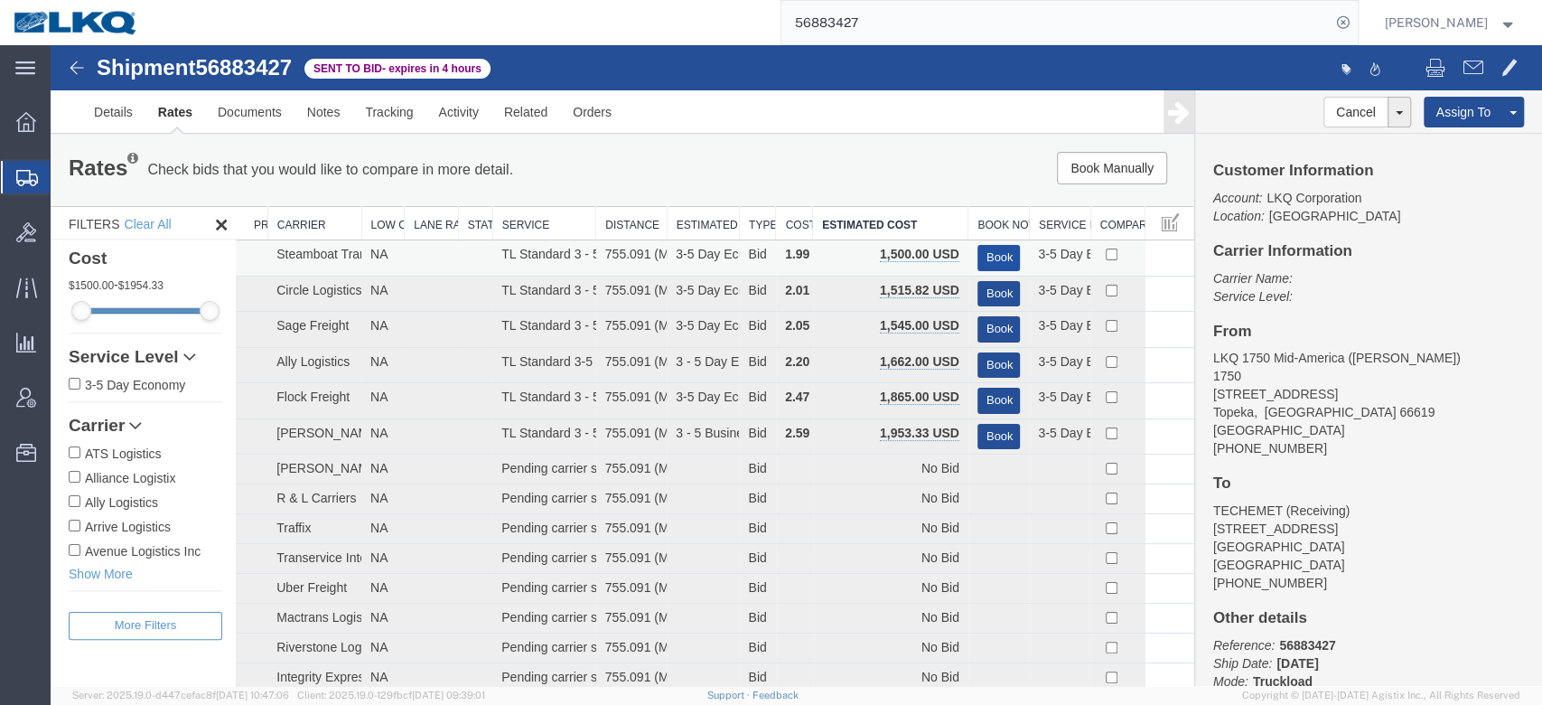
click at [988, 251] on button "Book" at bounding box center [999, 258] width 43 height 26
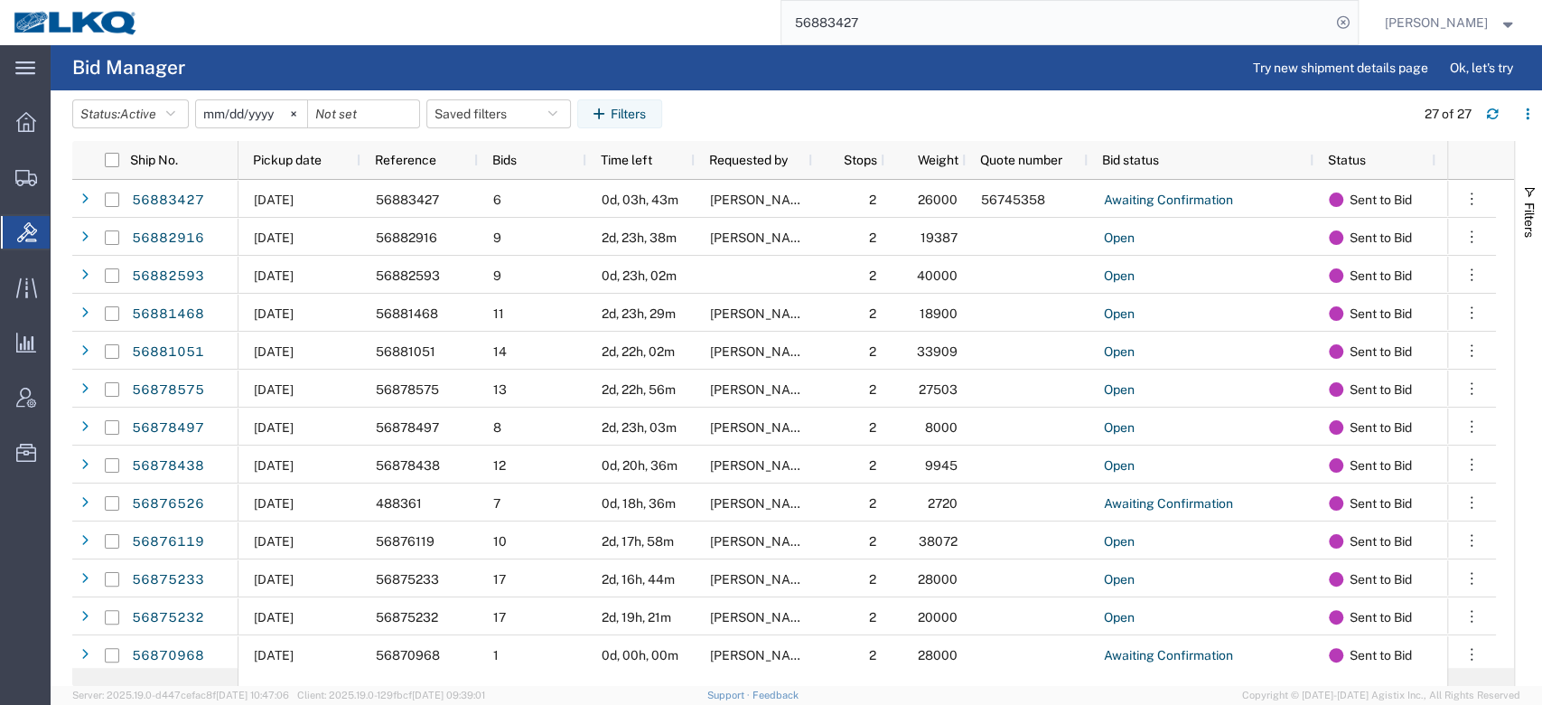
click at [950, 46] on agx-page-header "Bid Manager Try new shipment details page Ok, let's try" at bounding box center [797, 67] width 1492 height 45
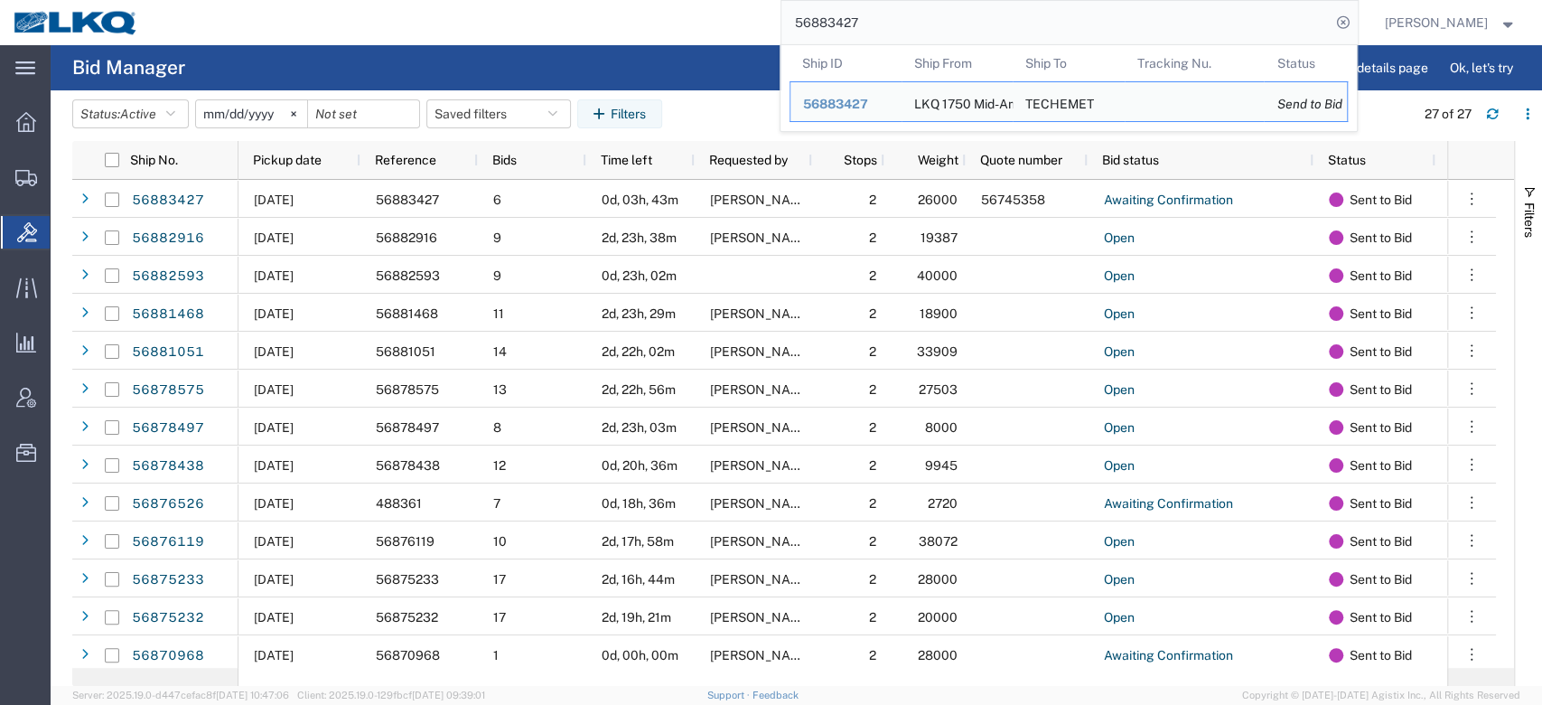
click at [939, 23] on input "56883427" at bounding box center [1056, 22] width 549 height 43
paste input "193809"
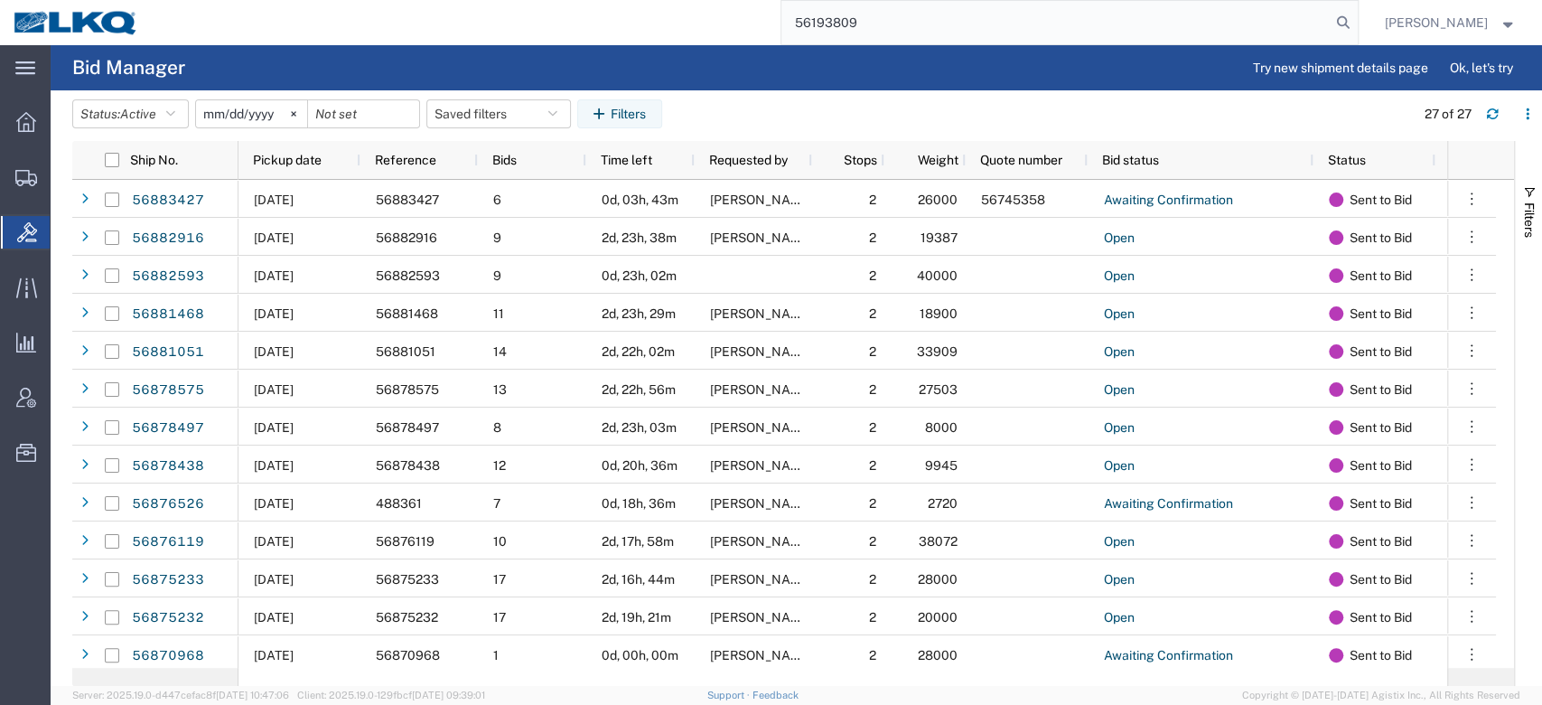
type input "56193809"
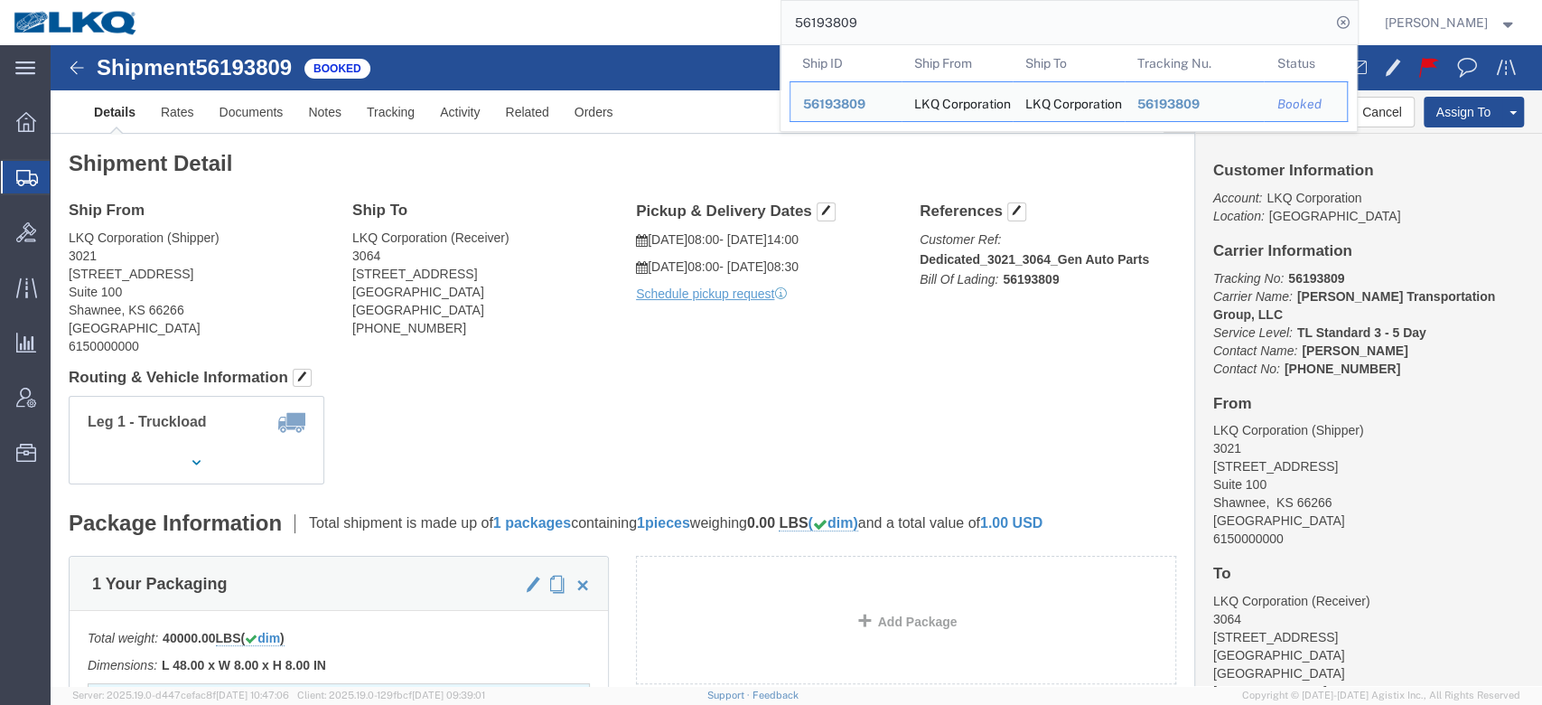
click h4 "Routing & Vehicle Information"
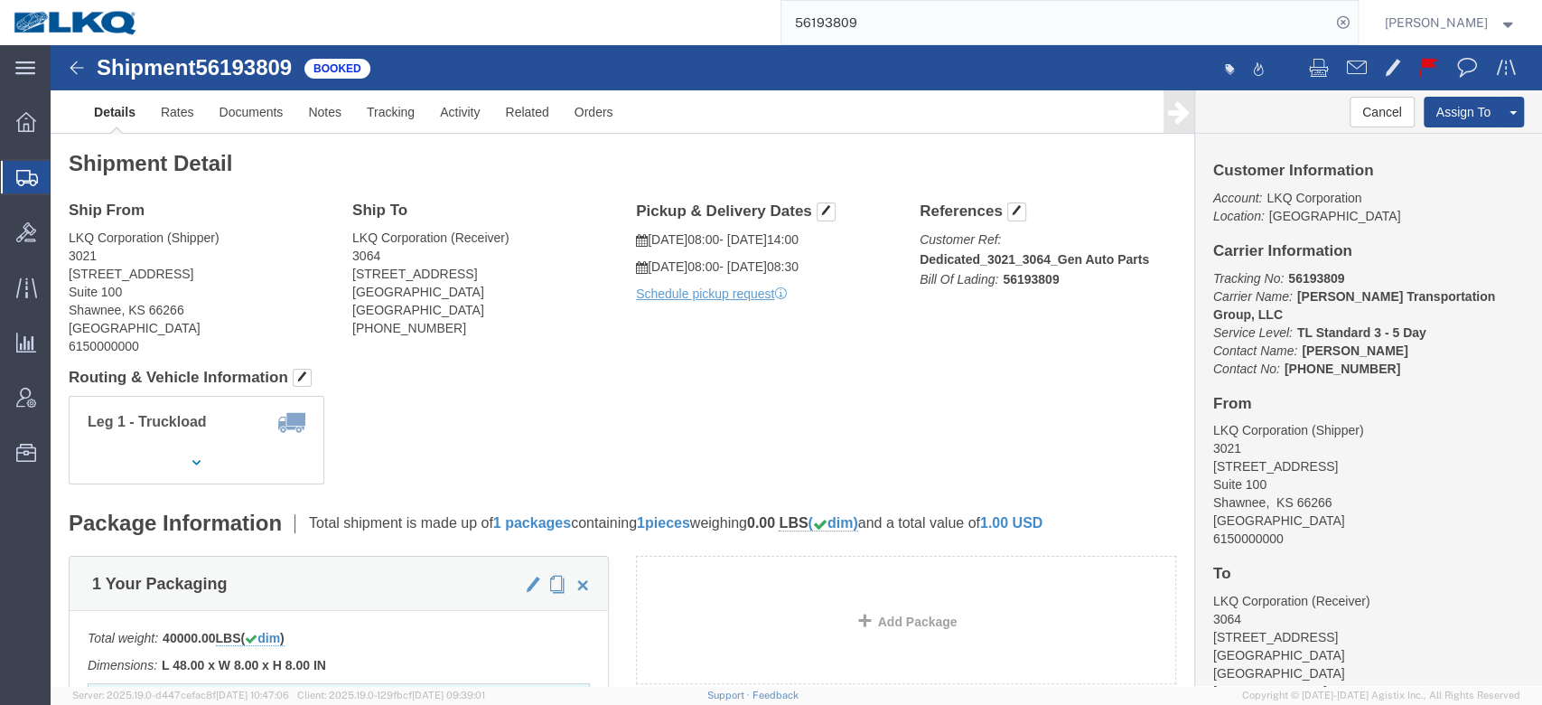
drag, startPoint x: 98, startPoint y: 203, endPoint x: 175, endPoint y: 186, distance: 78.7
click at [0, 0] on span "Shipment Manager" at bounding box center [0, 0] width 0 height 0
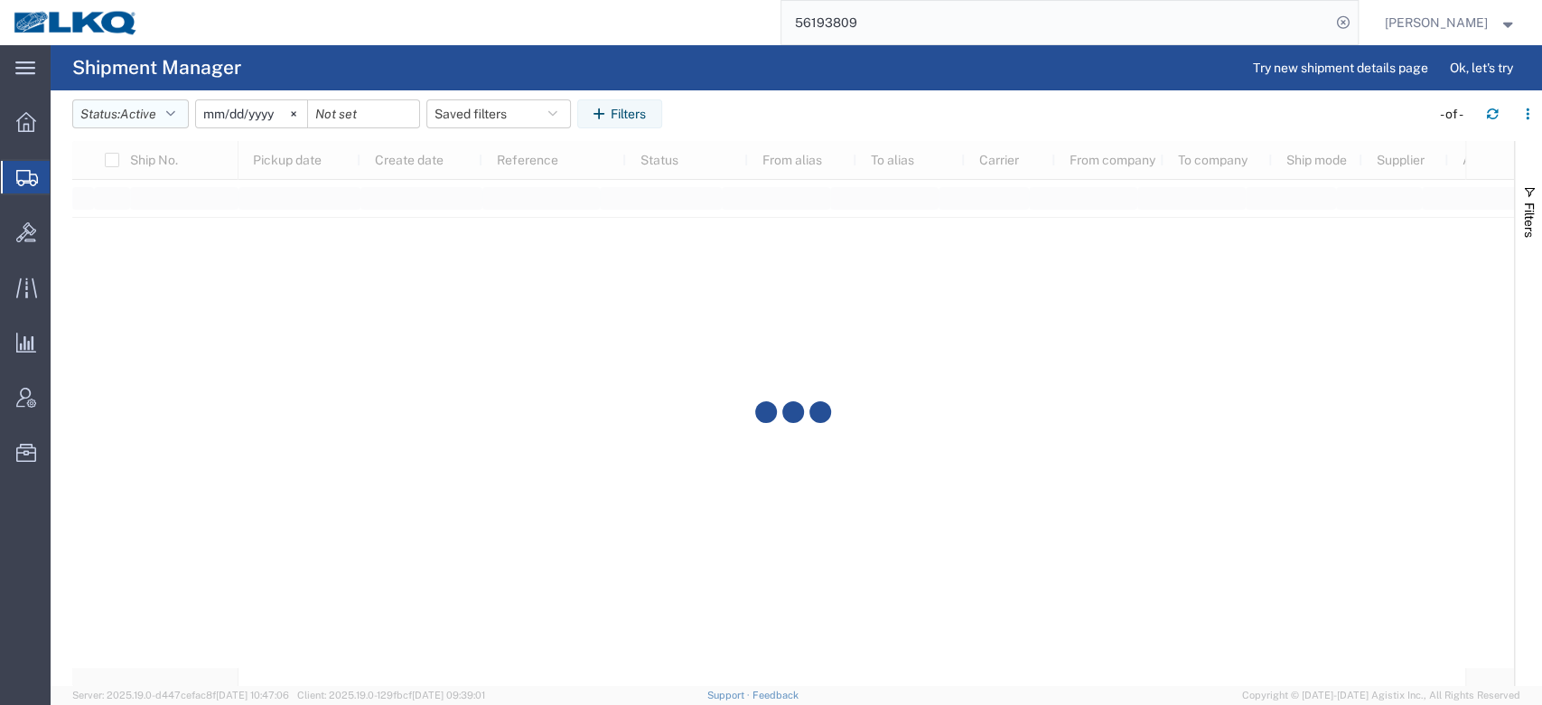
click at [156, 121] on span "Active" at bounding box center [138, 114] width 36 height 17
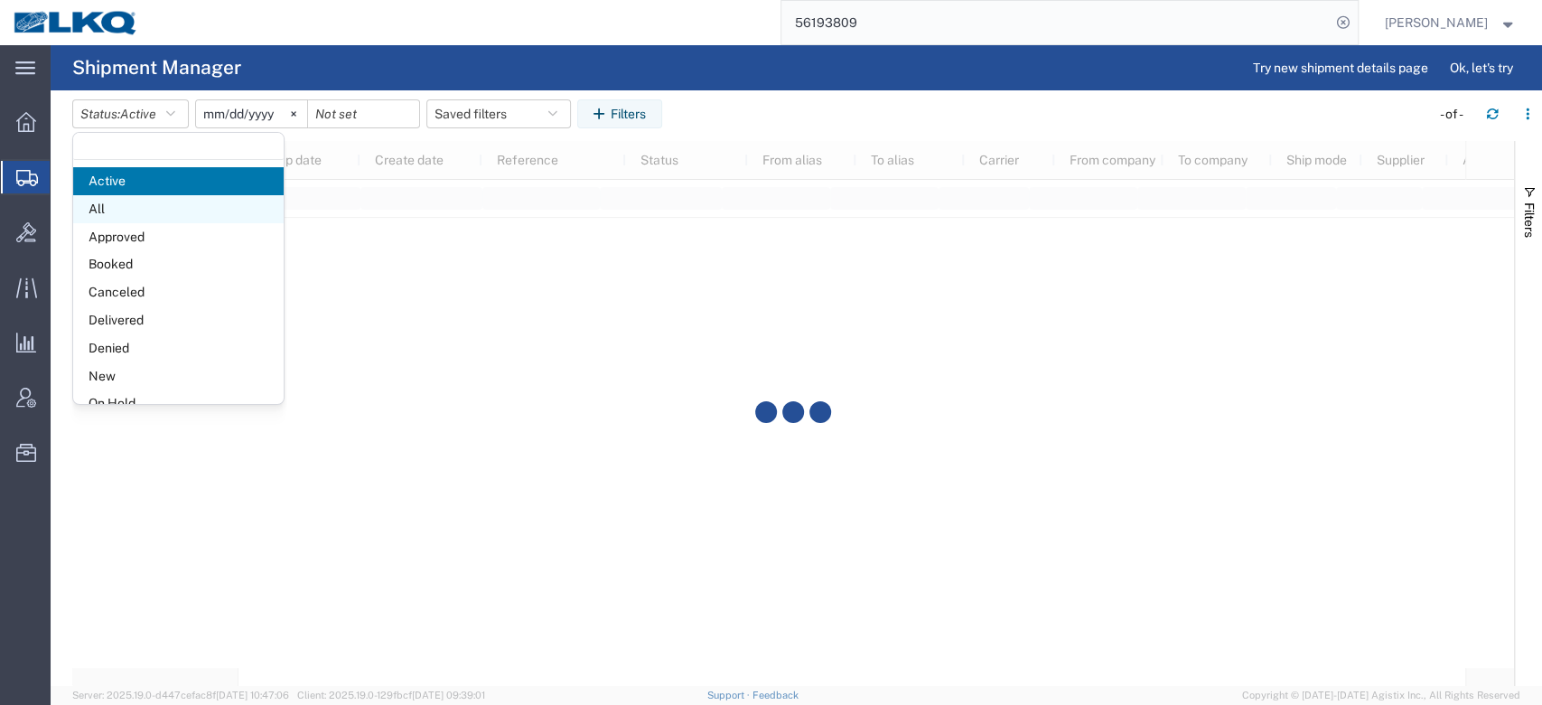
click at [126, 206] on span "All" at bounding box center [178, 209] width 211 height 28
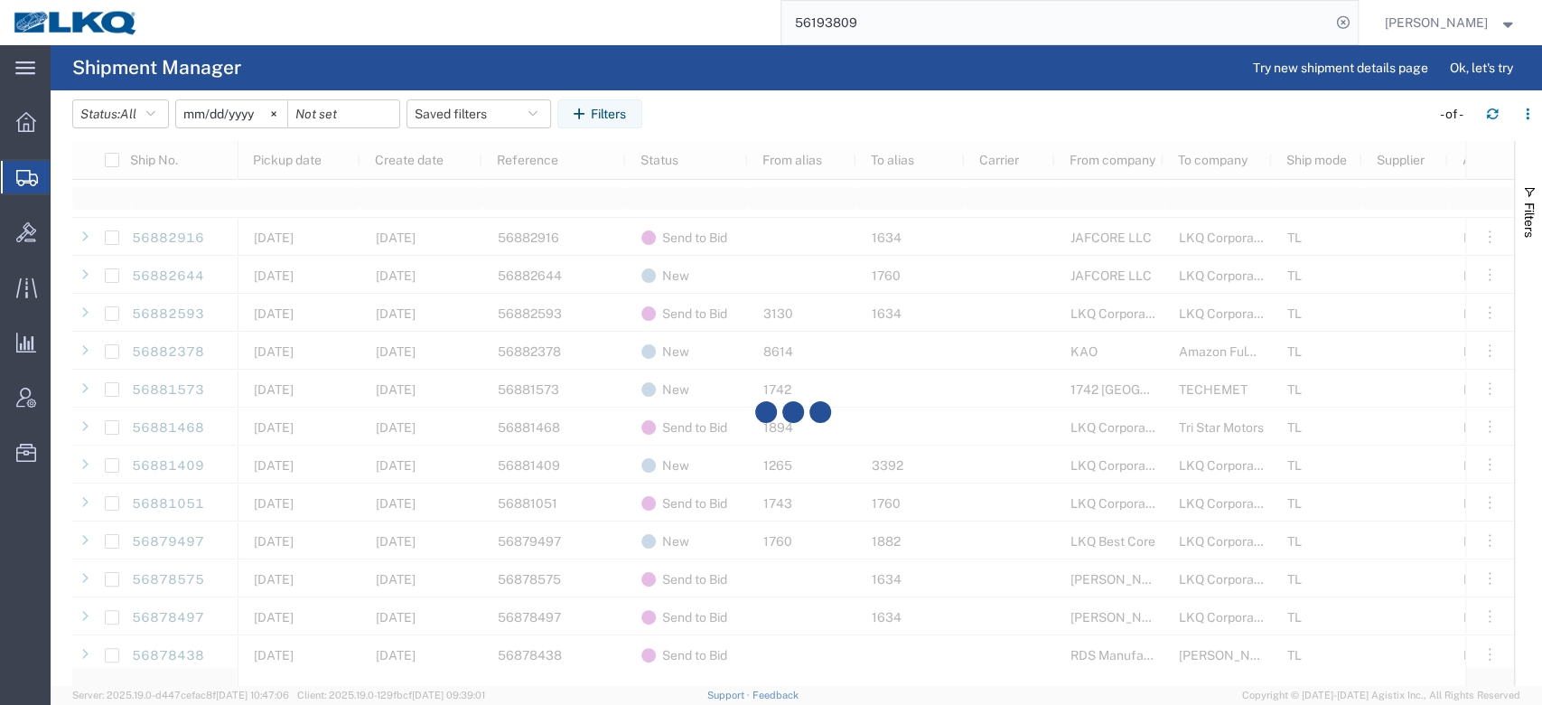
click at [219, 106] on input "[DATE]" at bounding box center [231, 113] width 111 height 27
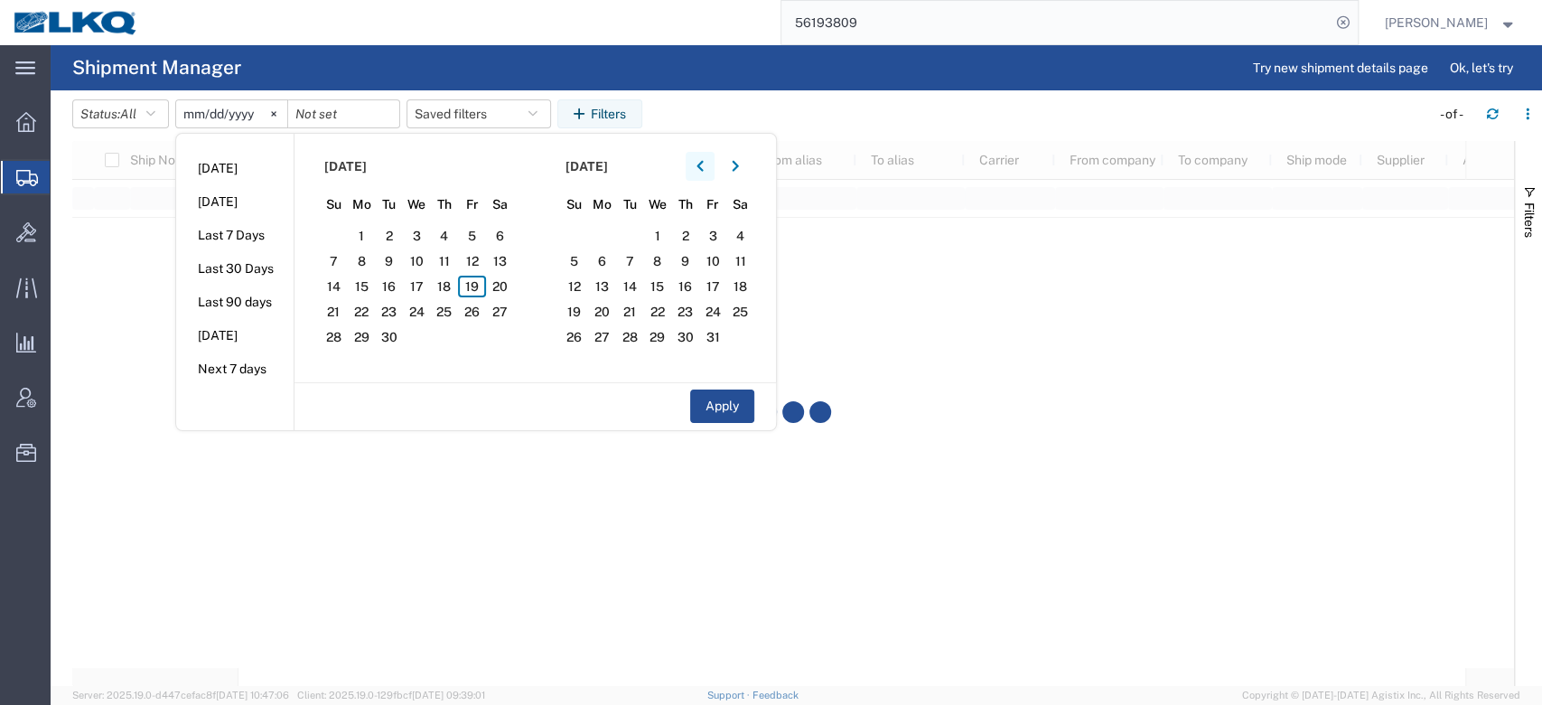
click at [704, 163] on icon "button" at bounding box center [700, 166] width 7 height 13
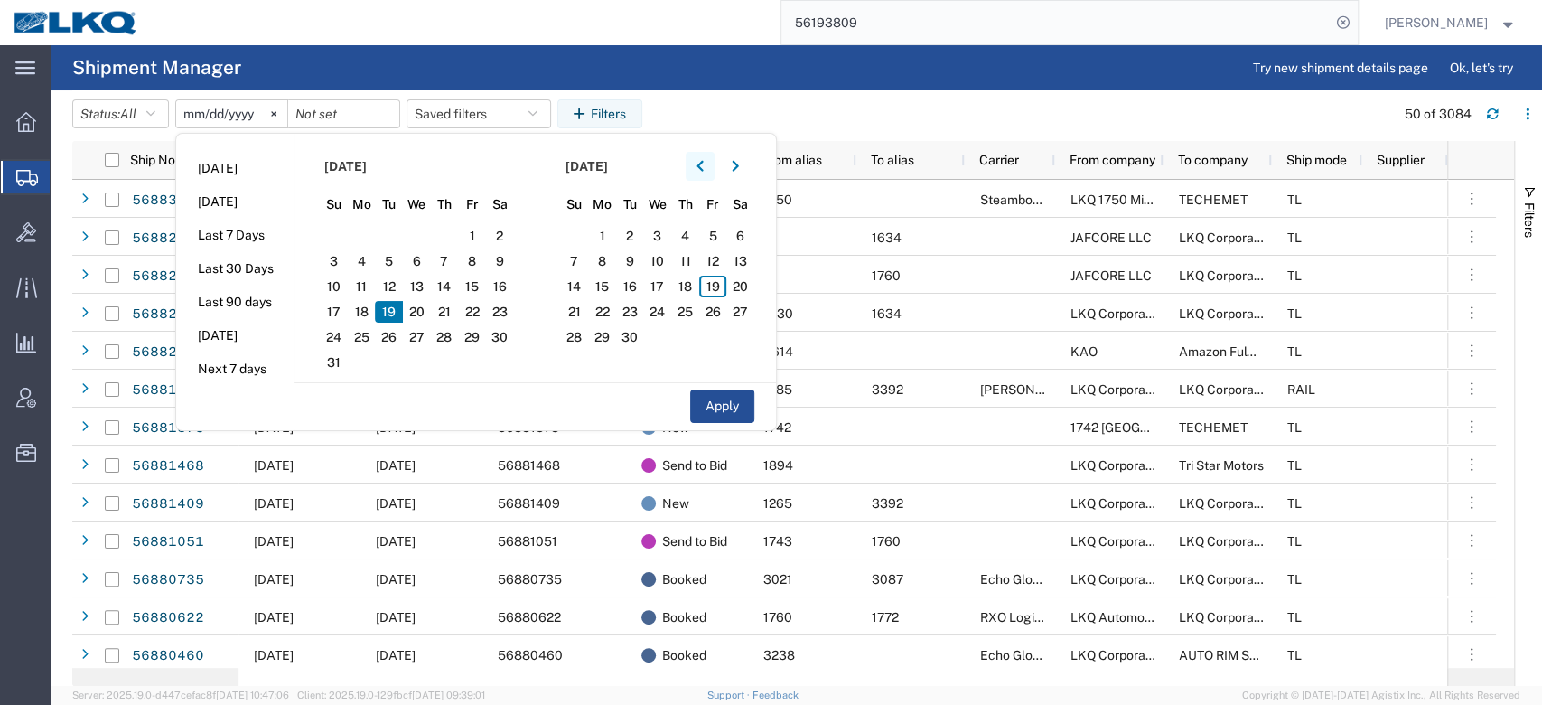
click at [697, 171] on button "button" at bounding box center [700, 166] width 29 height 29
click at [394, 238] on span "1" at bounding box center [389, 236] width 28 height 22
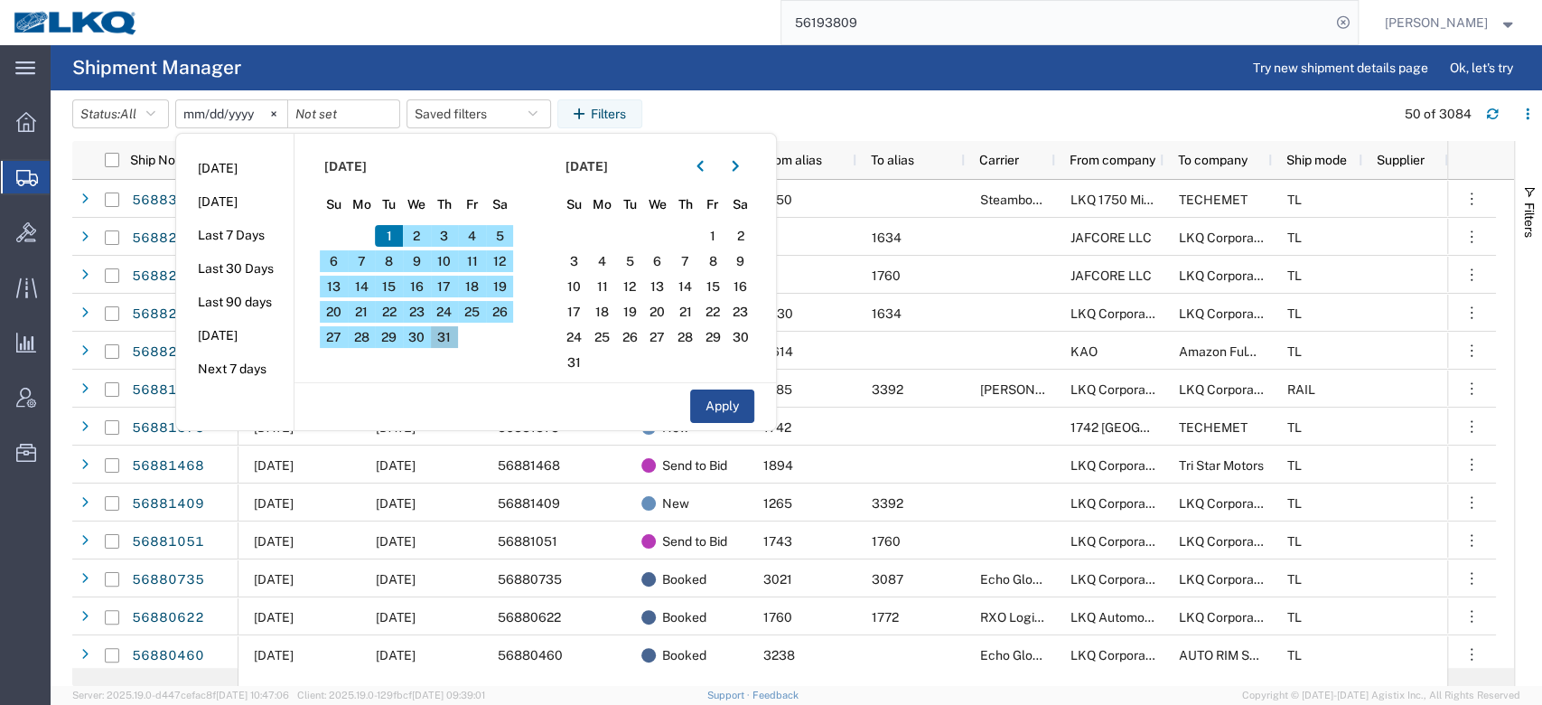
click at [447, 343] on span "31" at bounding box center [445, 337] width 28 height 22
click at [732, 405] on button "Apply" at bounding box center [722, 405] width 64 height 33
type input "2025-07-01"
type input "2025-07-31"
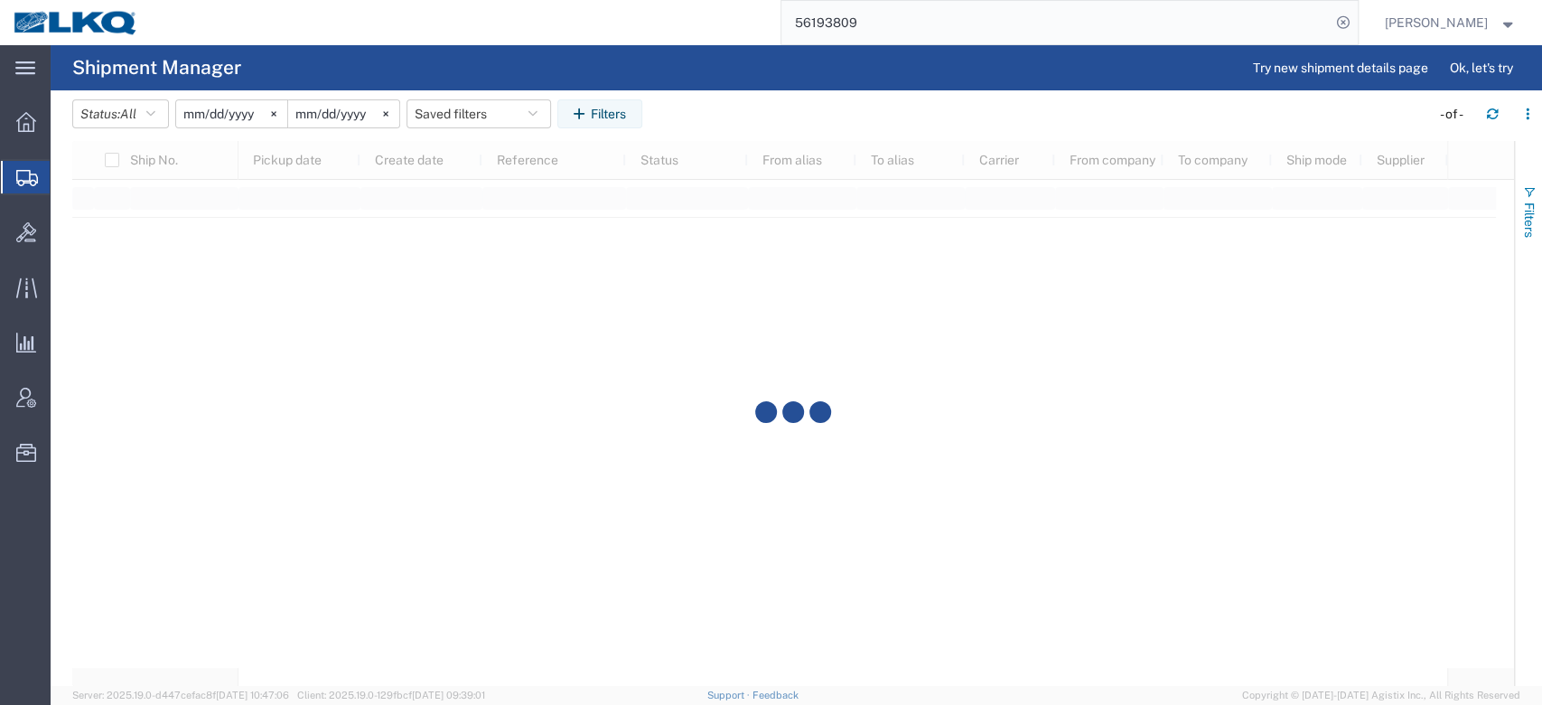
click at [1533, 196] on span "button" at bounding box center [1529, 192] width 14 height 14
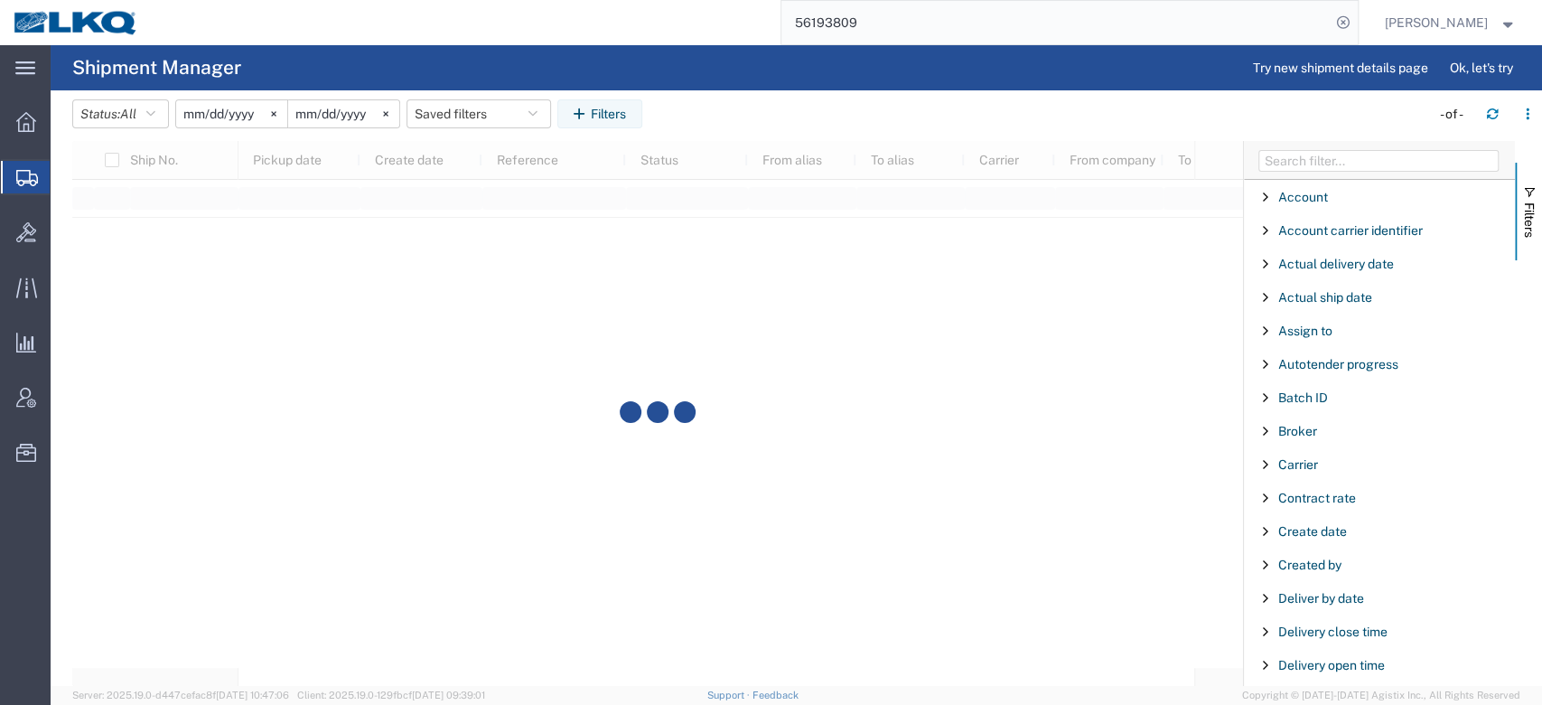
scroll to position [197, 0]
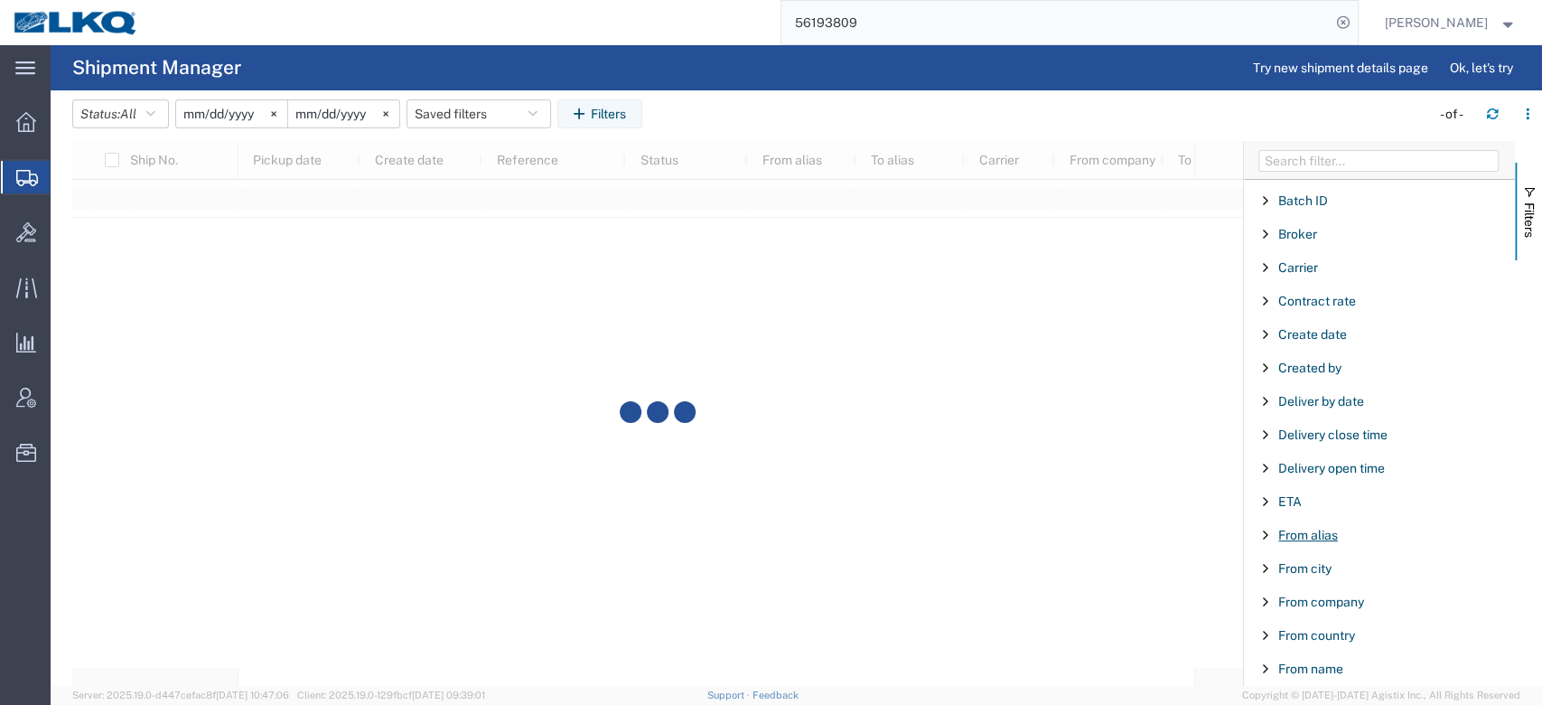
click at [1315, 534] on span "From alias" at bounding box center [1309, 535] width 60 height 14
type input "3021"
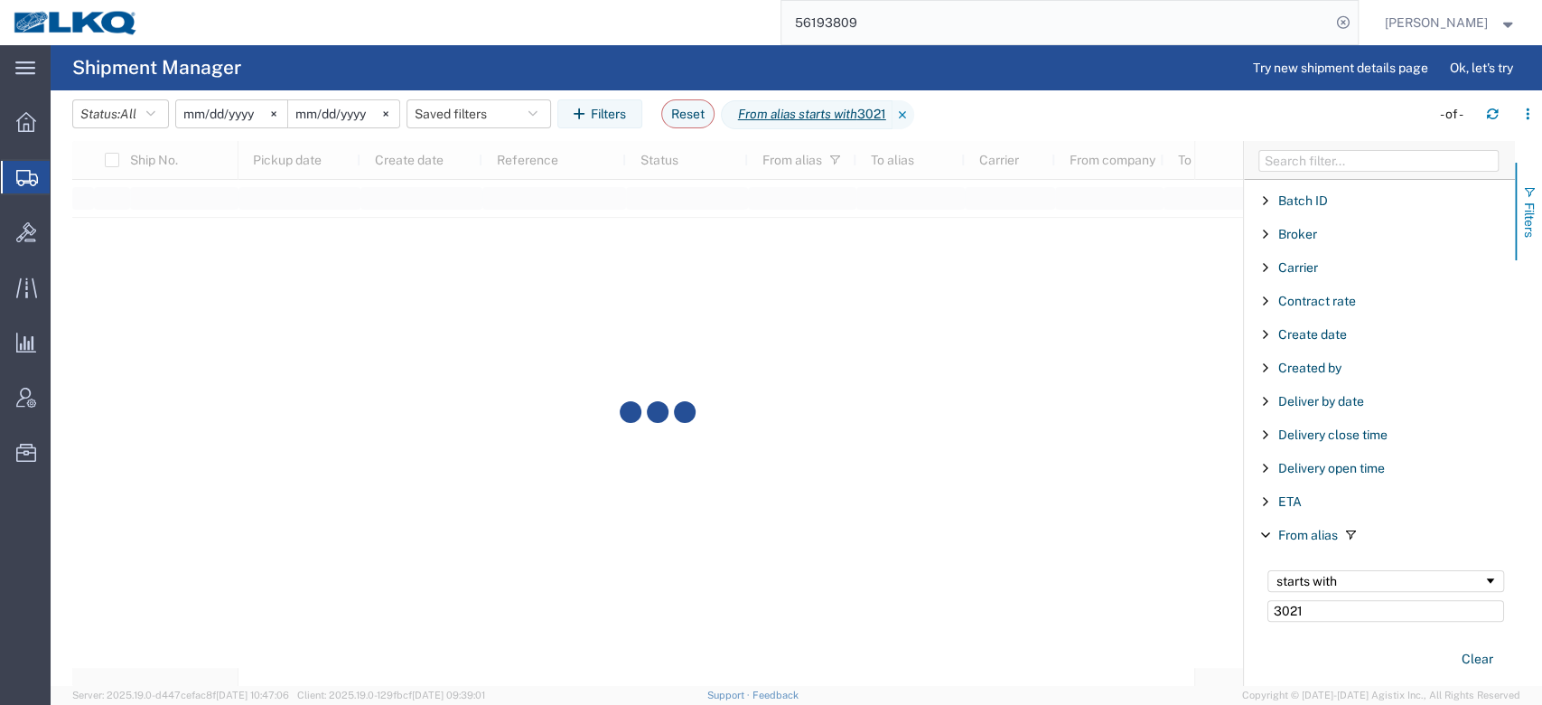
click at [1535, 197] on span "button" at bounding box center [1529, 192] width 14 height 14
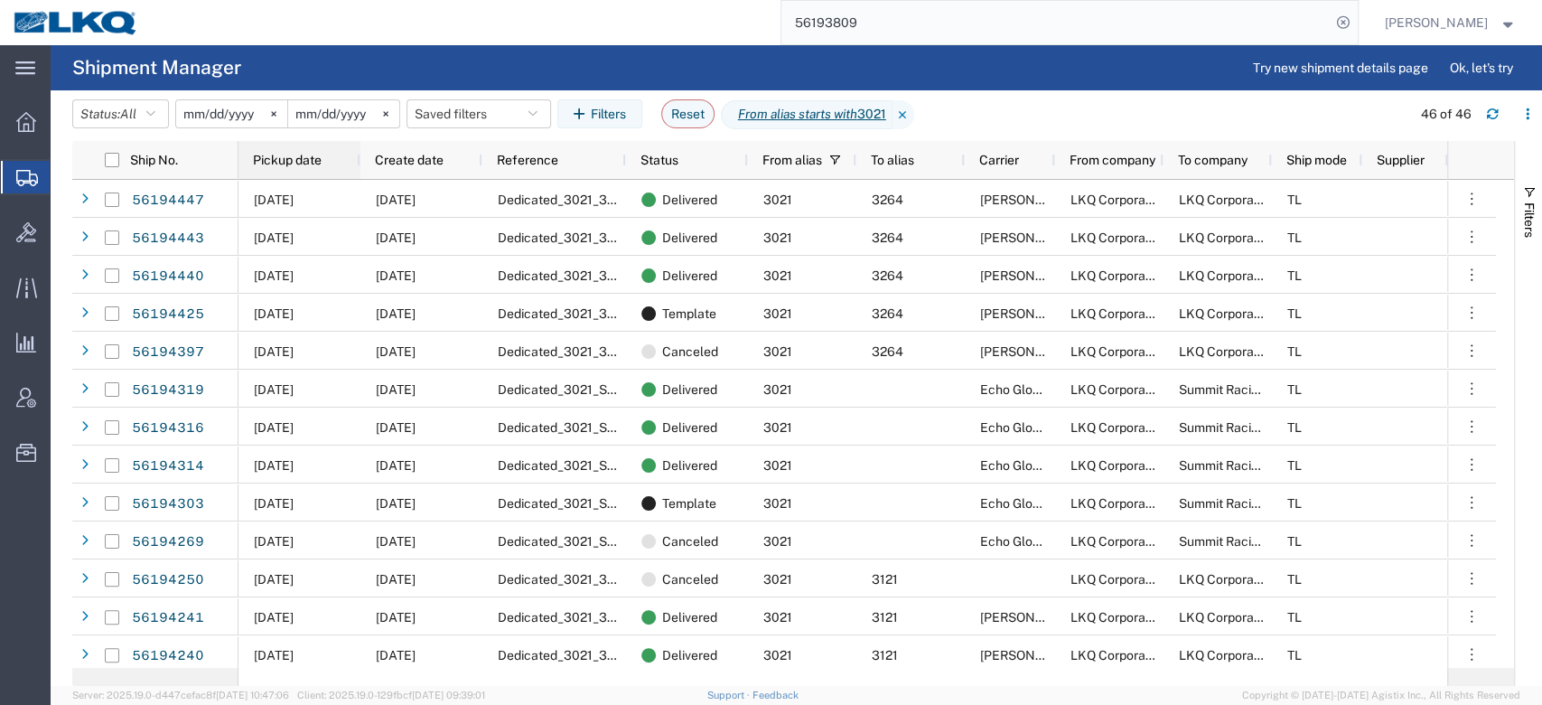
click at [288, 164] on span "Pickup date" at bounding box center [287, 160] width 69 height 14
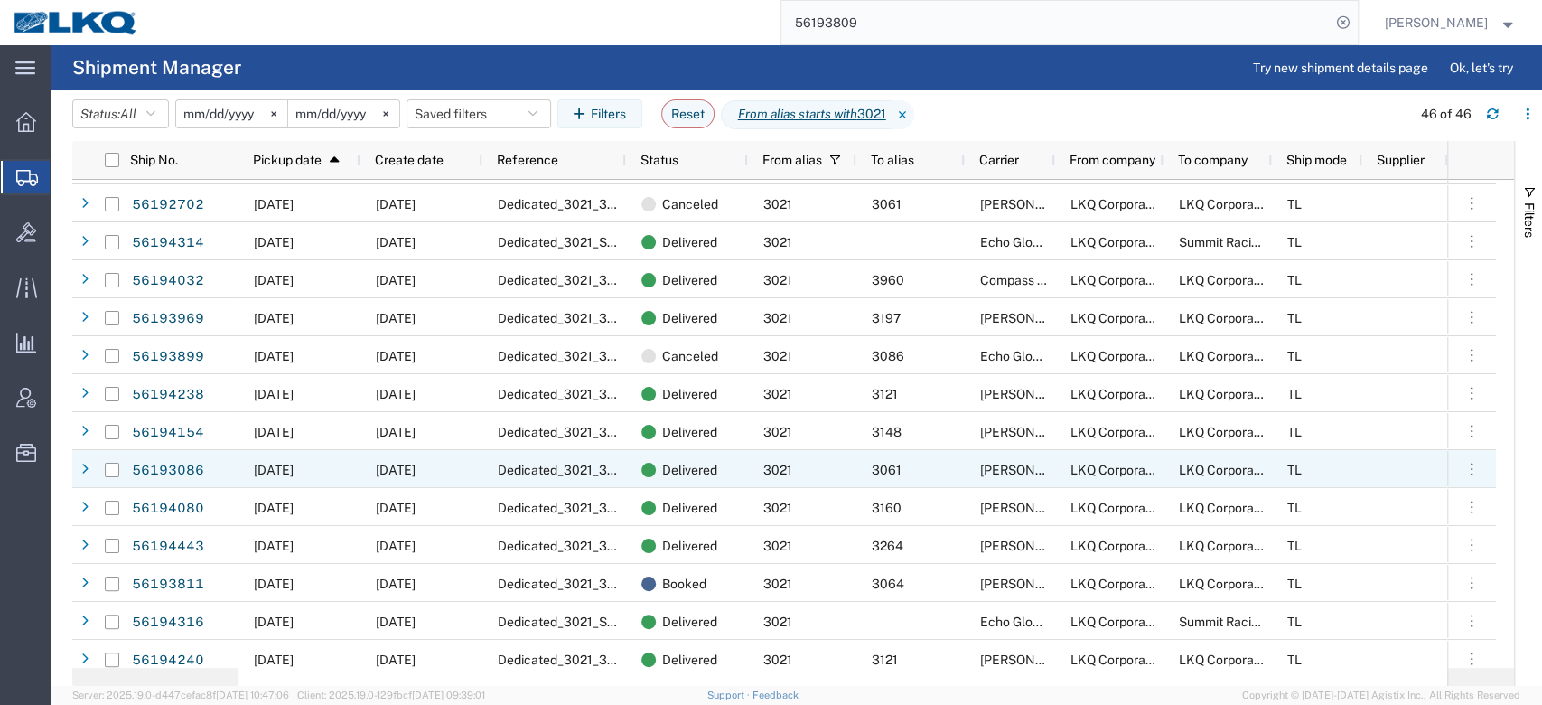
scroll to position [929, 0]
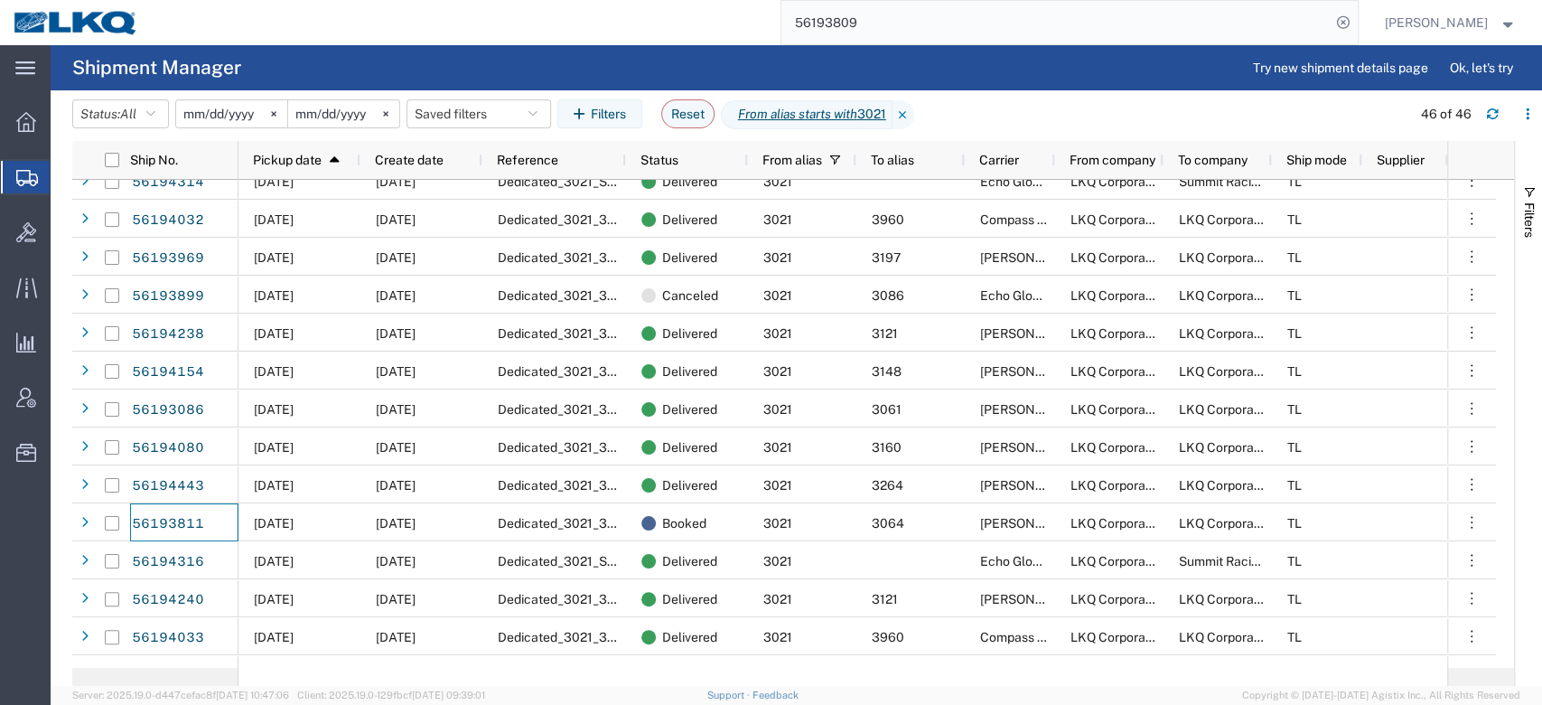
click at [854, 9] on input "56193809" at bounding box center [1056, 22] width 549 height 43
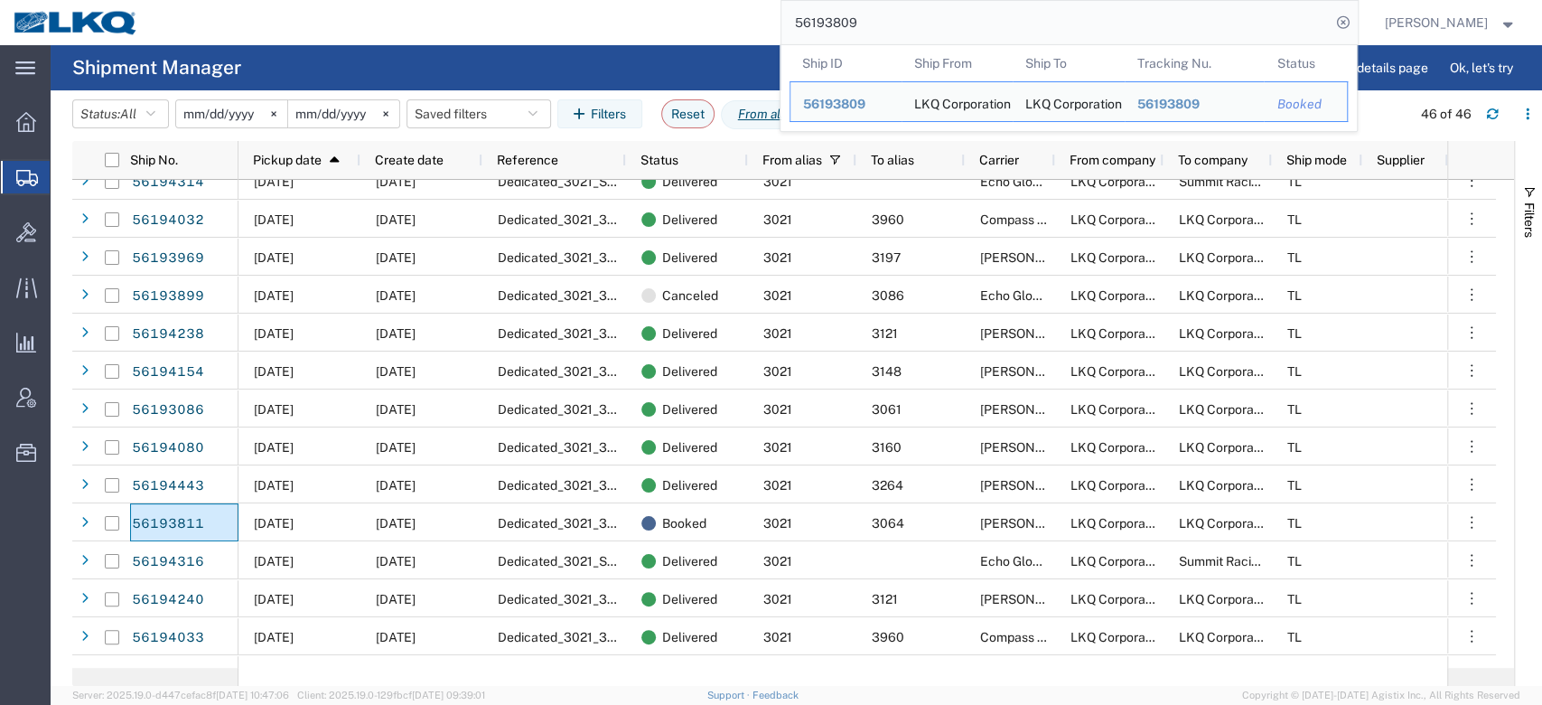
paste input "743983"
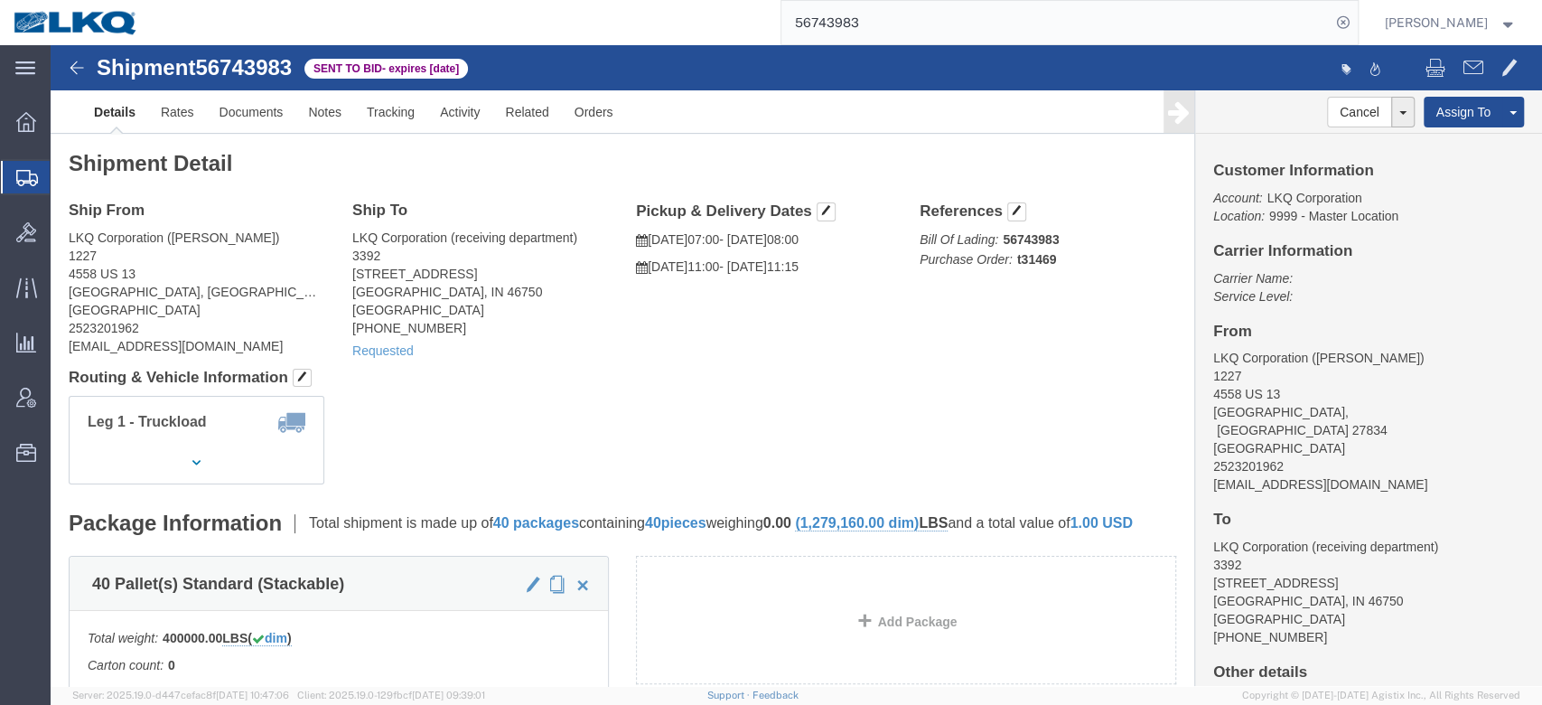
click div "Shipment Detail Ship From LKQ Corporation (Brian Martin) 1227 4558 US 13 Greenv…"
click link "Activity"
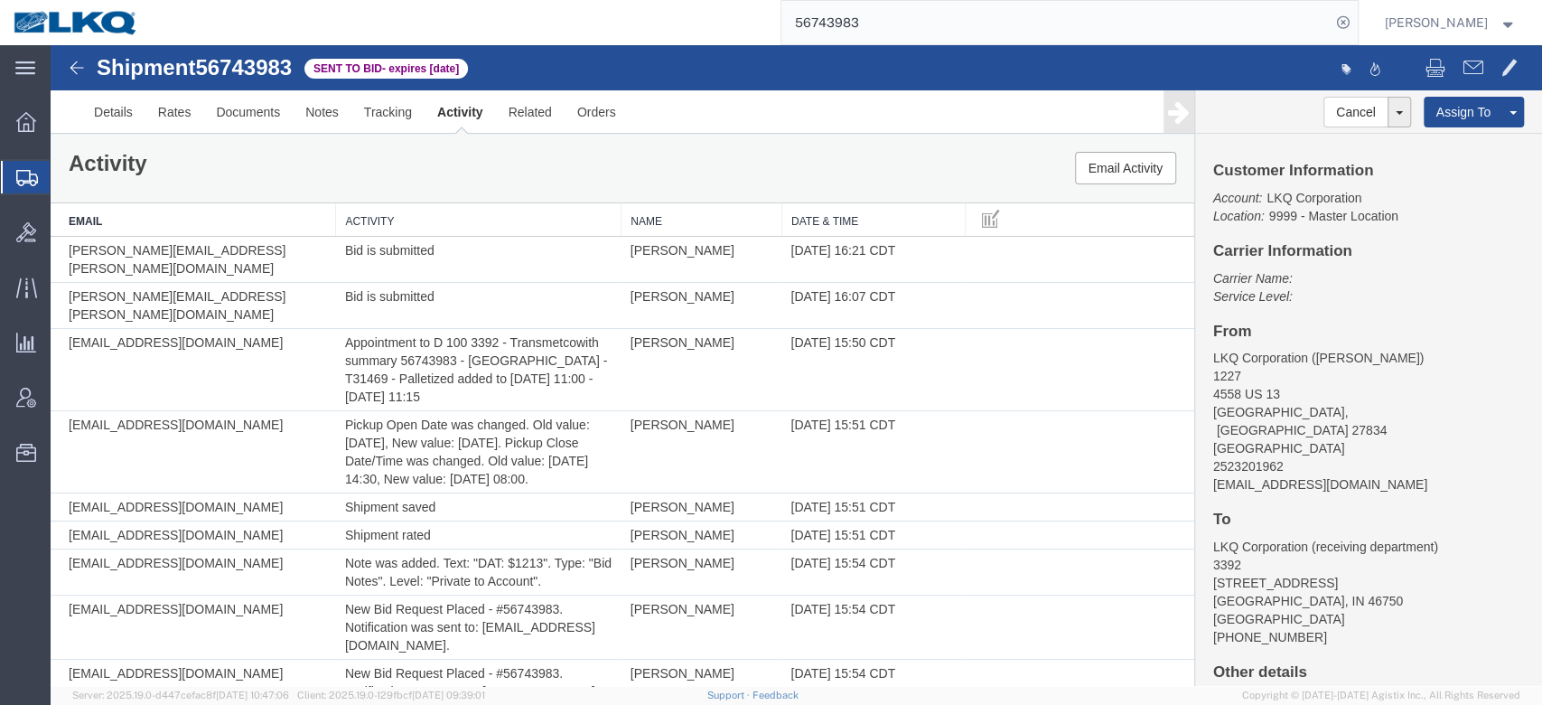
click at [866, 218] on th "Date & Time" at bounding box center [873, 219] width 183 height 33
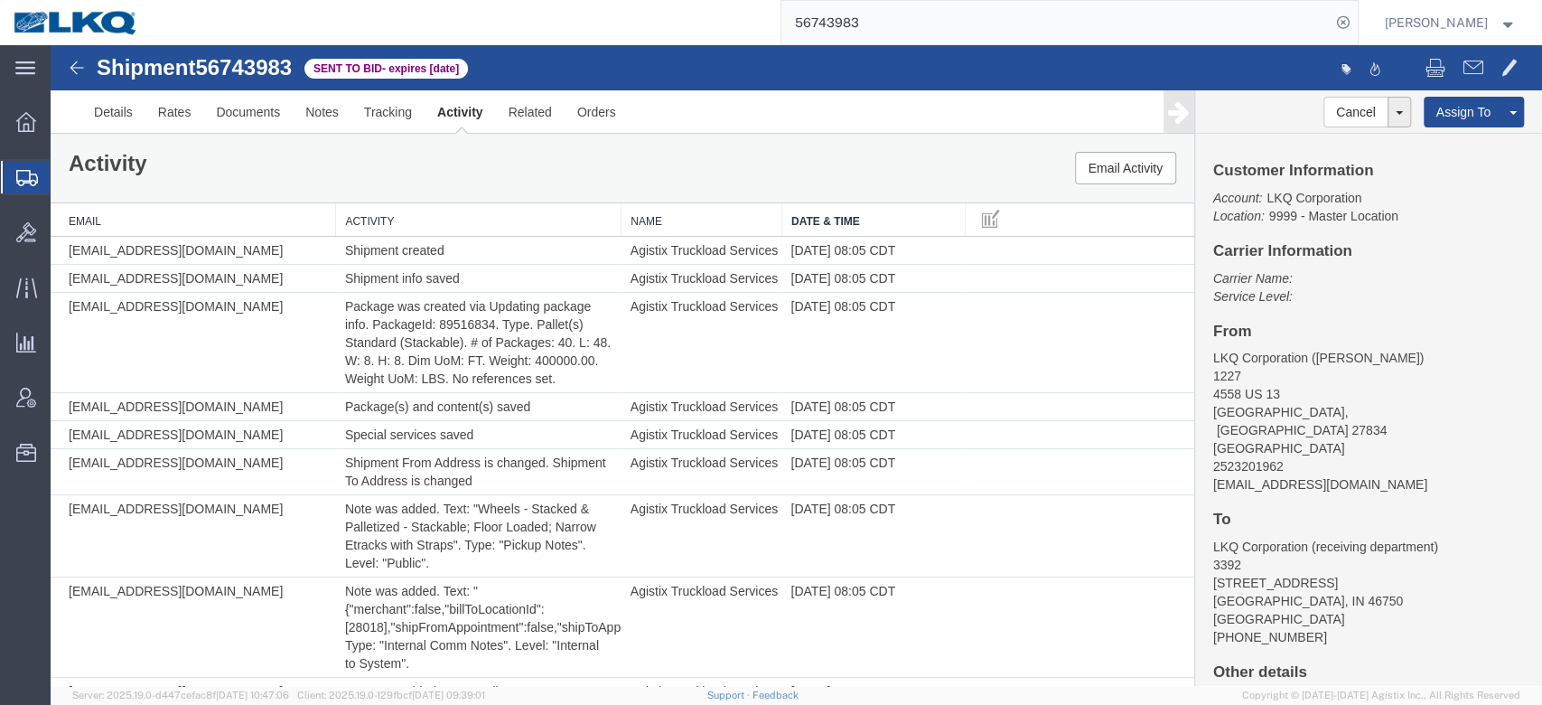
click at [839, 26] on input "56743983" at bounding box center [1056, 22] width 549 height 43
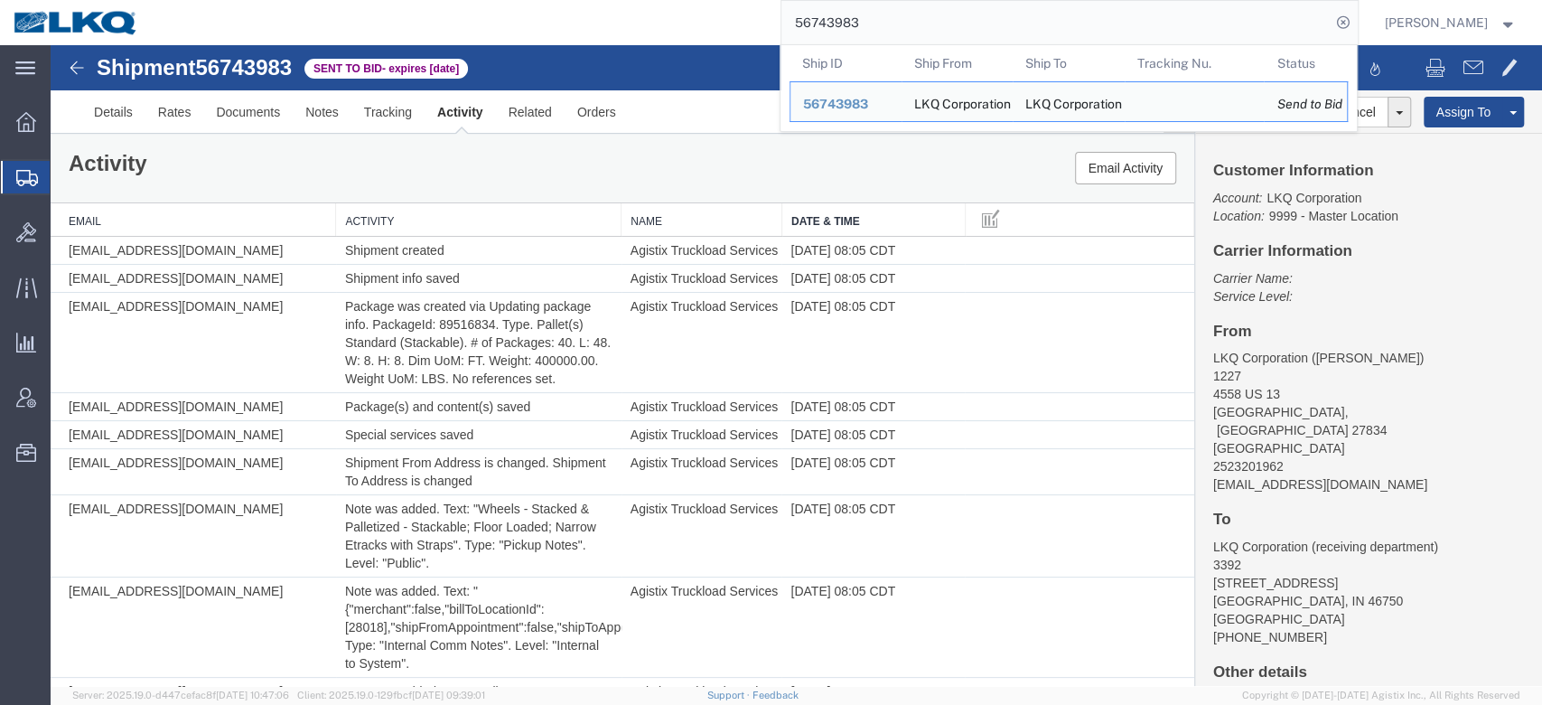
click at [839, 26] on input "56743983" at bounding box center [1056, 22] width 549 height 43
paste input "883427"
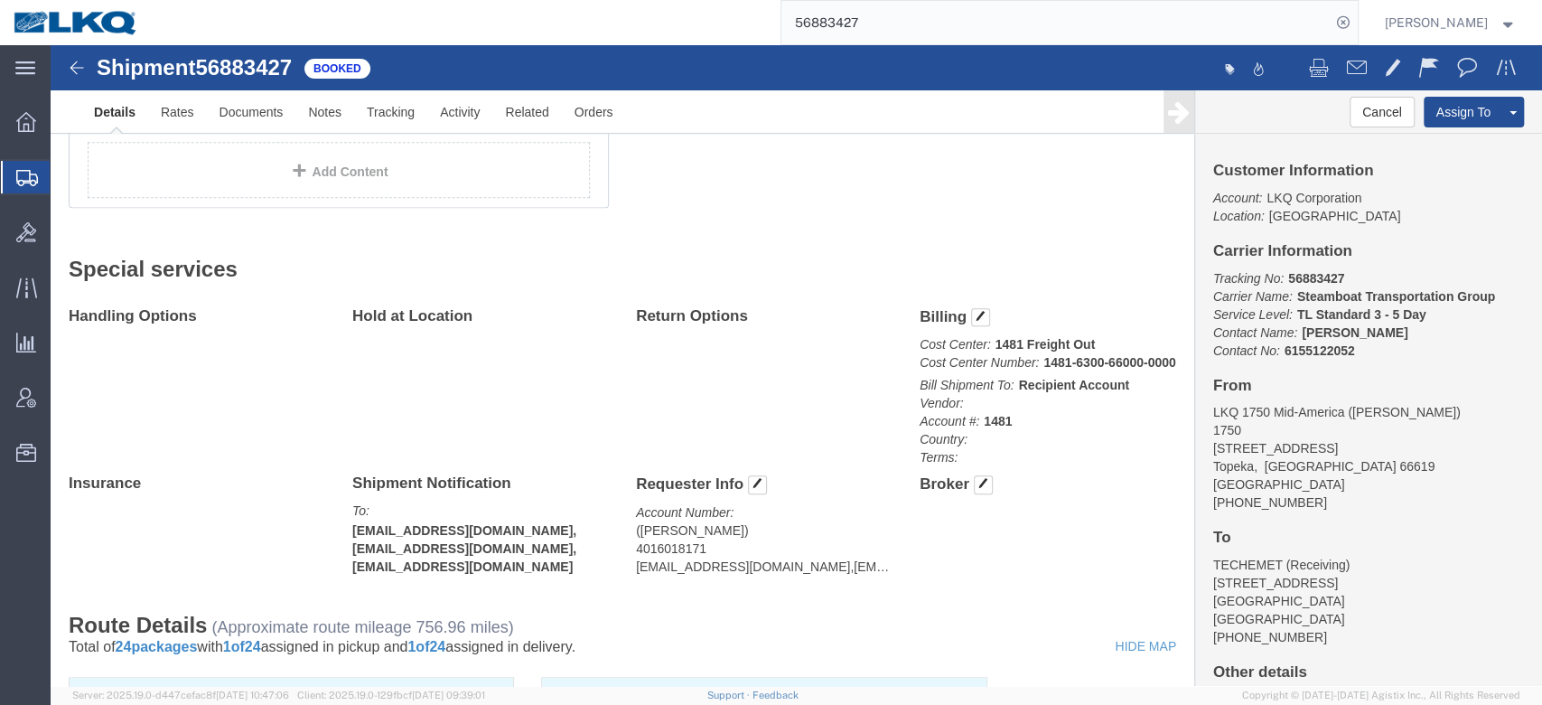
scroll to position [18, 0]
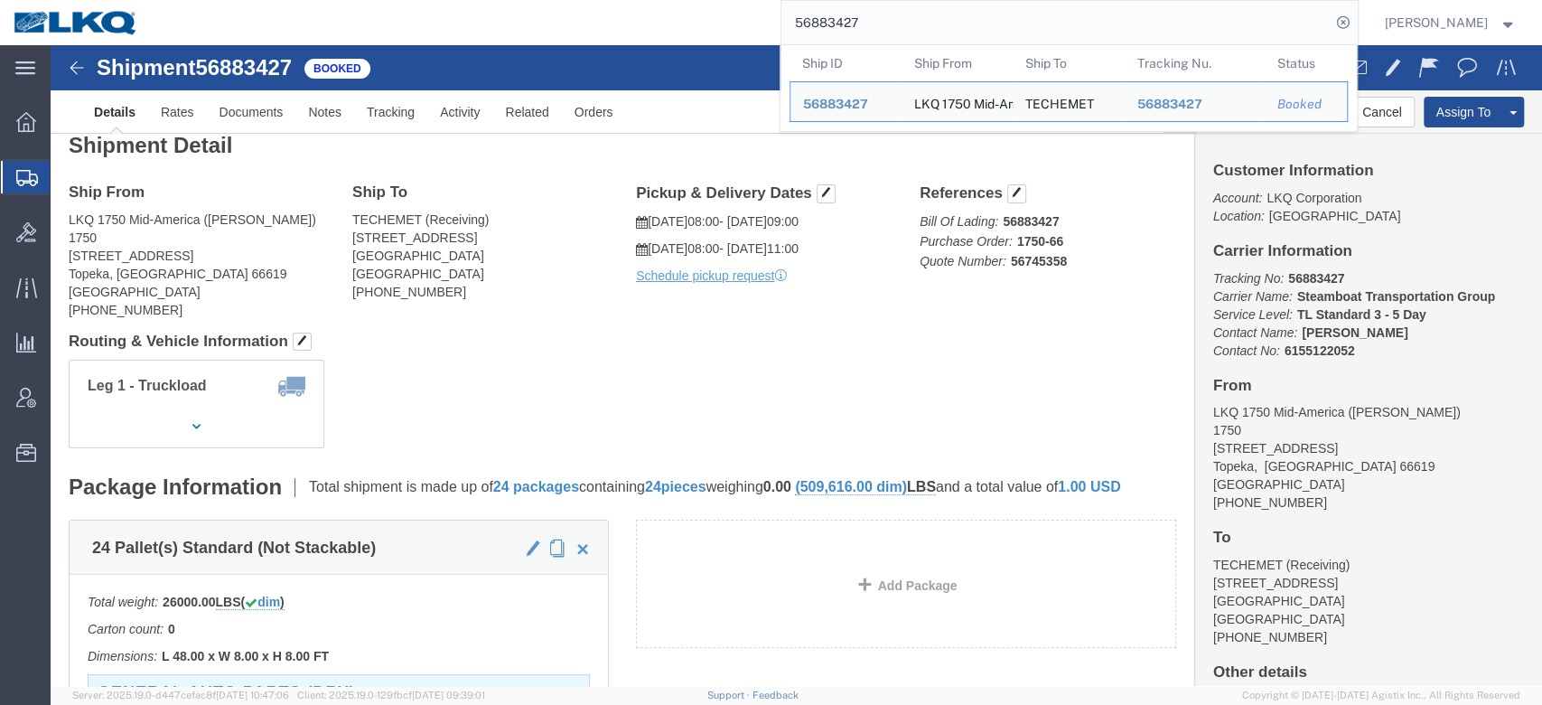
click at [876, 25] on input "56883427" at bounding box center [1056, 22] width 549 height 43
paste input "48418"
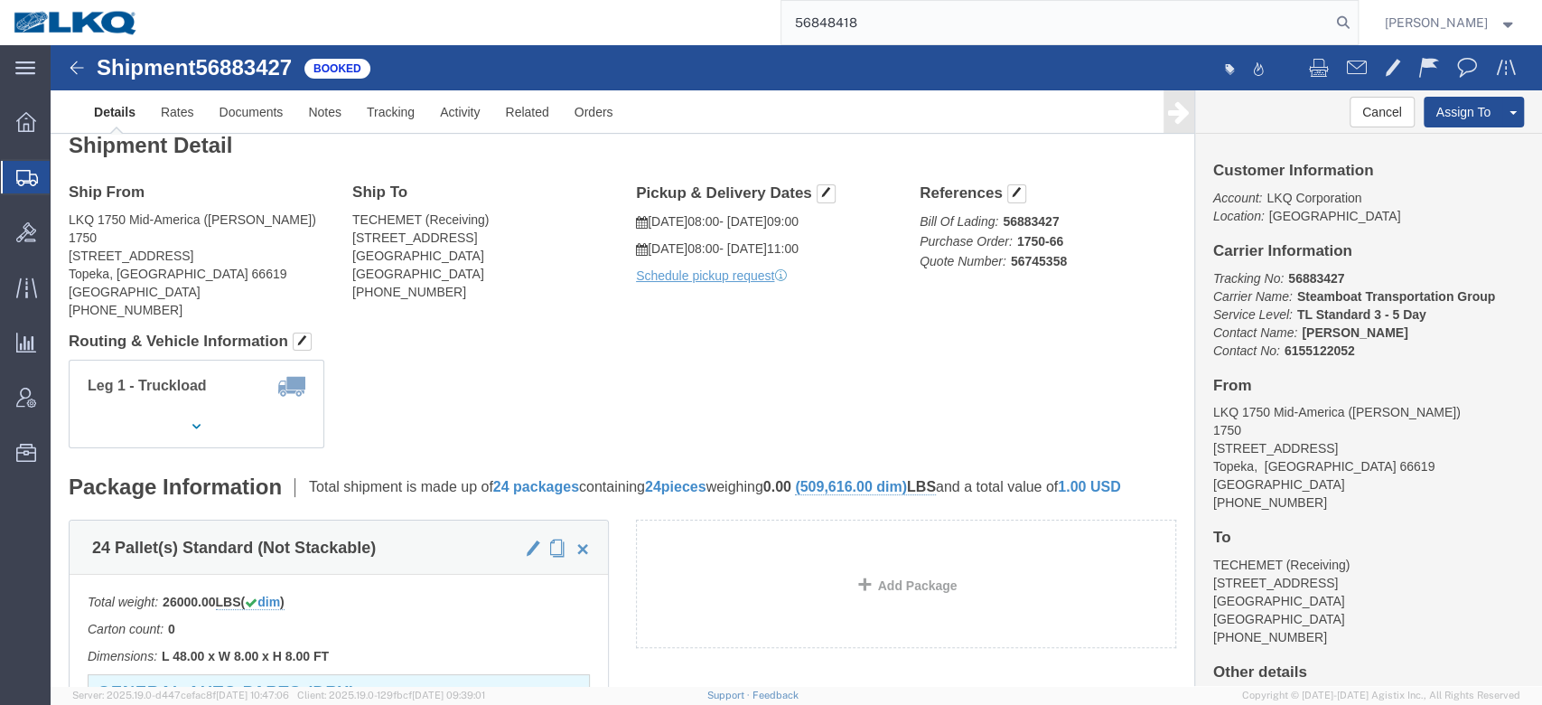
type input "56848418"
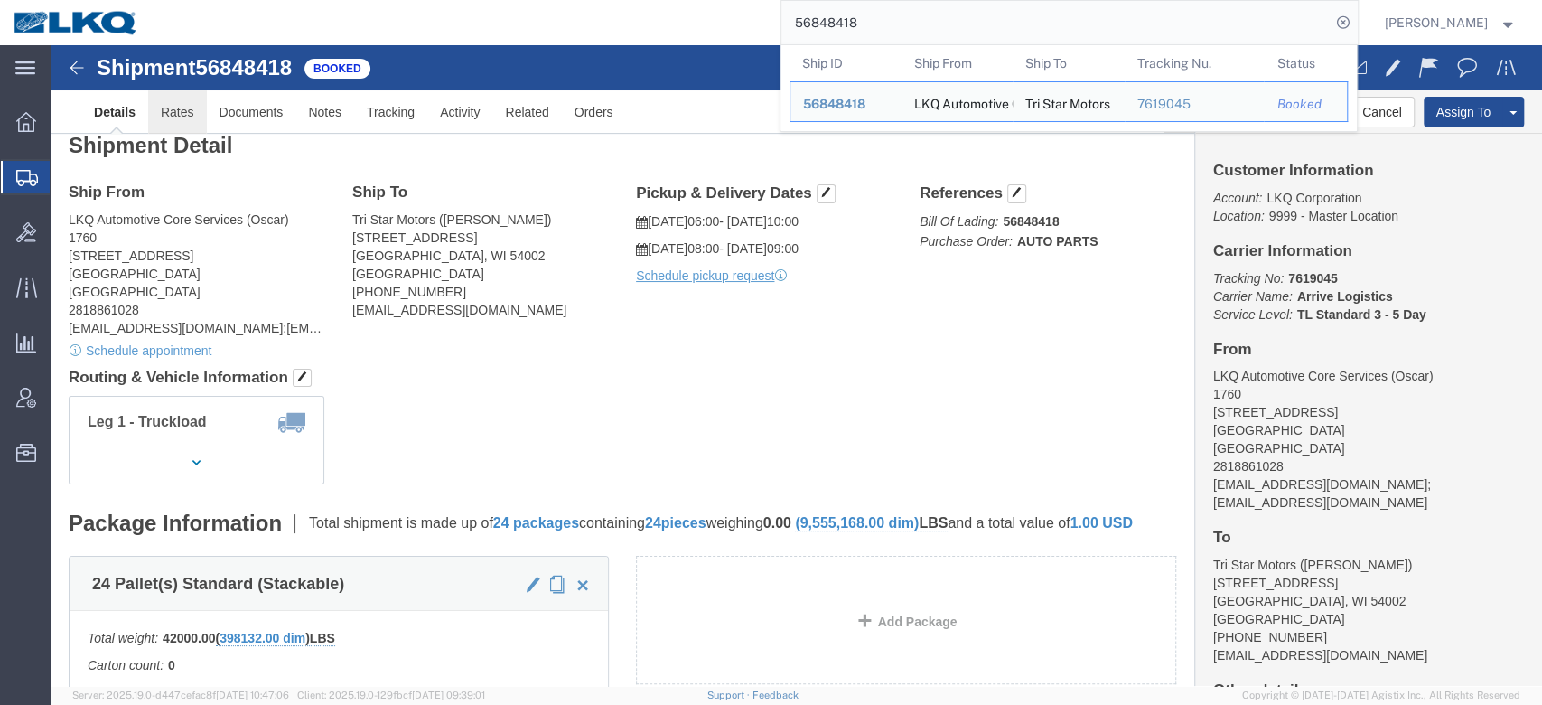
click link "Rates"
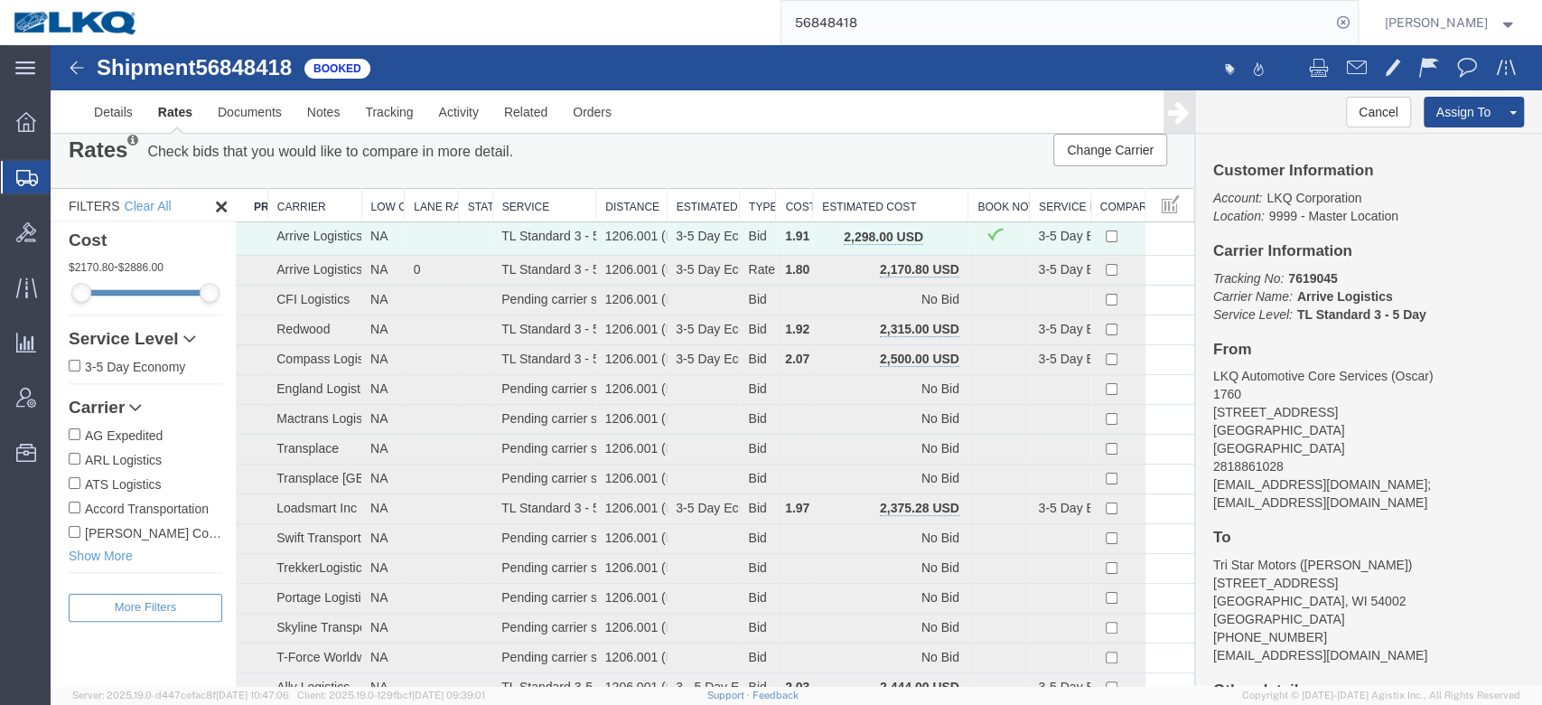
click at [878, 198] on th "Estimated Cost" at bounding box center [890, 205] width 155 height 33
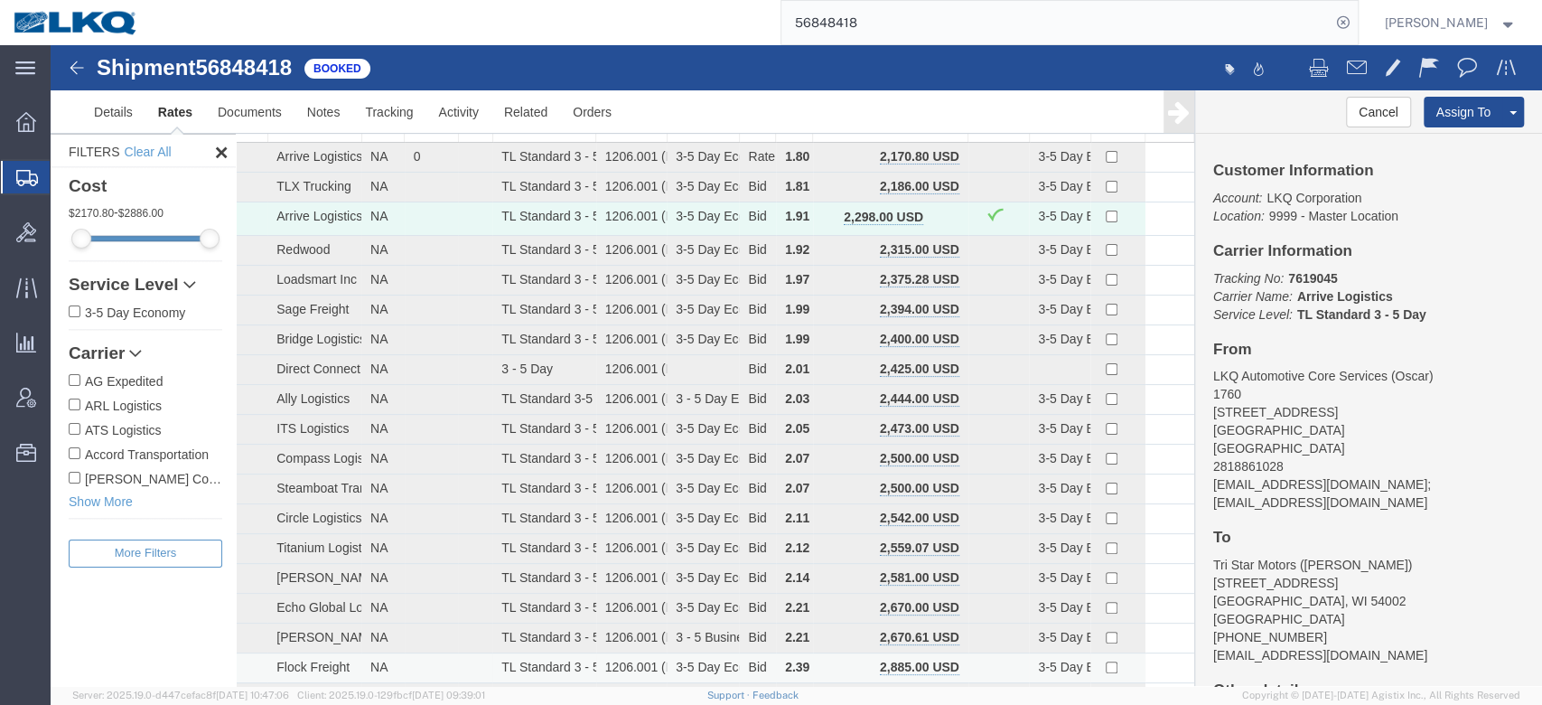
scroll to position [96, 0]
click at [308, 113] on link "Notes" at bounding box center [324, 111] width 59 height 43
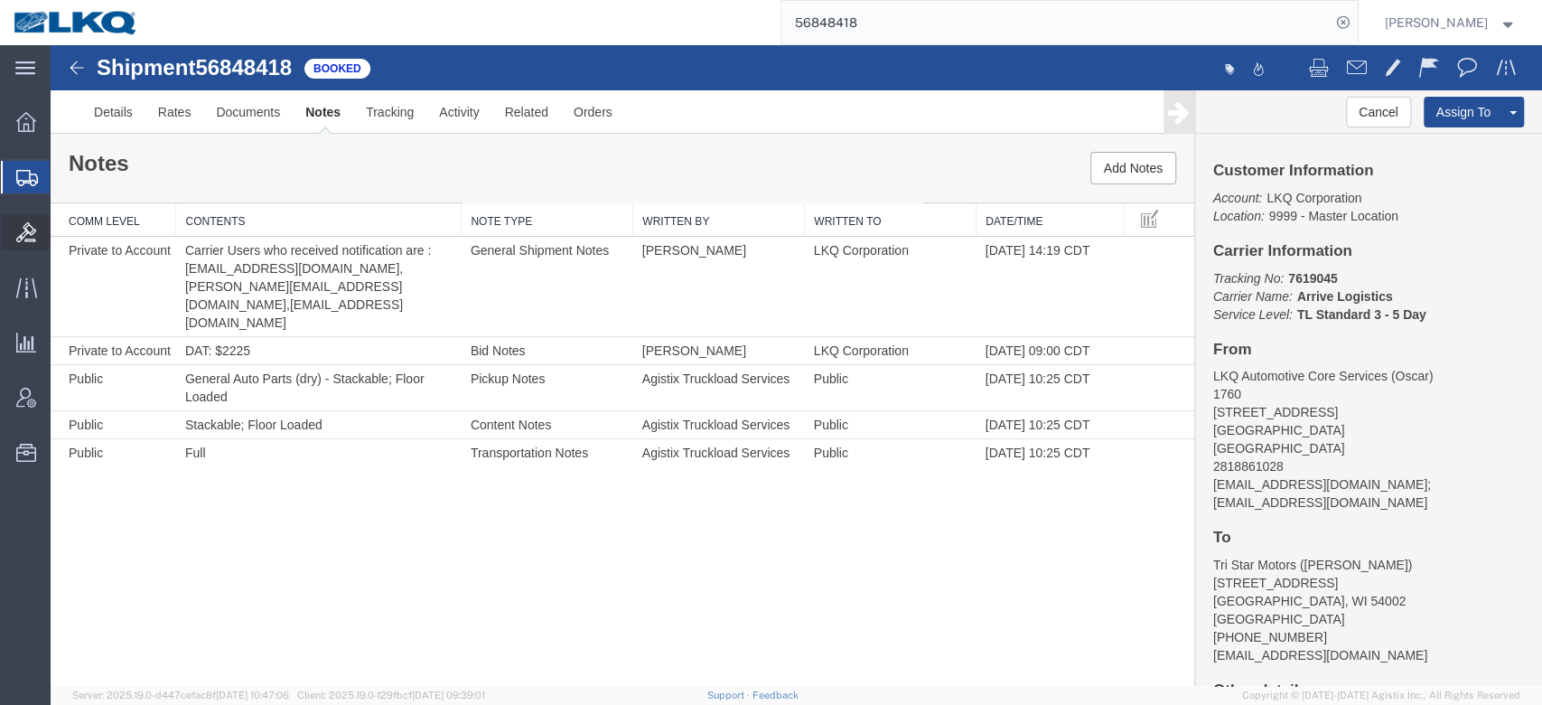
click at [30, 228] on icon at bounding box center [26, 232] width 20 height 20
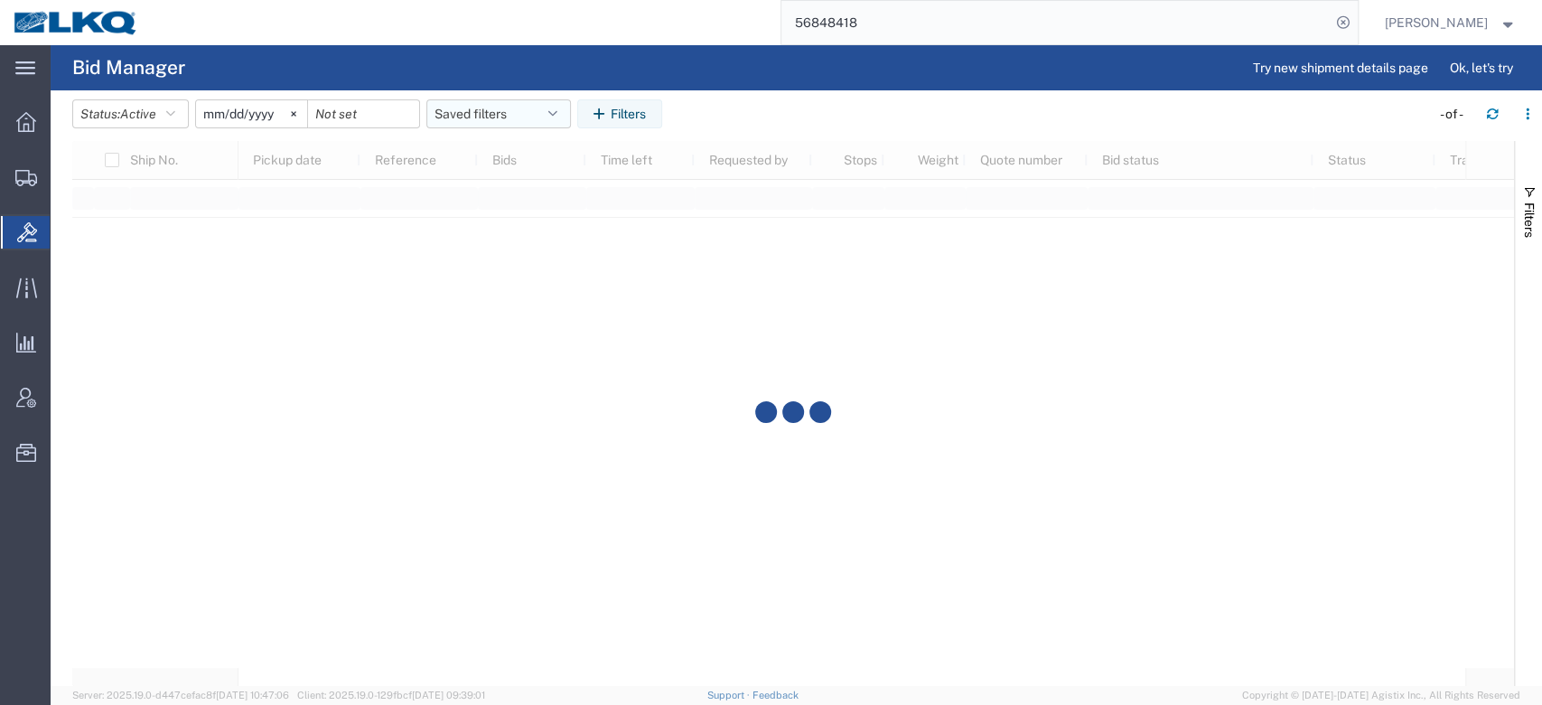
drag, startPoint x: 472, startPoint y: 102, endPoint x: 484, endPoint y: 125, distance: 25.9
click at [473, 105] on button "Saved filters" at bounding box center [498, 113] width 145 height 29
click at [508, 192] on span "No PGW/LTL" at bounding box center [547, 192] width 237 height 33
type input "2025-01-01"
type input "2025-12-31"
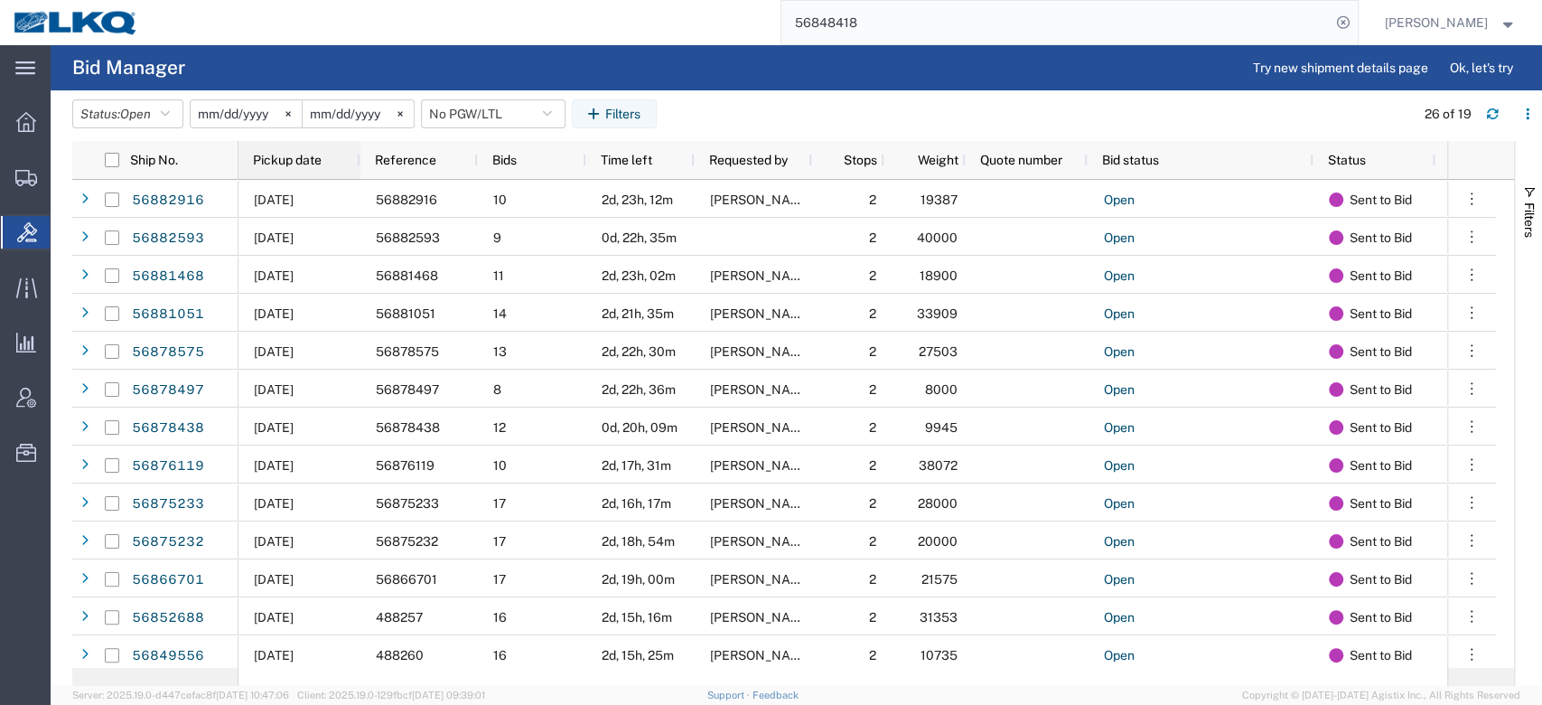
click at [308, 161] on span "Pickup date" at bounding box center [287, 160] width 69 height 14
click at [178, 117] on button "Status: Open" at bounding box center [127, 113] width 111 height 29
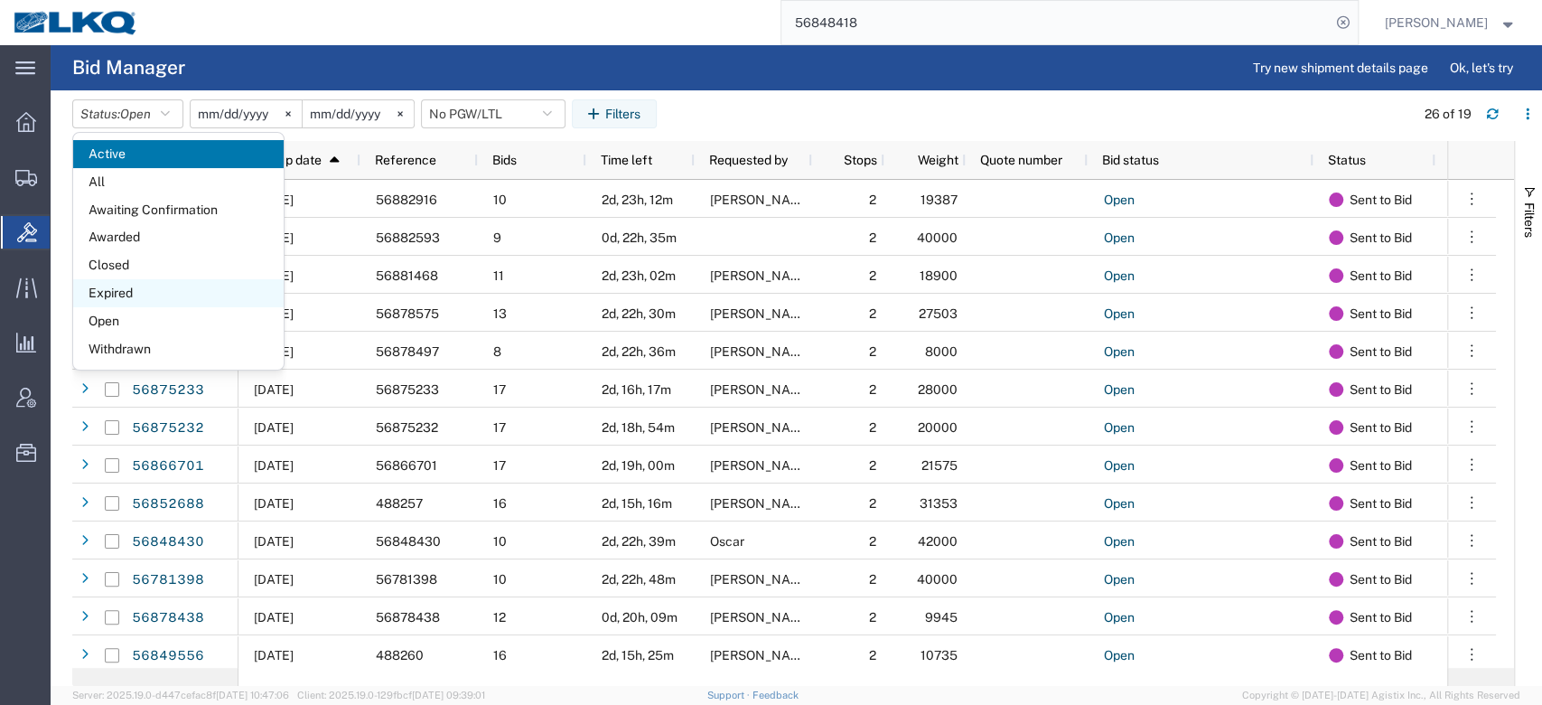
click at [131, 293] on span "Expired" at bounding box center [178, 293] width 211 height 28
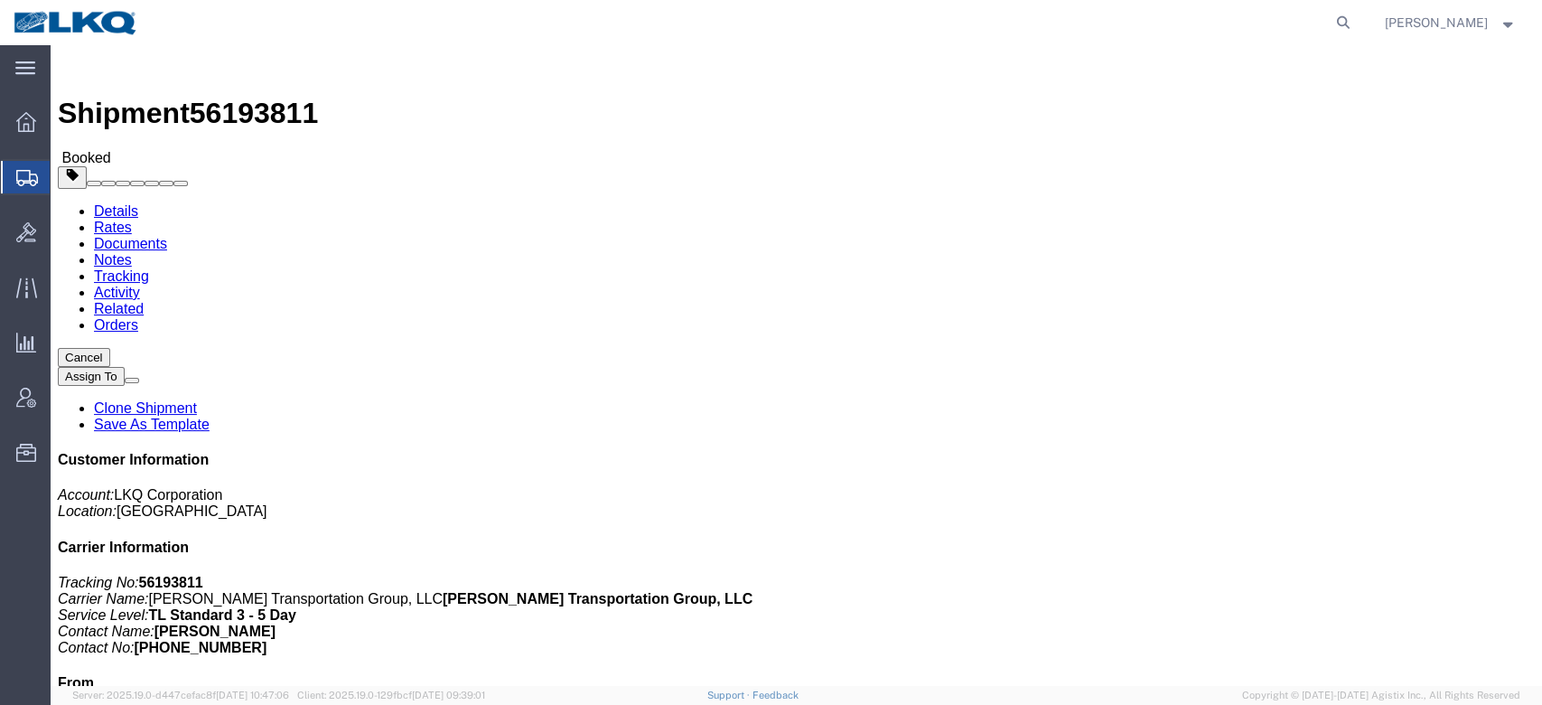
click span "56193811"
